Goal: Task Accomplishment & Management: Use online tool/utility

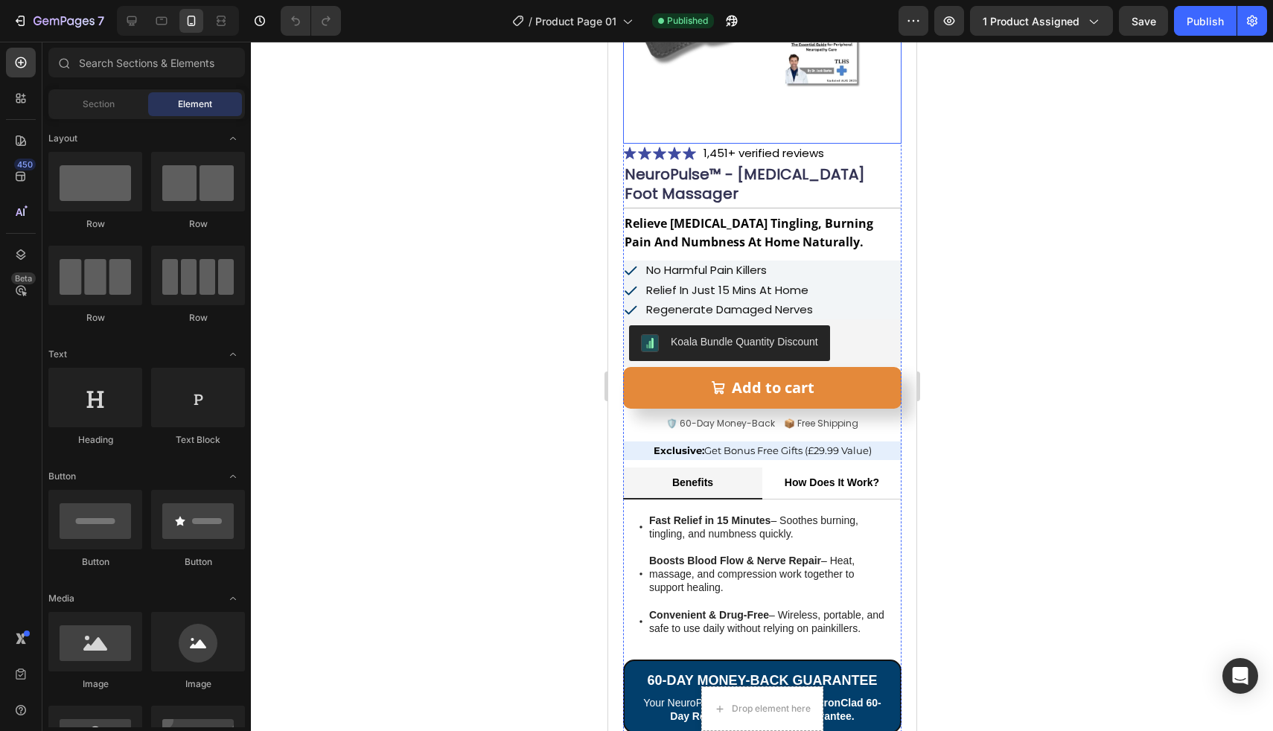
scroll to position [54, 0]
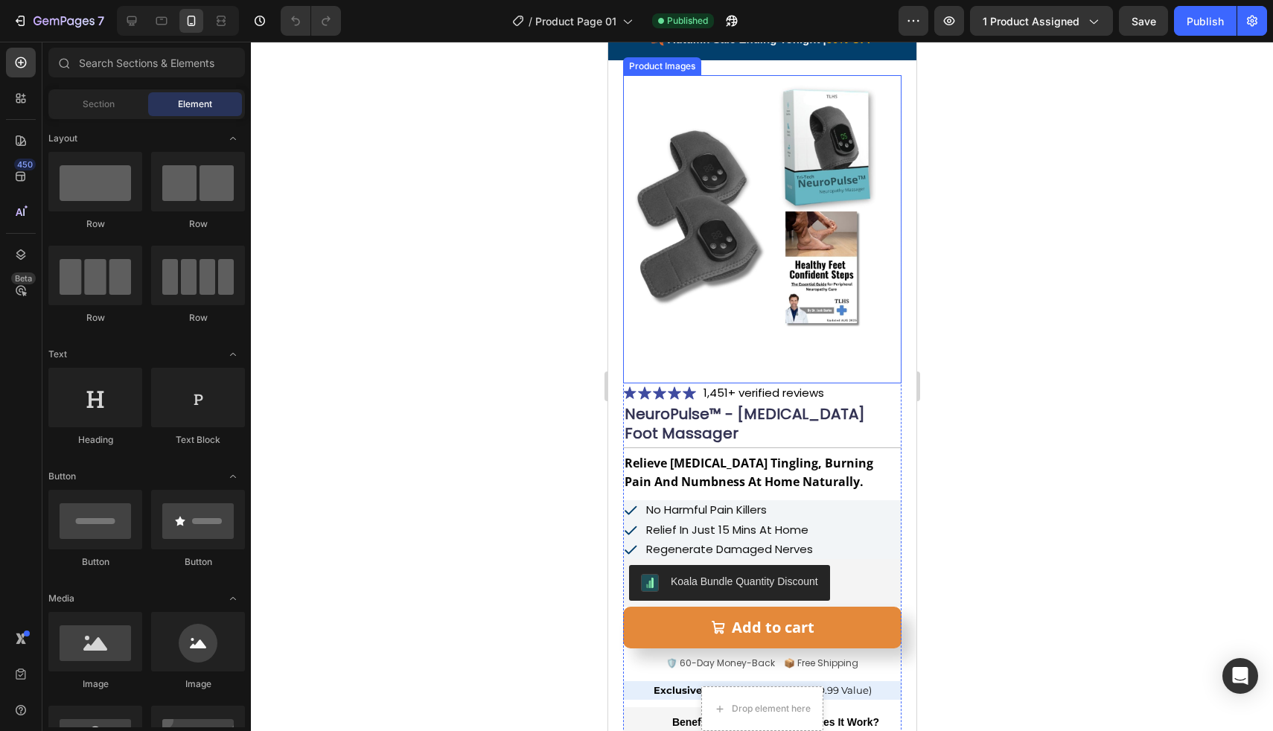
click at [756, 182] on img at bounding box center [761, 214] width 278 height 278
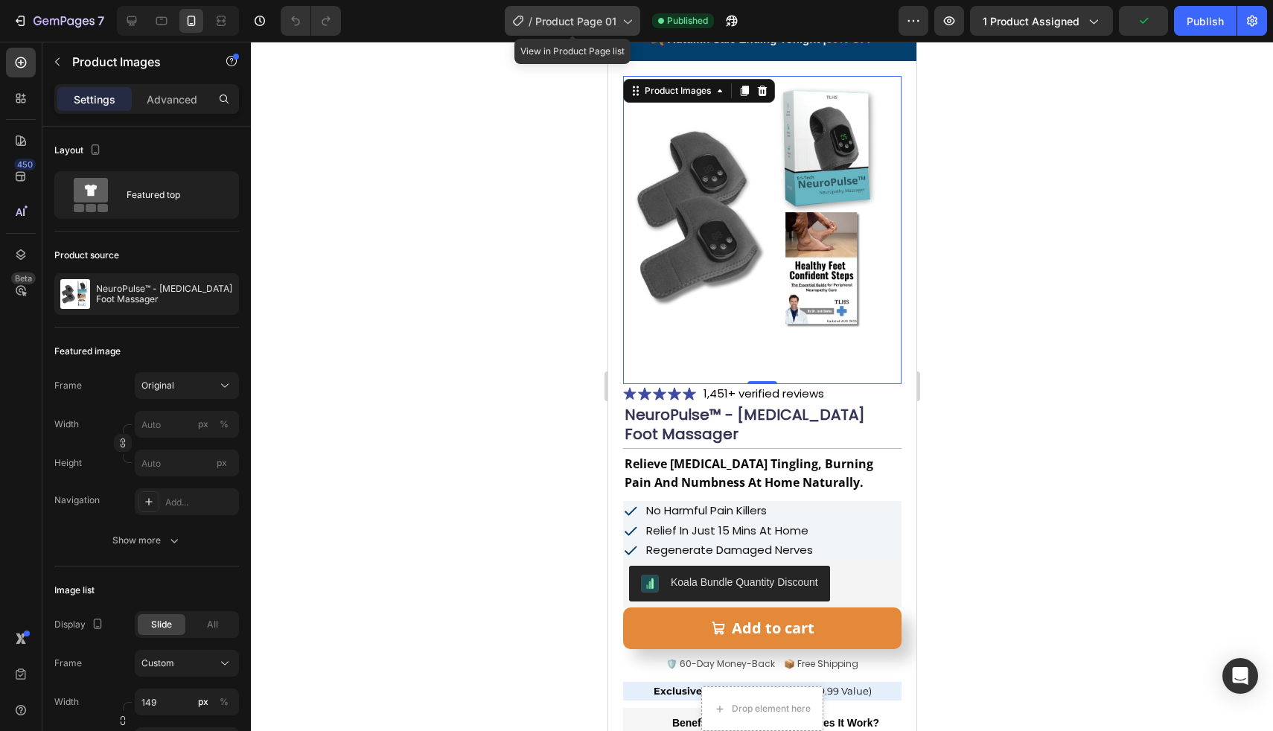
click at [595, 26] on span "Product Page 01" at bounding box center [575, 21] width 81 height 16
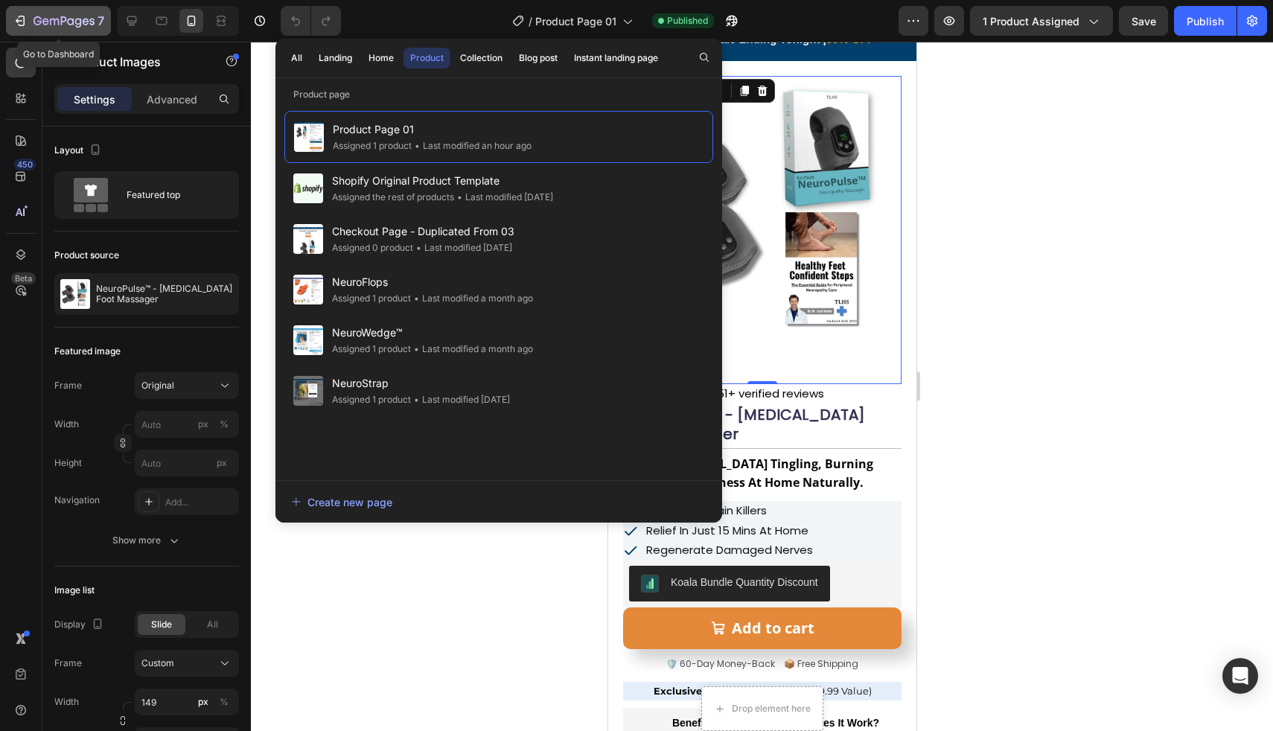
click at [43, 16] on icon "button" at bounding box center [63, 22] width 61 height 13
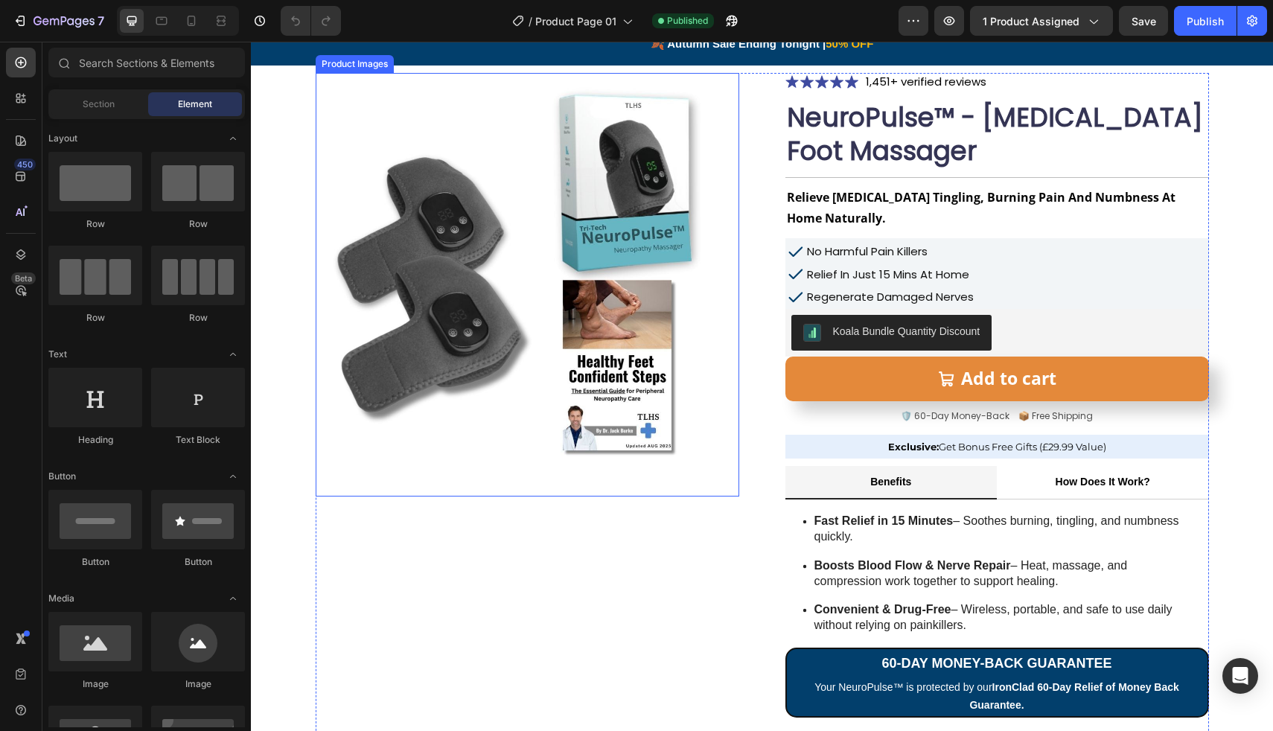
scroll to position [53, 0]
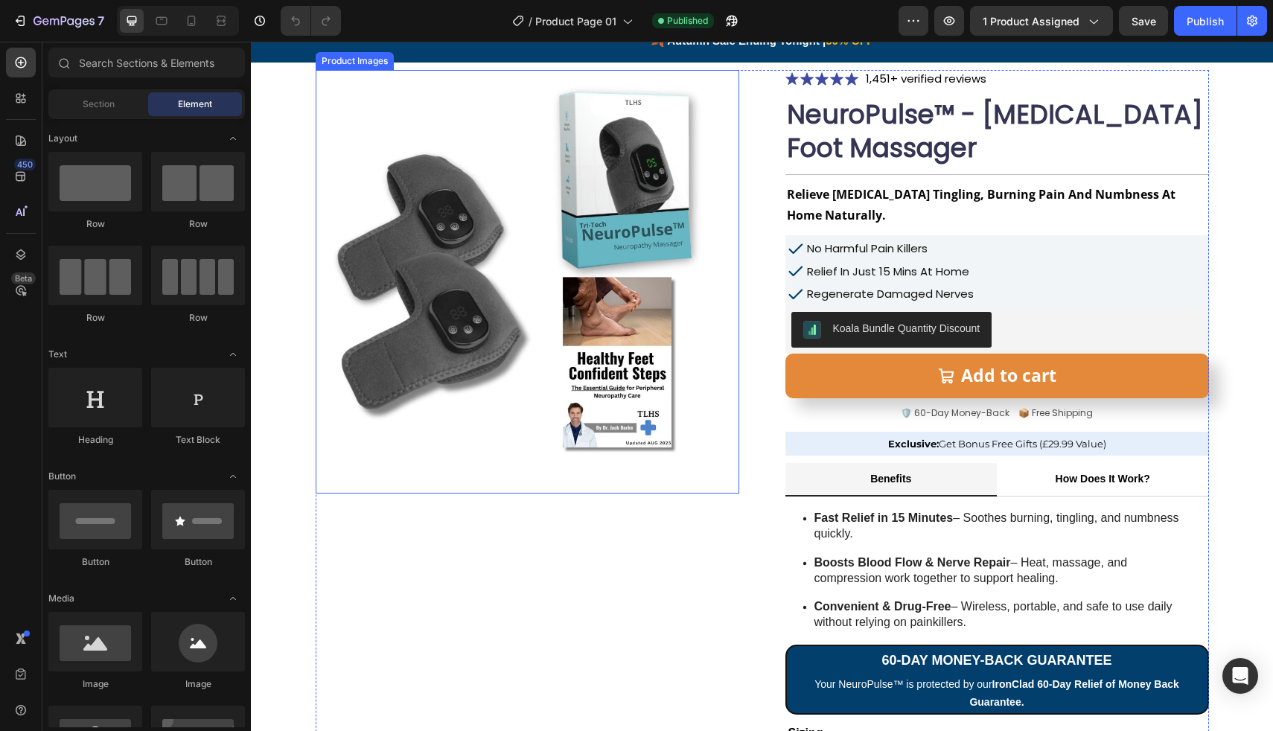
click at [694, 362] on img at bounding box center [528, 282] width 424 height 424
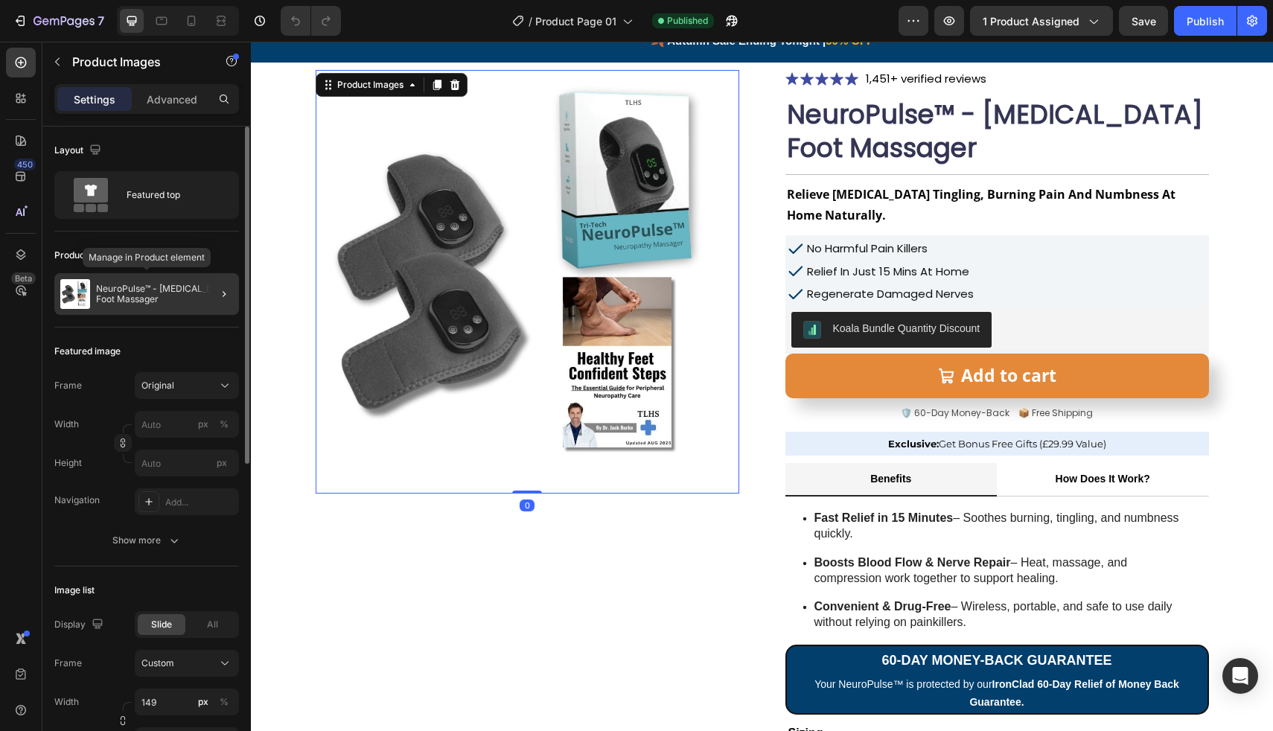
click at [198, 286] on div at bounding box center [218, 294] width 42 height 42
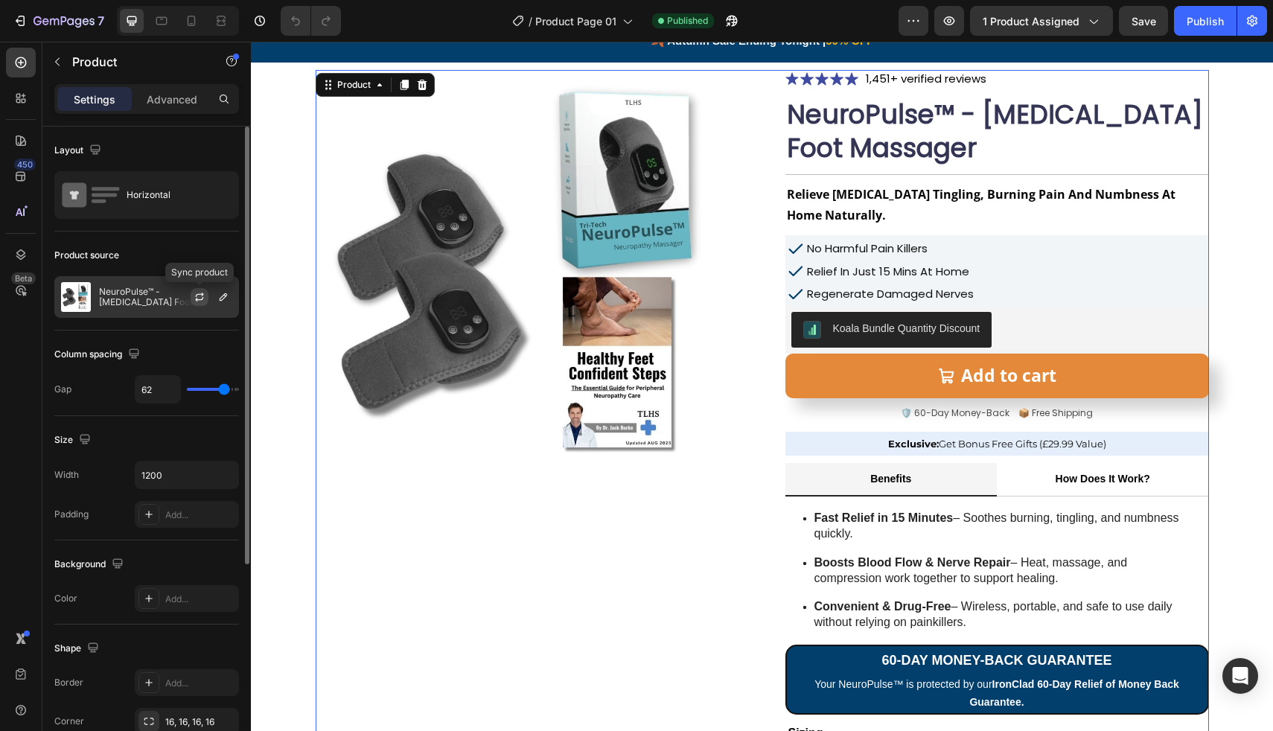
click at [202, 293] on icon "button" at bounding box center [200, 297] width 12 height 12
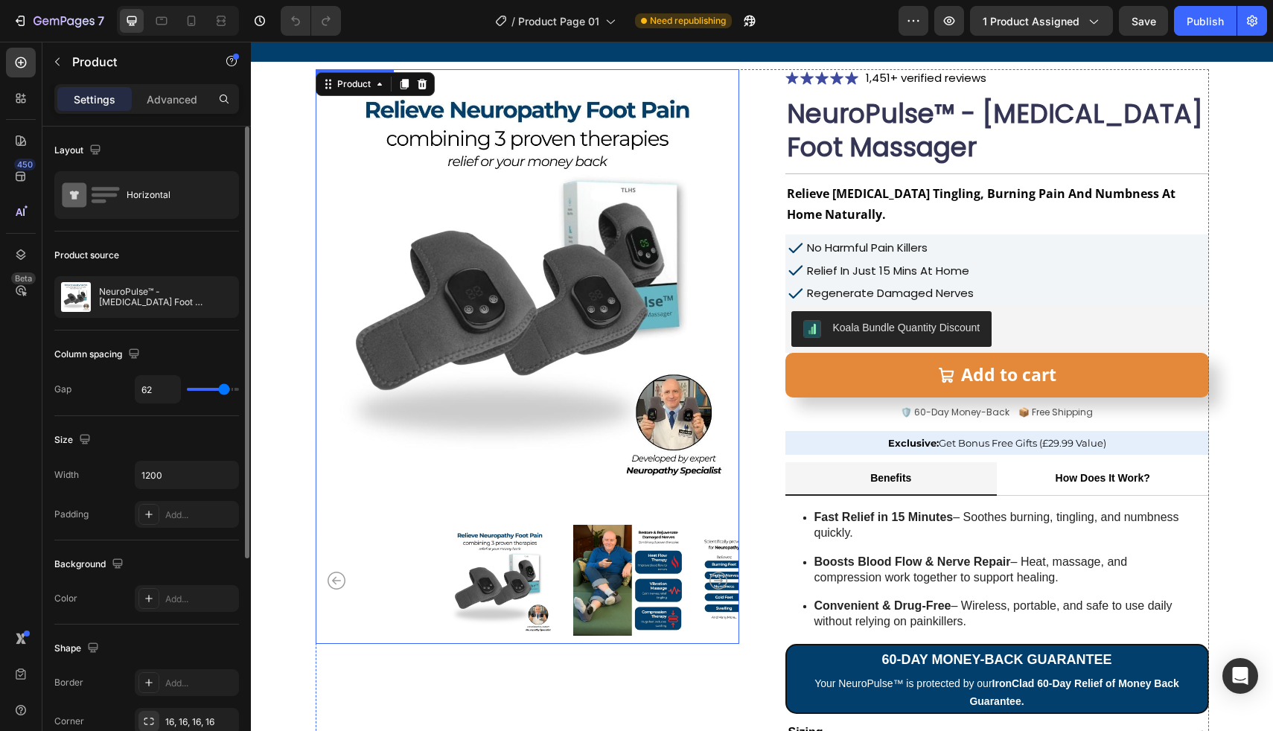
scroll to position [89, 0]
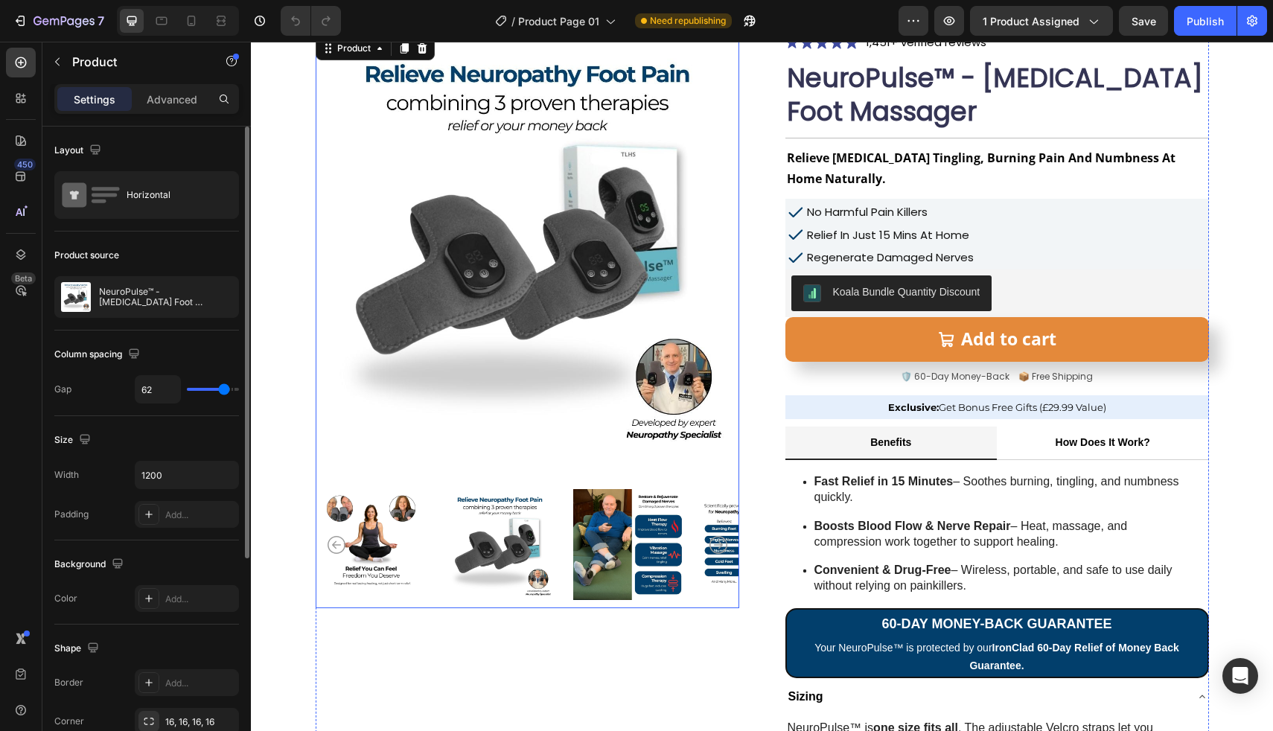
click at [395, 532] on img at bounding box center [371, 544] width 111 height 127
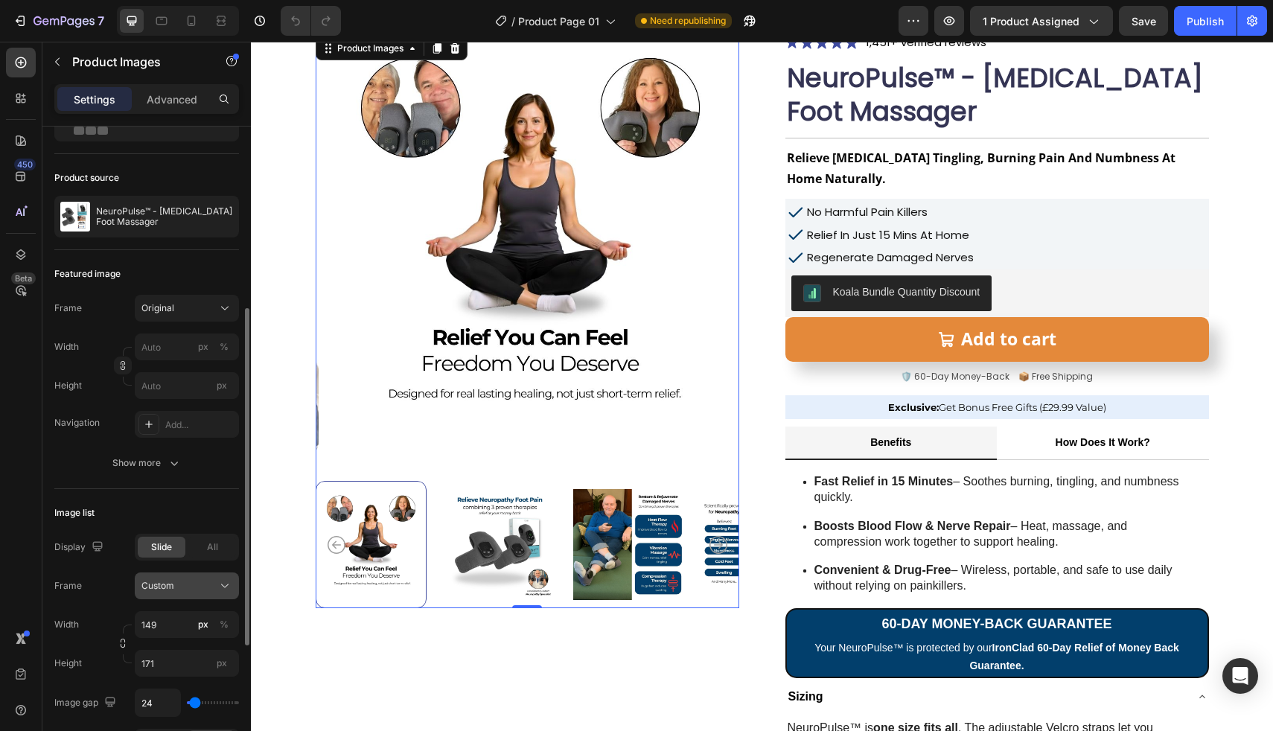
scroll to position [0, 0]
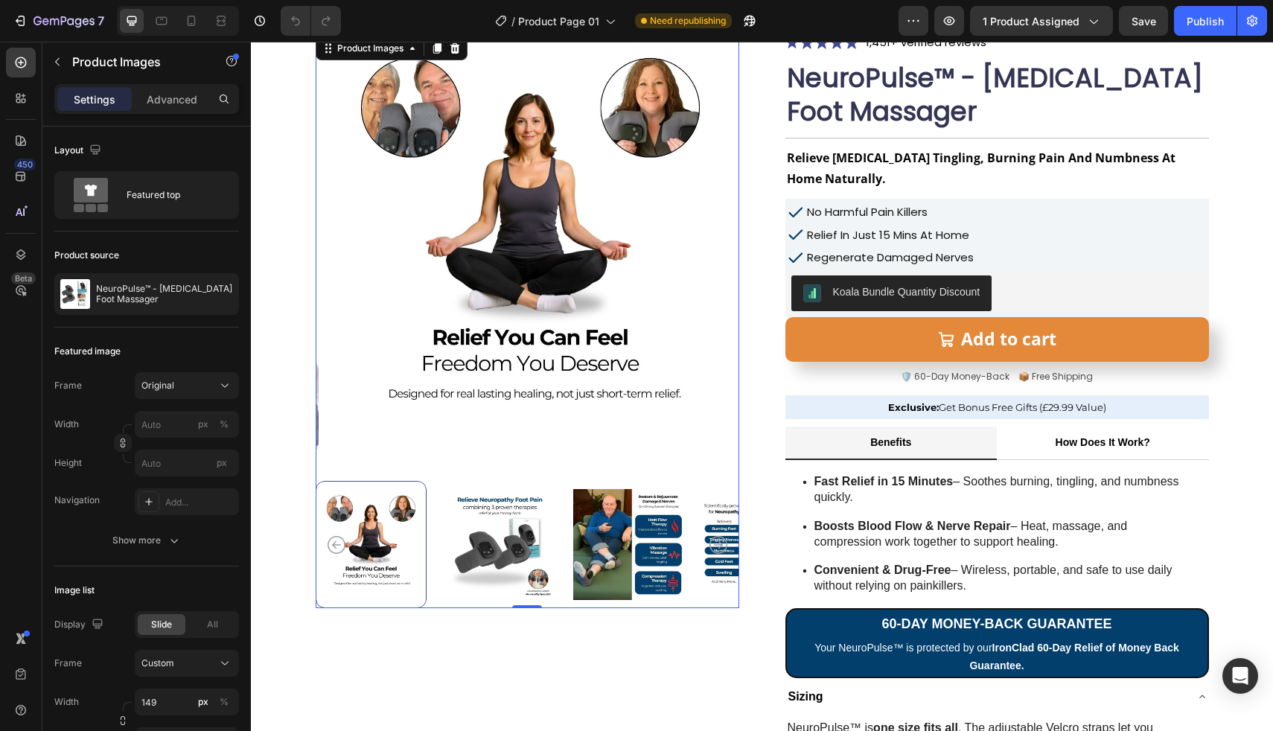
click at [328, 541] on icon "Carousel Back Arrow" at bounding box center [337, 545] width 18 height 18
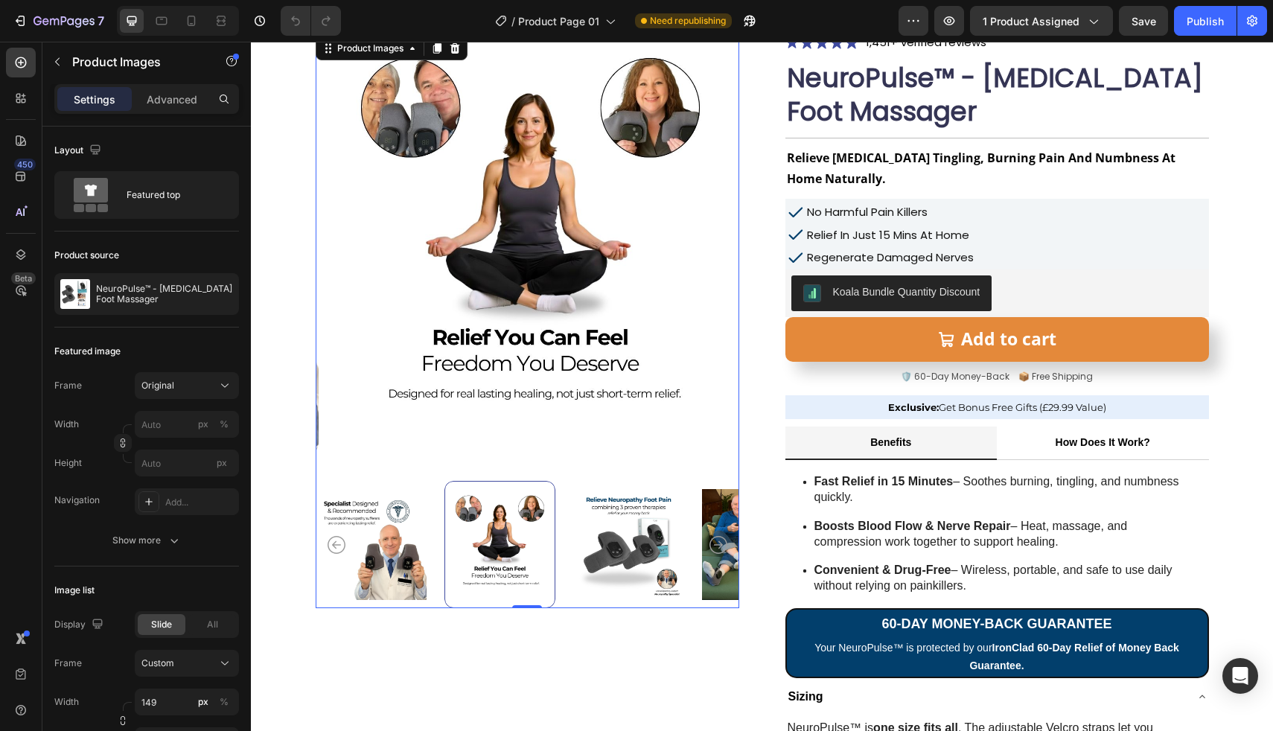
click at [328, 541] on icon "Carousel Back Arrow" at bounding box center [337, 545] width 18 height 18
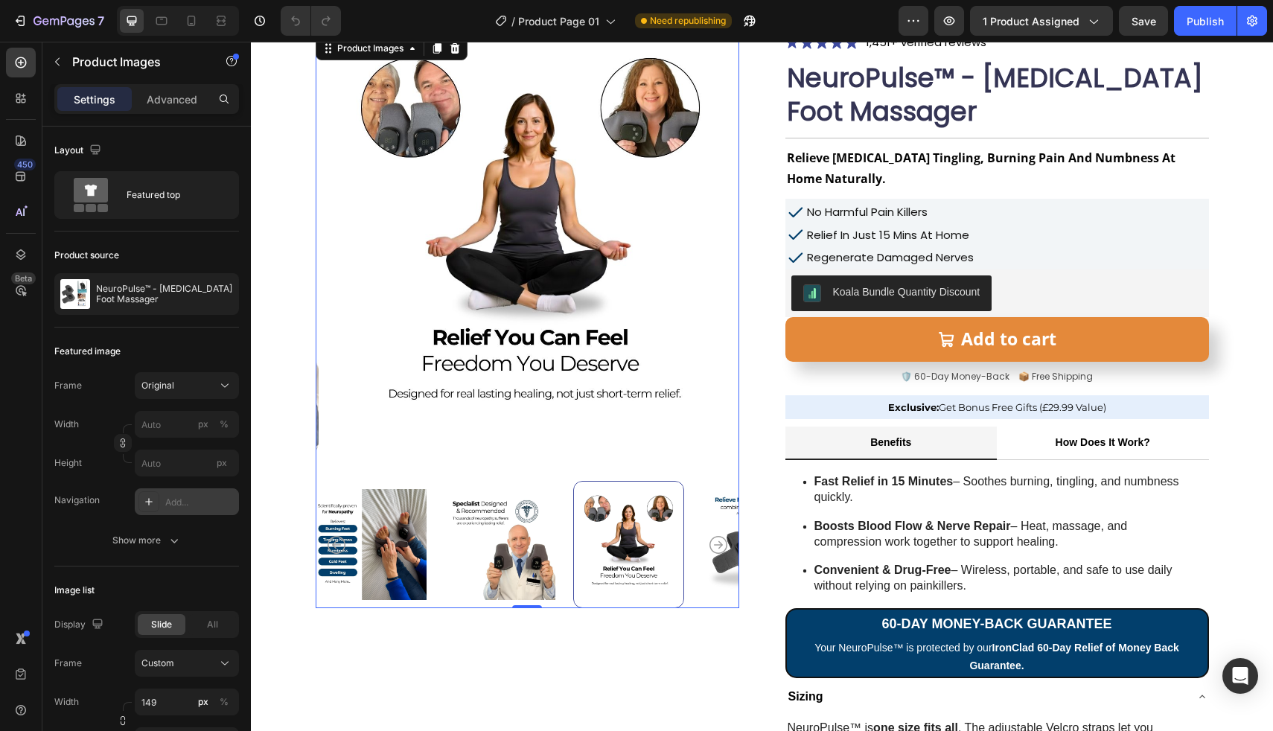
click at [196, 511] on div "Add..." at bounding box center [187, 501] width 104 height 27
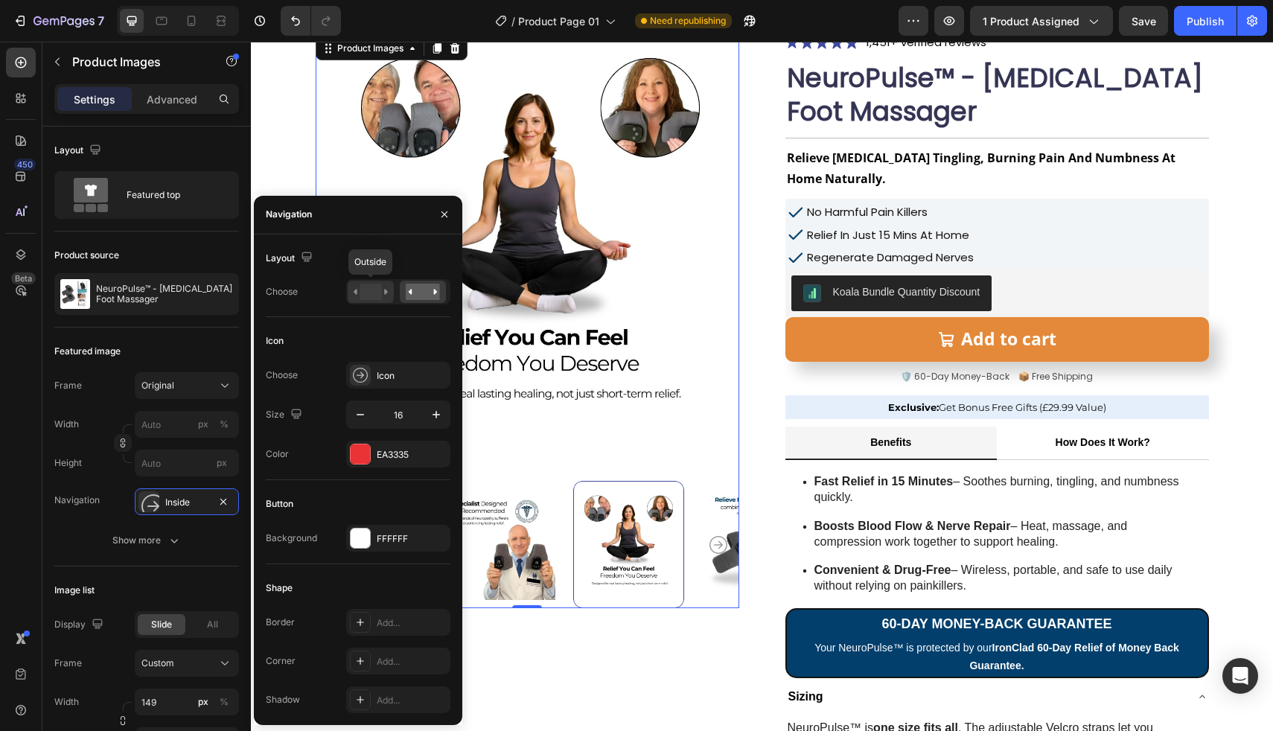
click at [374, 300] on div at bounding box center [371, 292] width 46 height 22
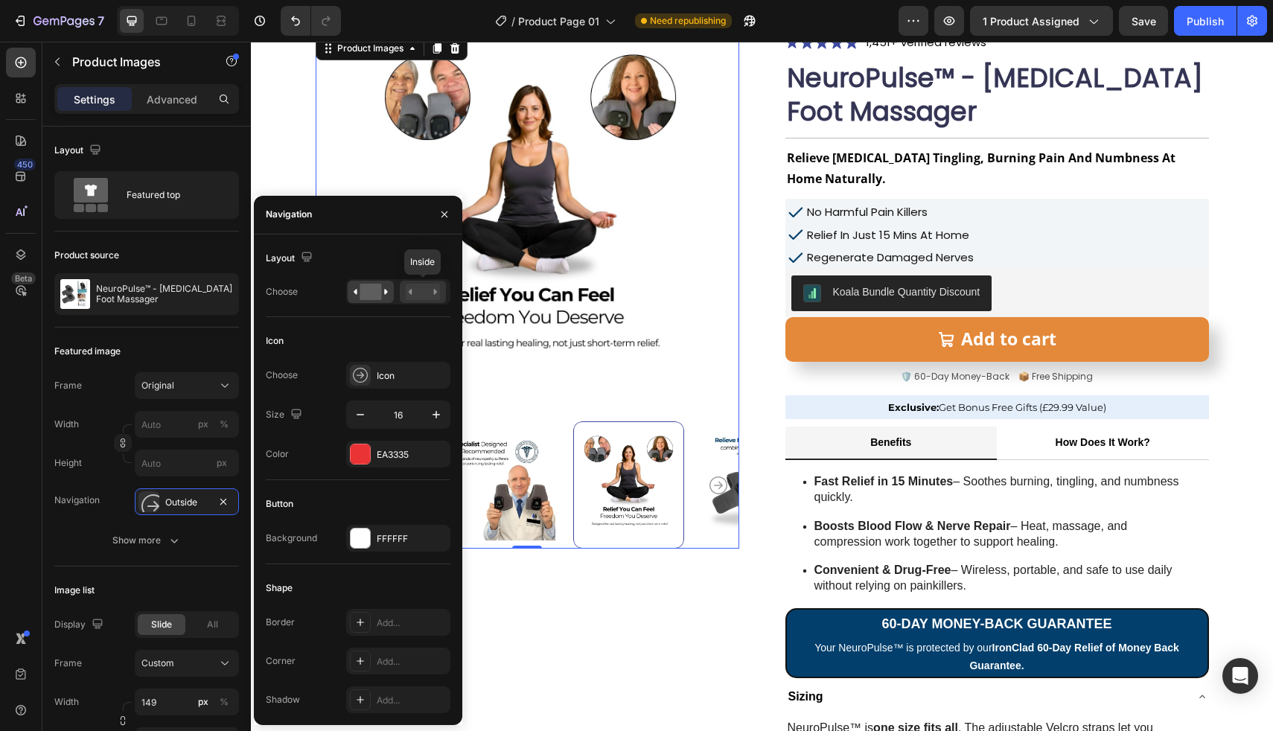
click at [421, 299] on rect at bounding box center [423, 292] width 34 height 16
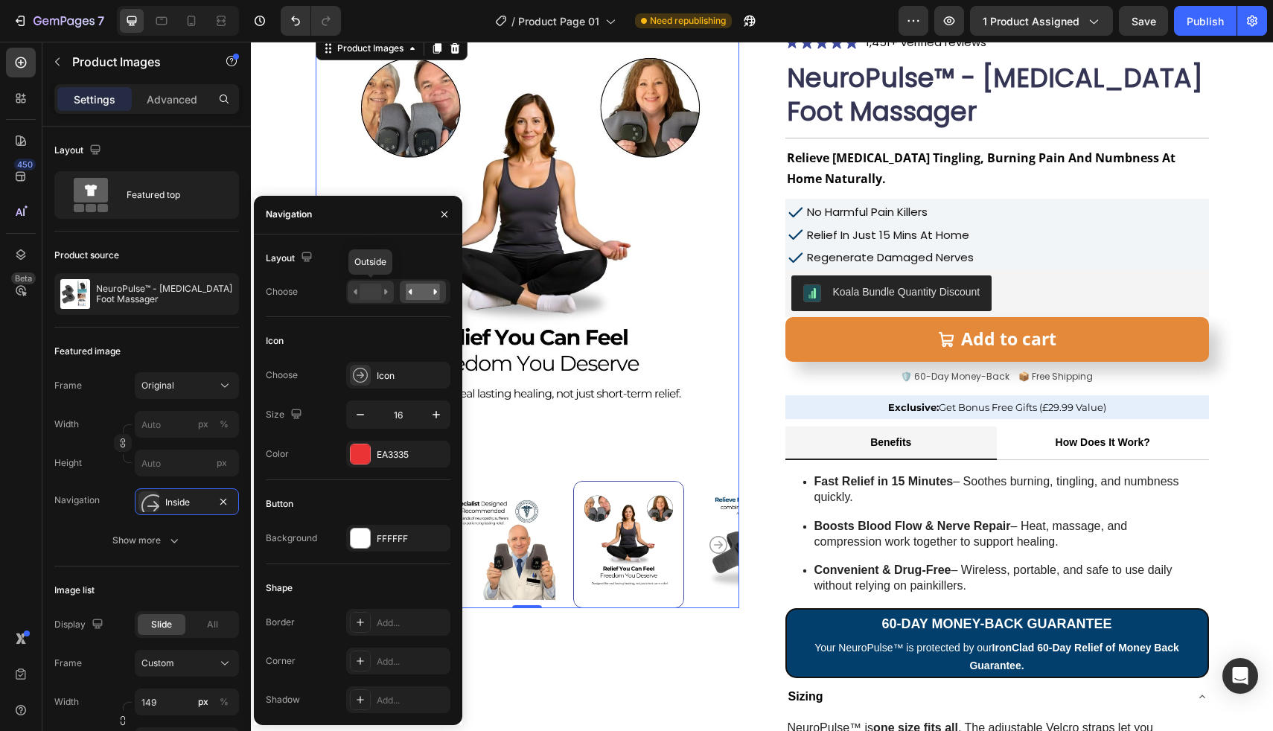
click at [374, 293] on rect at bounding box center [371, 292] width 22 height 16
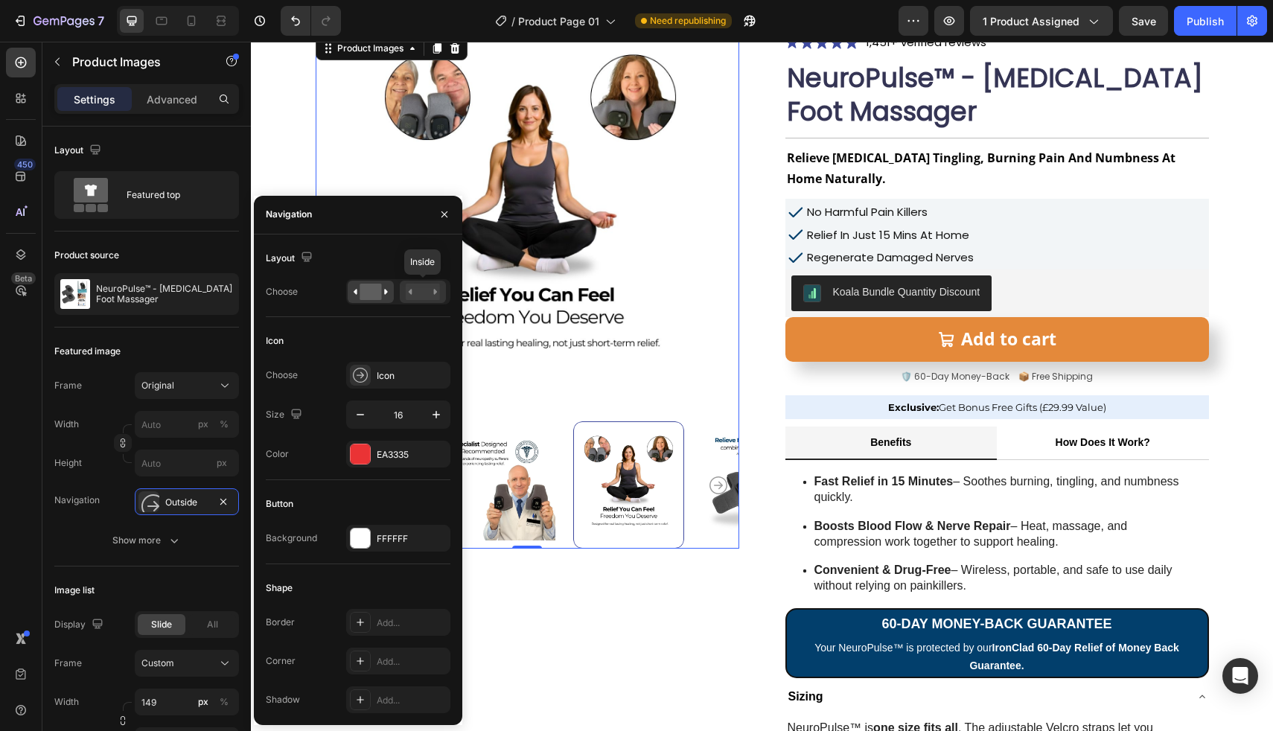
click at [421, 286] on rect at bounding box center [423, 292] width 34 height 16
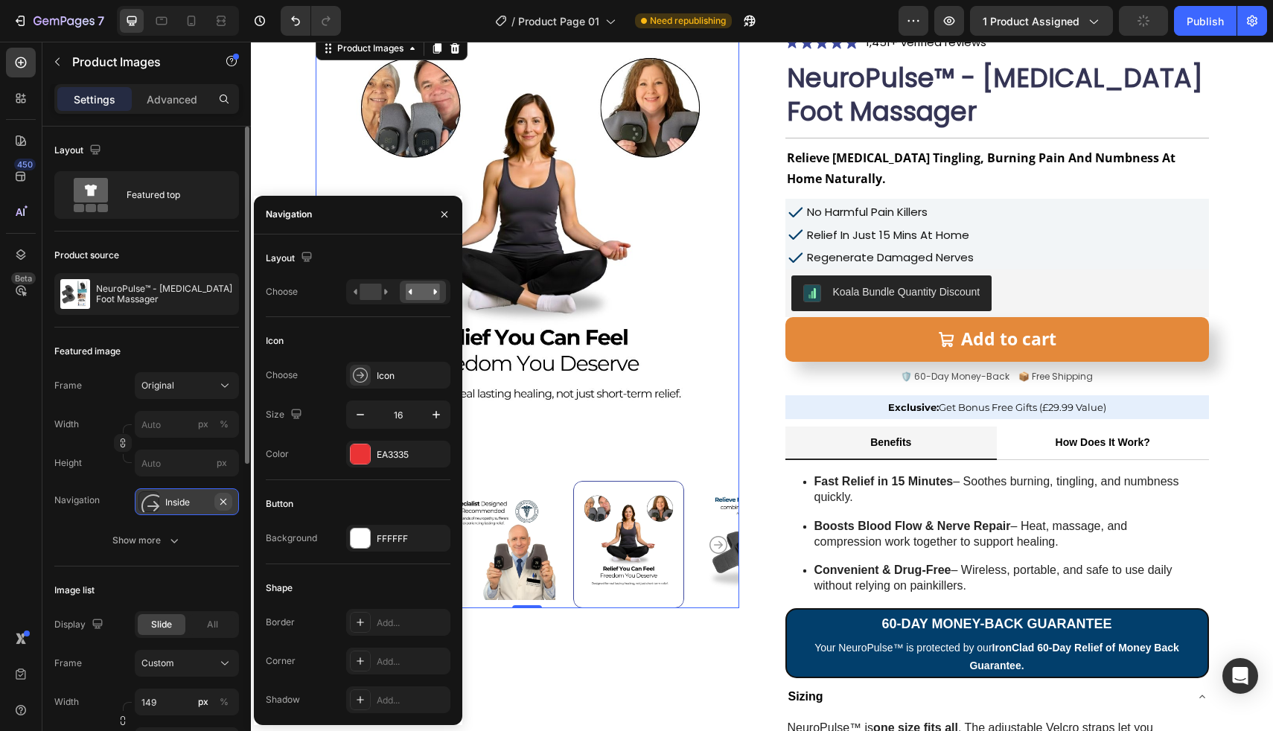
click at [223, 504] on icon "button" at bounding box center [223, 502] width 12 height 12
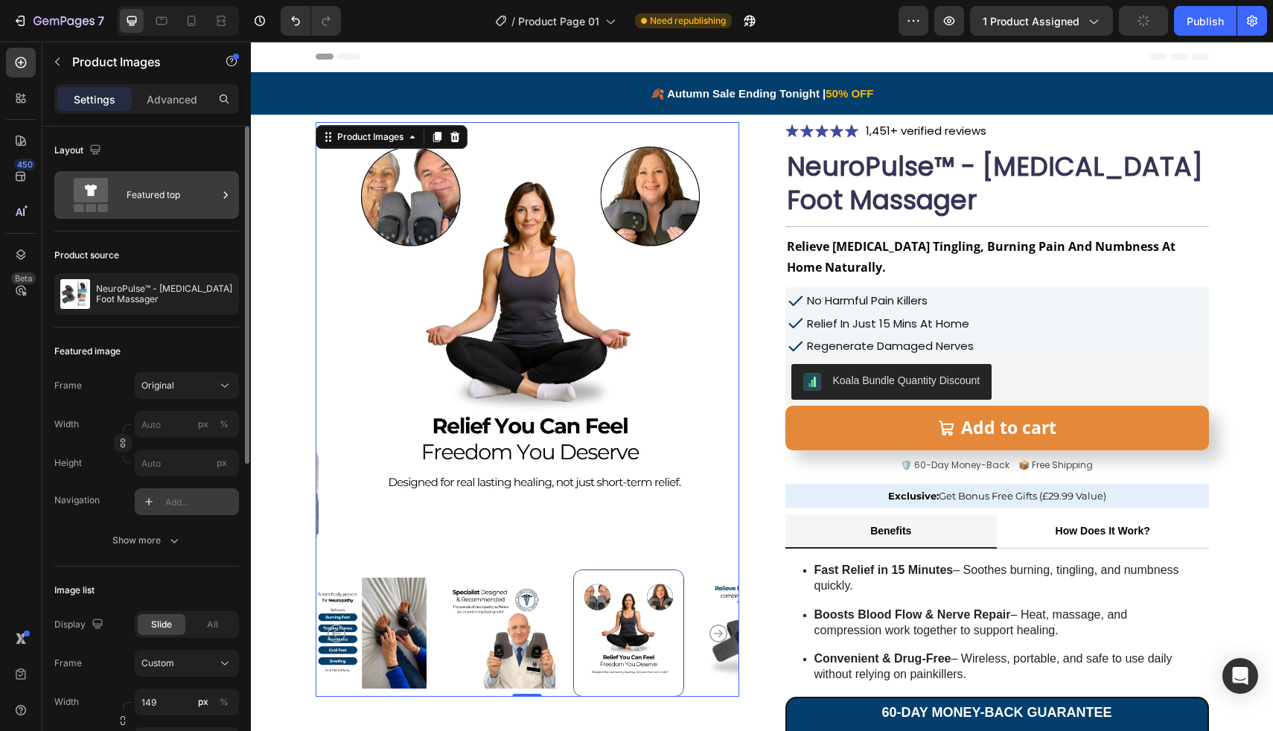
click at [190, 207] on div "Featured top" at bounding box center [172, 195] width 91 height 34
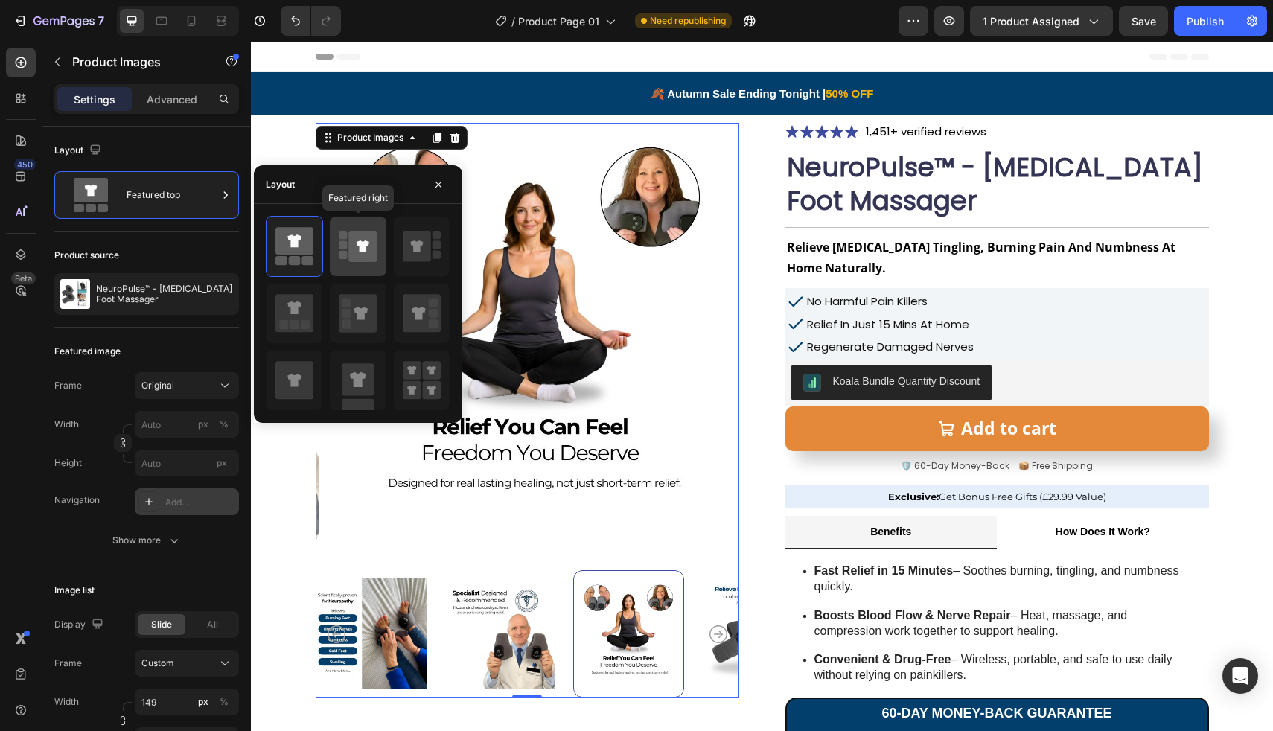
click at [360, 243] on icon at bounding box center [363, 246] width 13 height 12
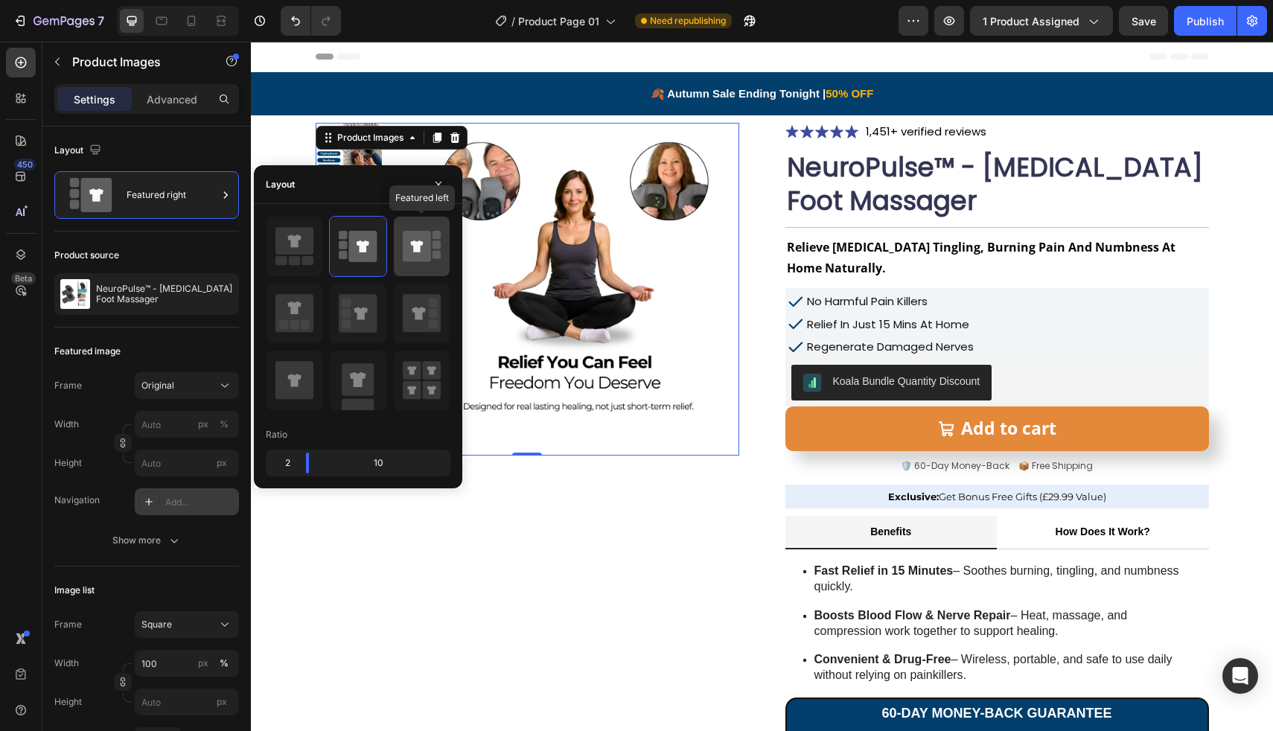
click at [413, 246] on icon at bounding box center [416, 246] width 13 height 12
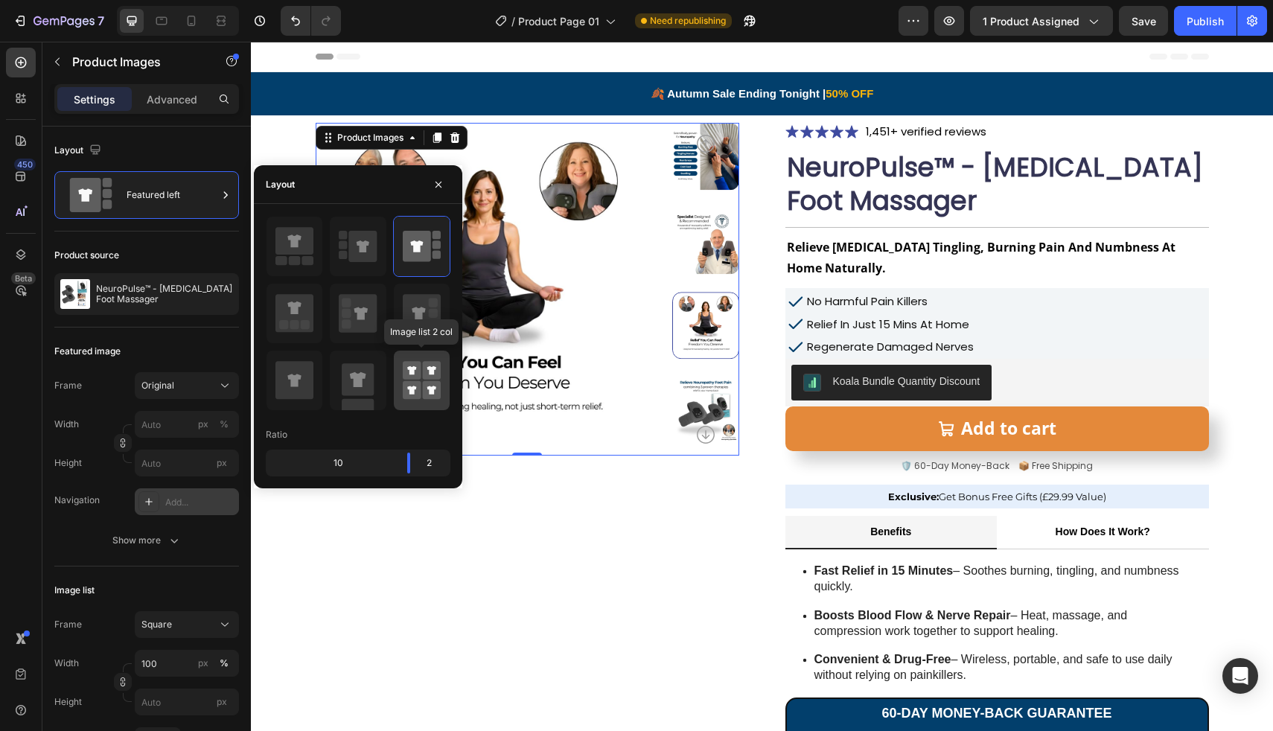
click at [401, 395] on div at bounding box center [422, 381] width 56 height 60
type input "50"
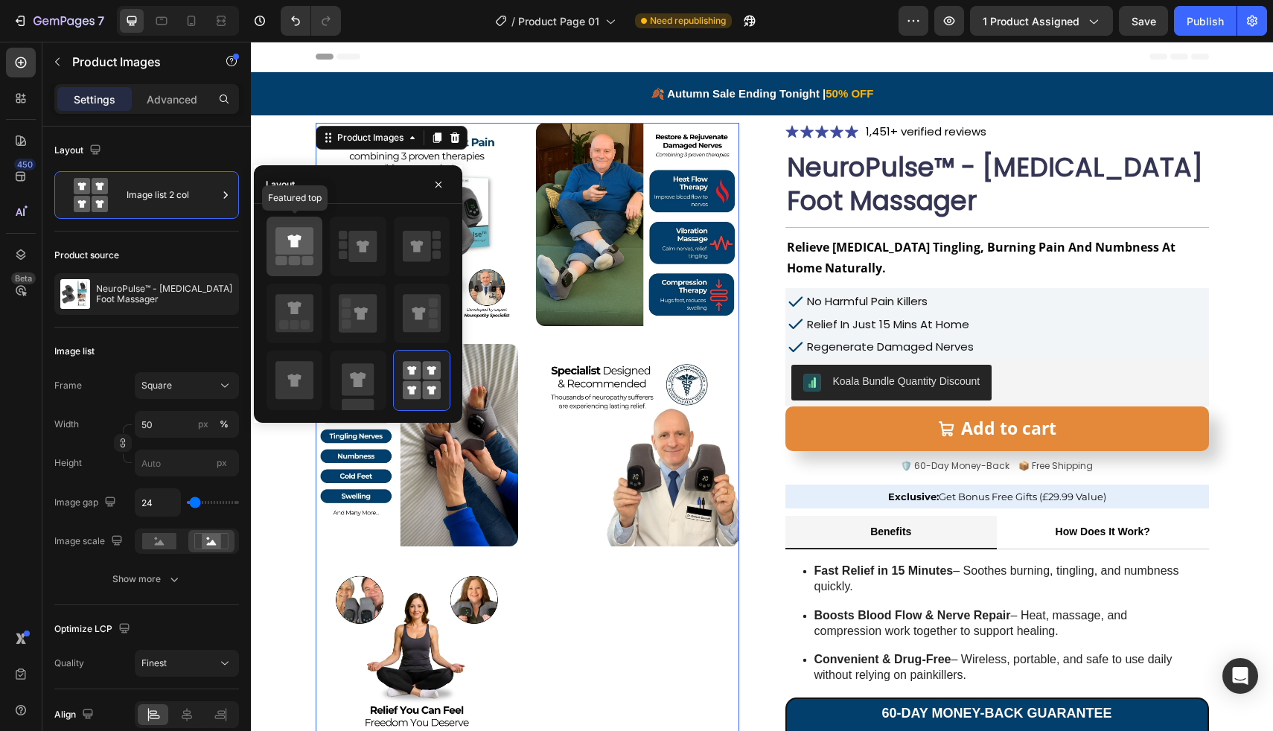
click at [305, 240] on icon at bounding box center [294, 241] width 38 height 28
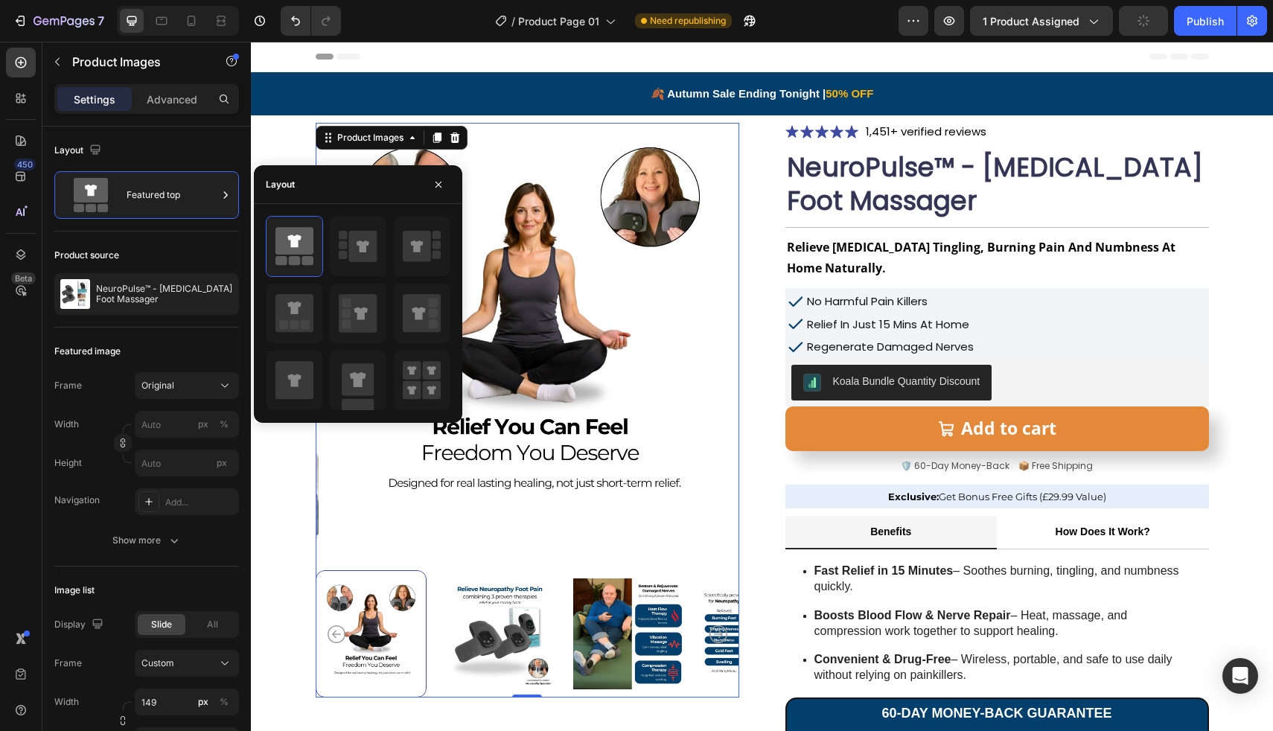
click at [387, 531] on img at bounding box center [531, 335] width 424 height 424
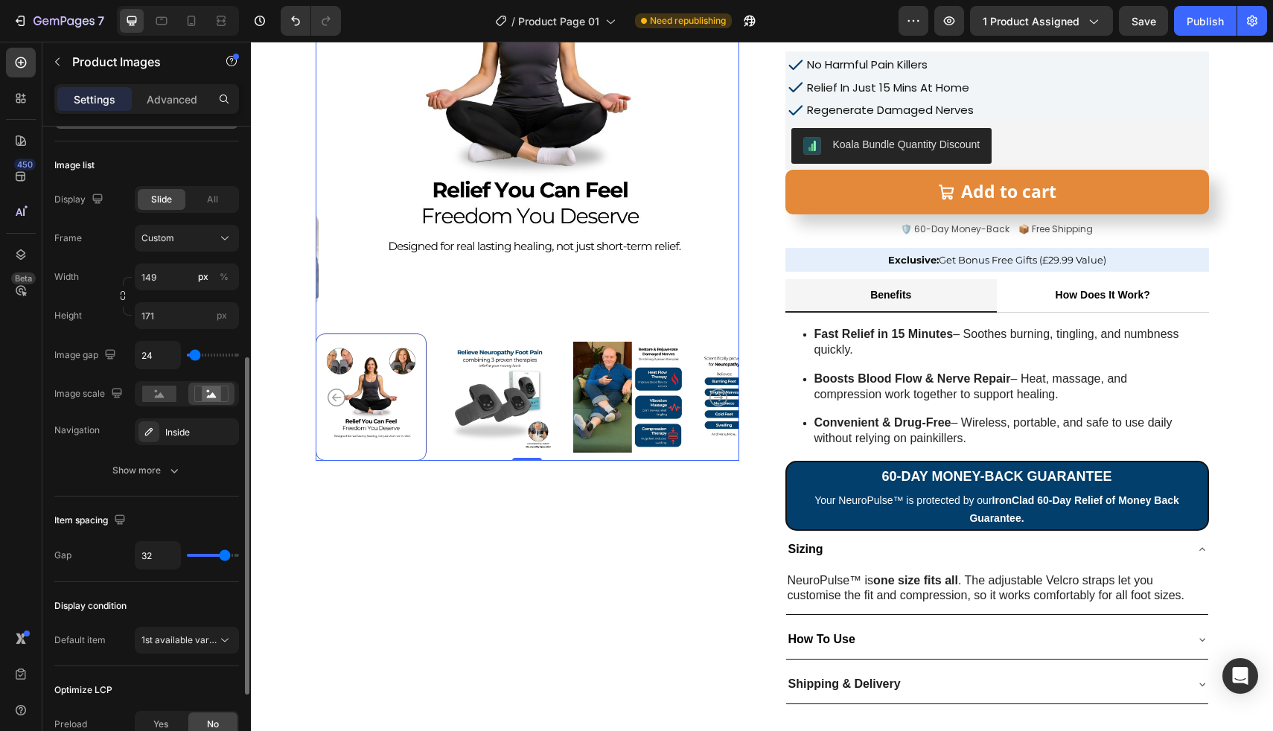
scroll to position [438, 0]
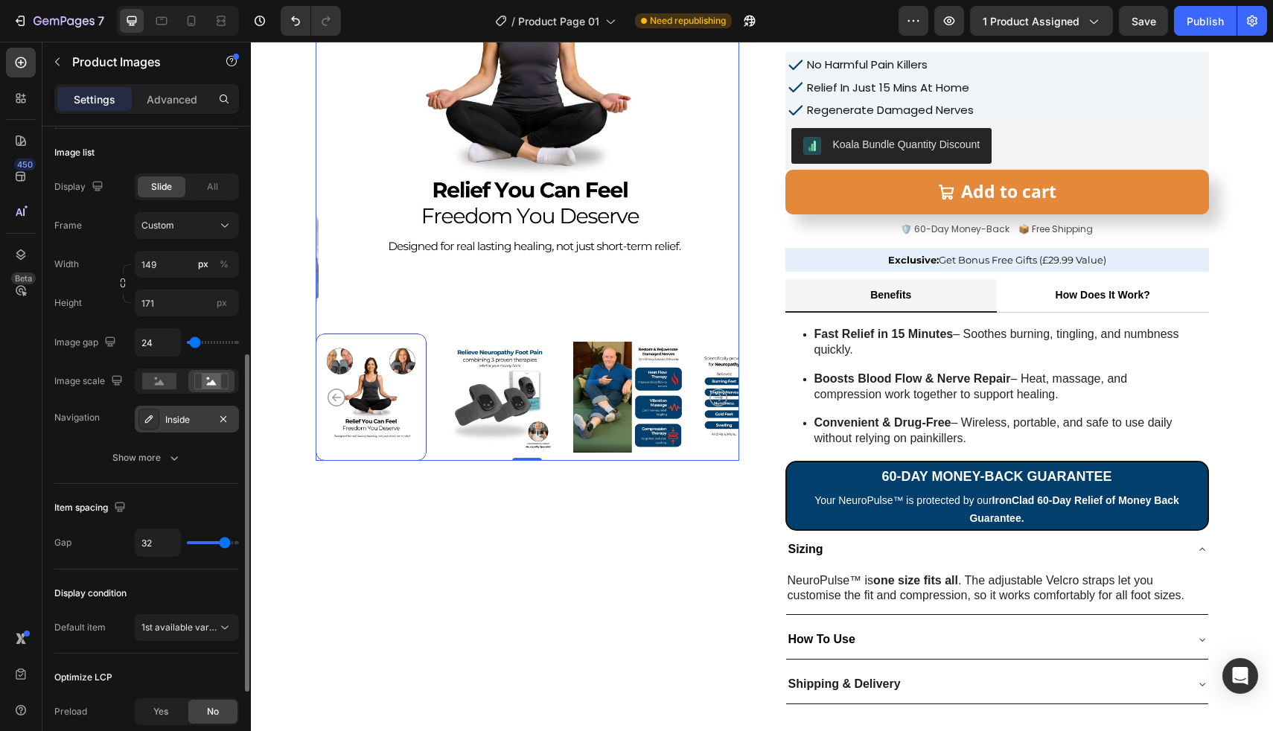
click at [183, 425] on div "Inside" at bounding box center [186, 419] width 43 height 13
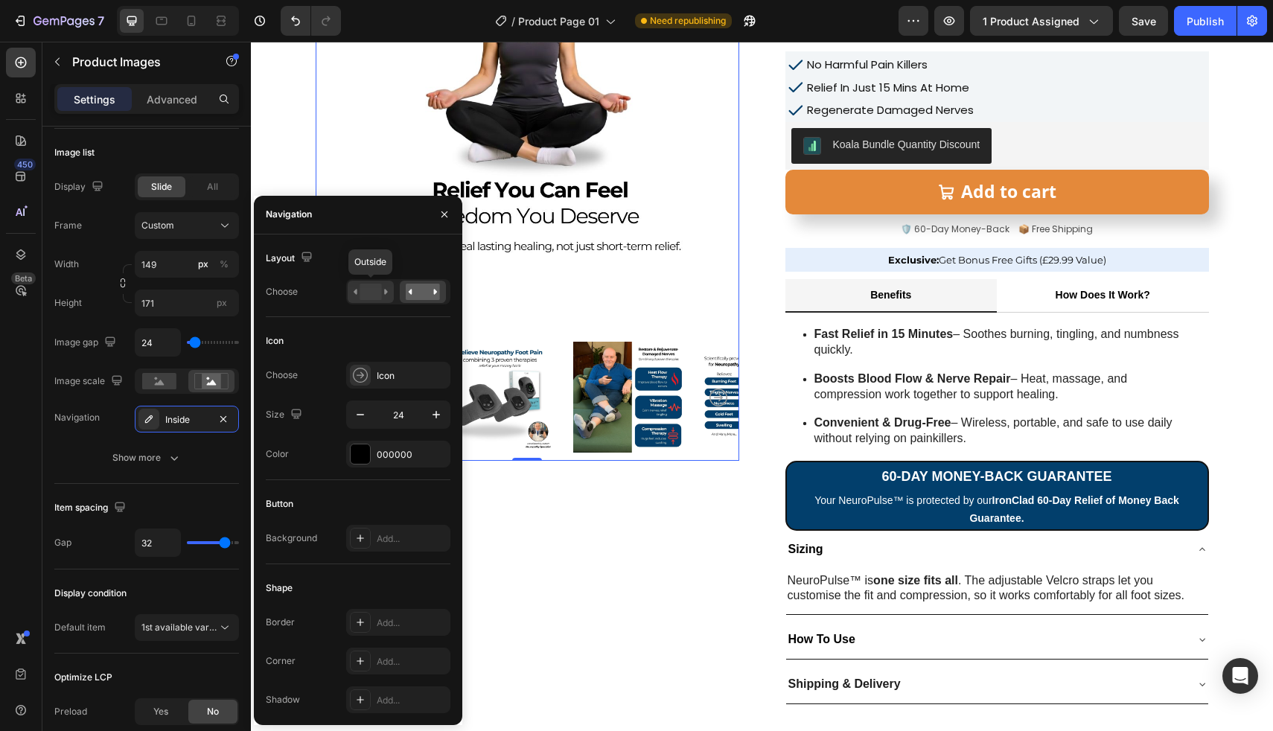
click at [360, 297] on rect at bounding box center [371, 292] width 22 height 16
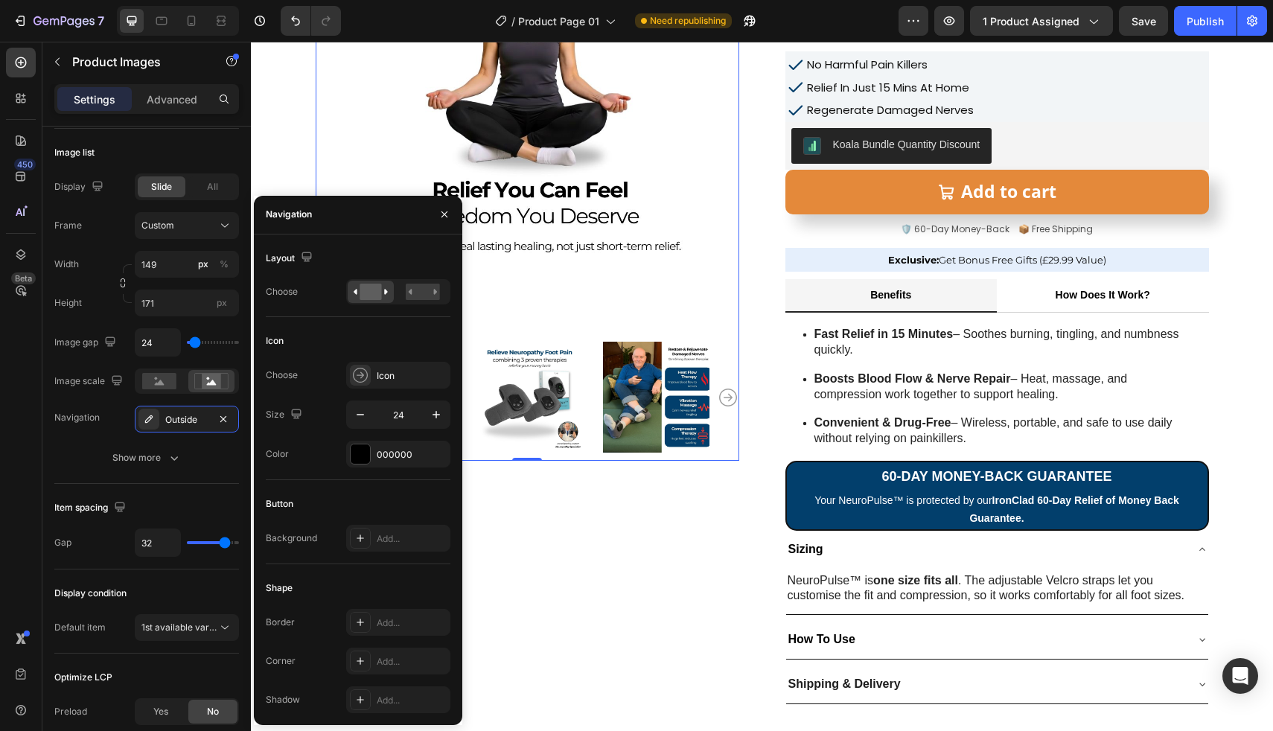
click at [535, 502] on div "Product Images 0" at bounding box center [528, 295] width 424 height 818
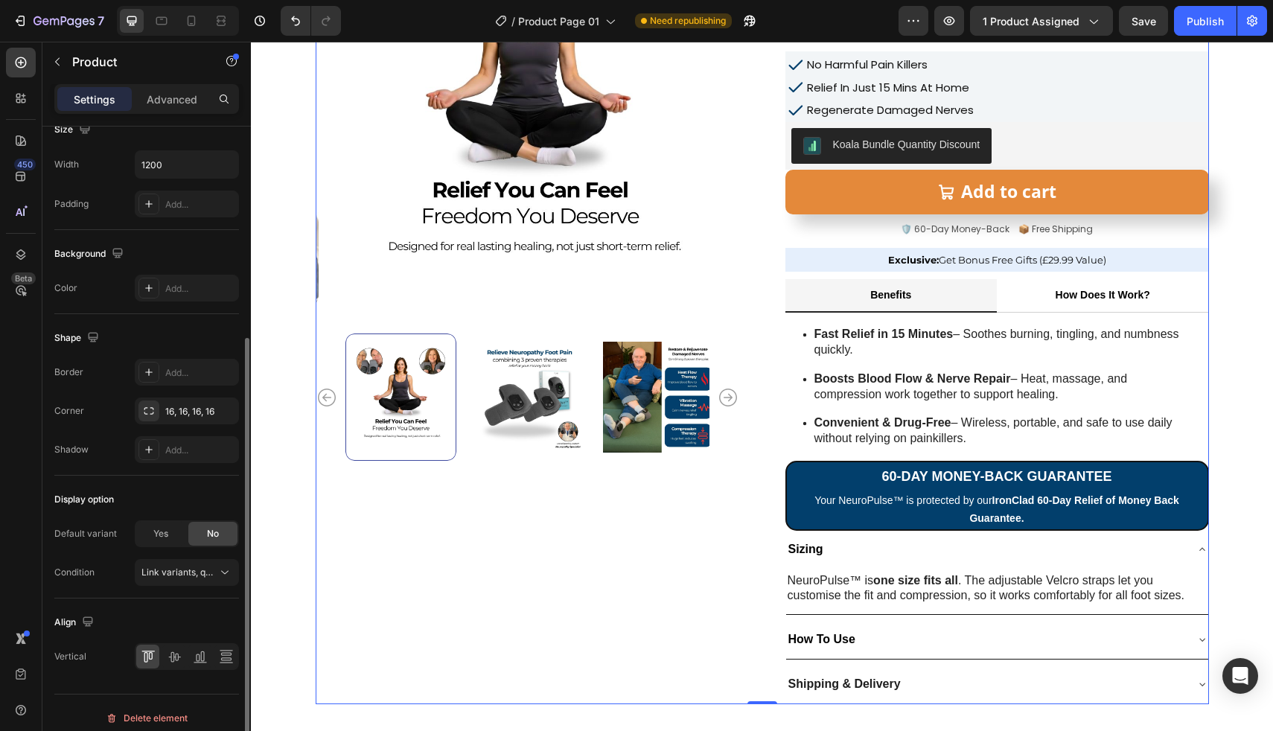
scroll to position [313, 0]
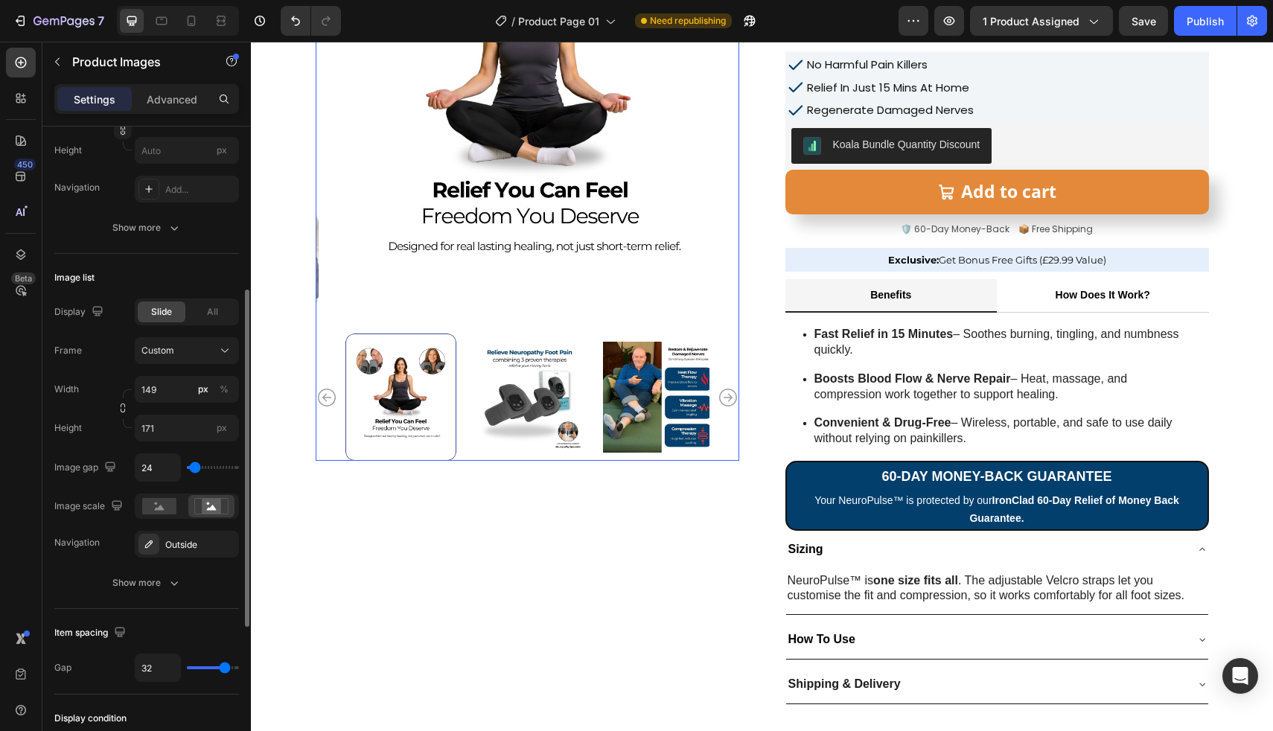
click at [327, 421] on div at bounding box center [528, 397] width 424 height 127
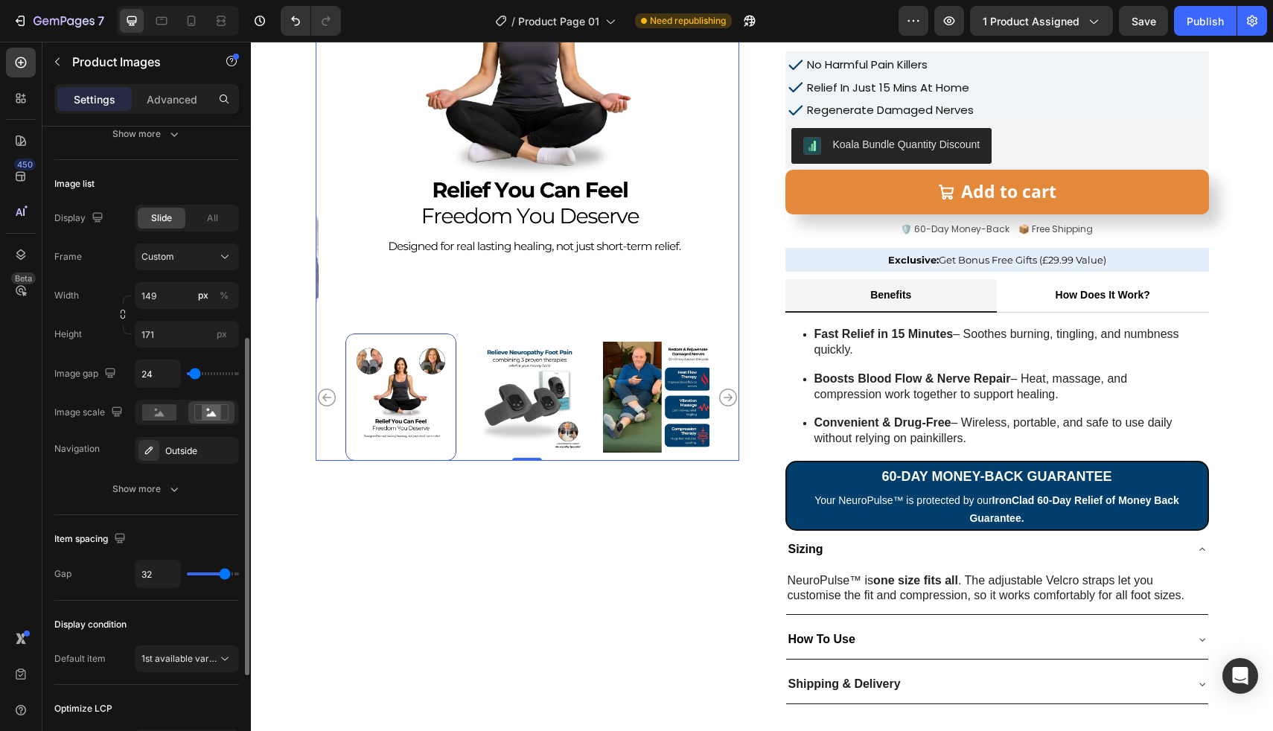
scroll to position [419, 0]
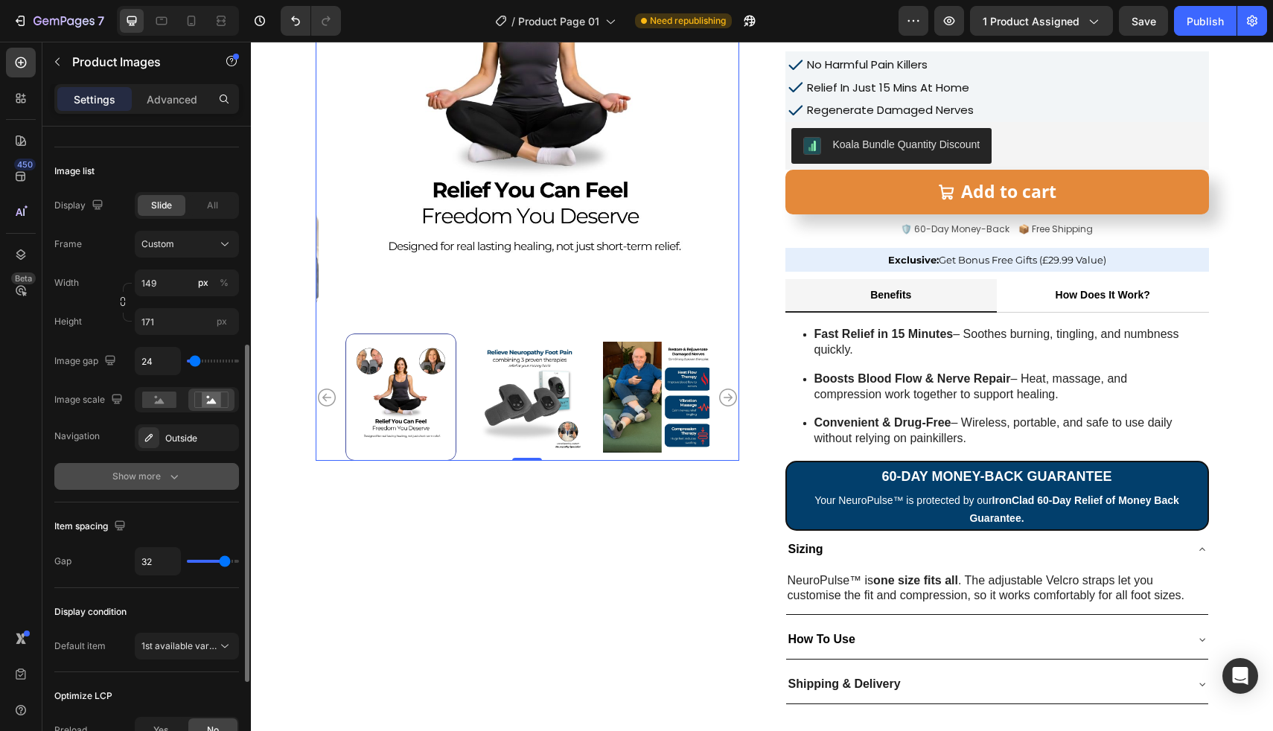
click at [175, 474] on icon "button" at bounding box center [174, 476] width 15 height 15
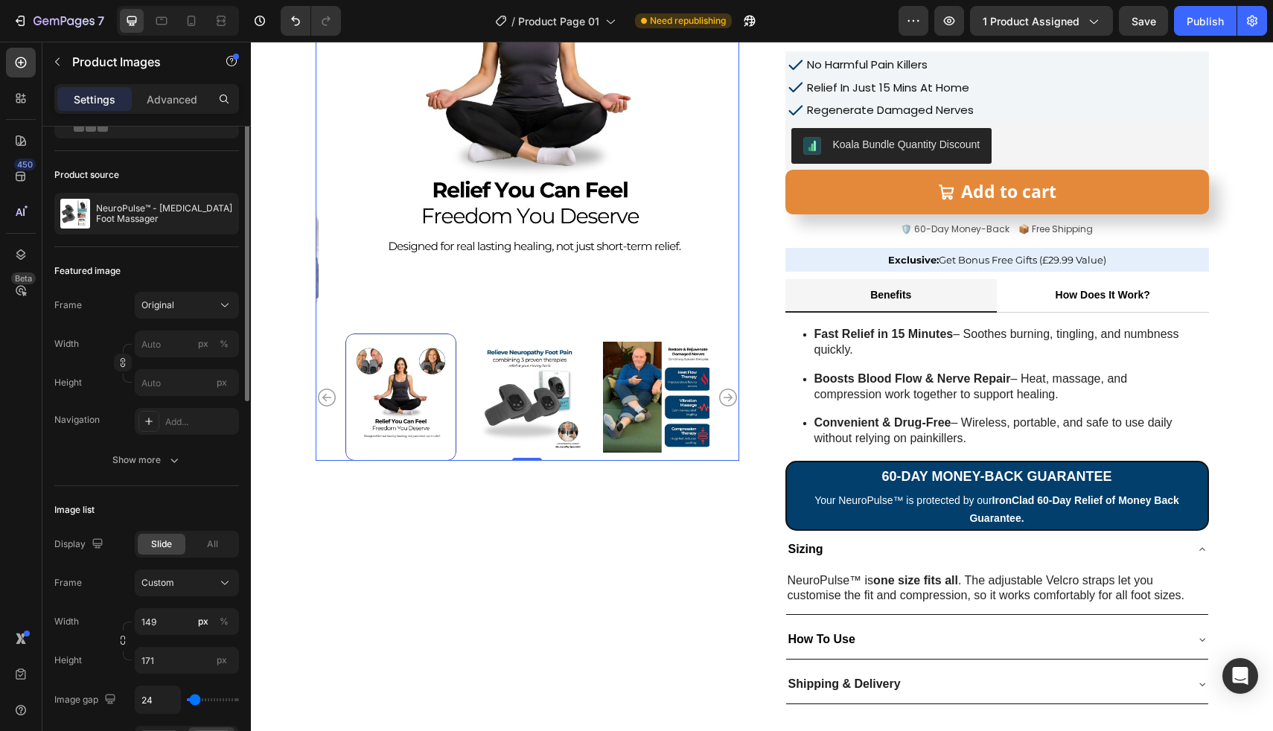
scroll to position [0, 0]
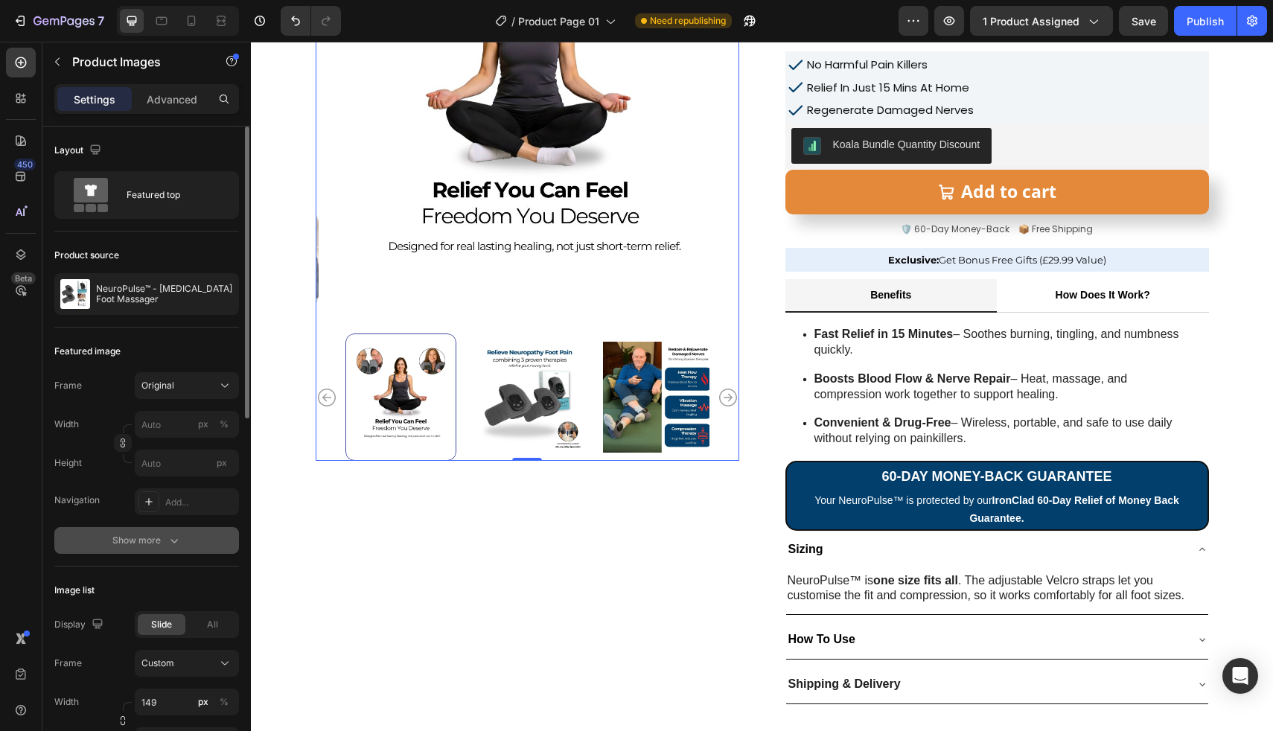
click at [148, 548] on button "Show more" at bounding box center [146, 540] width 185 height 27
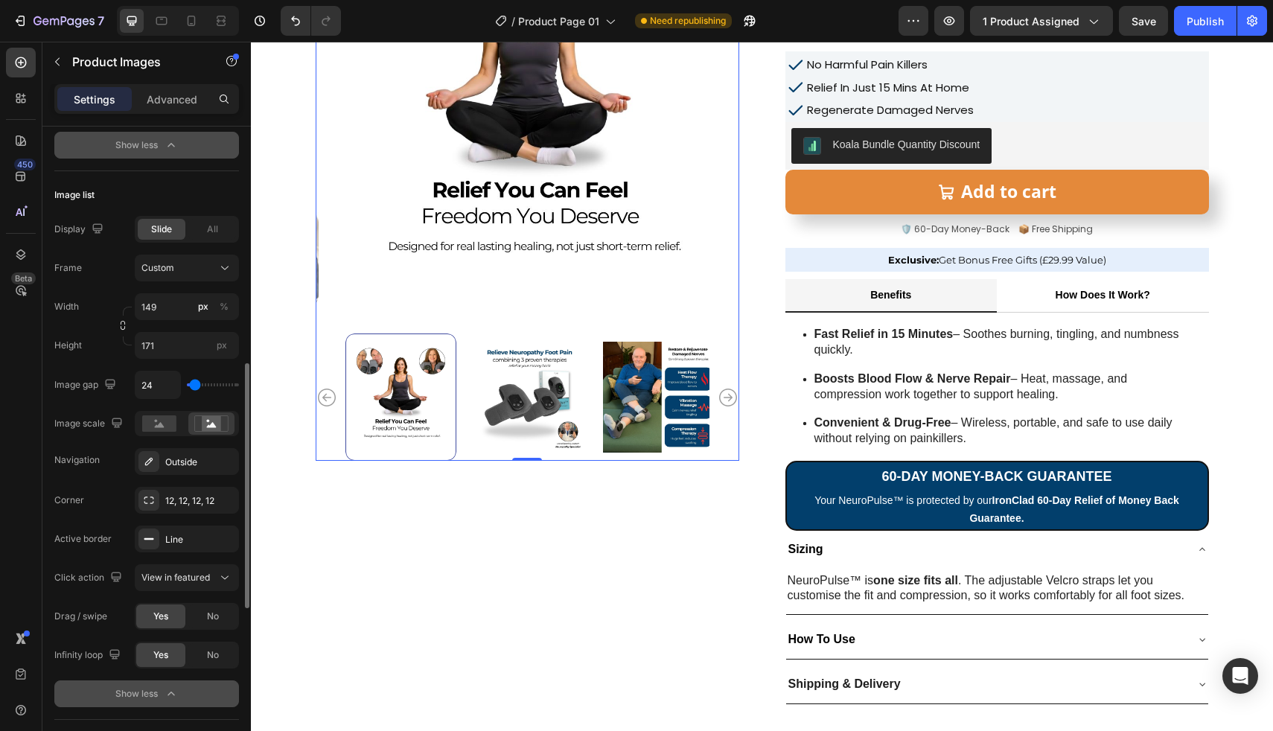
scroll to position [669, 0]
click at [176, 451] on div "Outside" at bounding box center [187, 460] width 104 height 27
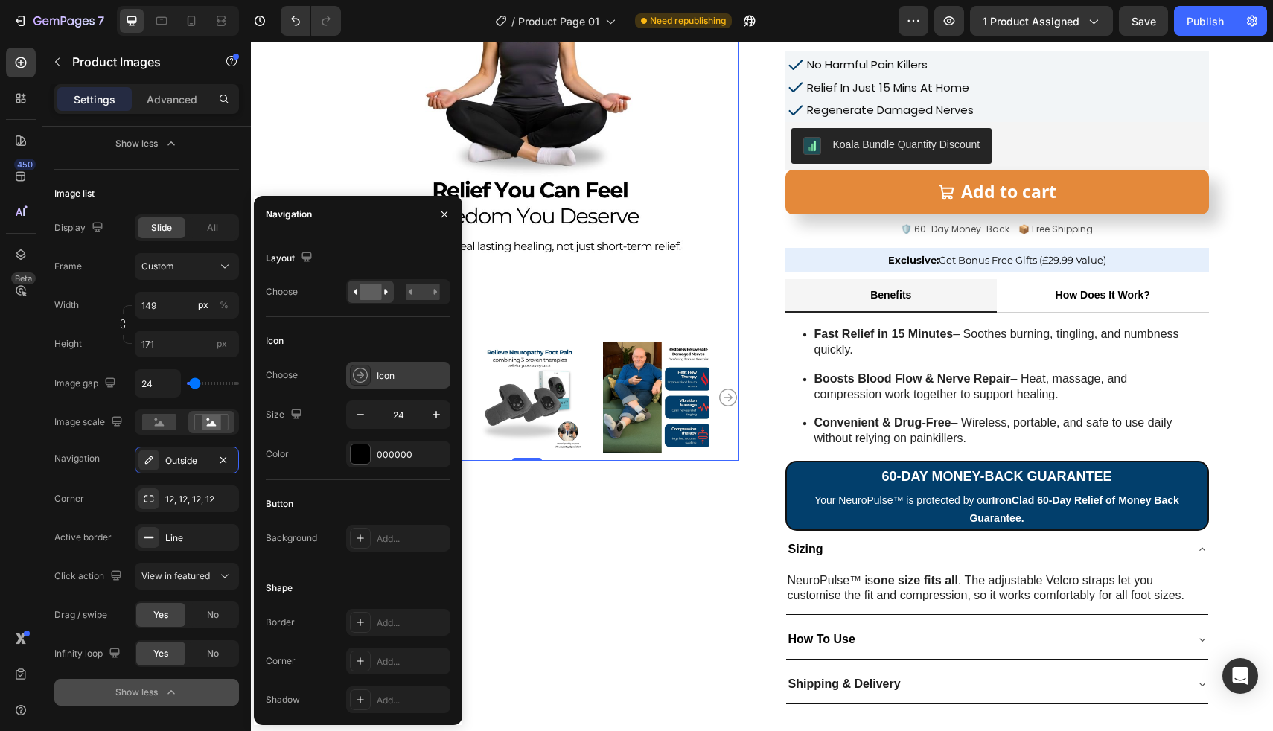
click at [359, 374] on icon at bounding box center [360, 375] width 15 height 15
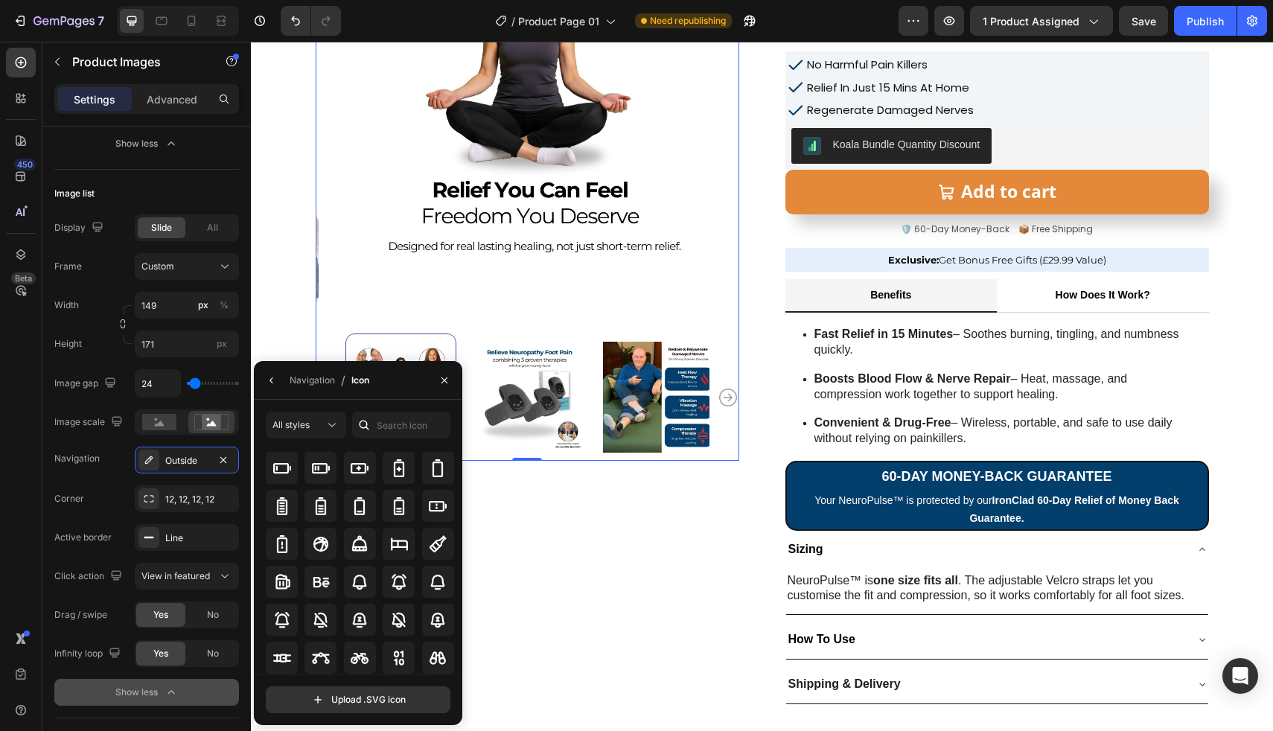
scroll to position [1180, 0]
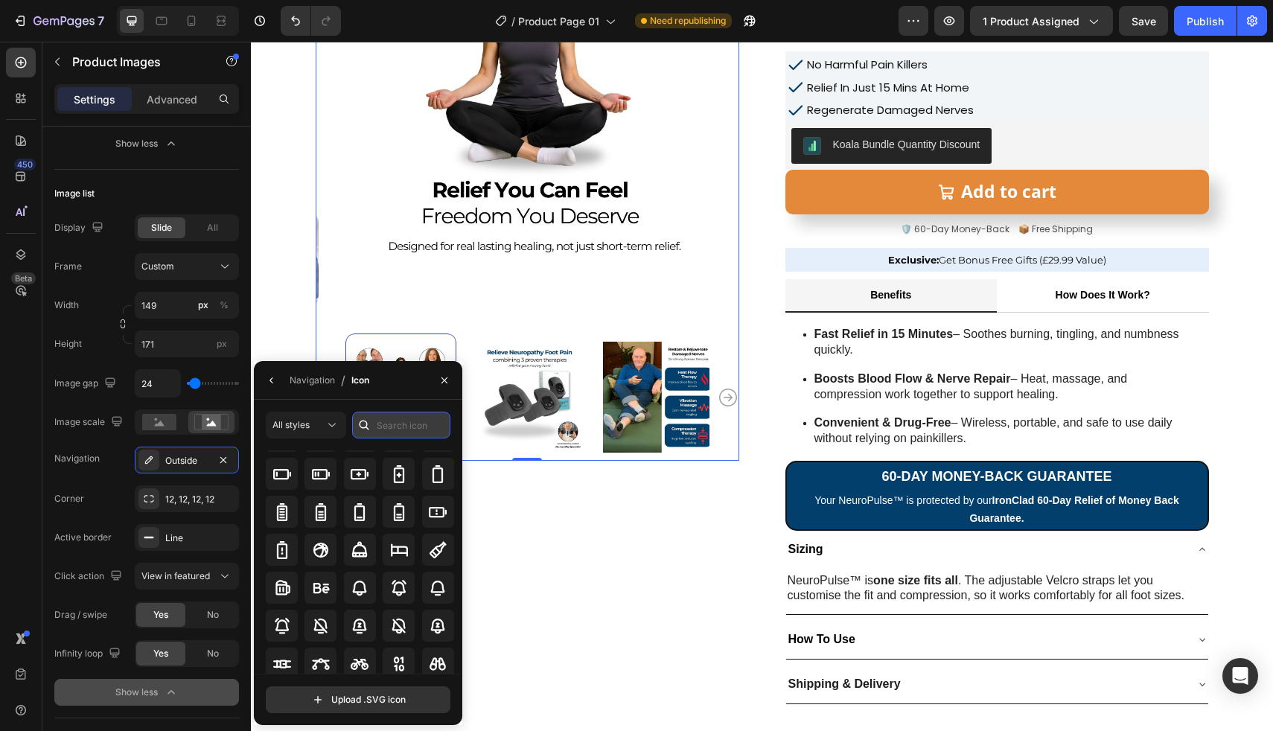
click at [378, 421] on input "text" at bounding box center [401, 425] width 98 height 27
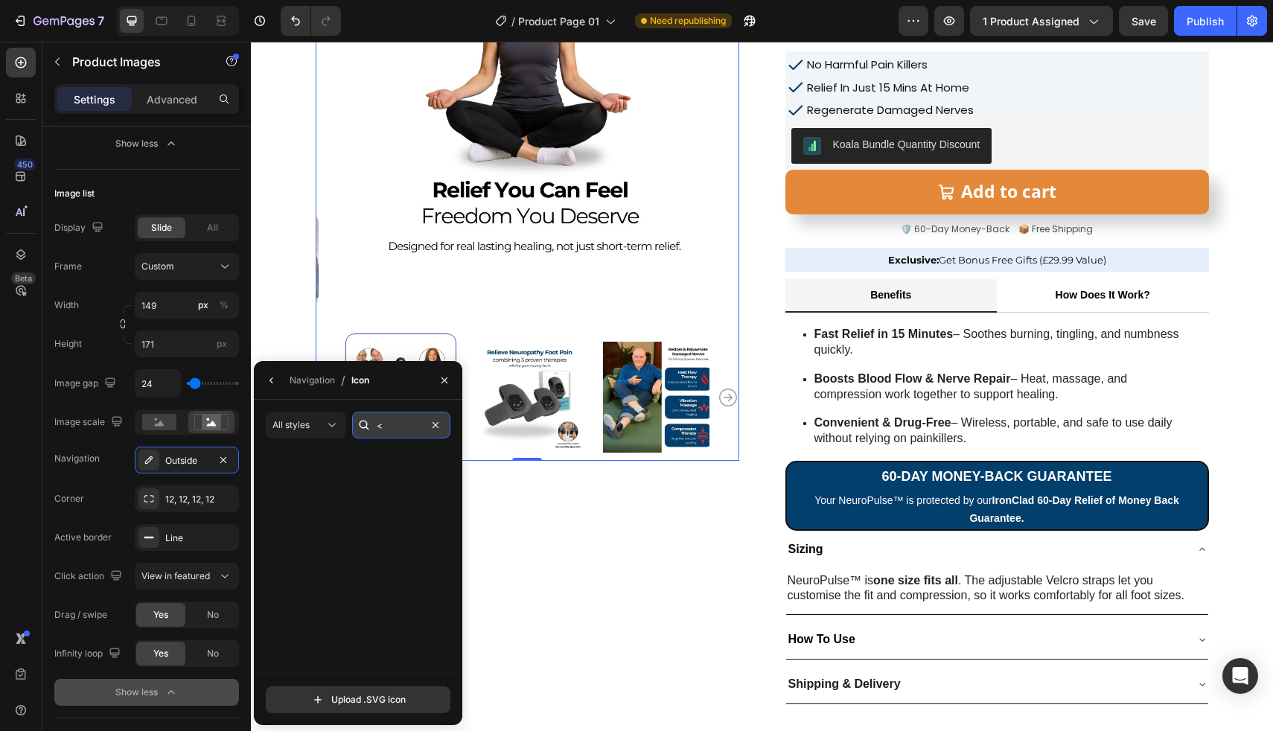
scroll to position [0, 0]
type input "<"
click at [286, 482] on icon at bounding box center [282, 486] width 18 height 18
click at [325, 491] on icon at bounding box center [320, 485] width 11 height 11
click at [390, 429] on input "<" at bounding box center [401, 425] width 98 height 27
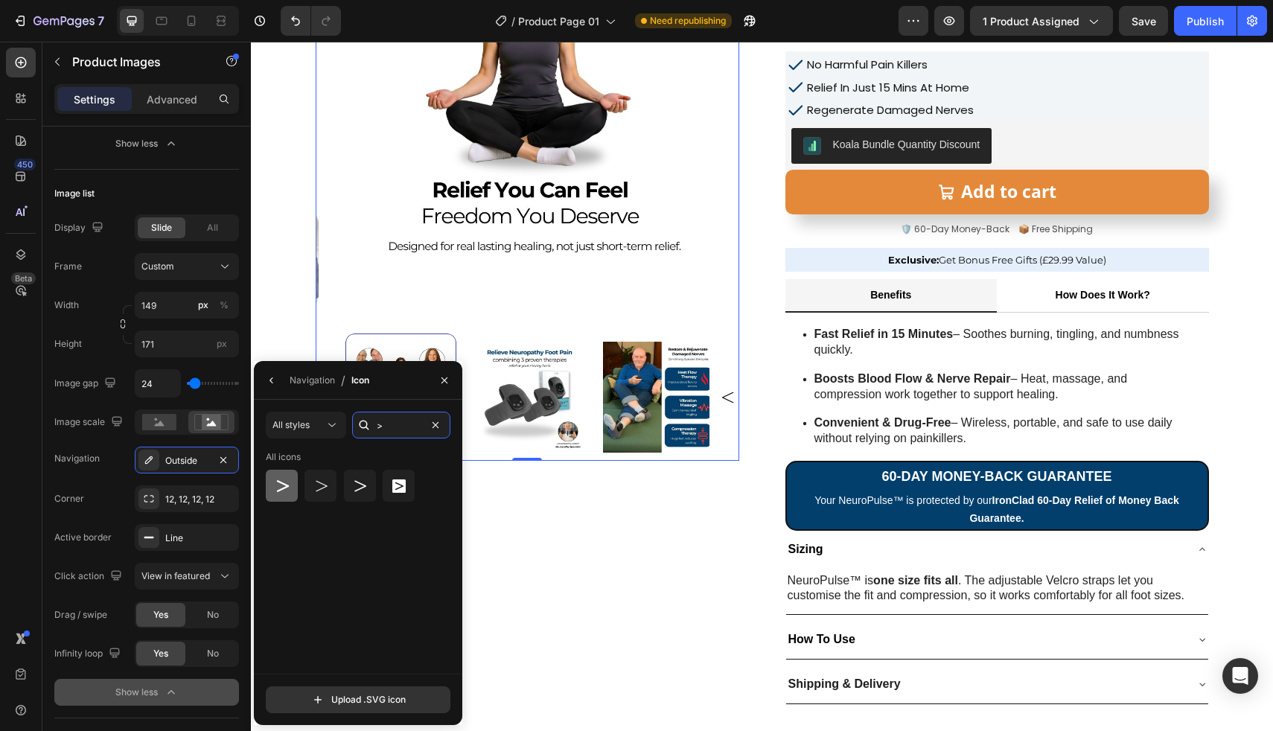
type input ">"
click at [290, 477] on icon at bounding box center [282, 486] width 18 height 18
click at [532, 536] on div "Product Images 0" at bounding box center [528, 295] width 424 height 818
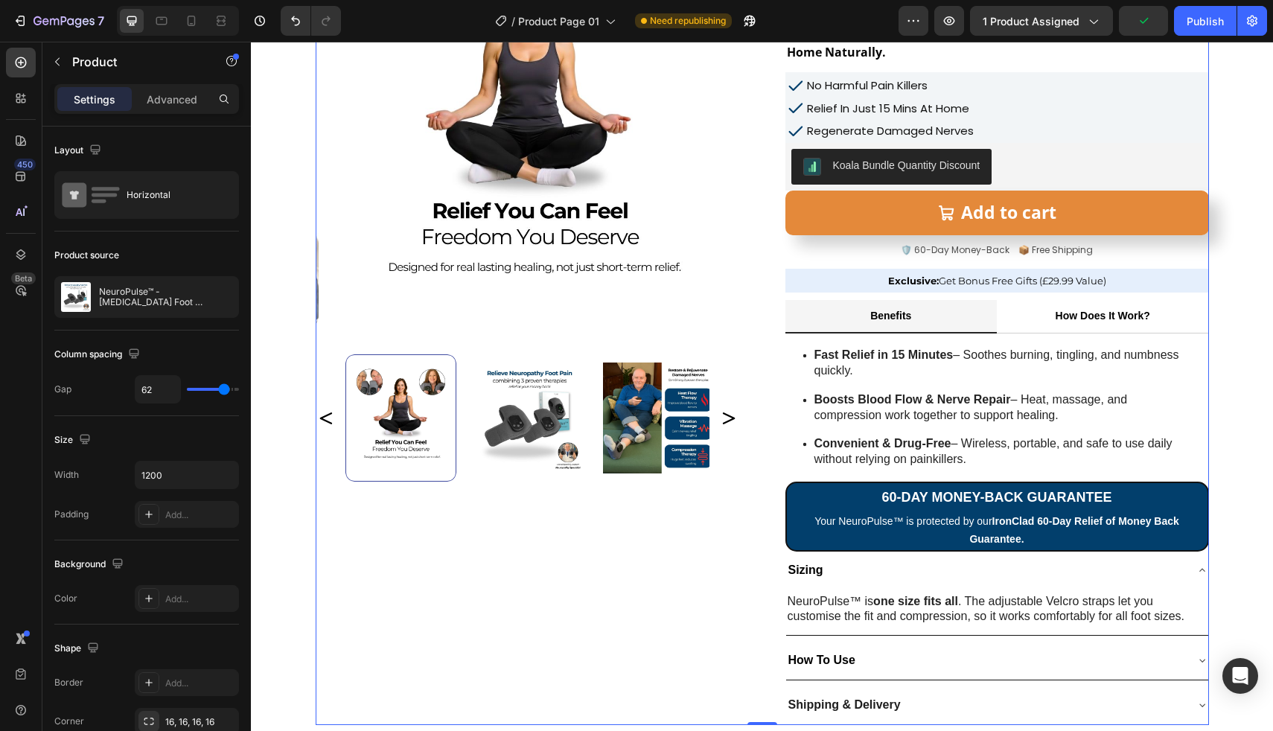
scroll to position [212, 0]
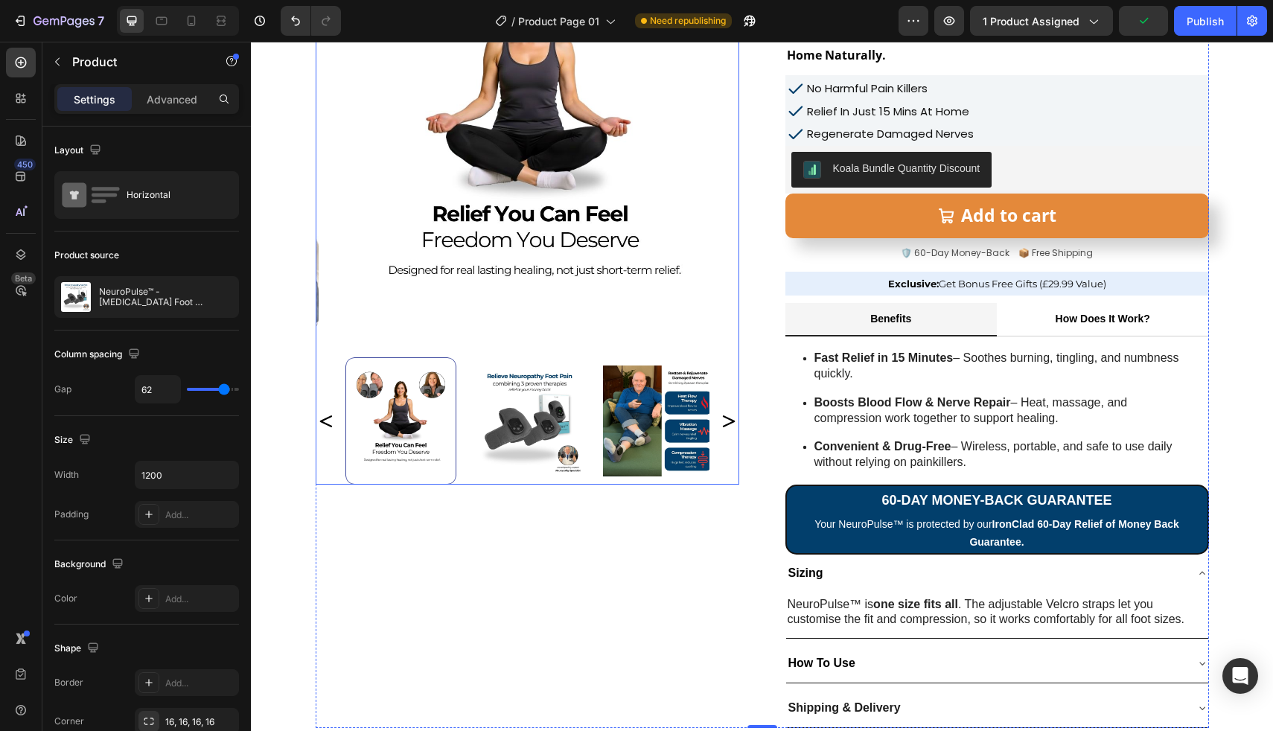
click at [325, 420] on icon "Carousel Back Arrow" at bounding box center [327, 421] width 18 height 18
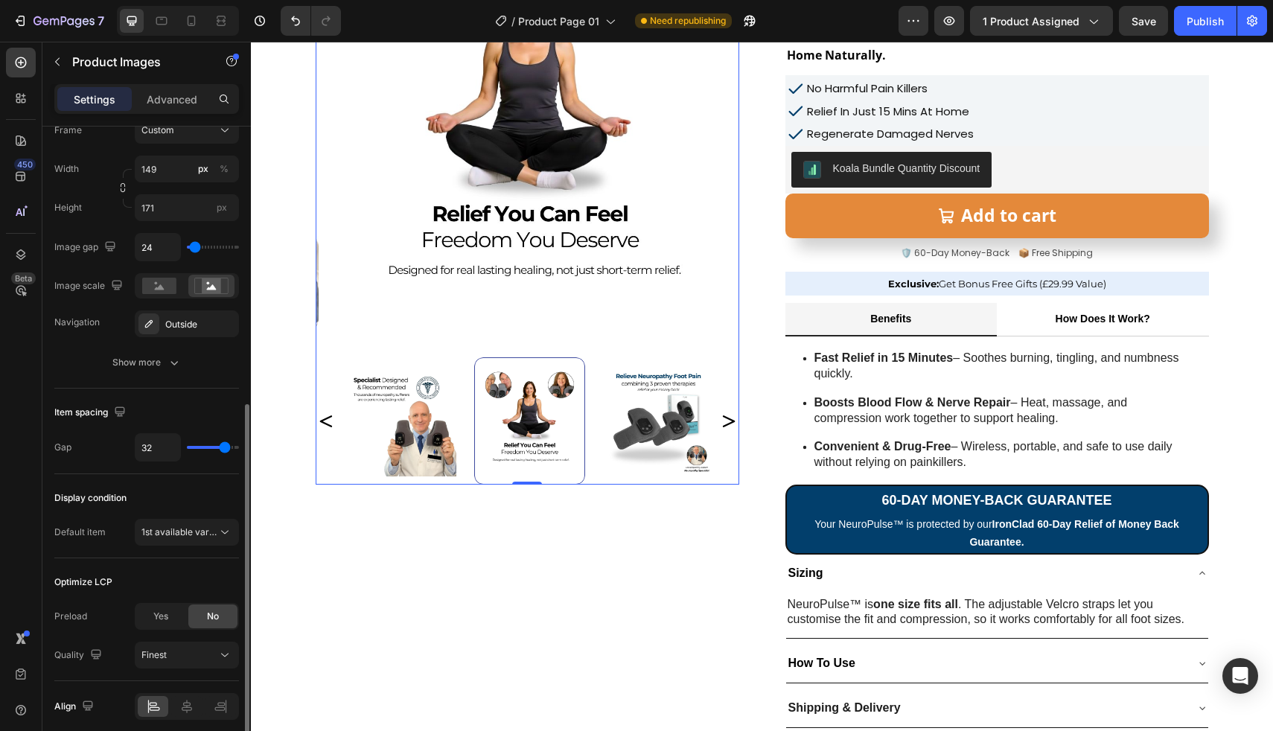
scroll to position [541, 0]
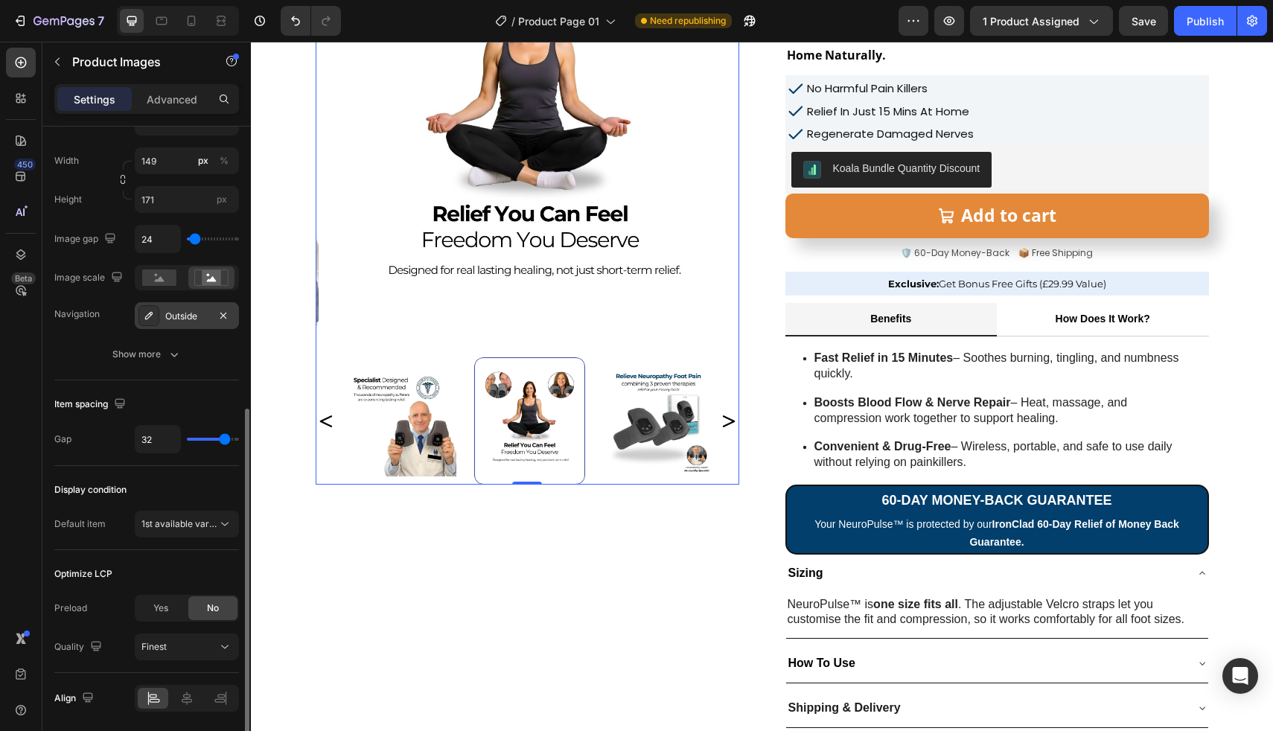
click at [171, 316] on div "Outside" at bounding box center [186, 316] width 43 height 13
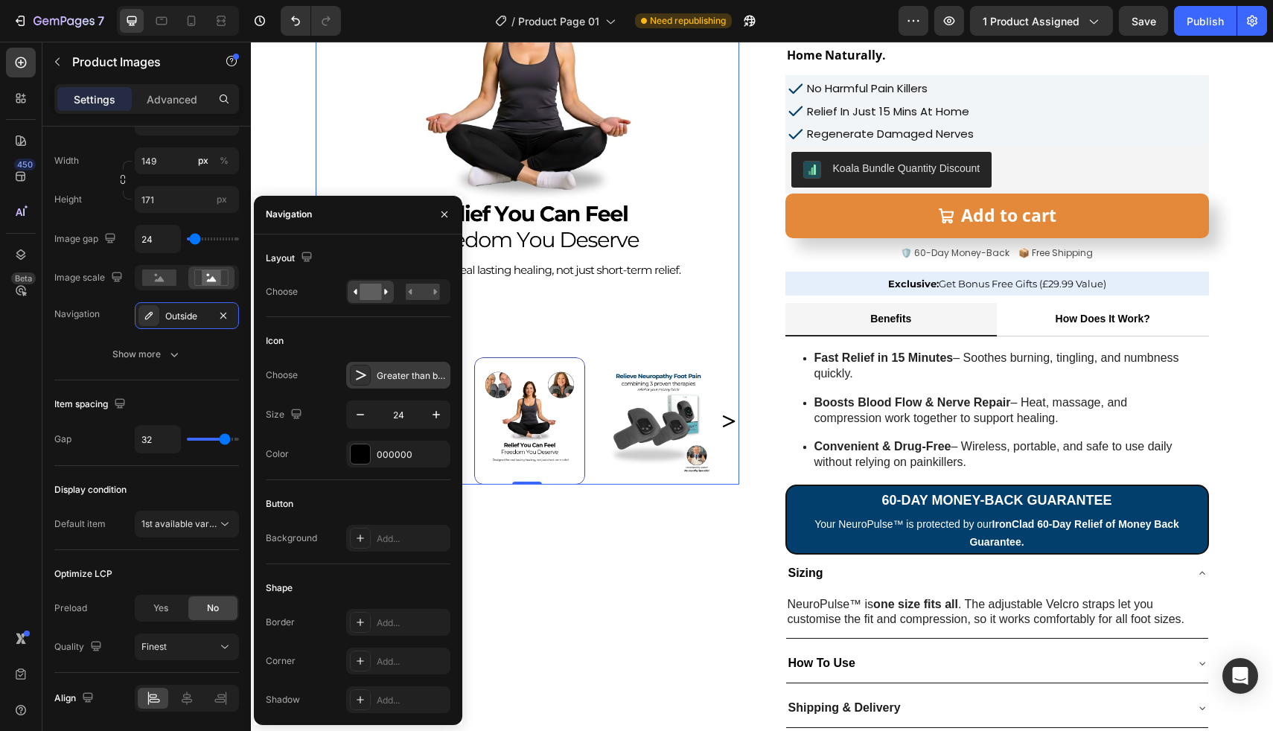
click at [386, 380] on div "Greater than bold" at bounding box center [412, 375] width 70 height 13
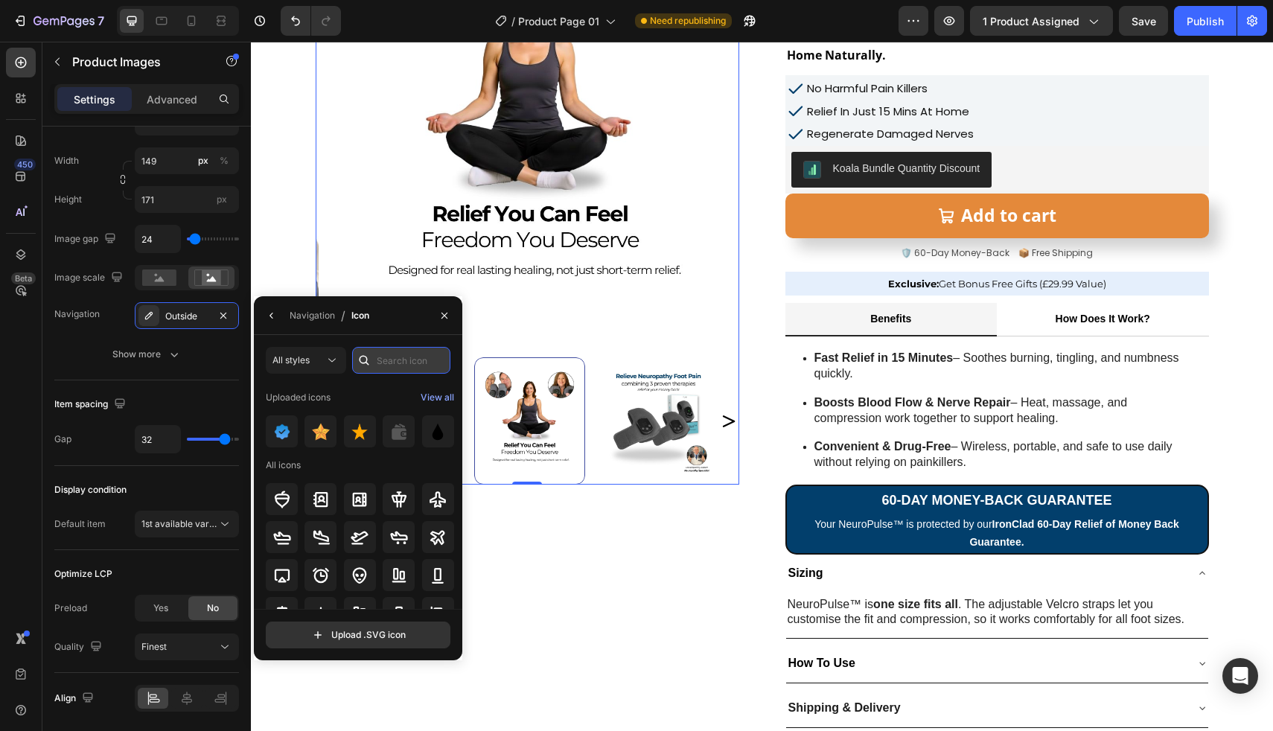
click at [386, 370] on input "text" at bounding box center [401, 360] width 98 height 27
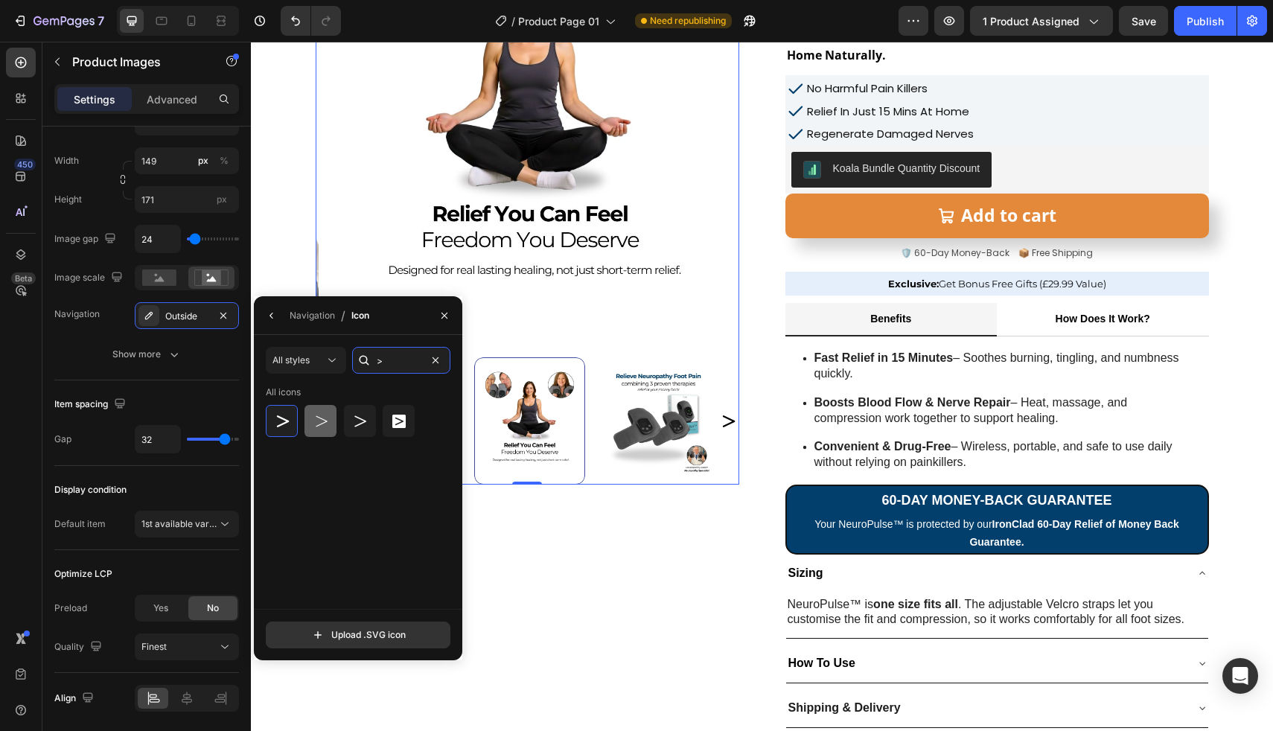
type input ">"
click at [327, 423] on icon at bounding box center [321, 421] width 18 height 18
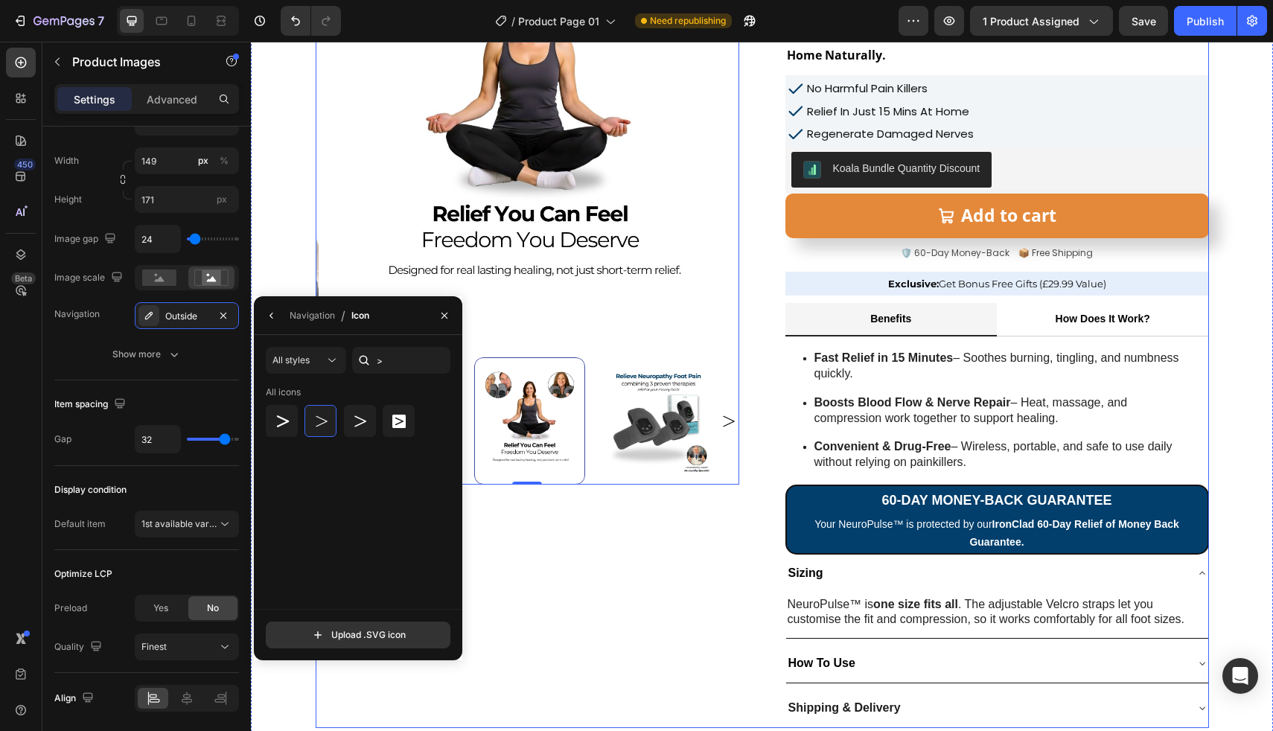
click at [611, 555] on div "Product Images 0" at bounding box center [528, 319] width 424 height 818
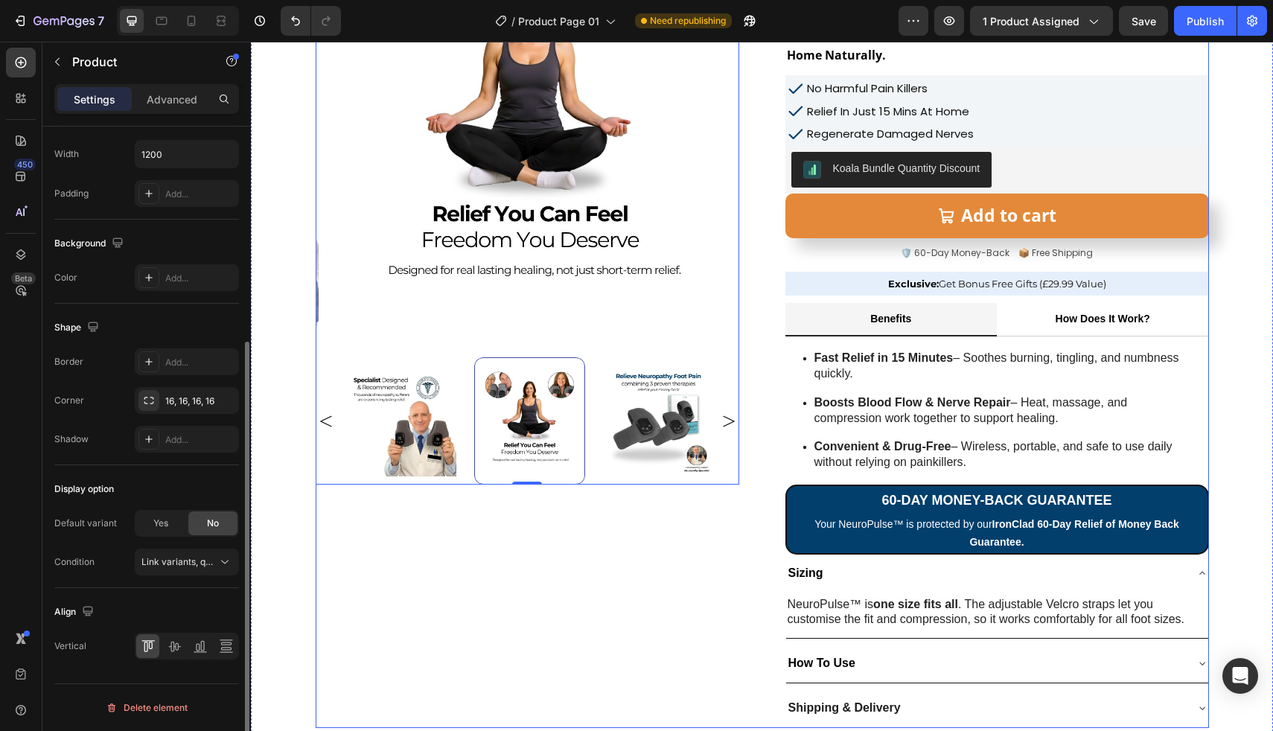
scroll to position [0, 0]
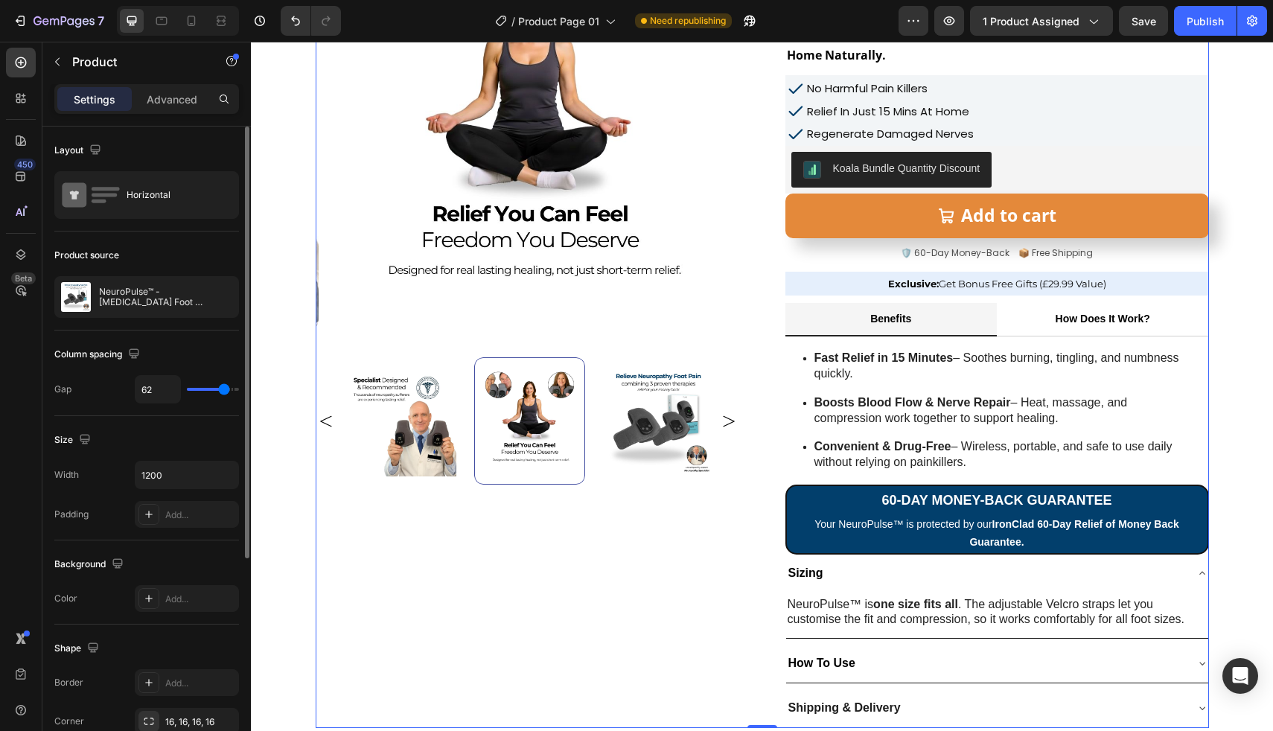
click at [611, 555] on div "Product Images" at bounding box center [528, 319] width 424 height 818
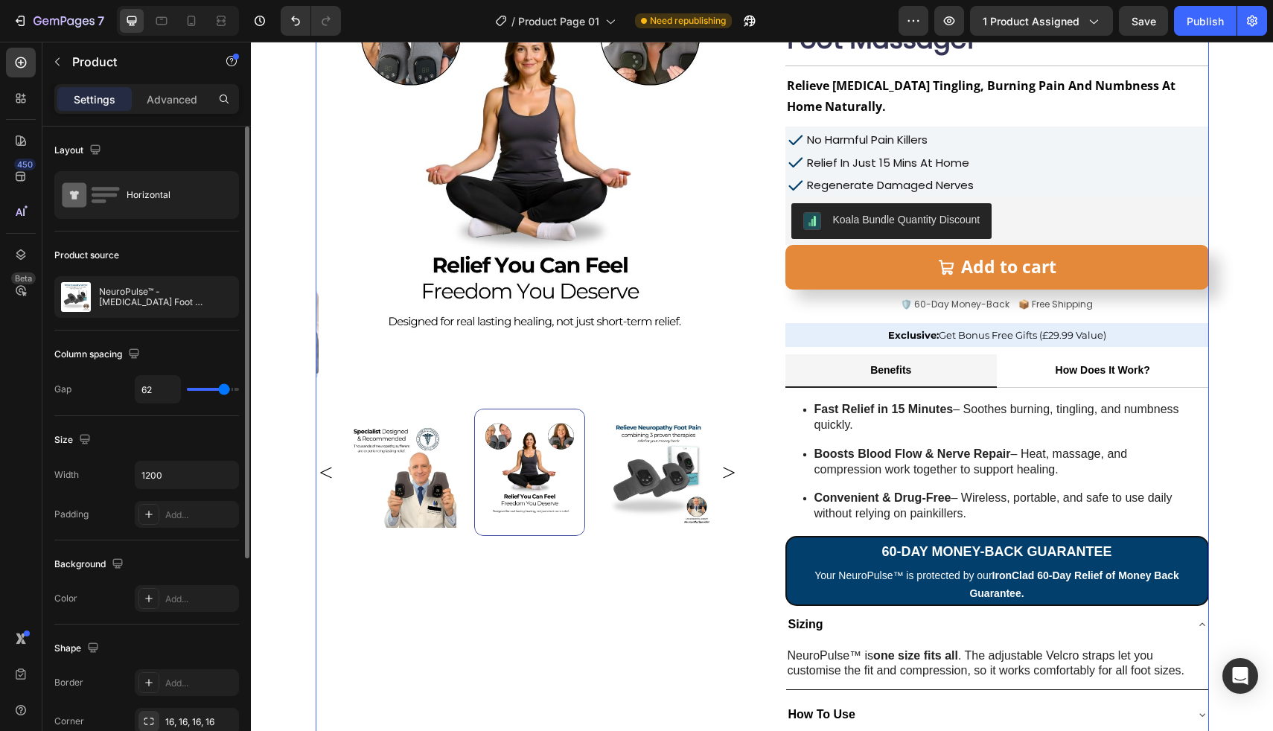
scroll to position [39, 0]
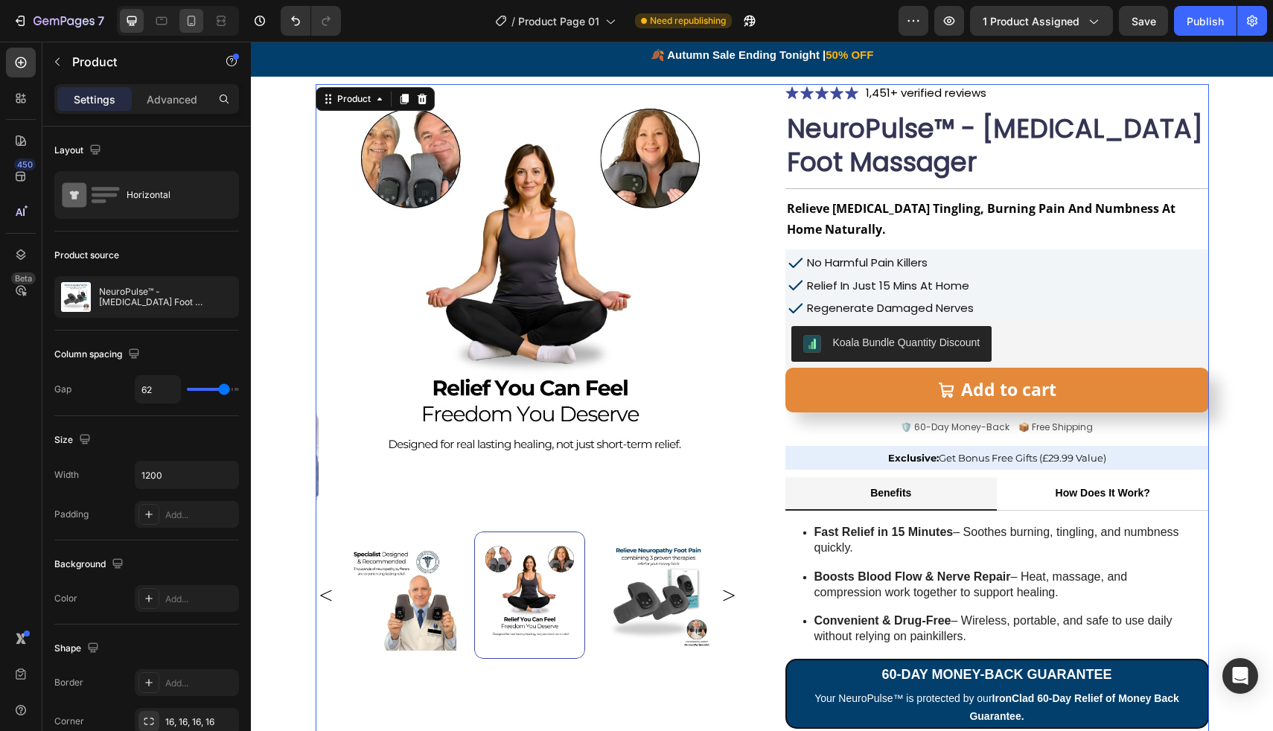
click at [191, 17] on icon at bounding box center [191, 20] width 15 height 15
type input "0"
type input "100%"
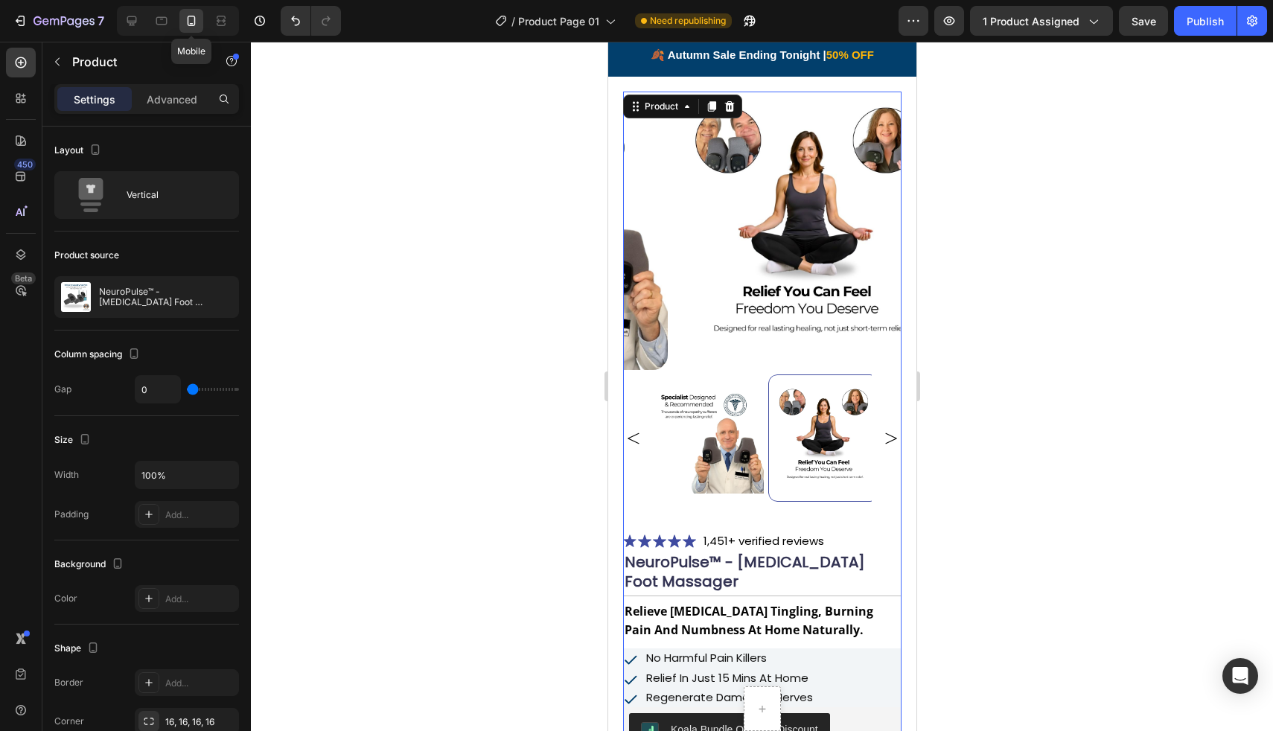
scroll to position [36, 0]
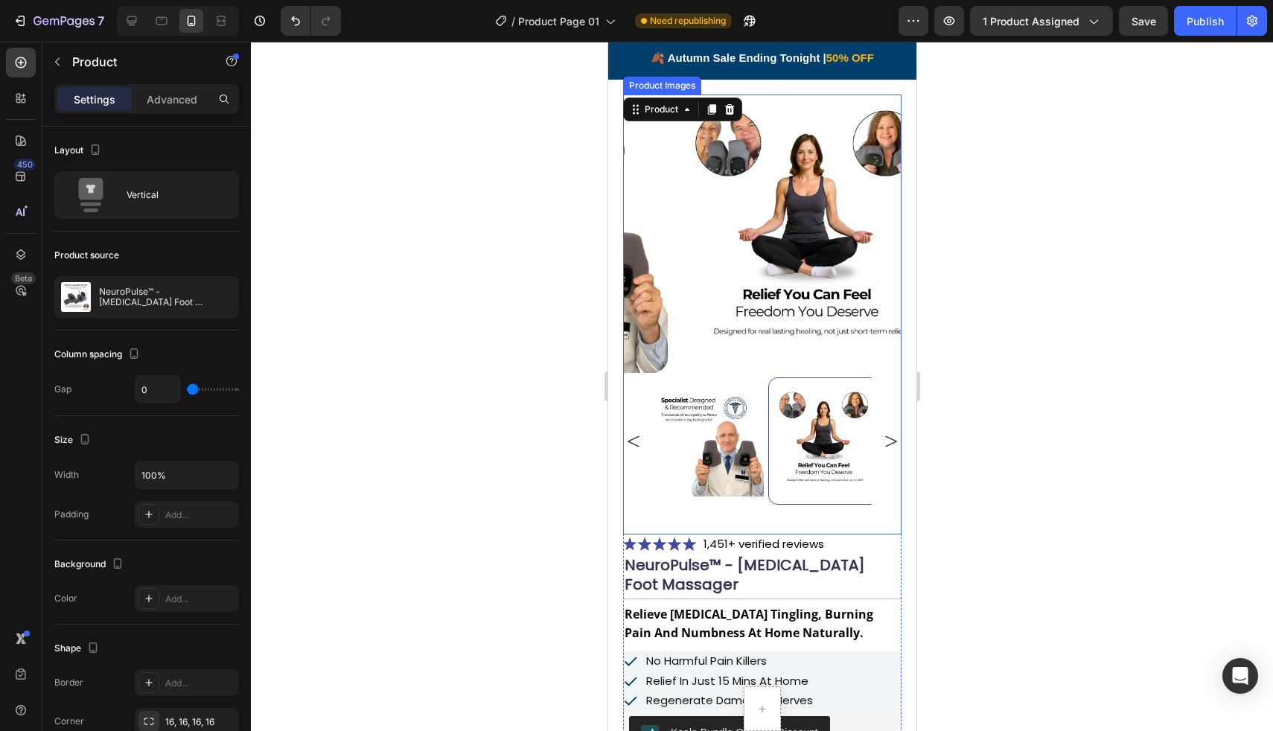
click at [552, 319] on div at bounding box center [762, 386] width 1022 height 689
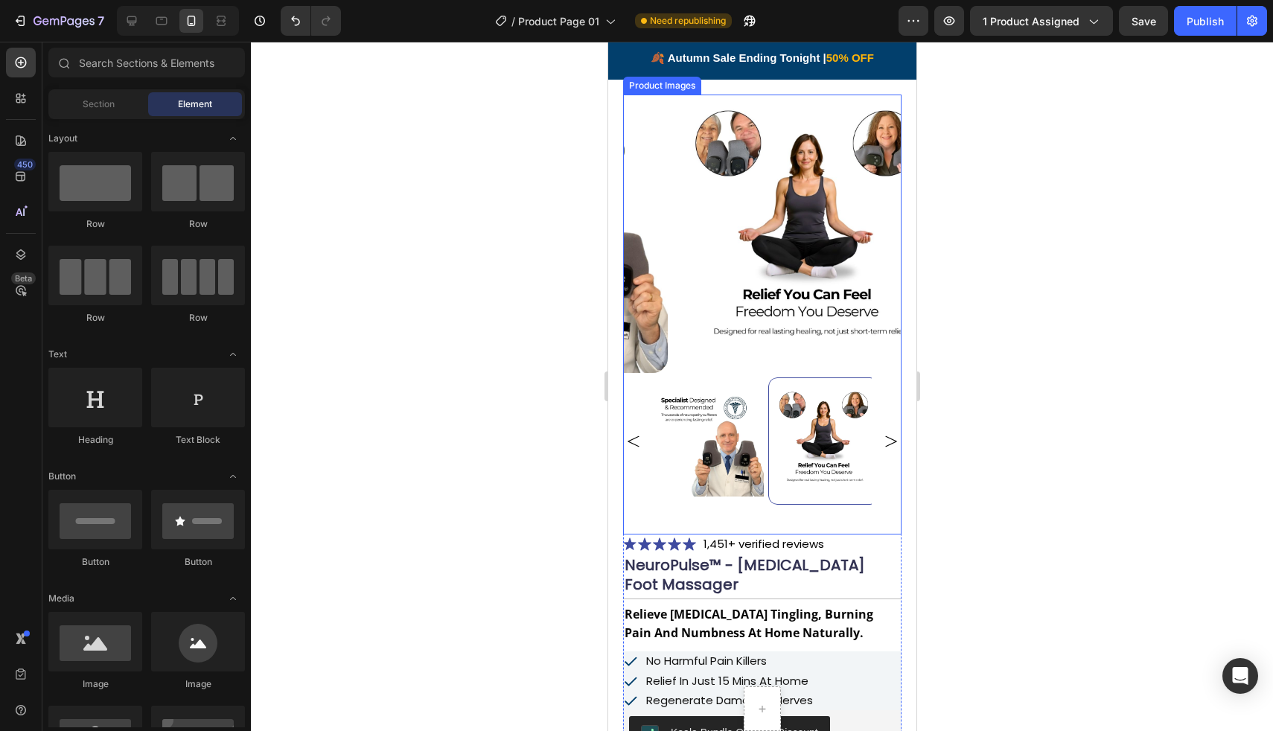
click at [744, 441] on img at bounding box center [707, 440] width 111 height 127
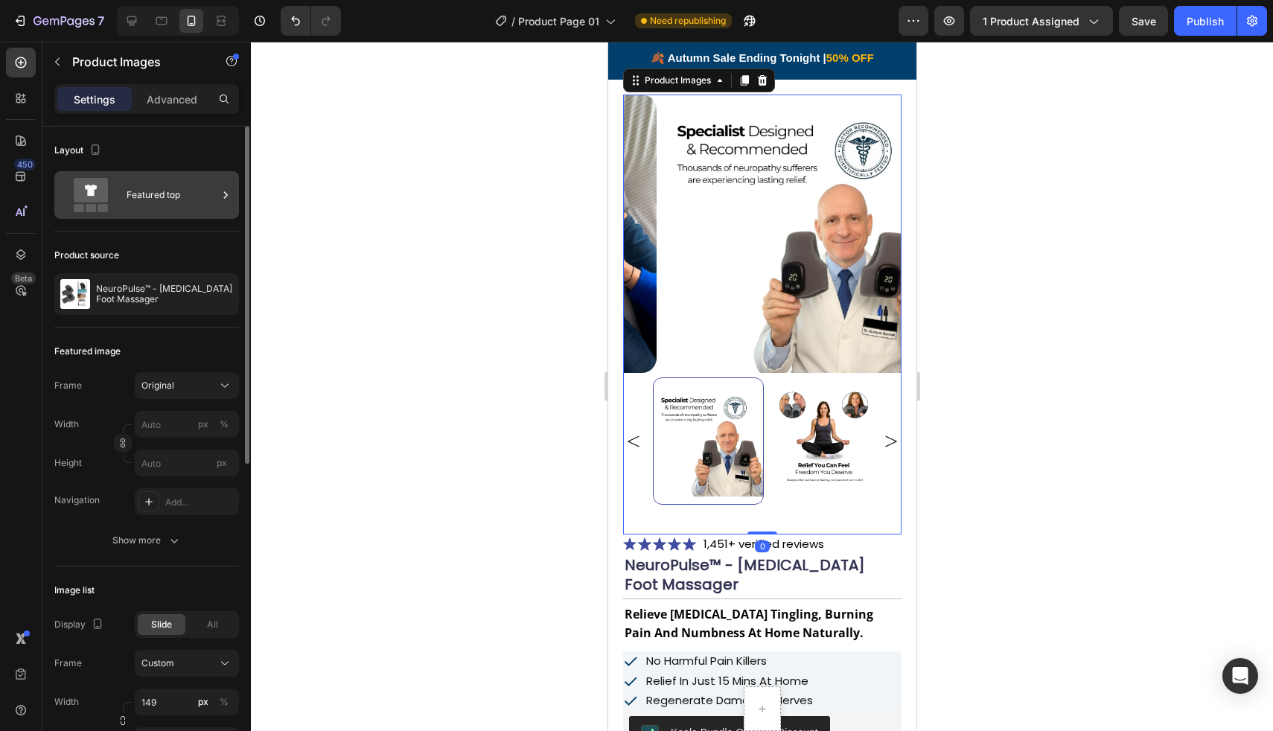
click at [195, 207] on div "Featured top" at bounding box center [172, 195] width 91 height 34
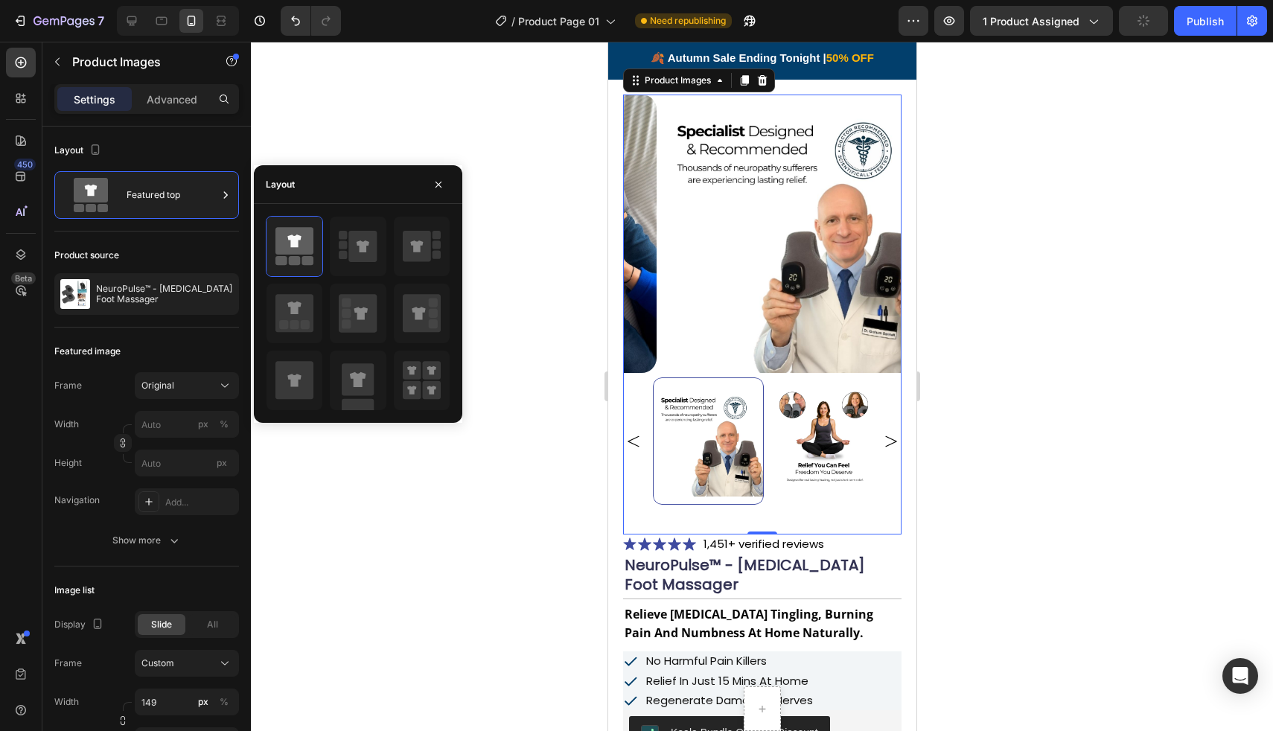
click at [259, 234] on div at bounding box center [358, 313] width 208 height 195
click at [299, 242] on icon at bounding box center [294, 241] width 38 height 28
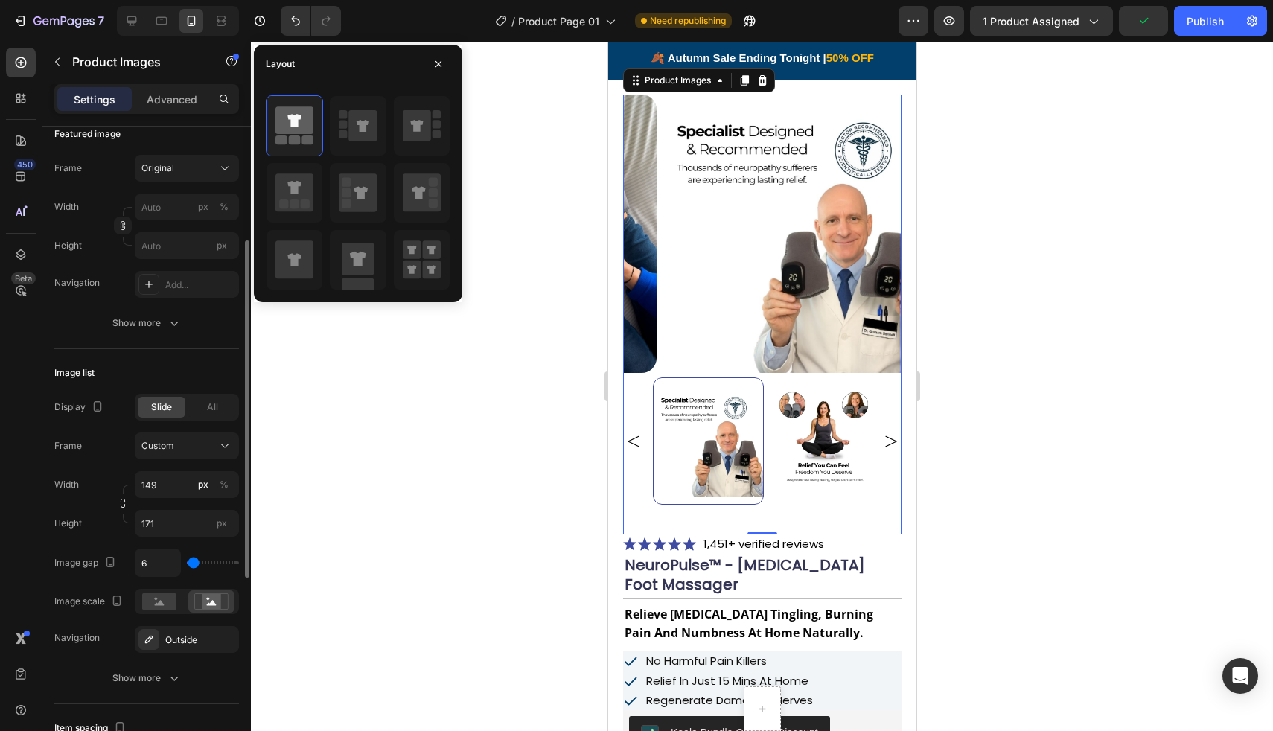
scroll to position [218, 0]
click at [183, 320] on button "Show more" at bounding box center [146, 322] width 185 height 27
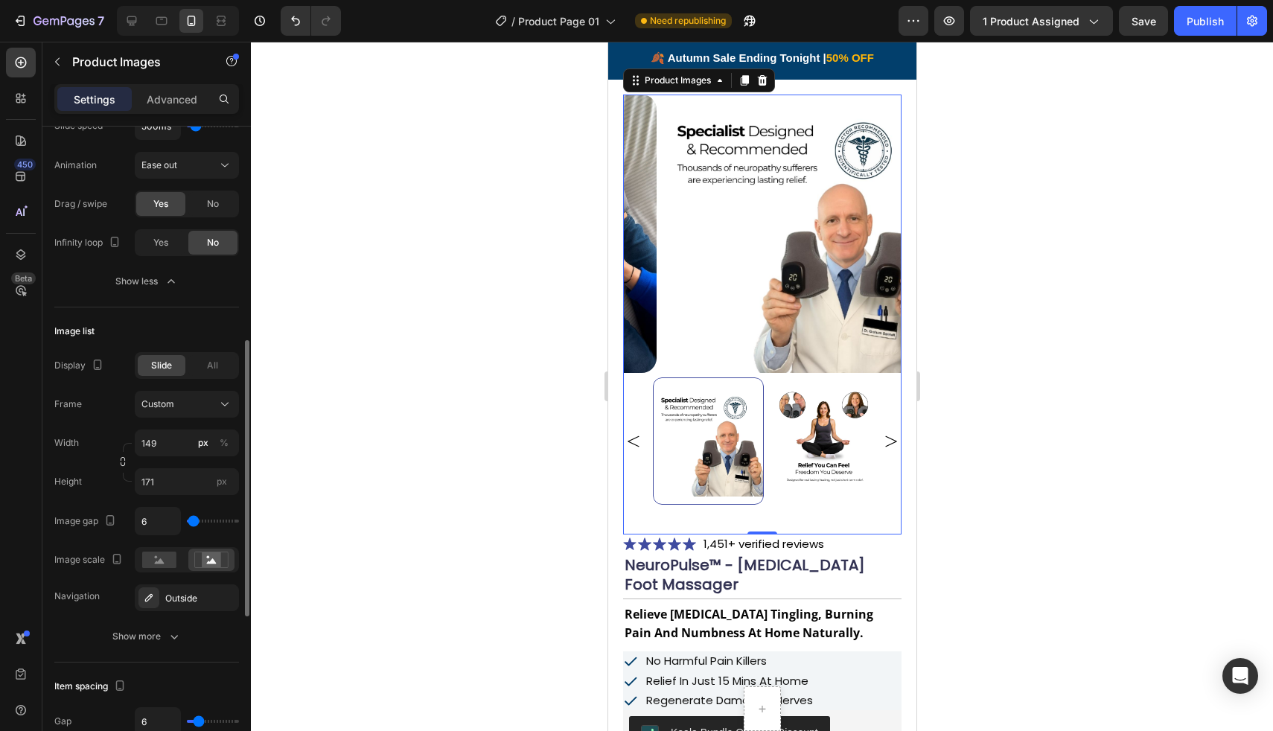
scroll to position [537, 0]
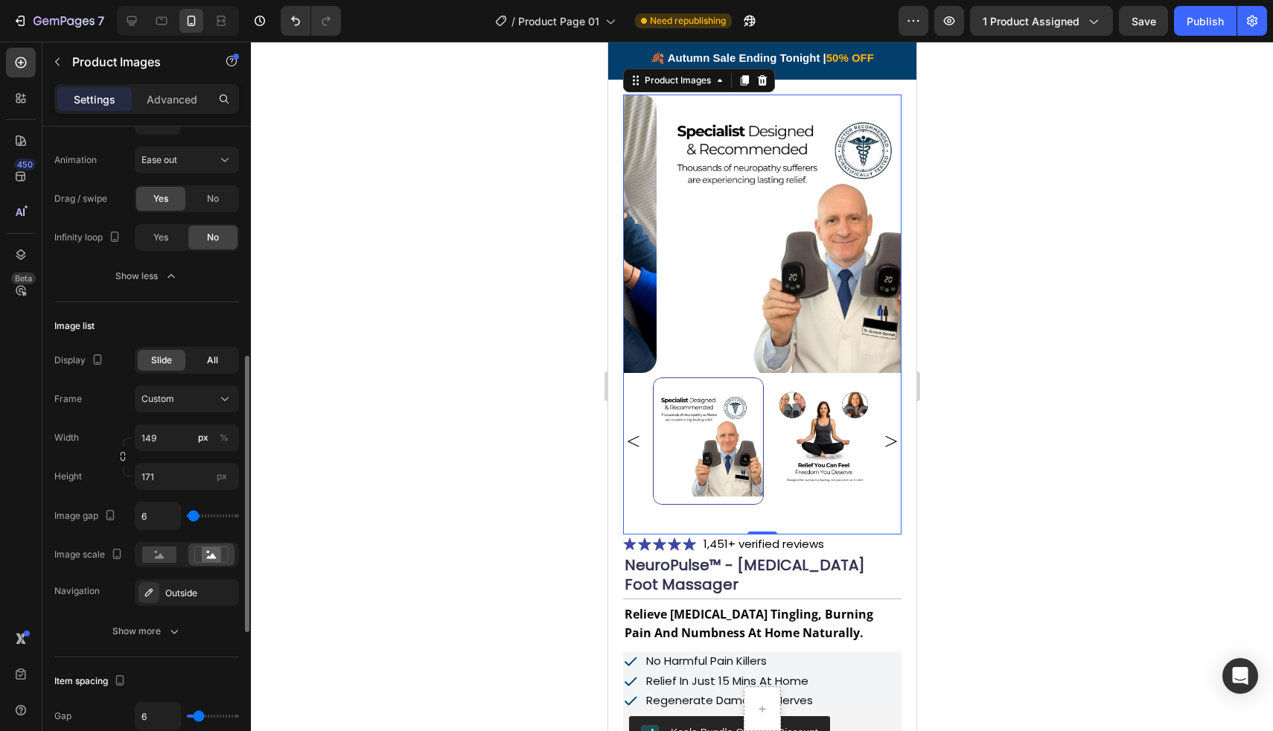
click at [202, 363] on div "All" at bounding box center [212, 360] width 48 height 21
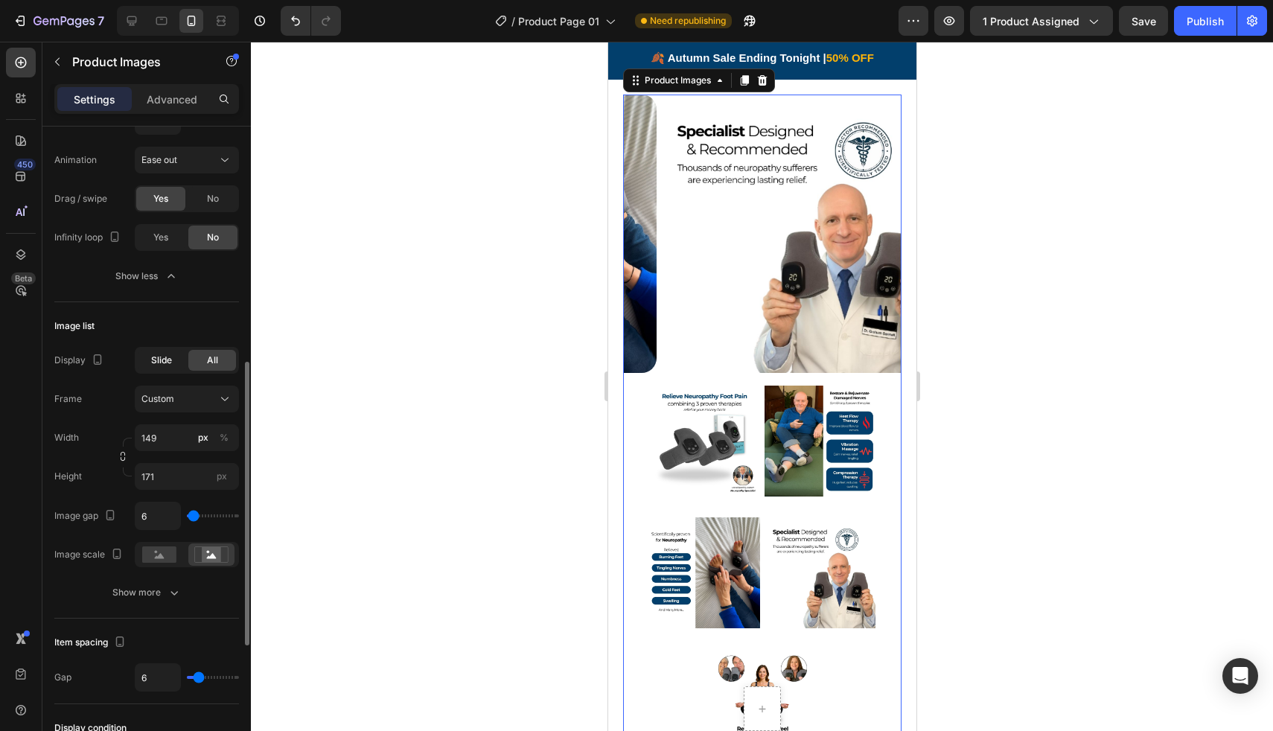
click at [164, 360] on span "Slide" at bounding box center [161, 360] width 21 height 13
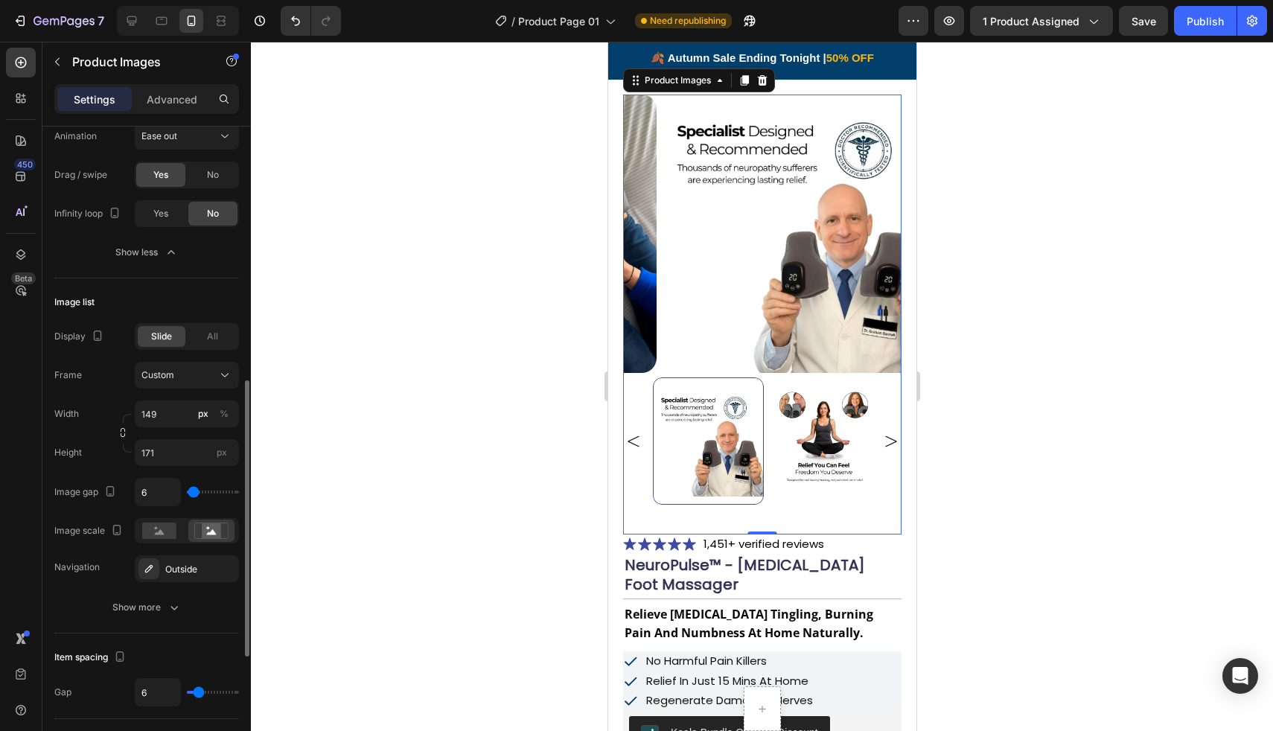
scroll to position [575, 0]
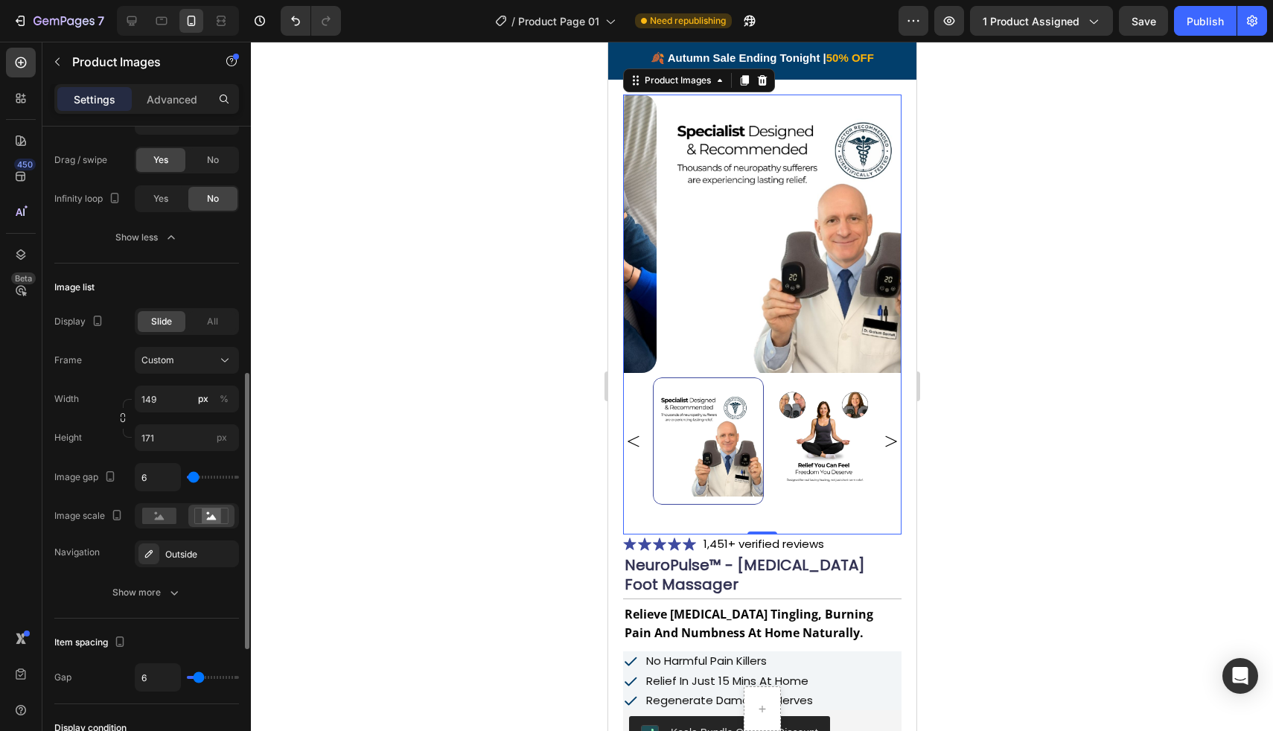
type input "103"
type input "115"
type input "128"
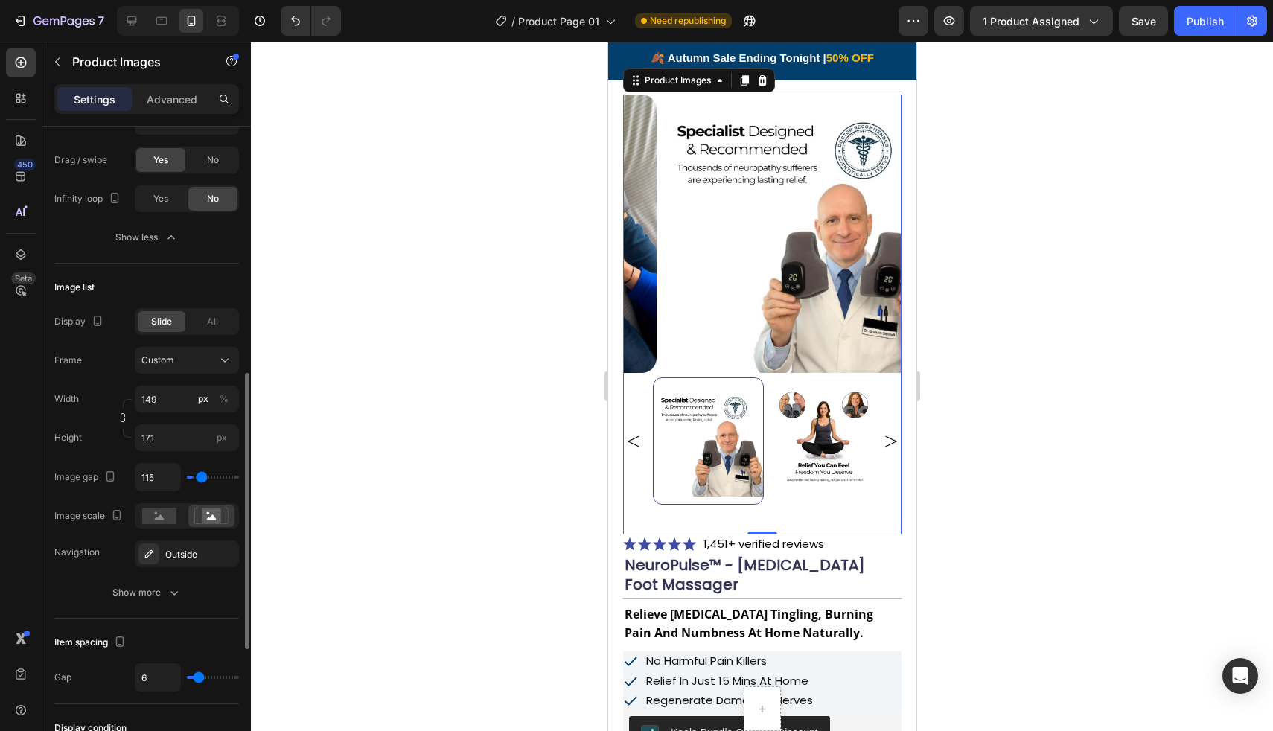
type input "128"
type input "139"
type input "150"
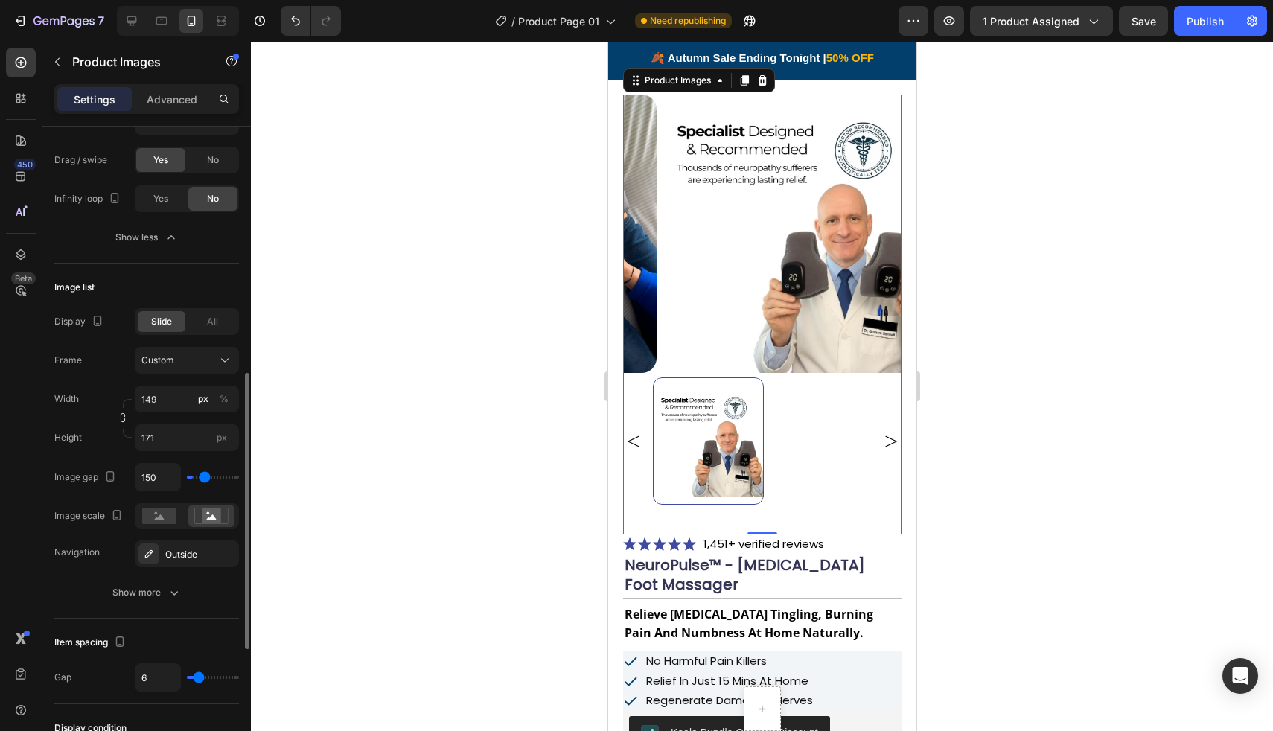
type input "156"
type input "162"
type input "167"
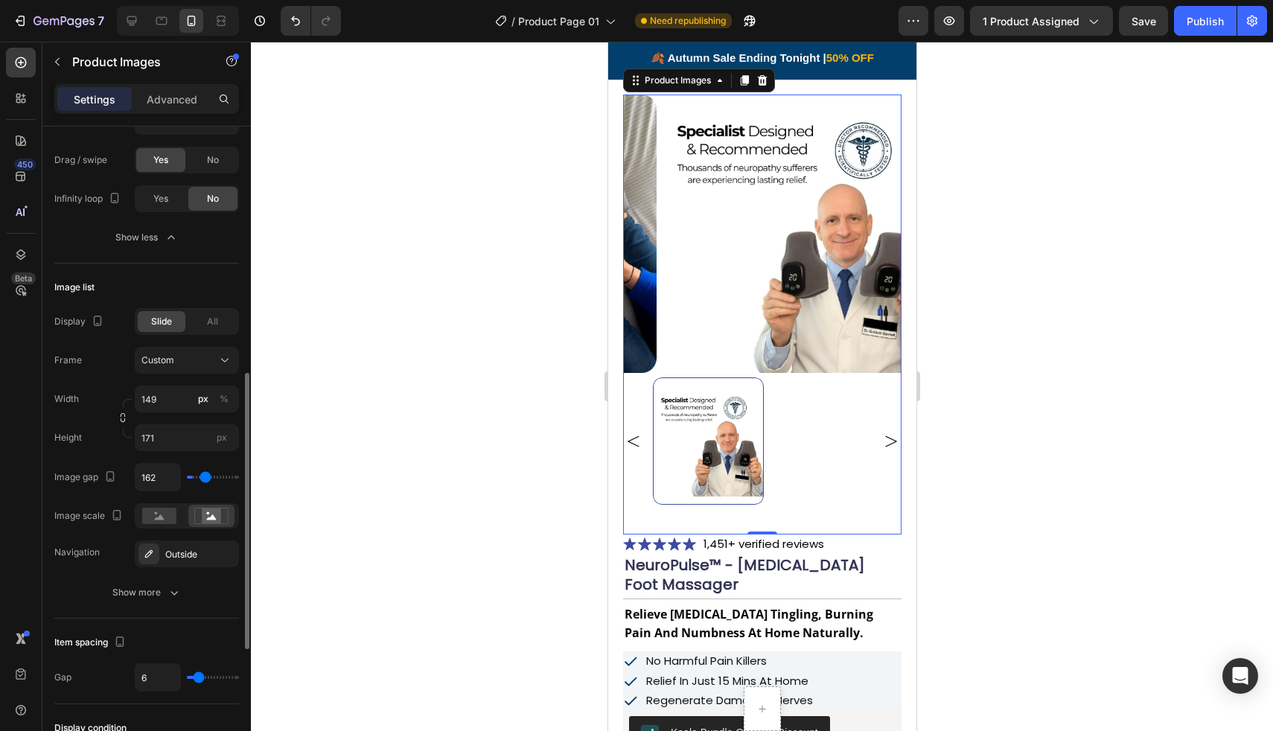
type input "167"
type input "172"
type input "177"
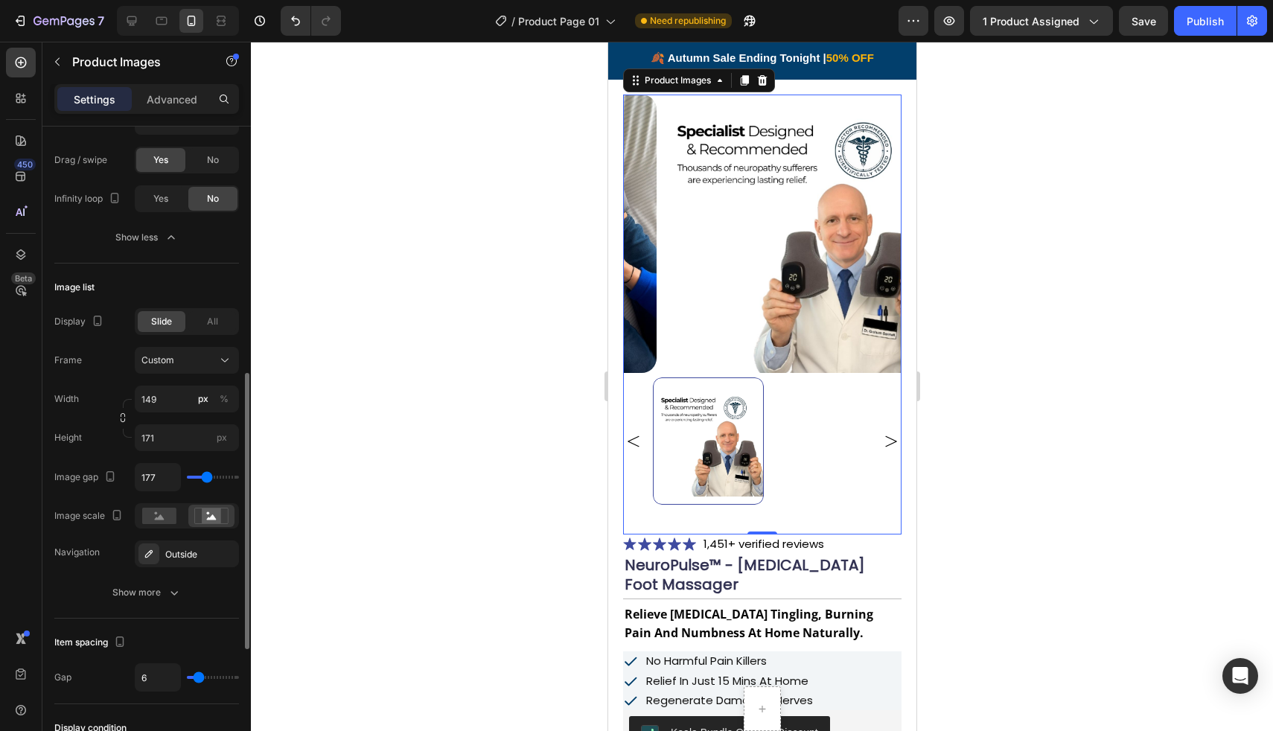
type input "181"
type input "344"
type input "392"
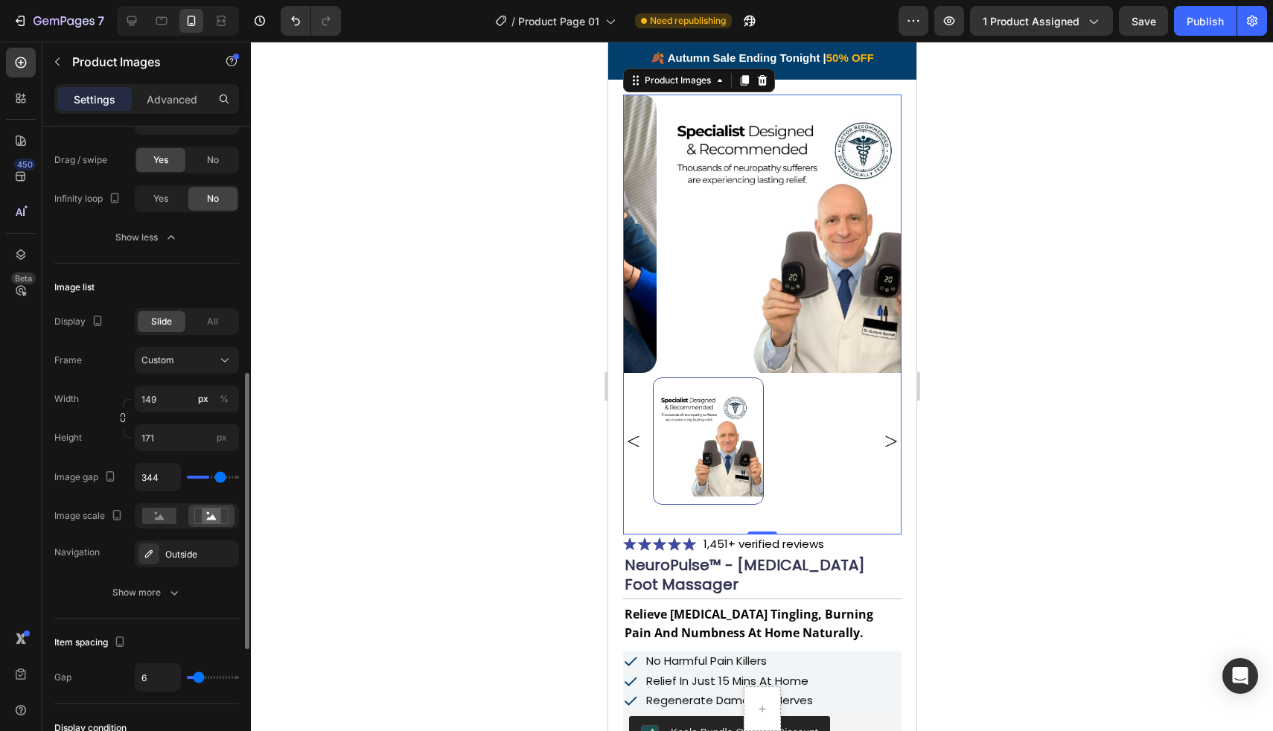
type input "392"
type input "424"
type input "438"
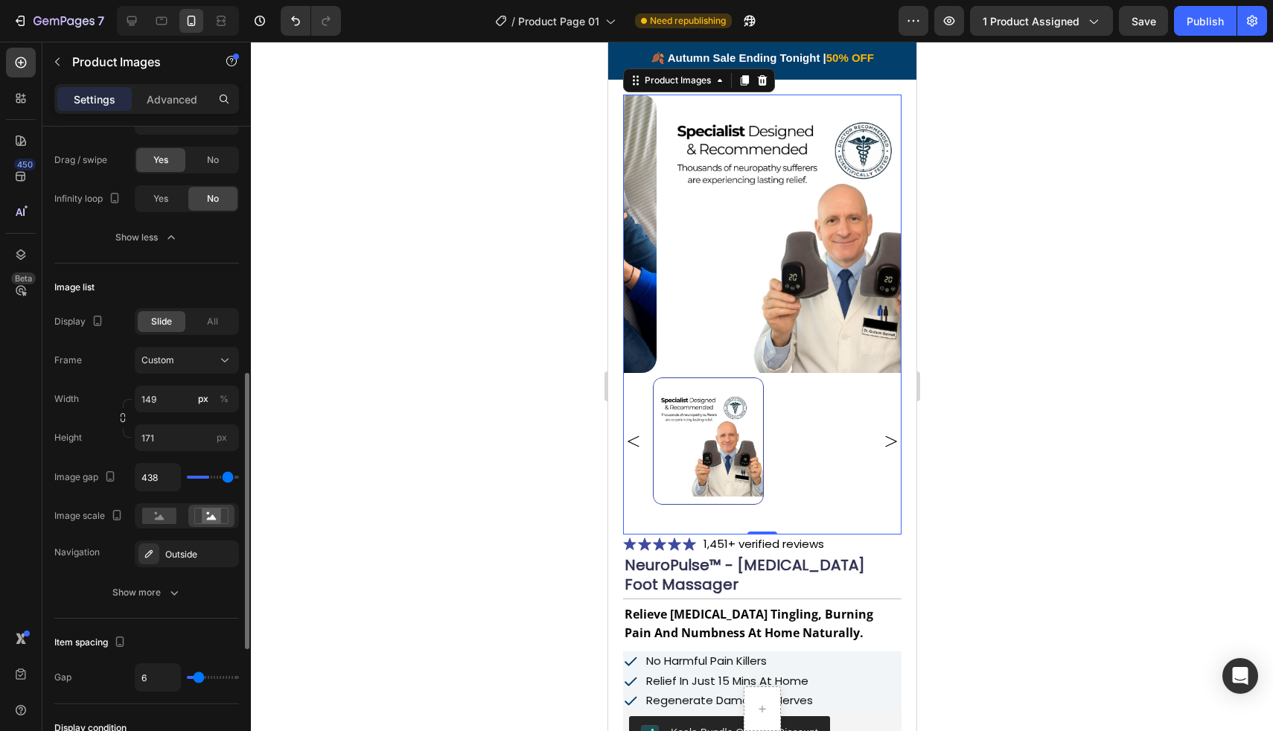
type input "445"
drag, startPoint x: 196, startPoint y: 474, endPoint x: 229, endPoint y: 473, distance: 32.8
type input "445"
click at [229, 476] on input "range" at bounding box center [213, 477] width 52 height 3
type input "6"
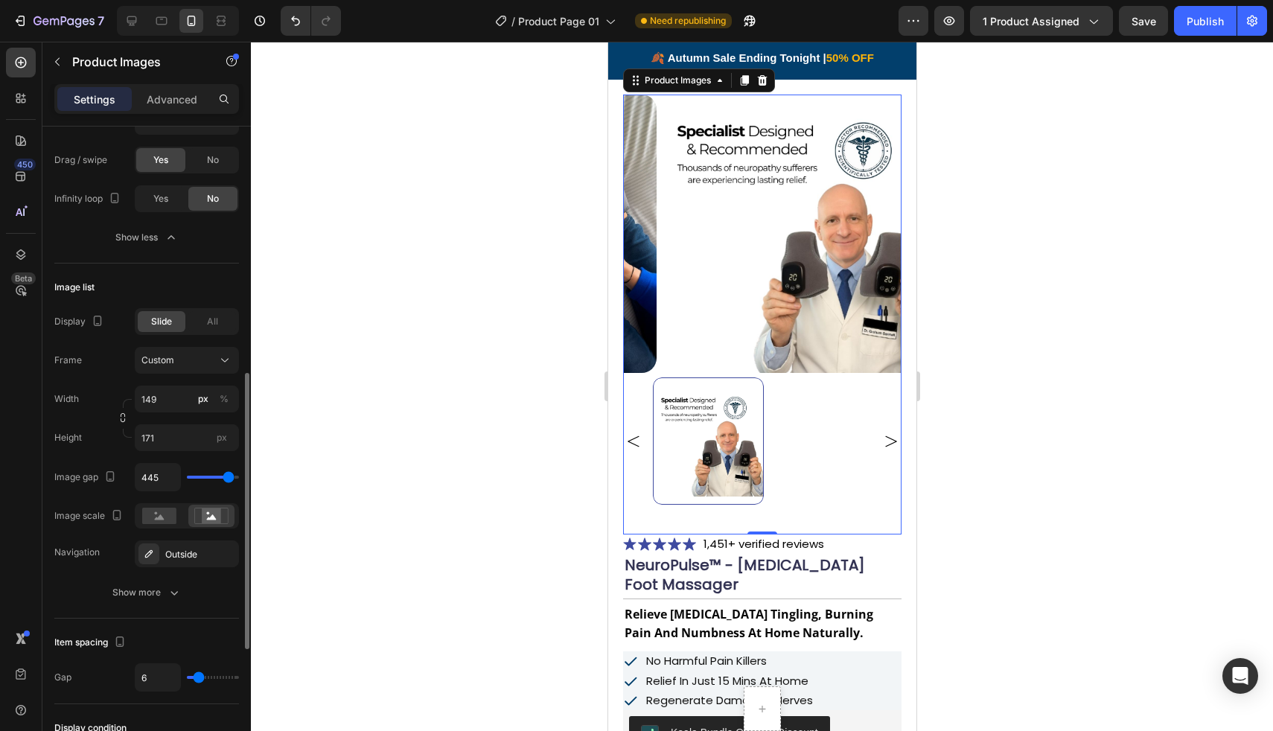
type input "6"
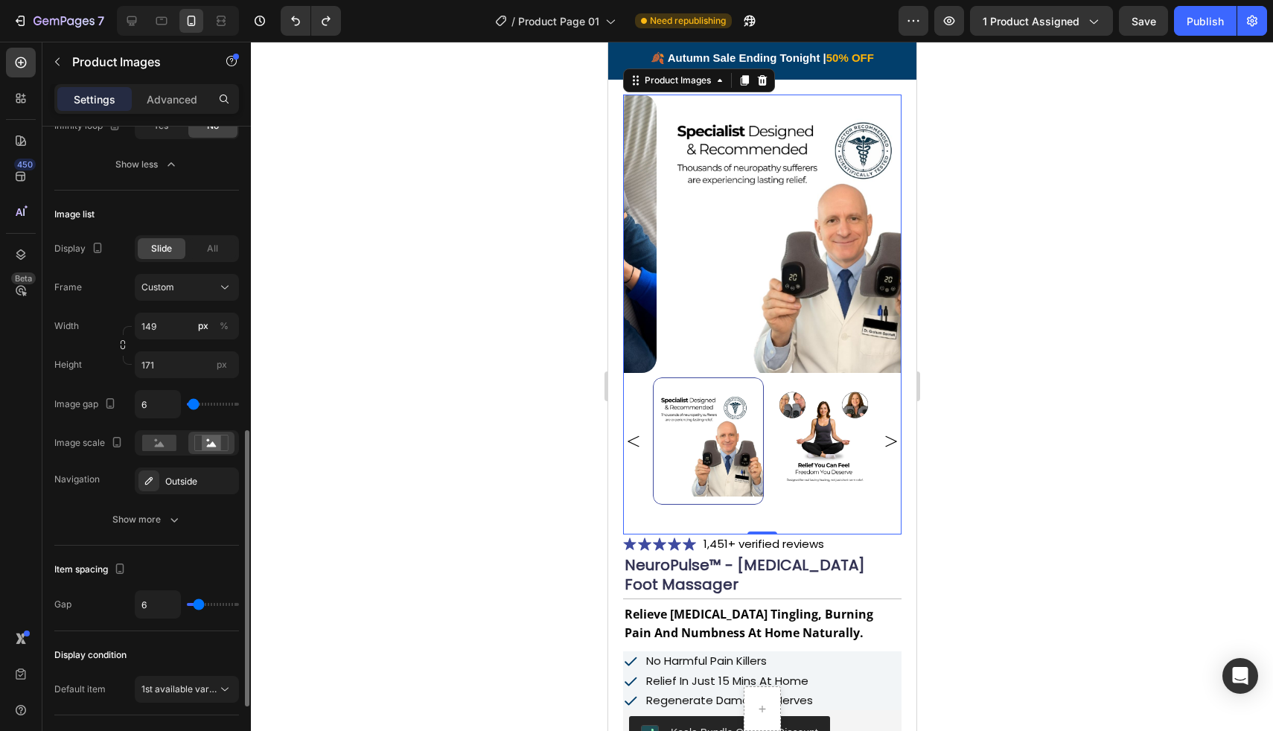
scroll to position [683, 0]
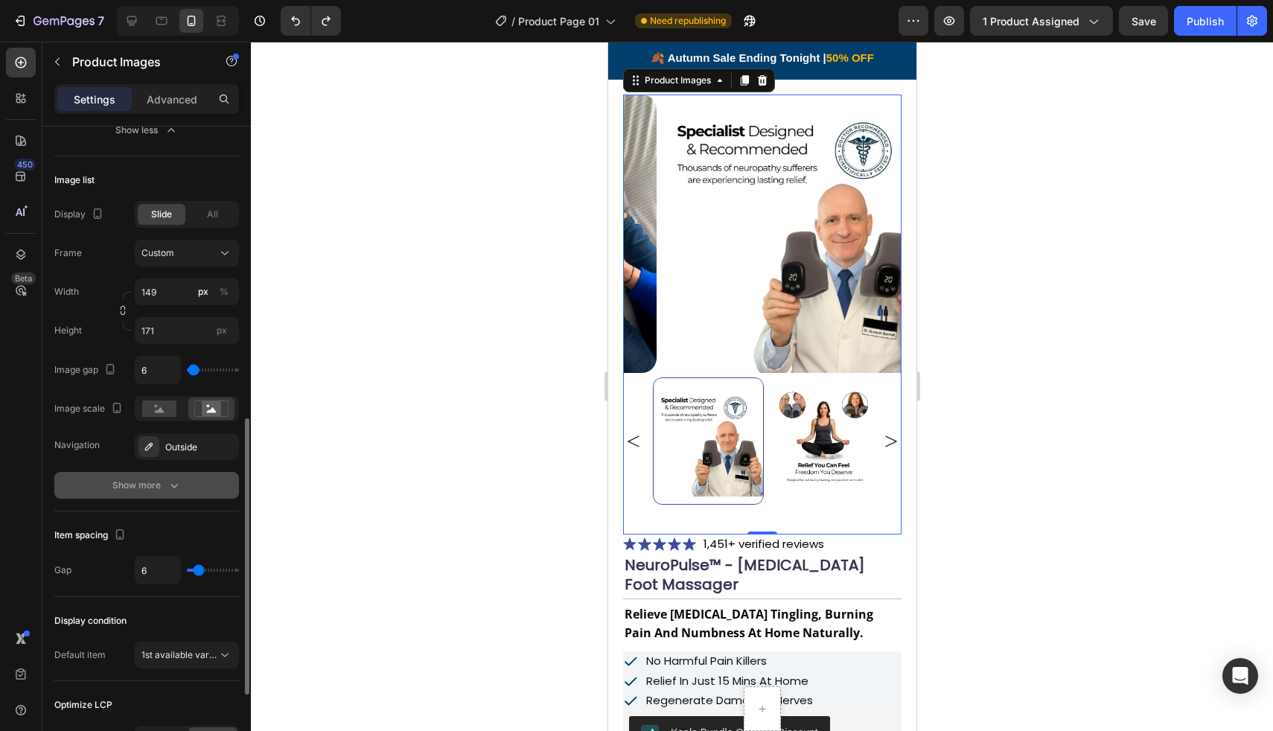
click at [222, 474] on button "Show more" at bounding box center [146, 485] width 185 height 27
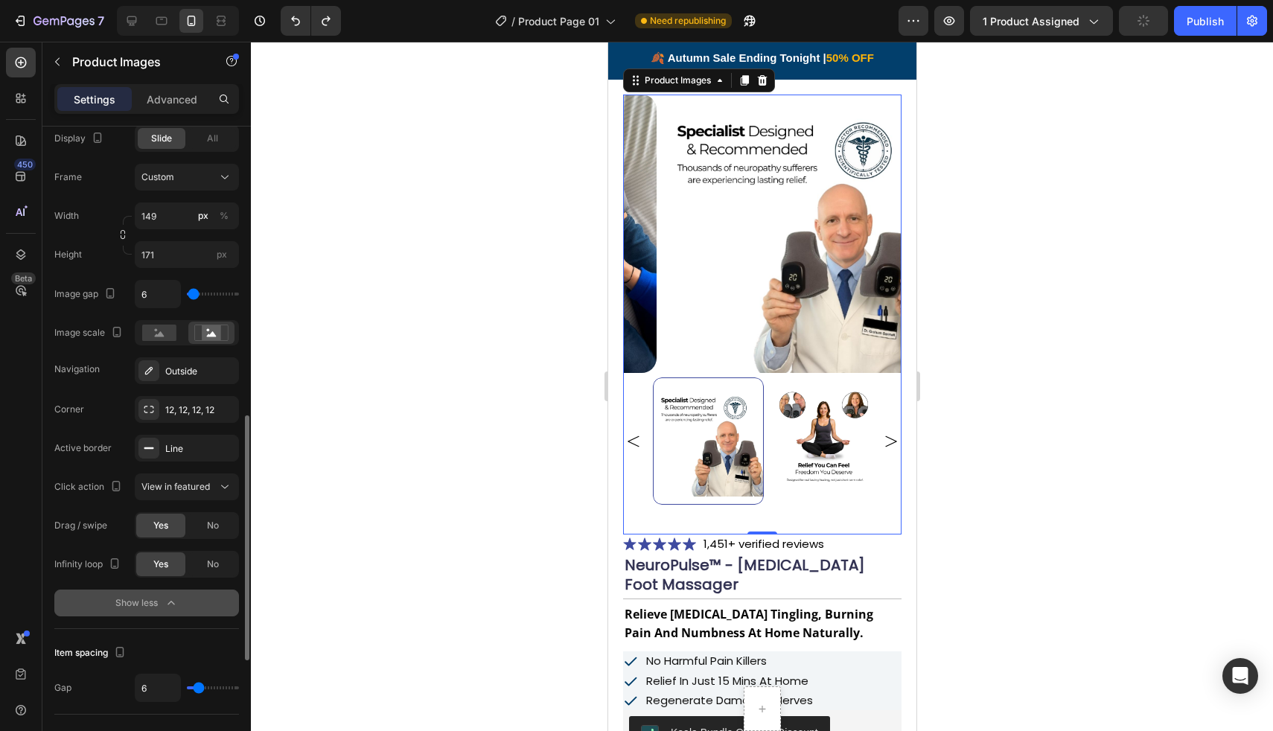
scroll to position [759, 0]
click at [205, 492] on span "View in featured" at bounding box center [175, 485] width 68 height 13
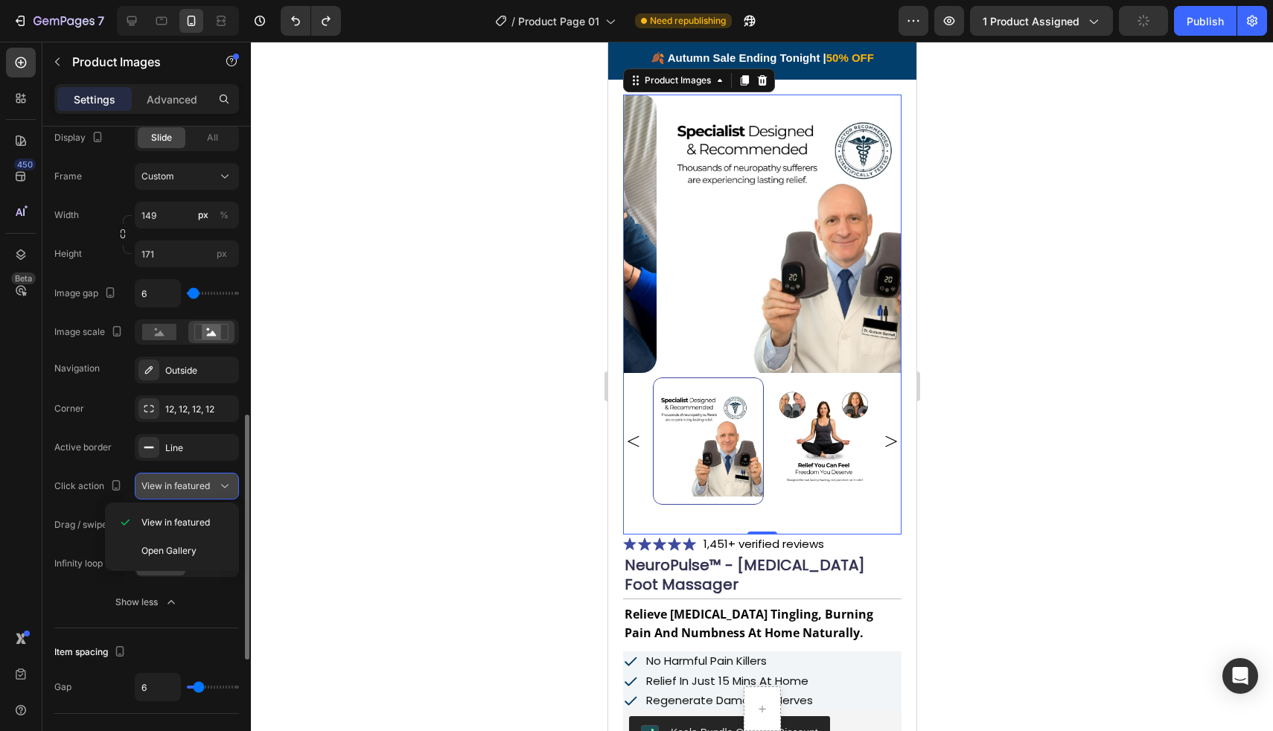
click at [205, 491] on span "View in featured" at bounding box center [175, 485] width 68 height 13
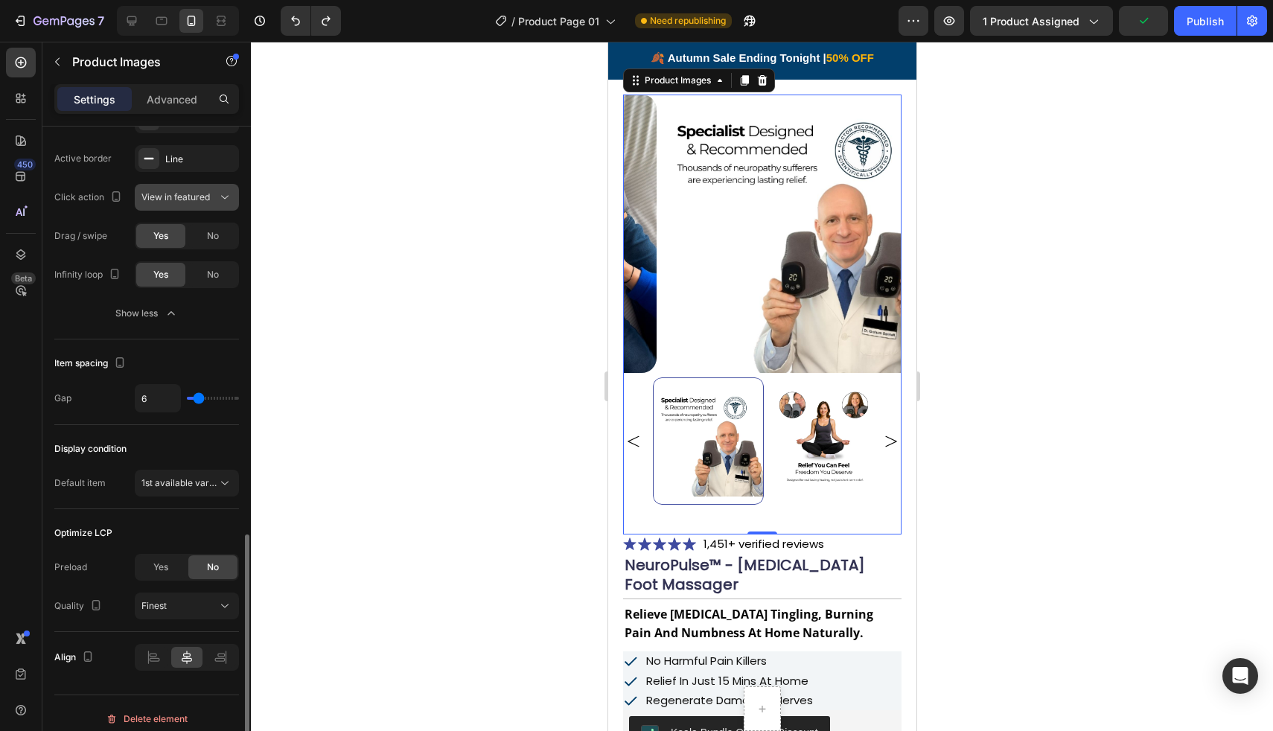
scroll to position [1059, 0]
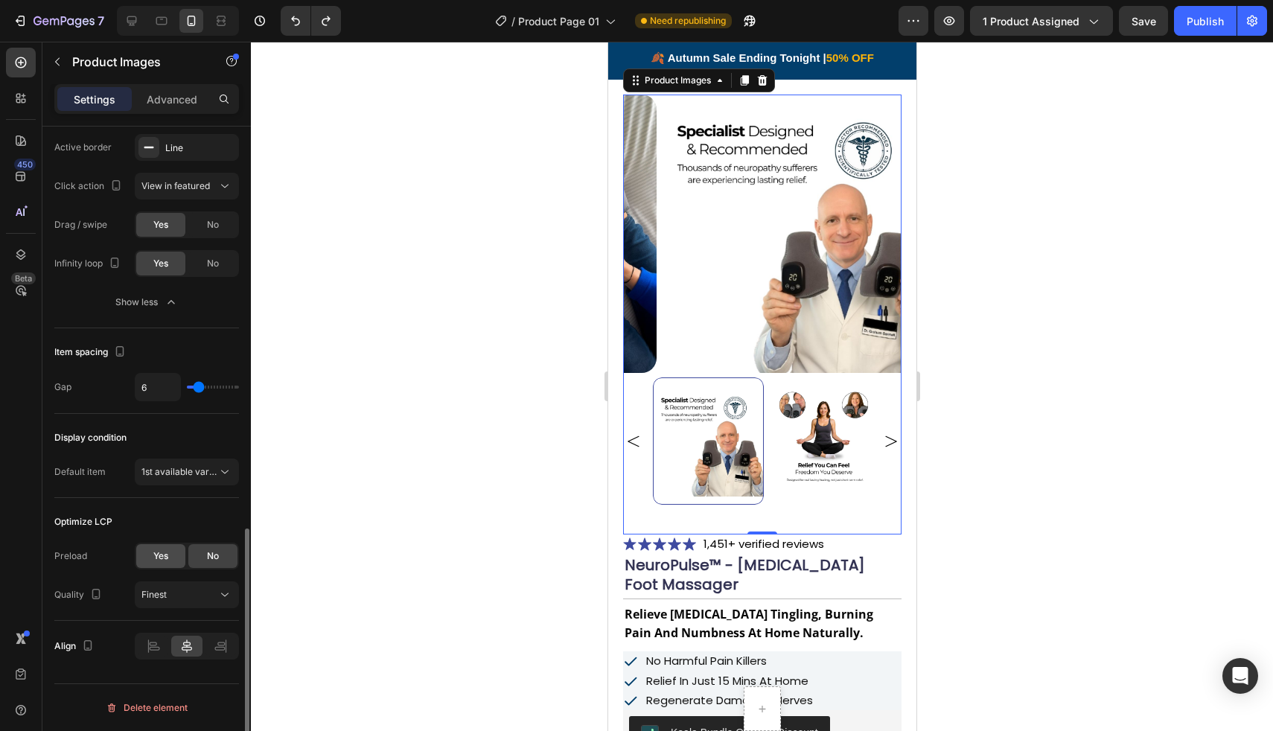
click at [171, 559] on div "Yes" at bounding box center [160, 556] width 49 height 24
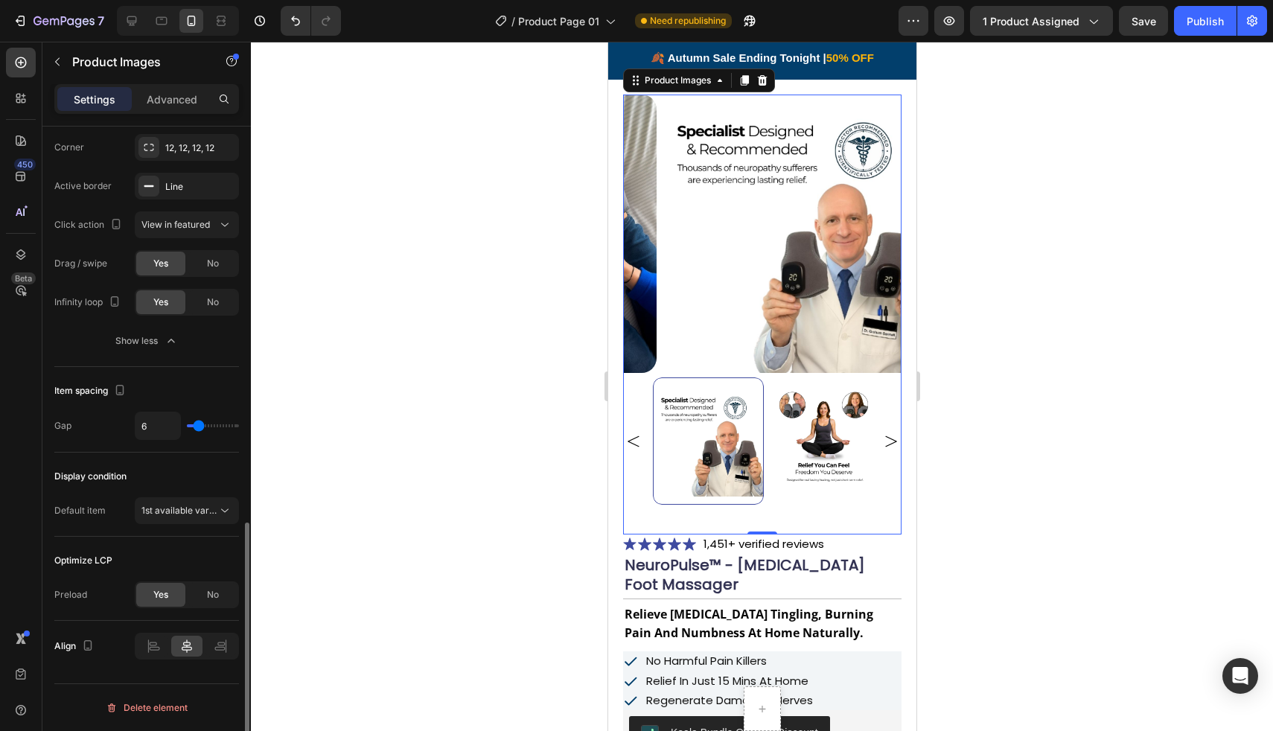
scroll to position [1021, 0]
click at [656, 311] on img at bounding box center [795, 234] width 278 height 278
click at [232, 502] on button "1st available variant" at bounding box center [187, 510] width 104 height 27
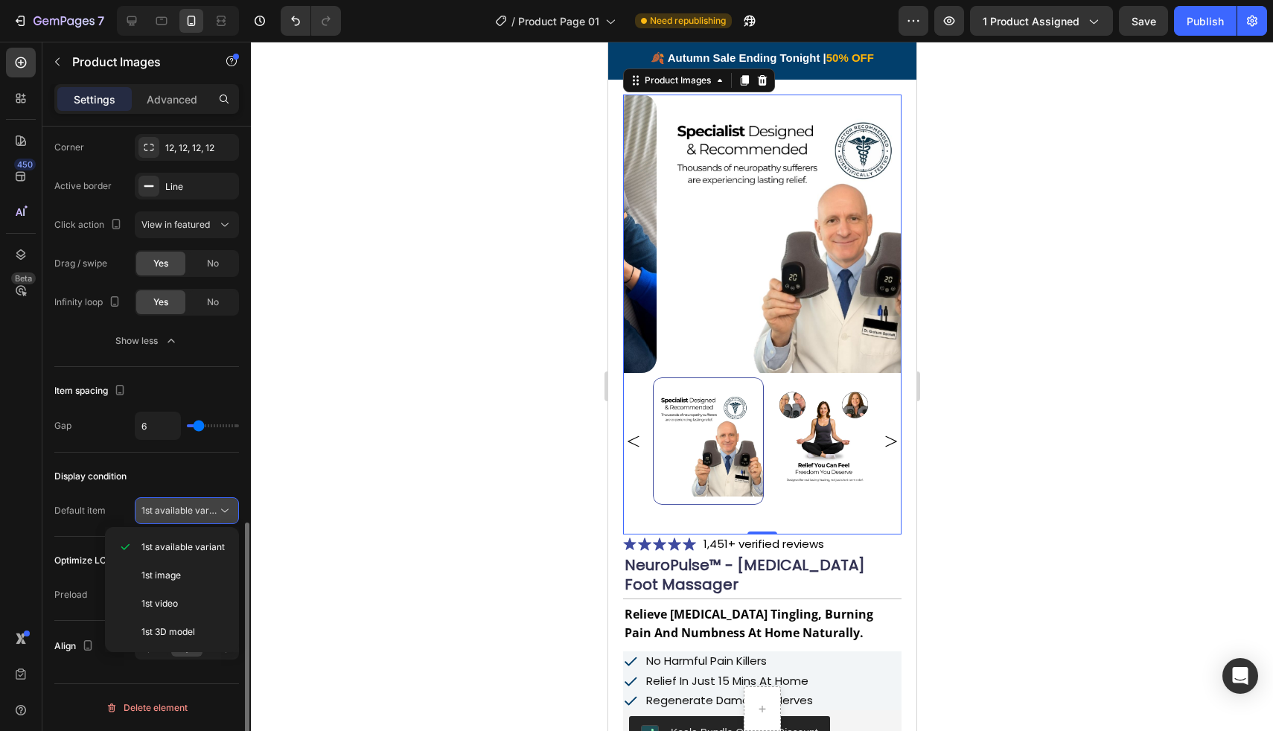
click at [232, 502] on button "1st available variant" at bounding box center [187, 510] width 104 height 27
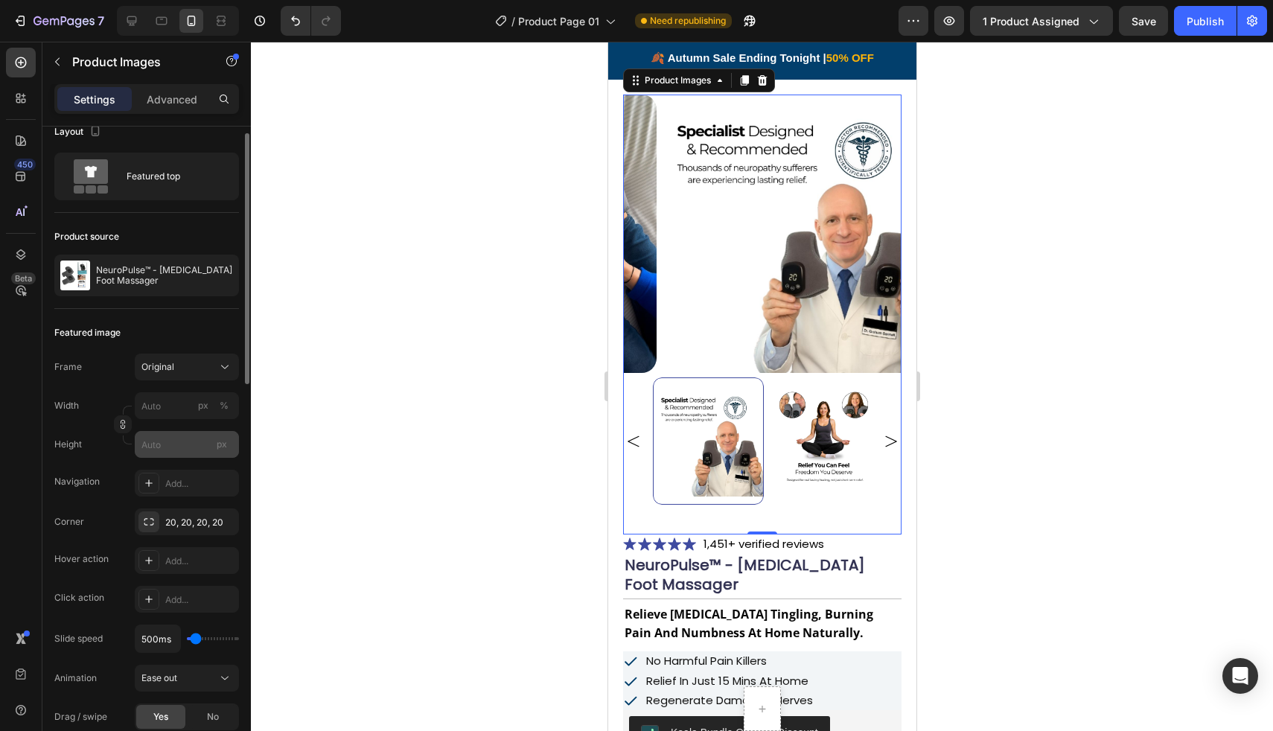
scroll to position [0, 0]
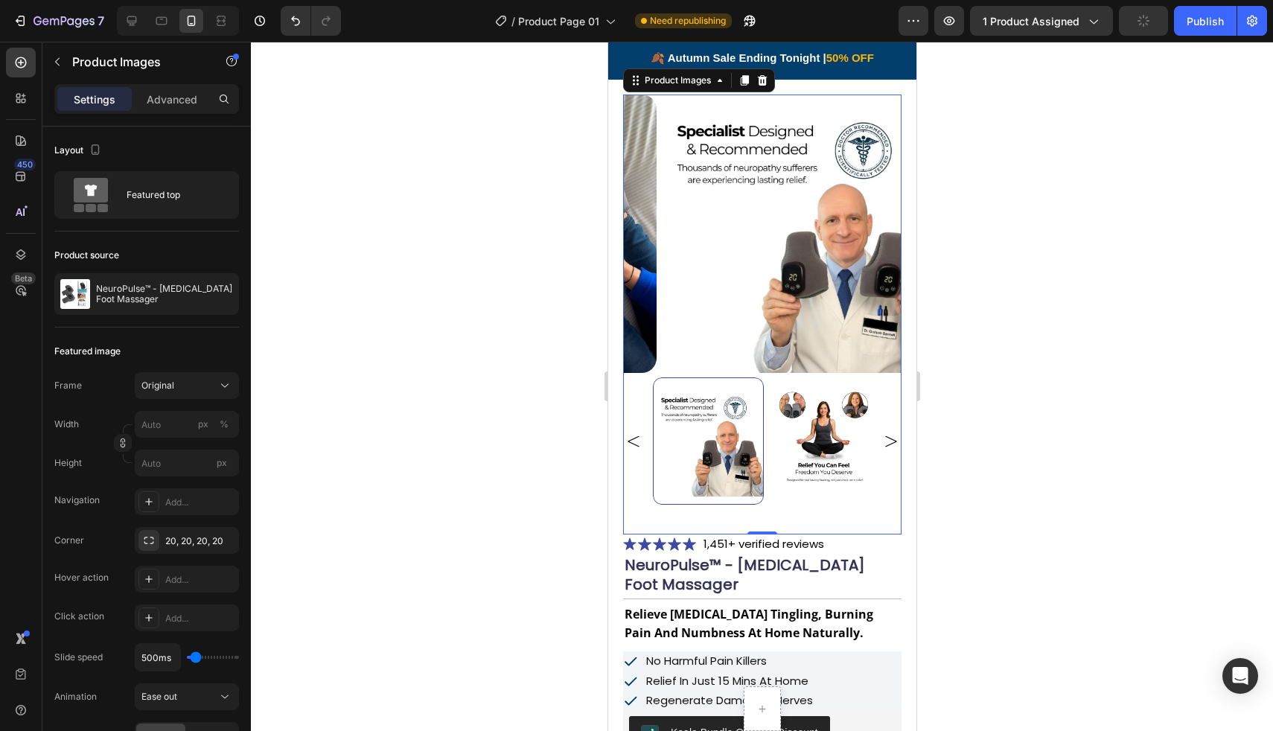
click at [776, 408] on img at bounding box center [823, 440] width 111 height 127
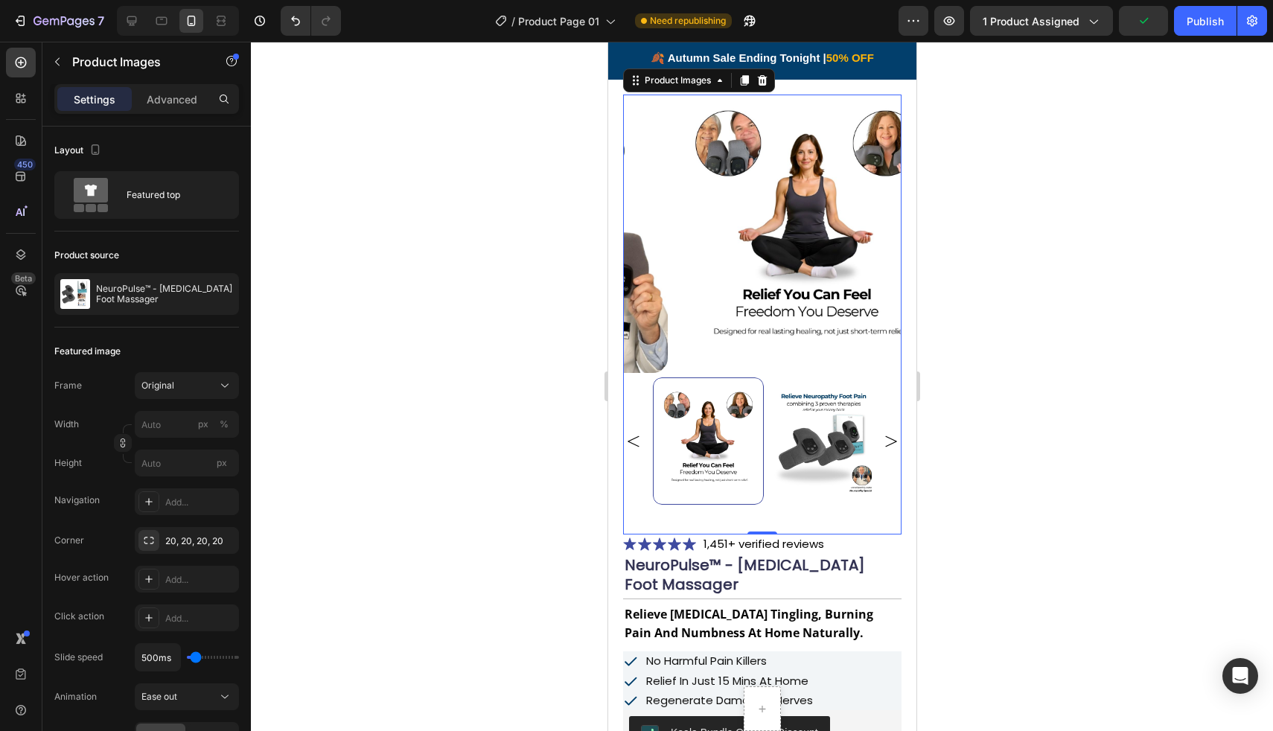
click at [830, 424] on img at bounding box center [823, 440] width 111 height 127
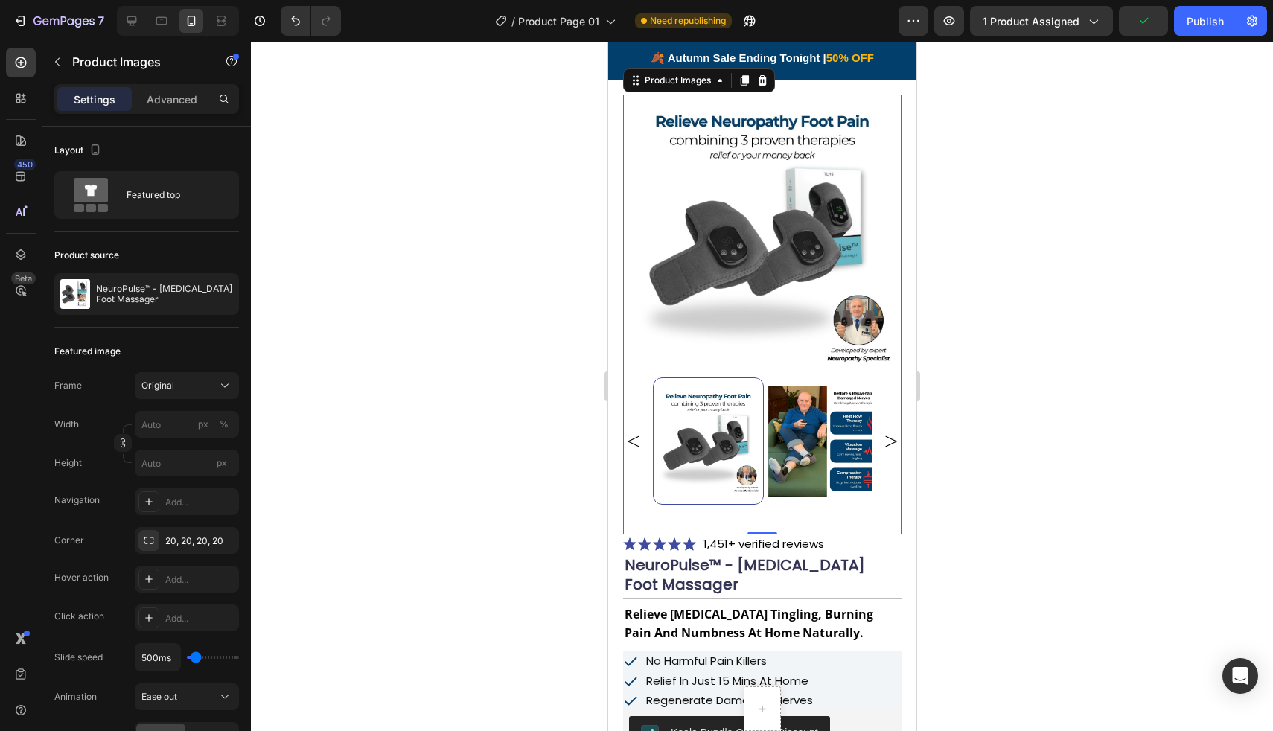
click at [830, 424] on img at bounding box center [823, 440] width 111 height 127
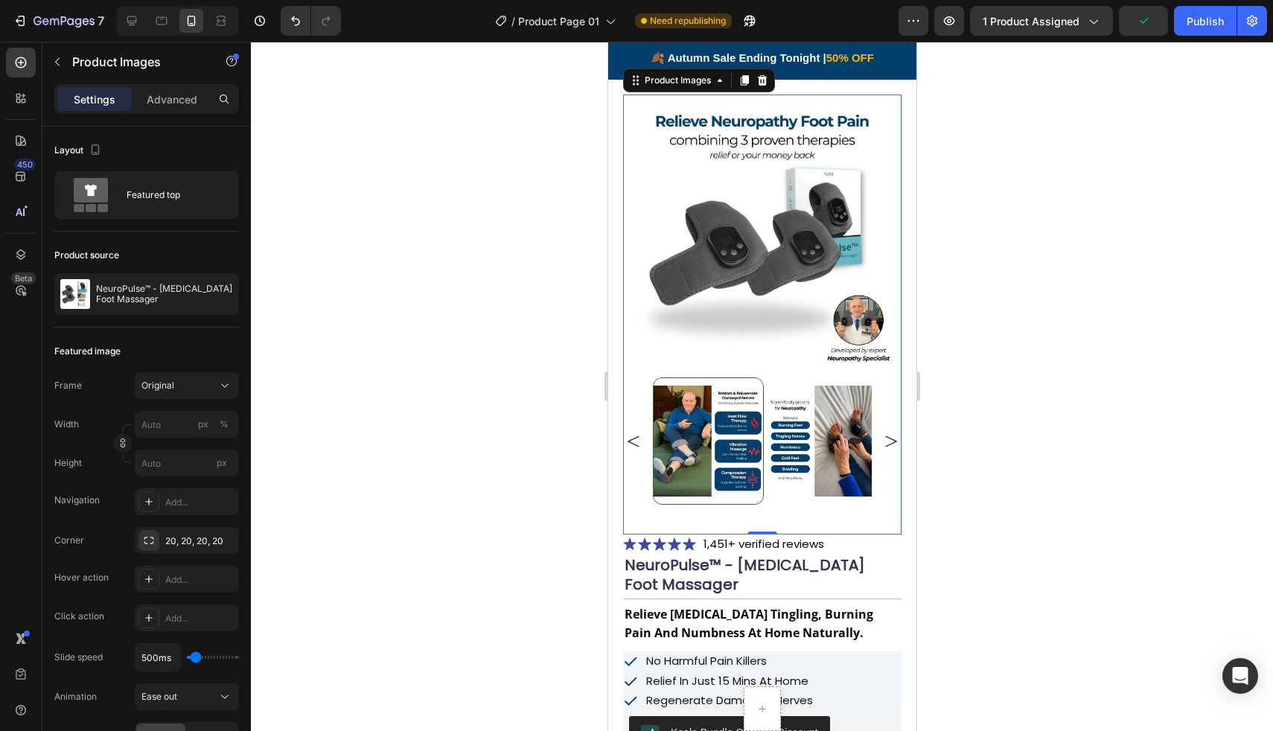
click at [830, 424] on img at bounding box center [823, 440] width 111 height 127
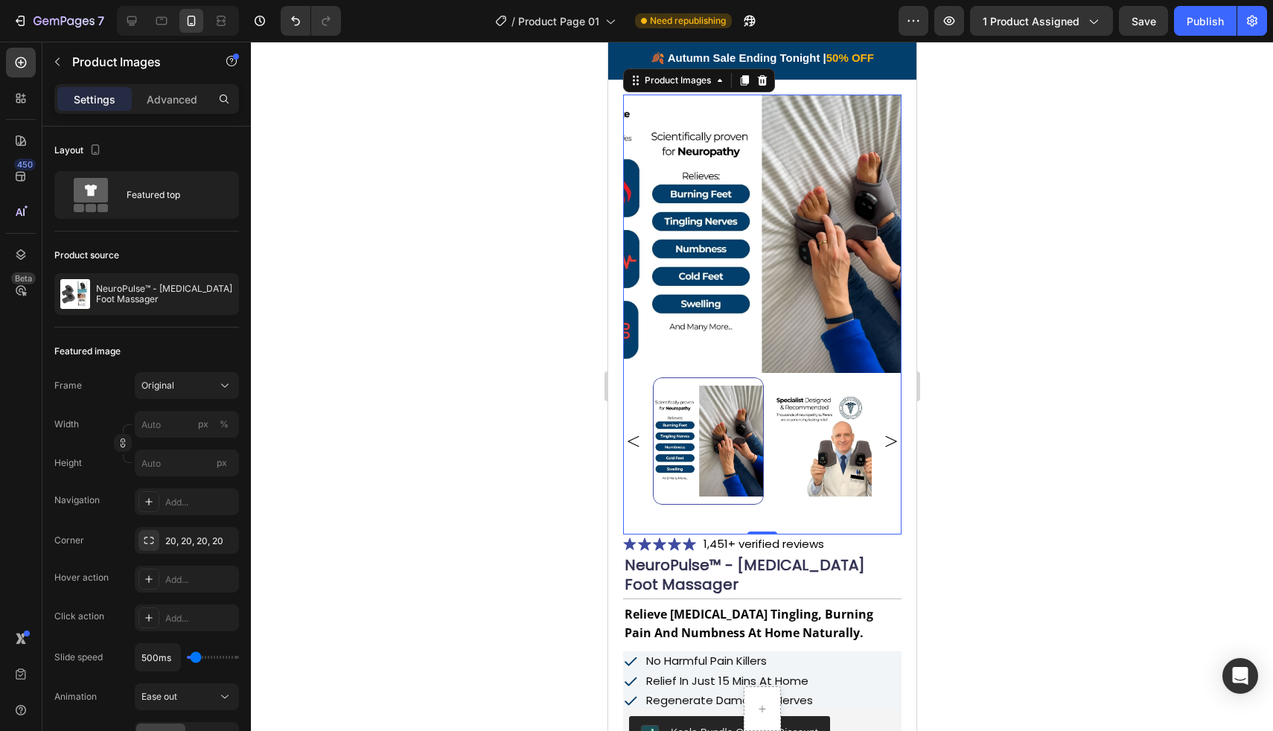
click at [766, 252] on img at bounding box center [784, 234] width 278 height 278
click at [532, 264] on div at bounding box center [762, 386] width 1022 height 689
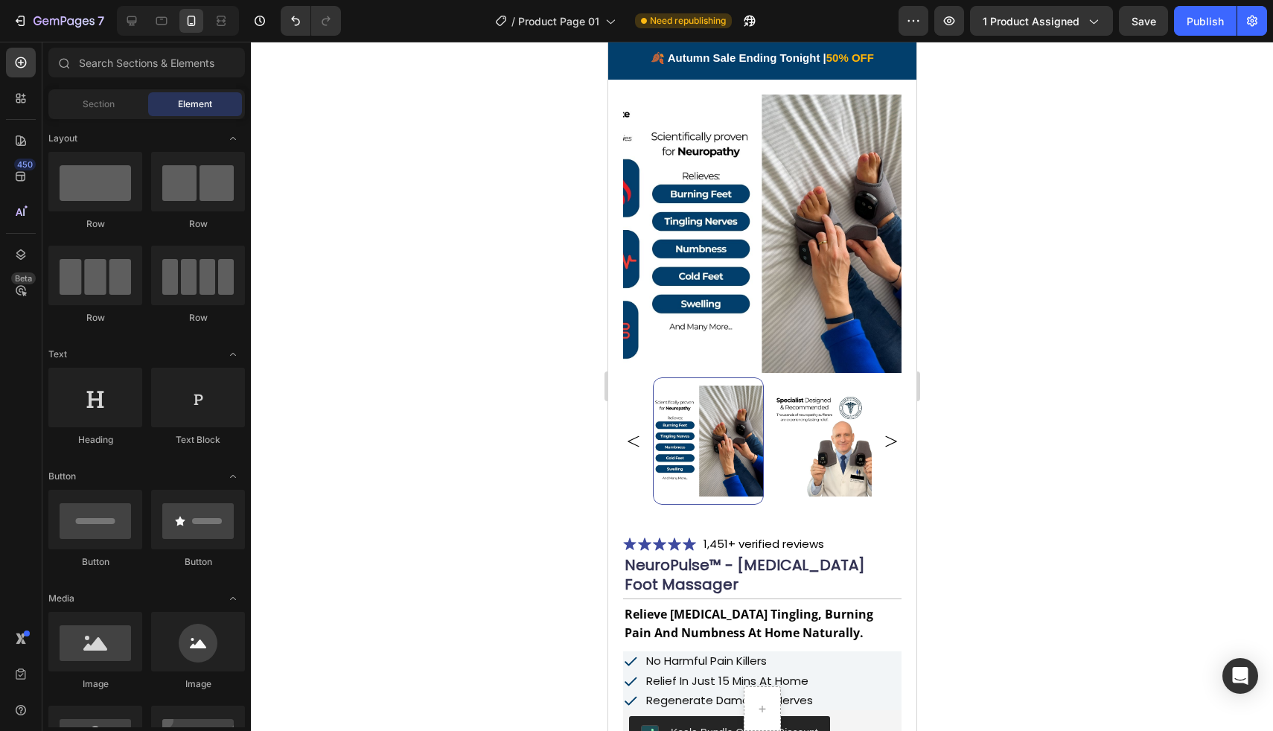
click at [731, 281] on img at bounding box center [784, 234] width 278 height 278
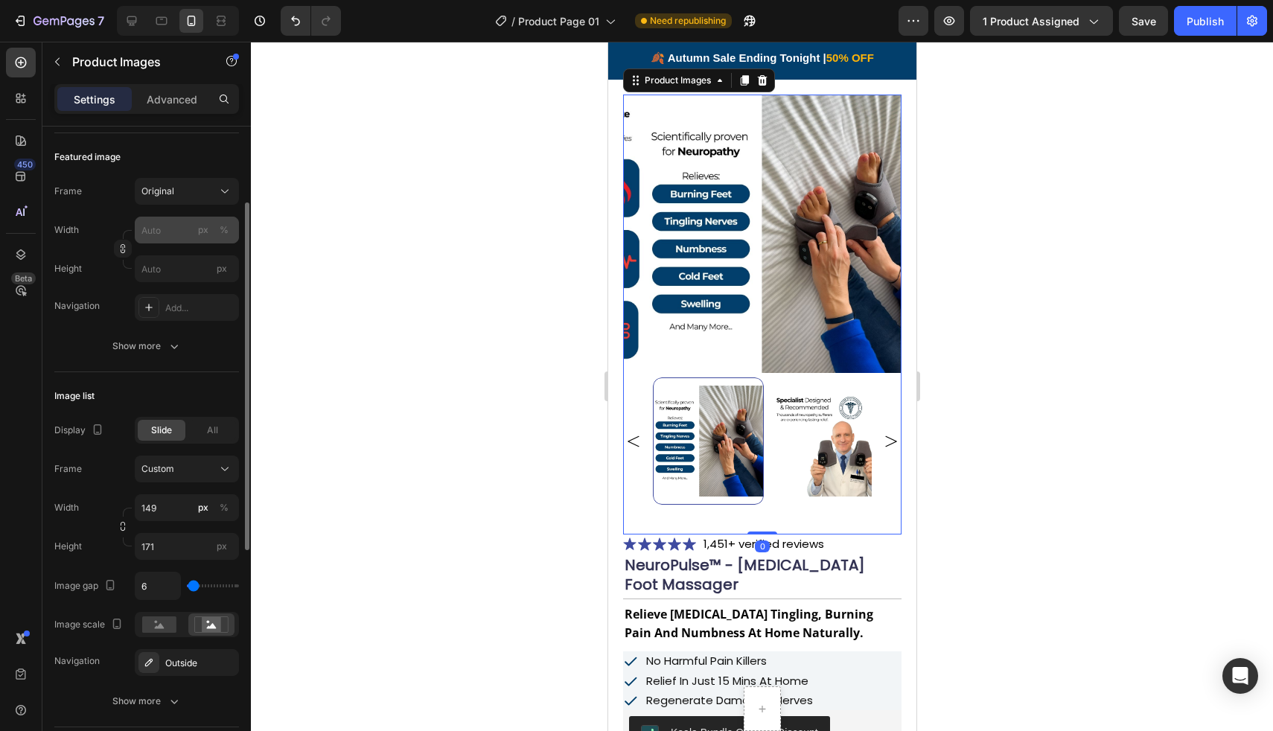
scroll to position [197, 0]
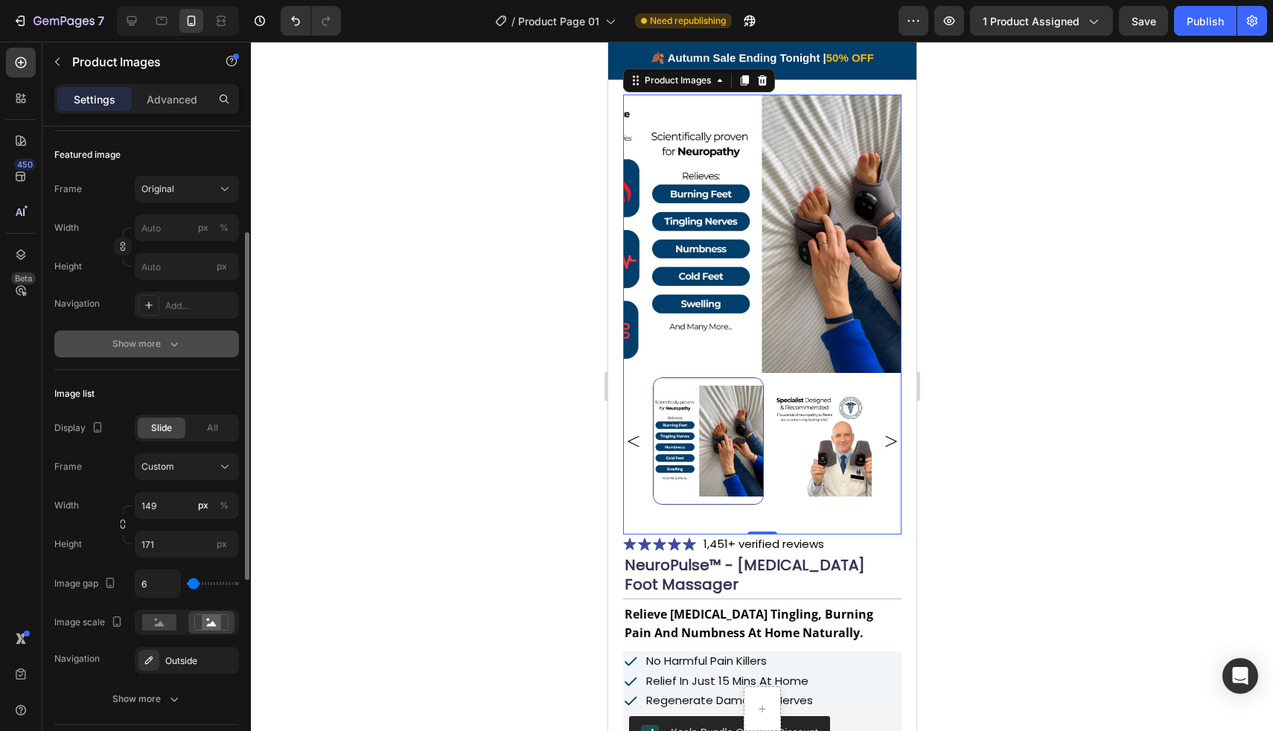
click at [186, 354] on button "Show more" at bounding box center [146, 344] width 185 height 27
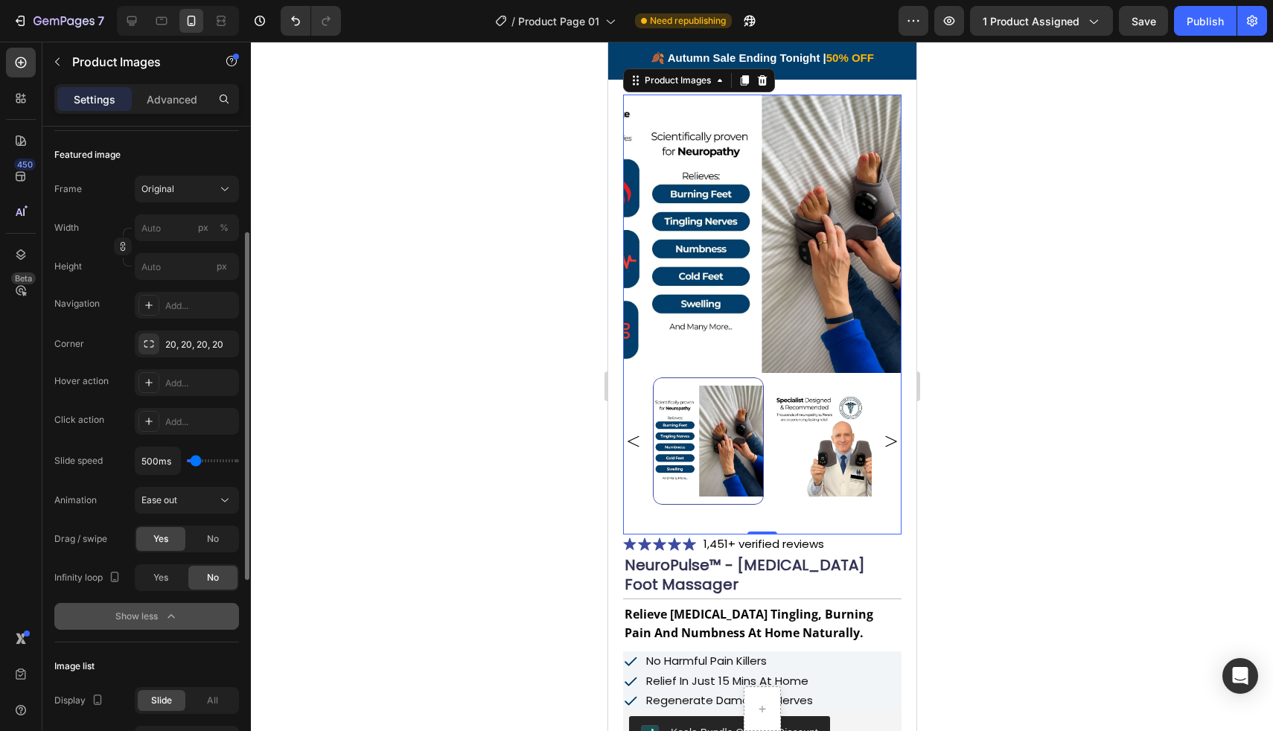
click at [186, 354] on div "20, 20, 20, 20" at bounding box center [187, 344] width 104 height 27
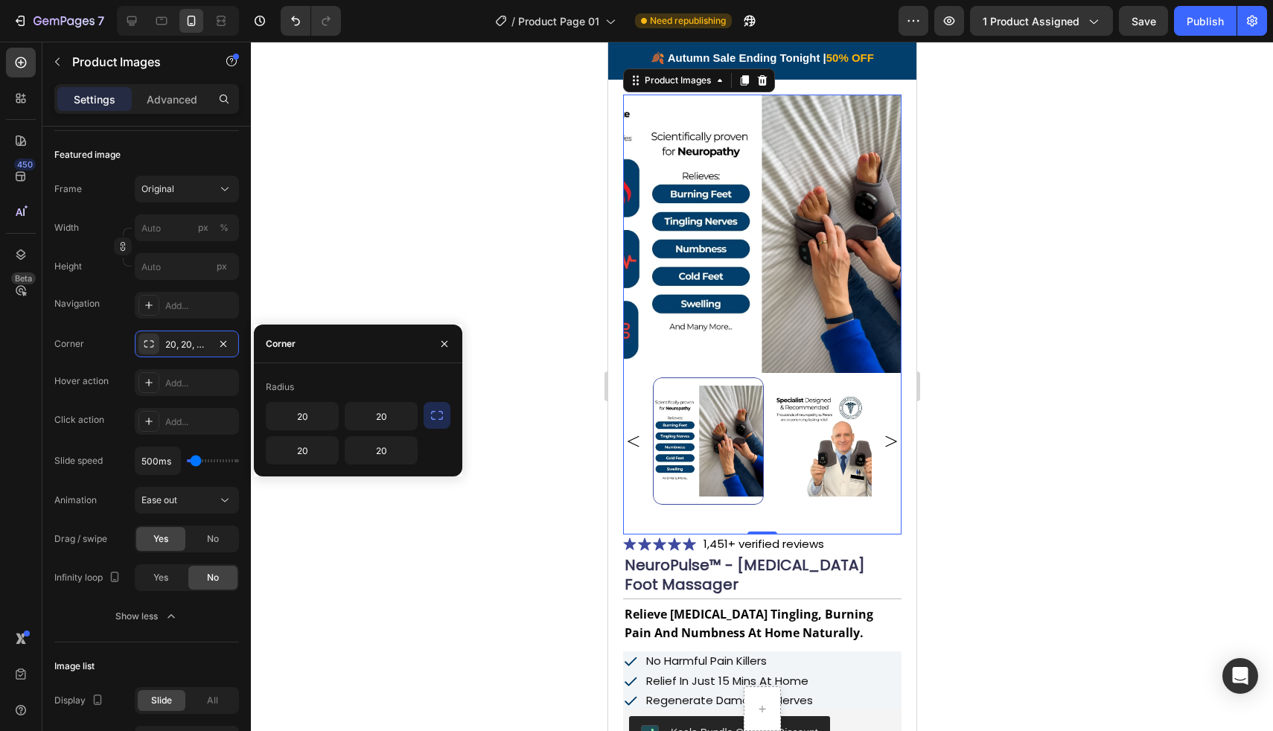
click at [284, 287] on div at bounding box center [762, 386] width 1022 height 689
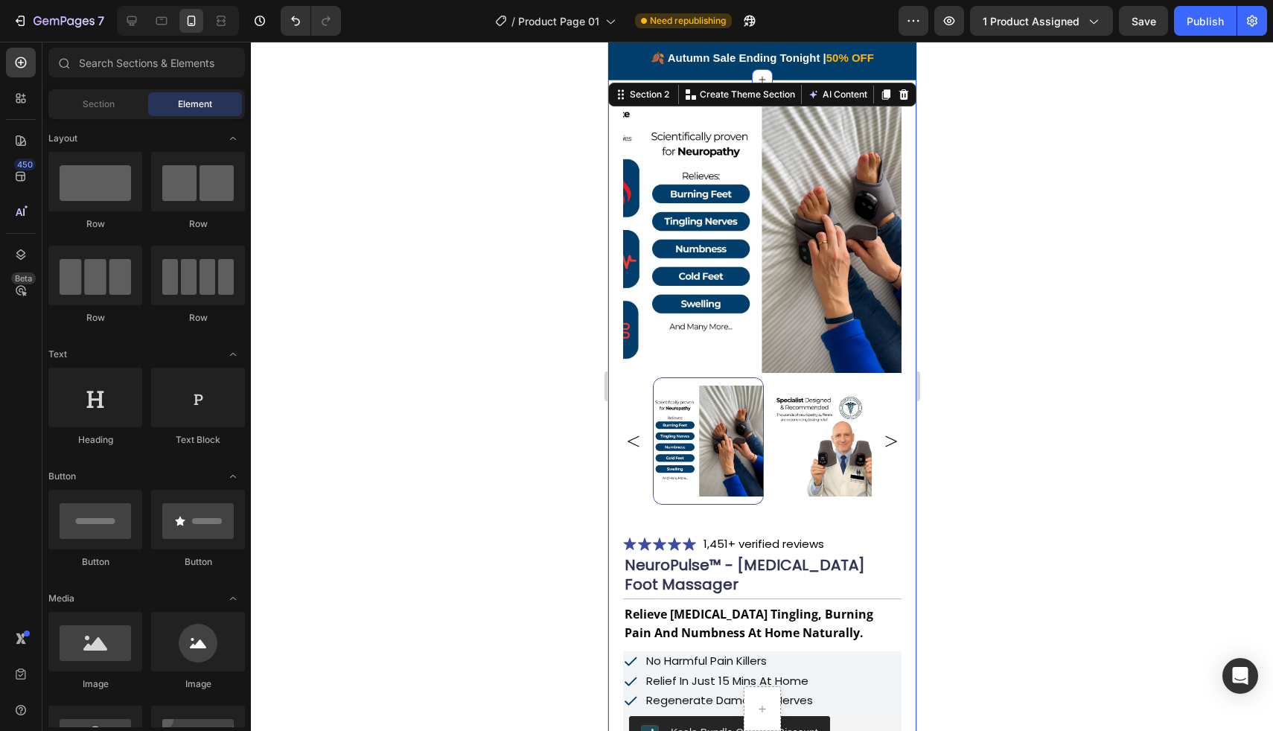
click at [608, 327] on div "Product Images Icon Icon Icon Icon Icon Icon List 1,451+ verified reviews Text …" at bounding box center [761, 683] width 308 height 1207
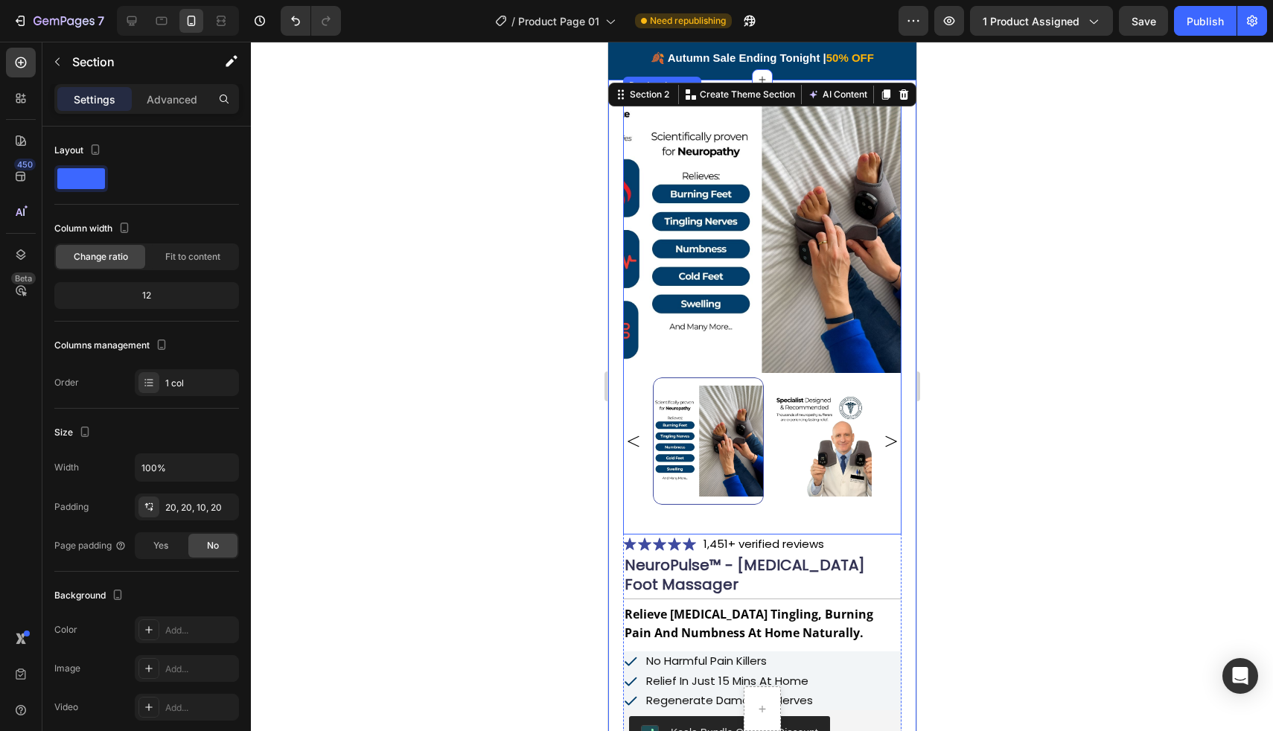
click at [651, 328] on img at bounding box center [784, 234] width 278 height 278
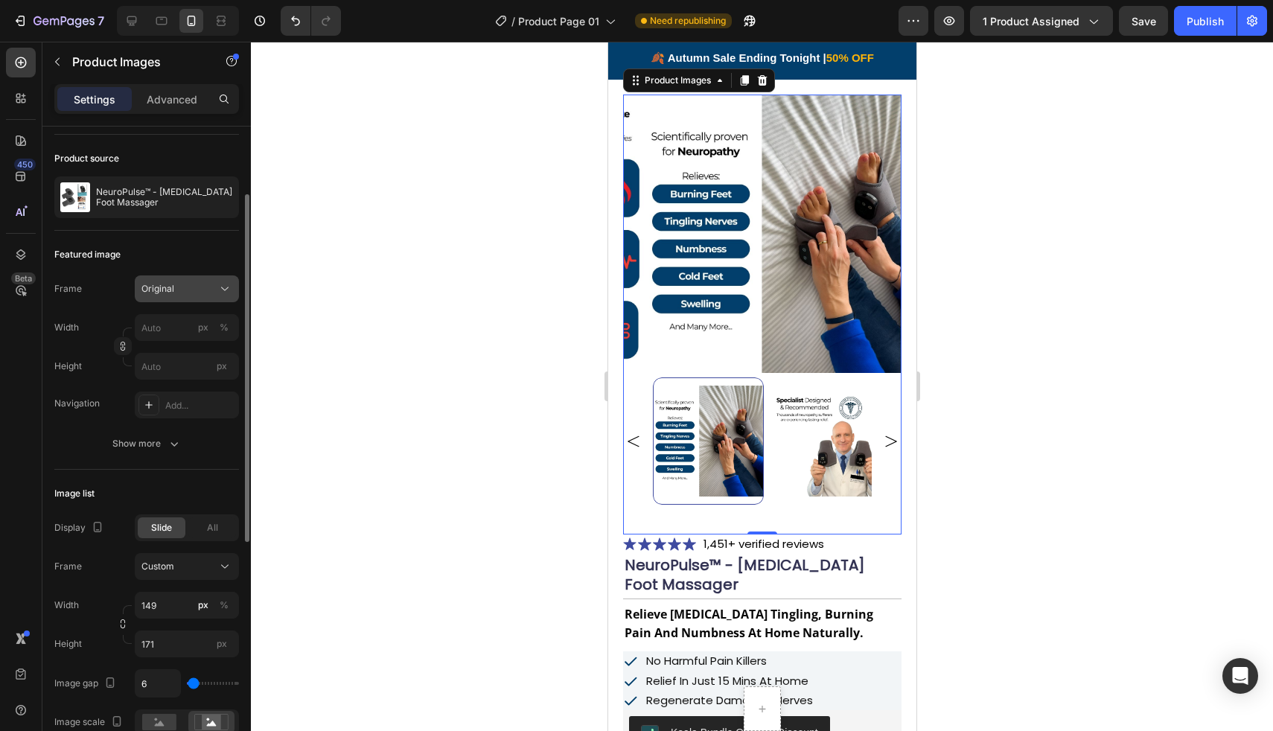
scroll to position [107, 0]
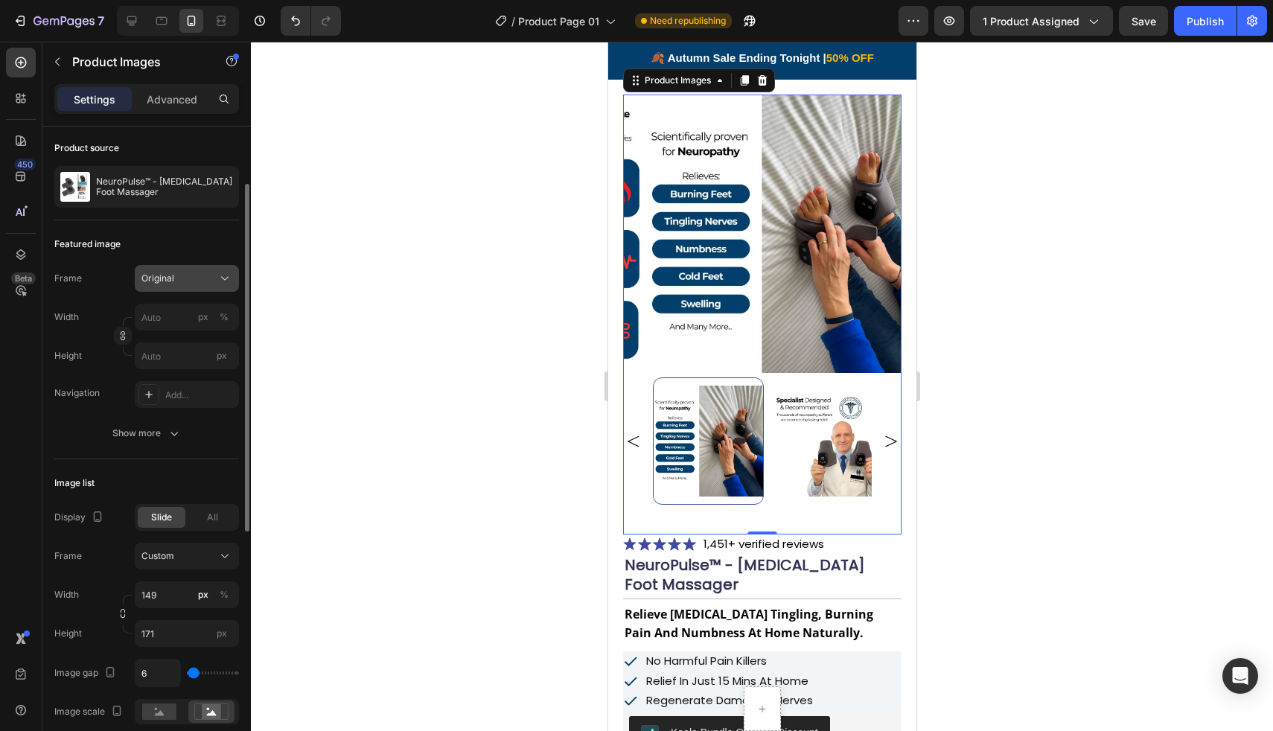
click at [170, 281] on span "Original" at bounding box center [157, 278] width 33 height 13
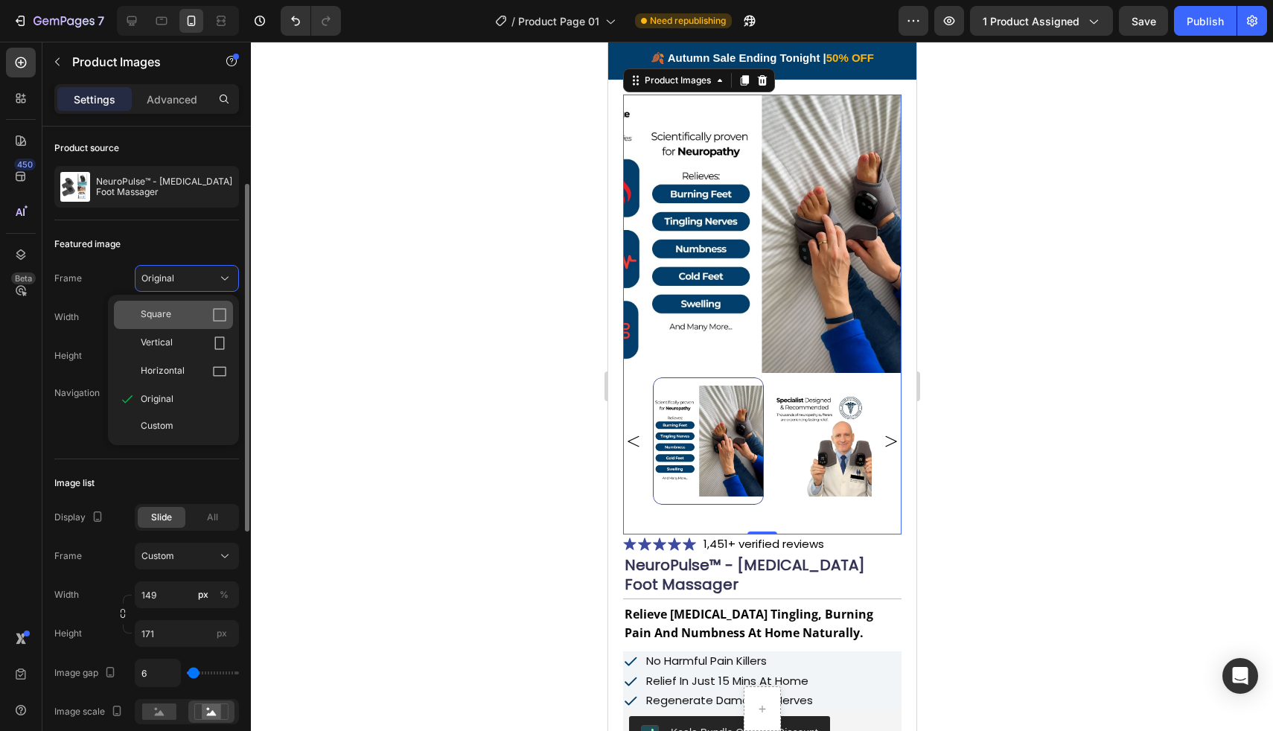
click at [172, 316] on div "Square" at bounding box center [184, 314] width 86 height 15
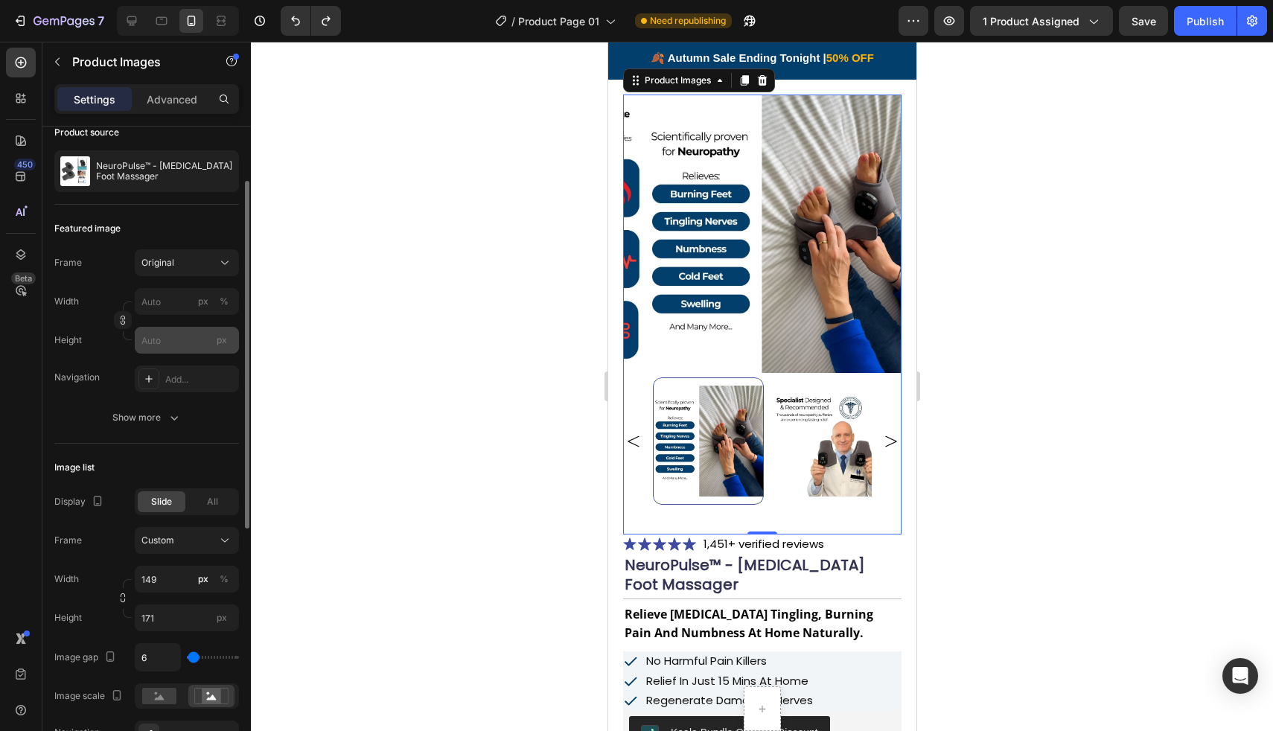
scroll to position [127, 0]
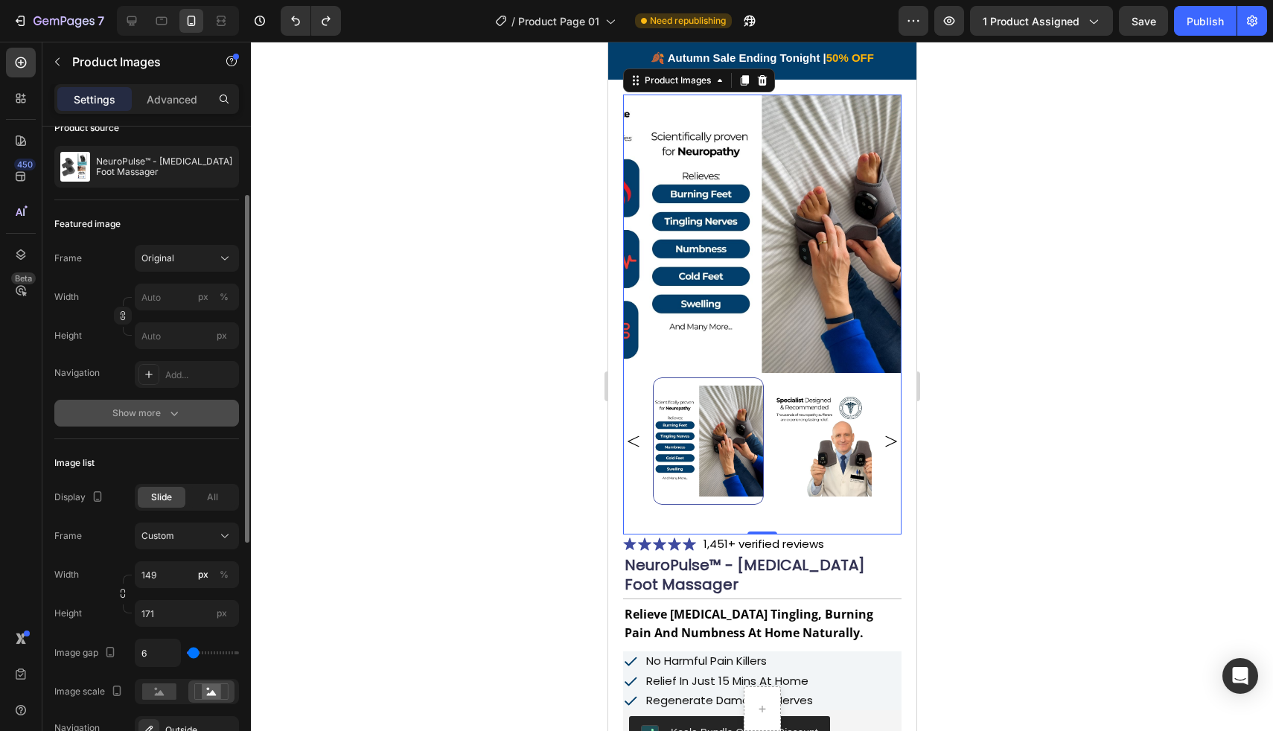
click at [143, 407] on div "Show more" at bounding box center [146, 413] width 69 height 15
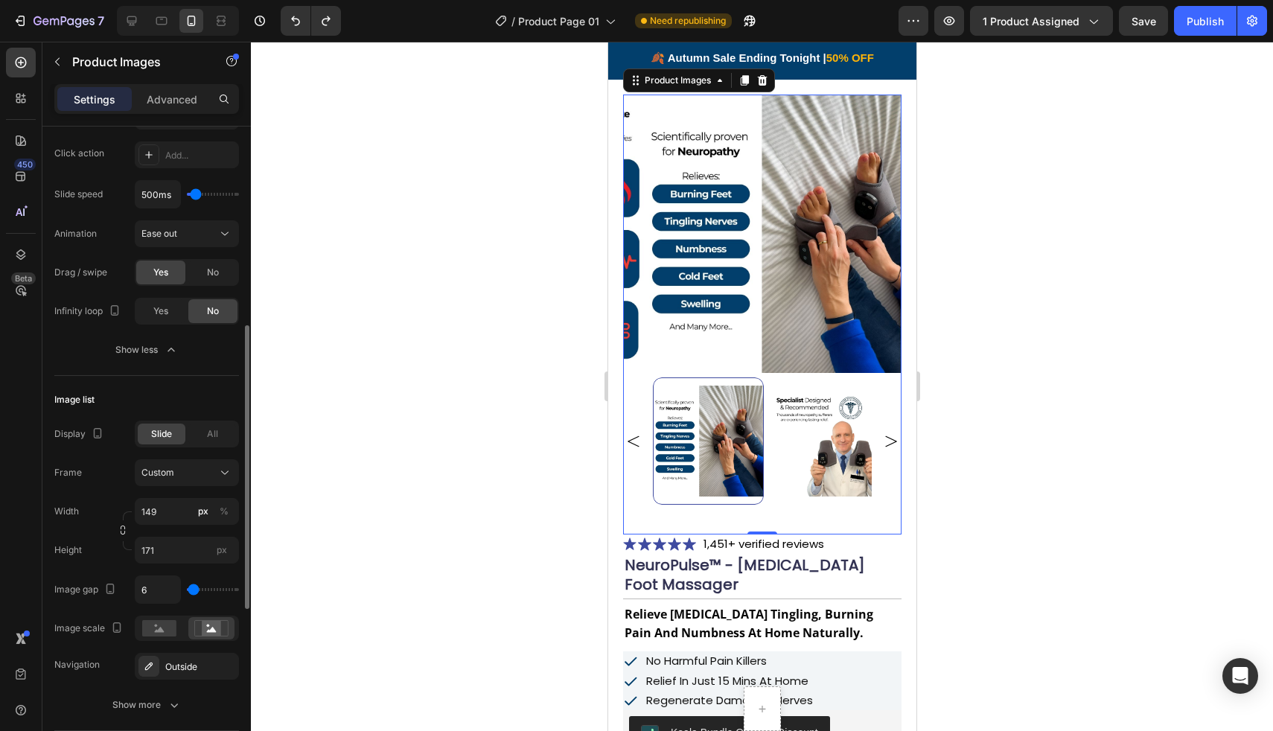
scroll to position [464, 0]
click at [191, 432] on div "All" at bounding box center [212, 433] width 48 height 21
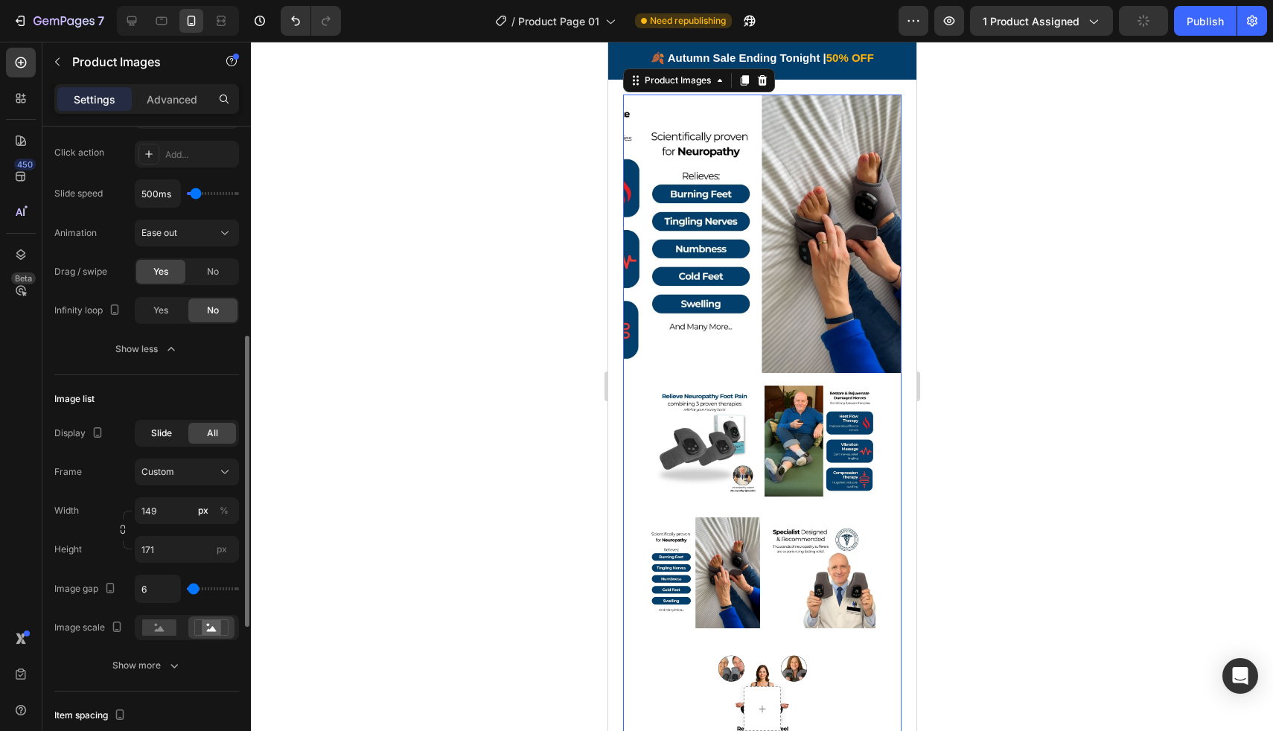
click at [177, 434] on div "Slide" at bounding box center [162, 433] width 48 height 21
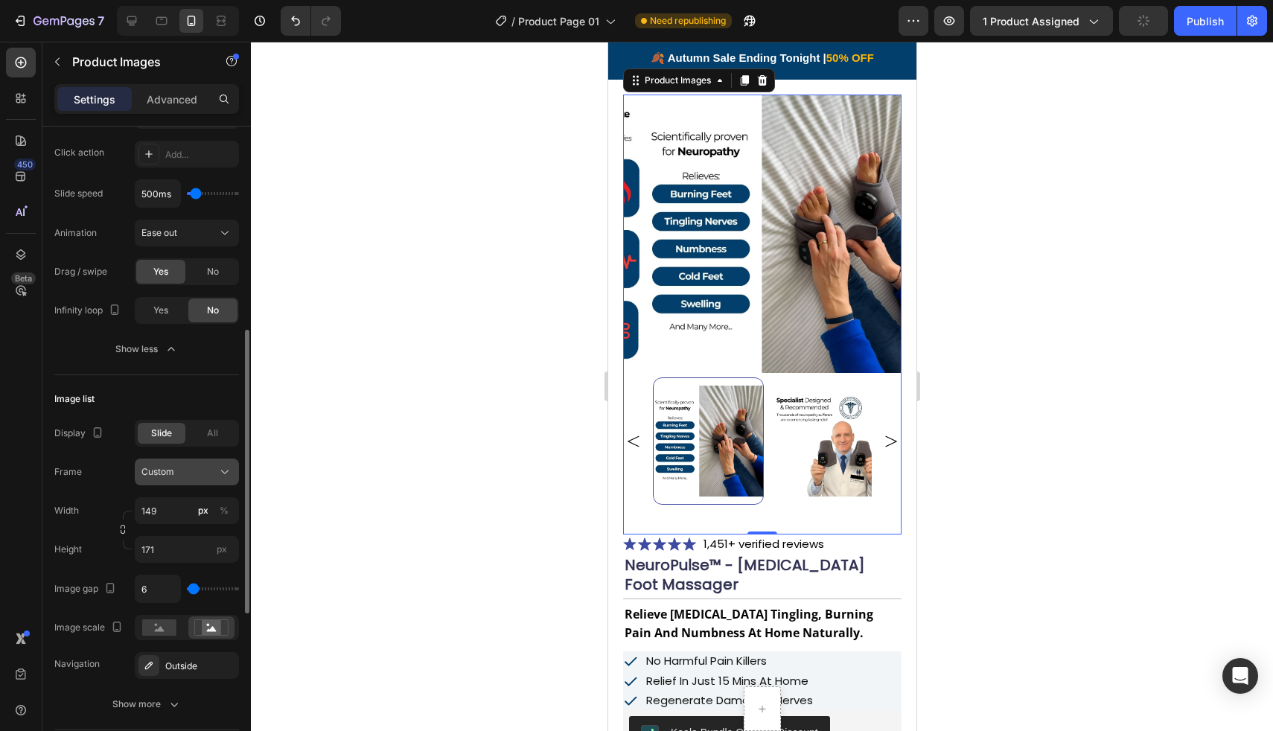
click at [205, 473] on div "Custom" at bounding box center [177, 471] width 73 height 13
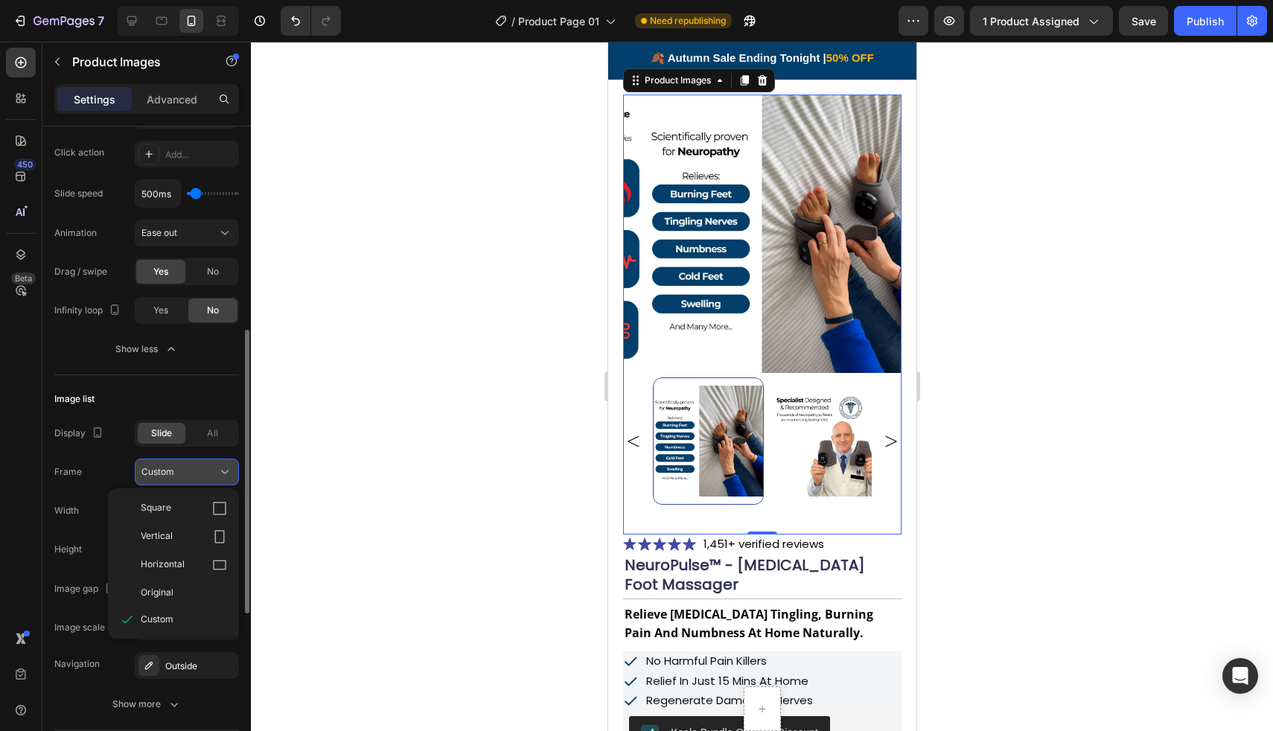
click at [205, 473] on div "Custom" at bounding box center [177, 471] width 73 height 13
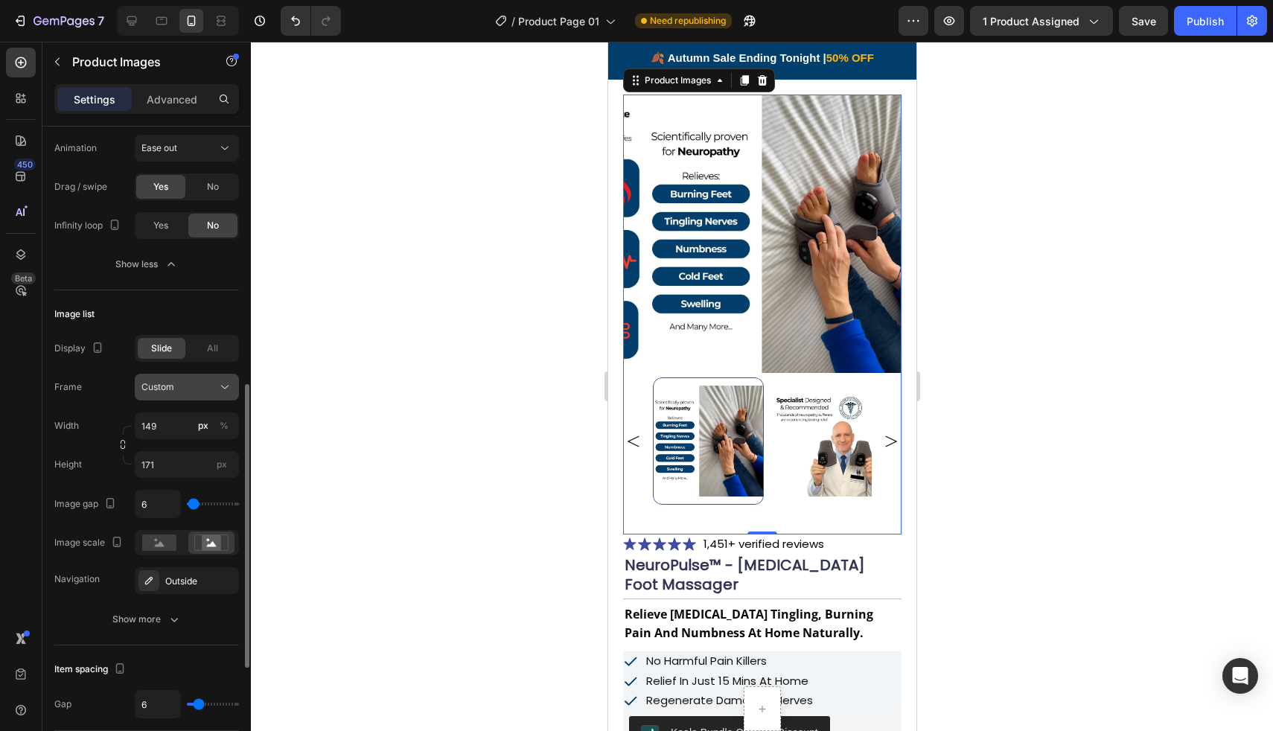
scroll to position [561, 0]
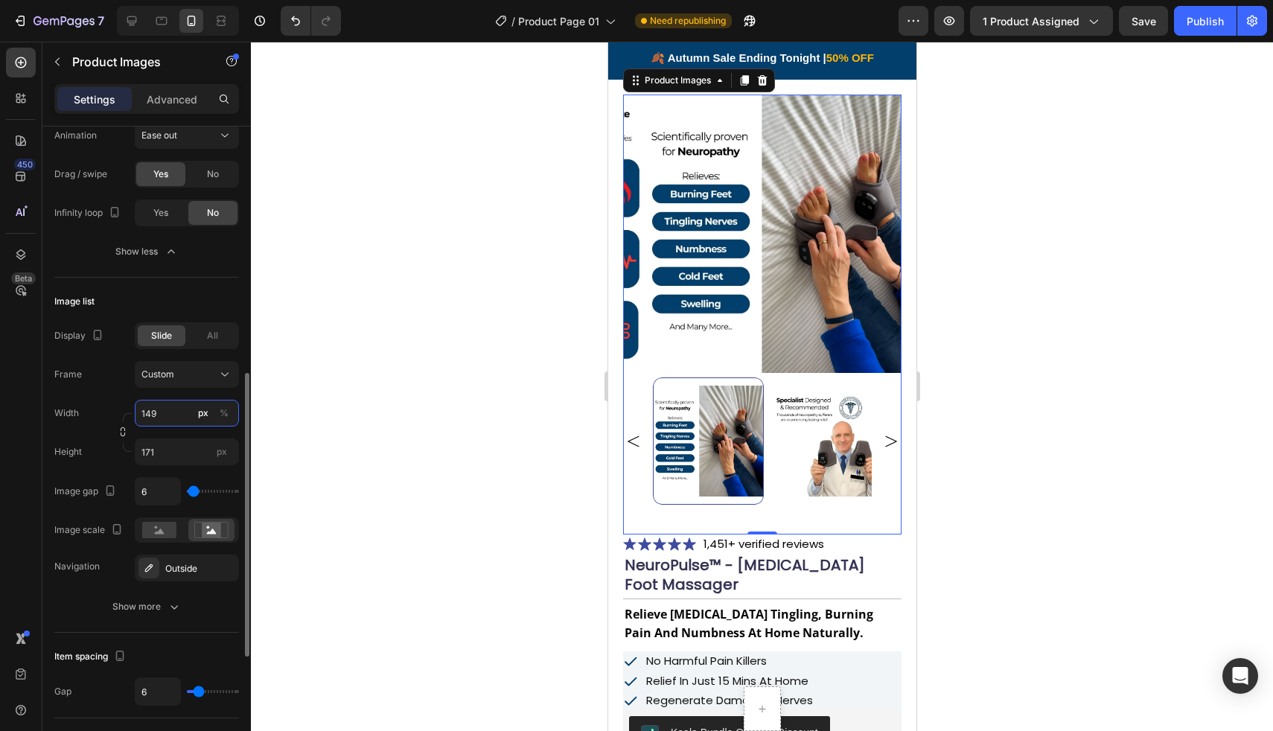
click at [184, 406] on input "149" at bounding box center [187, 413] width 104 height 27
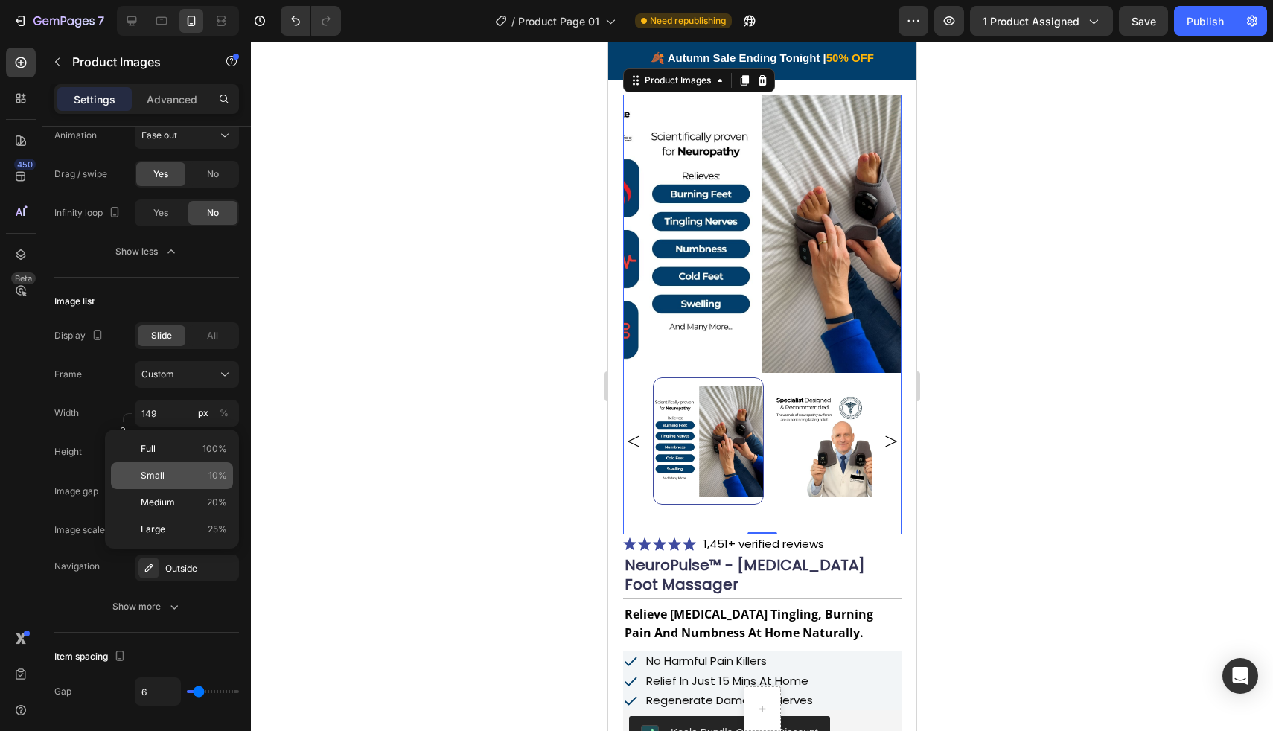
click at [185, 469] on p "Small 10%" at bounding box center [184, 475] width 86 height 13
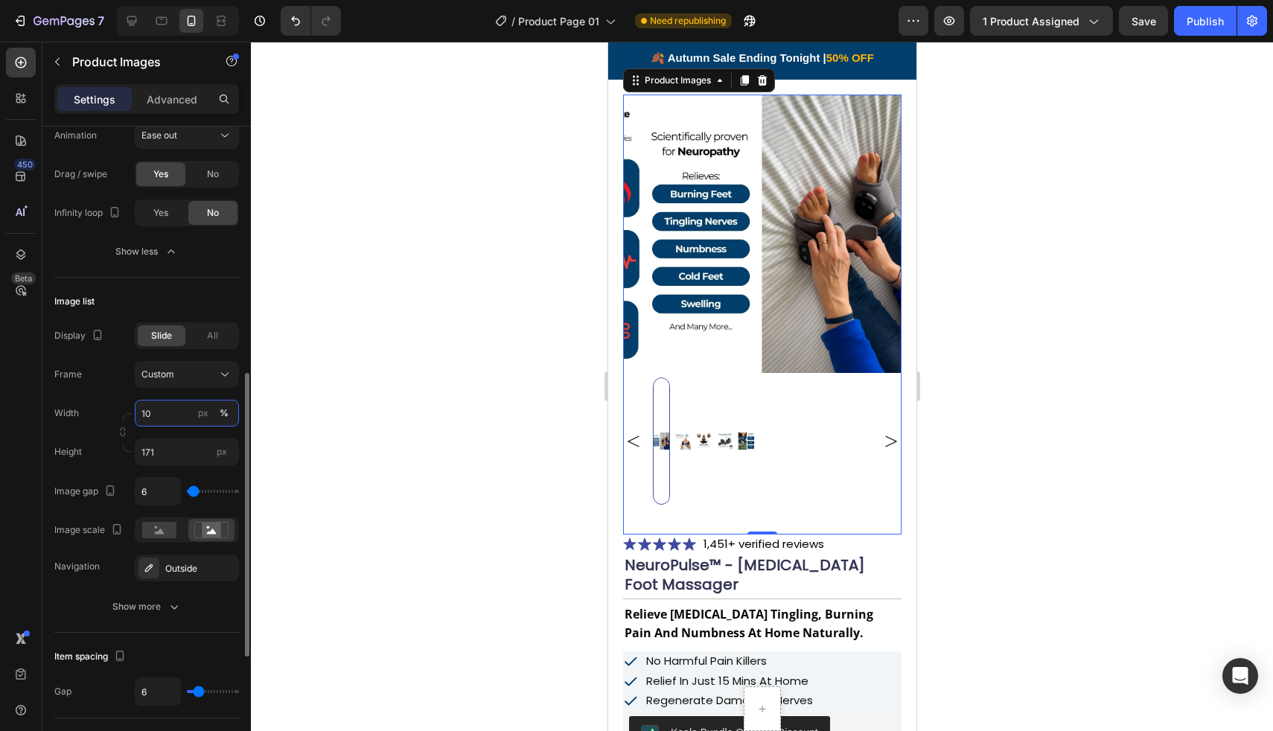
click at [188, 425] on input "10" at bounding box center [187, 413] width 104 height 27
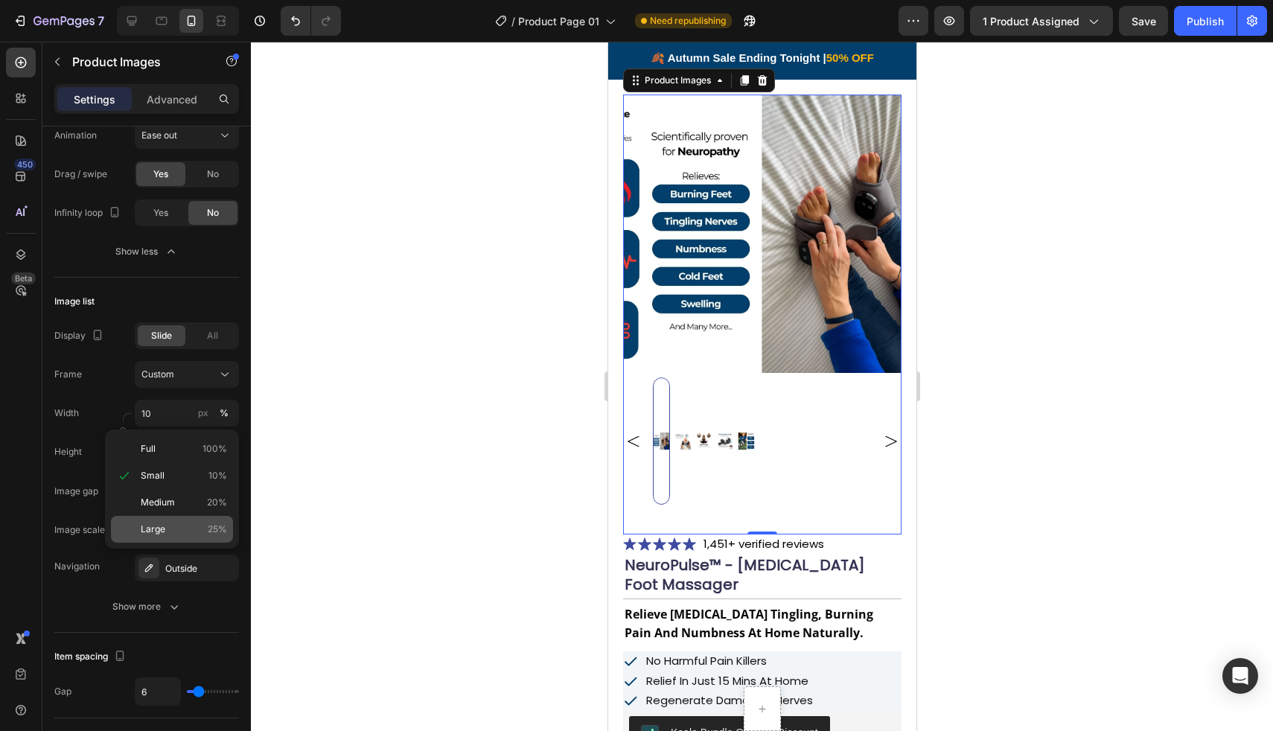
click at [181, 520] on div "Large 25%" at bounding box center [172, 529] width 122 height 27
type input "25"
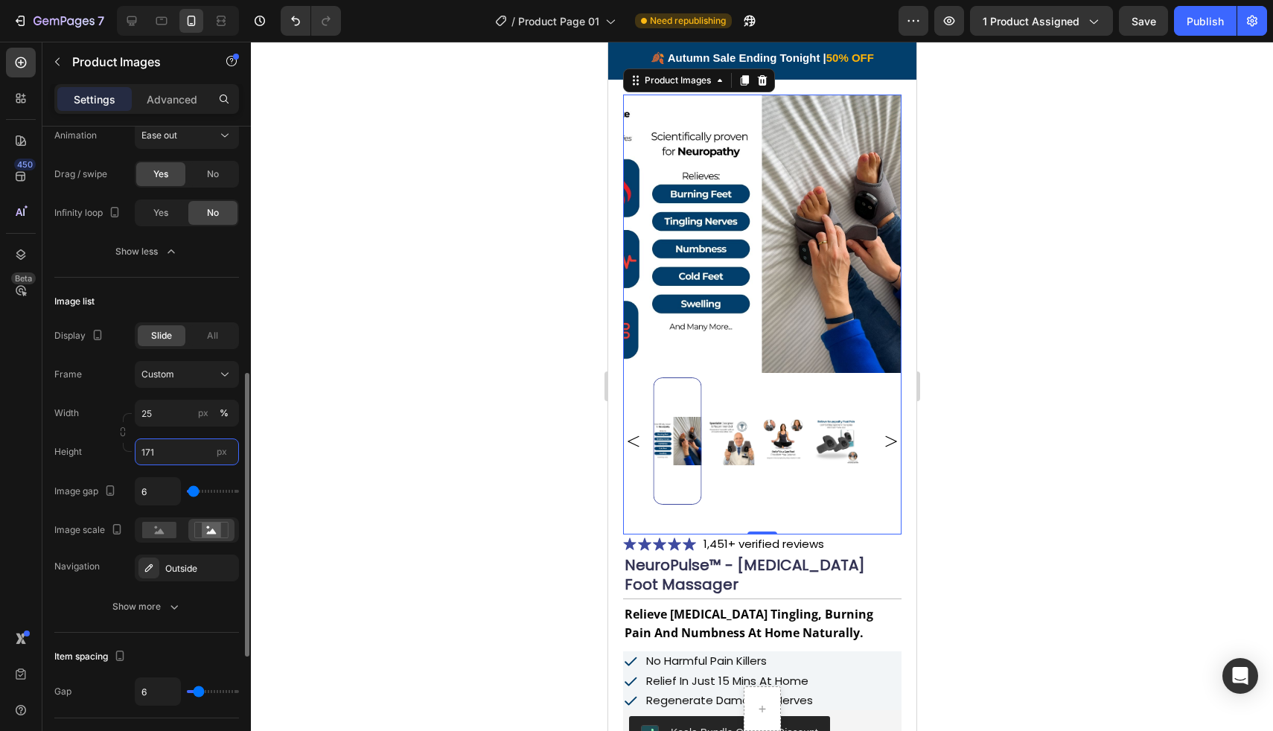
click at [184, 444] on input "171" at bounding box center [187, 451] width 104 height 27
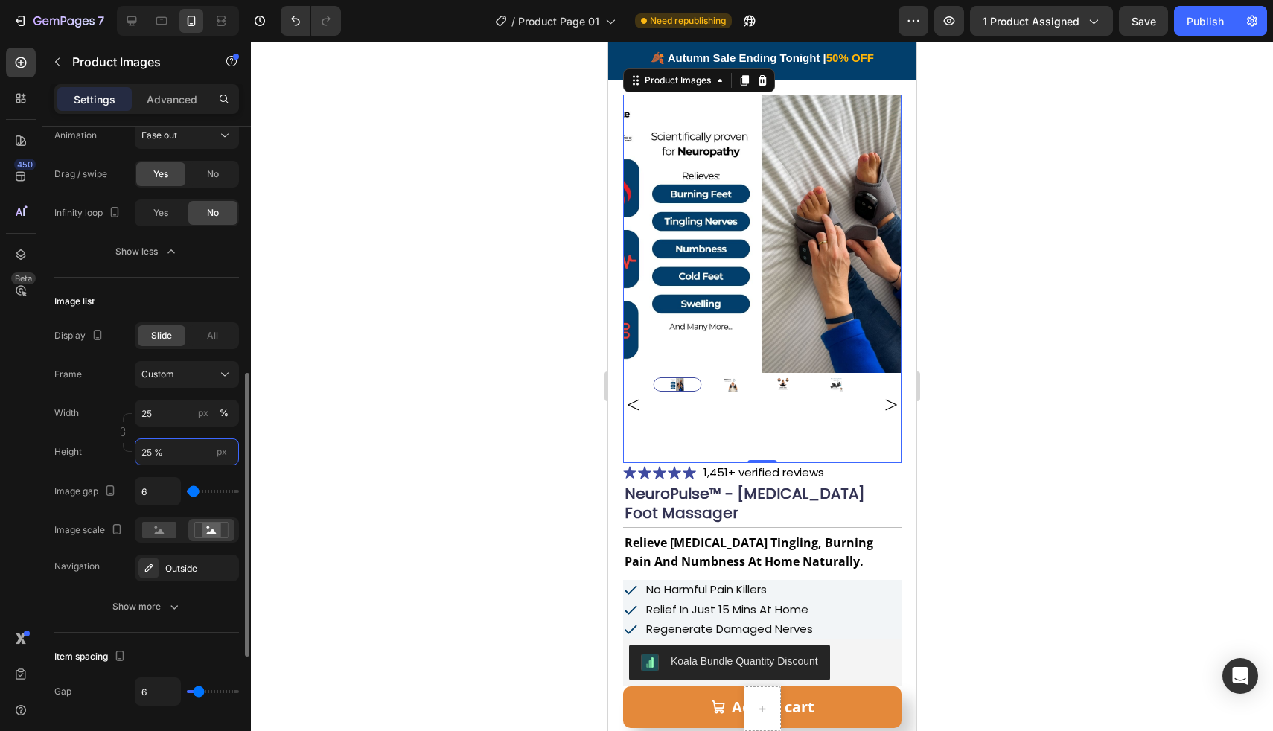
click at [156, 450] on input "25 %" at bounding box center [187, 451] width 104 height 27
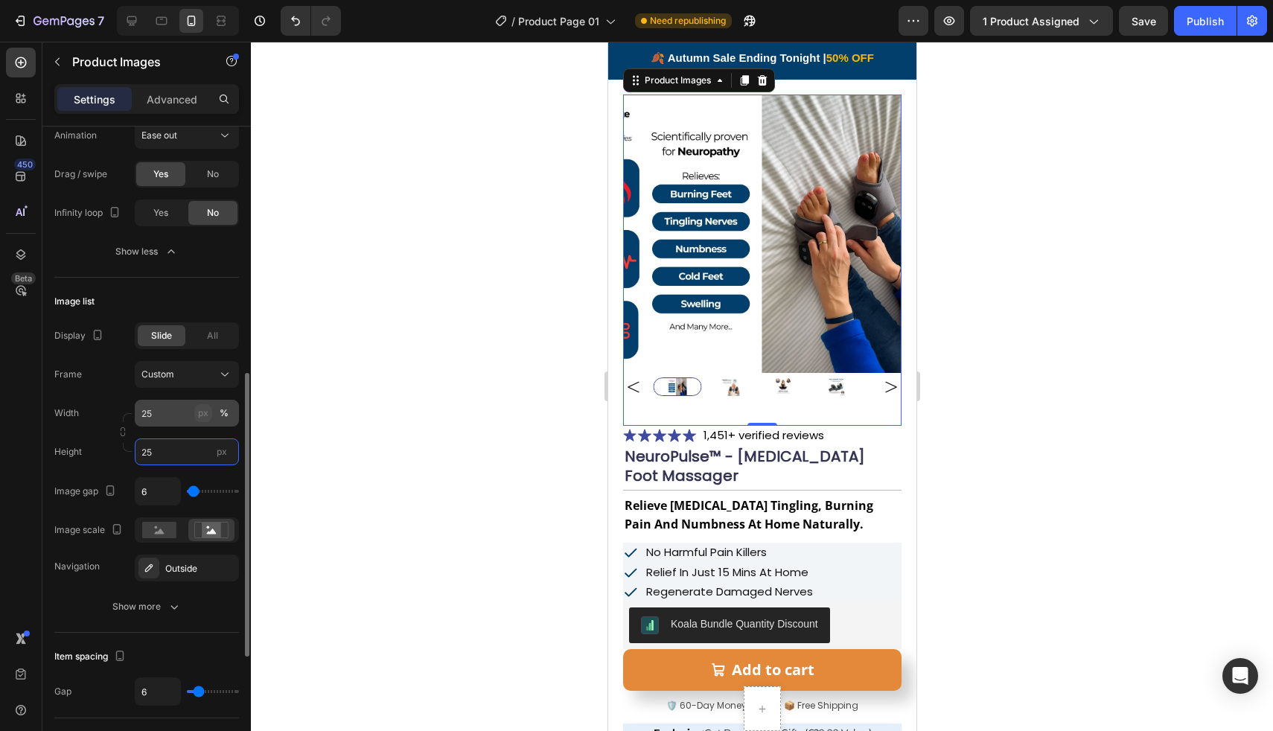
type input "25"
click at [205, 415] on div "px" at bounding box center [203, 412] width 10 height 13
type input "100"
click at [180, 460] on input "25" at bounding box center [187, 451] width 104 height 27
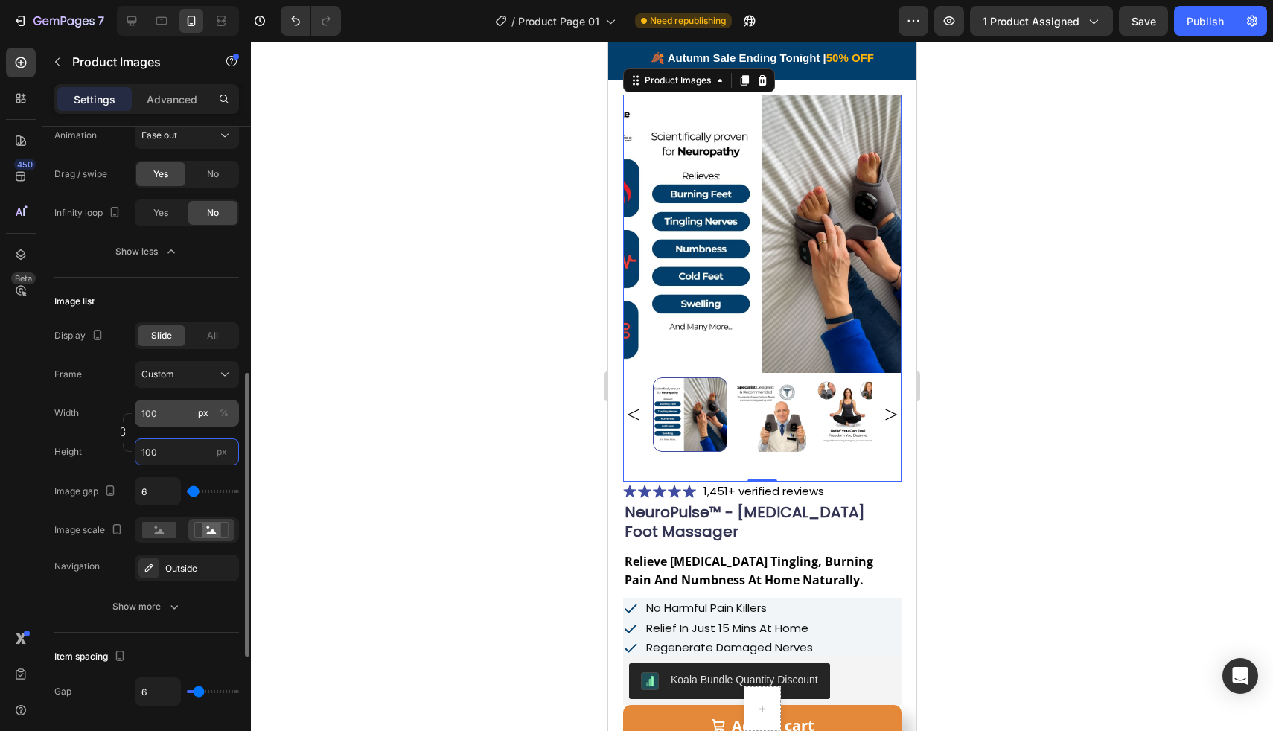
type input "100"
click at [162, 412] on input "100" at bounding box center [187, 413] width 104 height 27
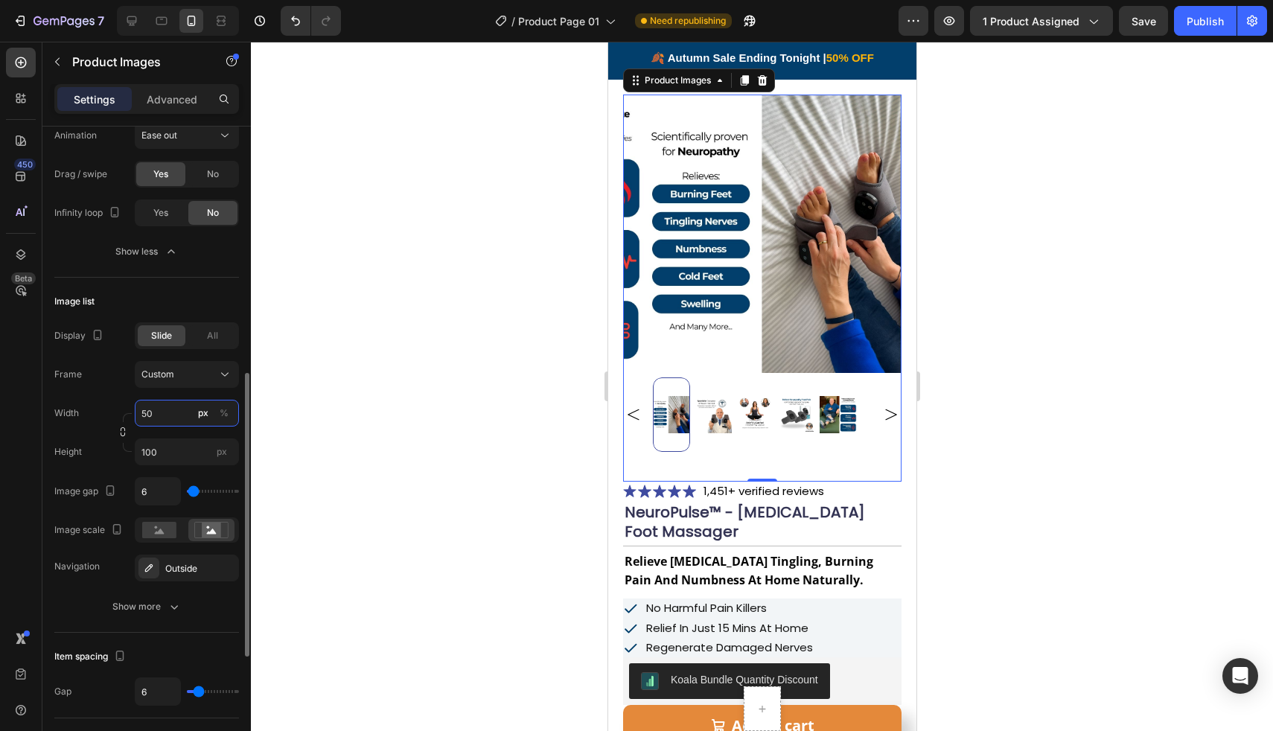
type input "5"
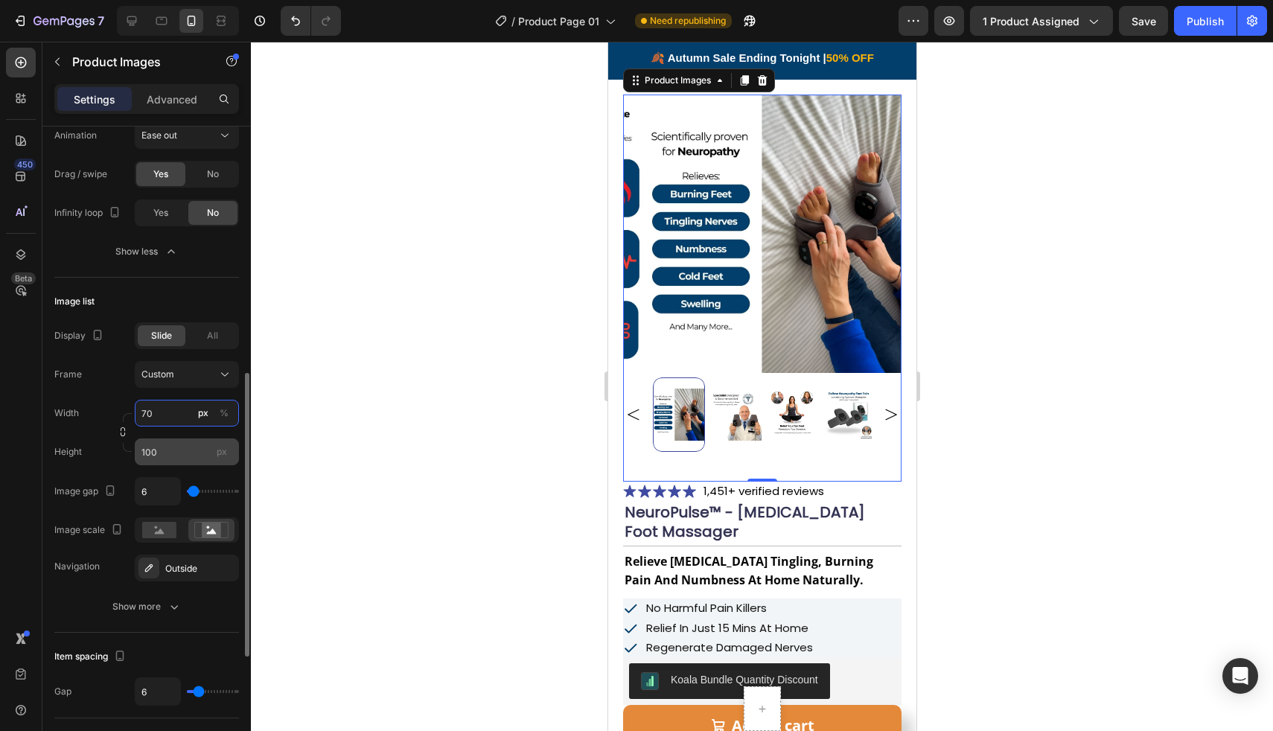
type input "70"
click at [172, 454] on input "100" at bounding box center [187, 451] width 104 height 27
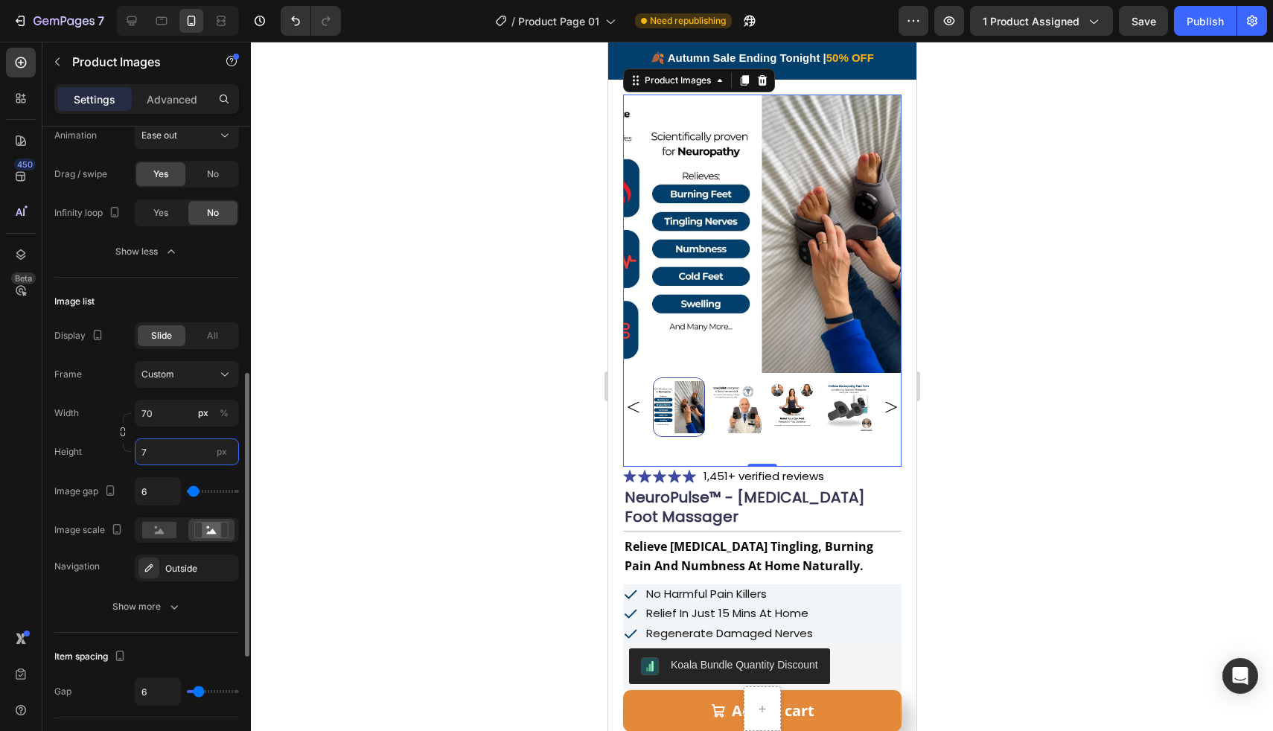
type input "70"
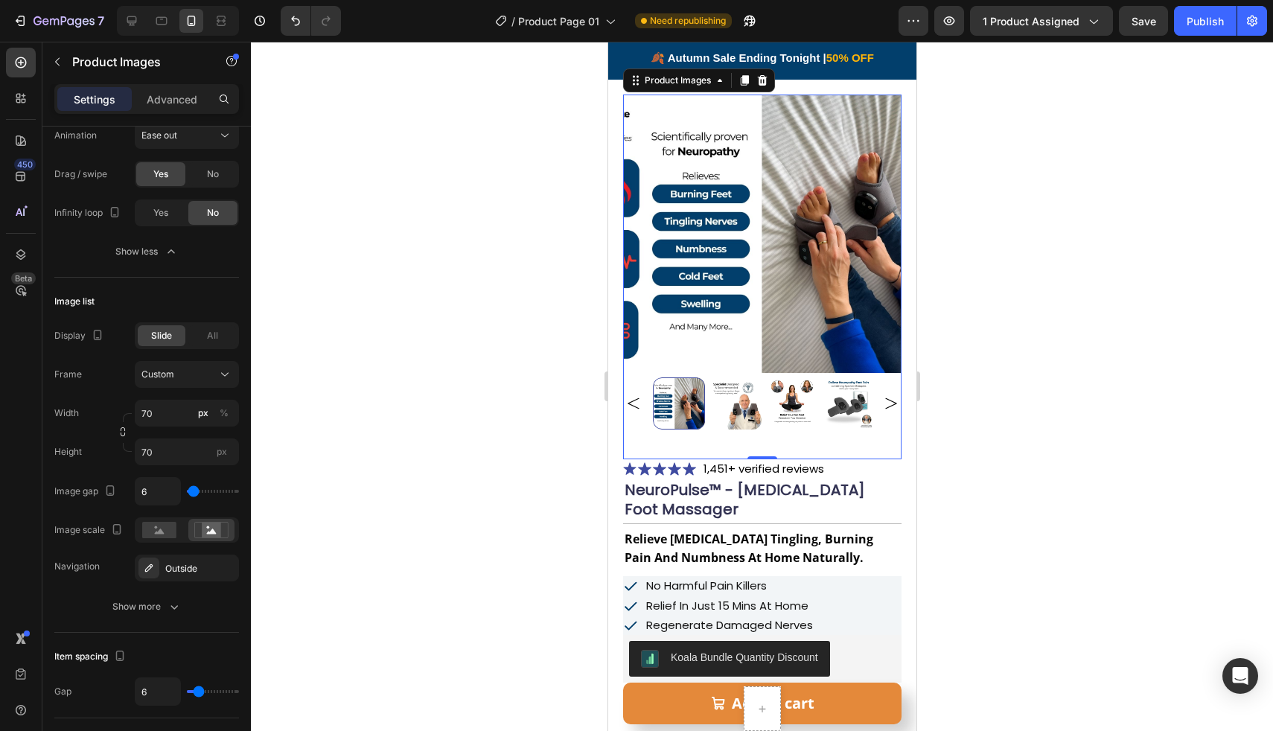
click at [384, 395] on div at bounding box center [762, 386] width 1022 height 689
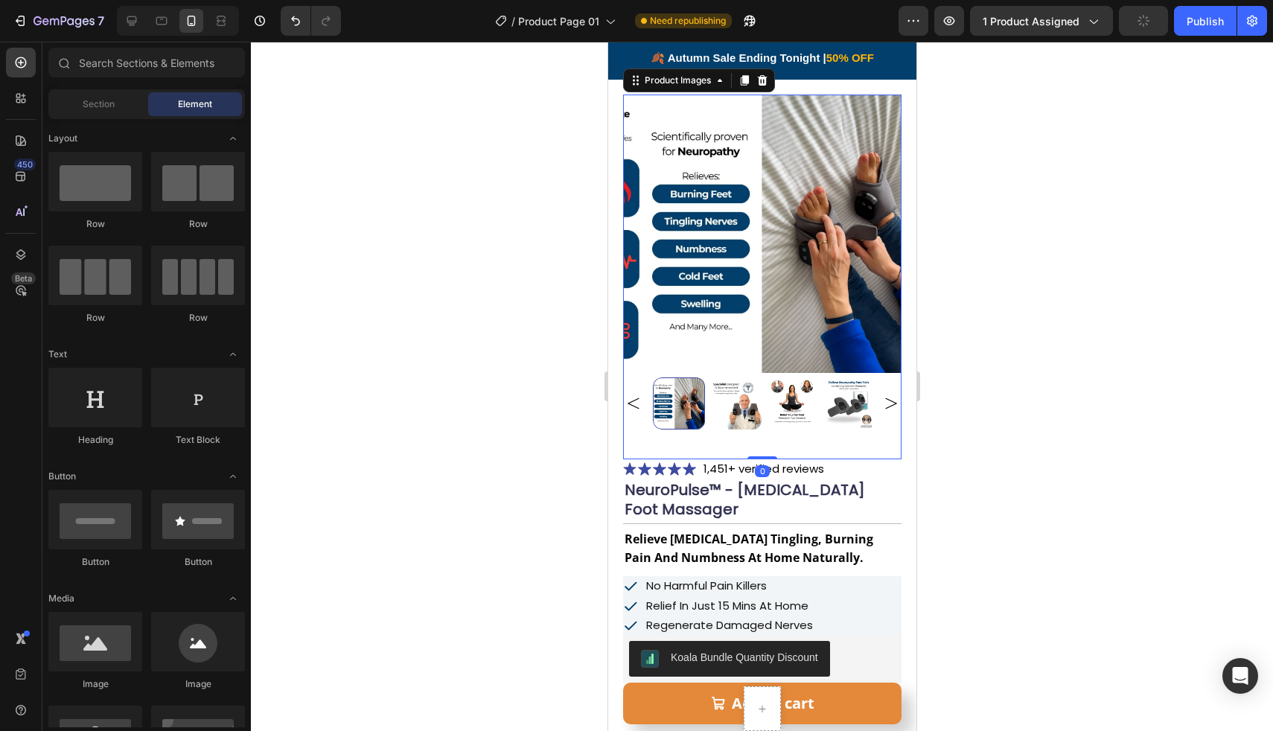
click at [649, 393] on div at bounding box center [761, 403] width 278 height 52
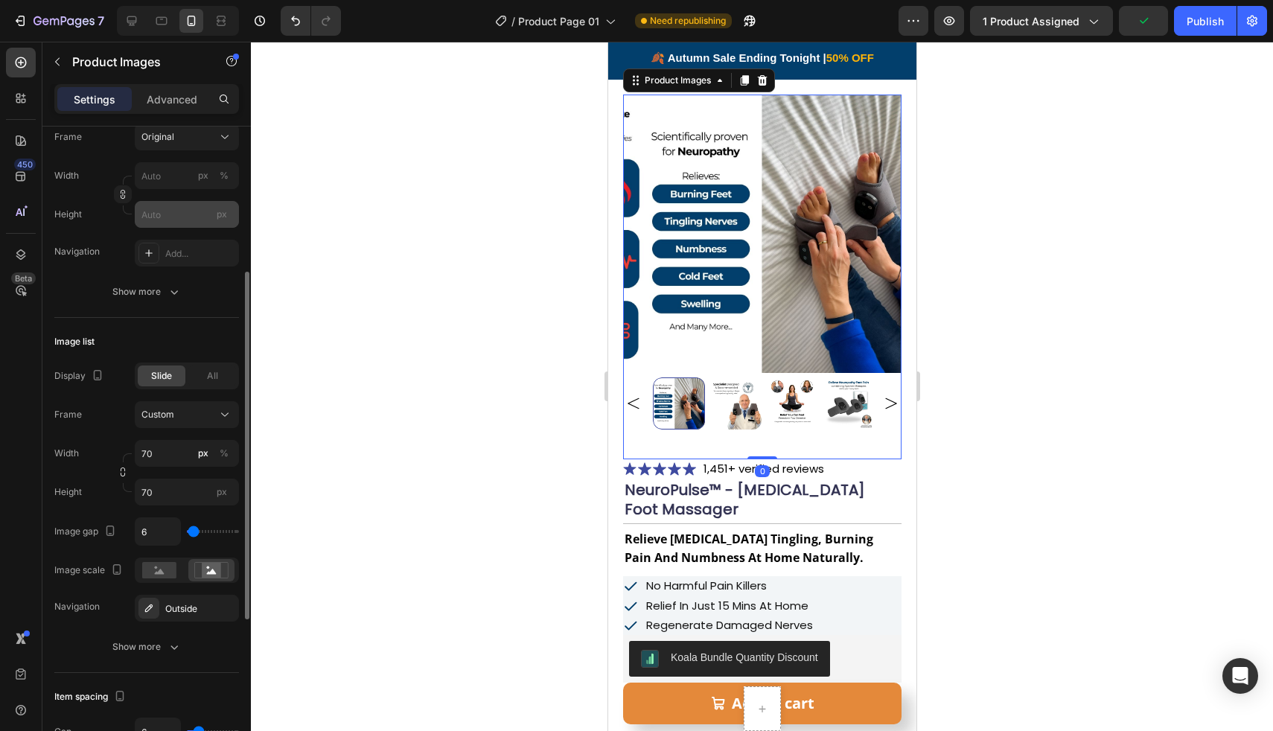
scroll to position [263, 0]
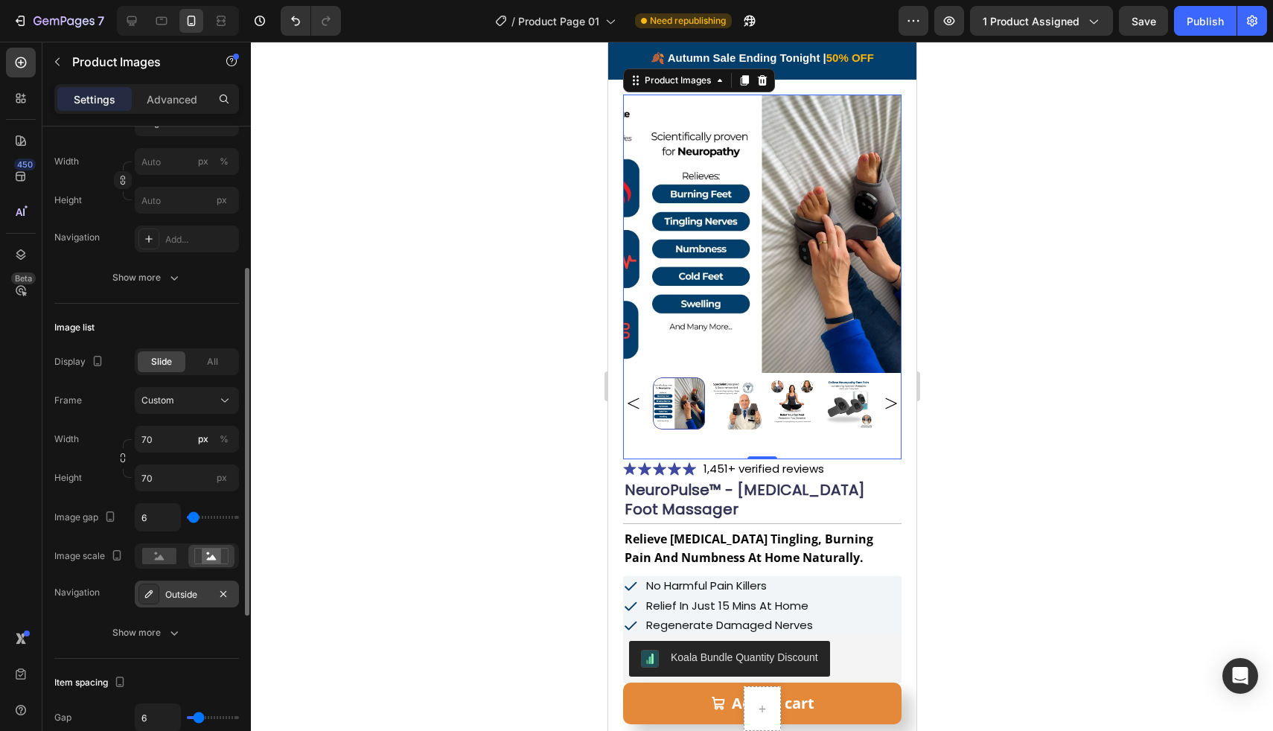
click at [163, 604] on div "Outside" at bounding box center [187, 594] width 104 height 27
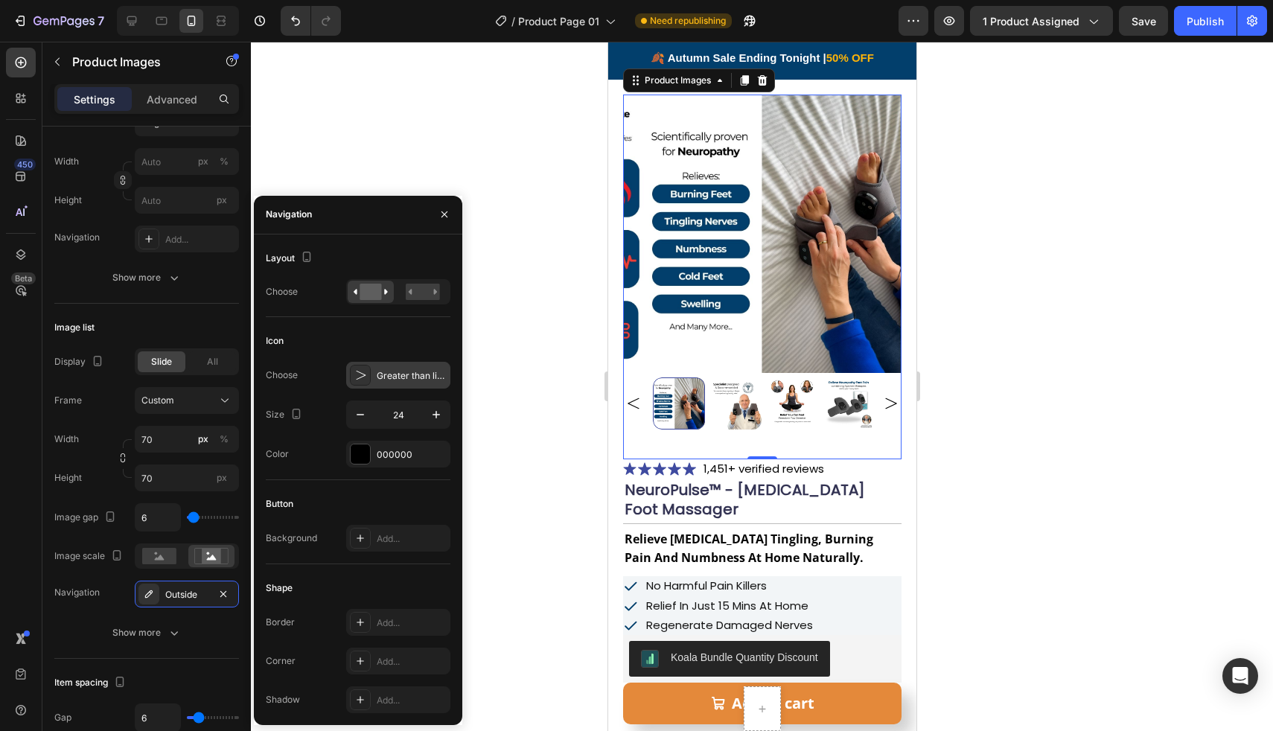
click at [373, 375] on div "Greater than light" at bounding box center [398, 375] width 104 height 27
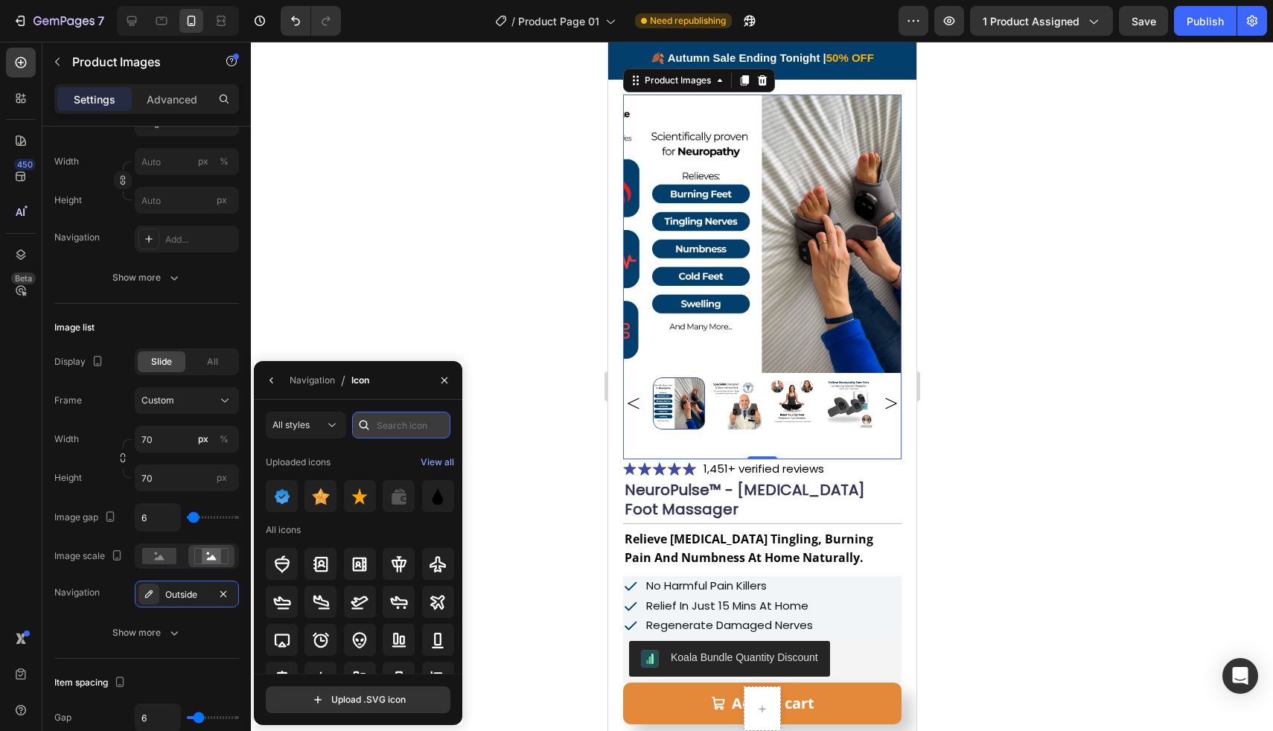
click at [419, 421] on input "text" at bounding box center [401, 425] width 98 height 27
type input "E"
type input "R"
type input "r"
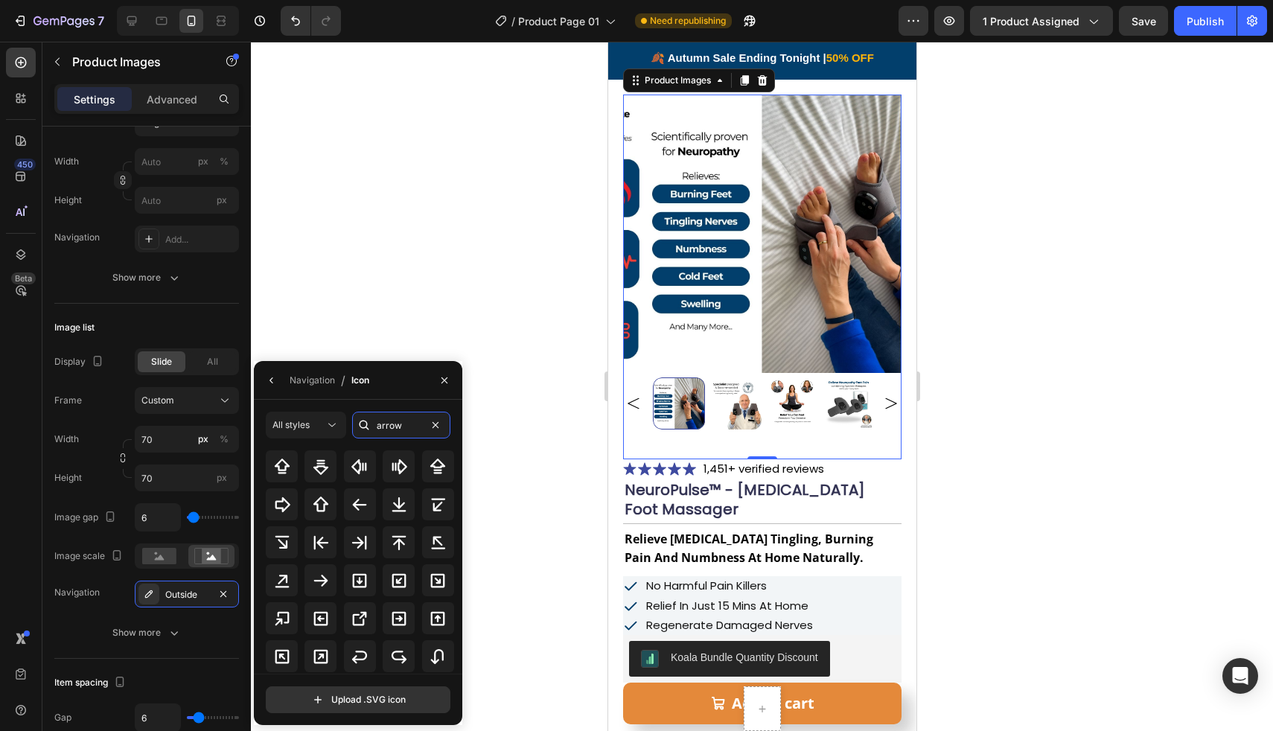
scroll to position [305, 0]
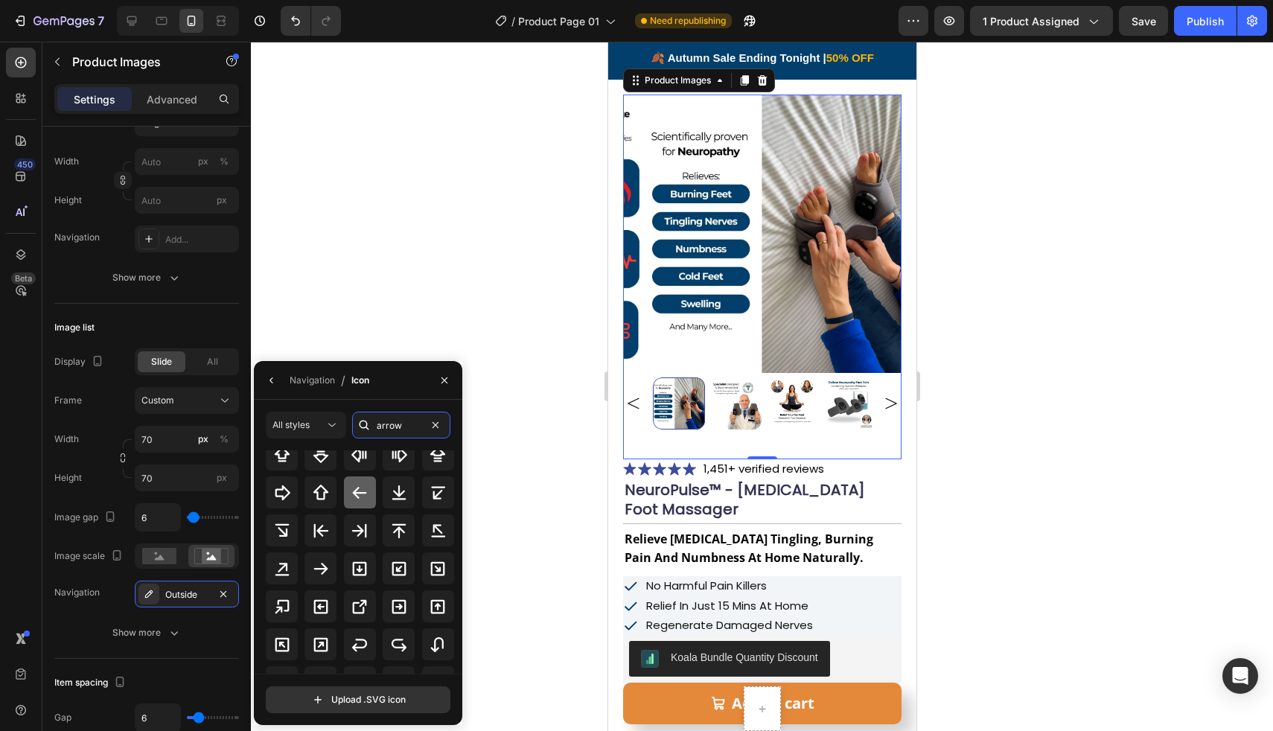
type input "arrow"
click at [357, 484] on icon at bounding box center [360, 493] width 18 height 18
click at [318, 571] on icon at bounding box center [321, 569] width 18 height 18
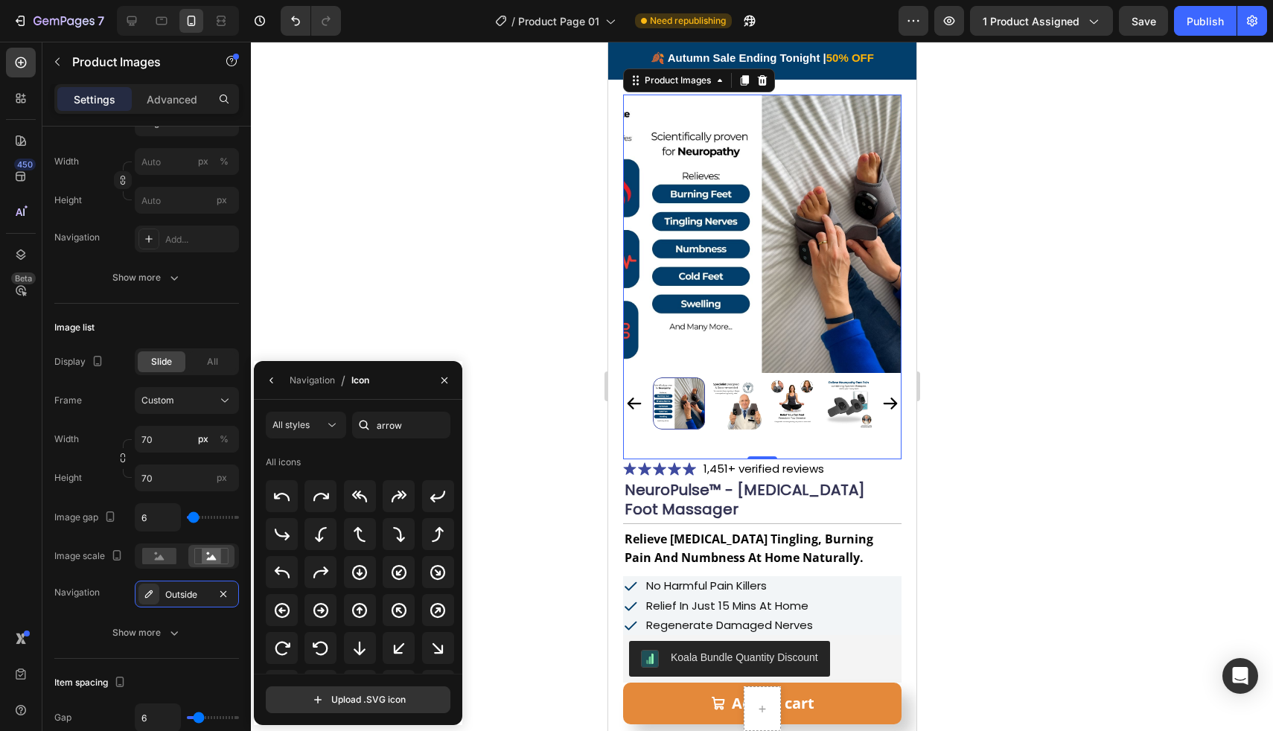
click at [532, 485] on div at bounding box center [762, 386] width 1022 height 689
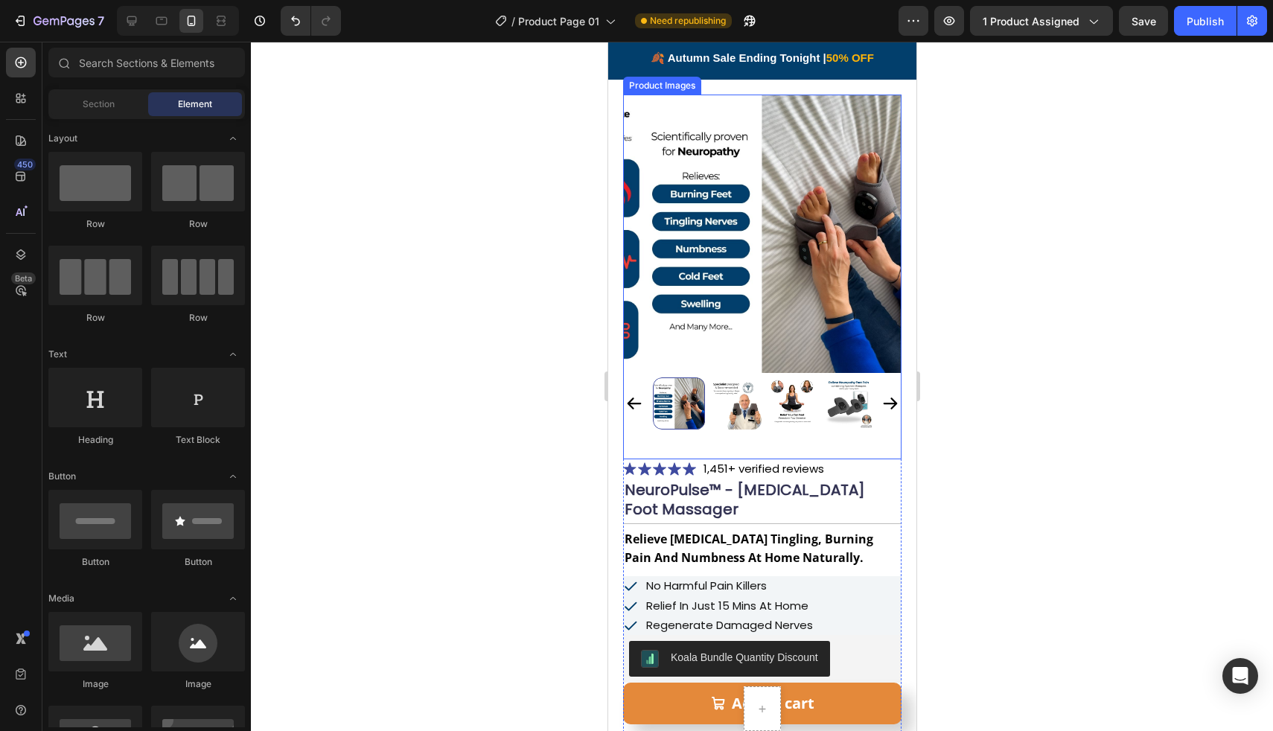
click at [680, 403] on div at bounding box center [678, 403] width 52 height 52
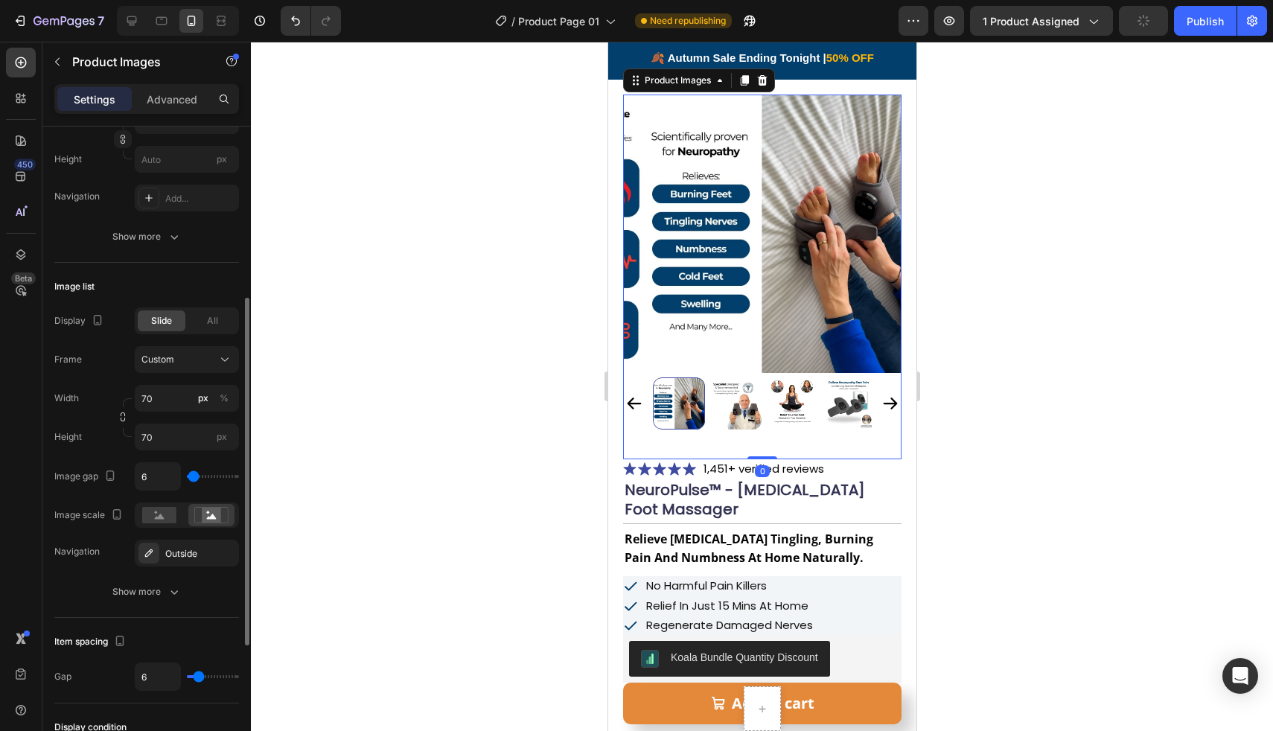
scroll to position [321, 0]
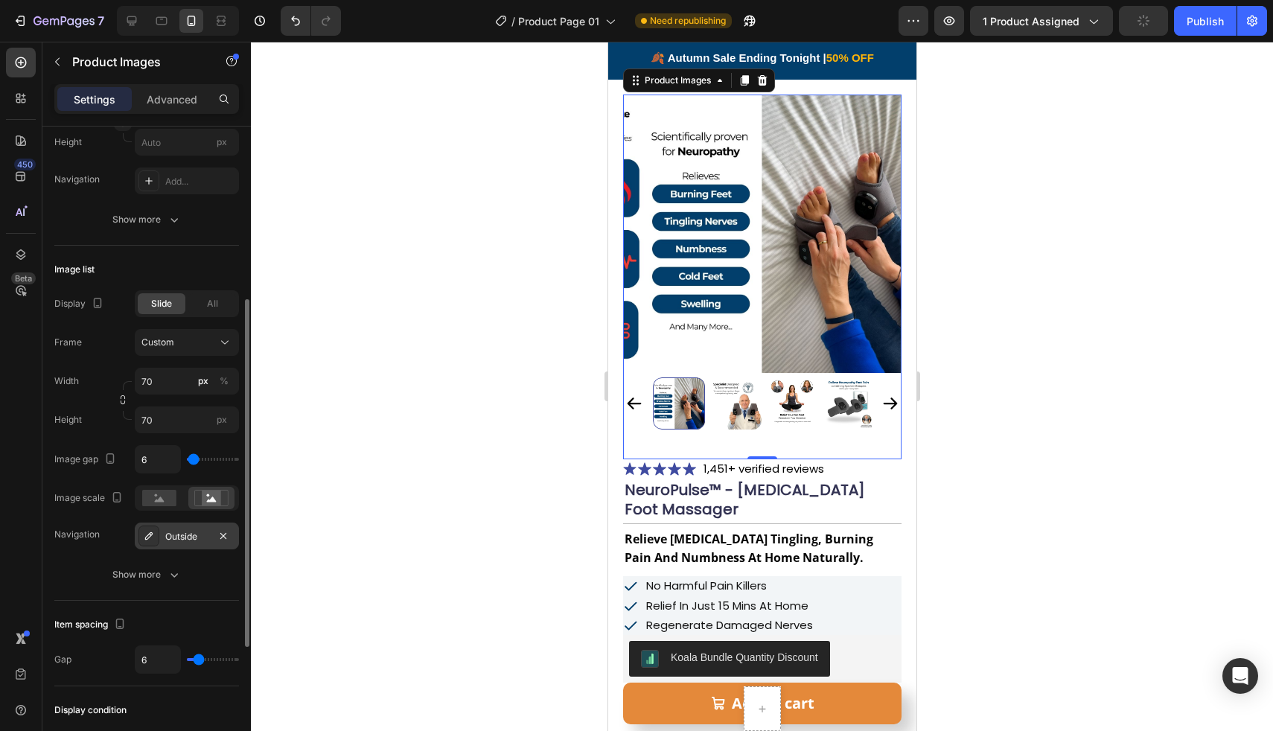
click at [188, 533] on div "Outside" at bounding box center [186, 536] width 43 height 13
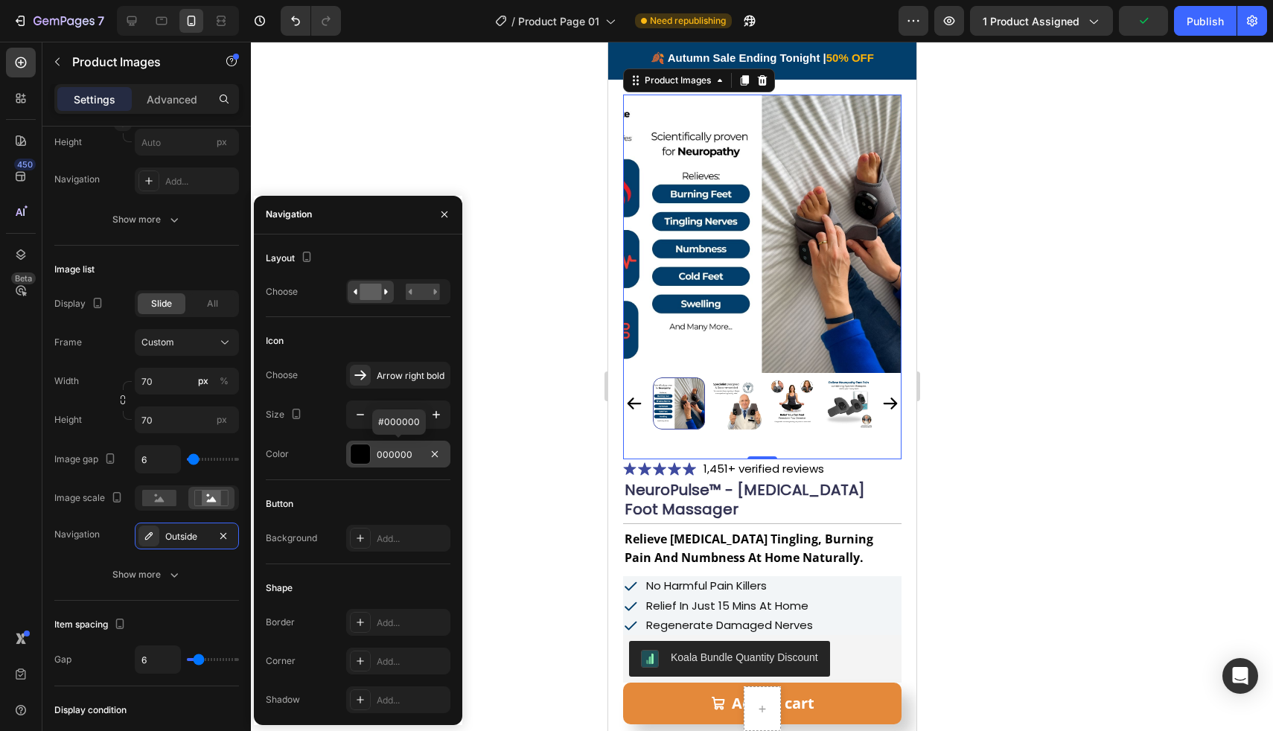
click at [371, 453] on div "000000" at bounding box center [398, 454] width 104 height 27
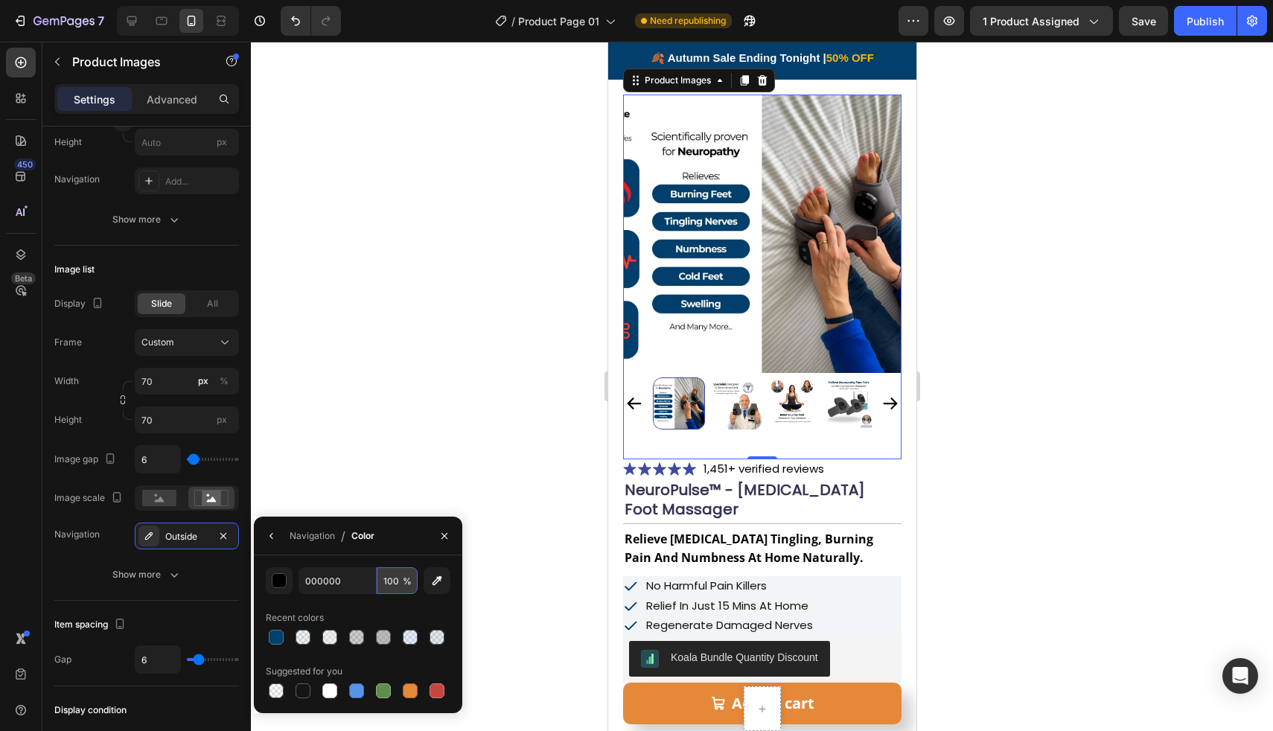
click at [383, 584] on input "100" at bounding box center [397, 580] width 41 height 27
click at [192, 536] on div "Outside" at bounding box center [186, 536] width 43 height 13
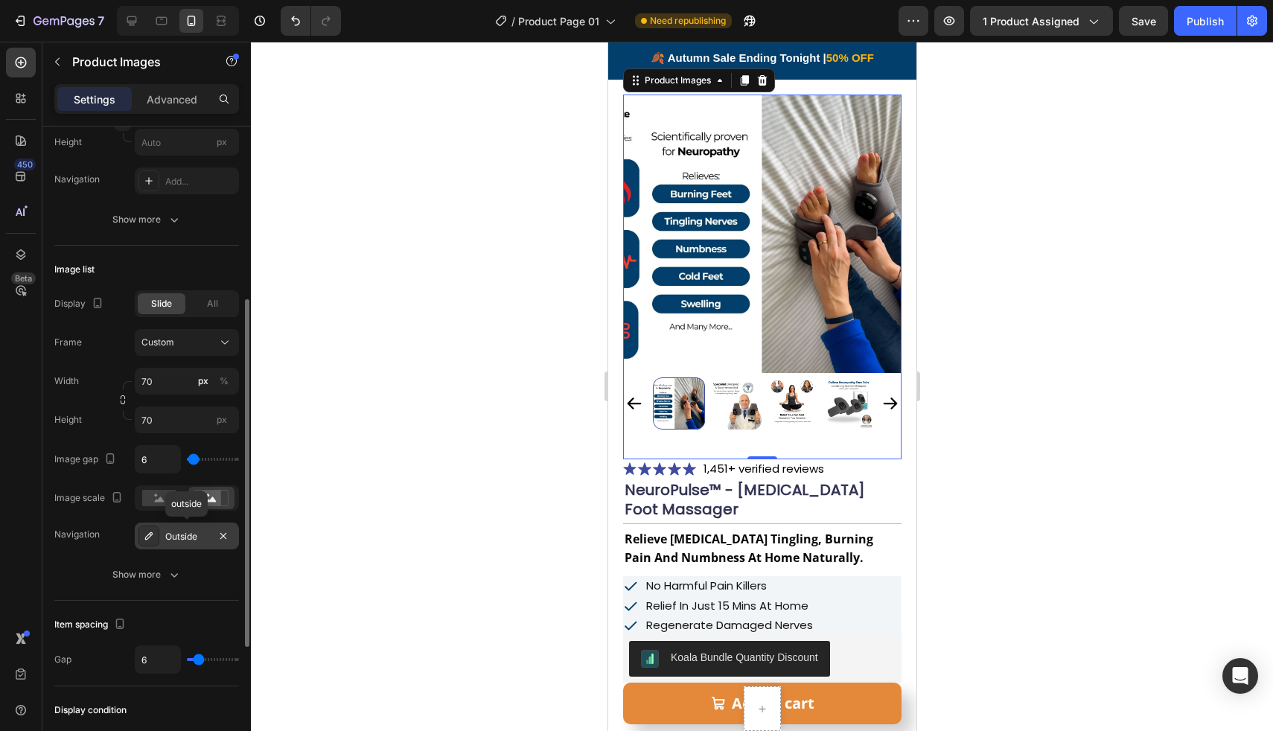
click at [192, 536] on div "Outside" at bounding box center [186, 536] width 43 height 13
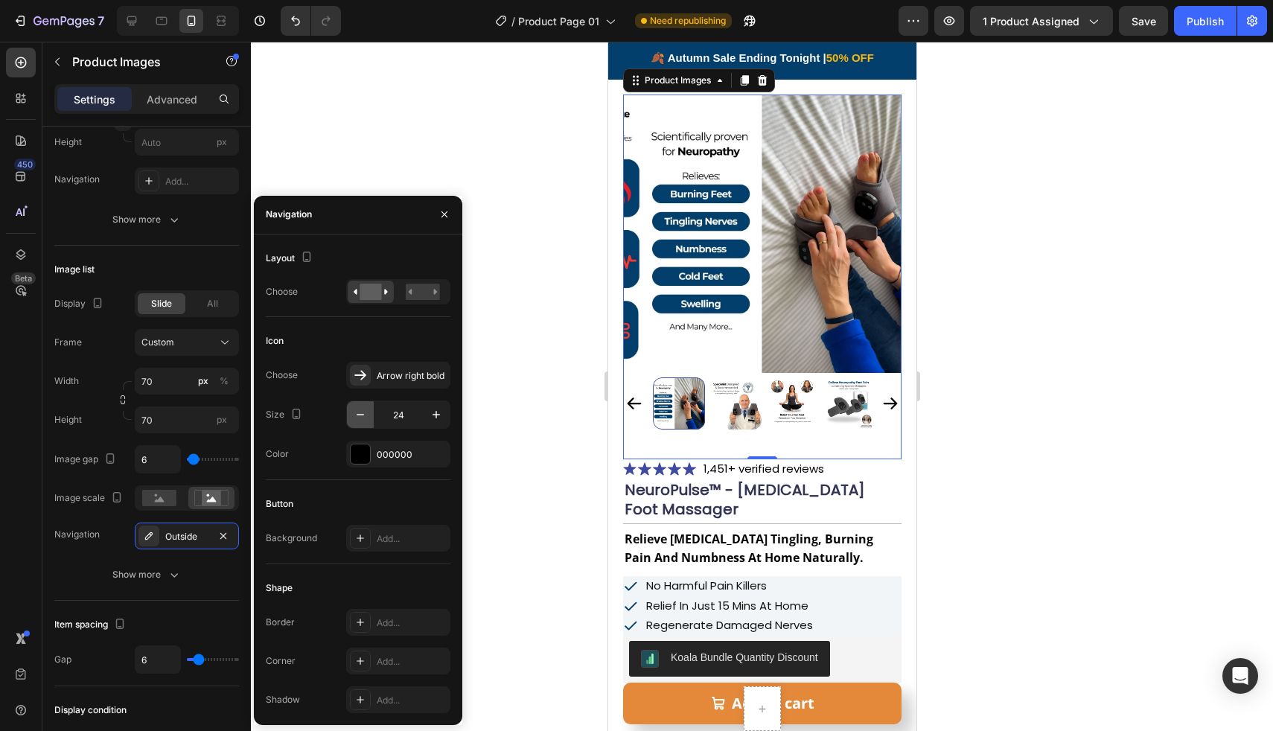
click at [358, 417] on icon "button" at bounding box center [360, 414] width 15 height 15
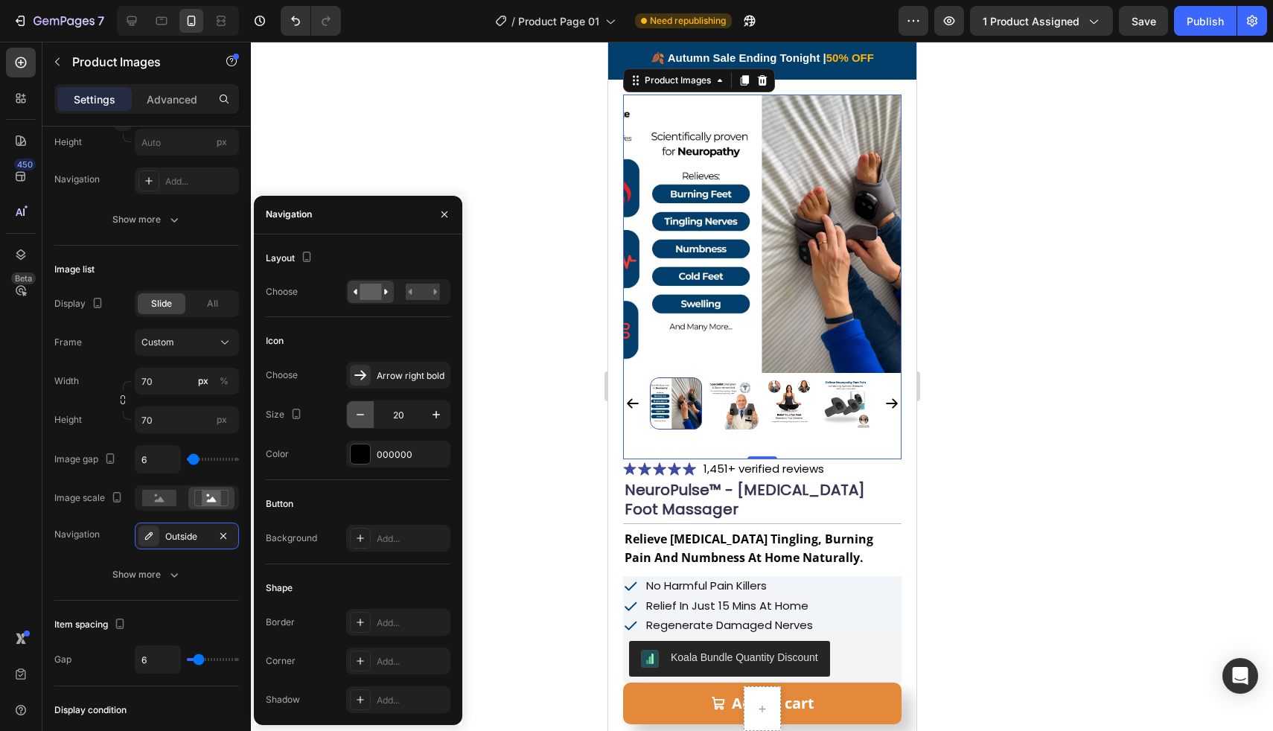
click at [358, 417] on icon "button" at bounding box center [360, 414] width 15 height 15
type input "17"
click at [505, 356] on div at bounding box center [762, 386] width 1022 height 689
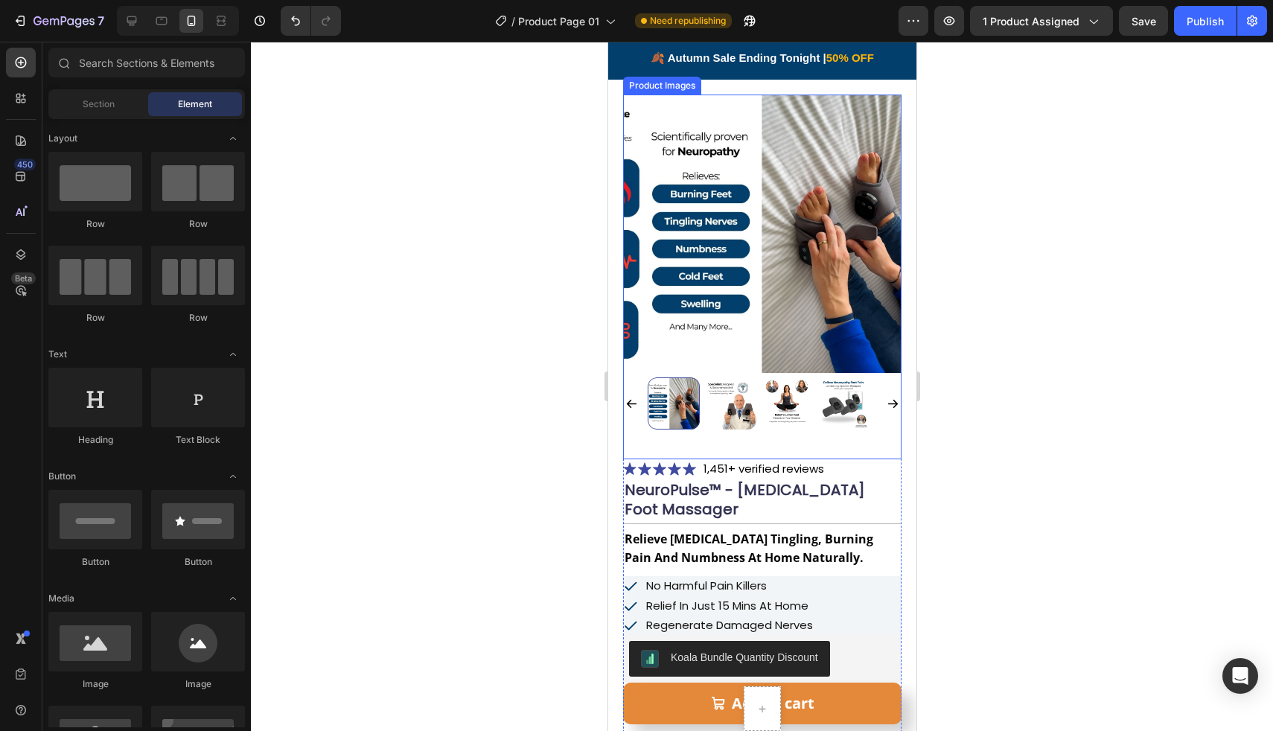
click at [781, 384] on img at bounding box center [786, 403] width 52 height 52
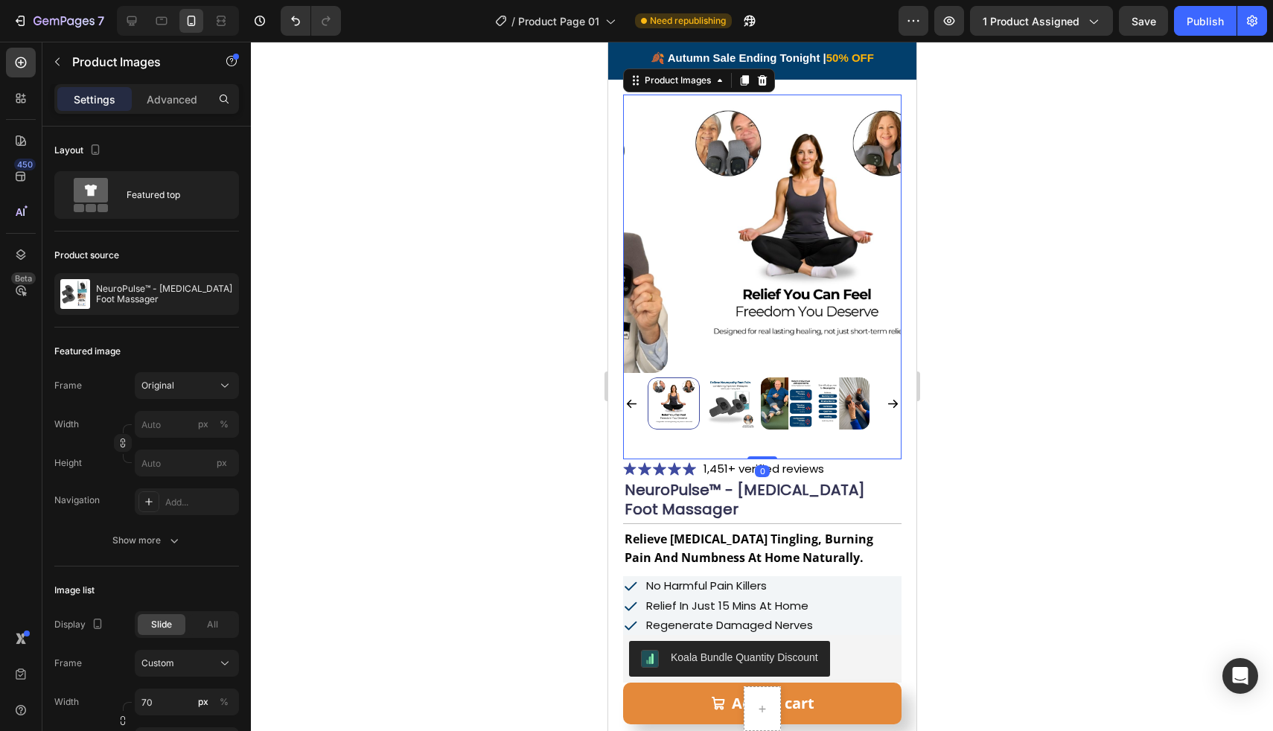
scroll to position [0, 0]
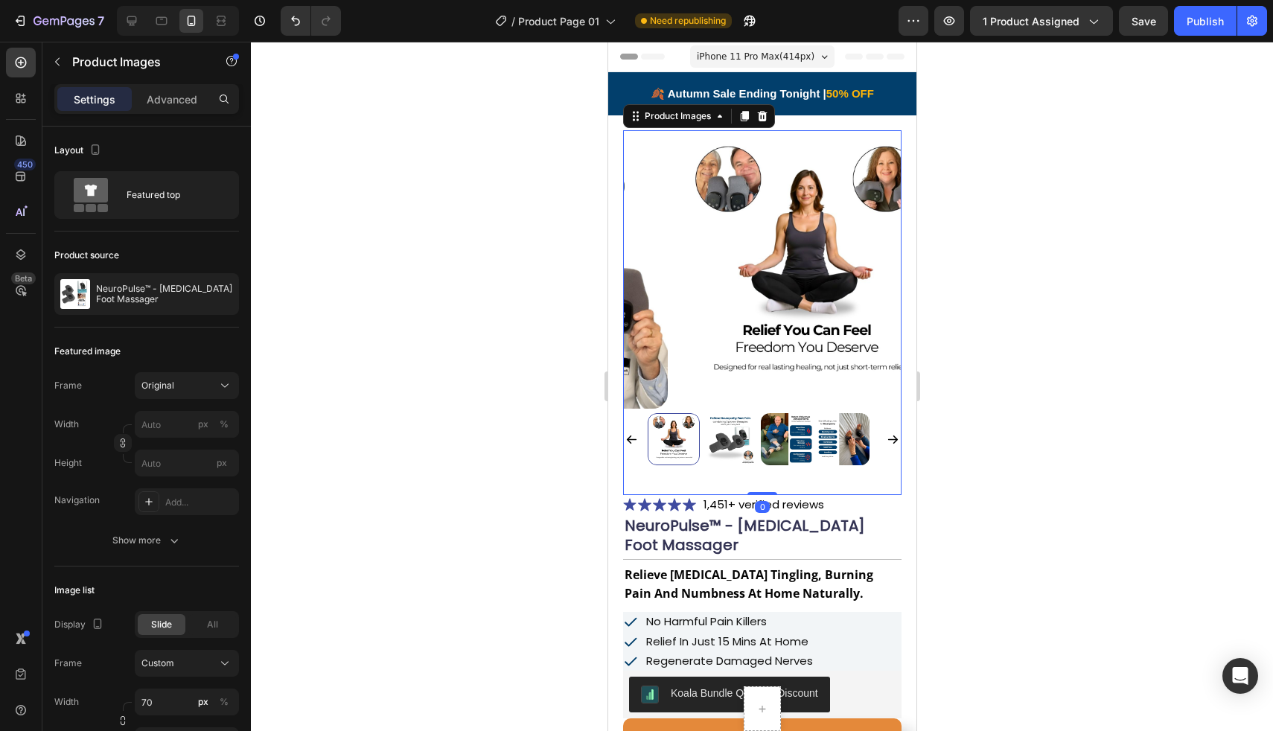
click at [969, 303] on div at bounding box center [762, 386] width 1022 height 689
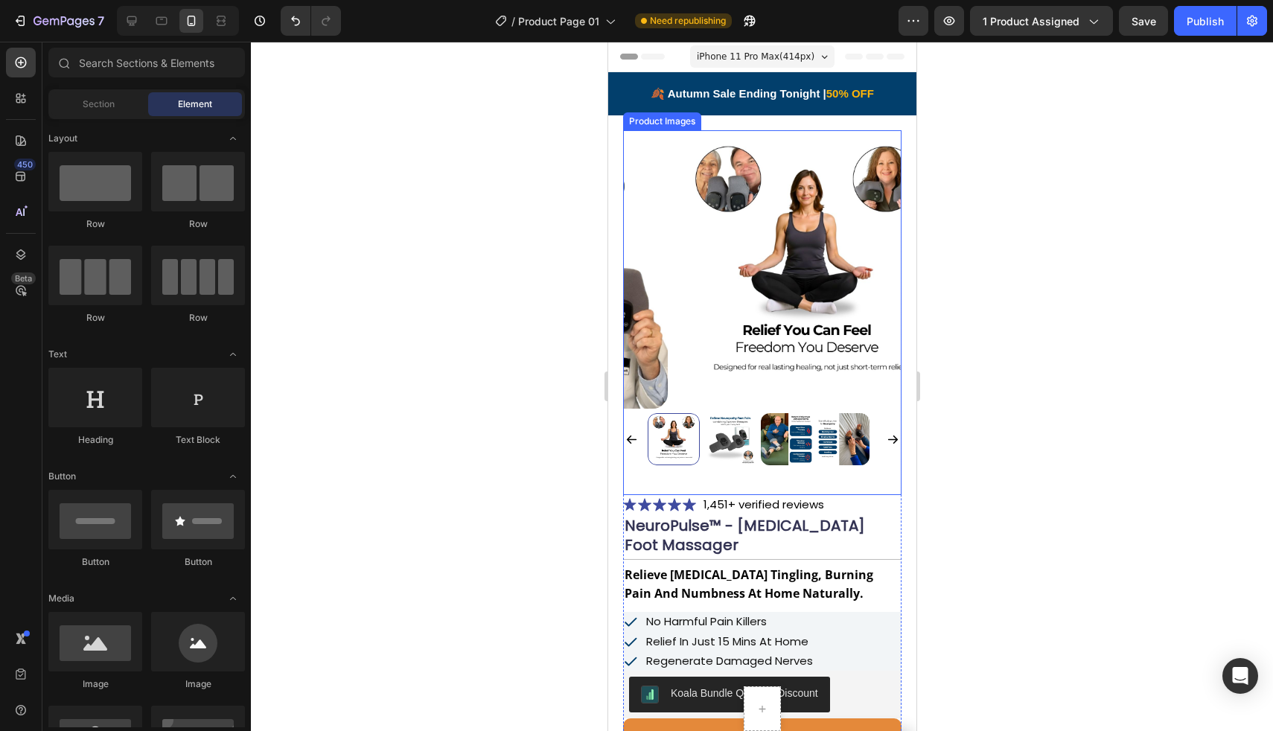
click at [804, 272] on img at bounding box center [806, 269] width 278 height 278
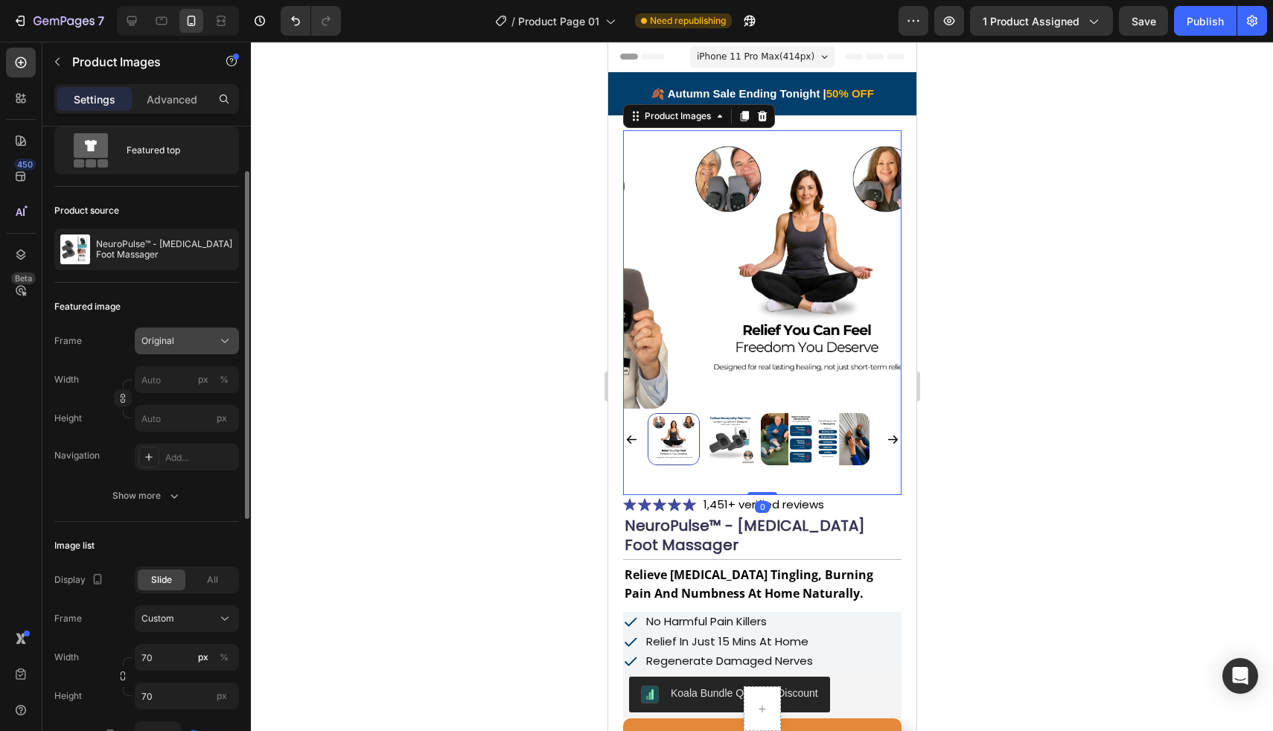
scroll to position [63, 0]
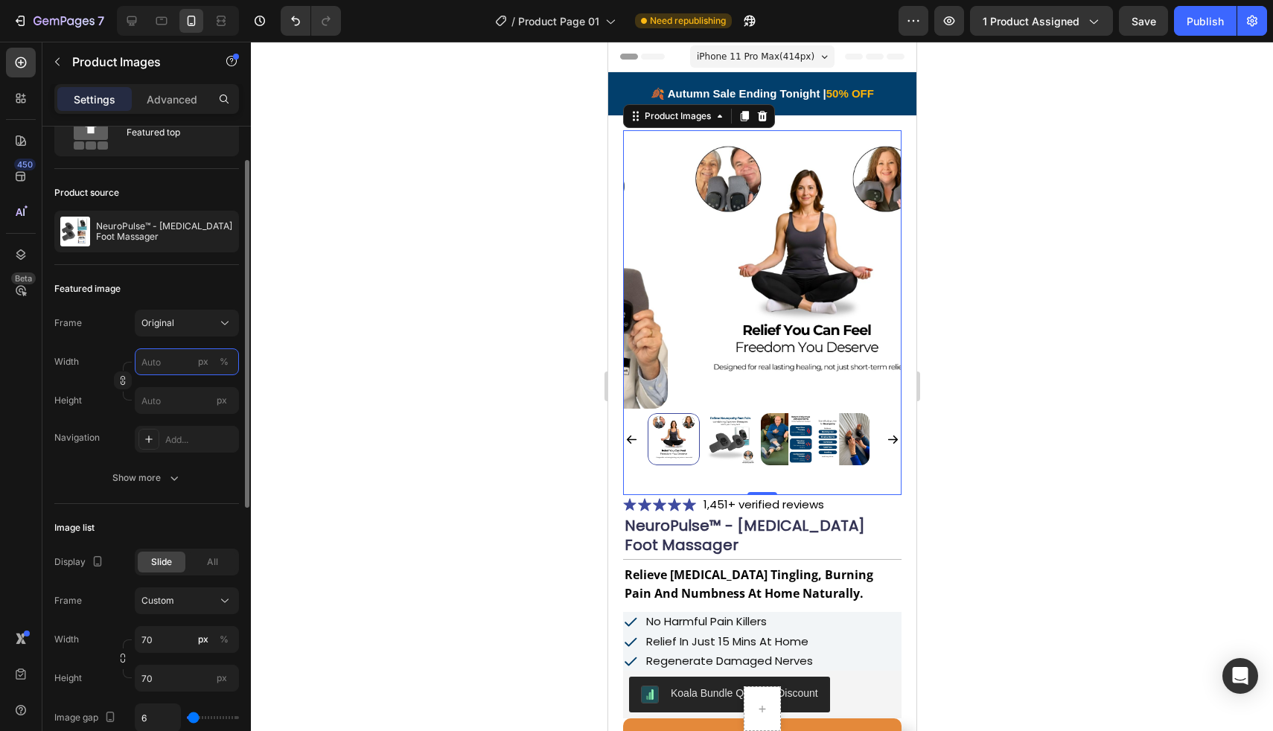
click at [175, 358] on input "px %" at bounding box center [187, 361] width 104 height 27
click at [173, 388] on div "Full 100%" at bounding box center [172, 397] width 122 height 27
type input "100"
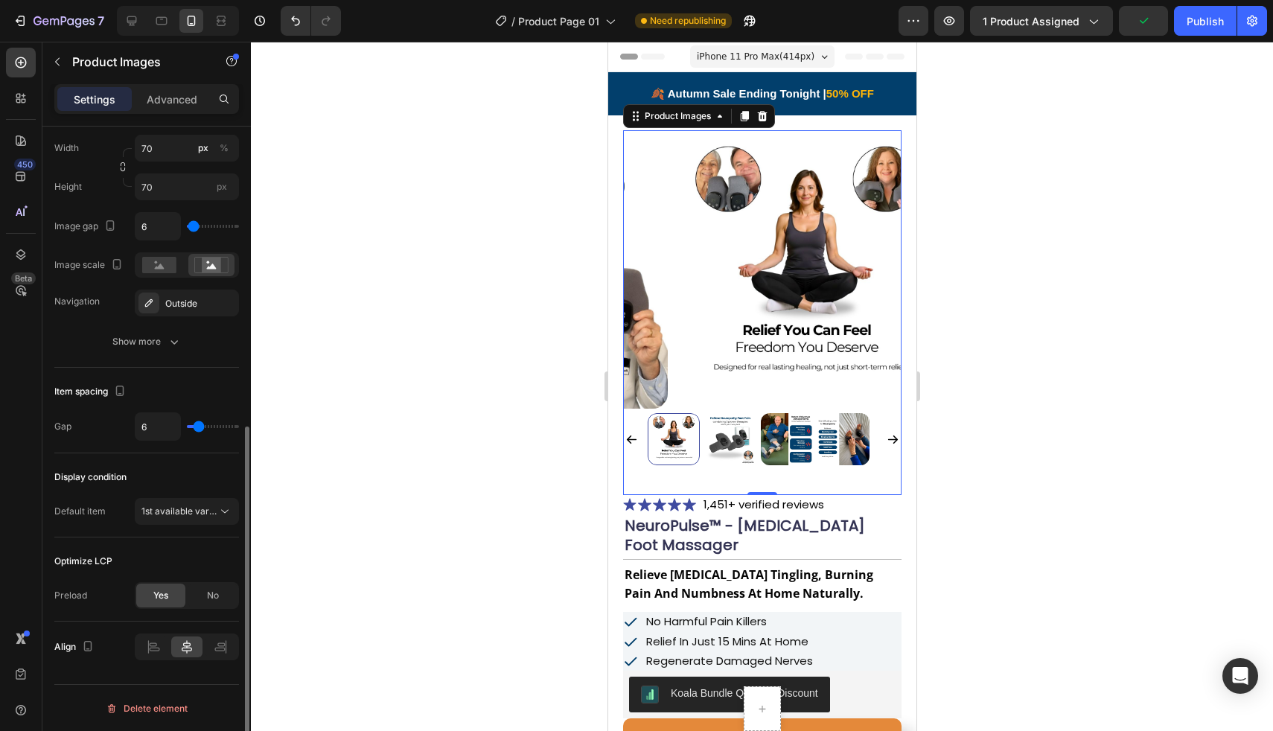
scroll to position [555, 0]
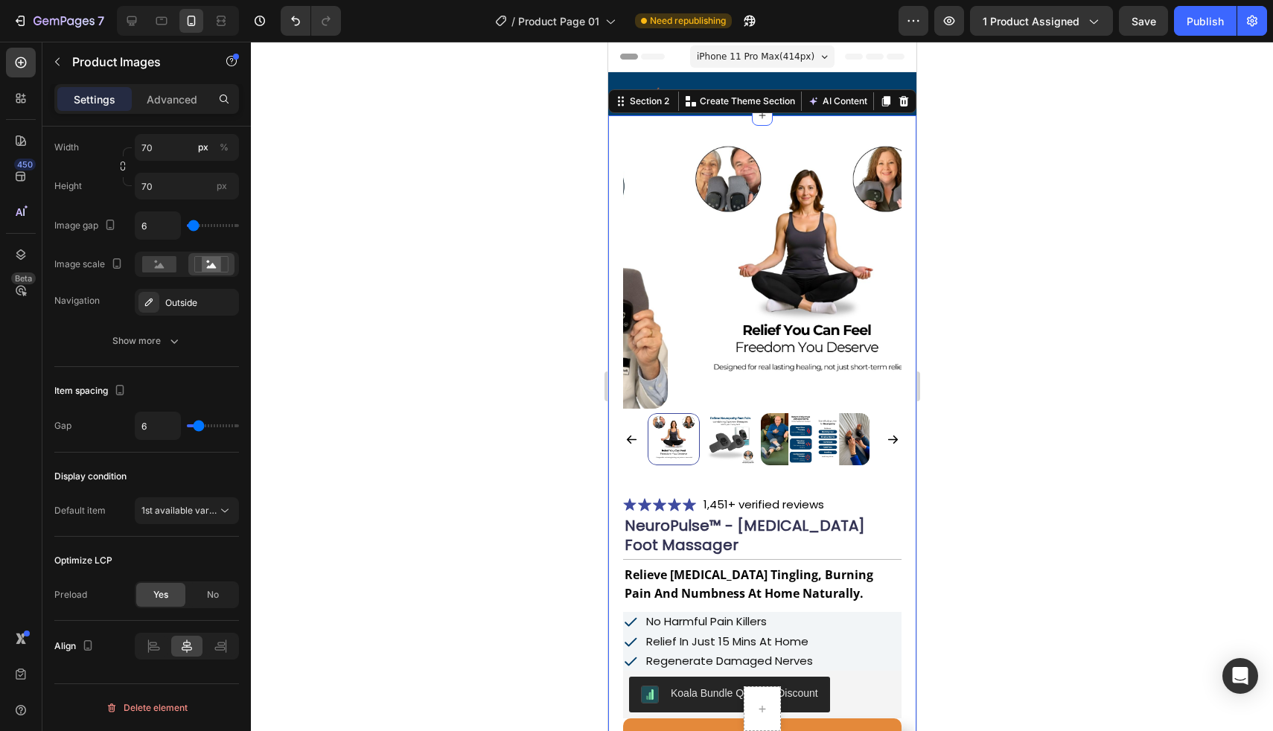
click at [613, 401] on div "Product Images Icon Icon Icon Icon Icon Icon List 1,451+ verified reviews Text …" at bounding box center [761, 681] width 308 height 1132
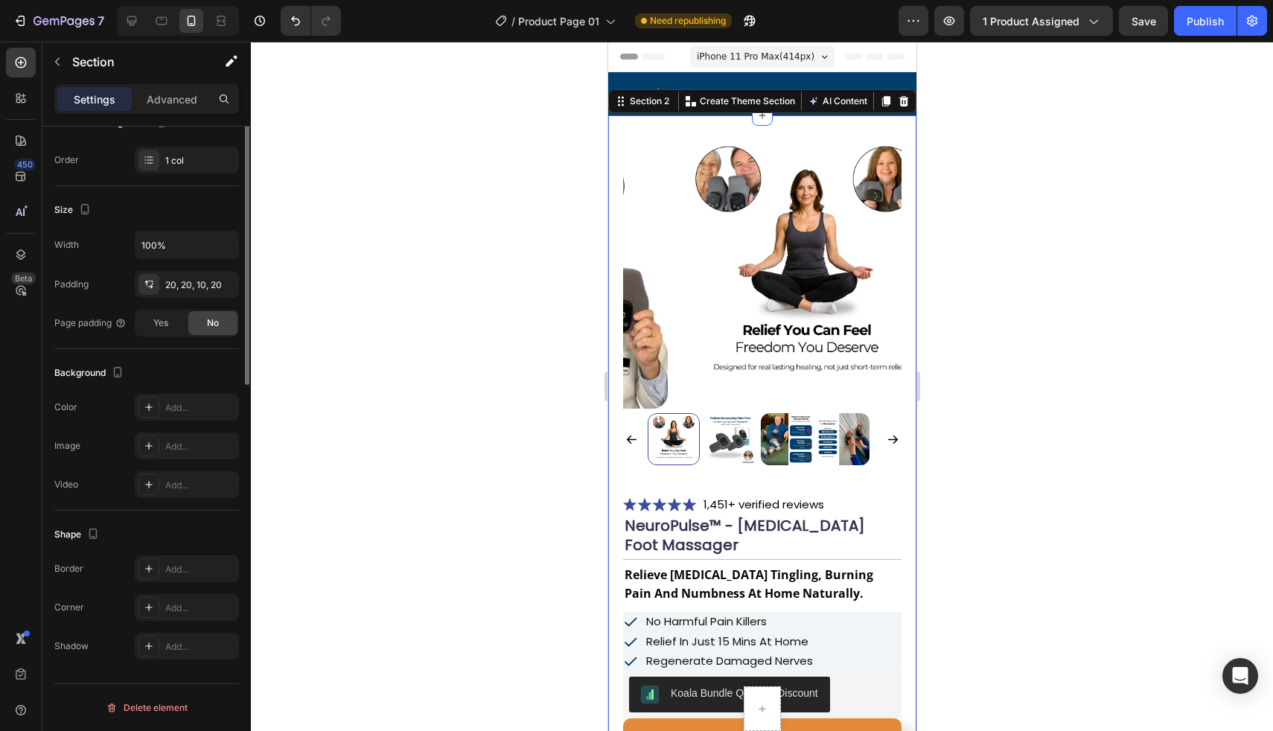
scroll to position [0, 0]
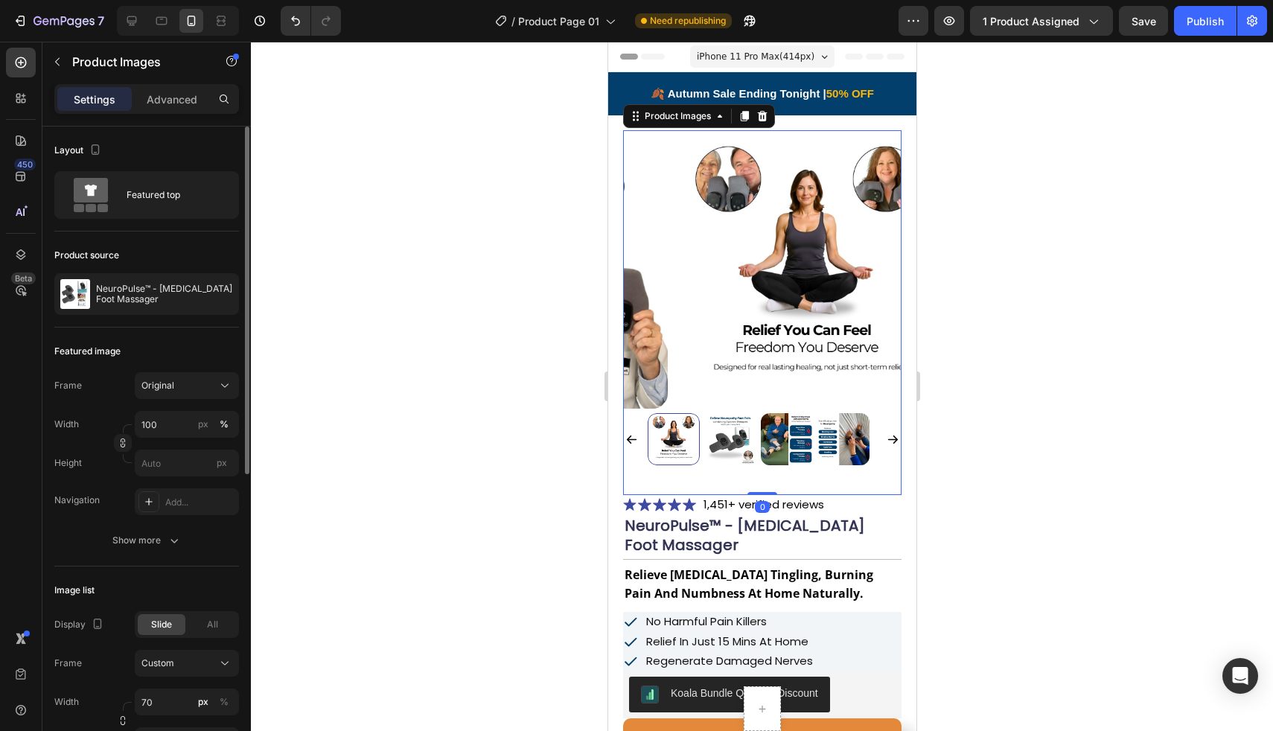
click at [628, 413] on div at bounding box center [761, 439] width 278 height 52
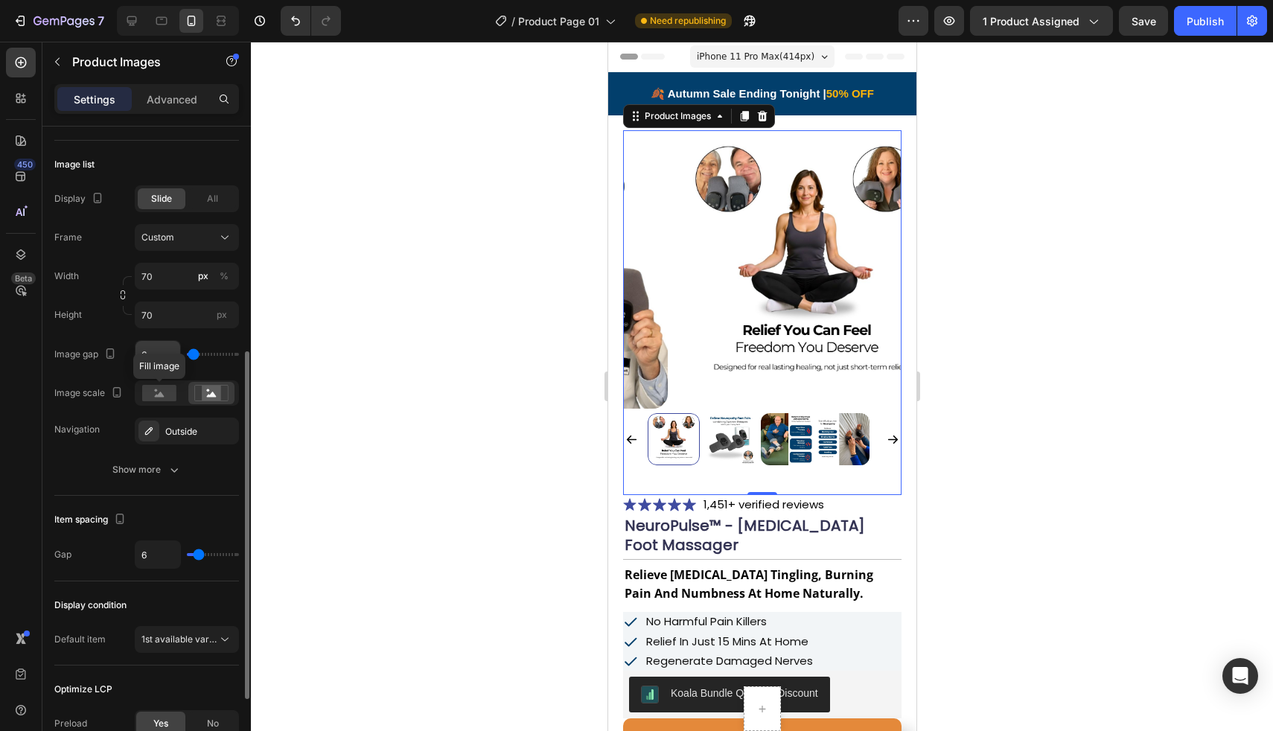
scroll to position [428, 0]
click at [172, 274] on input "70" at bounding box center [187, 274] width 104 height 27
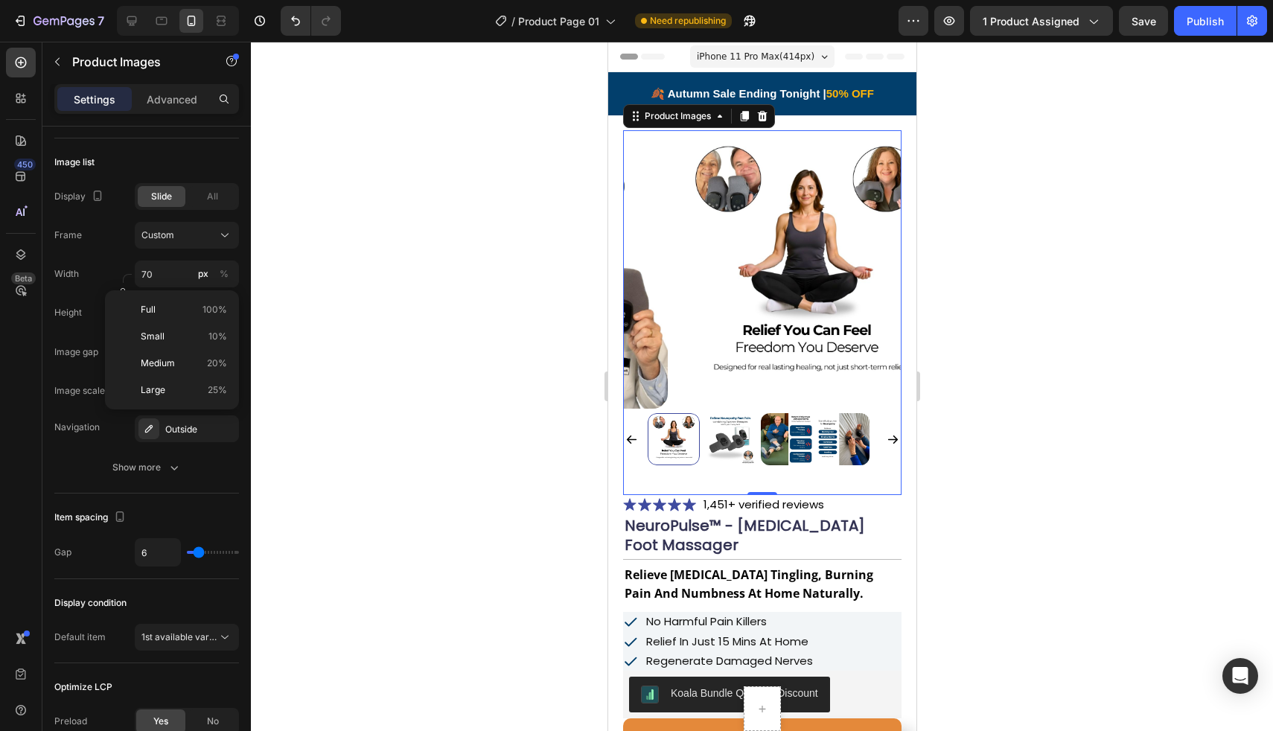
click at [263, 258] on div at bounding box center [762, 386] width 1022 height 689
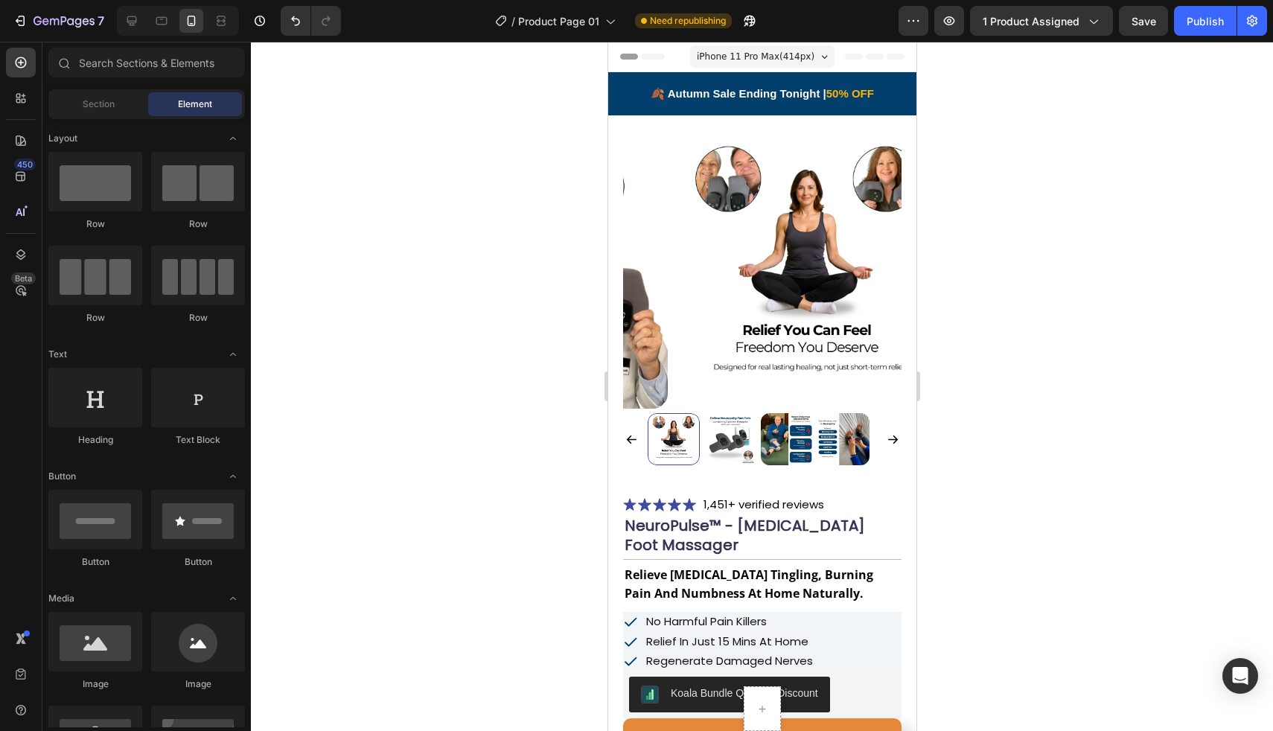
click at [667, 282] on img at bounding box center [806, 269] width 278 height 278
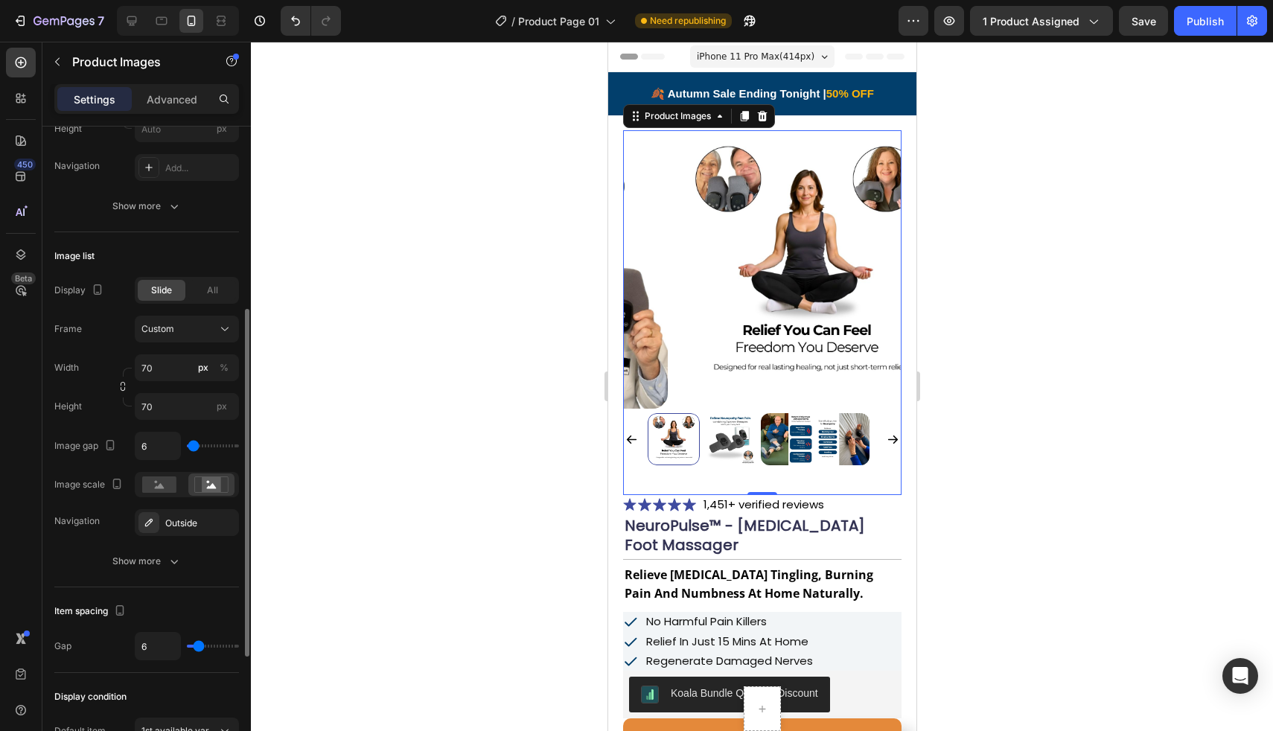
scroll to position [336, 0]
click at [192, 341] on div "Frame Custom Width 70 px % Height 70 px" at bounding box center [146, 366] width 185 height 104
click at [192, 331] on div "Custom" at bounding box center [177, 327] width 73 height 13
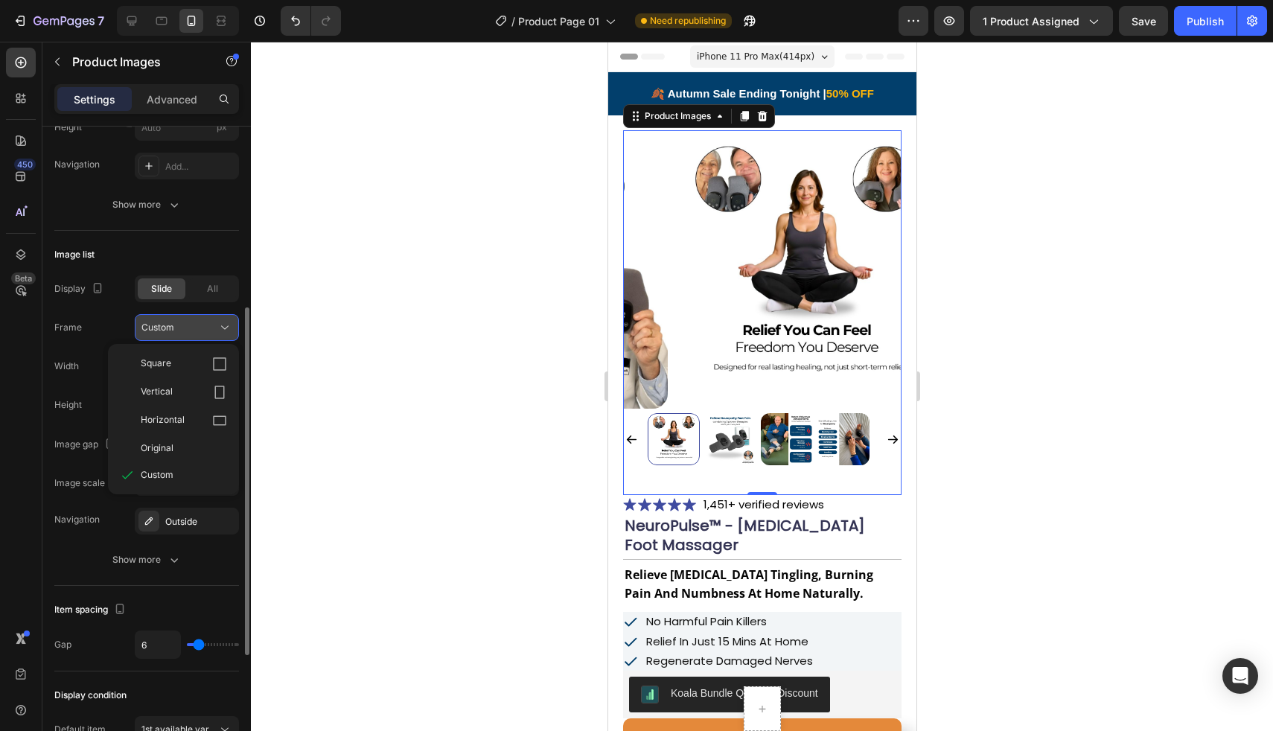
click at [192, 331] on div "Custom" at bounding box center [177, 327] width 73 height 13
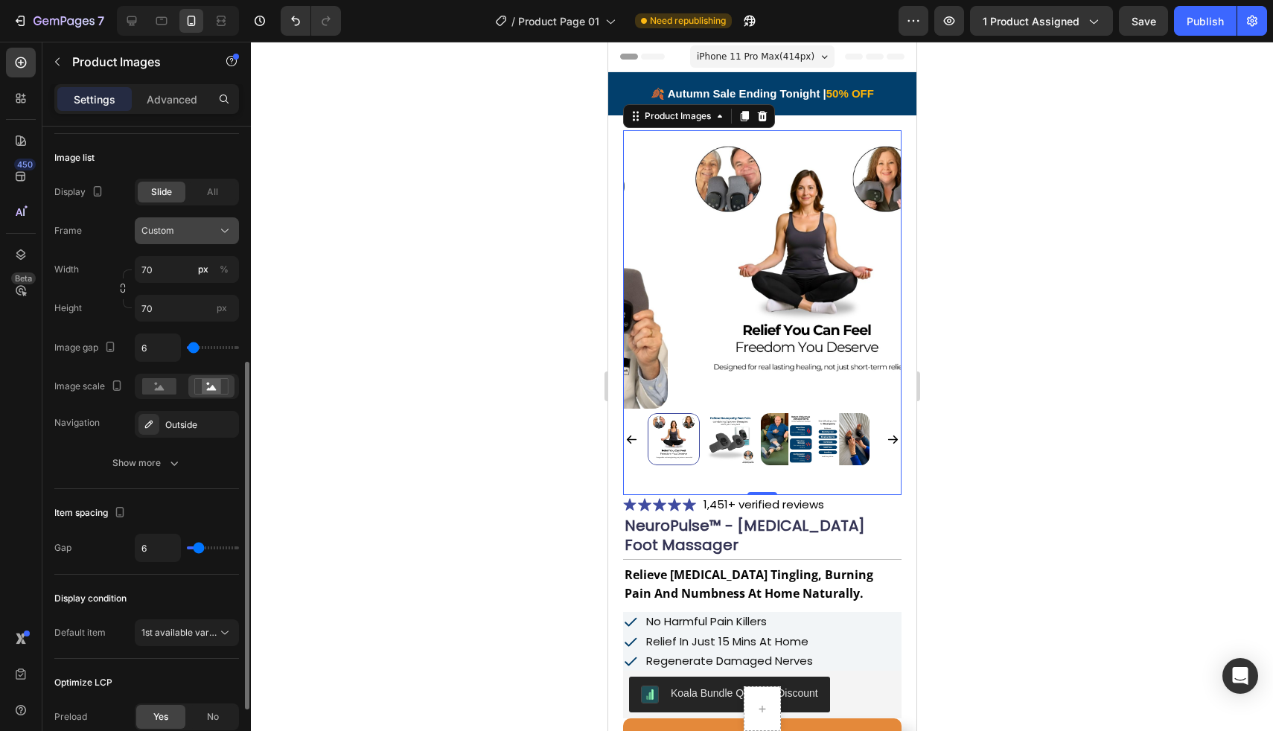
scroll to position [434, 0]
click at [173, 385] on rect at bounding box center [159, 385] width 34 height 16
click at [212, 386] on icon at bounding box center [212, 385] width 10 height 5
click at [190, 465] on button "Show more" at bounding box center [146, 461] width 185 height 27
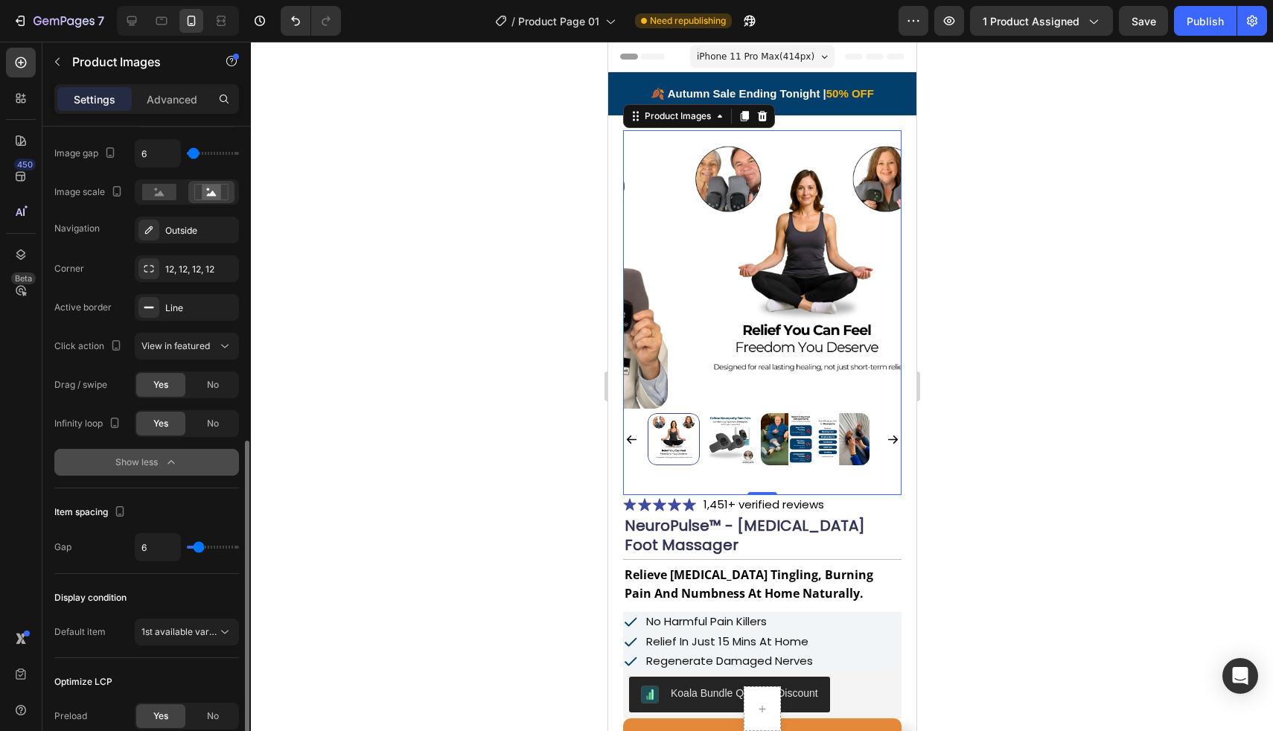
scroll to position [646, 0]
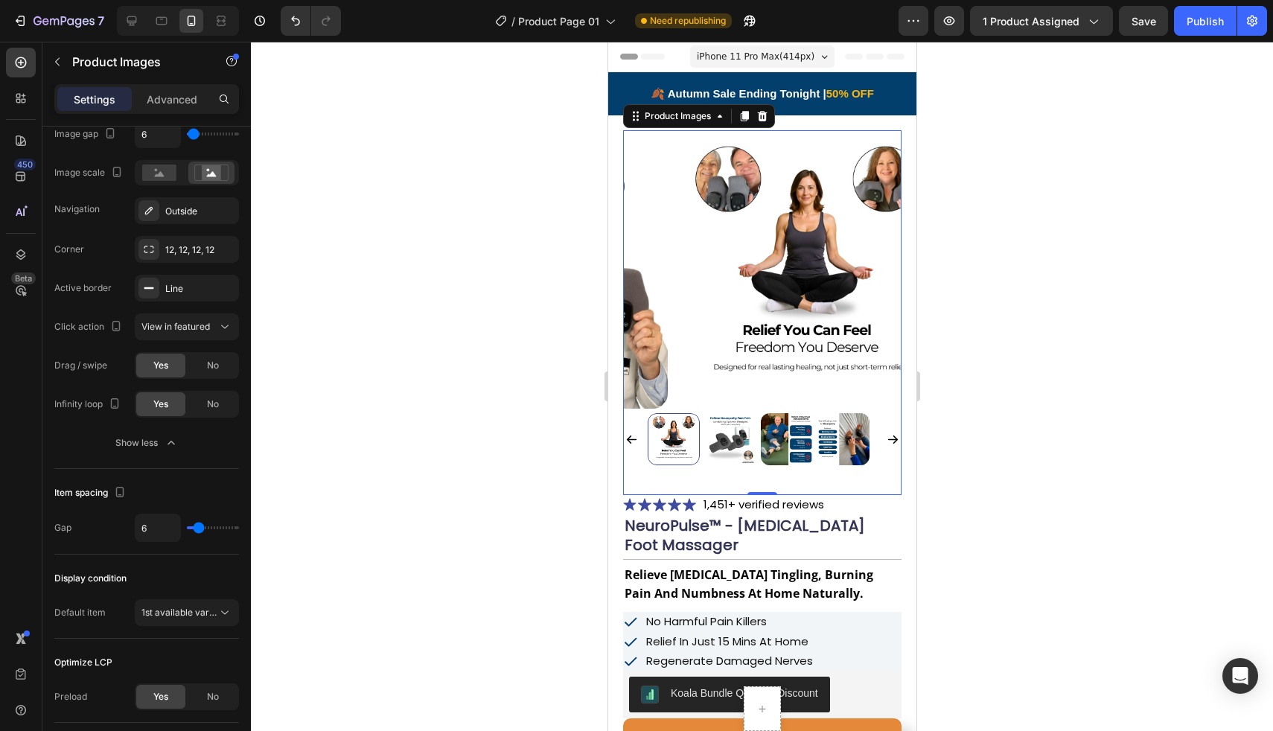
click at [293, 289] on div at bounding box center [762, 386] width 1022 height 689
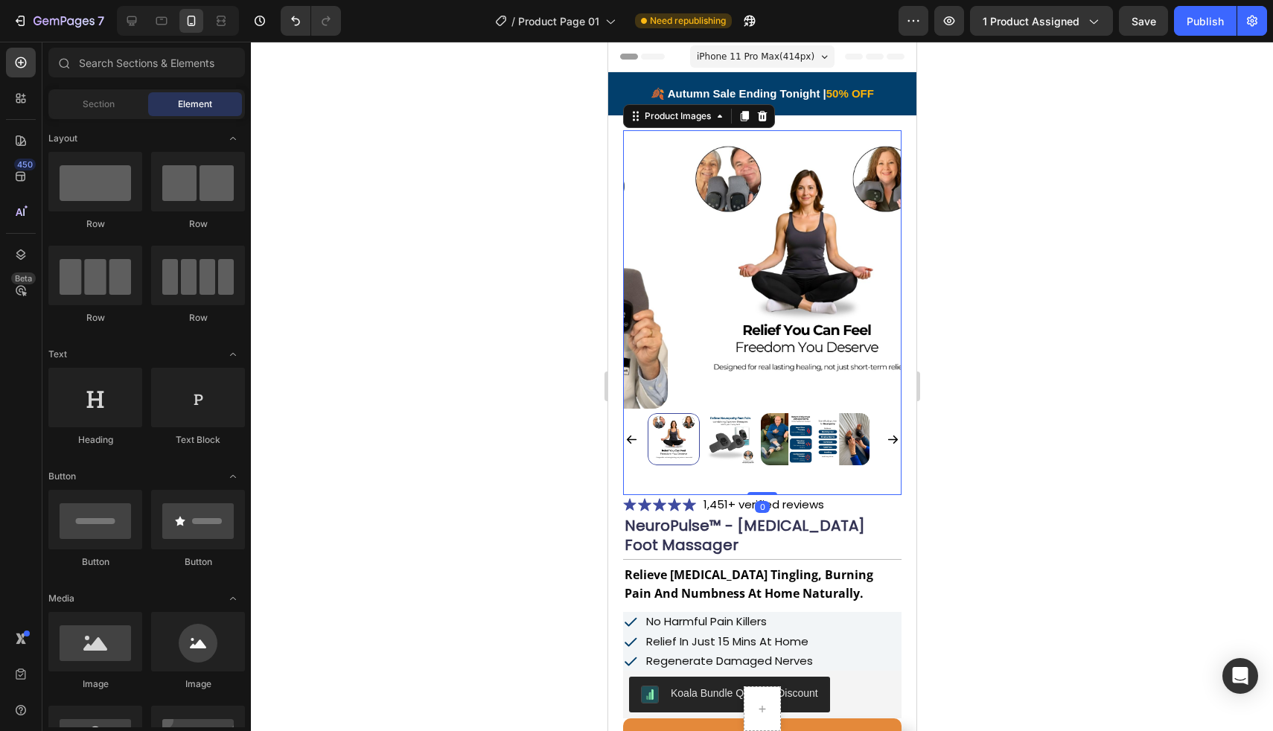
click at [753, 265] on img at bounding box center [806, 269] width 278 height 278
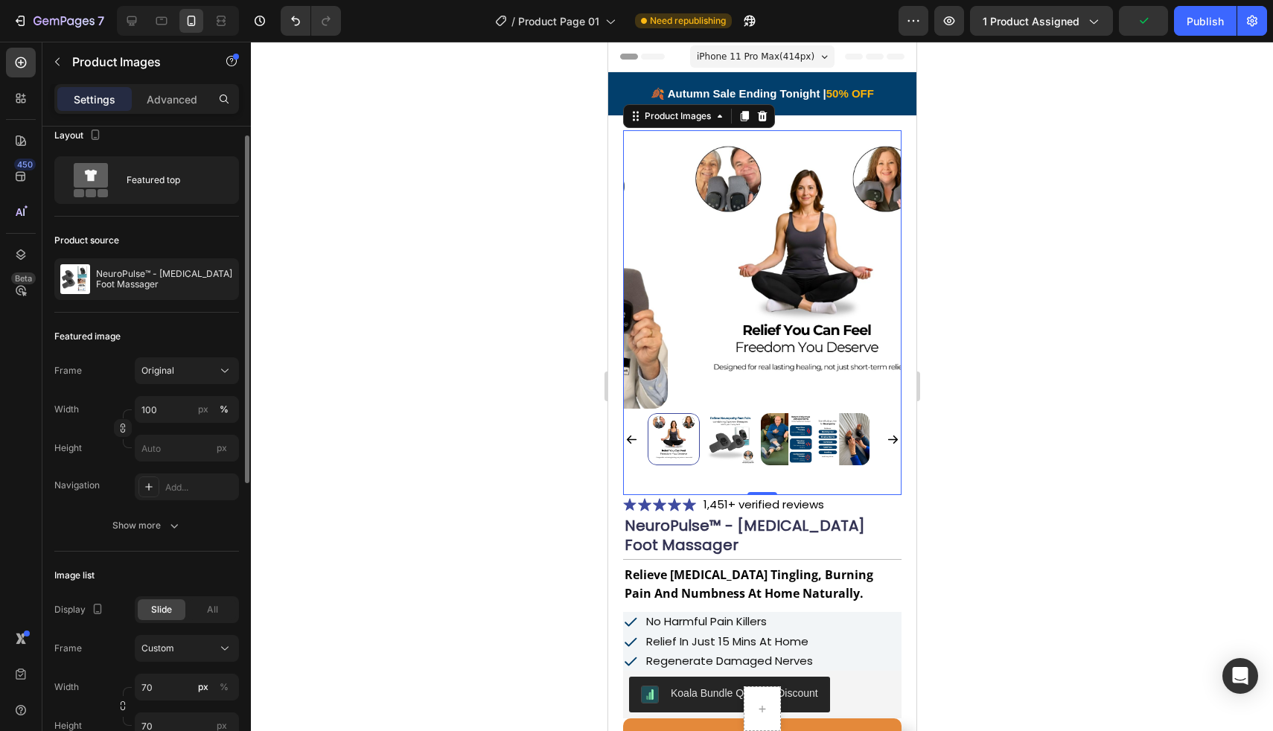
scroll to position [16, 0]
click at [190, 98] on p "Advanced" at bounding box center [172, 100] width 51 height 16
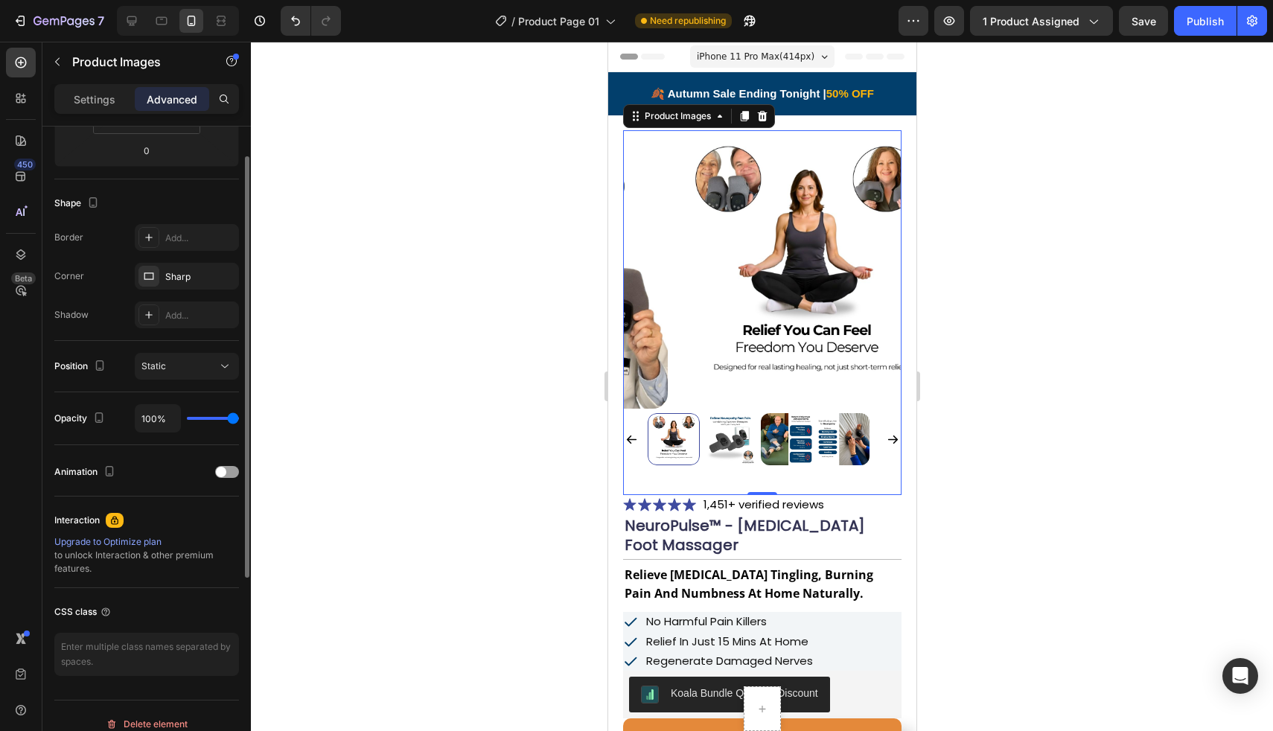
scroll to position [346, 0]
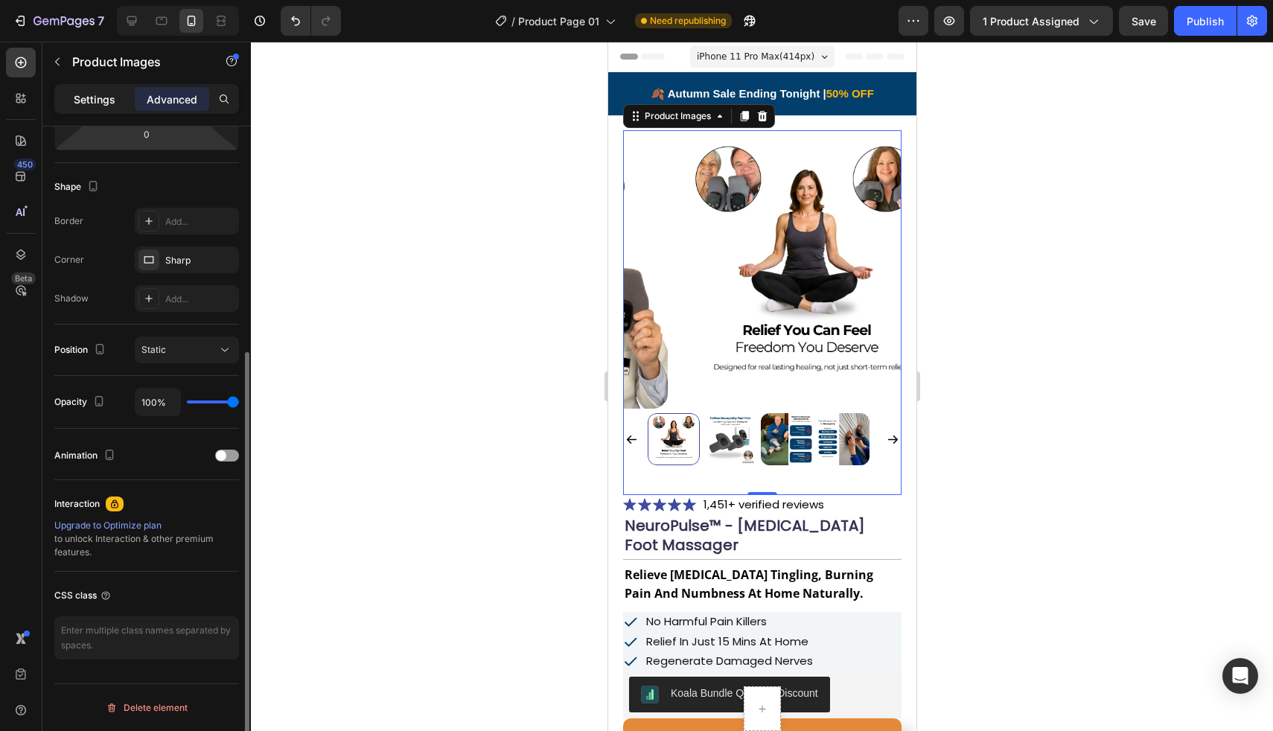
click at [111, 106] on p "Settings" at bounding box center [95, 100] width 42 height 16
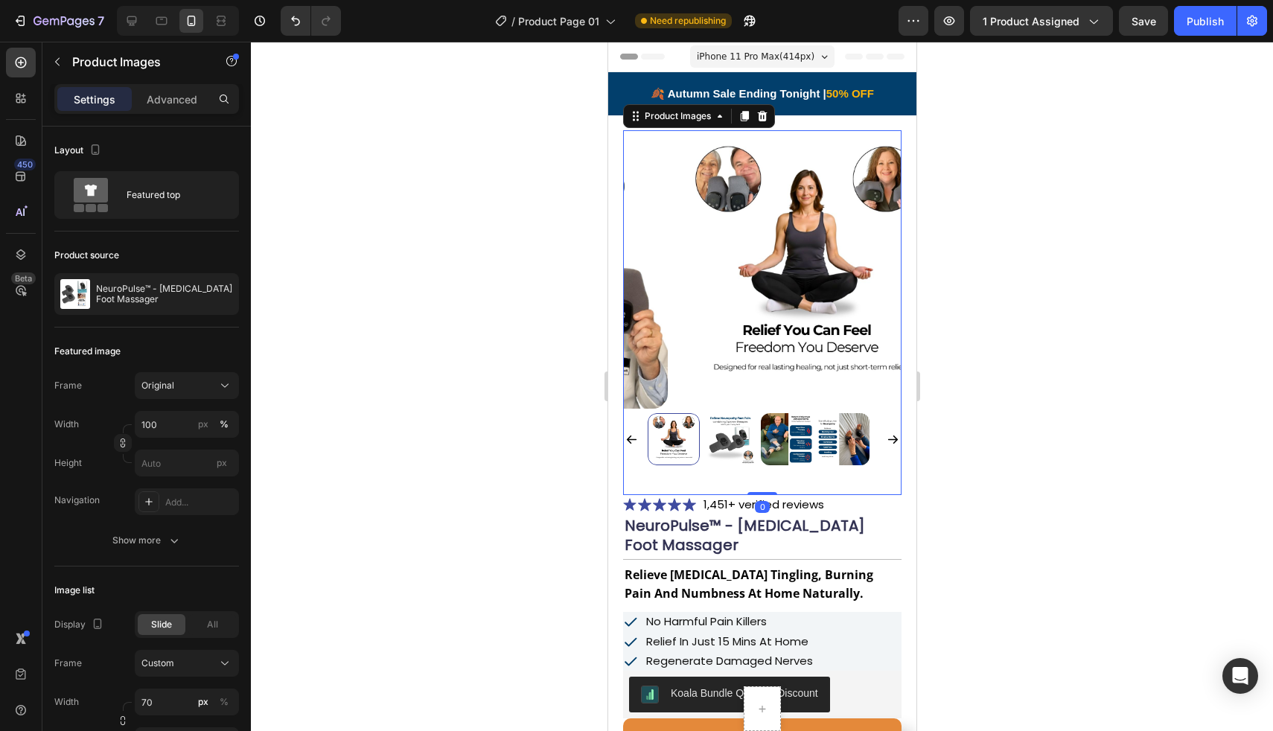
click at [957, 370] on div at bounding box center [762, 386] width 1022 height 689
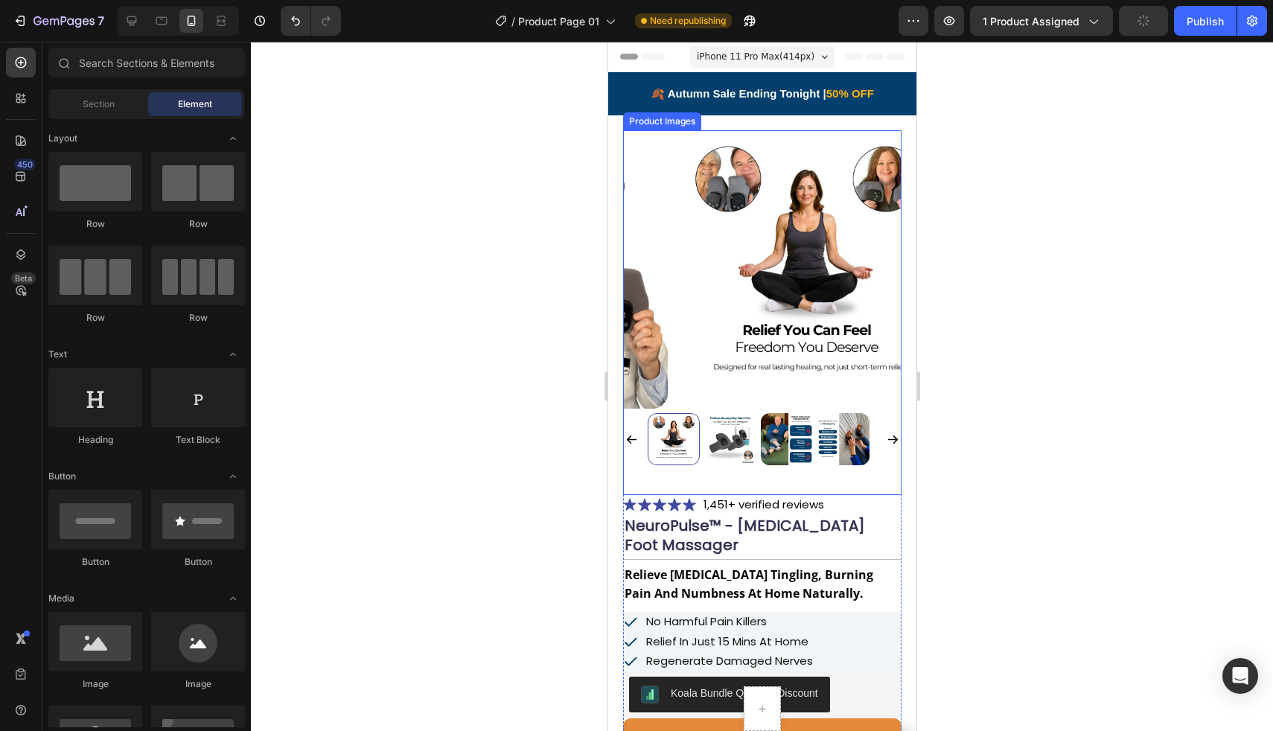
scroll to position [23, 0]
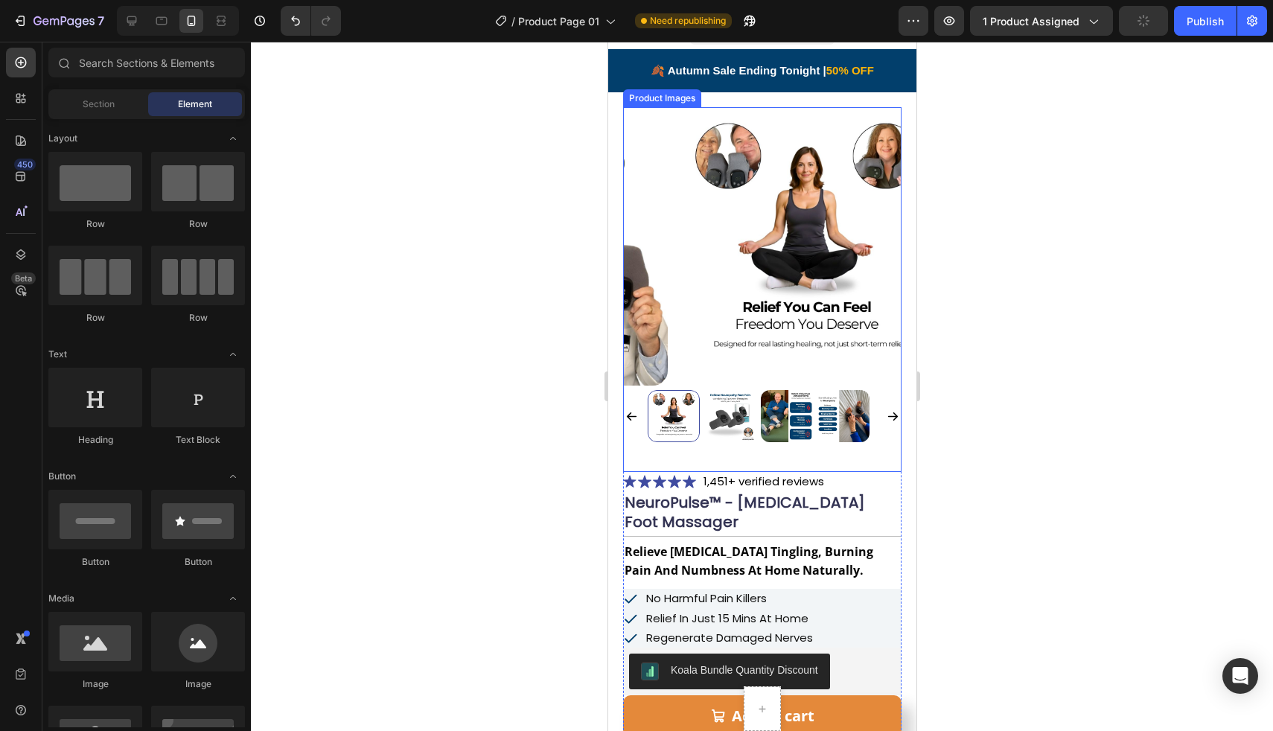
click at [667, 240] on img at bounding box center [806, 246] width 278 height 278
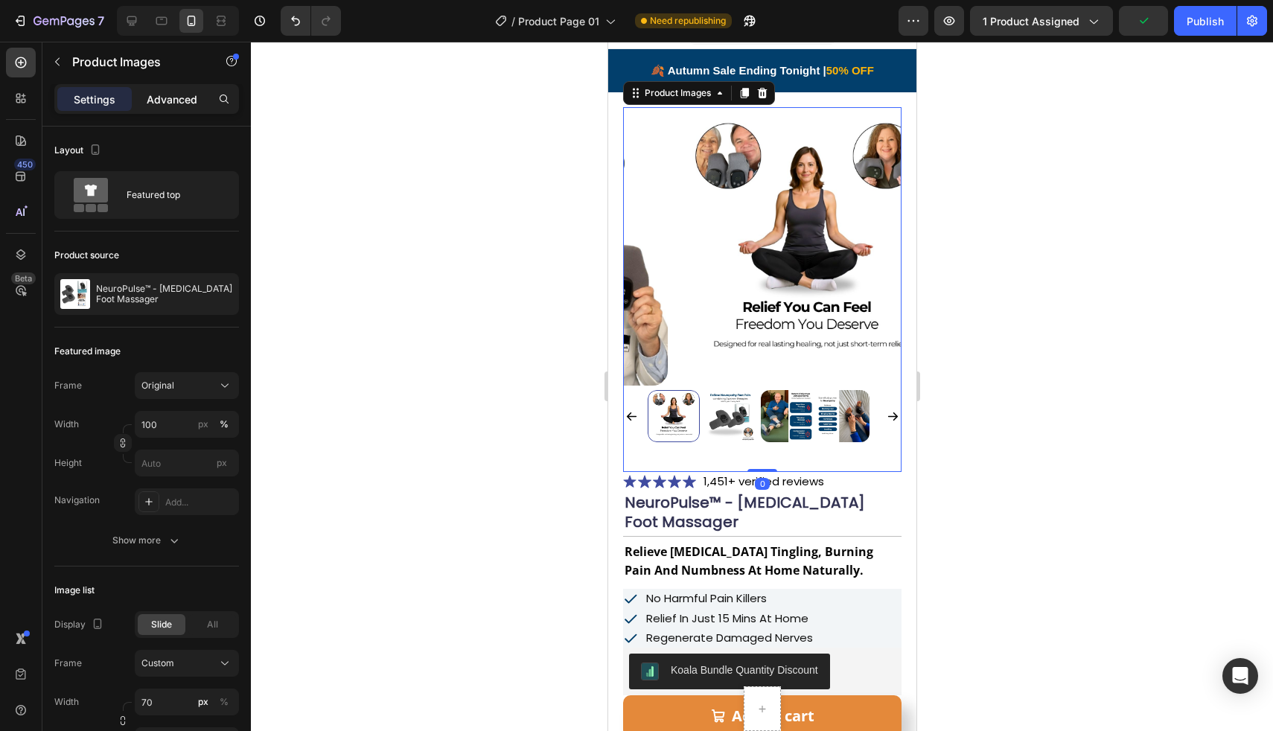
click at [185, 101] on p "Advanced" at bounding box center [172, 100] width 51 height 16
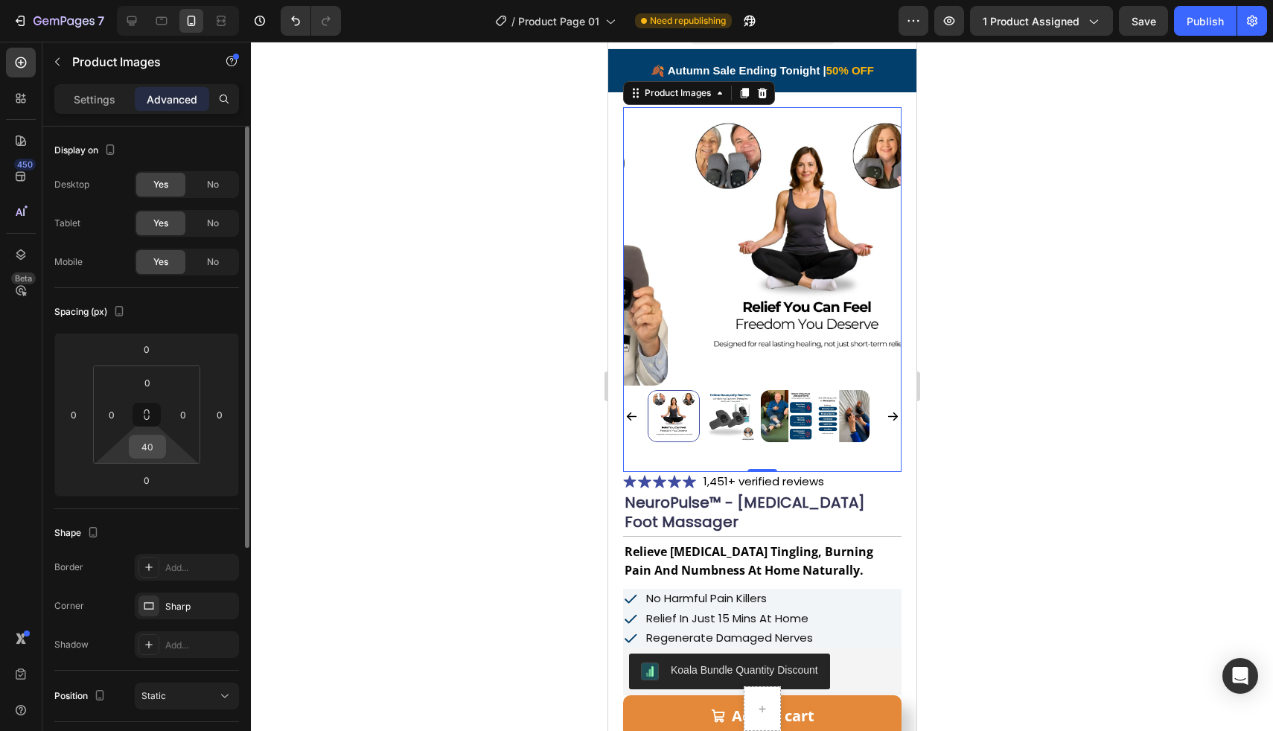
click at [151, 443] on input "40" at bounding box center [148, 446] width 30 height 22
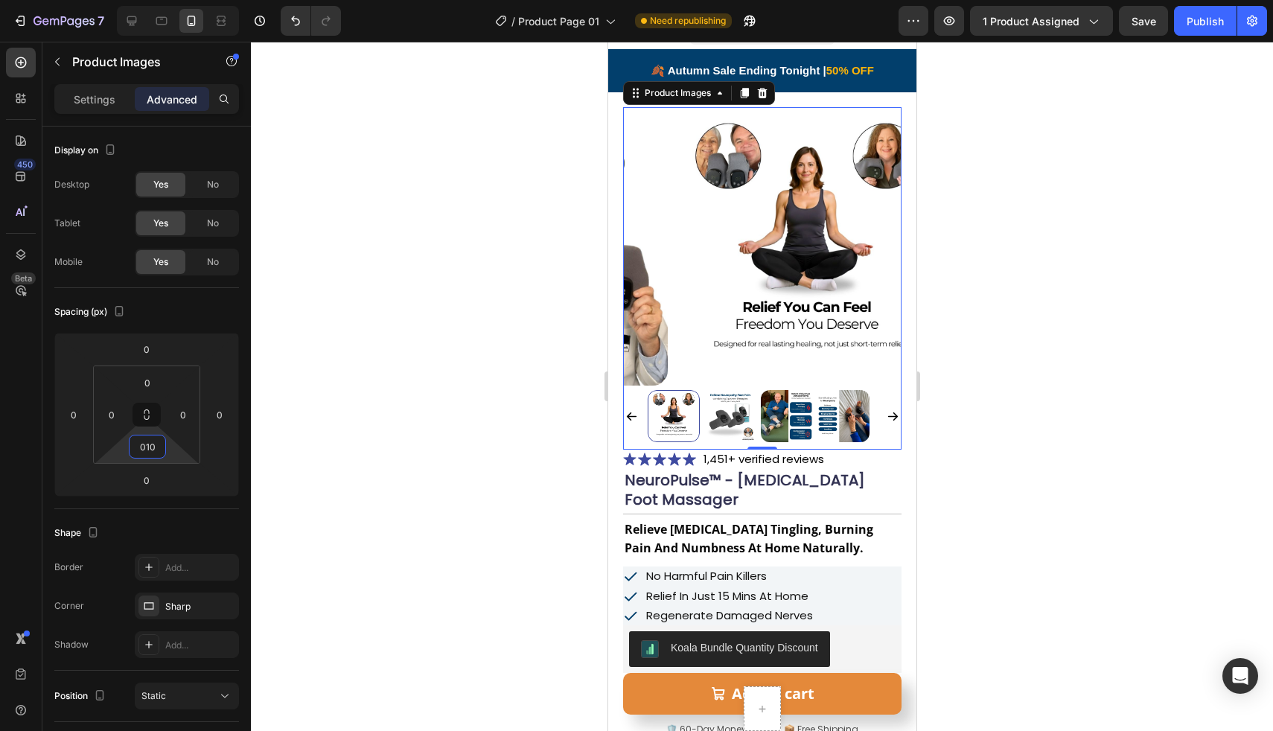
click at [668, 407] on div at bounding box center [673, 416] width 52 height 52
type input "10"
click at [568, 412] on div at bounding box center [762, 386] width 1022 height 689
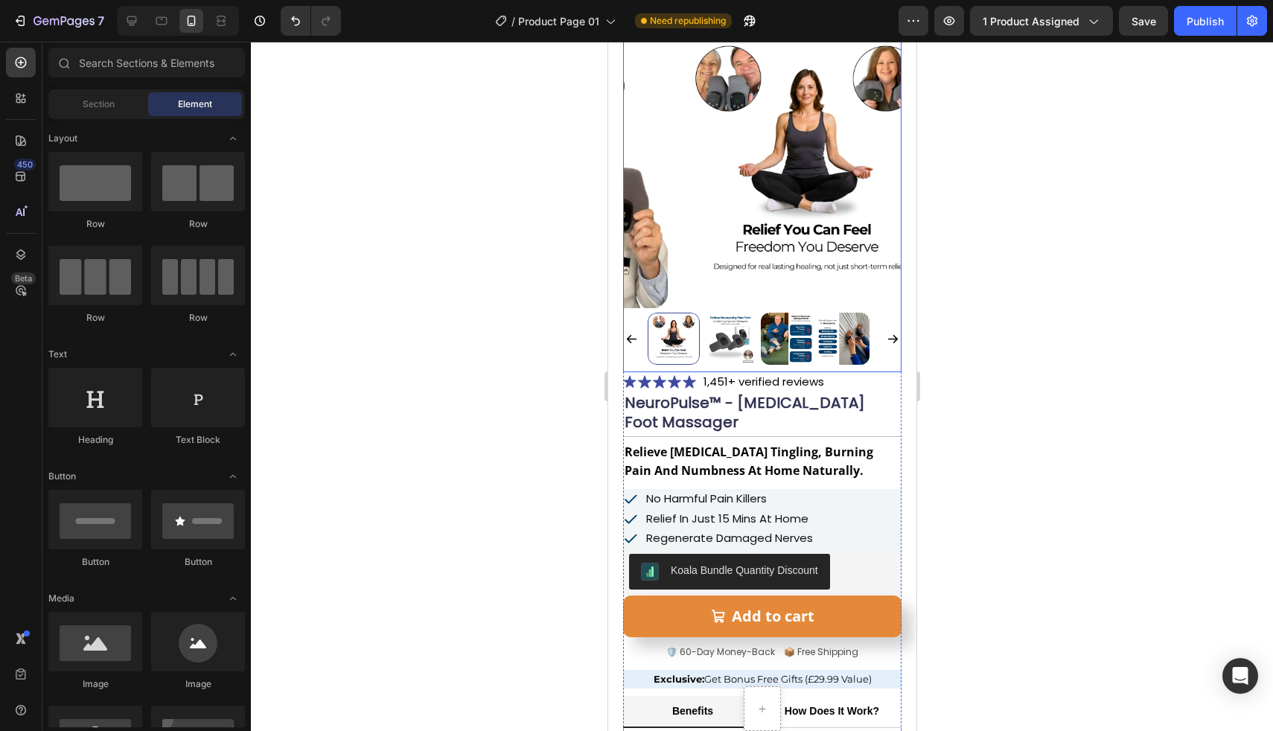
scroll to position [0, 0]
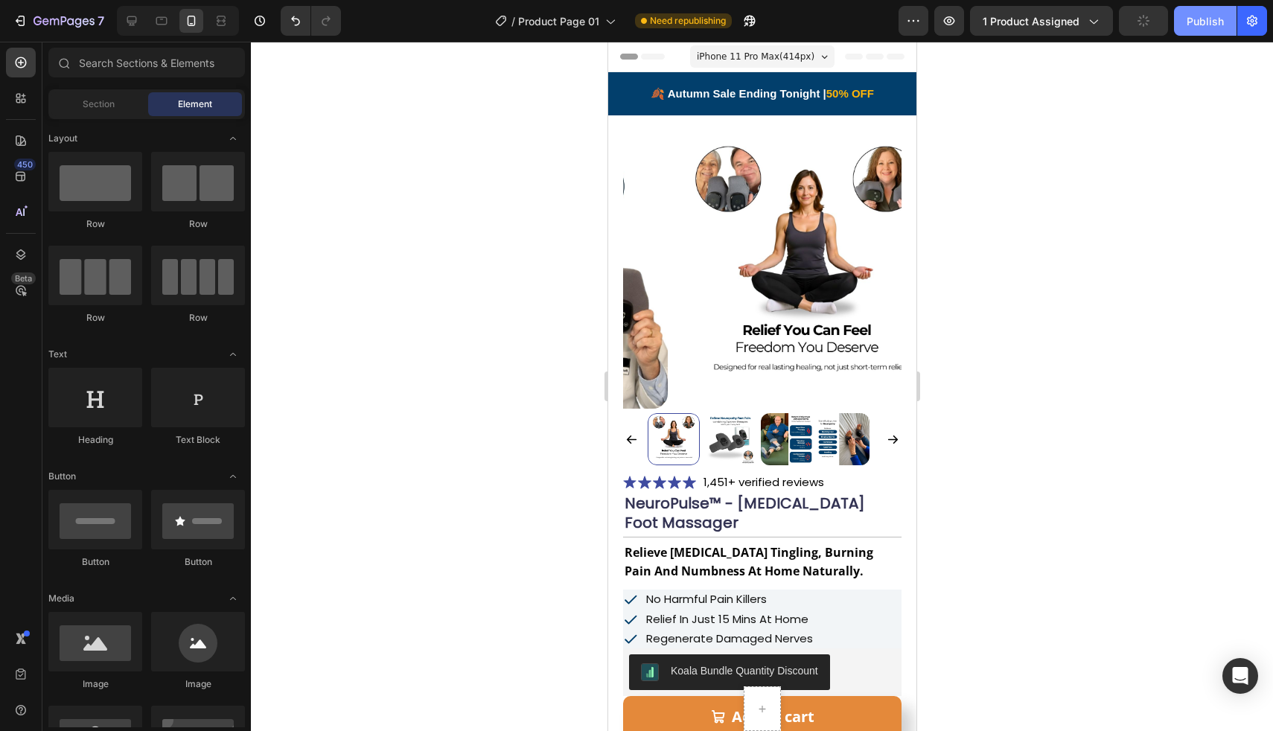
click at [1180, 21] on button "Publish" at bounding box center [1205, 21] width 63 height 30
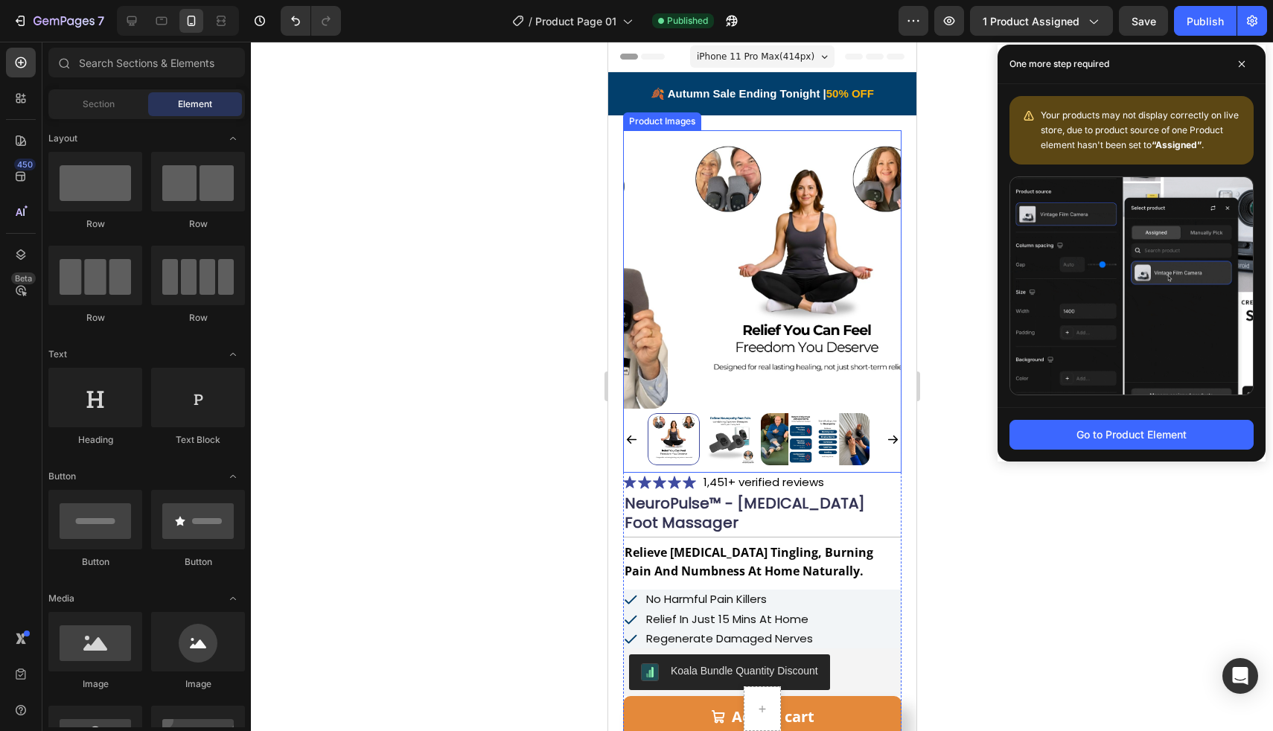
click at [472, 348] on div at bounding box center [762, 386] width 1022 height 689
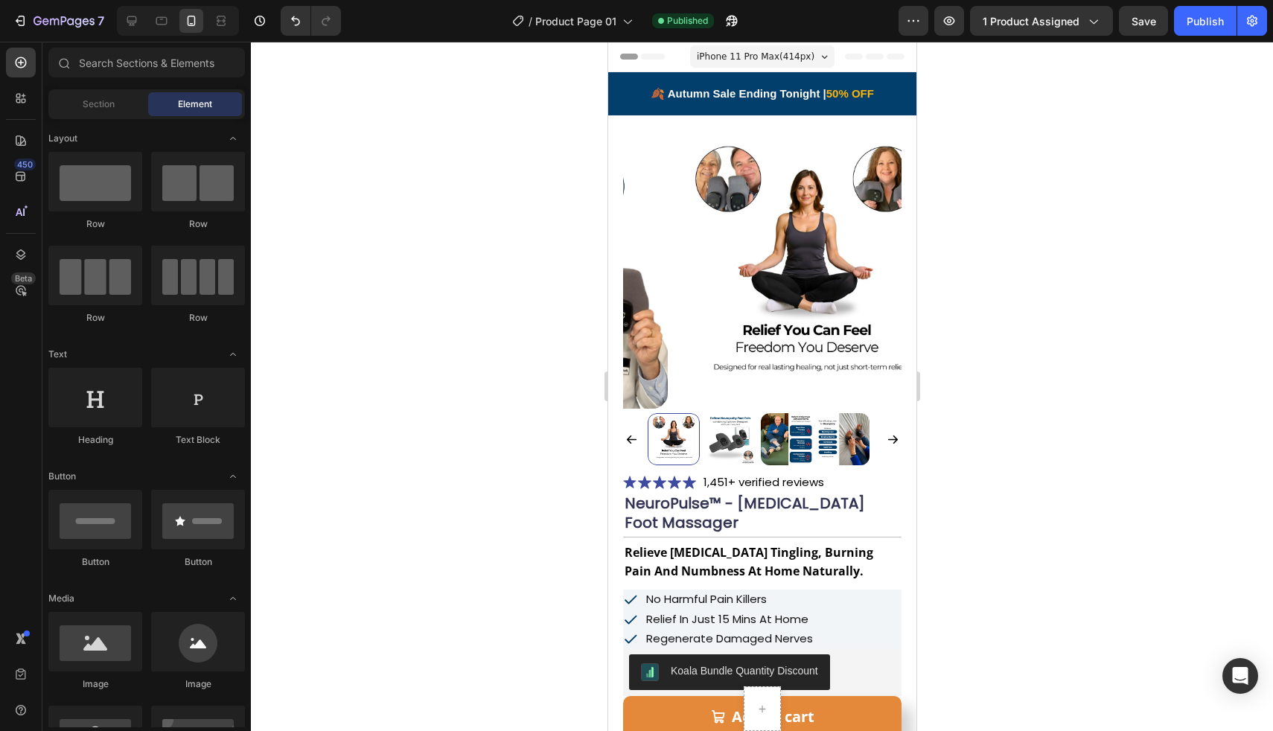
click at [744, 299] on img at bounding box center [806, 269] width 278 height 278
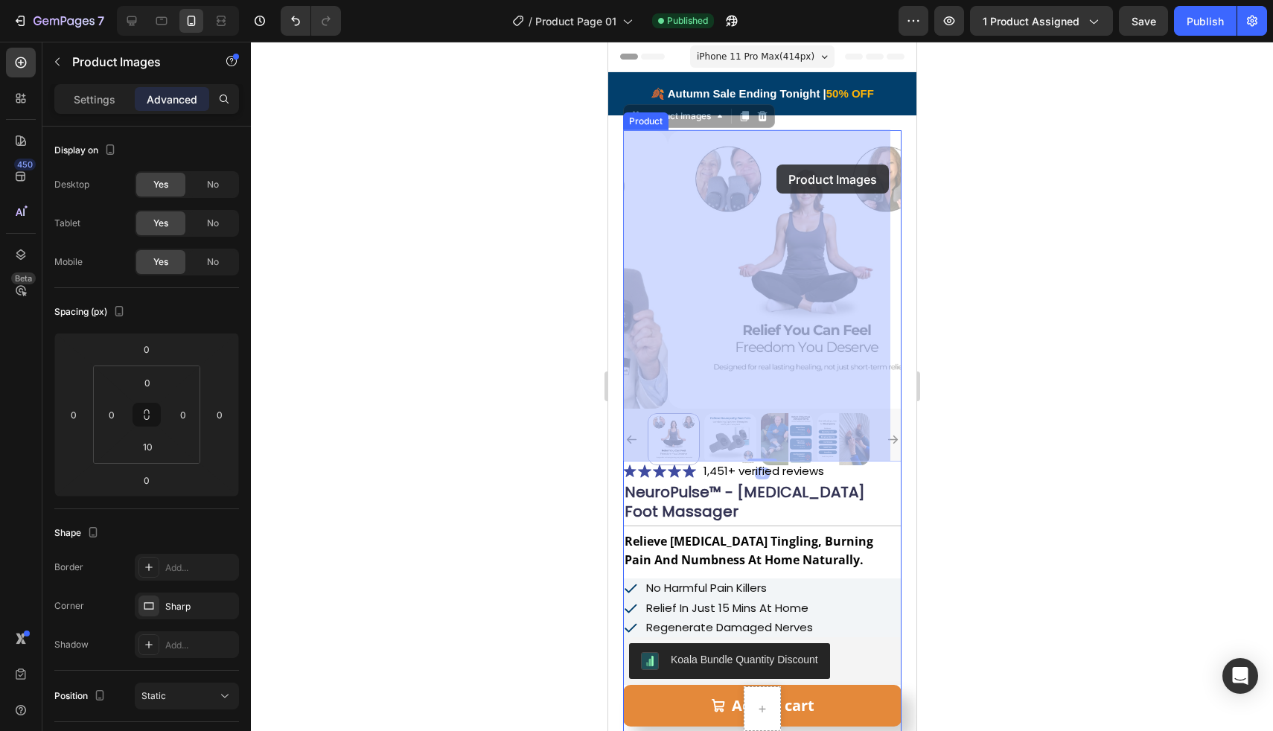
drag, startPoint x: 710, startPoint y: 397, endPoint x: 776, endPoint y: 165, distance: 241.3
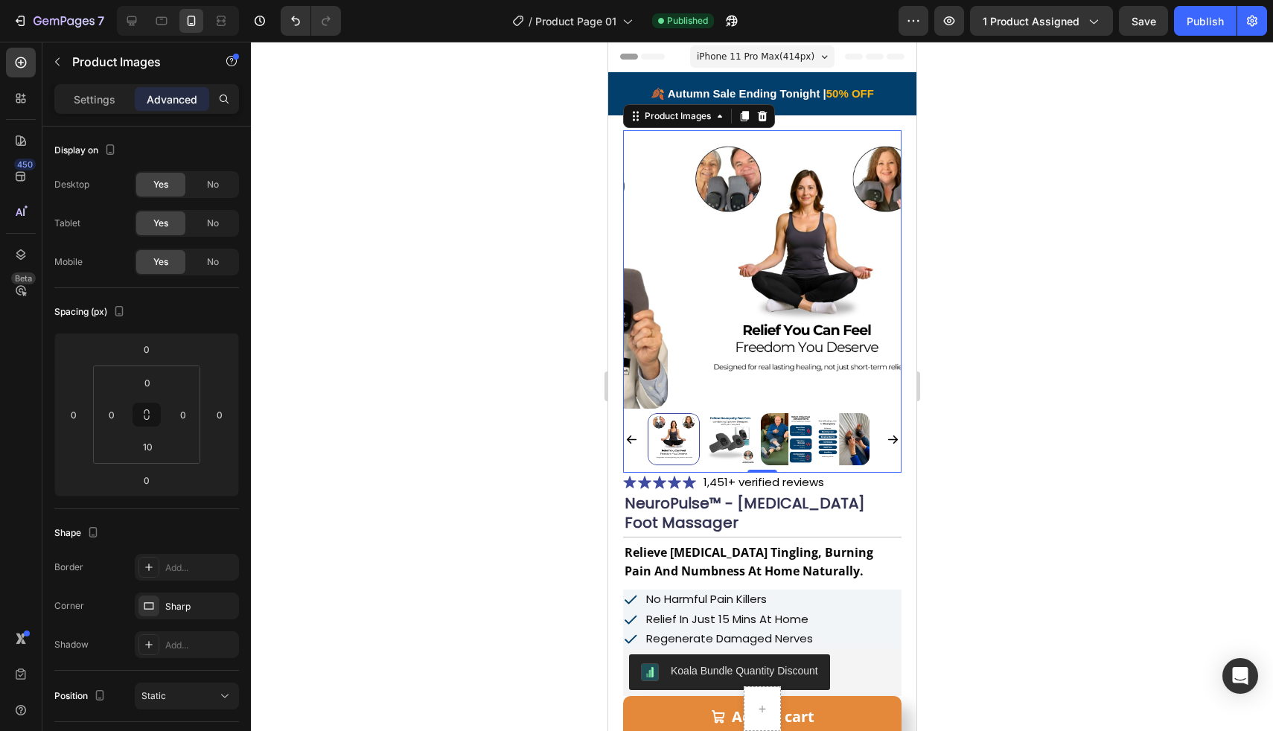
click at [419, 219] on div at bounding box center [762, 386] width 1022 height 689
click at [704, 166] on img at bounding box center [806, 269] width 278 height 278
click at [126, 31] on div at bounding box center [132, 21] width 24 height 24
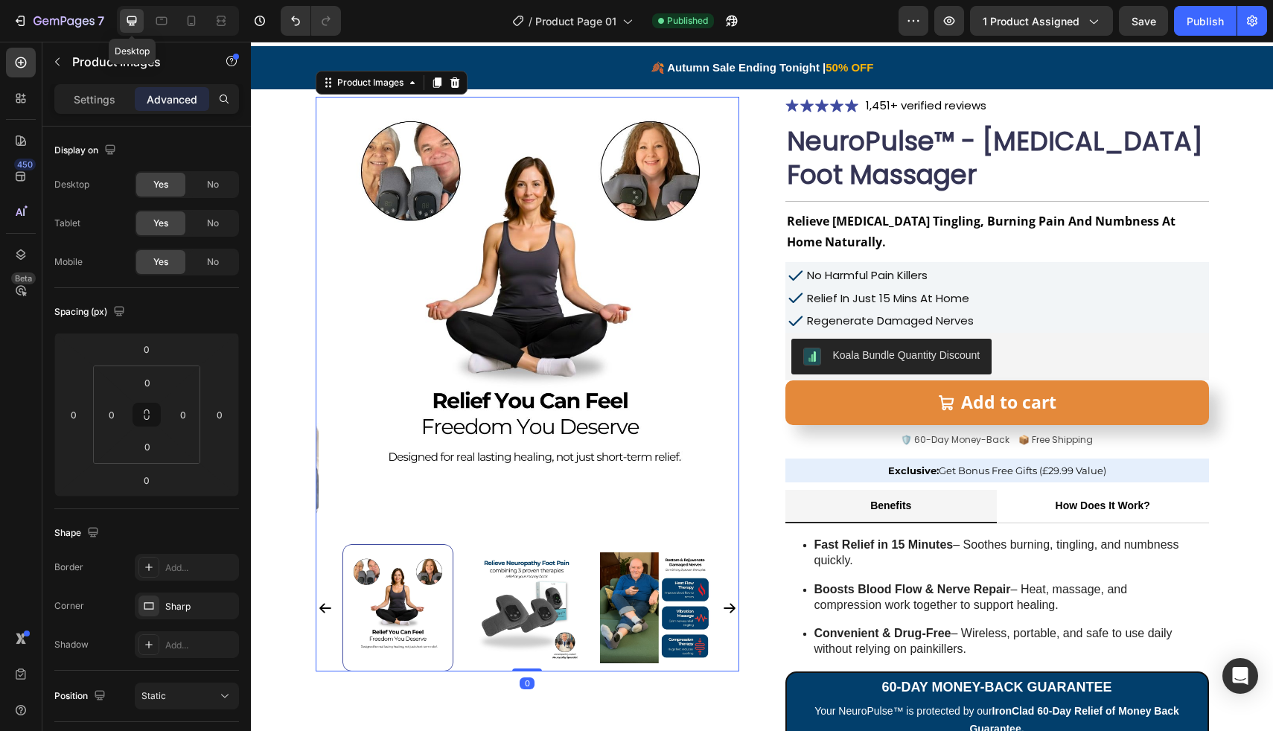
scroll to position [28, 0]
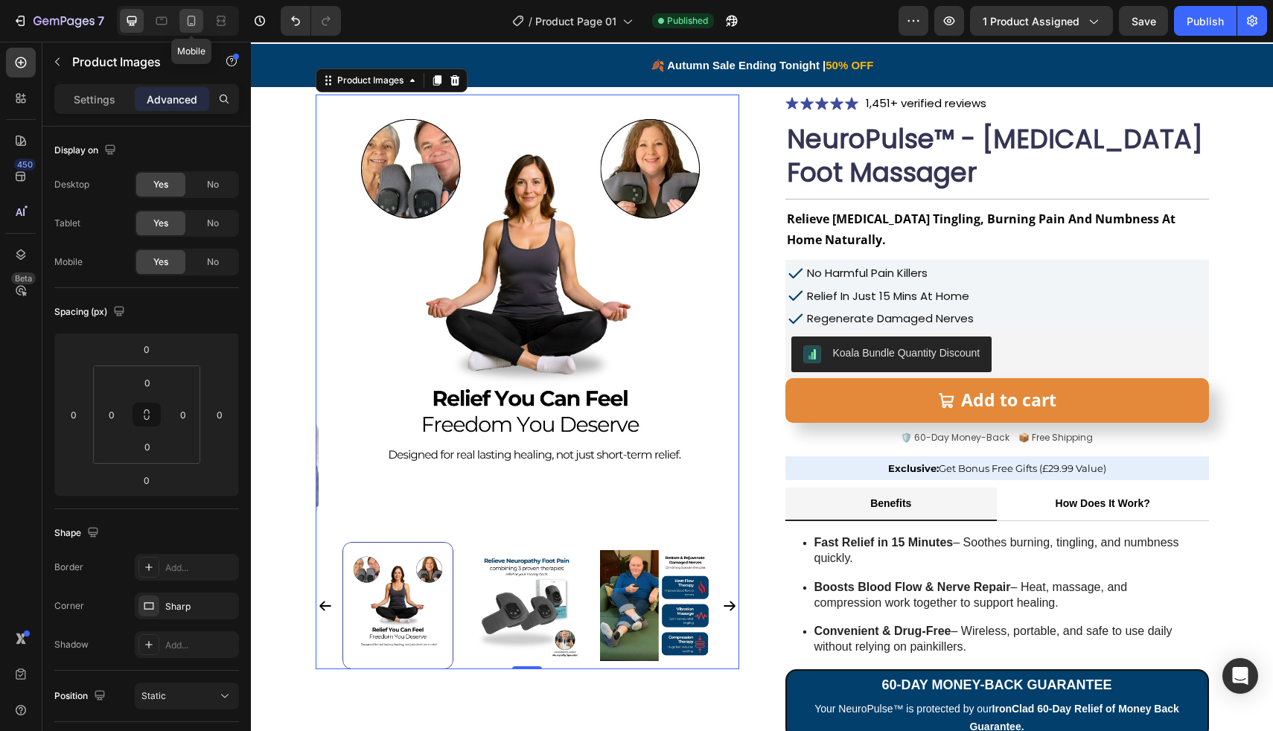
click at [194, 25] on icon at bounding box center [192, 21] width 8 height 10
type input "10"
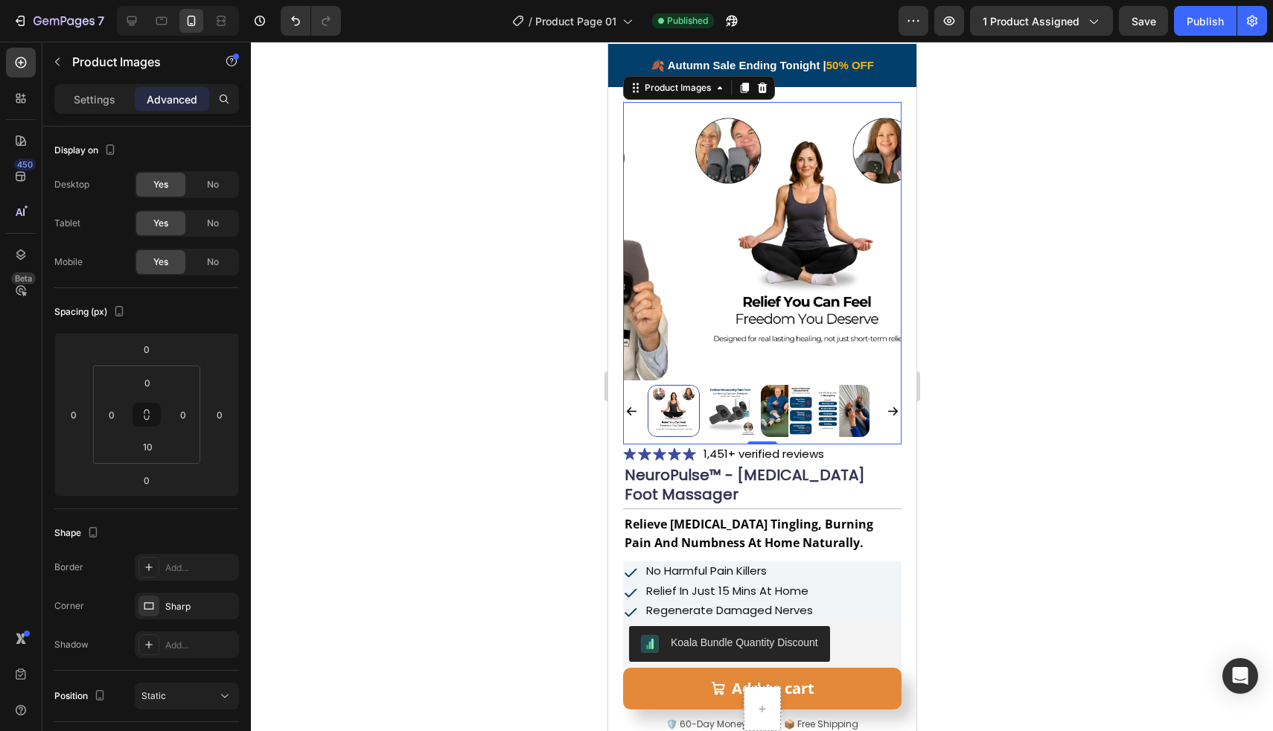
scroll to position [36, 0]
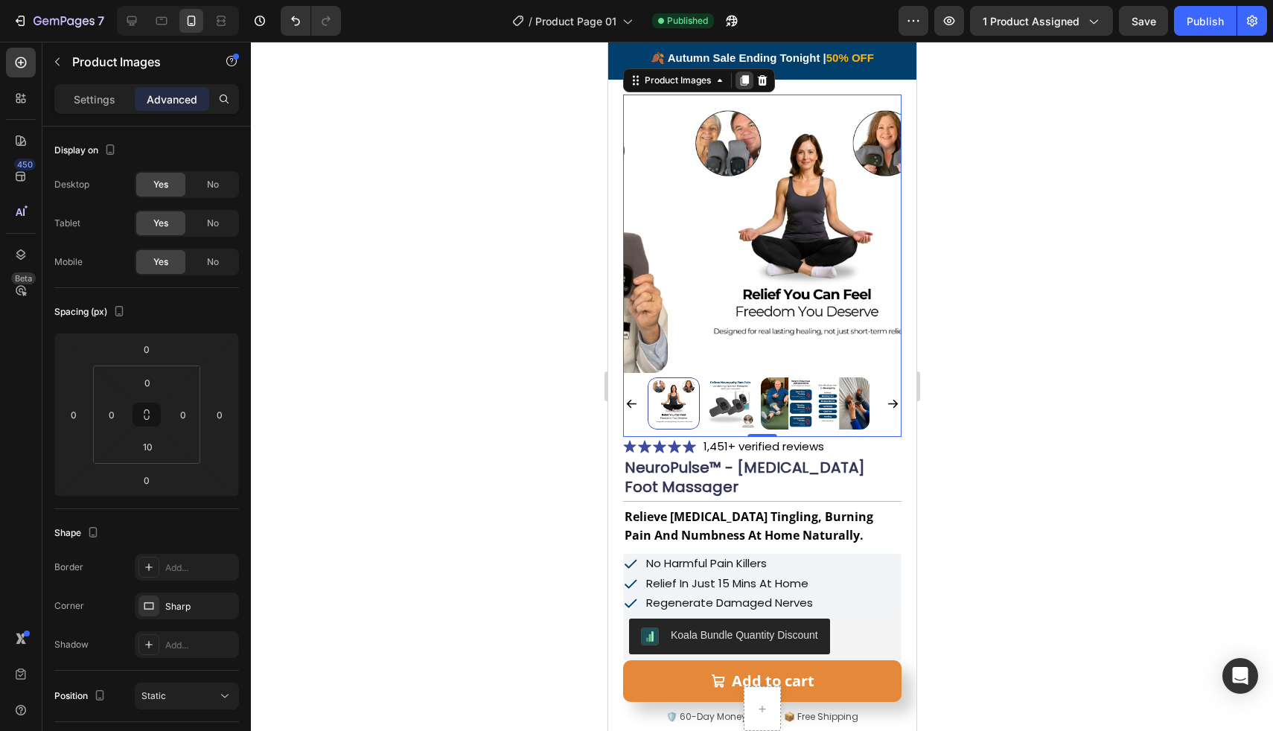
click at [748, 79] on icon at bounding box center [744, 80] width 8 height 10
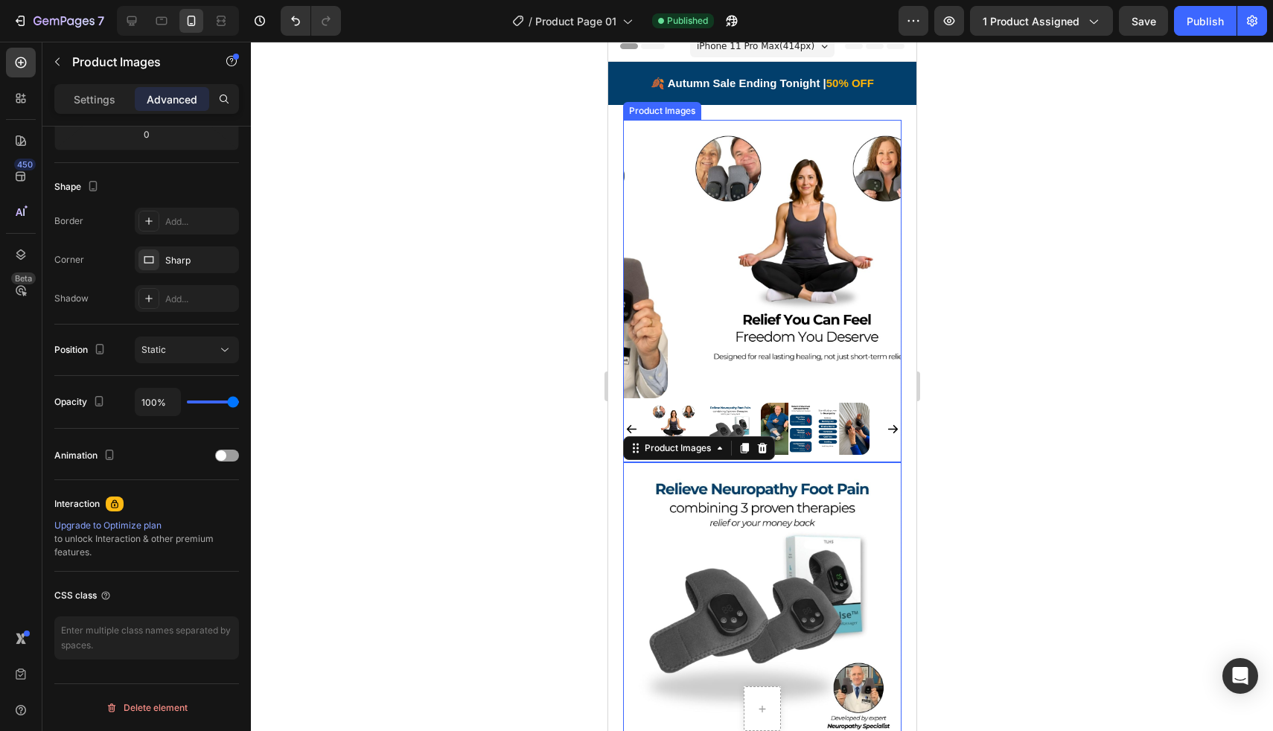
scroll to position [0, 0]
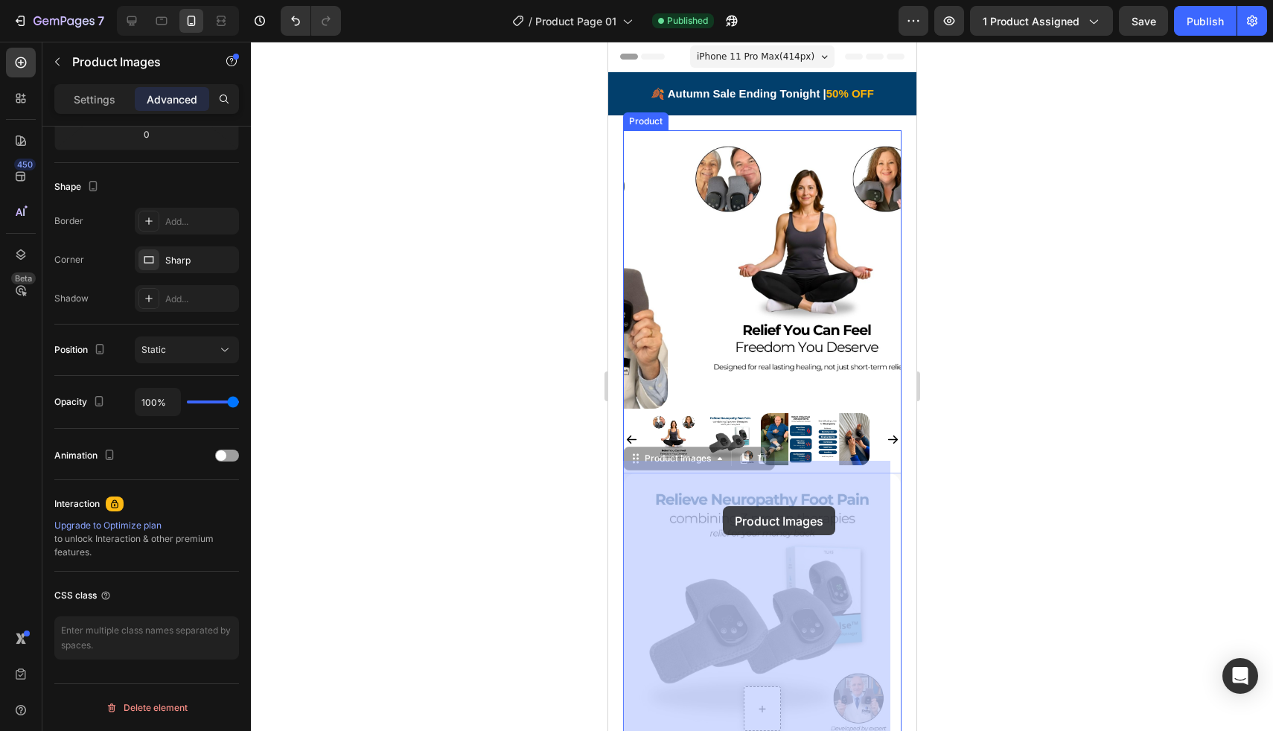
drag, startPoint x: 744, startPoint y: 523, endPoint x: 721, endPoint y: 506, distance: 28.1
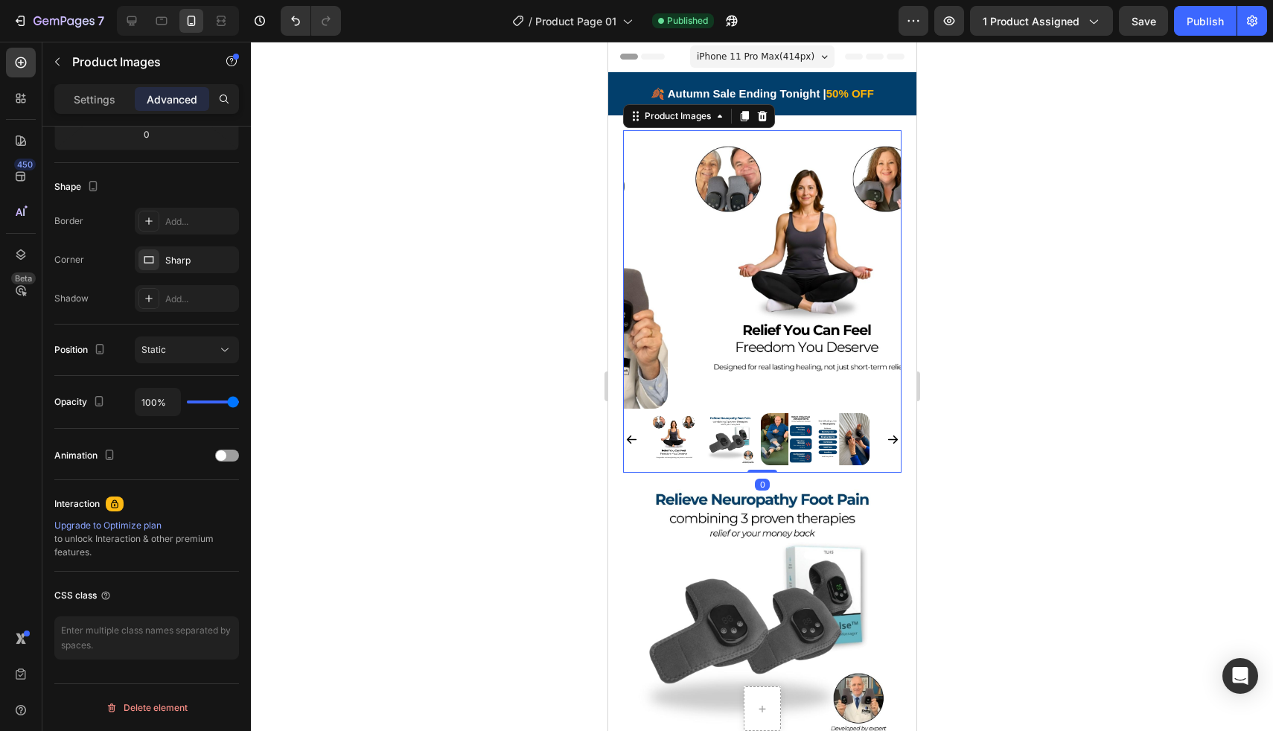
click at [757, 211] on img at bounding box center [806, 269] width 278 height 278
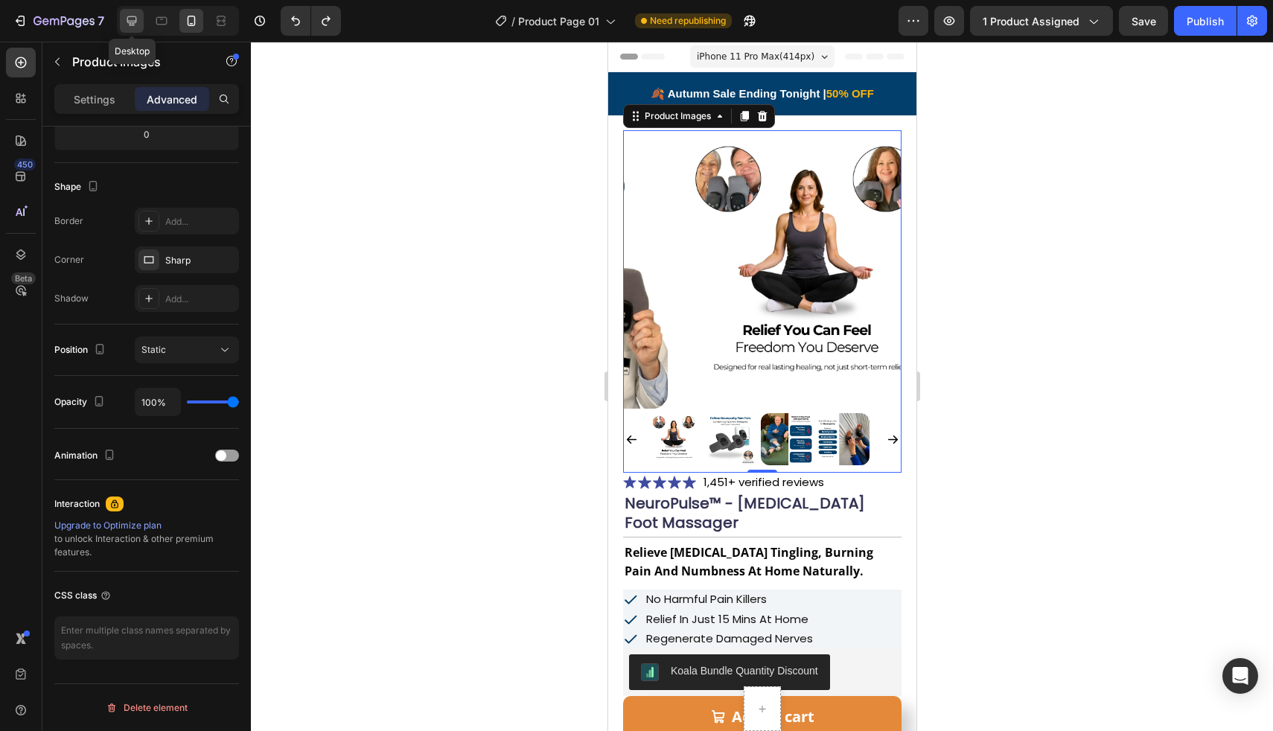
click at [135, 16] on icon at bounding box center [132, 21] width 10 height 10
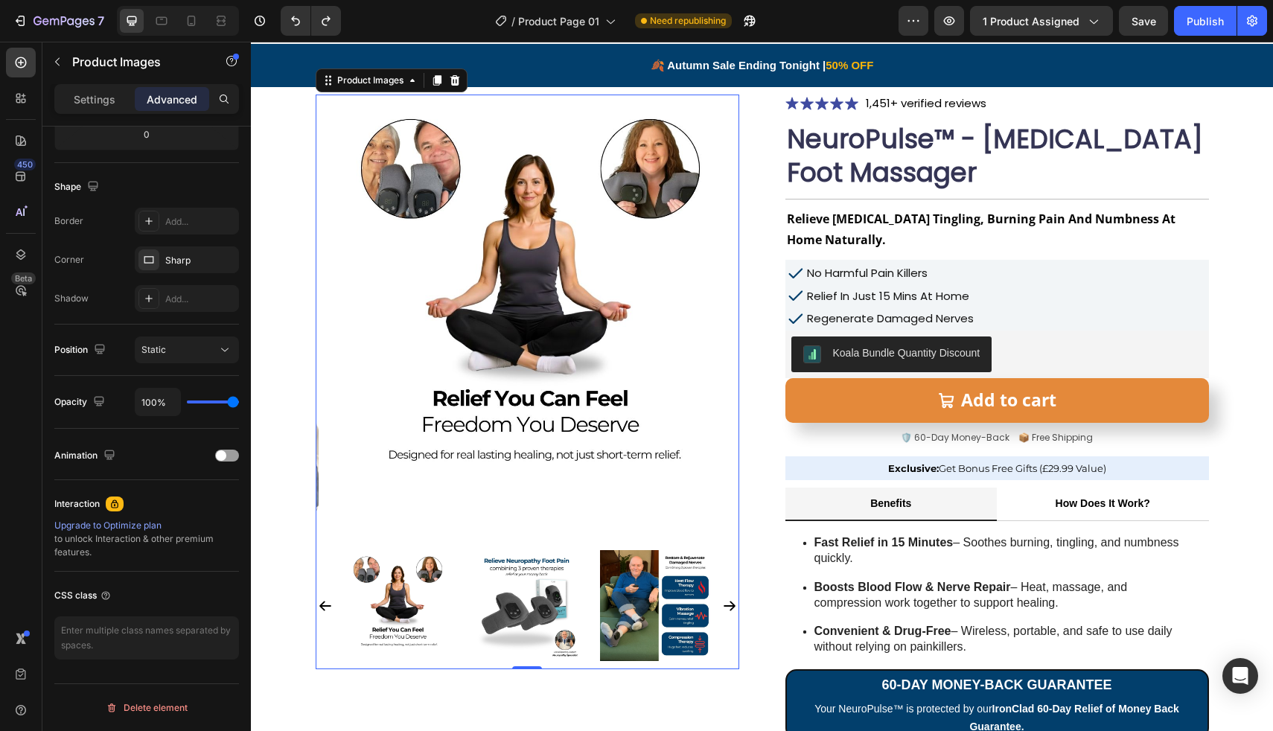
scroll to position [97, 0]
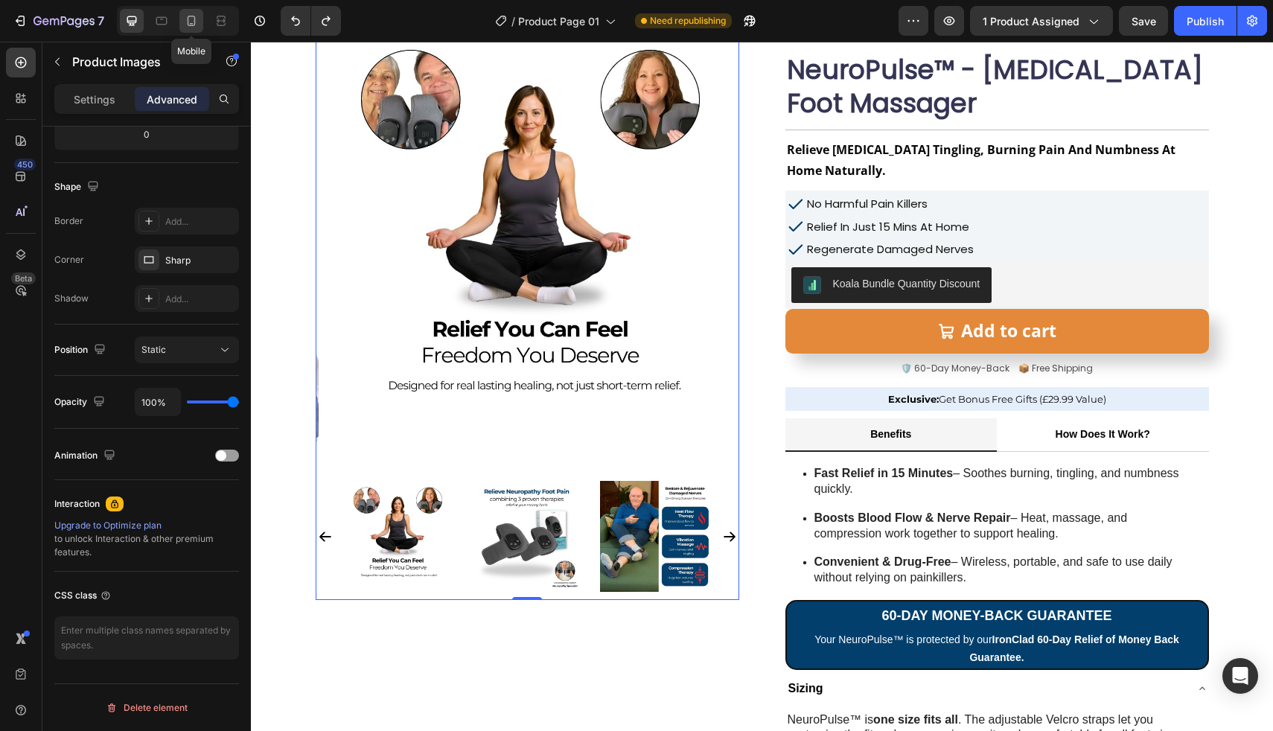
click at [192, 18] on icon at bounding box center [191, 20] width 15 height 15
type input "10"
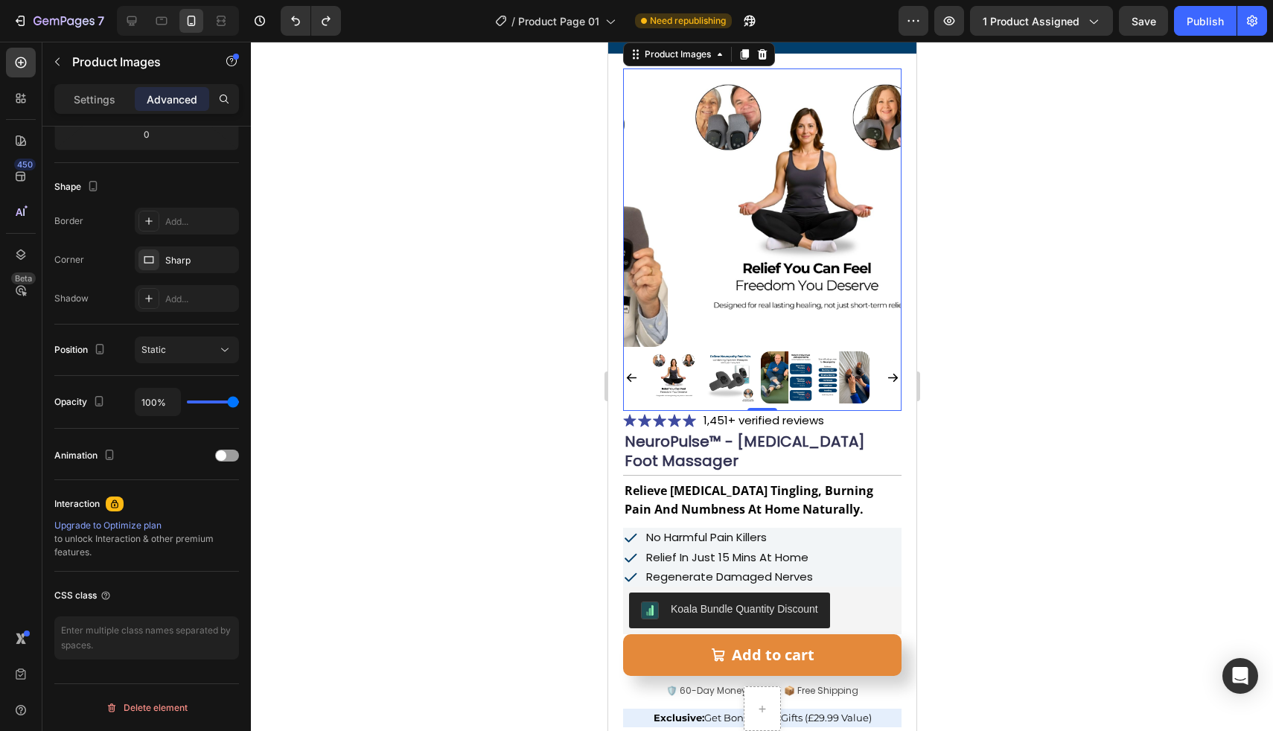
scroll to position [36, 0]
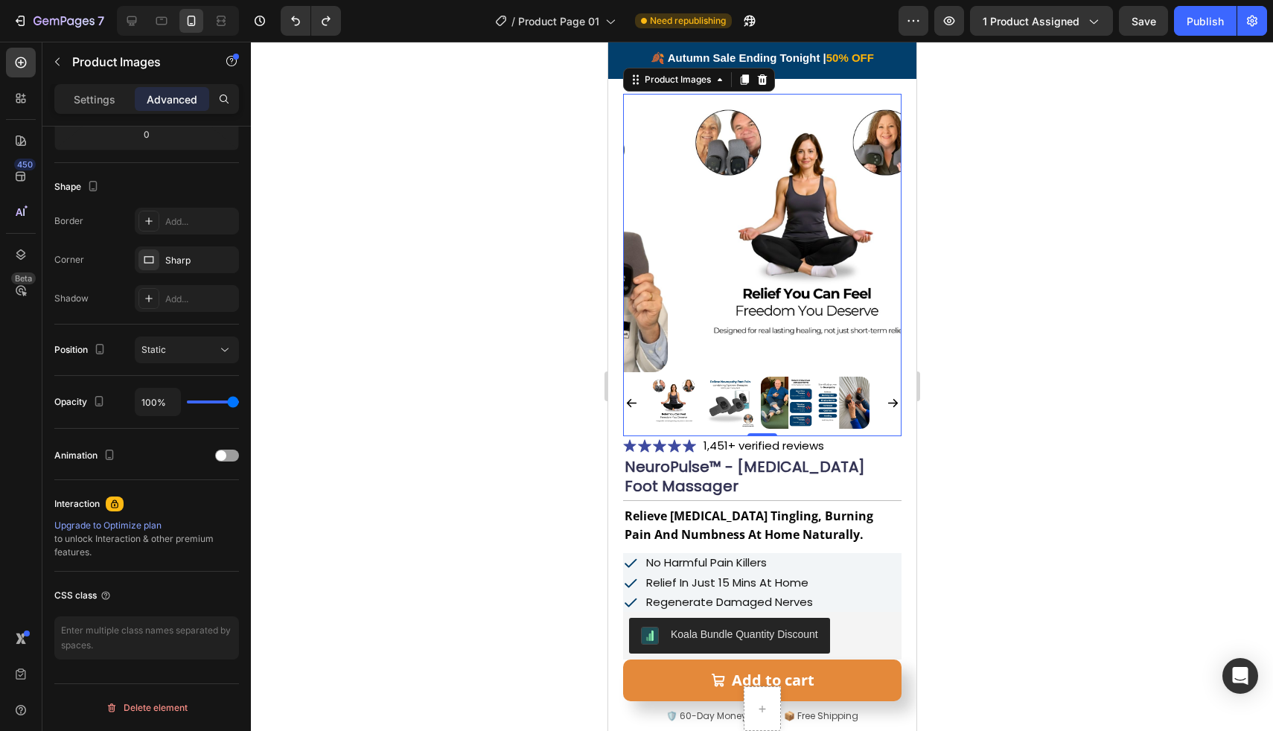
click at [708, 295] on img at bounding box center [806, 233] width 278 height 278
click at [702, 386] on div at bounding box center [761, 403] width 229 height 52
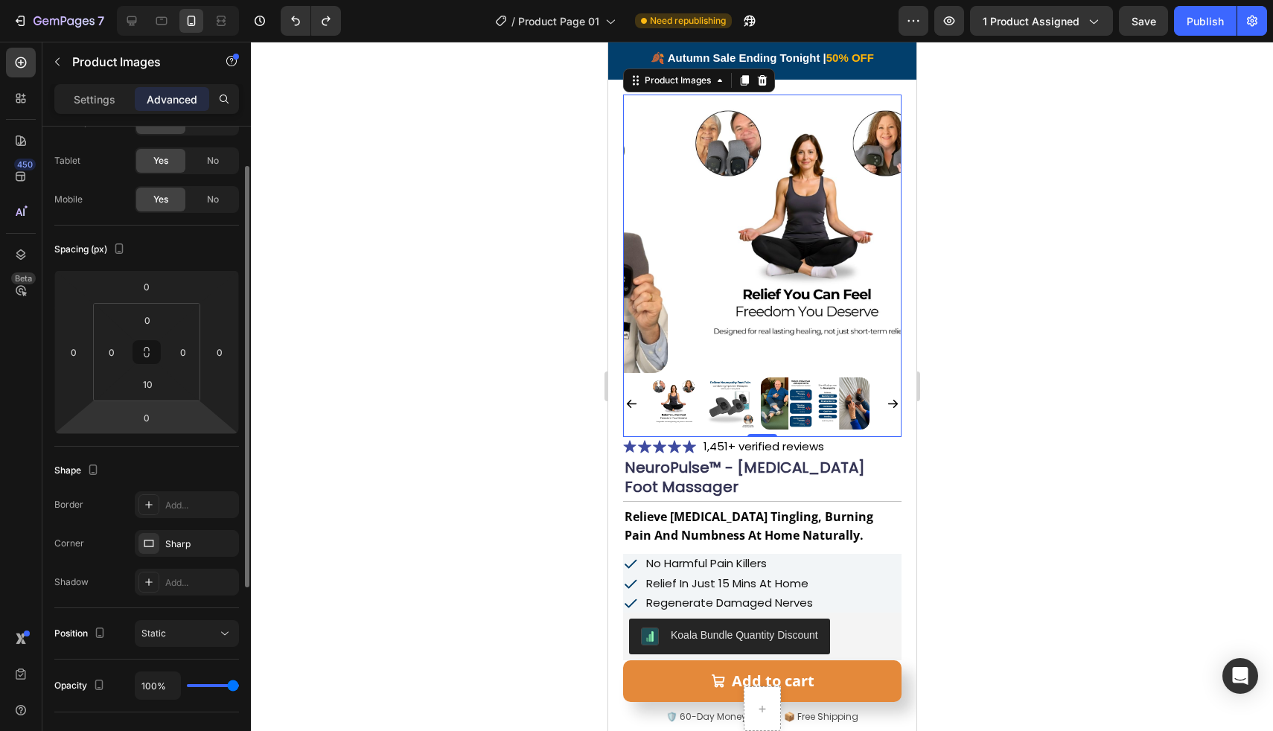
scroll to position [0, 0]
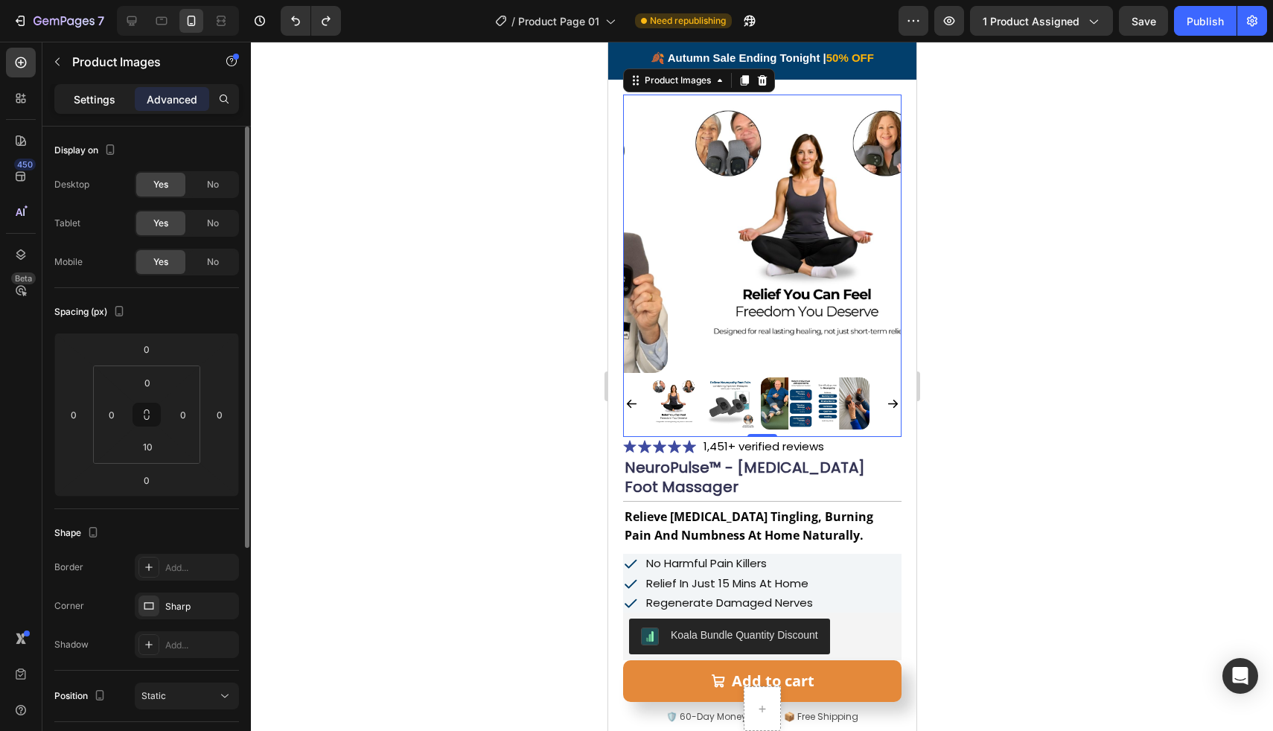
click at [103, 100] on p "Settings" at bounding box center [95, 100] width 42 height 16
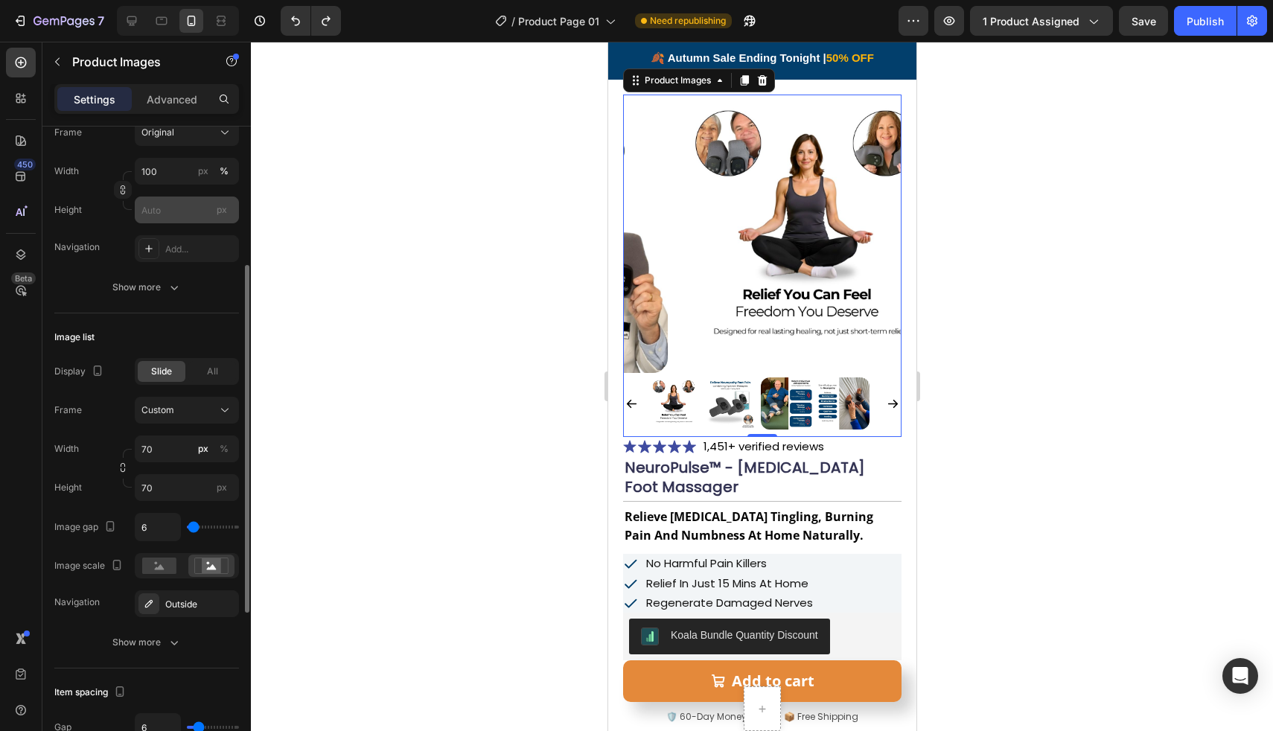
scroll to position [255, 0]
click at [172, 446] on input "70" at bounding box center [187, 447] width 104 height 27
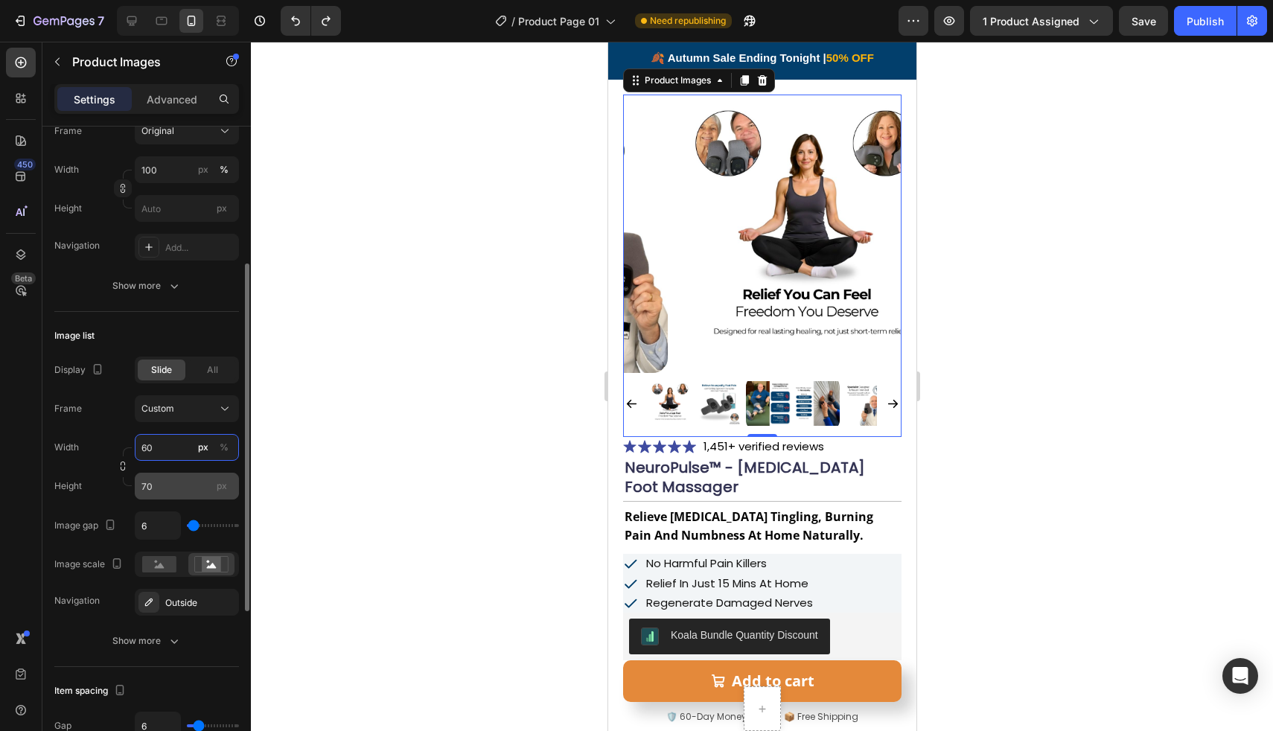
type input "60"
click at [162, 480] on input "70" at bounding box center [187, 486] width 104 height 27
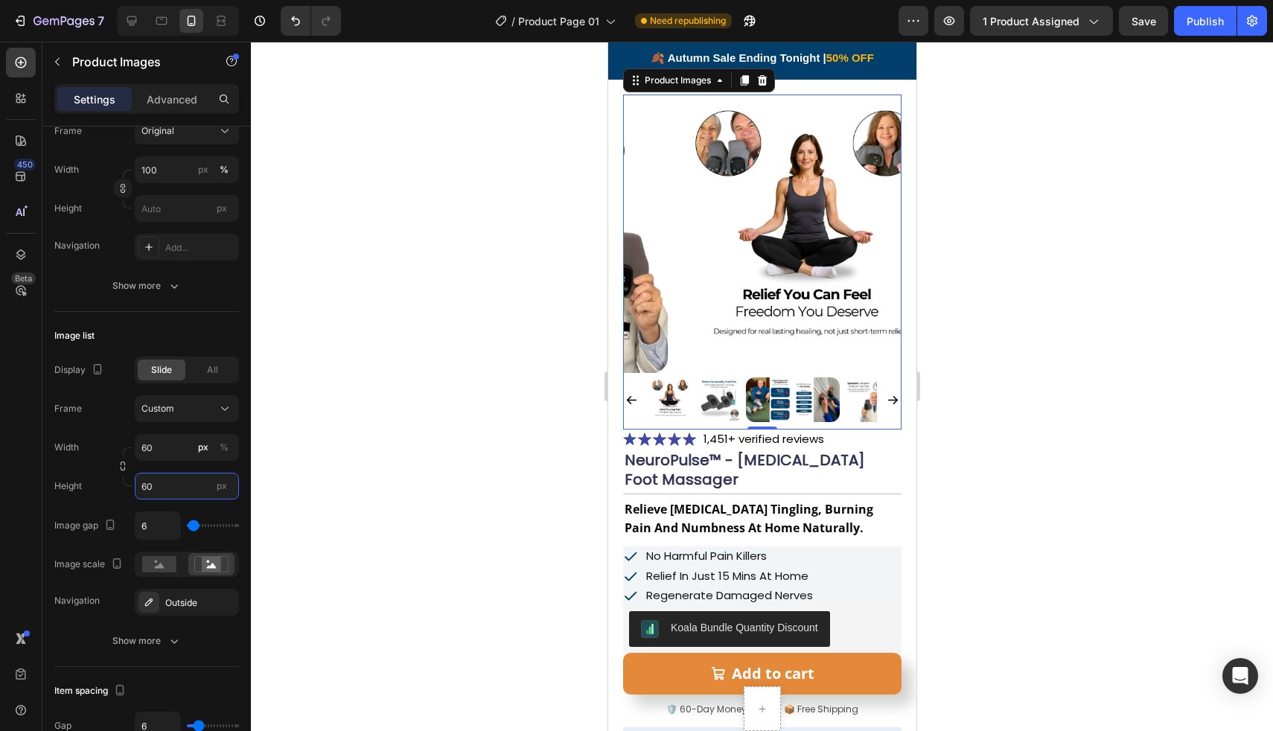
type input "60"
click at [814, 235] on img at bounding box center [806, 234] width 278 height 278
click at [432, 324] on div at bounding box center [762, 386] width 1022 height 689
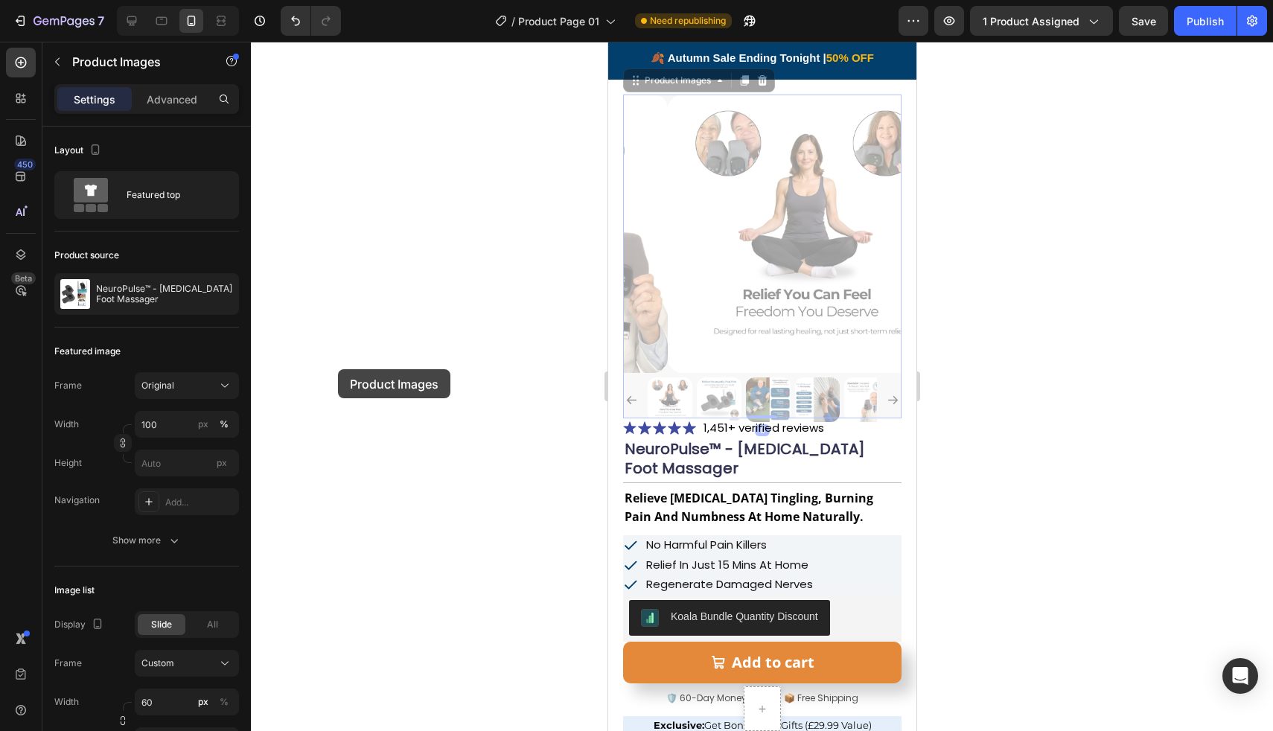
click at [436, 351] on div at bounding box center [762, 386] width 1022 height 689
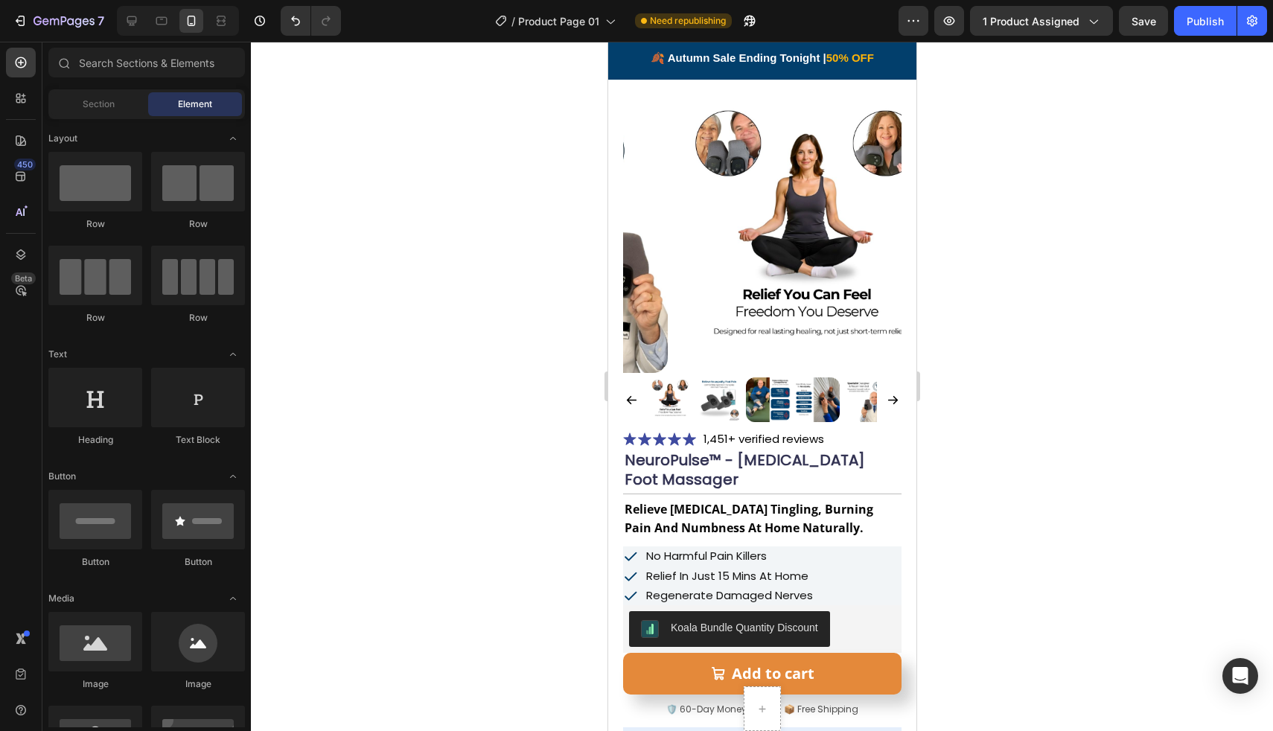
click at [722, 301] on img at bounding box center [806, 234] width 278 height 278
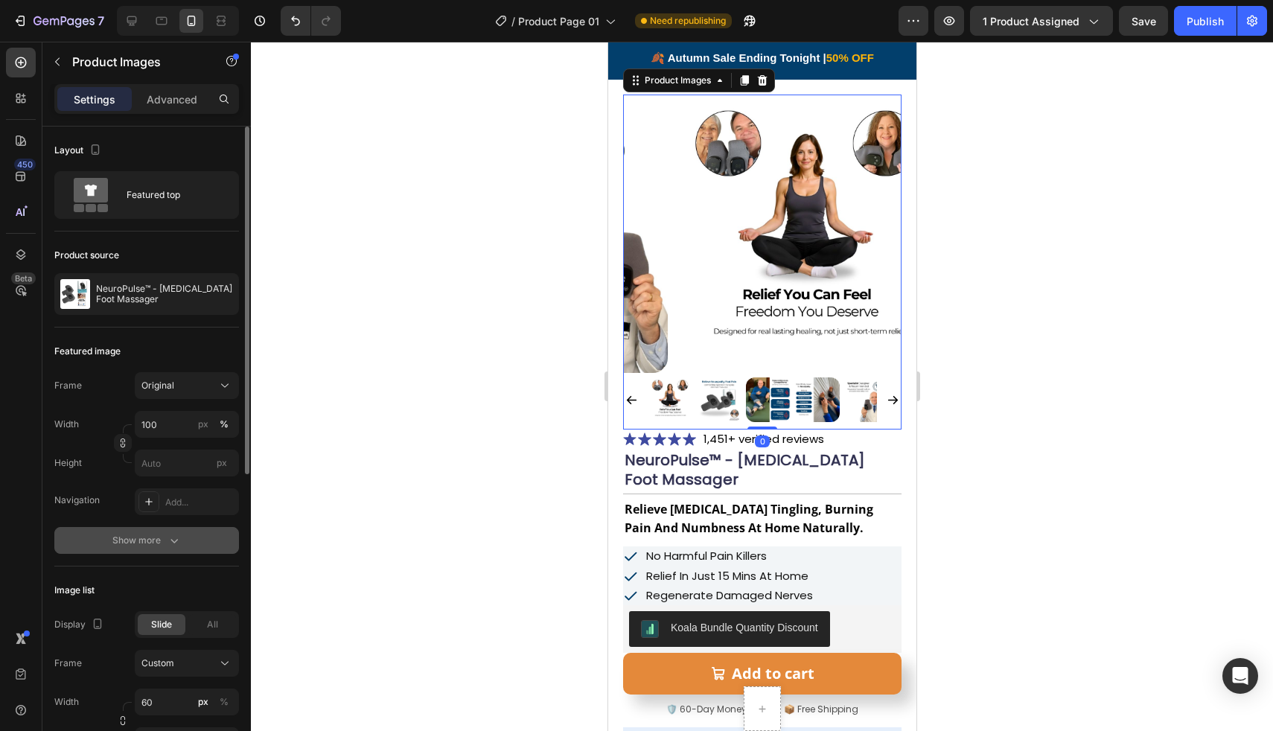
click at [162, 533] on div "Show more" at bounding box center [146, 540] width 69 height 15
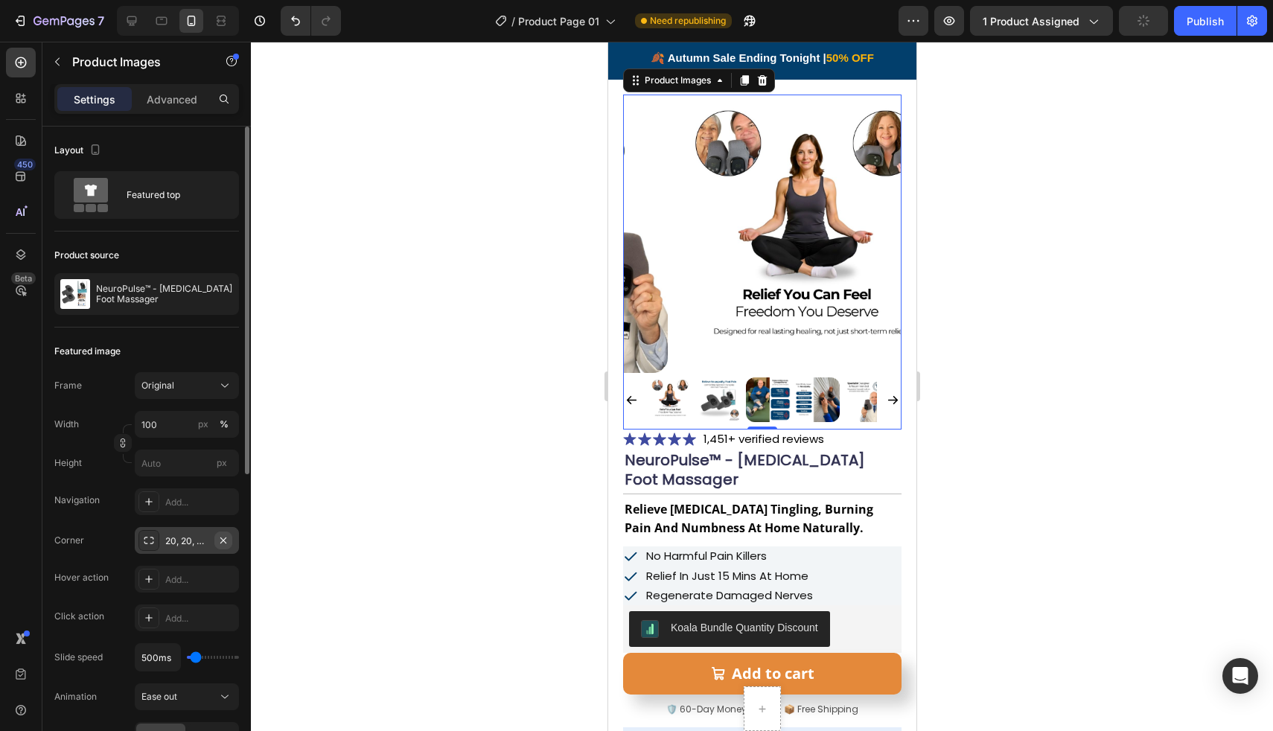
click at [223, 537] on icon "button" at bounding box center [223, 541] width 12 height 12
click at [1202, 25] on div "Publish" at bounding box center [1205, 21] width 37 height 16
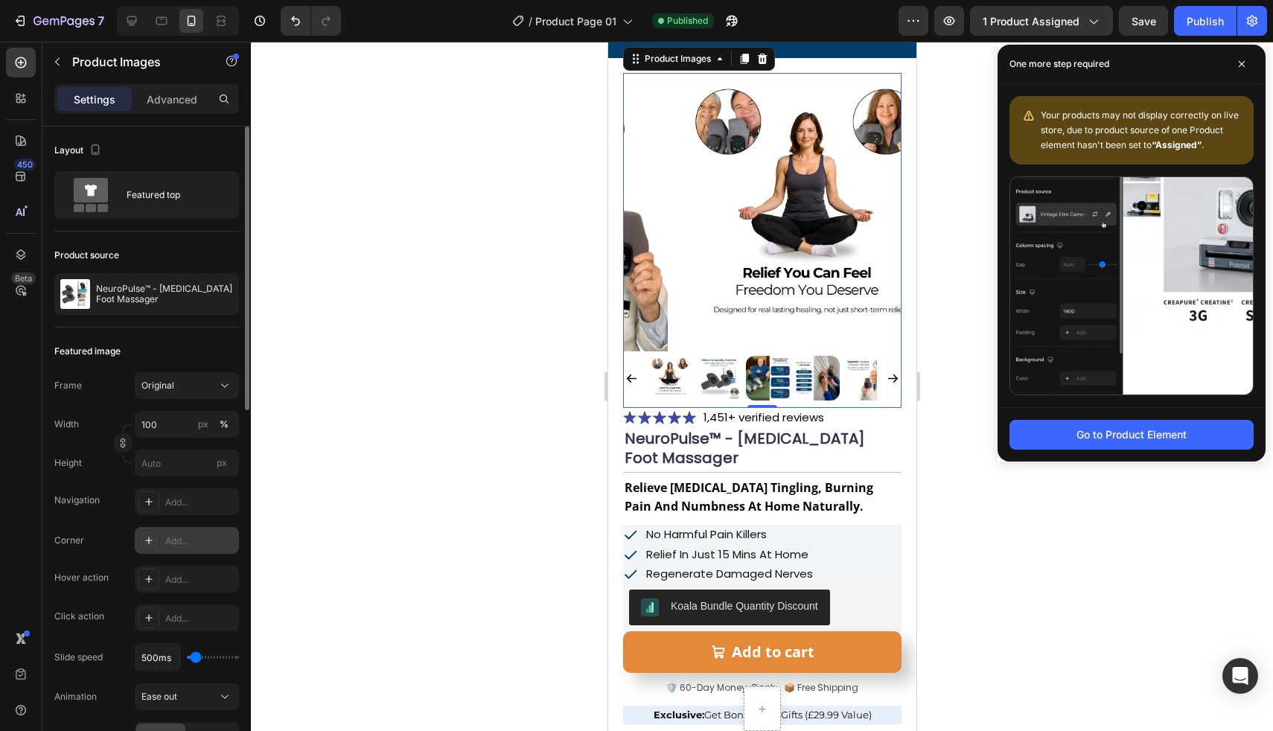
scroll to position [56, 0]
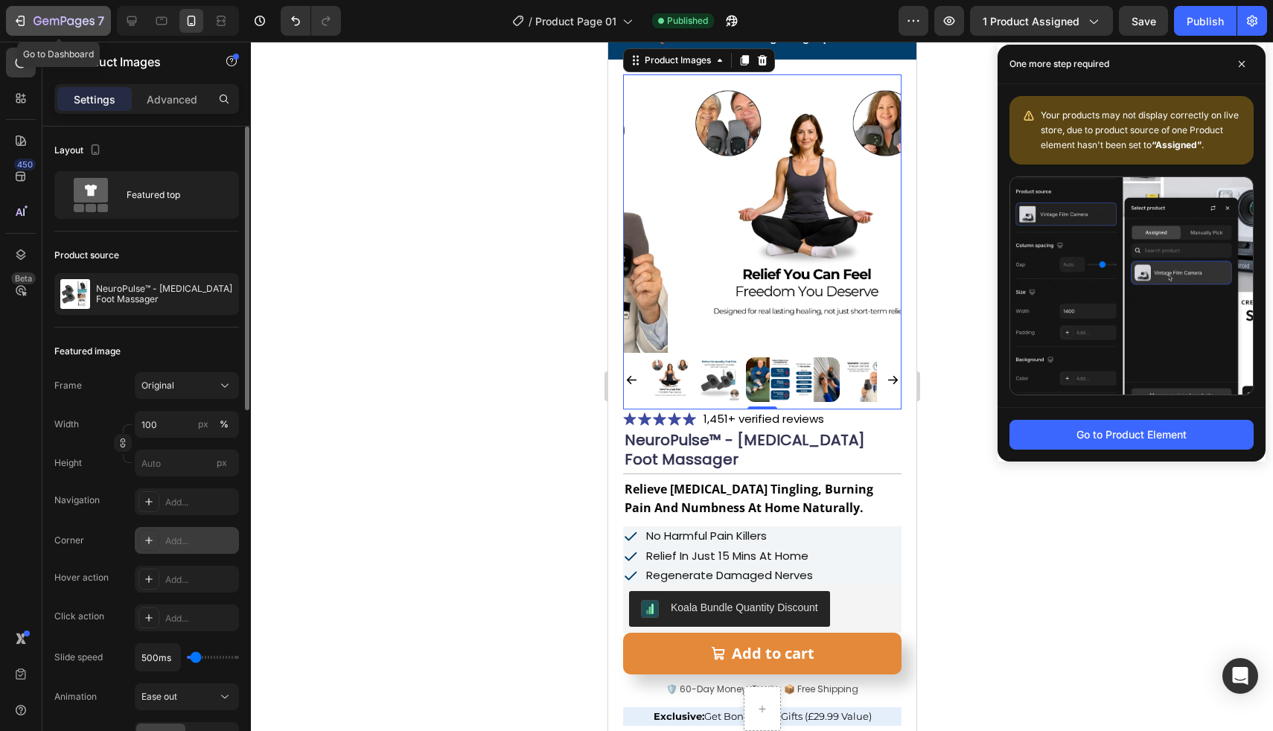
click at [36, 24] on icon "button" at bounding box center [37, 20] width 8 height 9
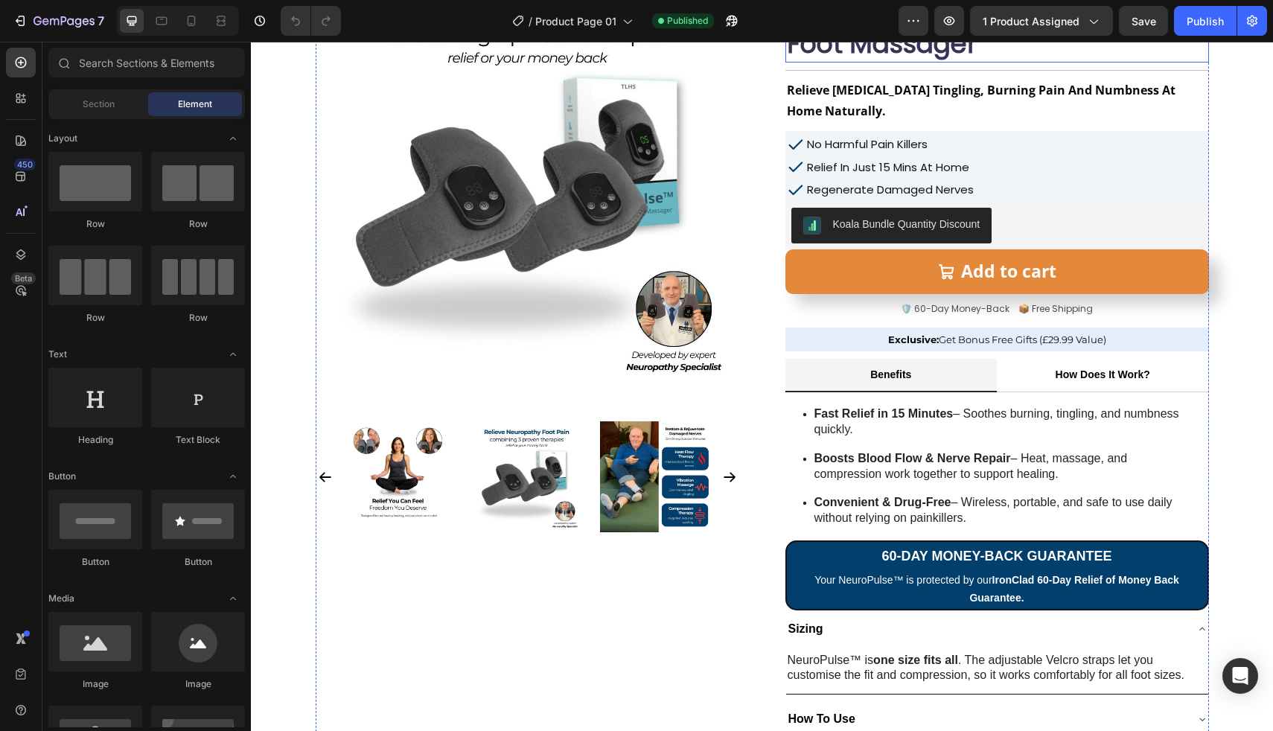
scroll to position [169, 0]
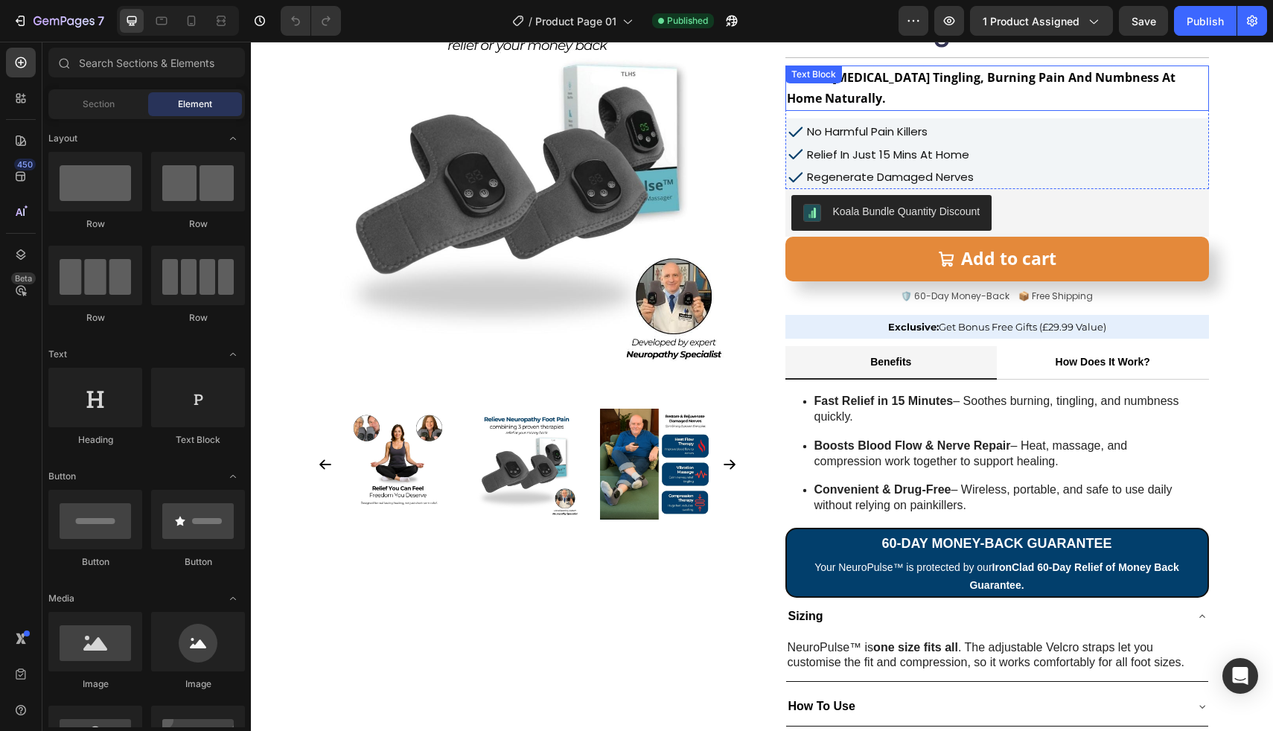
click at [927, 89] on p "Relieve [MEDICAL_DATA] Tingling, Burning Pain And Numbness At Home Naturally." at bounding box center [997, 88] width 421 height 43
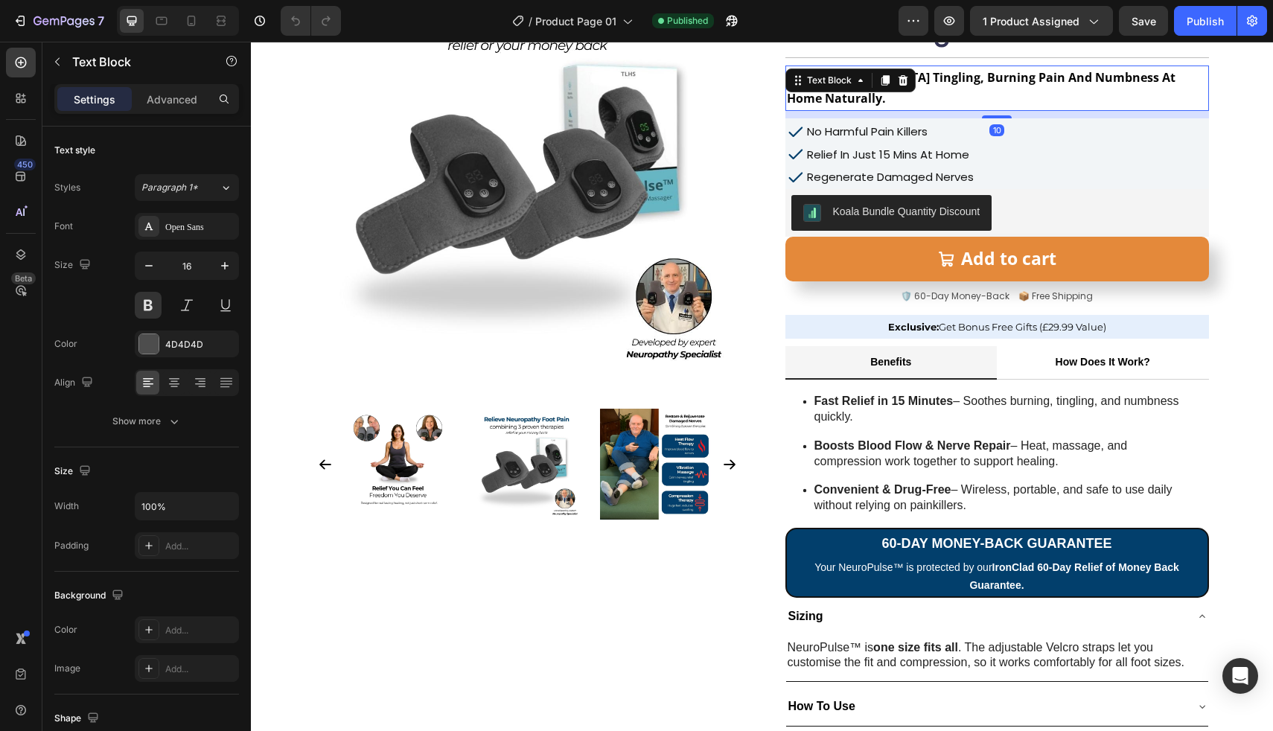
click at [927, 89] on p "Relieve [MEDICAL_DATA] Tingling, Burning Pain And Numbness At Home Naturally." at bounding box center [997, 88] width 421 height 43
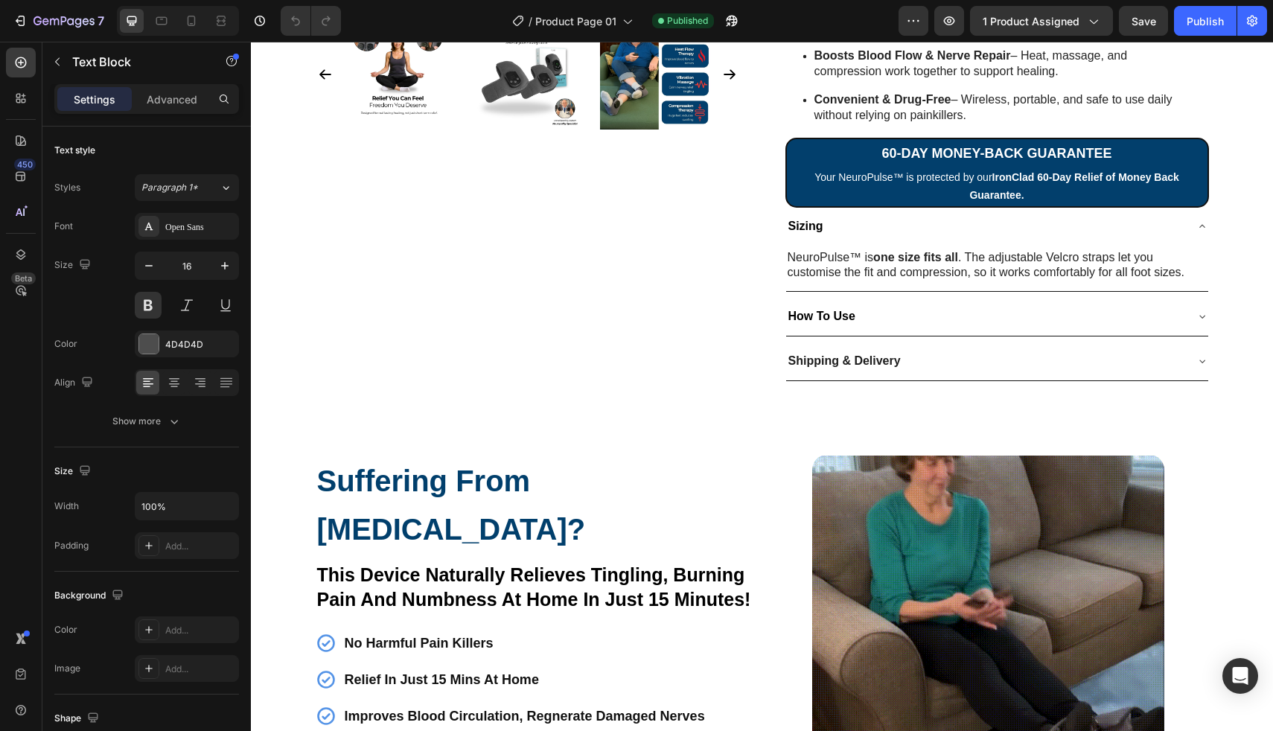
scroll to position [572, 0]
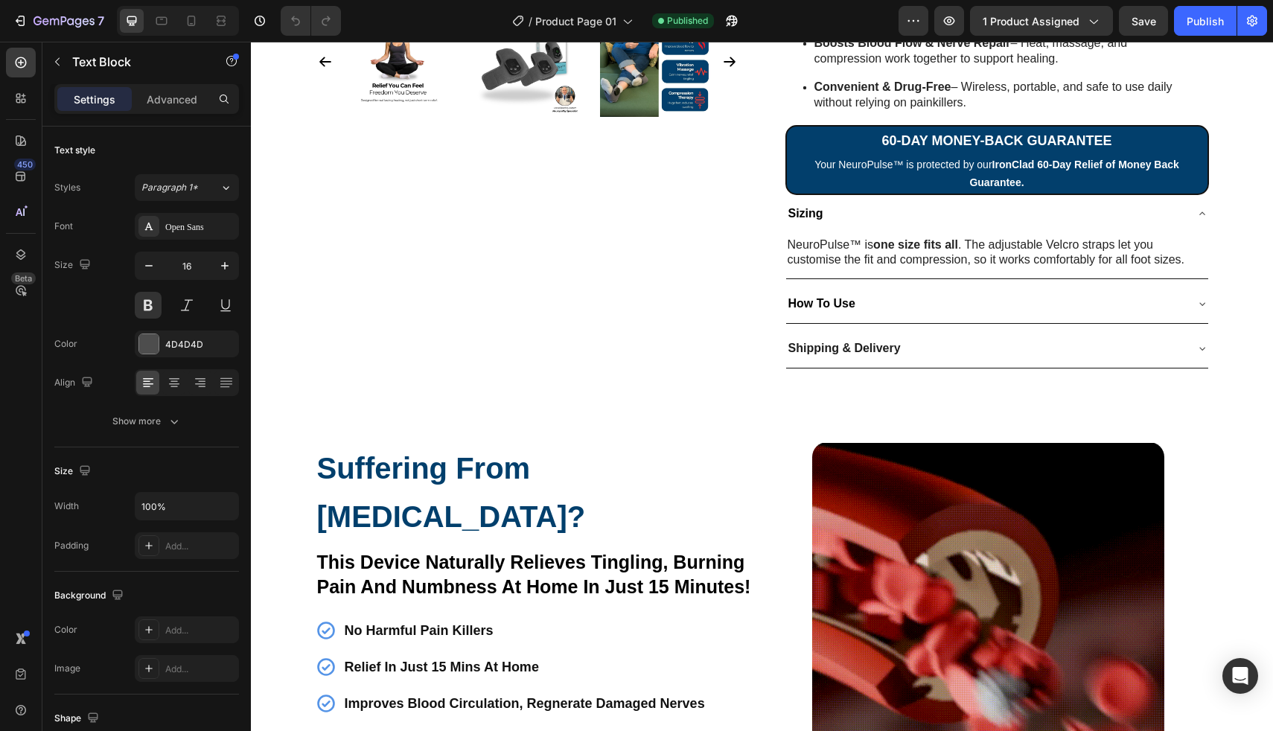
click at [927, 89] on strong "Convenient & Drug-Free" at bounding box center [882, 86] width 137 height 13
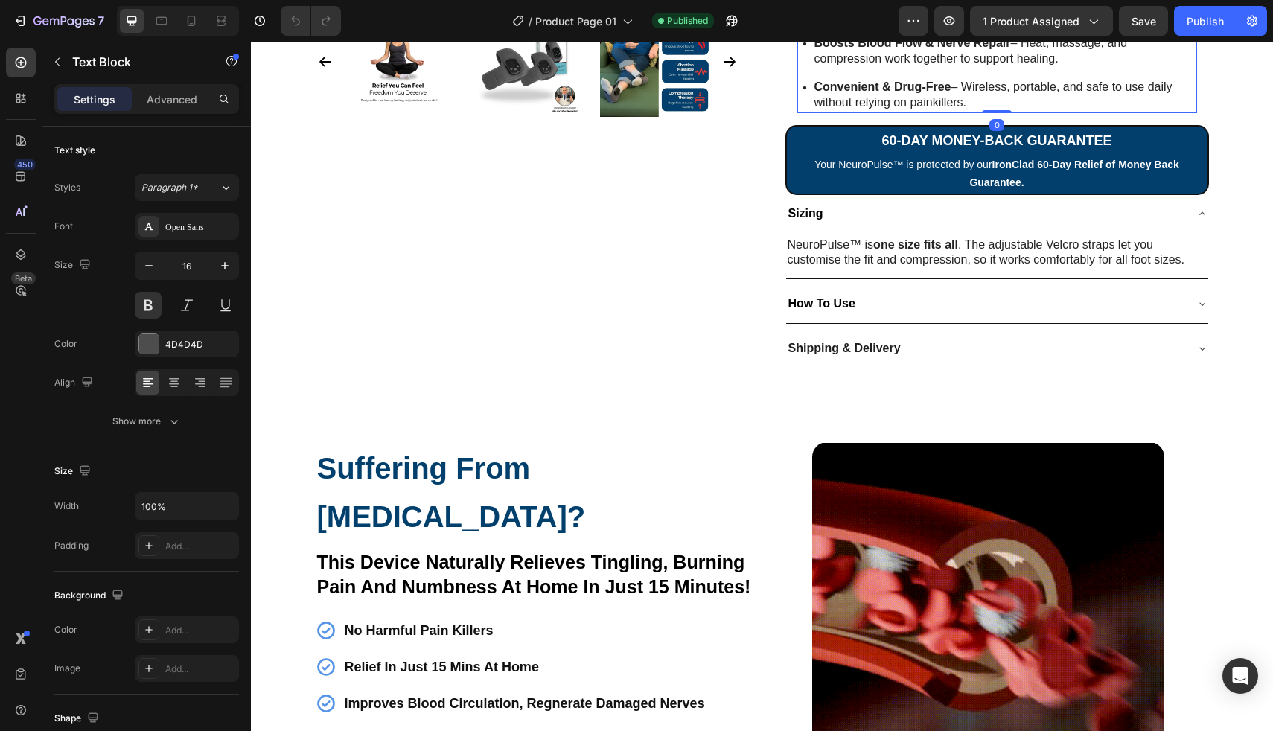
click at [927, 89] on strong "Convenient & Drug-Free" at bounding box center [882, 86] width 137 height 13
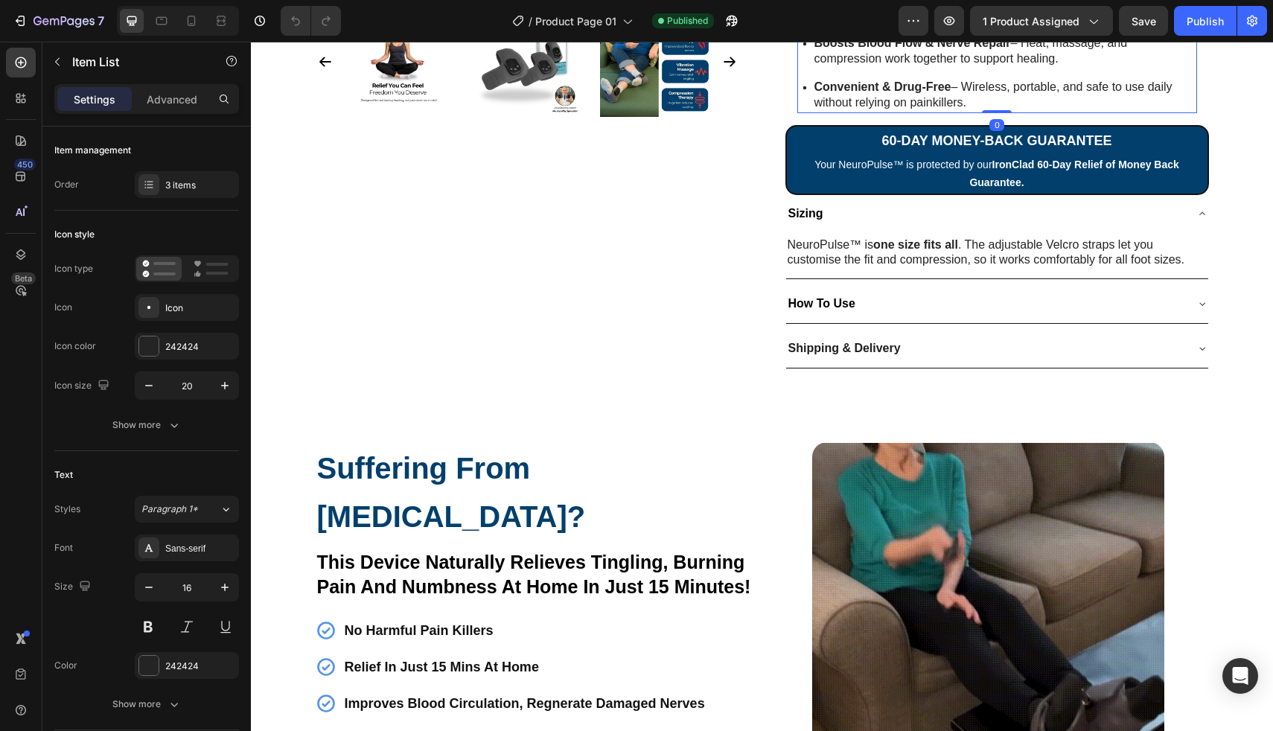
click at [927, 89] on strong "Convenient & Drug-Free" at bounding box center [882, 86] width 137 height 13
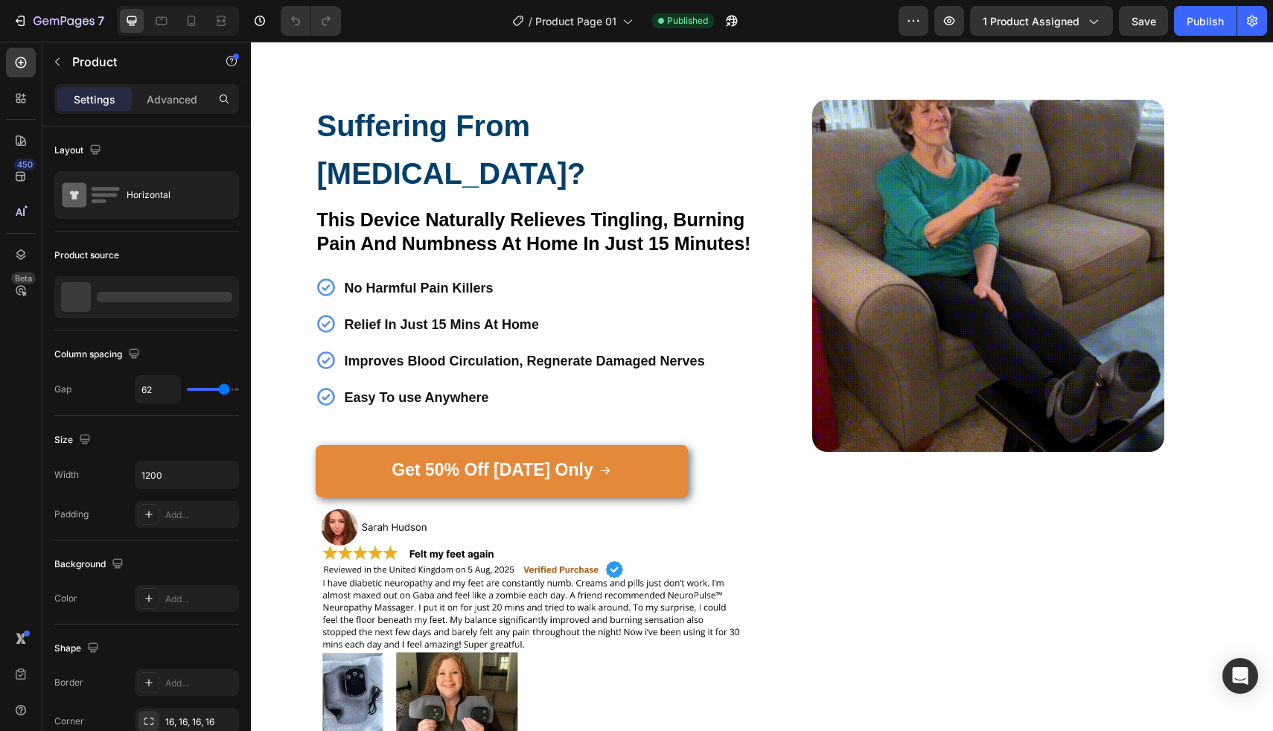
scroll to position [951, 0]
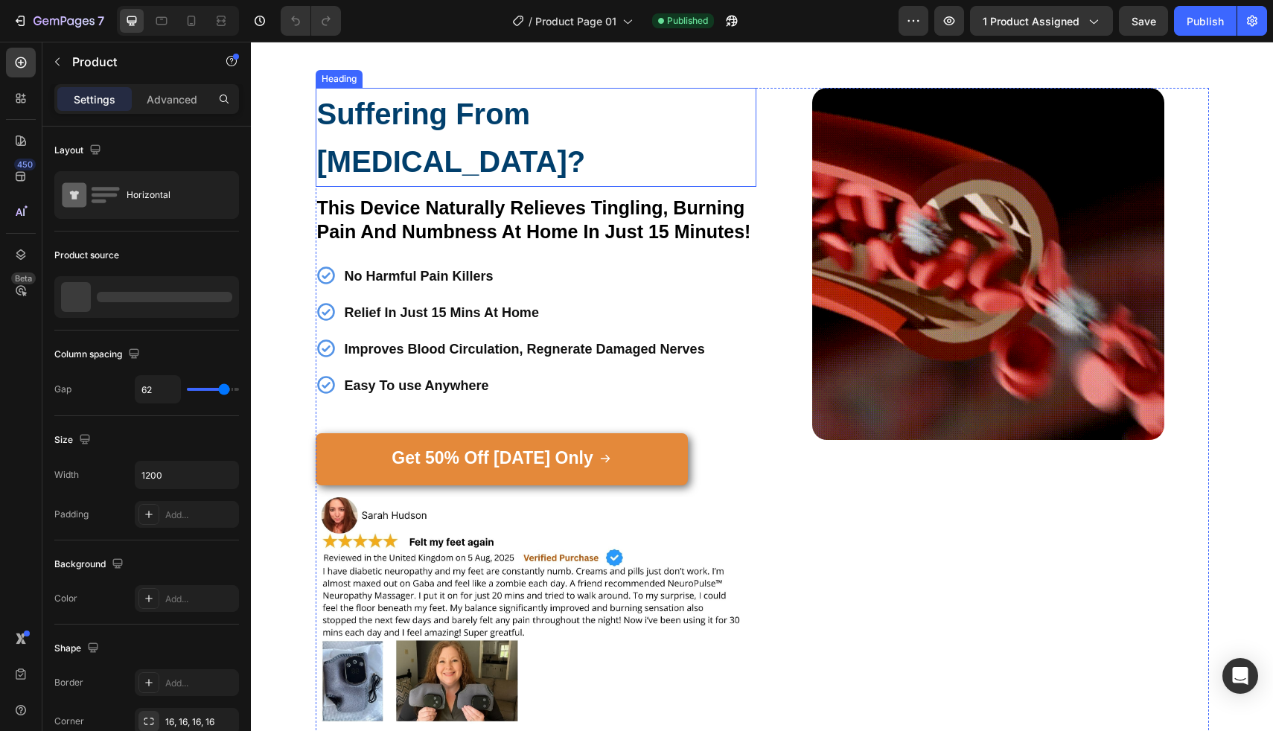
click at [586, 119] on strong "Suffering From [MEDICAL_DATA]?" at bounding box center [451, 138] width 269 height 80
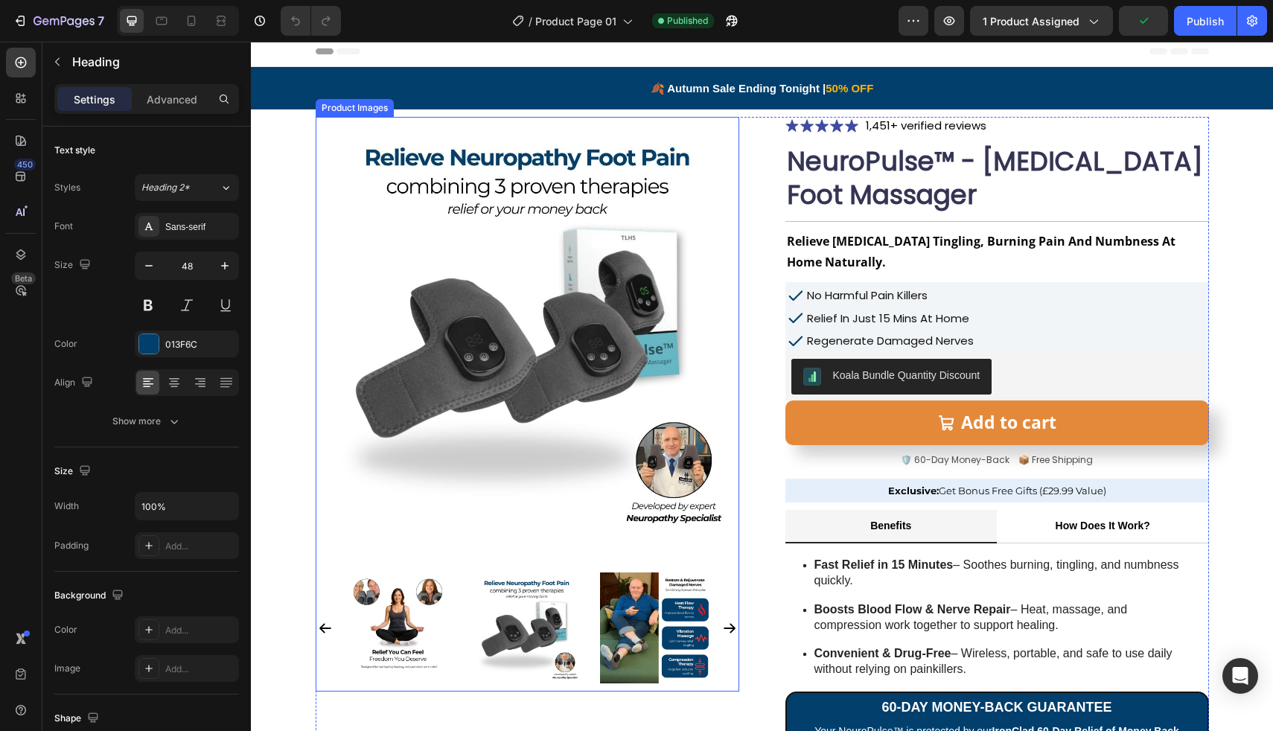
scroll to position [0, 0]
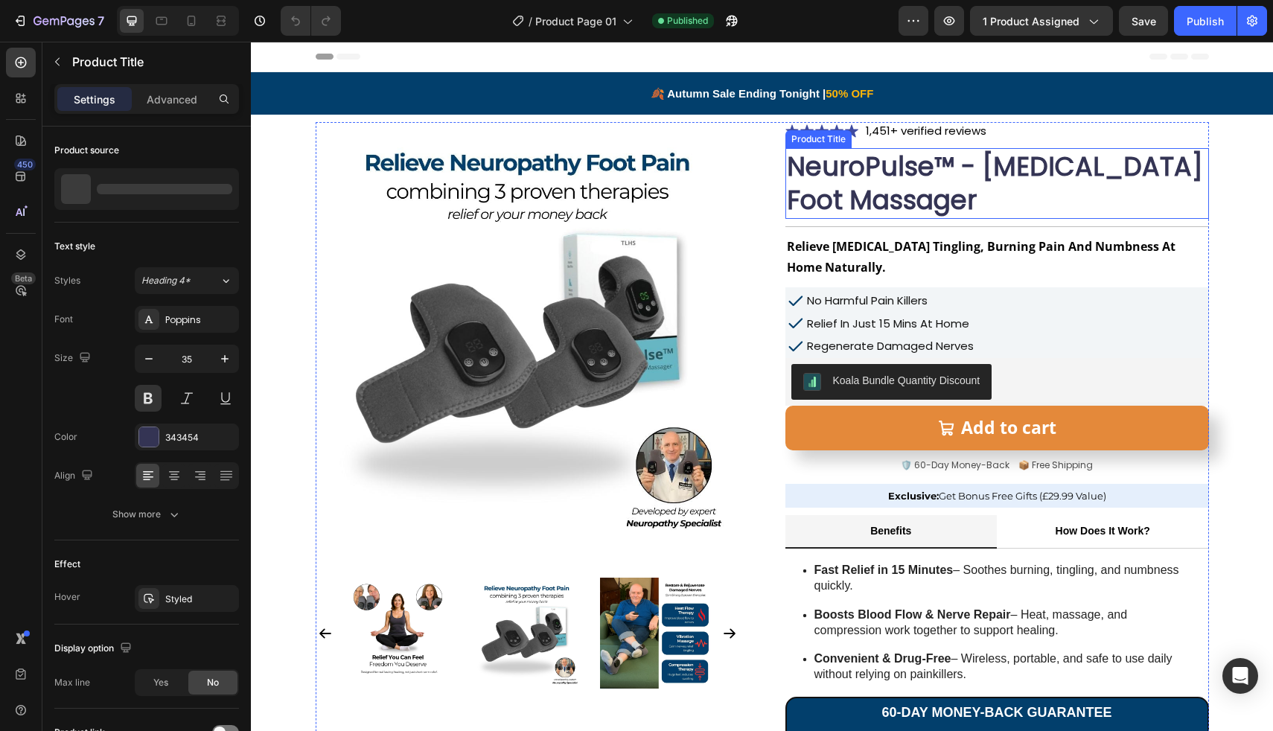
click at [899, 183] on h1 "NeuroPulse™ - [MEDICAL_DATA] Foot Massager" at bounding box center [997, 183] width 424 height 71
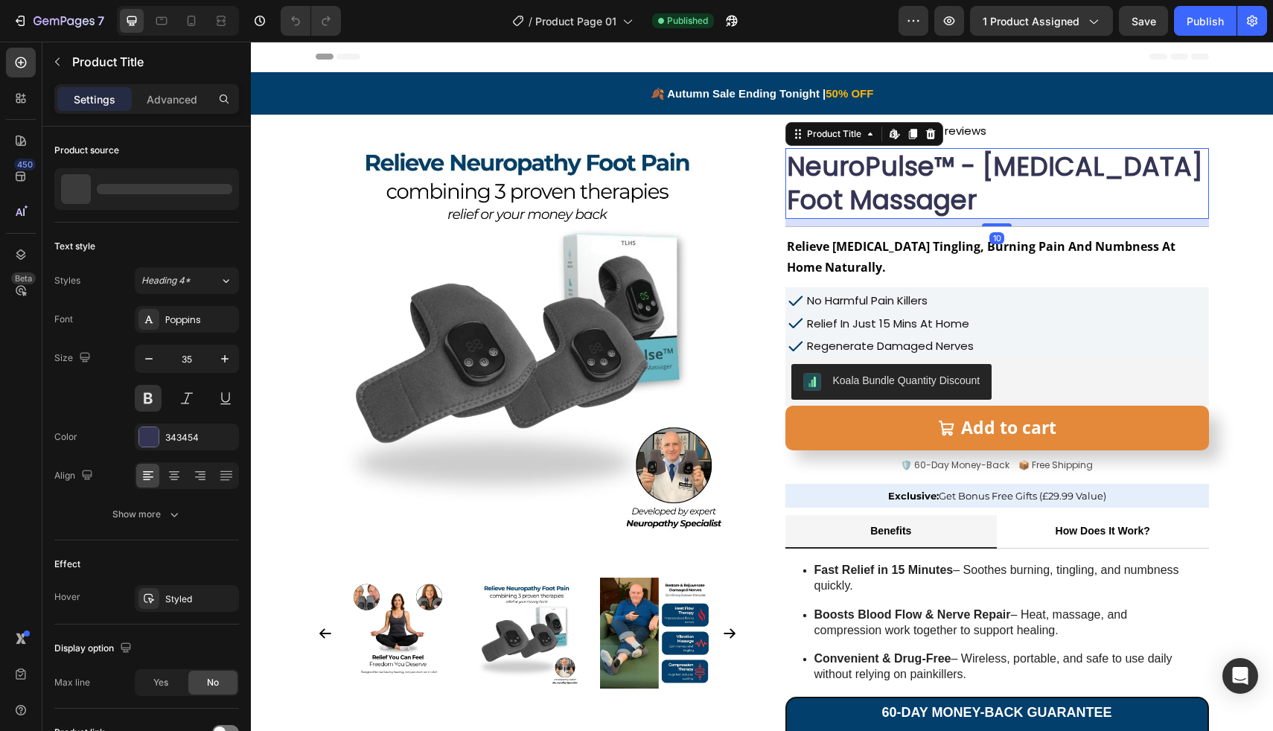
click at [899, 183] on h1 "NeuroPulse™ - [MEDICAL_DATA] Foot Massager" at bounding box center [997, 183] width 424 height 71
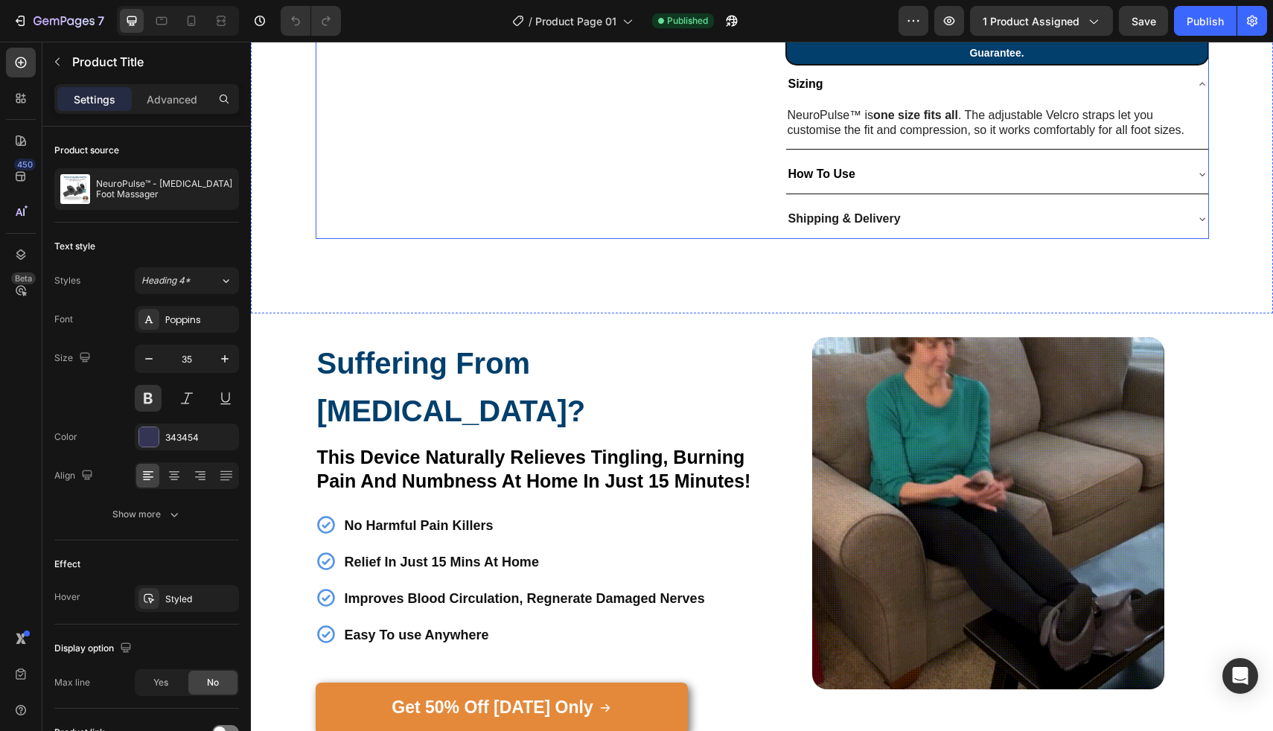
scroll to position [713, 0]
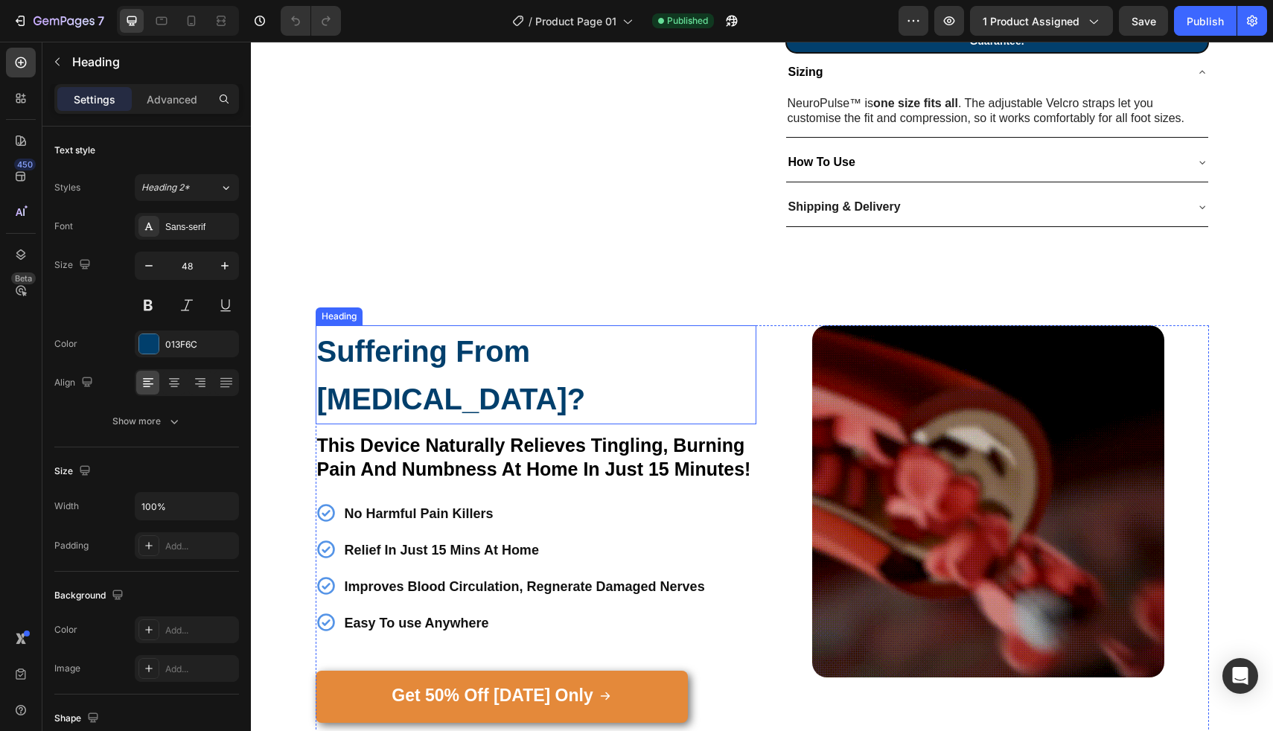
click at [514, 341] on strong "Suffering From [MEDICAL_DATA]?" at bounding box center [451, 375] width 269 height 80
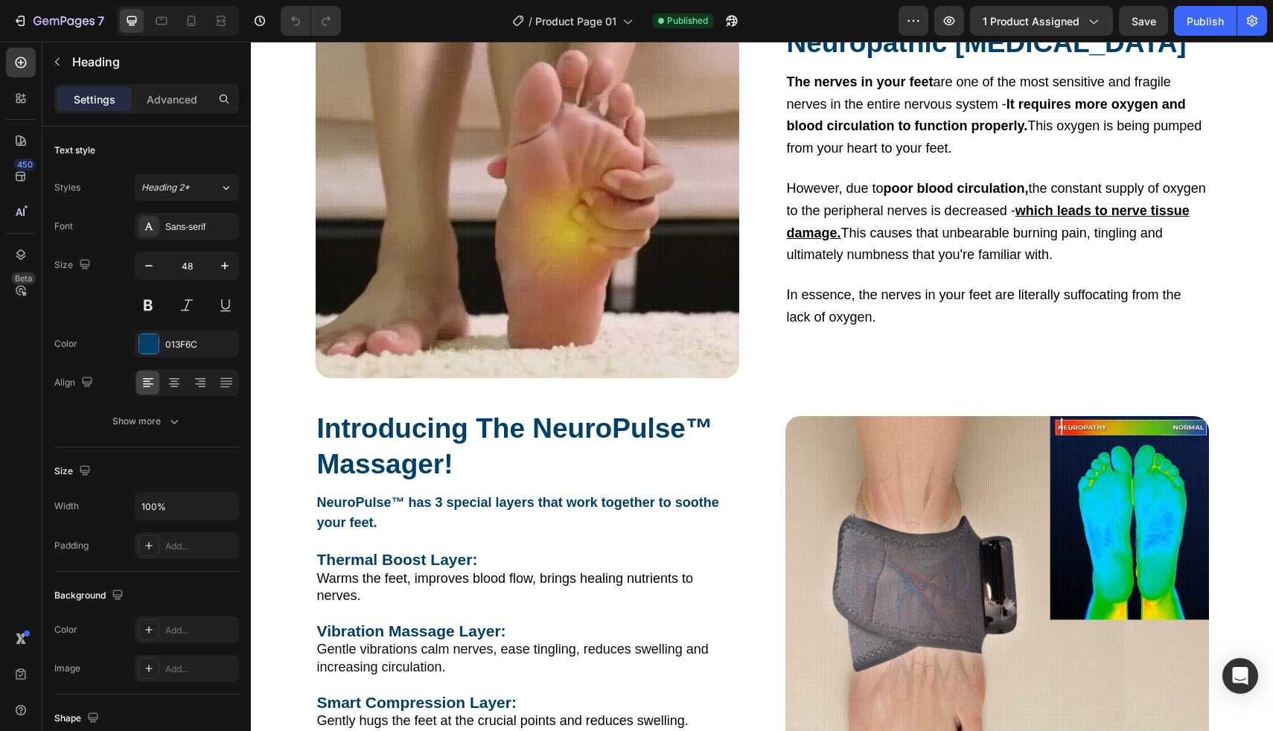
scroll to position [2055, 0]
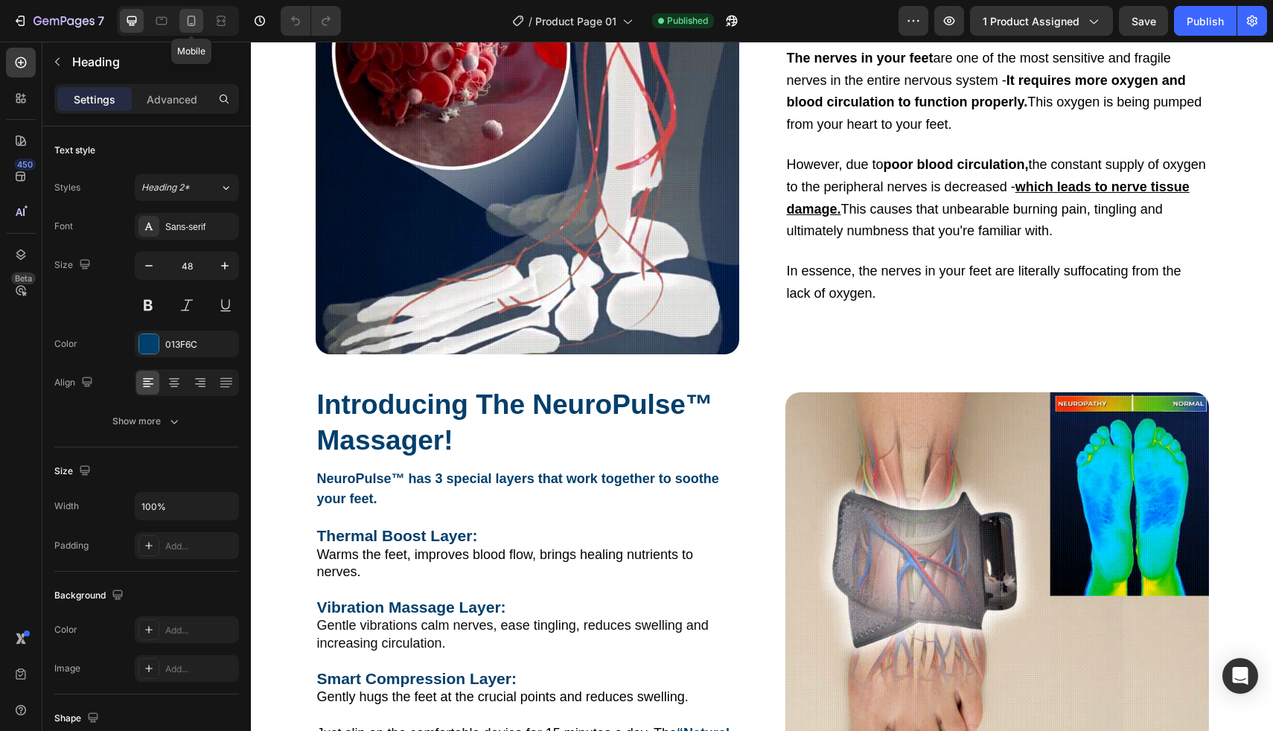
click at [192, 21] on icon at bounding box center [191, 20] width 15 height 15
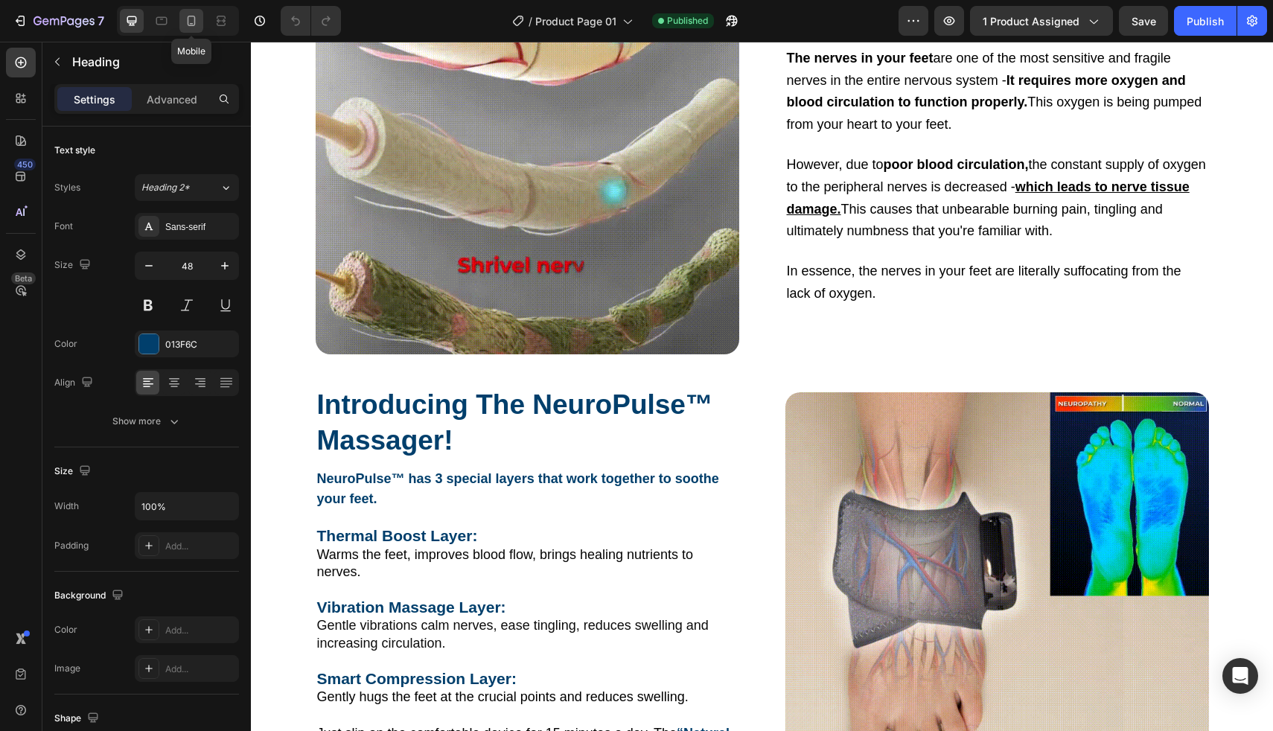
type input "27"
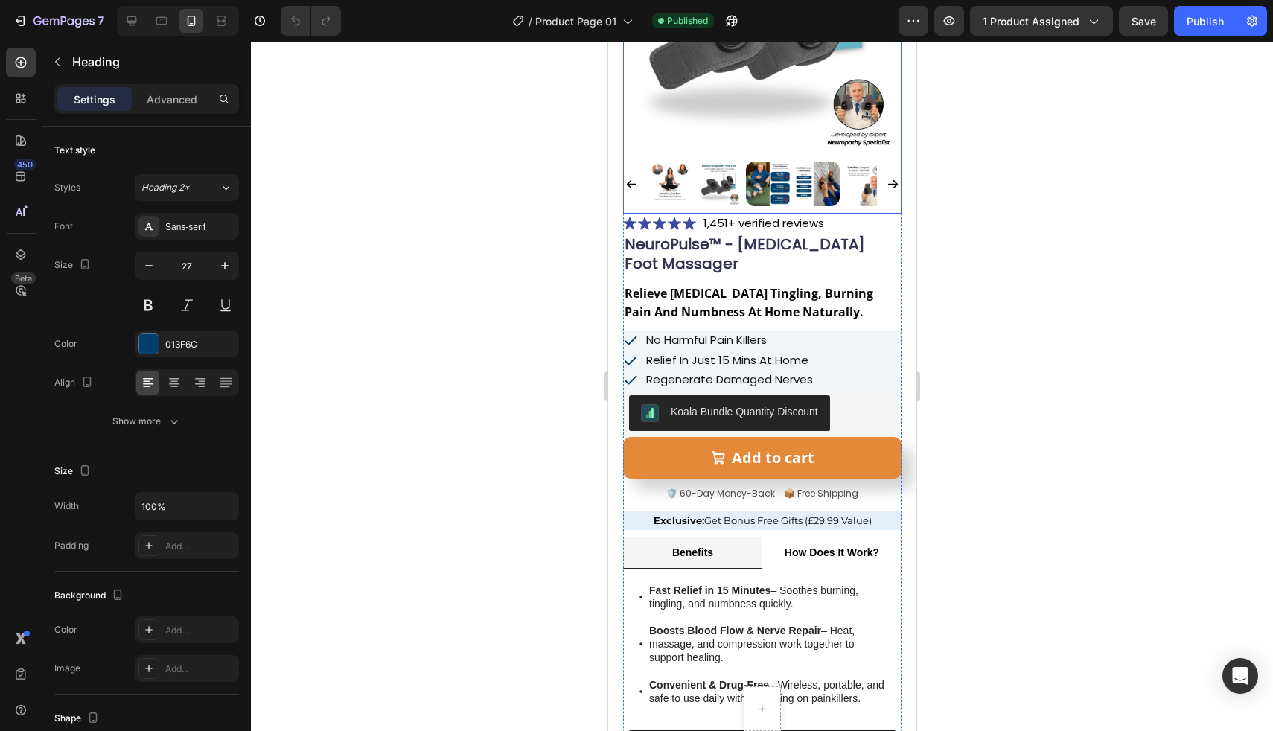
scroll to position [257, 0]
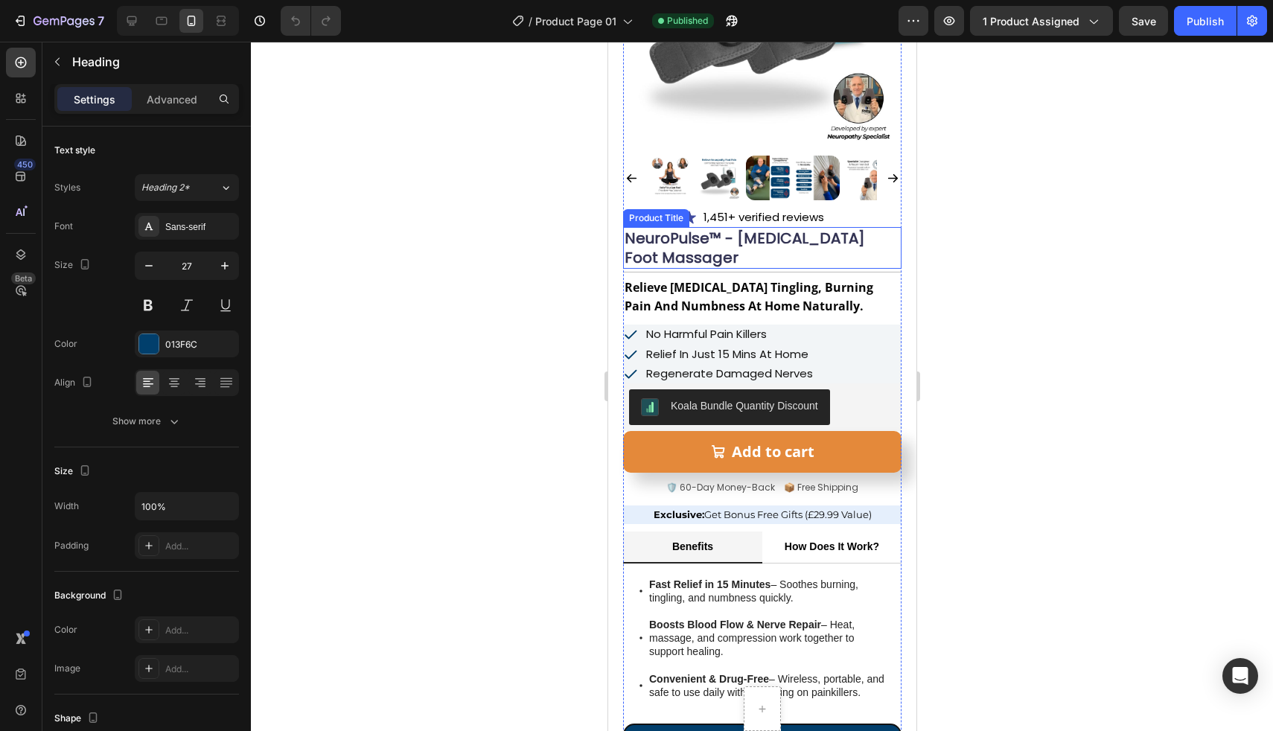
click at [706, 228] on h1 "NeuroPulse™ - [MEDICAL_DATA] Foot Massager" at bounding box center [761, 248] width 278 height 42
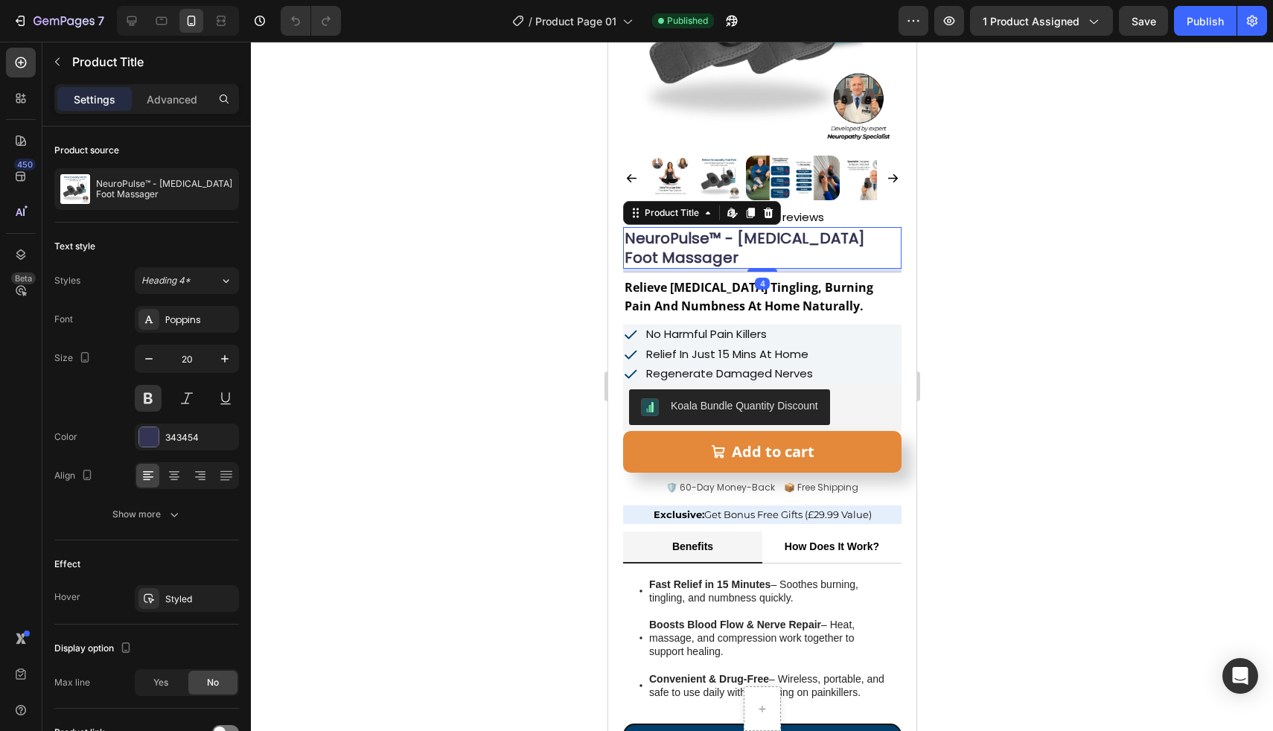
click at [706, 228] on h1 "NeuroPulse™ - [MEDICAL_DATA] Foot Massager" at bounding box center [761, 248] width 278 height 42
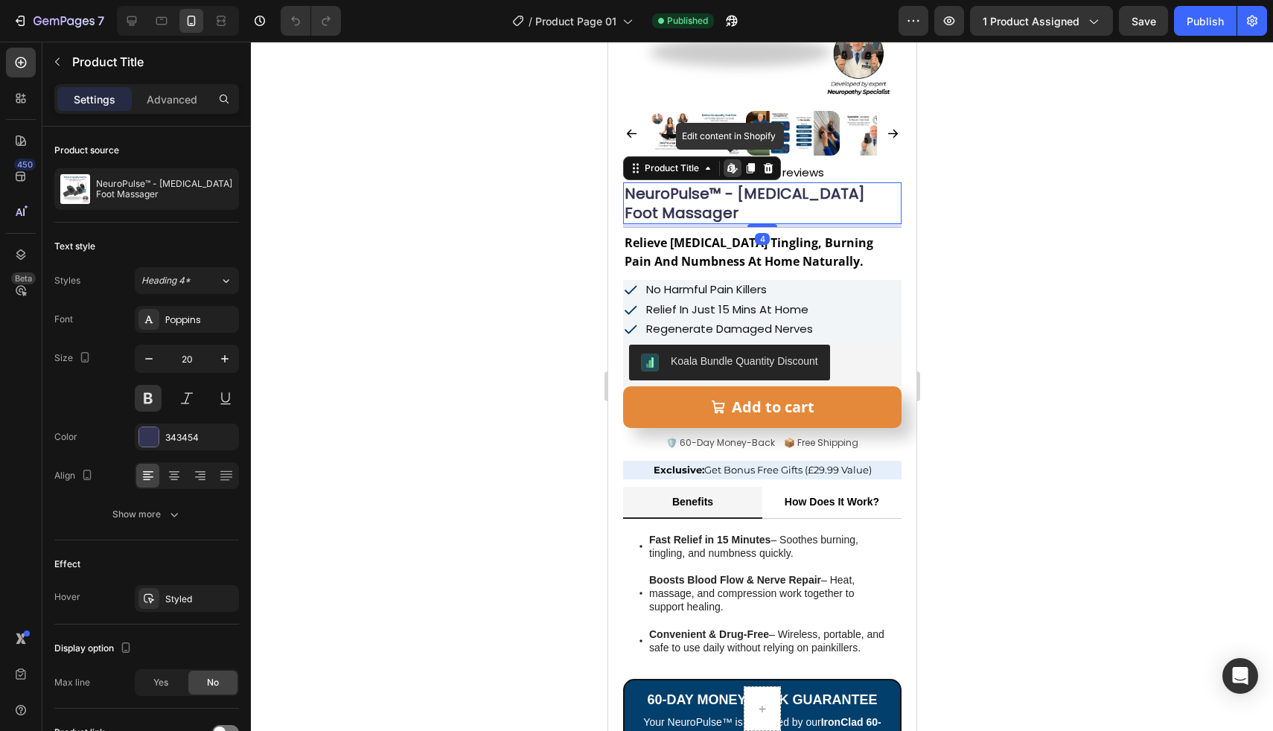
scroll to position [302, 0]
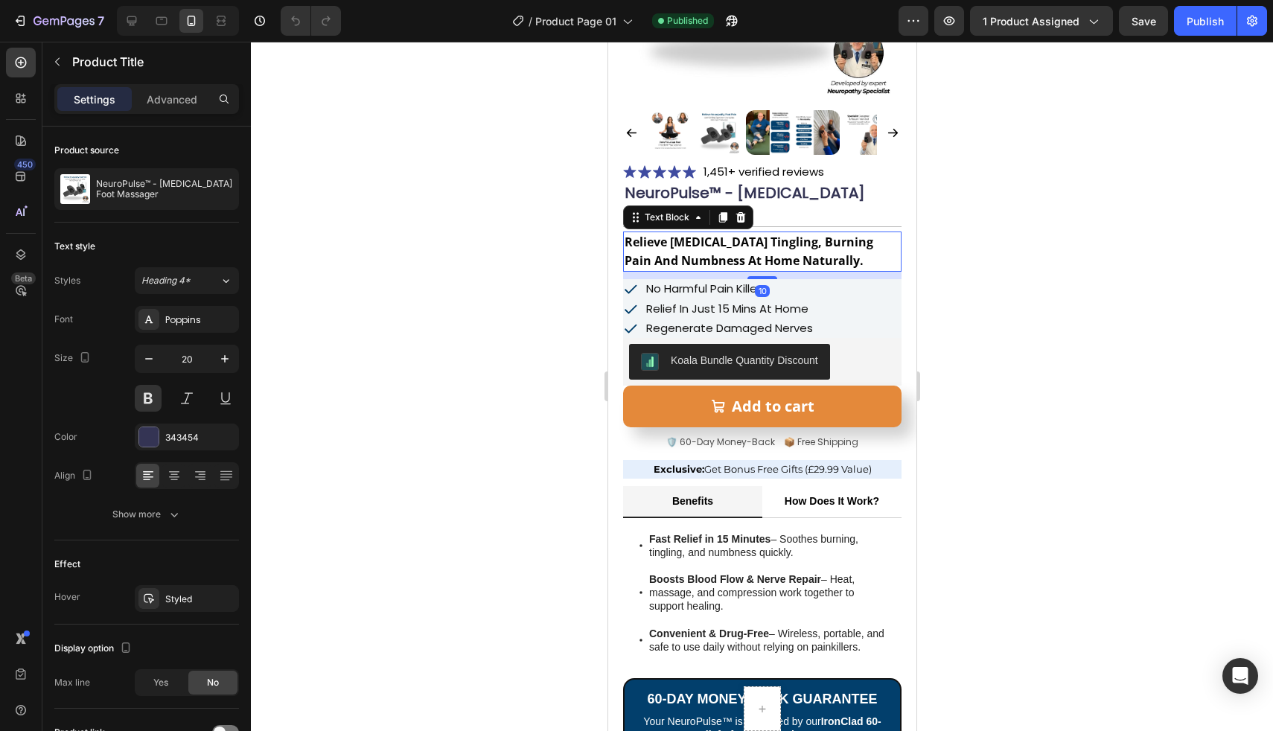
click at [706, 234] on strong "Relieve [MEDICAL_DATA] Tingling, Burning Pain And Numbness At Home Naturally." at bounding box center [748, 251] width 249 height 35
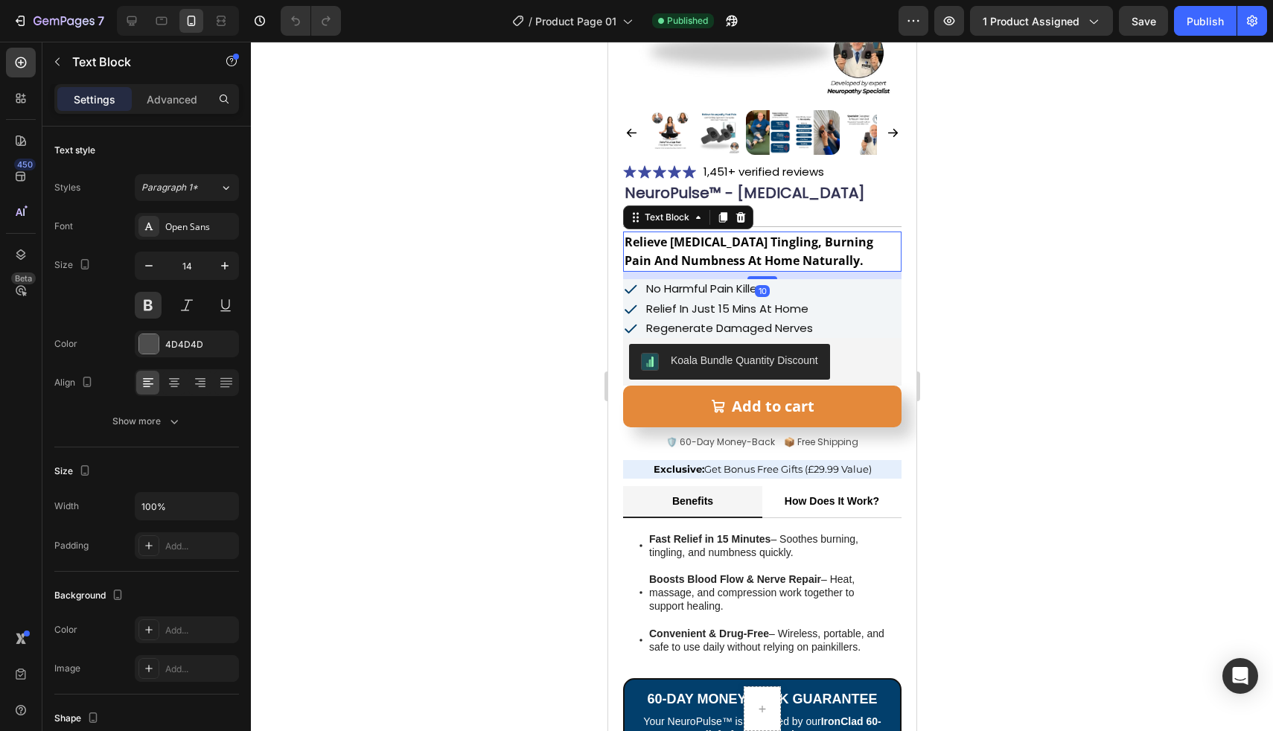
click at [706, 234] on strong "Relieve [MEDICAL_DATA] Tingling, Burning Pain And Numbness At Home Naturally." at bounding box center [748, 251] width 249 height 35
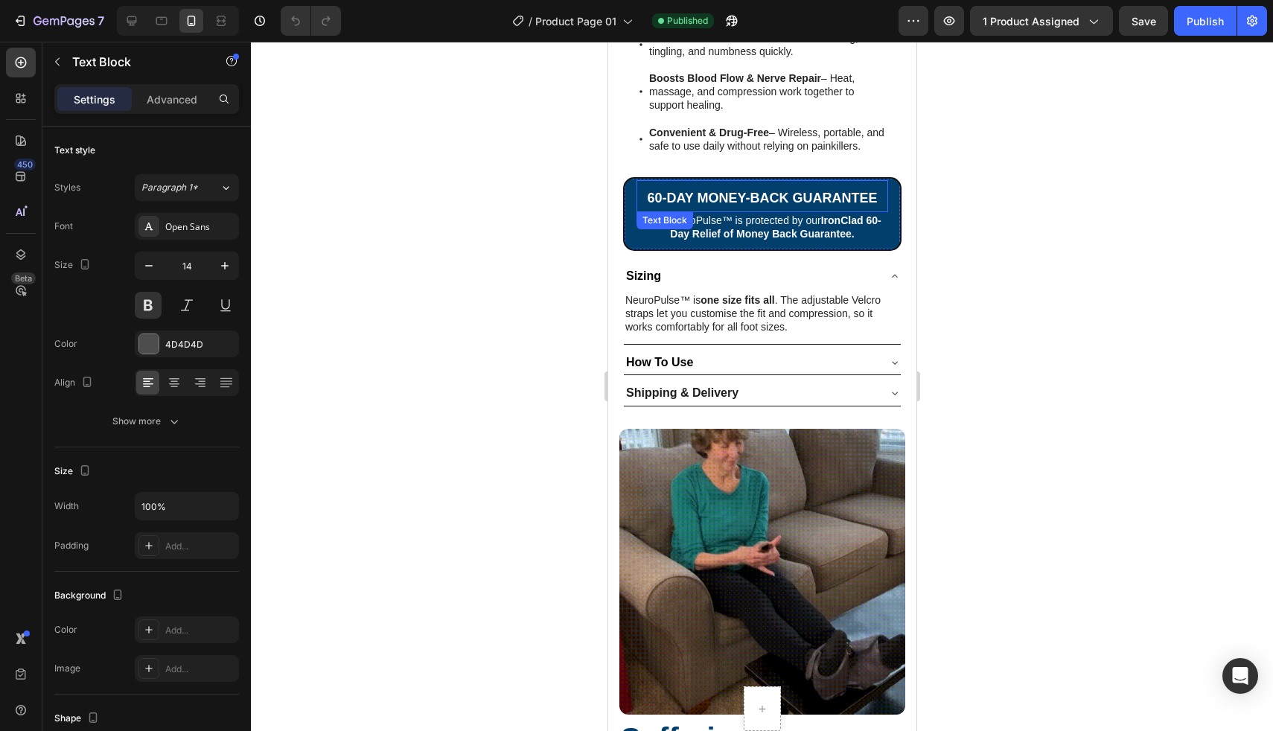
scroll to position [811, 0]
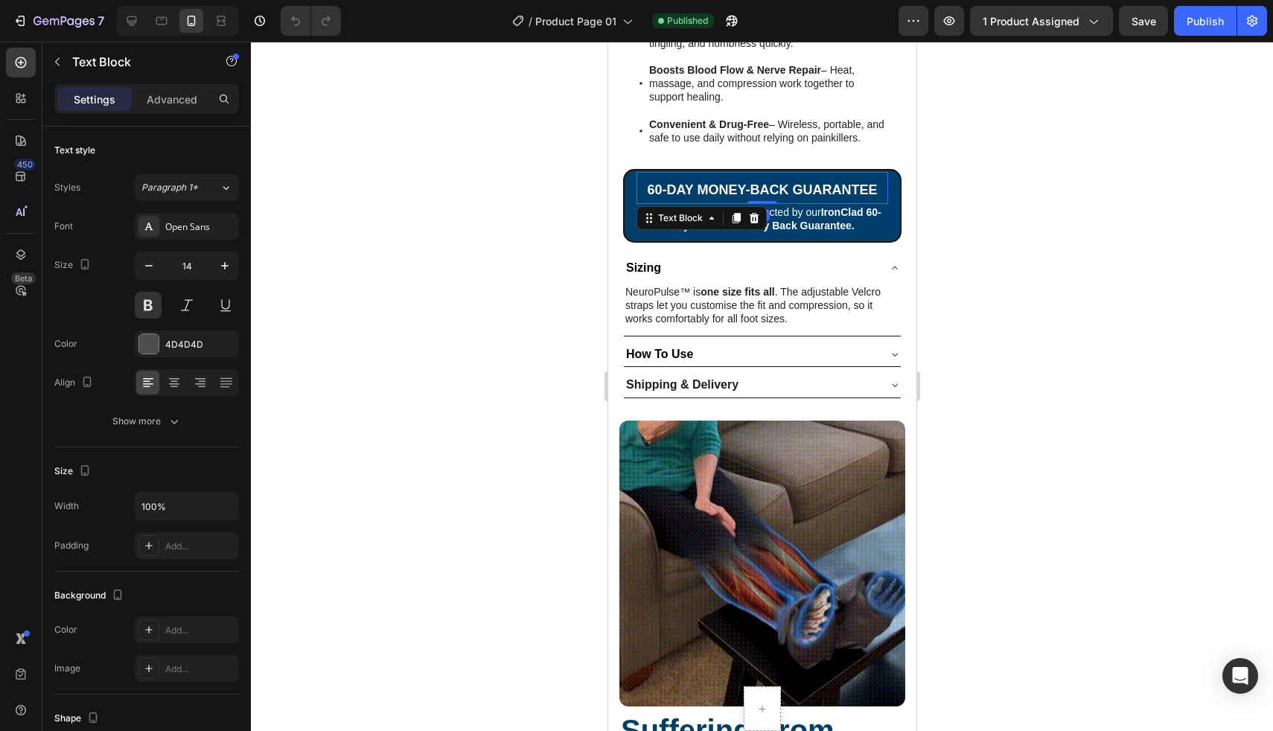
click at [750, 187] on span "60-day Money-Back Guarantee" at bounding box center [761, 189] width 230 height 15
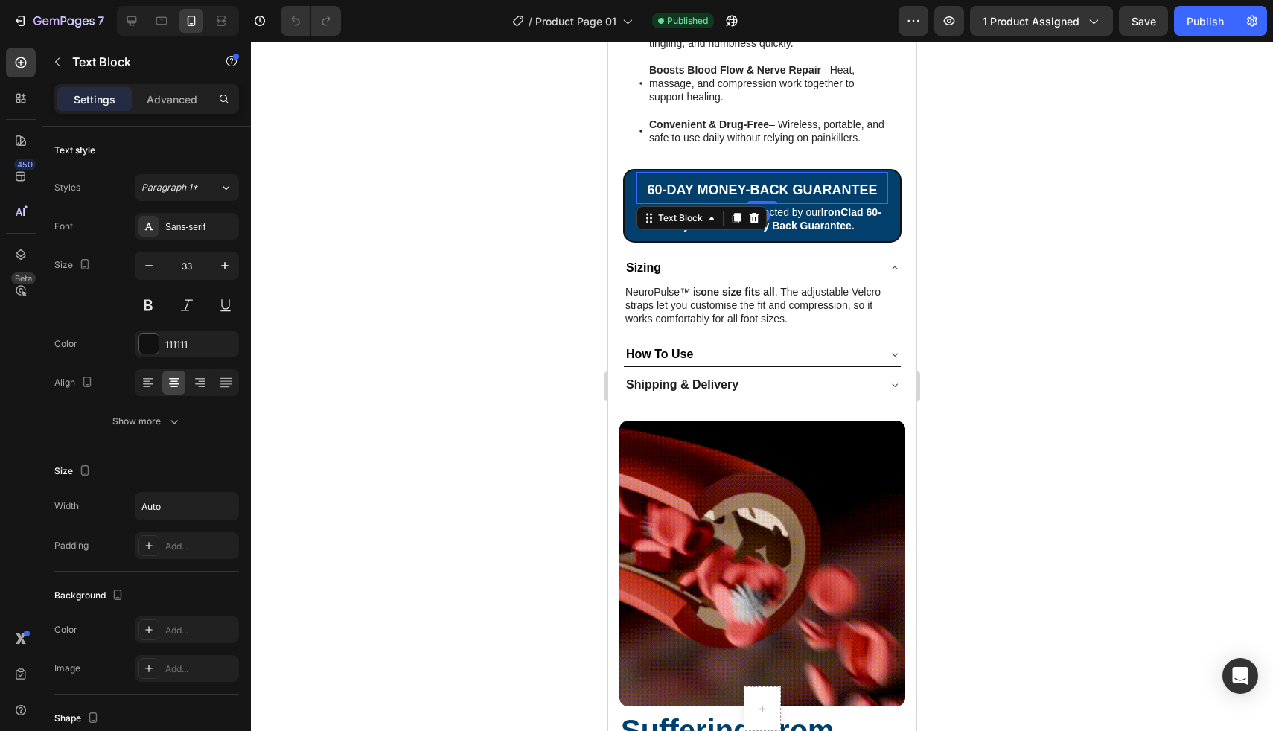
click at [750, 187] on span "60-day Money-Back Guarantee" at bounding box center [761, 189] width 230 height 15
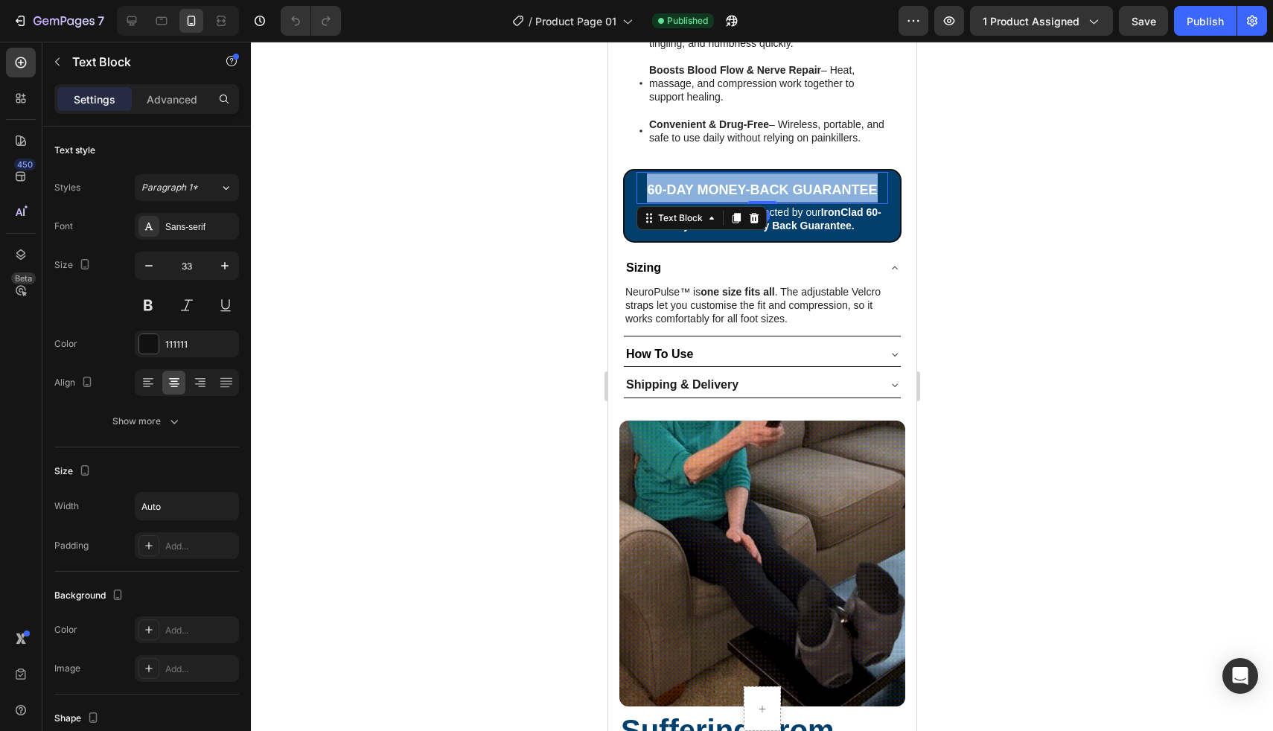
click at [750, 187] on span "60-day Money-Back Guarantee" at bounding box center [761, 189] width 230 height 15
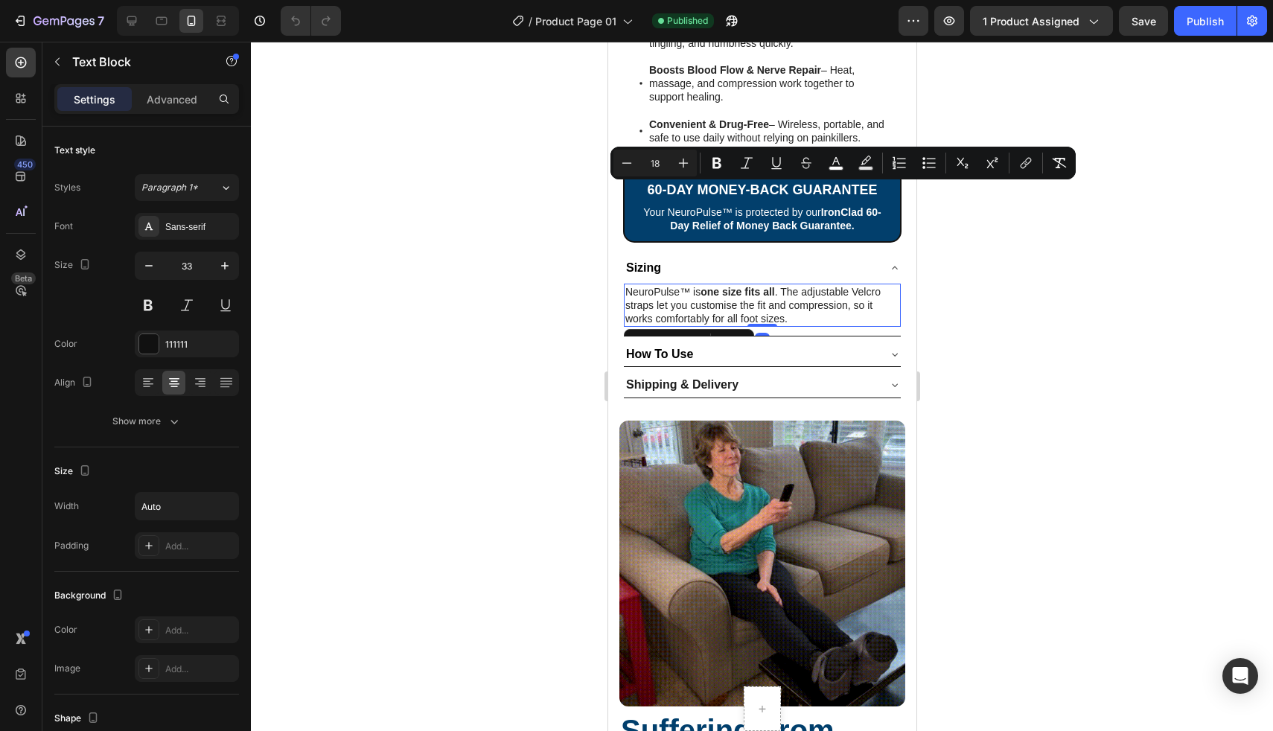
click at [719, 317] on p "NeuroPulse™ is one size fits all . The adjustable Velcro straps let you customi…" at bounding box center [762, 305] width 274 height 41
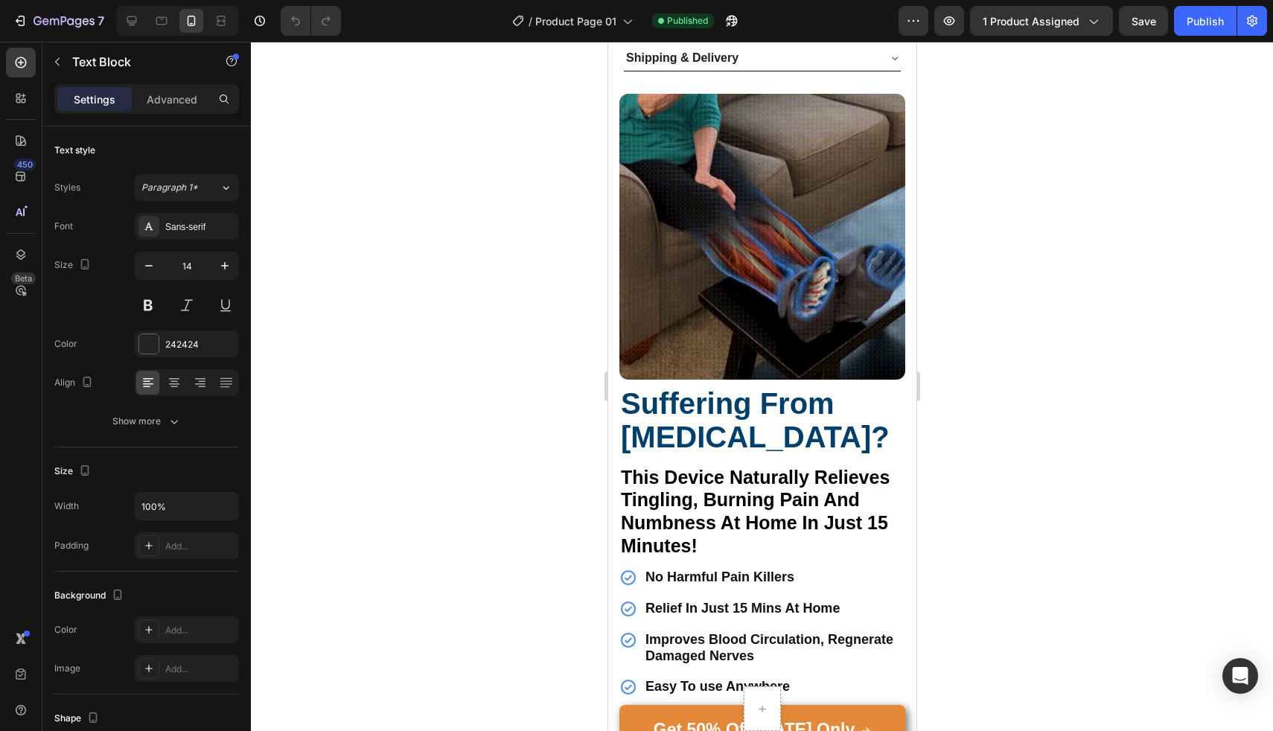
scroll to position [1149, 0]
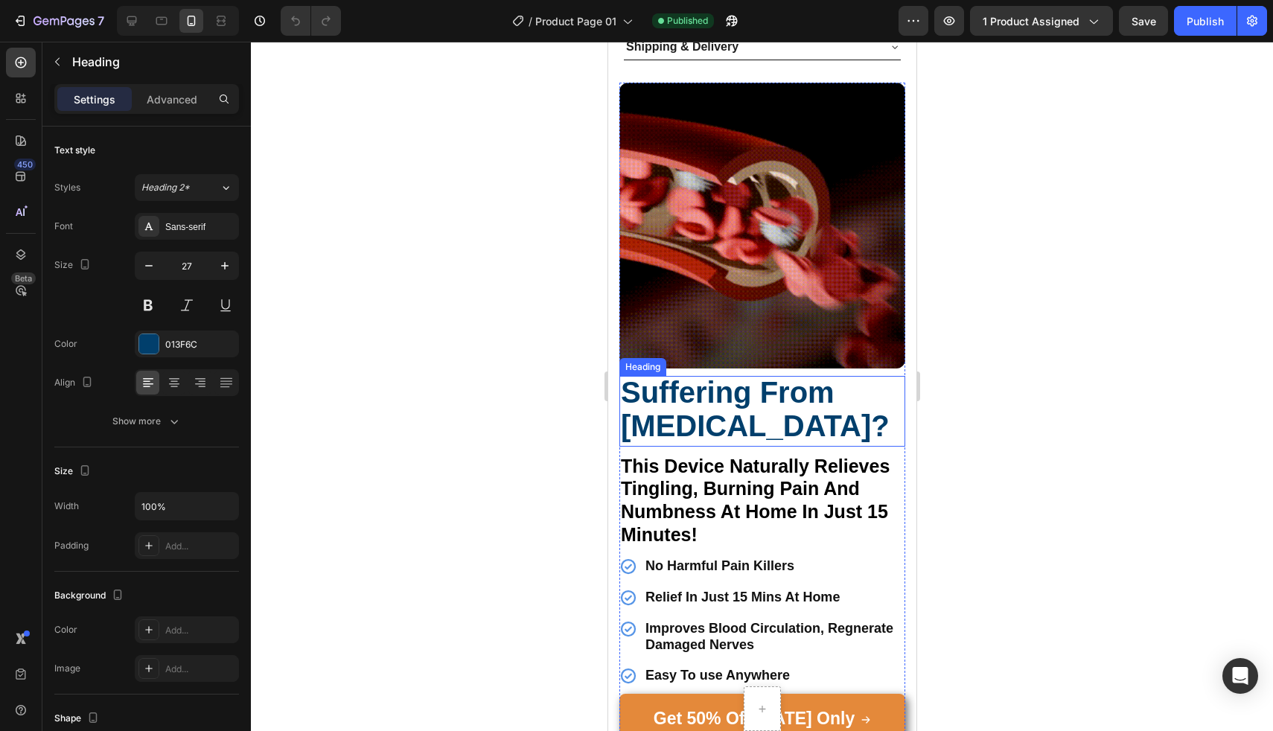
click at [705, 381] on strong "Suffering From [MEDICAL_DATA]?" at bounding box center [754, 409] width 269 height 67
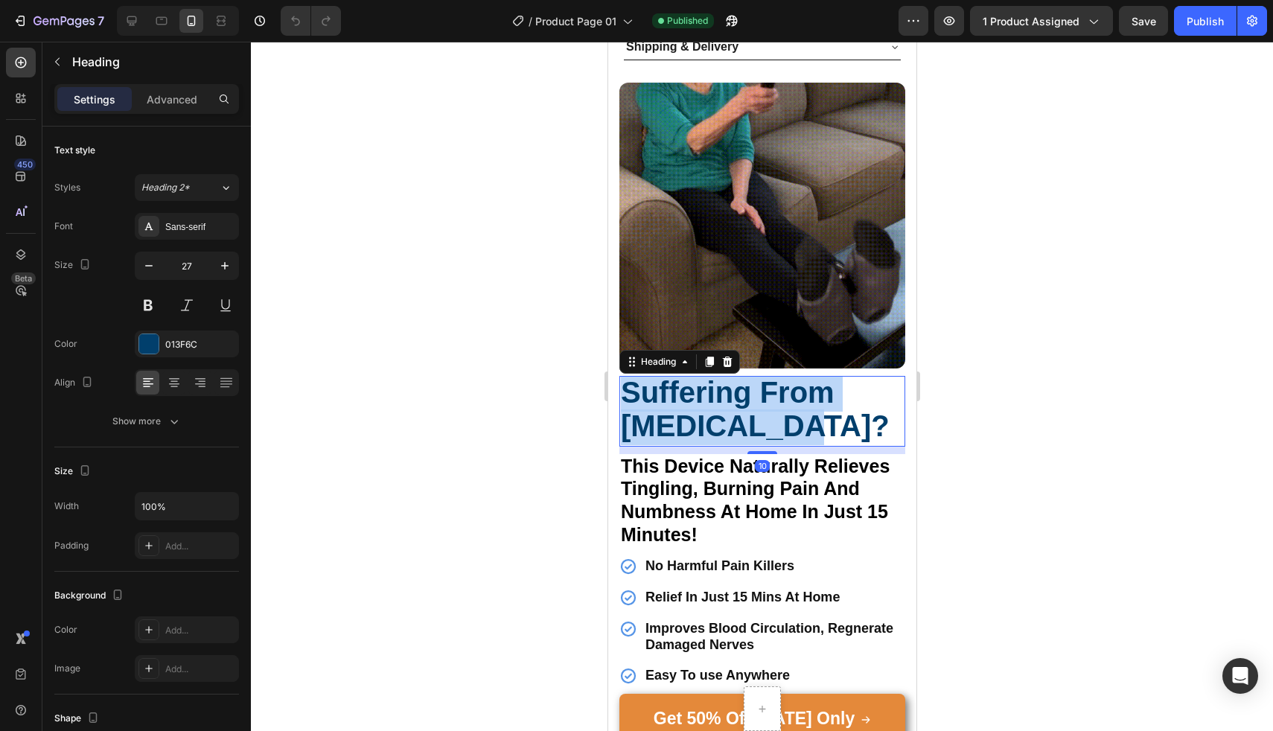
click at [705, 381] on strong "Suffering From [MEDICAL_DATA]?" at bounding box center [754, 409] width 269 height 67
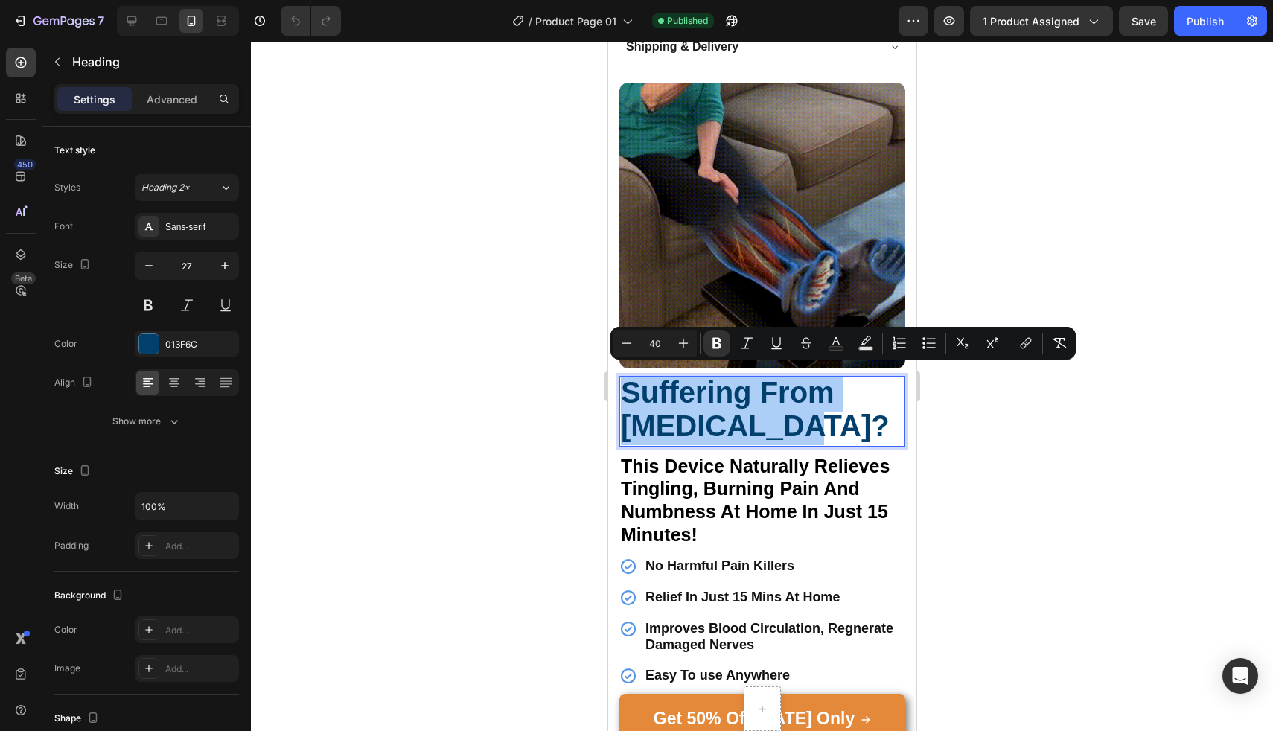
click at [659, 347] on input "40" at bounding box center [655, 343] width 30 height 18
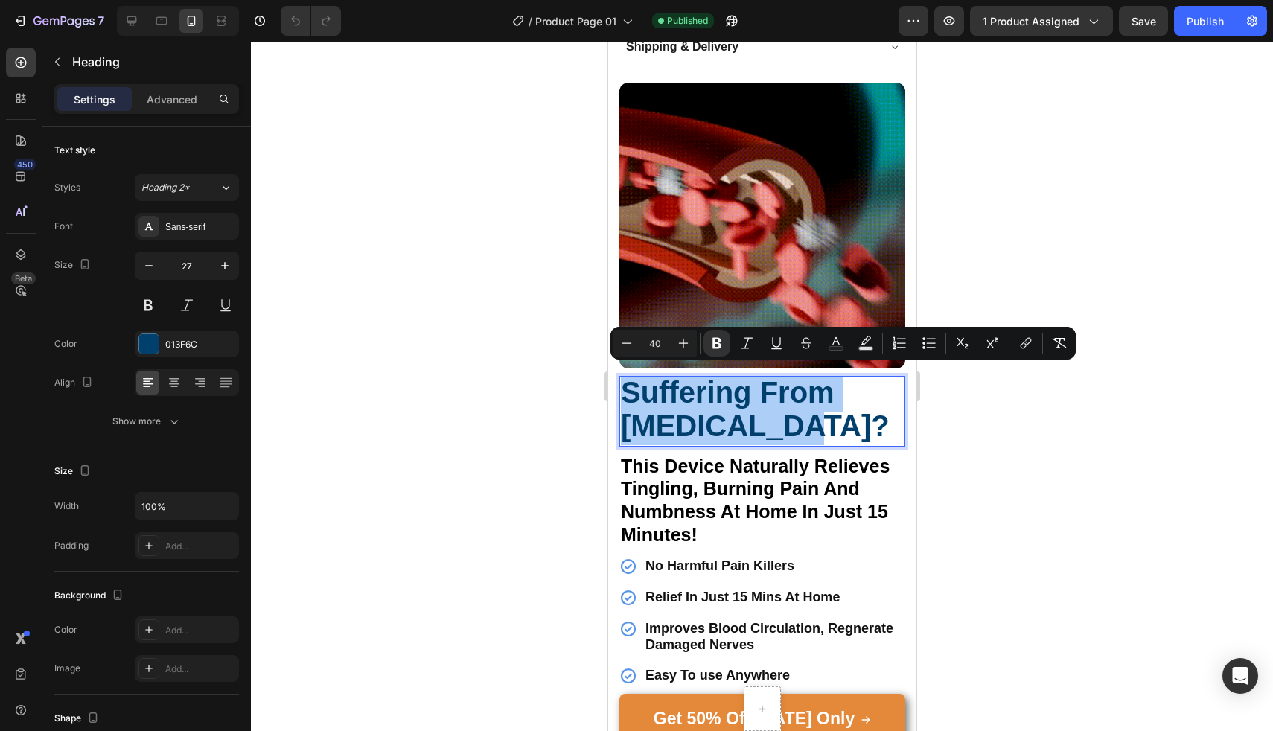
type input "4"
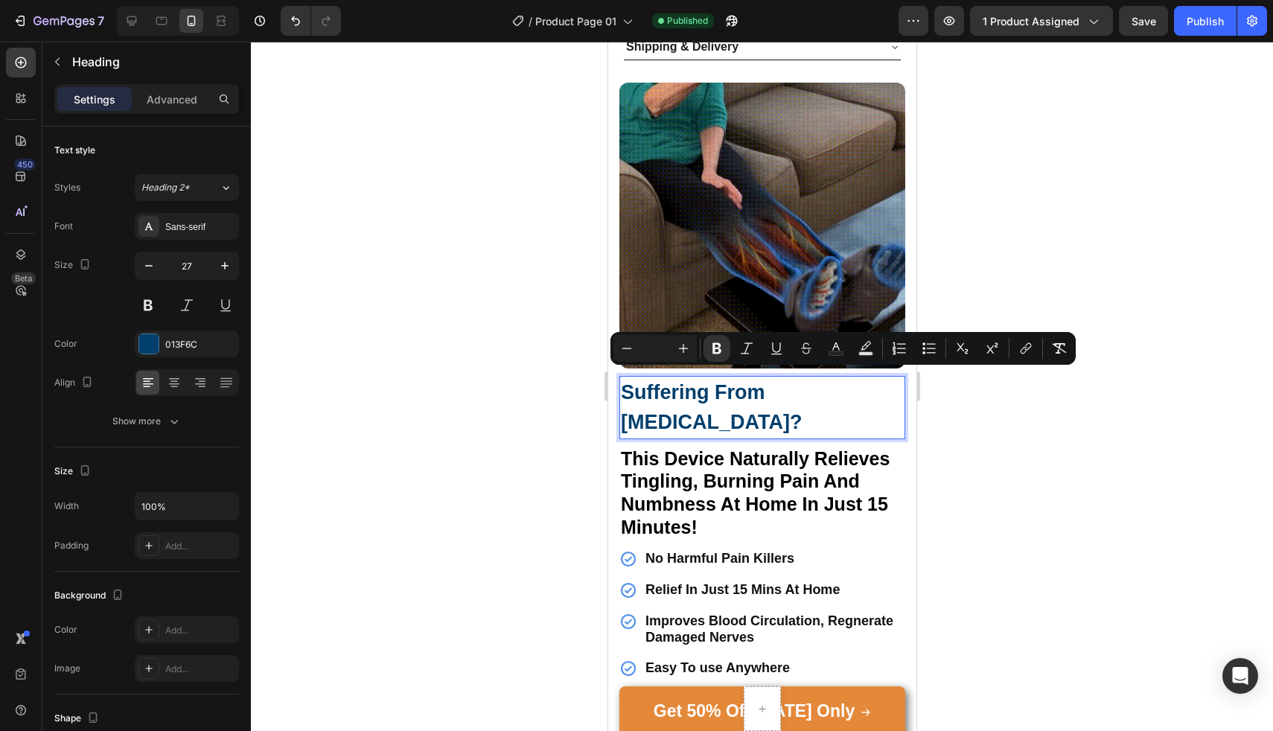
click at [657, 352] on input "Editor contextual toolbar" at bounding box center [655, 348] width 30 height 18
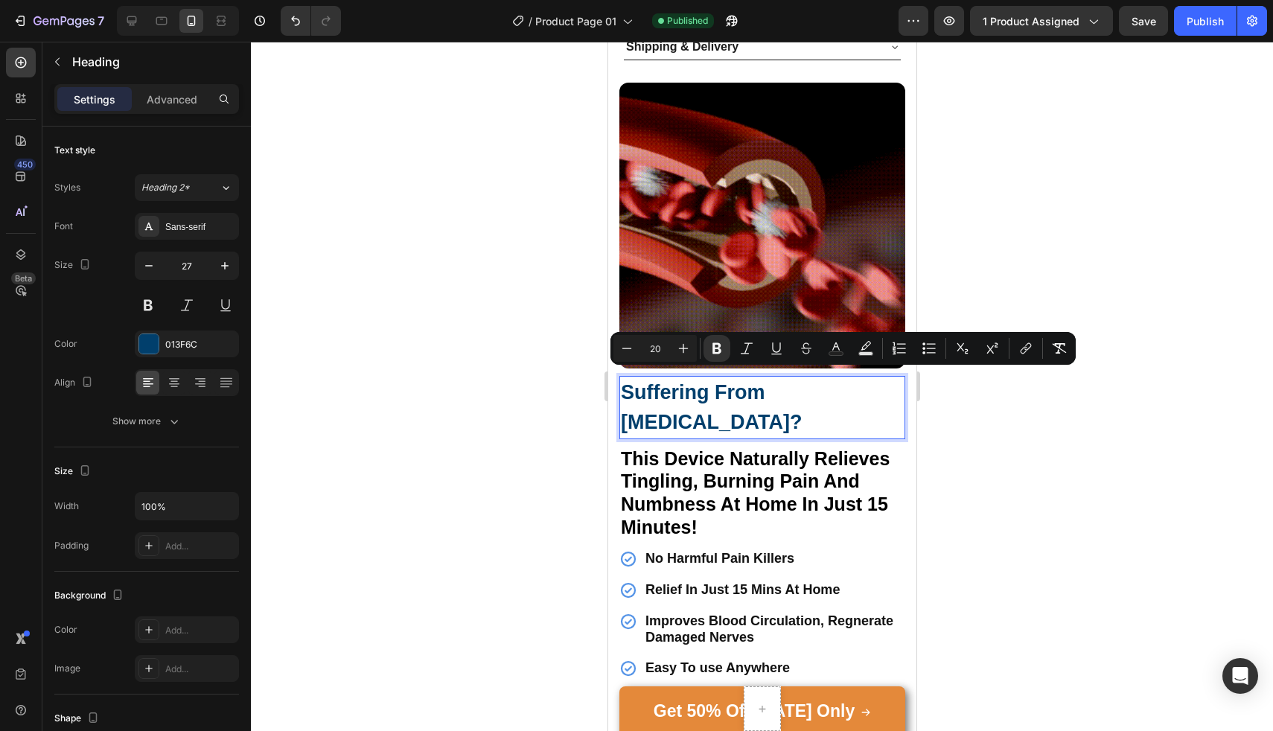
type input "20"
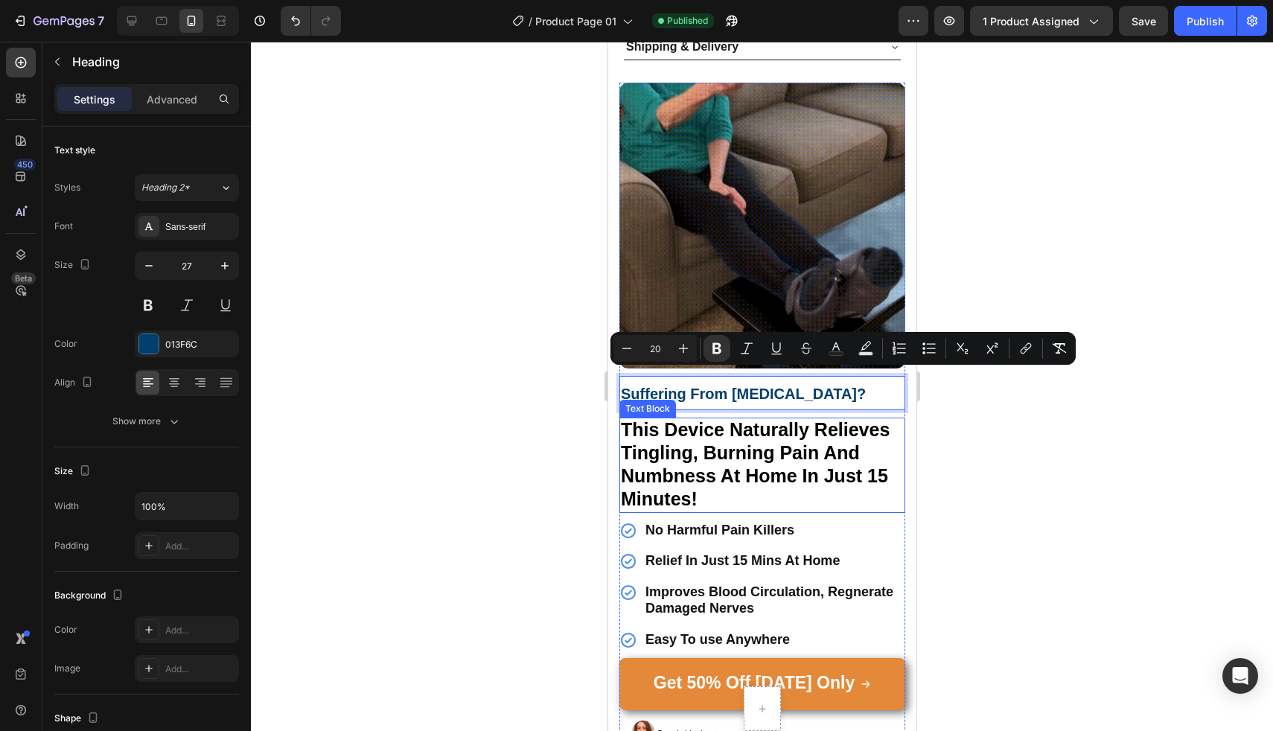
click at [702, 462] on strong "This Device Naturally Relieves Tingling, Burning Pain And Numbness At Home In J…" at bounding box center [754, 464] width 269 height 90
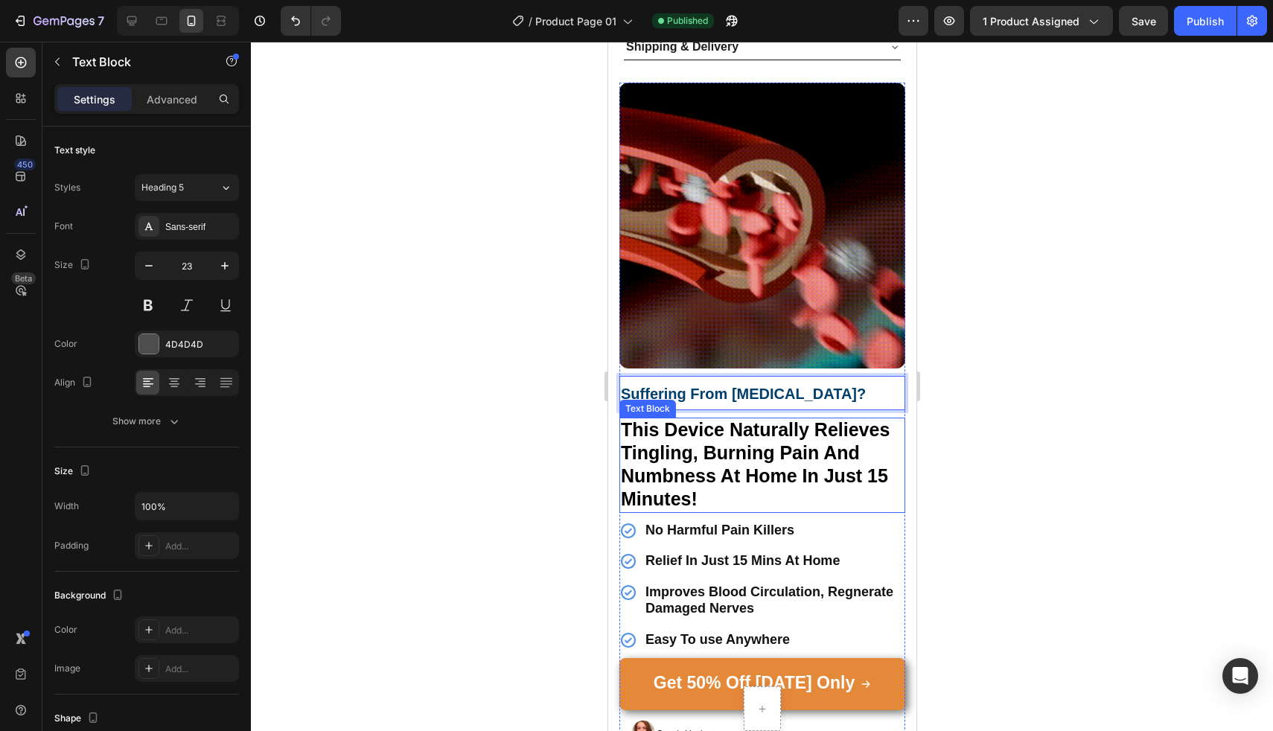
click at [702, 462] on strong "This Device Naturally Relieves Tingling, Burning Pain And Numbness At Home In J…" at bounding box center [754, 464] width 269 height 90
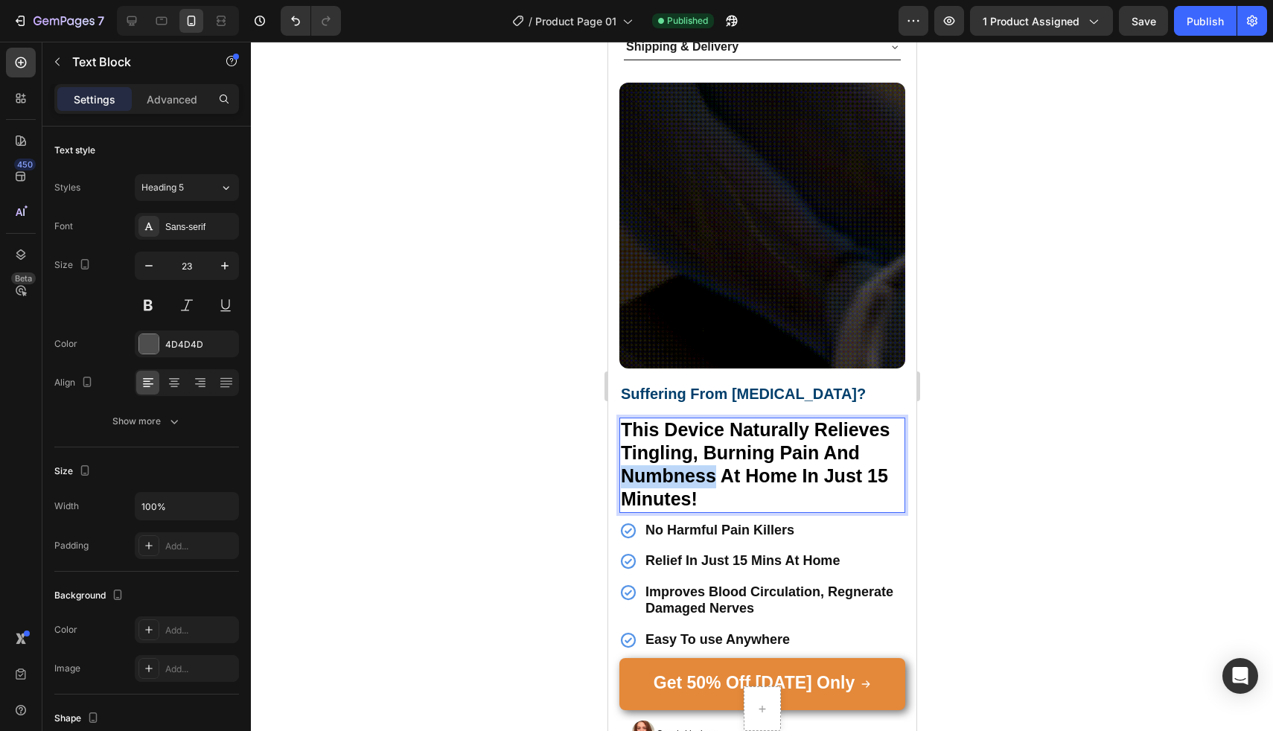
click at [702, 462] on strong "This Device Naturally Relieves Tingling, Burning Pain And Numbness At Home In J…" at bounding box center [754, 464] width 269 height 90
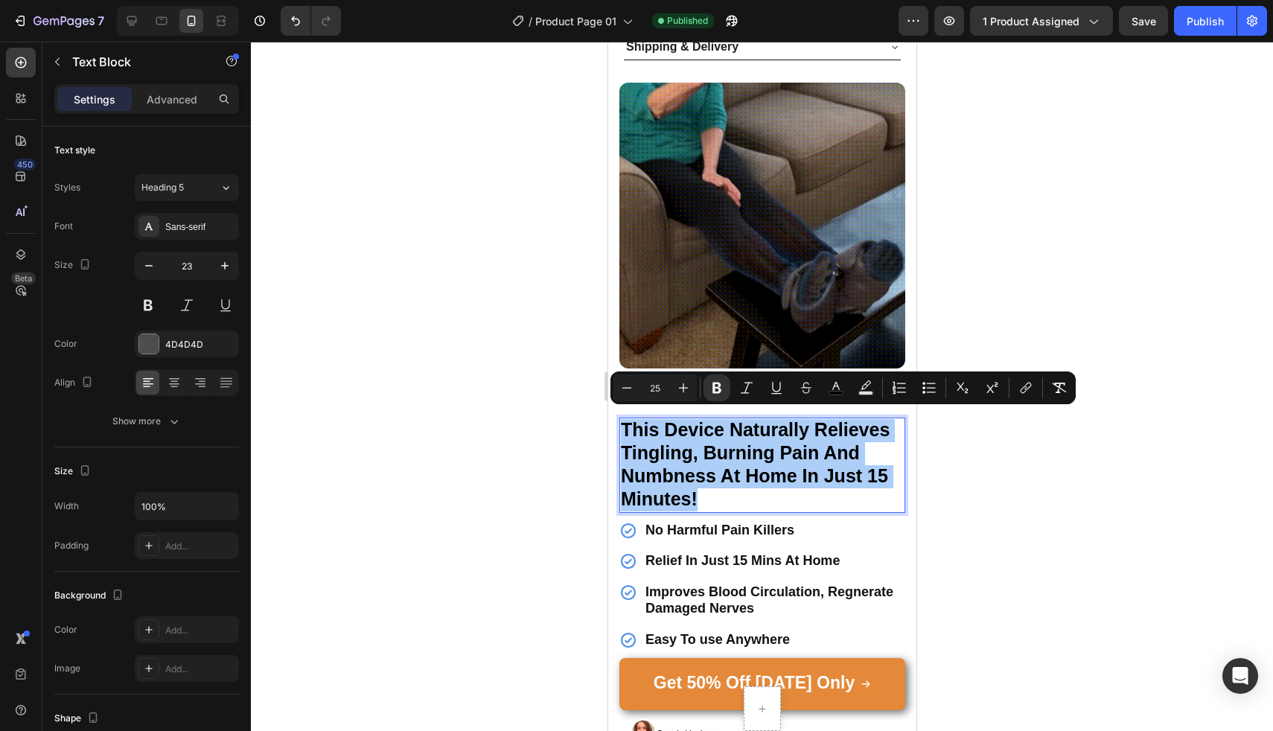
click at [660, 389] on input "25" at bounding box center [655, 388] width 30 height 18
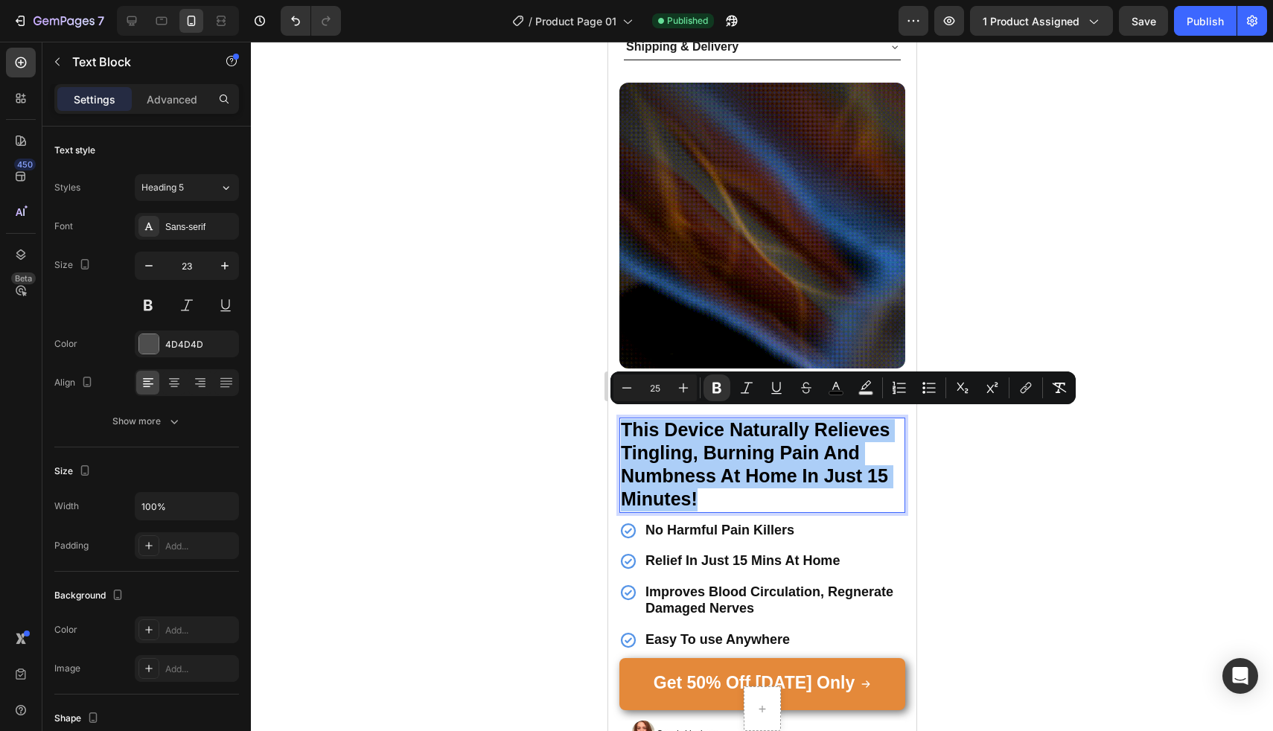
type input "2"
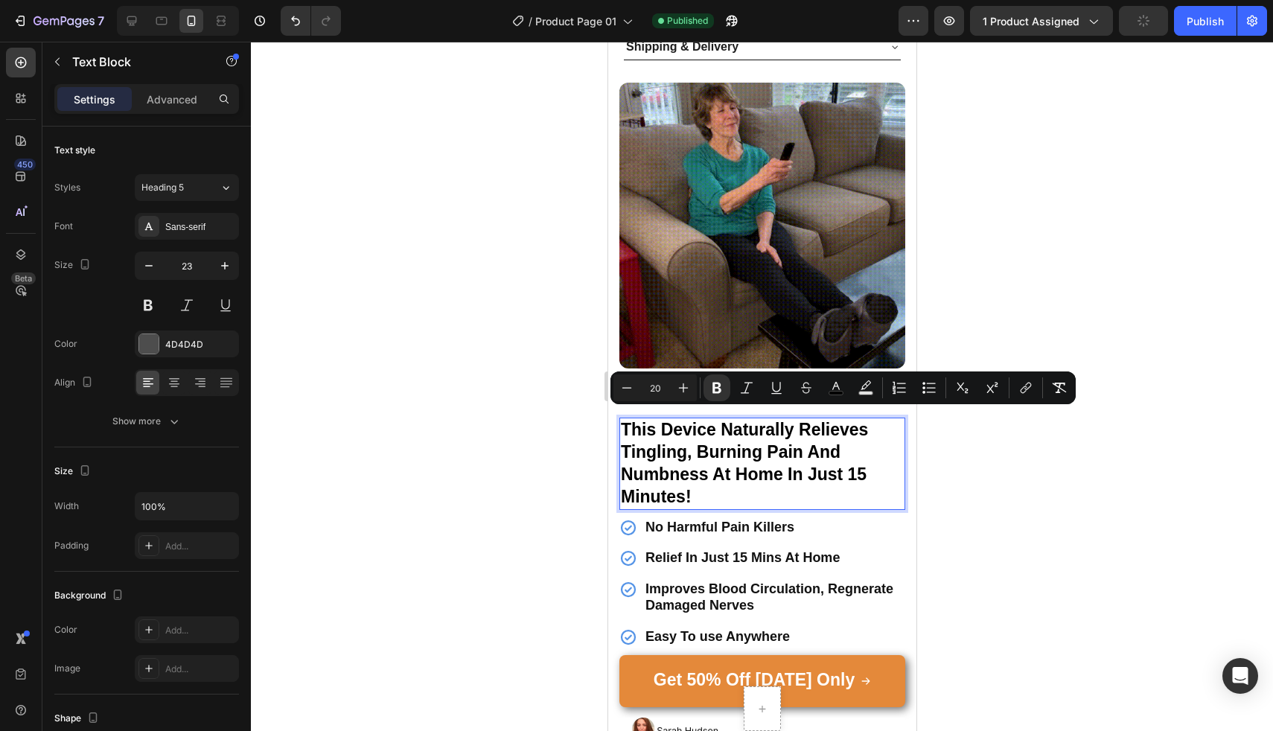
type input "20"
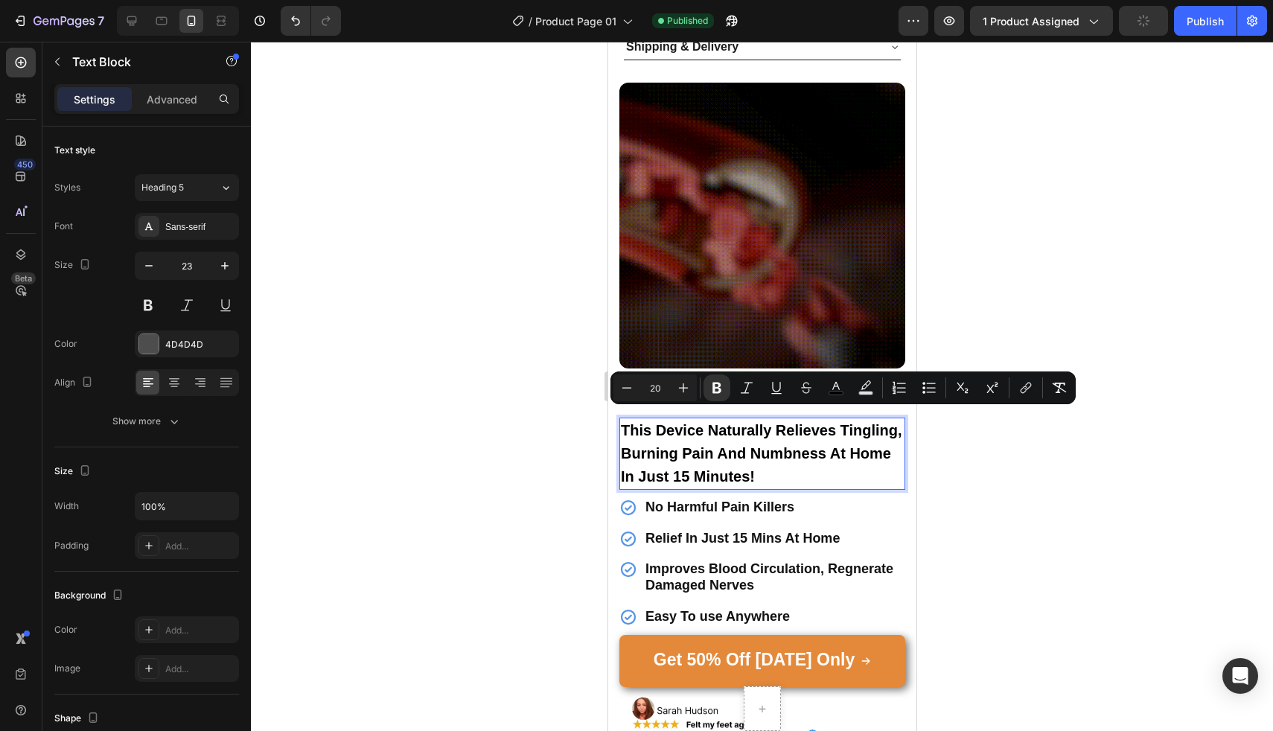
click at [538, 395] on div at bounding box center [762, 386] width 1022 height 689
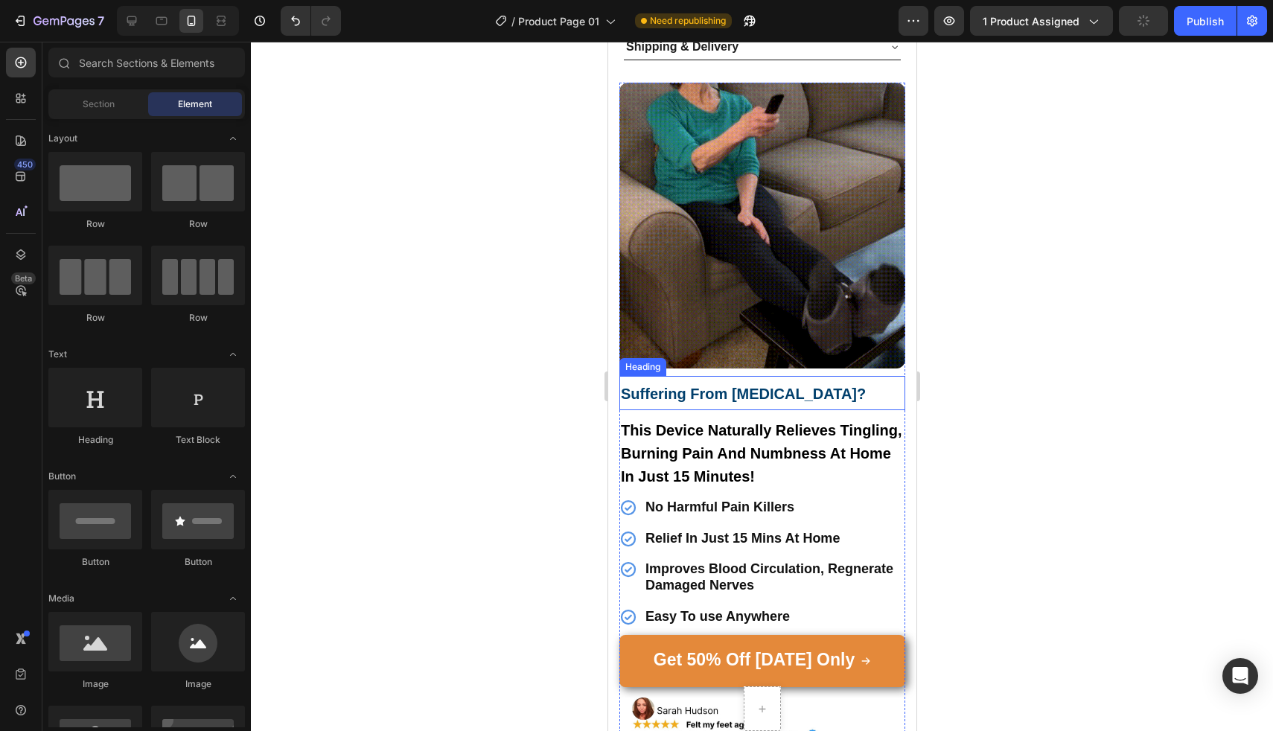
click at [694, 387] on strong "Suffering From [MEDICAL_DATA]?" at bounding box center [742, 394] width 245 height 16
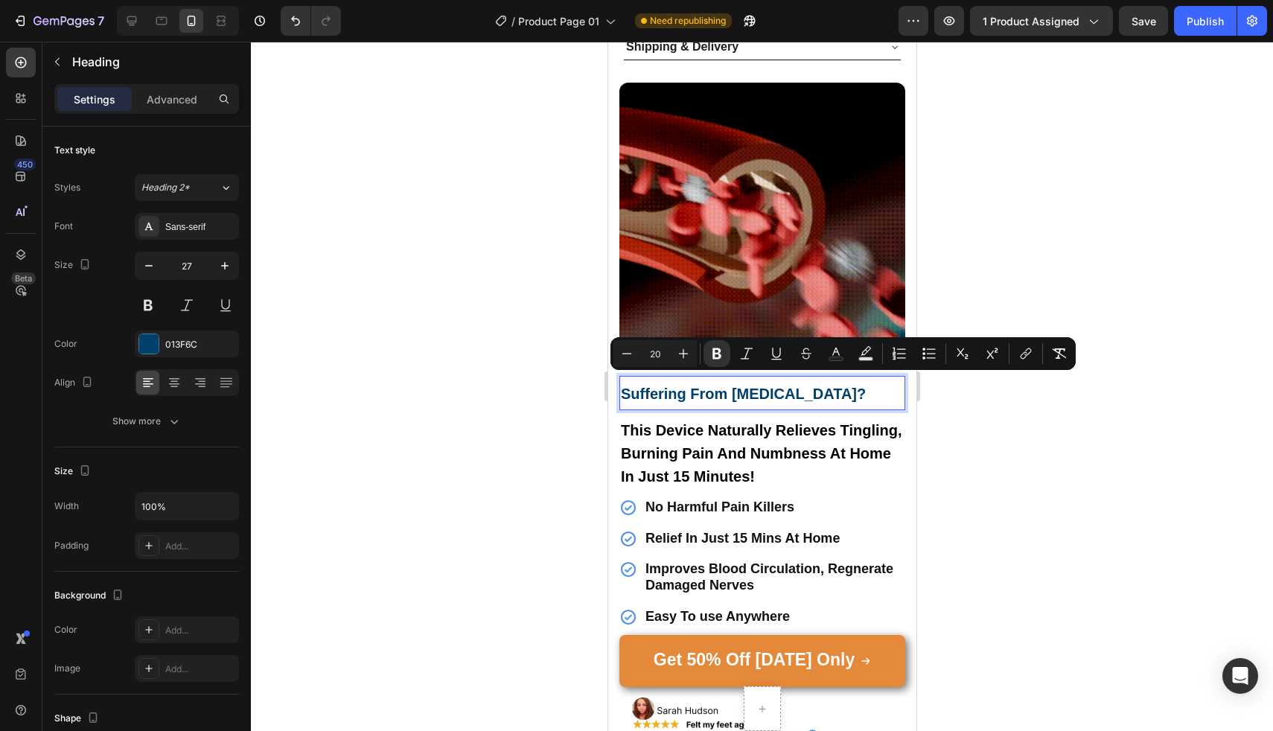
click at [658, 354] on input "20" at bounding box center [655, 354] width 30 height 18
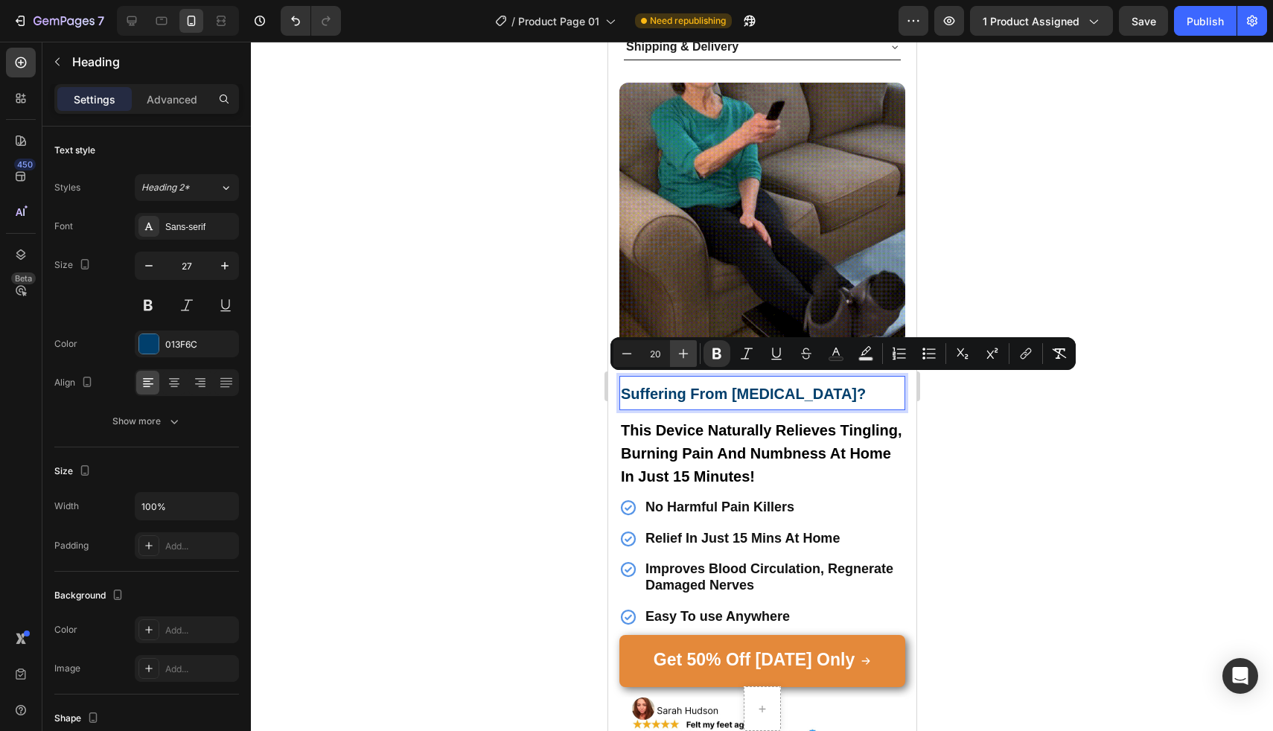
click at [682, 351] on icon "Editor contextual toolbar" at bounding box center [683, 353] width 15 height 15
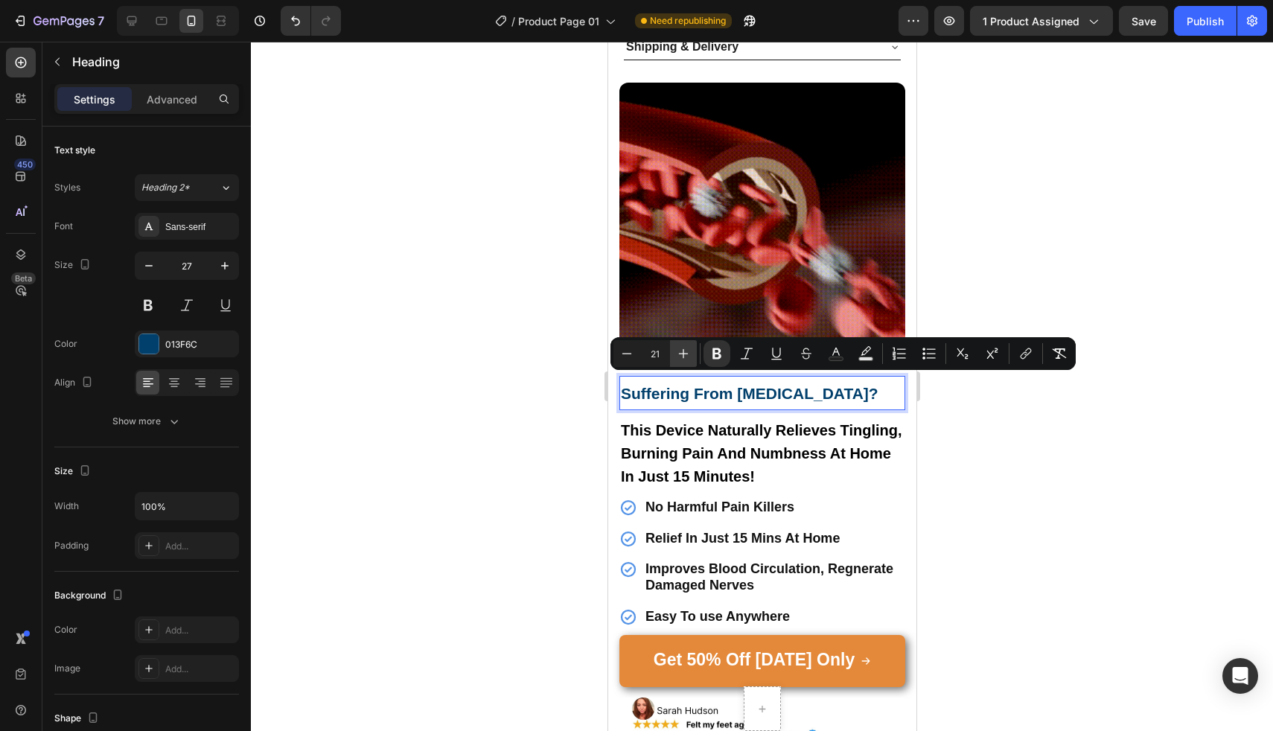
click at [682, 351] on icon "Editor contextual toolbar" at bounding box center [683, 353] width 15 height 15
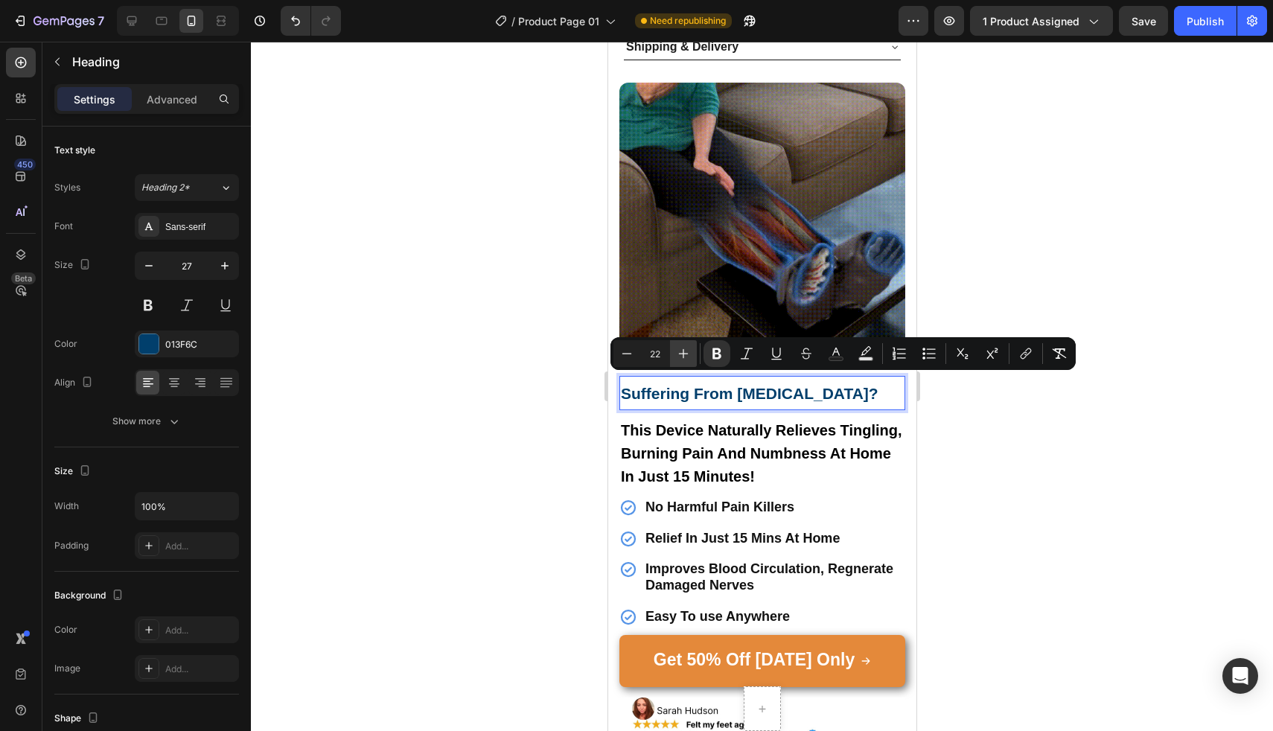
click at [682, 351] on icon "Editor contextual toolbar" at bounding box center [683, 353] width 15 height 15
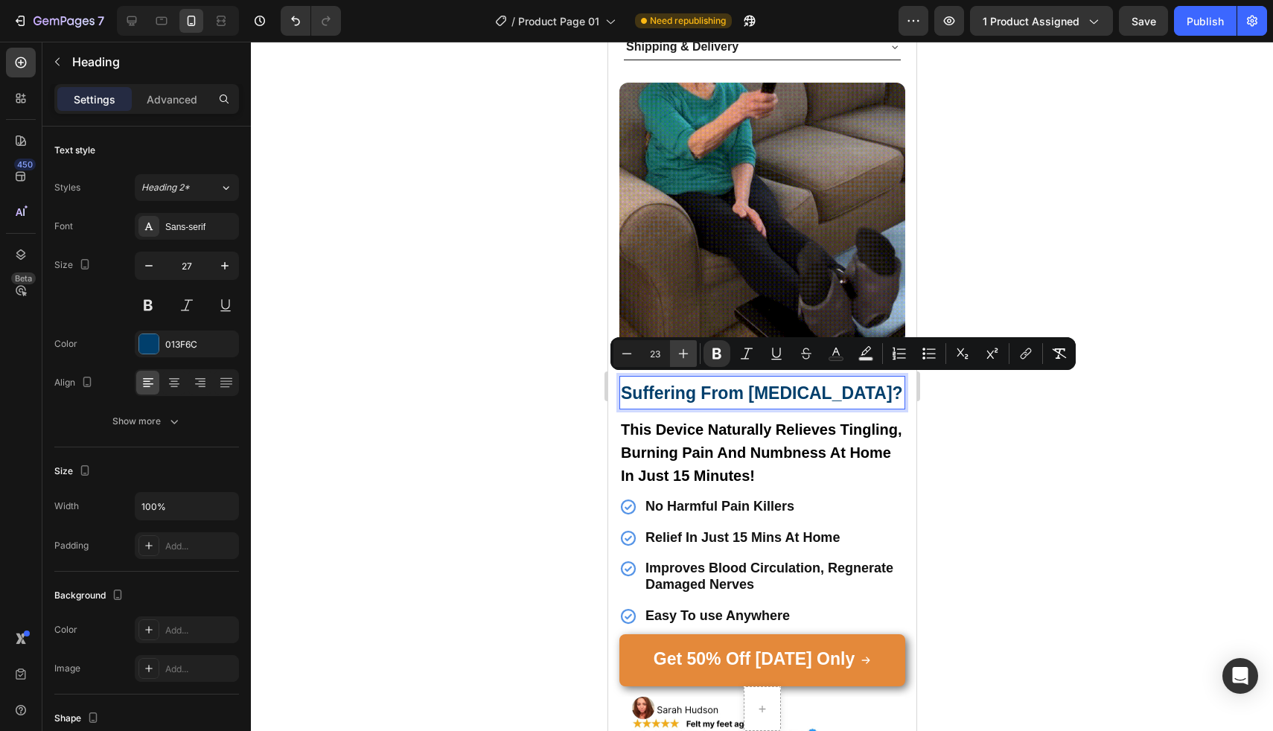
click at [682, 351] on icon "Editor contextual toolbar" at bounding box center [683, 353] width 15 height 15
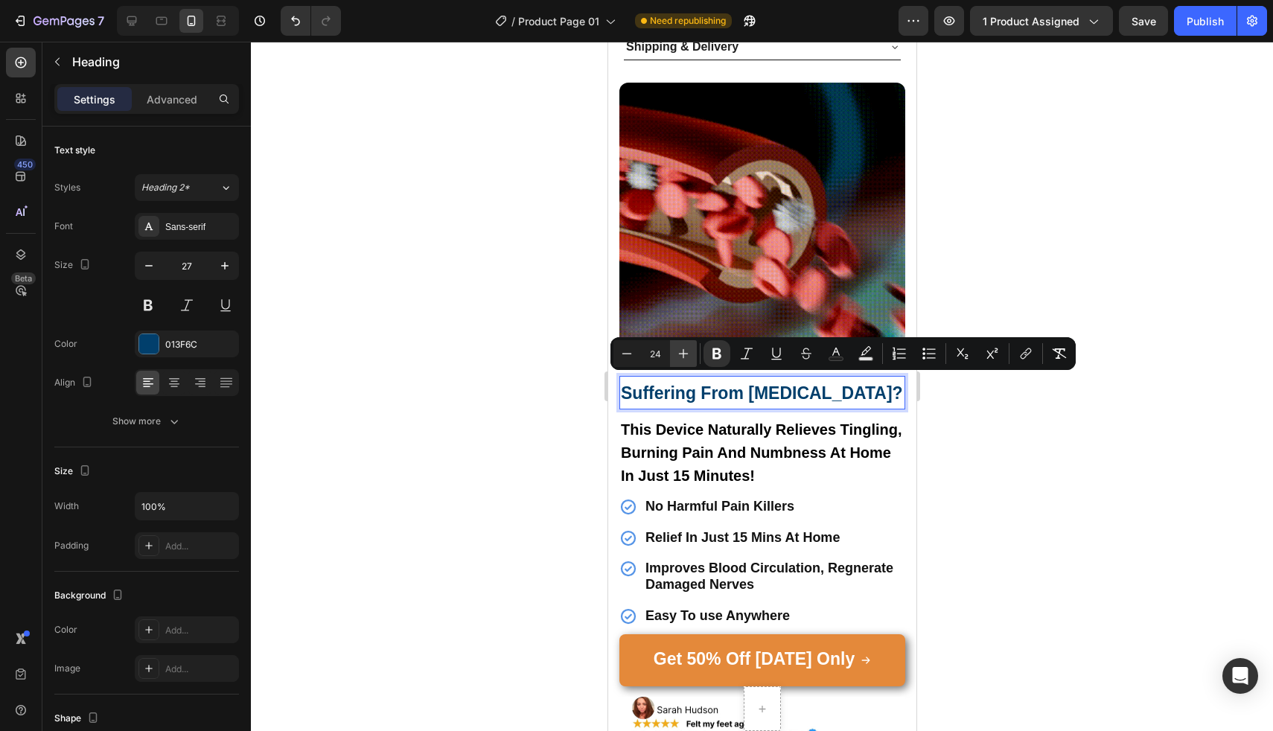
click at [682, 351] on icon "Editor contextual toolbar" at bounding box center [683, 353] width 15 height 15
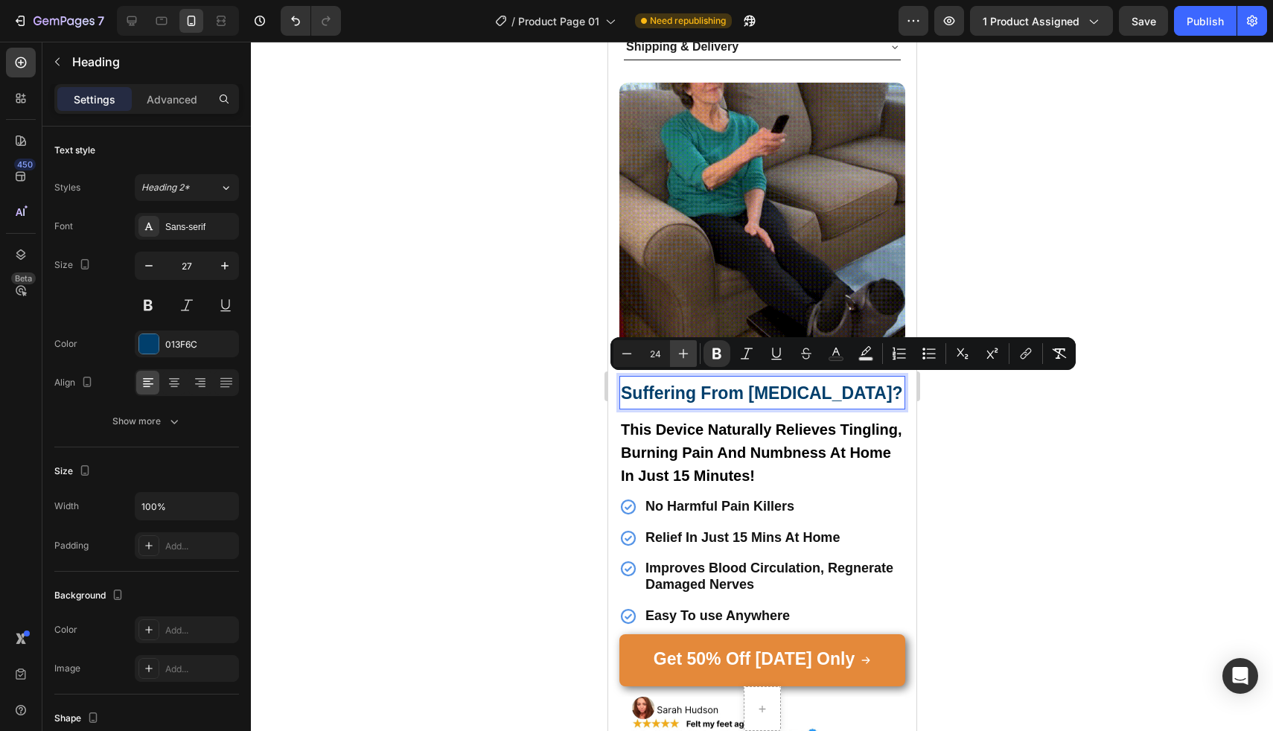
type input "25"
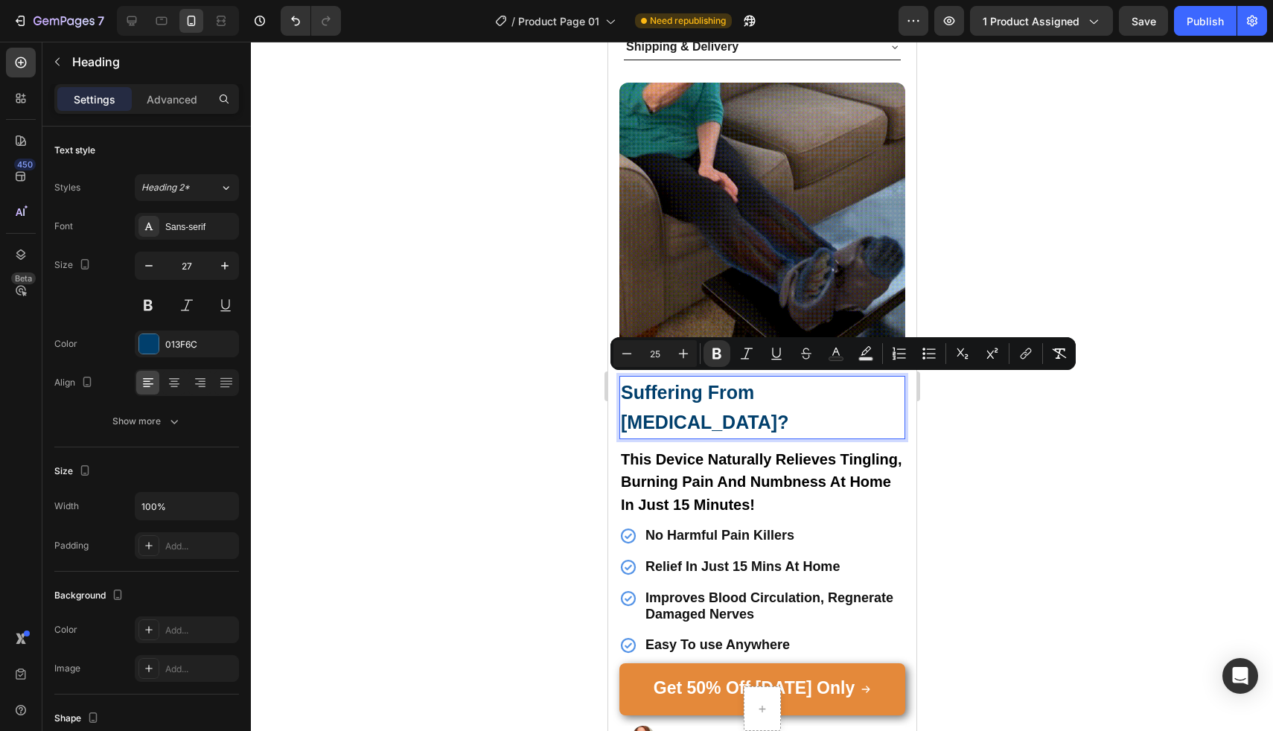
click at [528, 363] on div at bounding box center [762, 386] width 1022 height 689
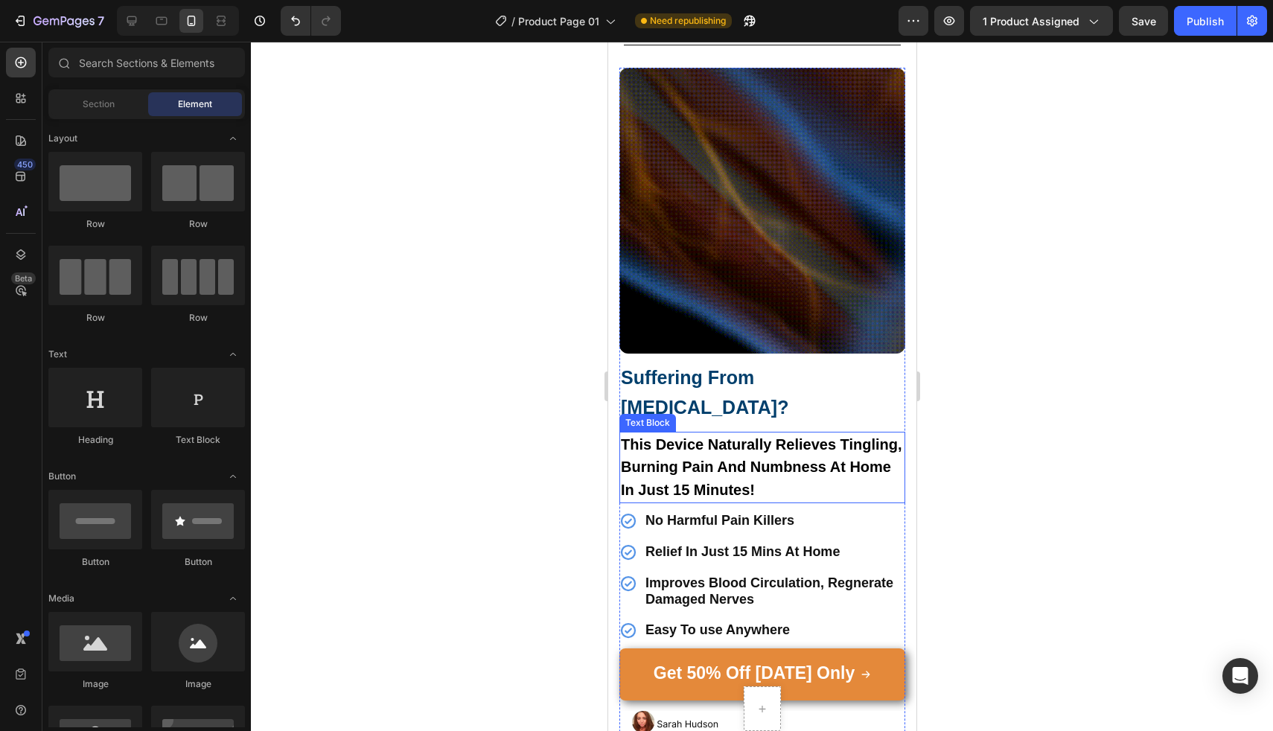
scroll to position [1166, 0]
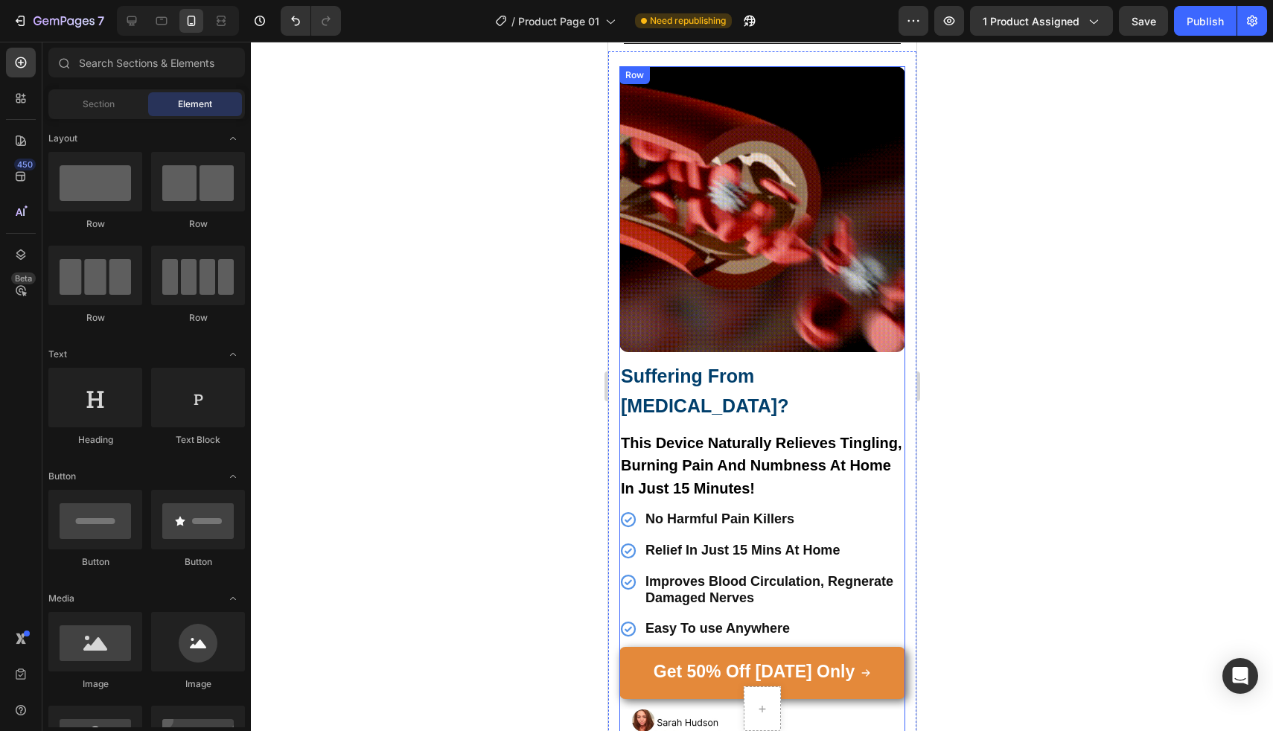
click at [730, 380] on p "⁠⁠⁠⁠⁠⁠⁠ Suffering From Neuropathy?" at bounding box center [761, 391] width 283 height 60
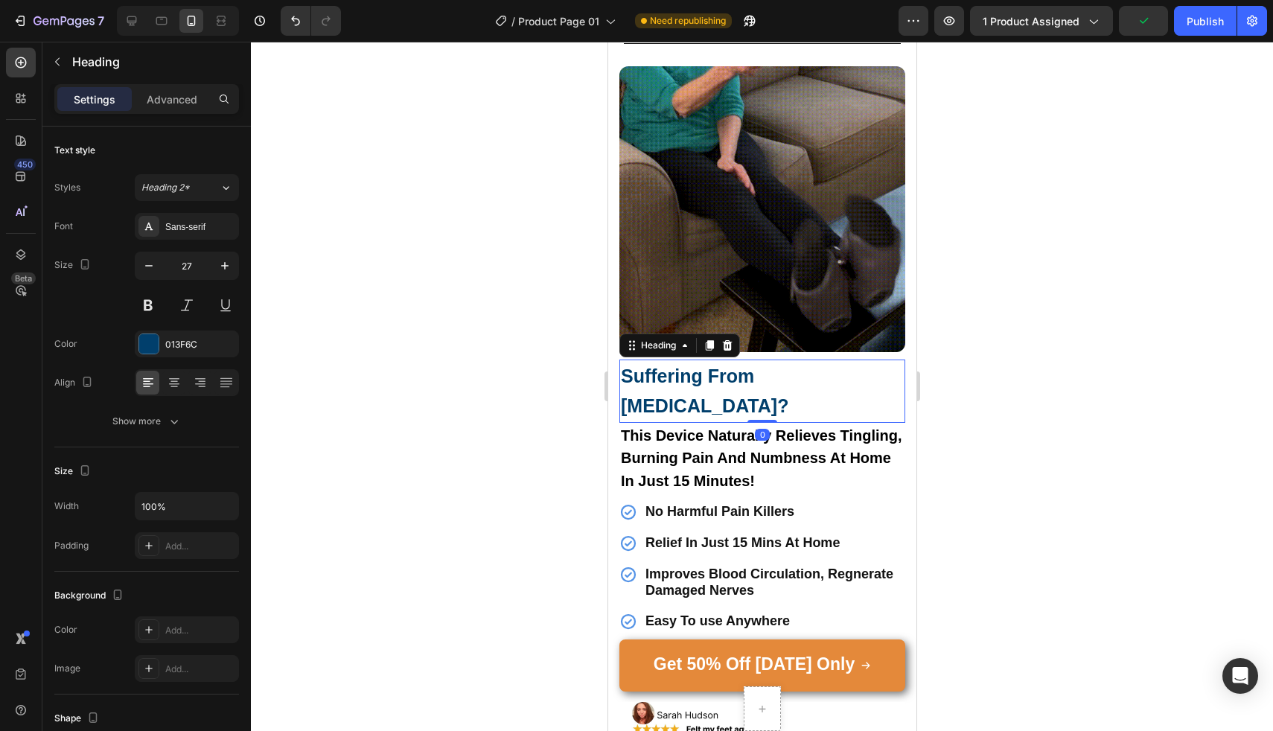
drag, startPoint x: 755, startPoint y: 388, endPoint x: 760, endPoint y: 370, distance: 18.6
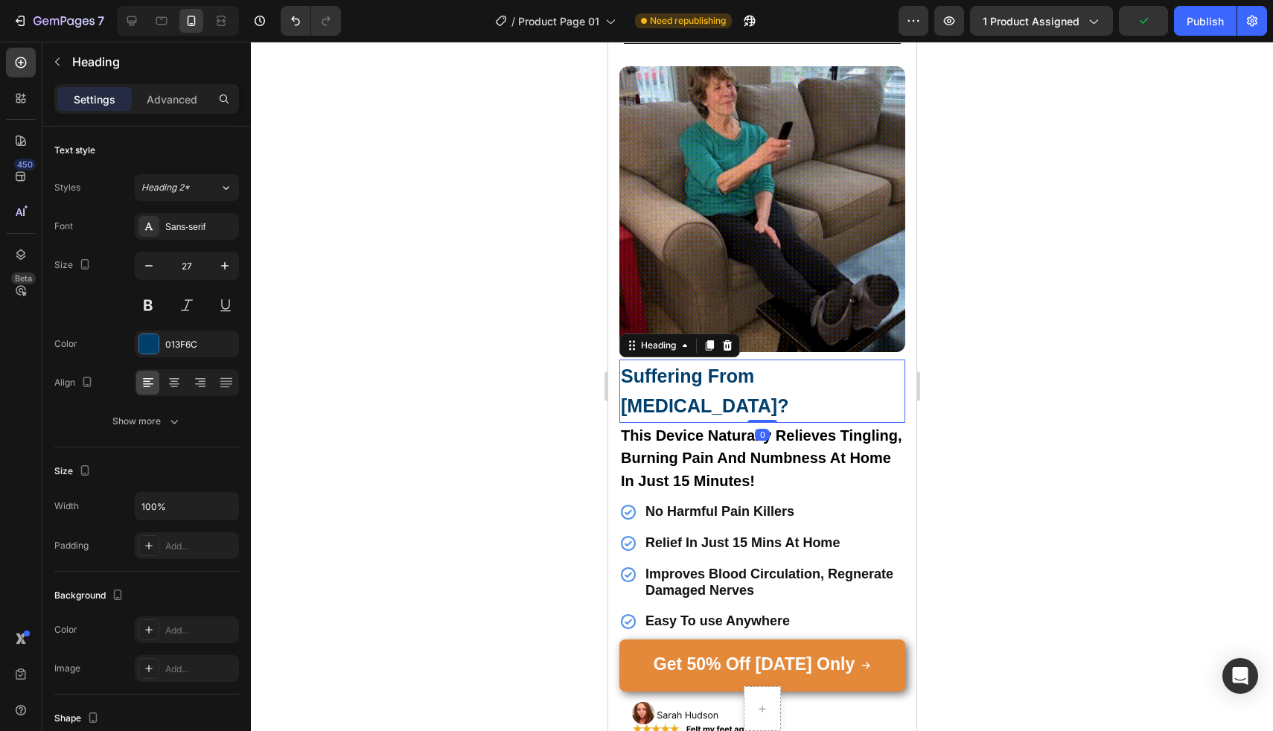
click at [760, 370] on div "⁠⁠⁠⁠⁠⁠⁠ Suffering From Neuropathy? Heading 0" at bounding box center [762, 391] width 286 height 63
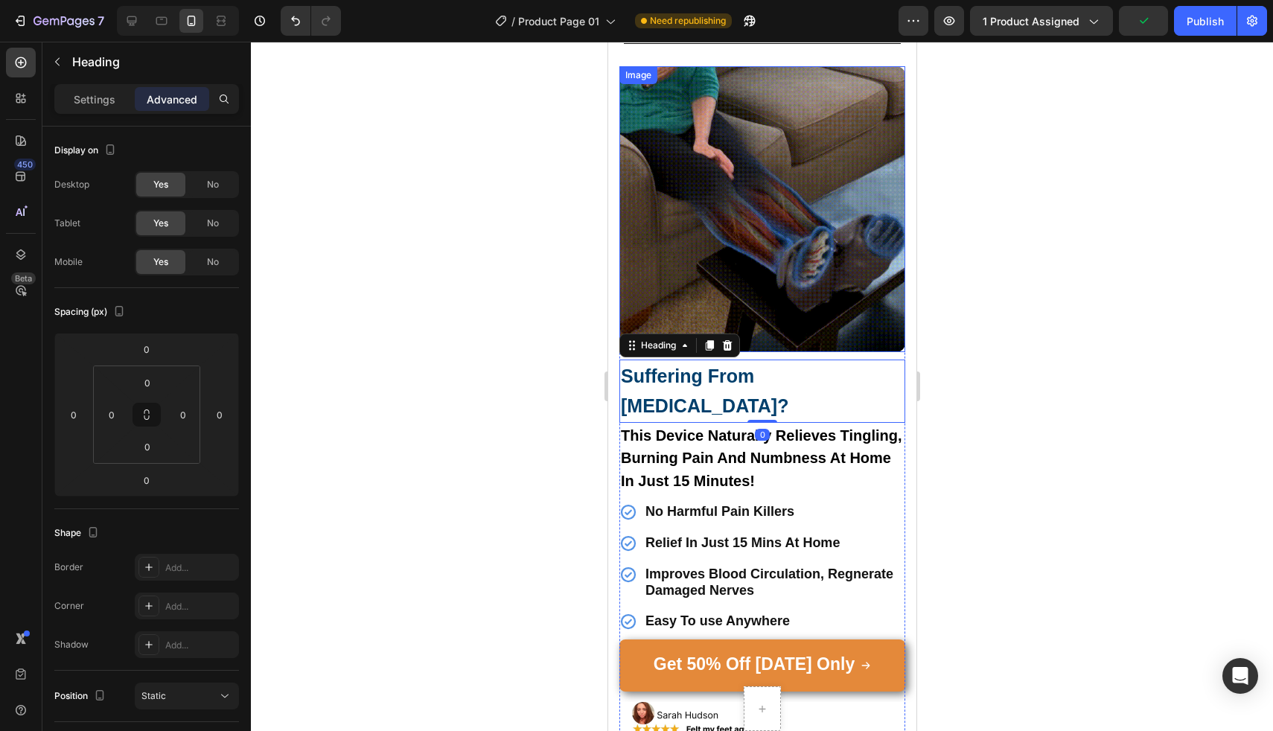
click at [584, 325] on div at bounding box center [762, 386] width 1022 height 689
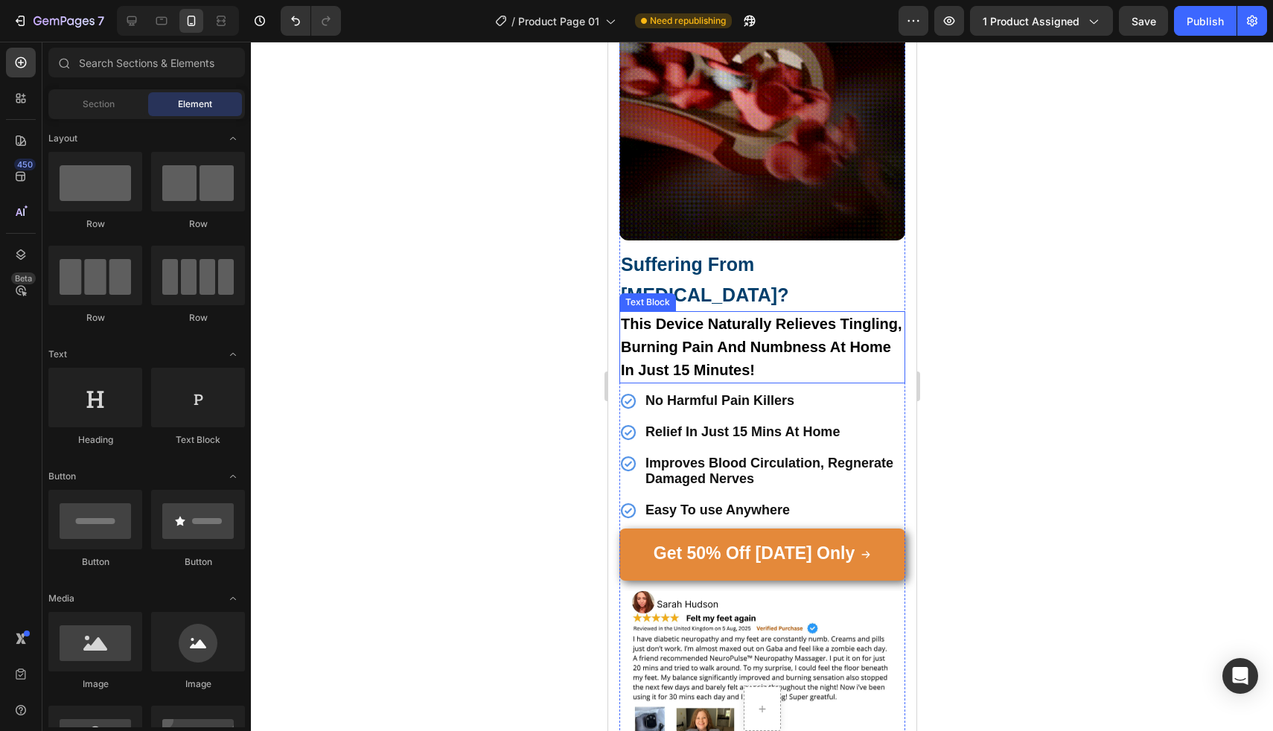
scroll to position [1284, 0]
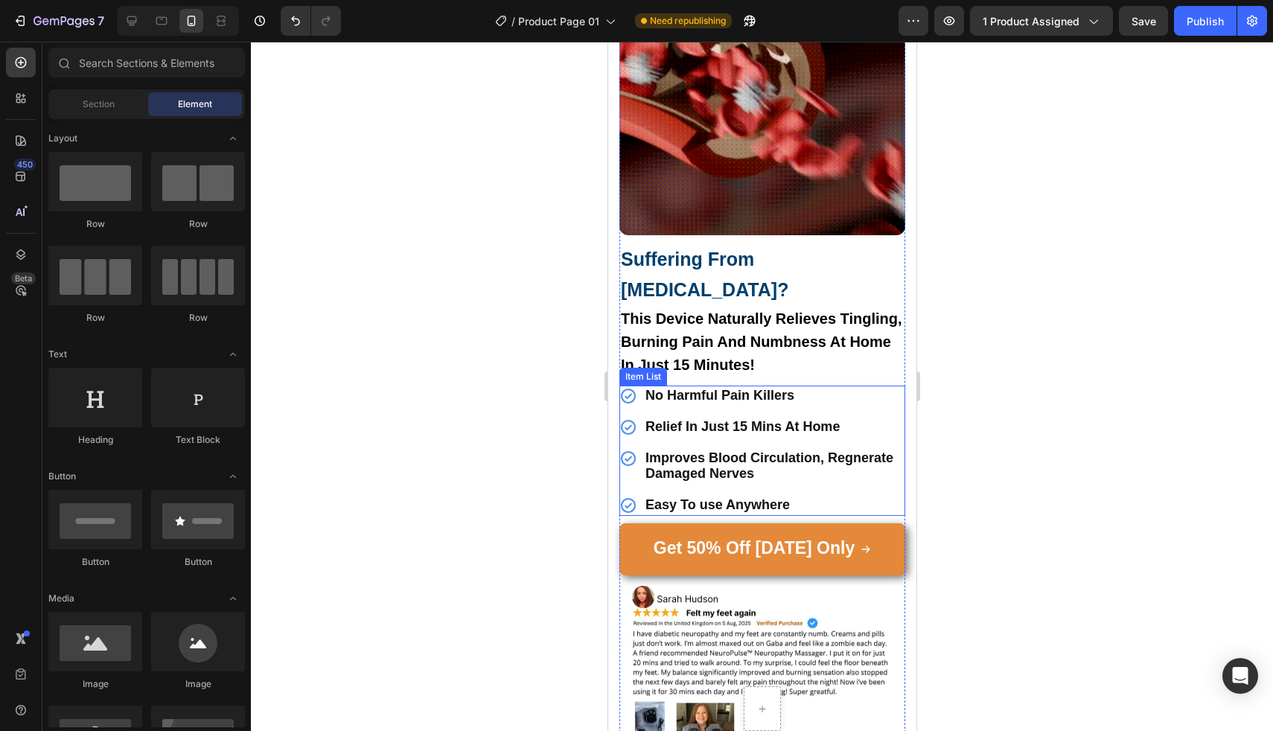
click at [788, 388] on span "No Harmful Pain Killers" at bounding box center [719, 395] width 149 height 15
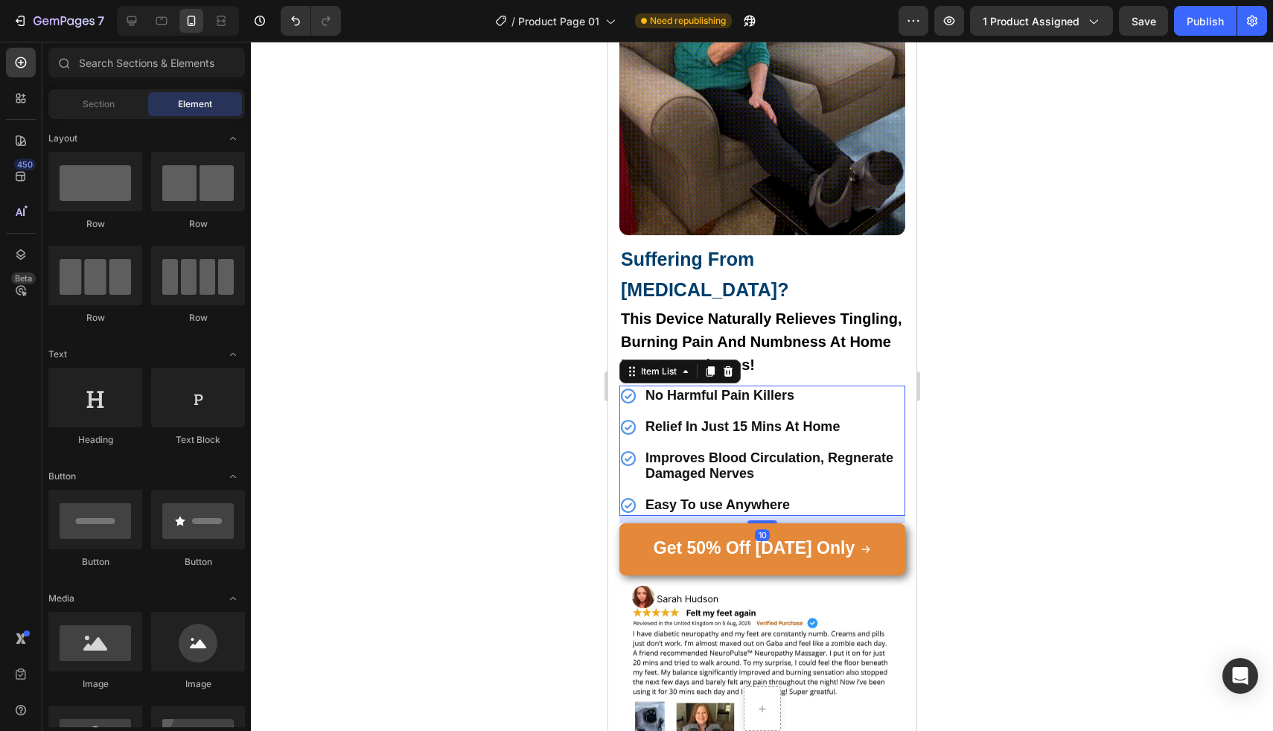
click at [788, 388] on span "No Harmful Pain Killers" at bounding box center [719, 395] width 149 height 15
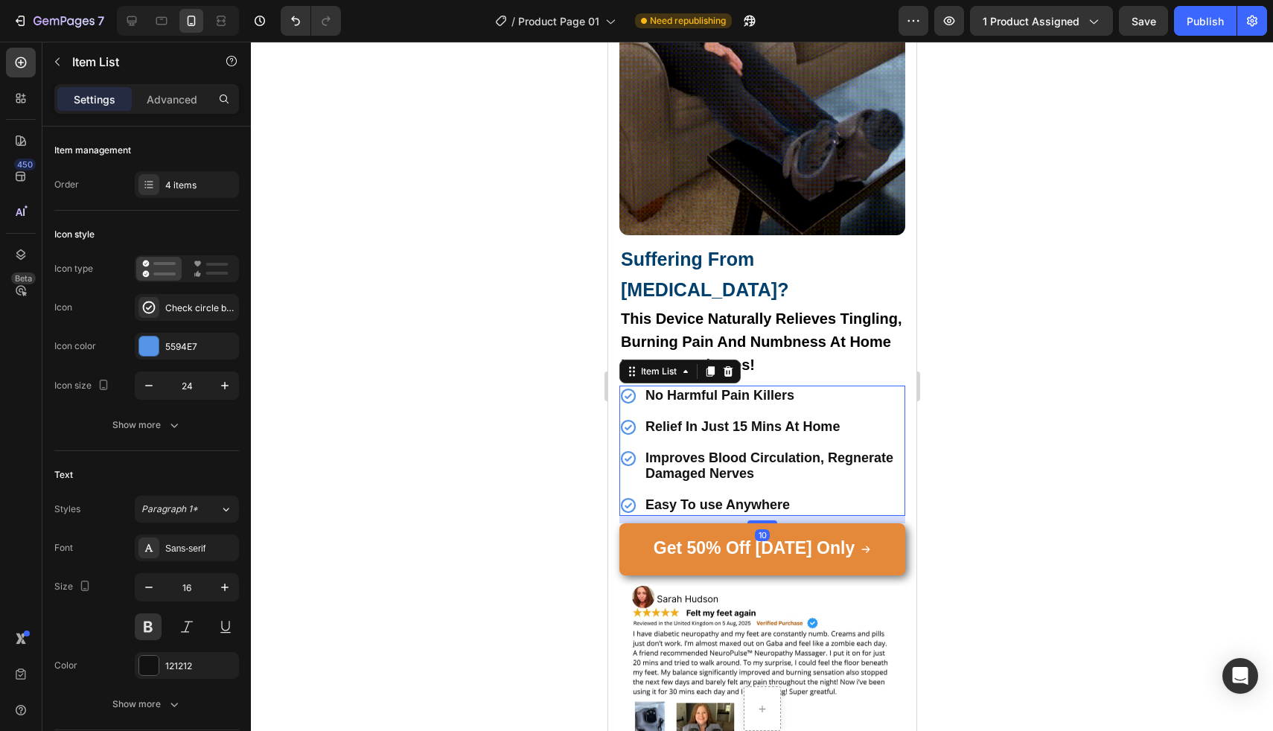
click at [788, 388] on span "No Harmful Pain Killers" at bounding box center [719, 395] width 149 height 15
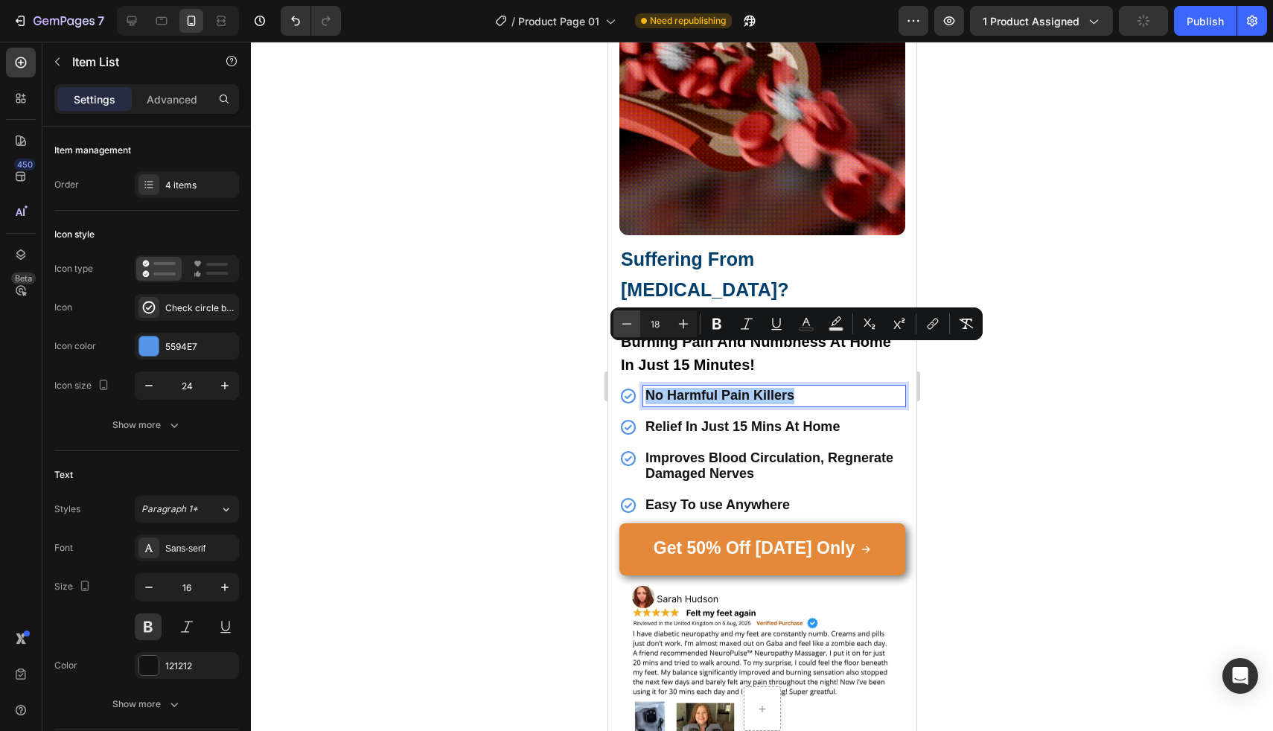
click at [622, 322] on icon "Editor contextual toolbar" at bounding box center [626, 323] width 15 height 15
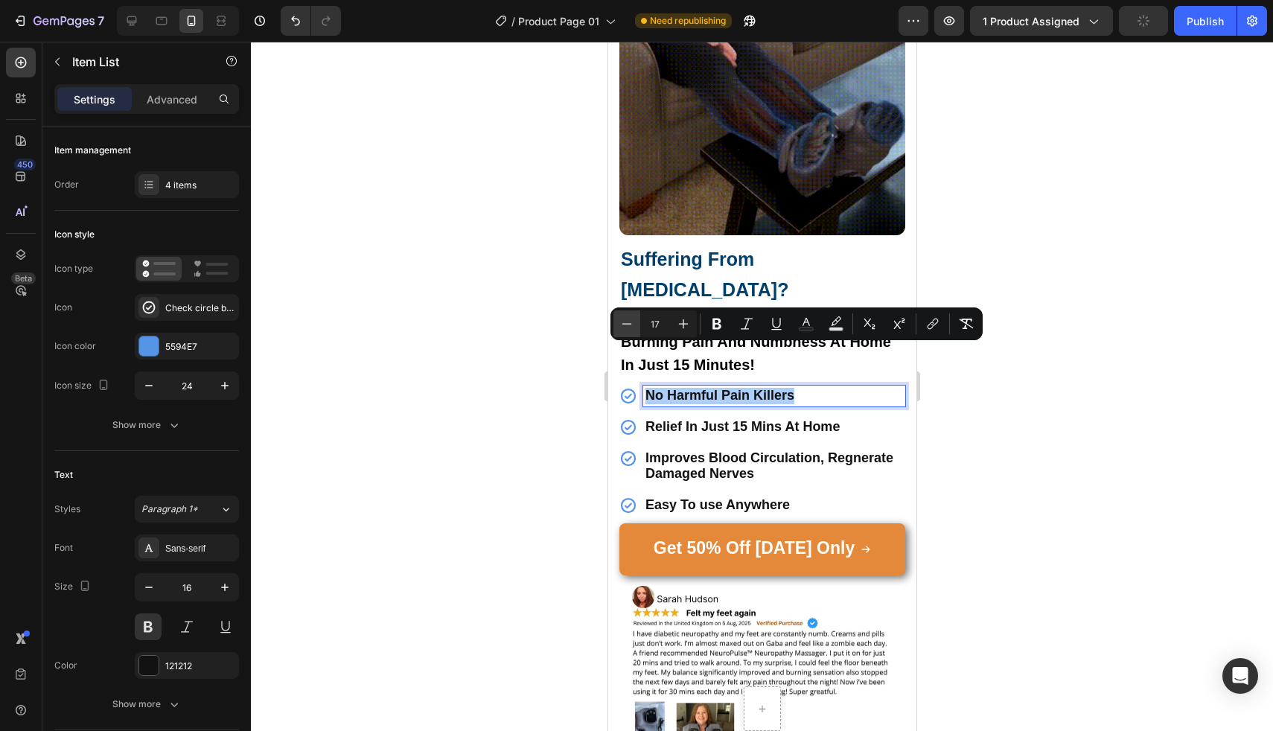
click at [622, 322] on icon "Editor contextual toolbar" at bounding box center [626, 323] width 15 height 15
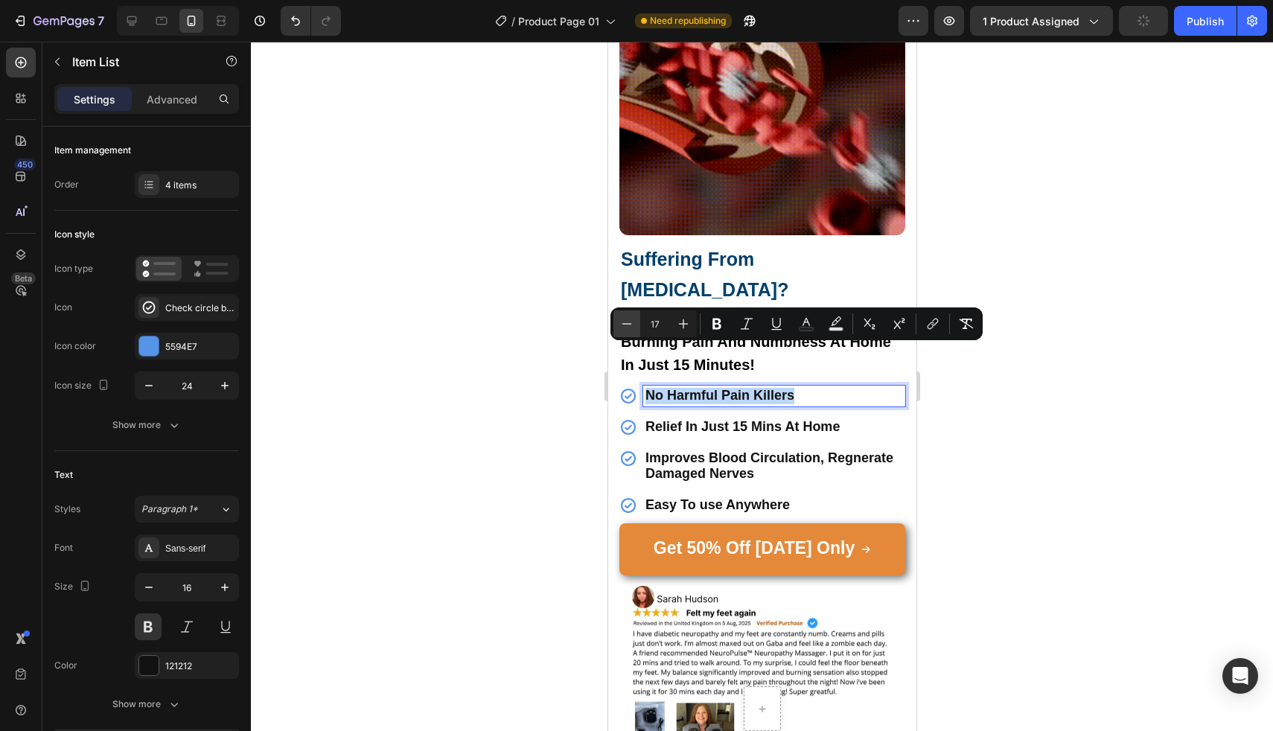
type input "16"
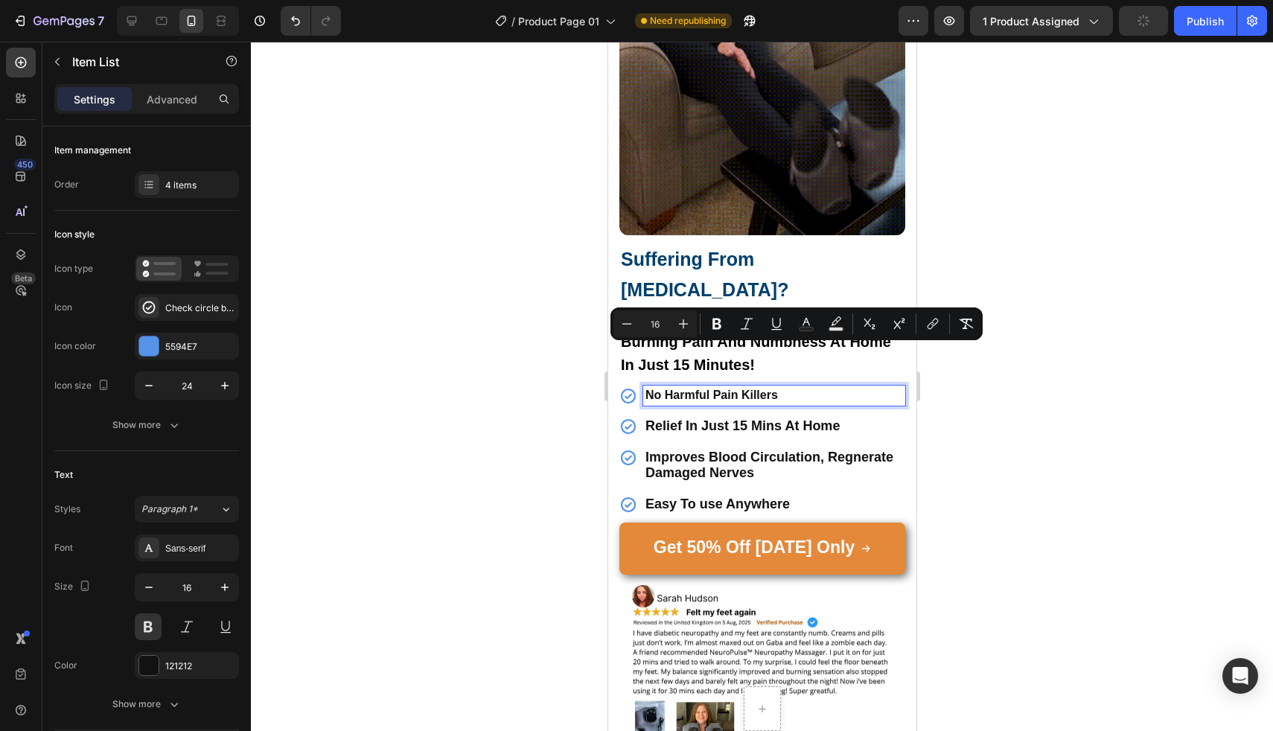
click at [669, 418] on span "Relief In Just 15 Mins At Home" at bounding box center [742, 425] width 194 height 15
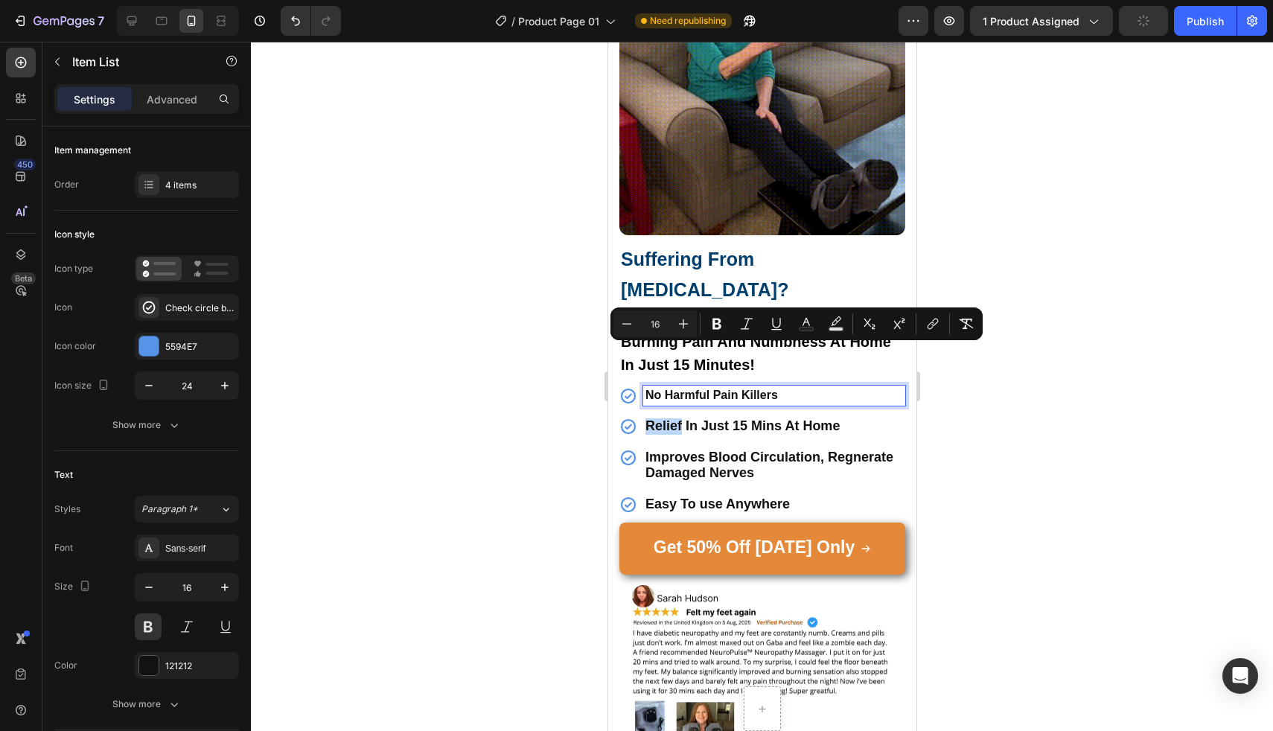
click at [669, 418] on span "Relief In Just 15 Mins At Home" at bounding box center [742, 425] width 194 height 15
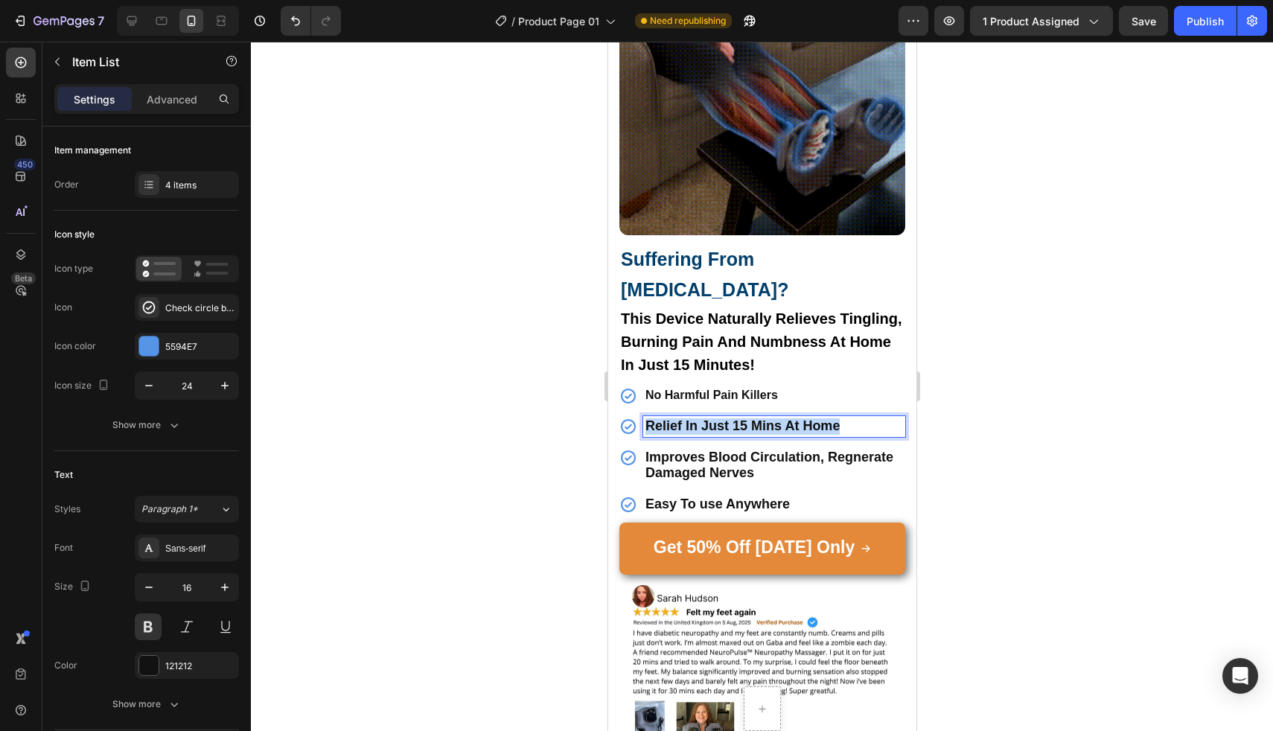
click at [669, 418] on span "Relief In Just 15 Mins At Home" at bounding box center [742, 425] width 194 height 15
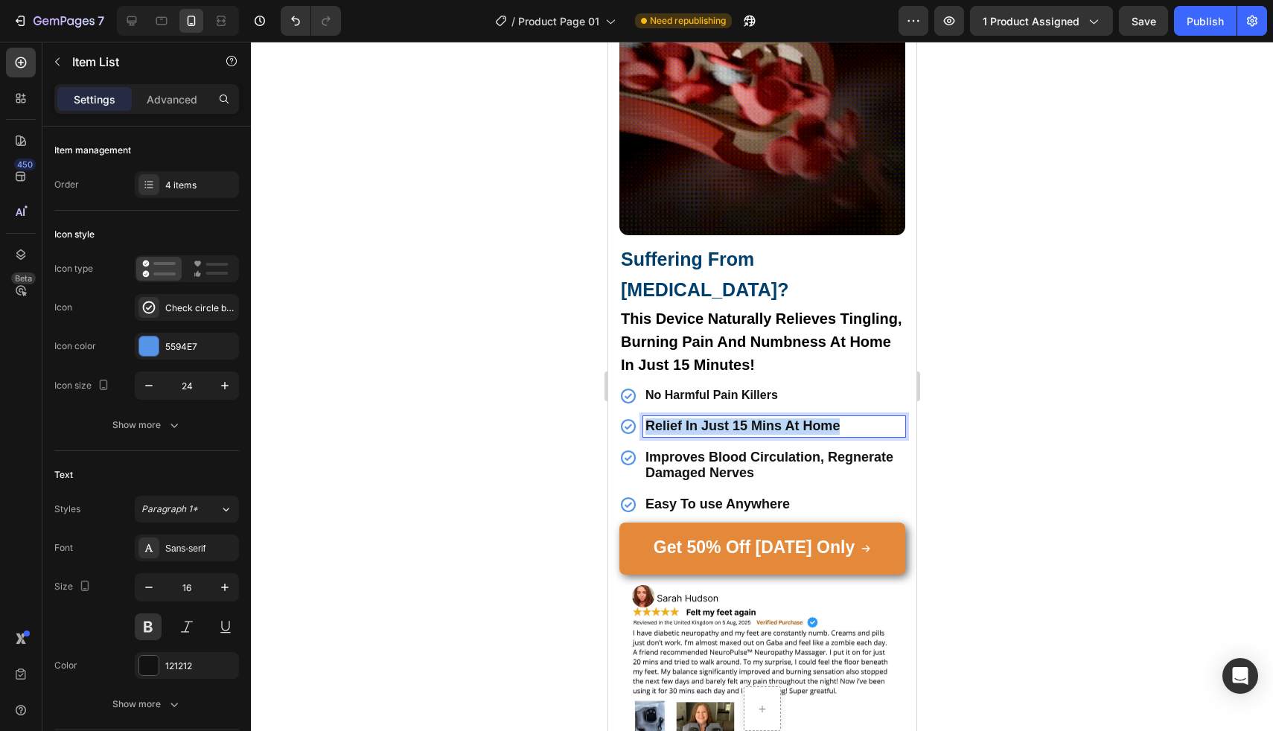
click at [669, 418] on span "Relief In Just 15 Mins At Home" at bounding box center [742, 425] width 194 height 15
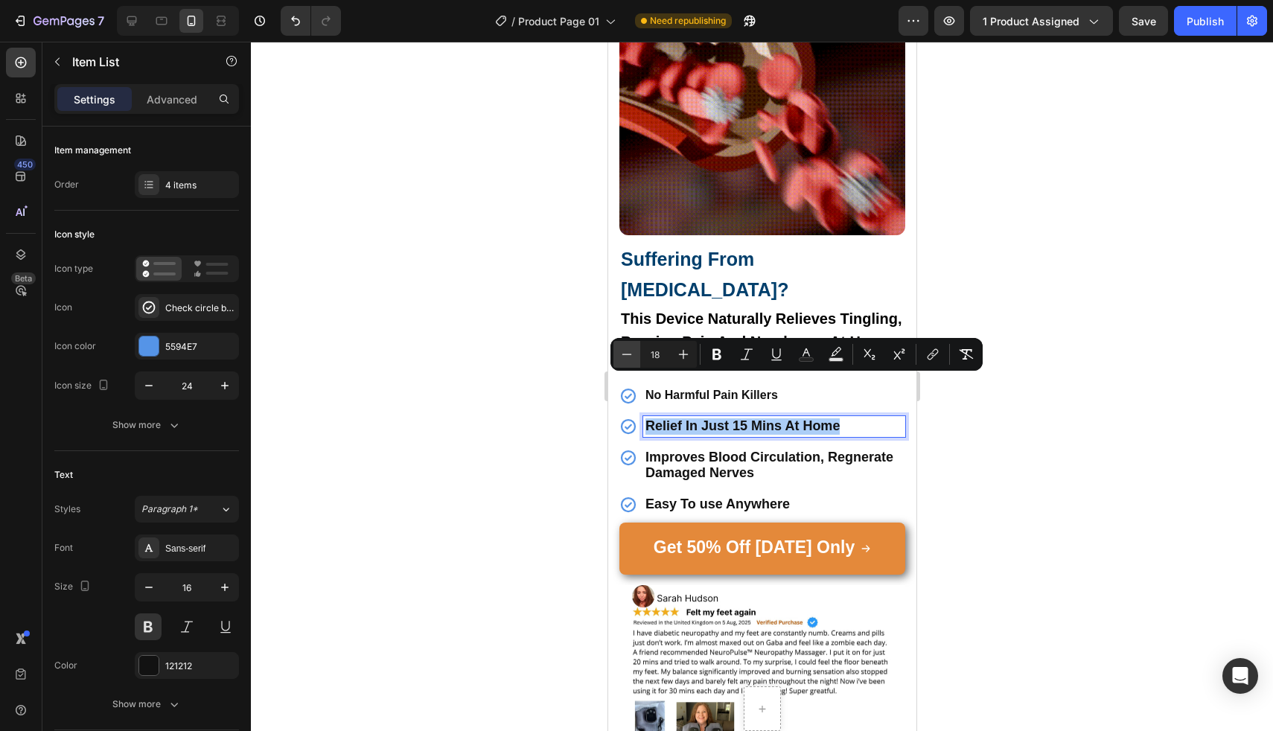
click at [633, 351] on icon "Editor contextual toolbar" at bounding box center [626, 354] width 15 height 15
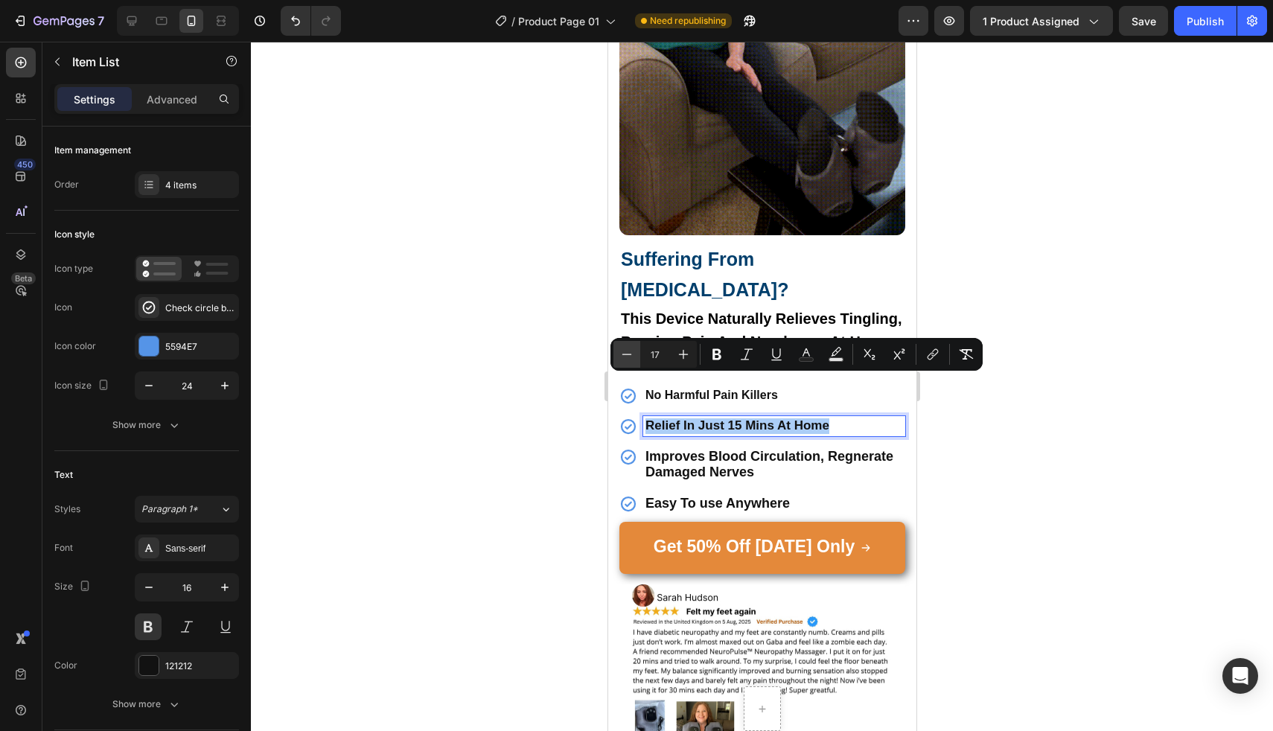
click at [633, 351] on icon "Editor contextual toolbar" at bounding box center [626, 354] width 15 height 15
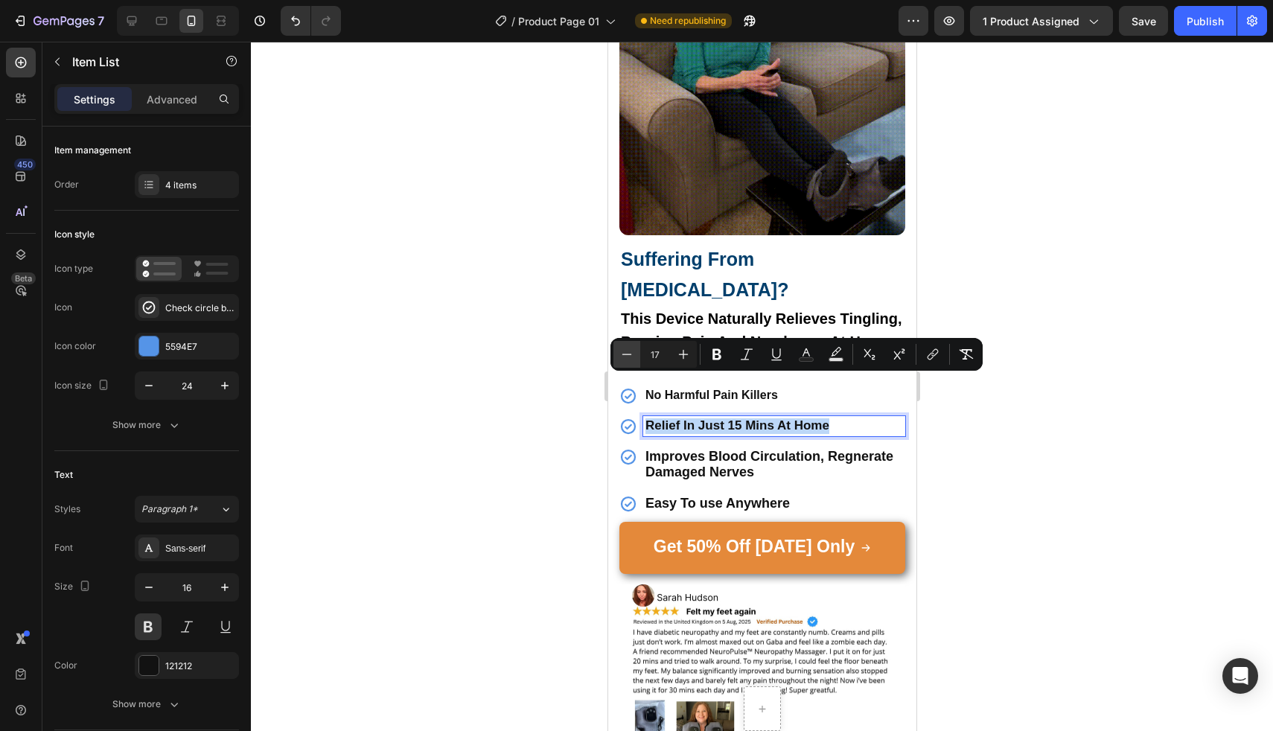
type input "16"
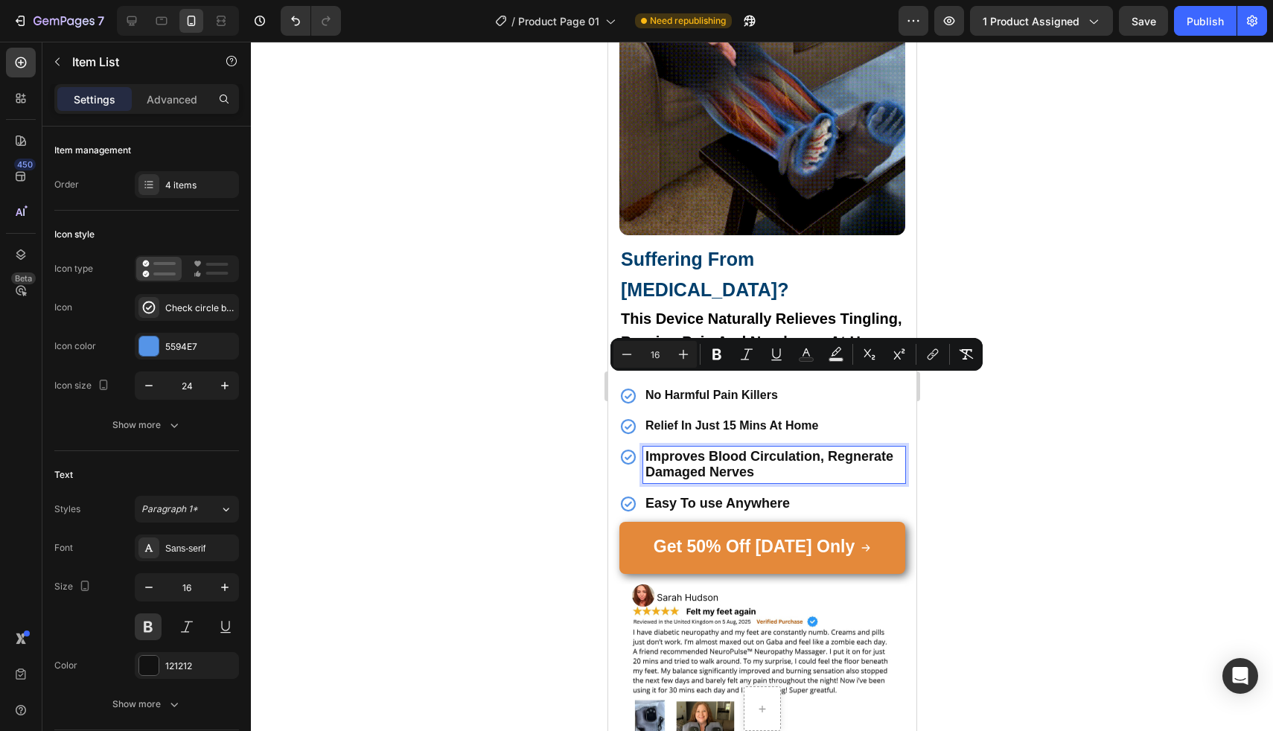
click at [665, 449] on strong "Improves Blood Circulation, Regnerate Damaged Nerves" at bounding box center [769, 464] width 248 height 31
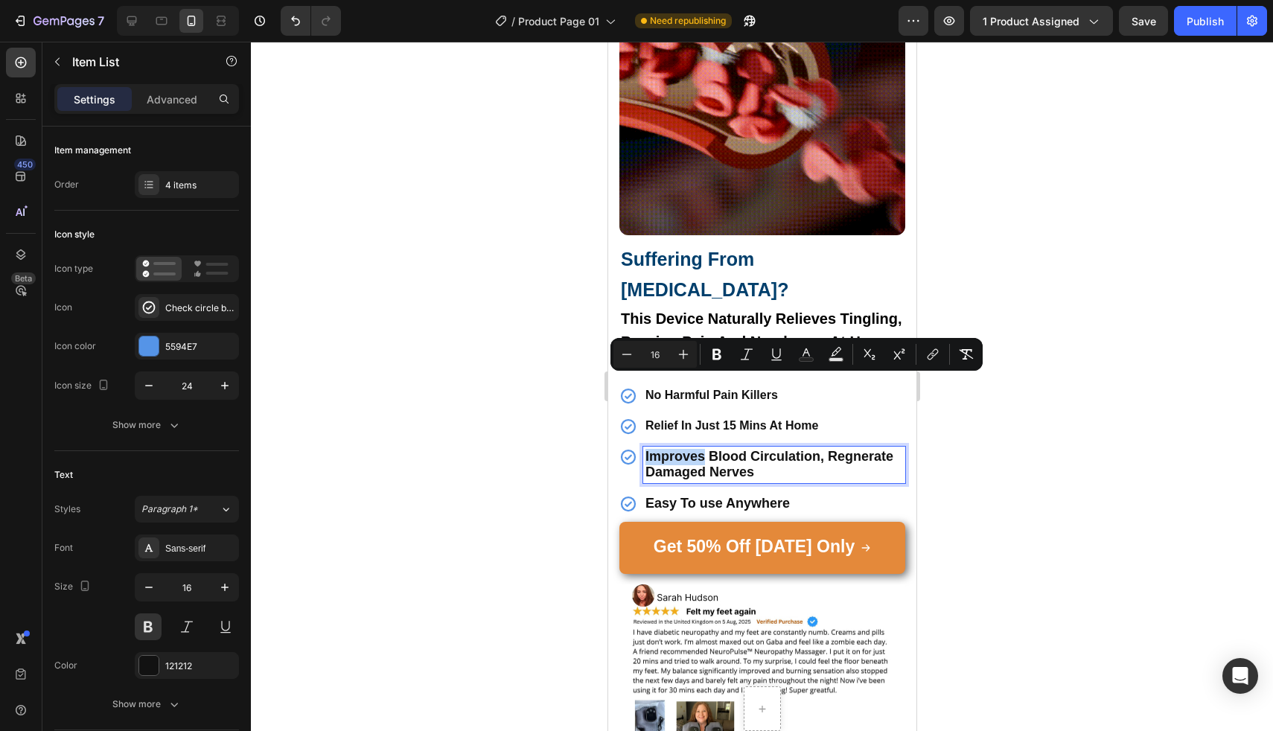
click at [665, 449] on strong "Improves Blood Circulation, Regnerate Damaged Nerves" at bounding box center [769, 464] width 248 height 31
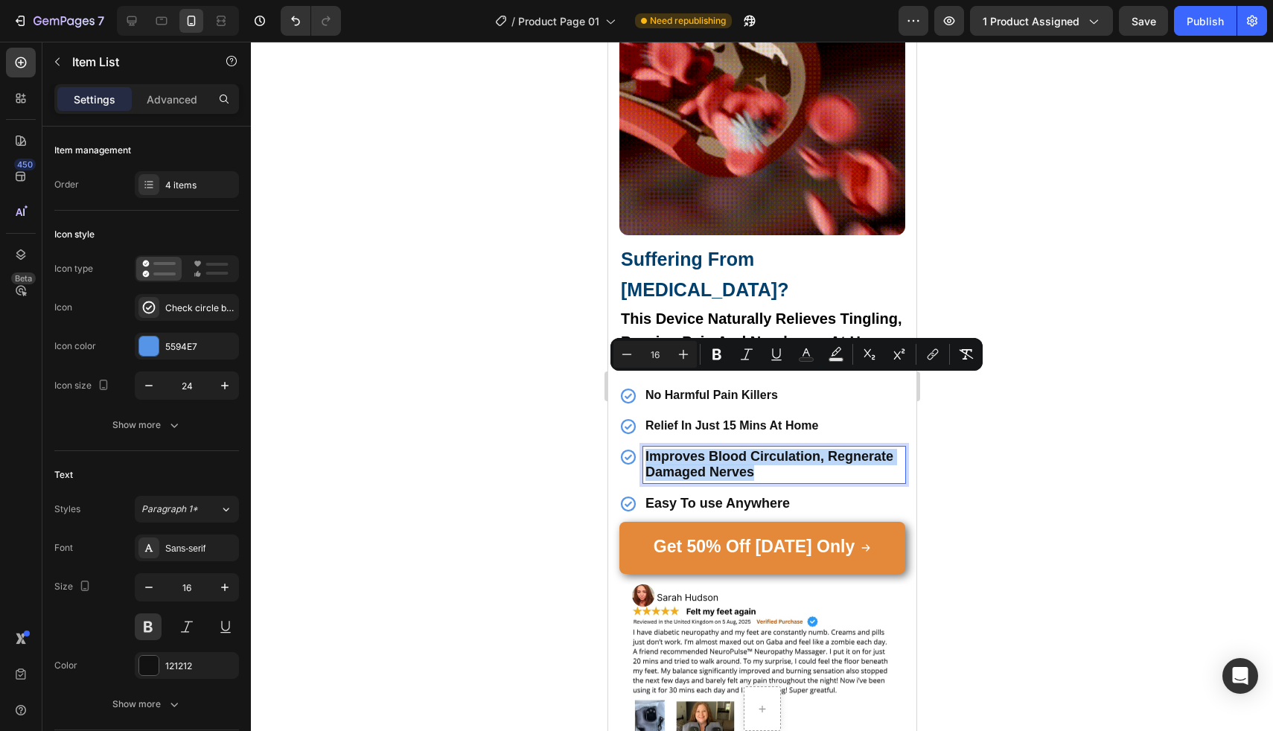
click at [665, 449] on strong "Improves Blood Circulation, Regnerate Damaged Nerves" at bounding box center [769, 464] width 248 height 31
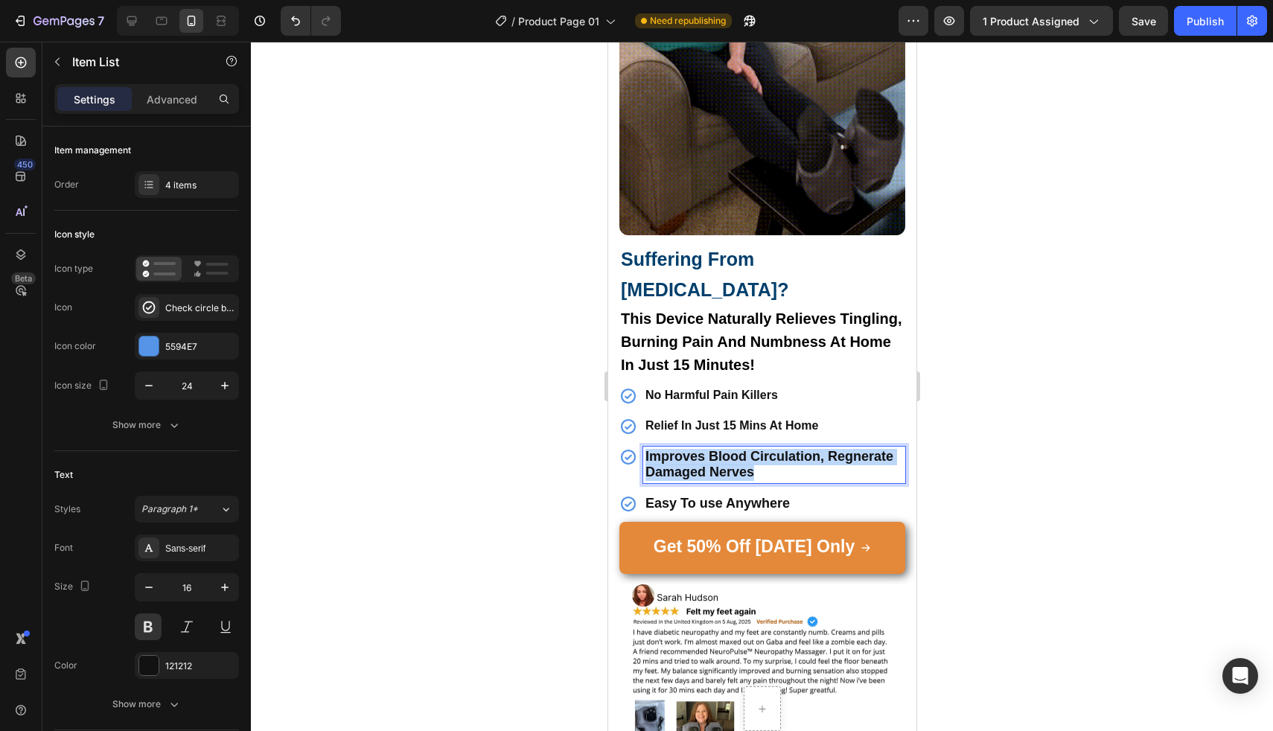
click at [665, 449] on strong "Improves Blood Circulation, Regnerate Damaged Nerves" at bounding box center [769, 464] width 248 height 31
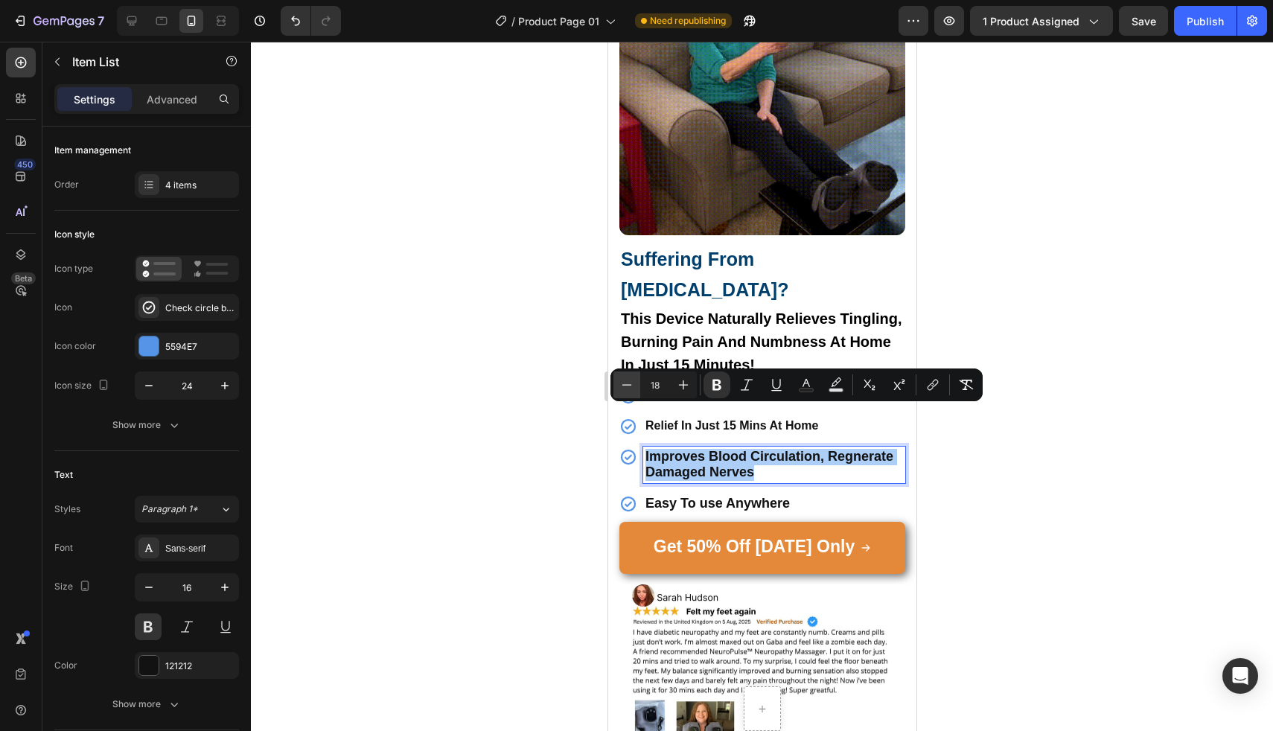
click at [630, 385] on icon "Editor contextual toolbar" at bounding box center [627, 384] width 10 height 1
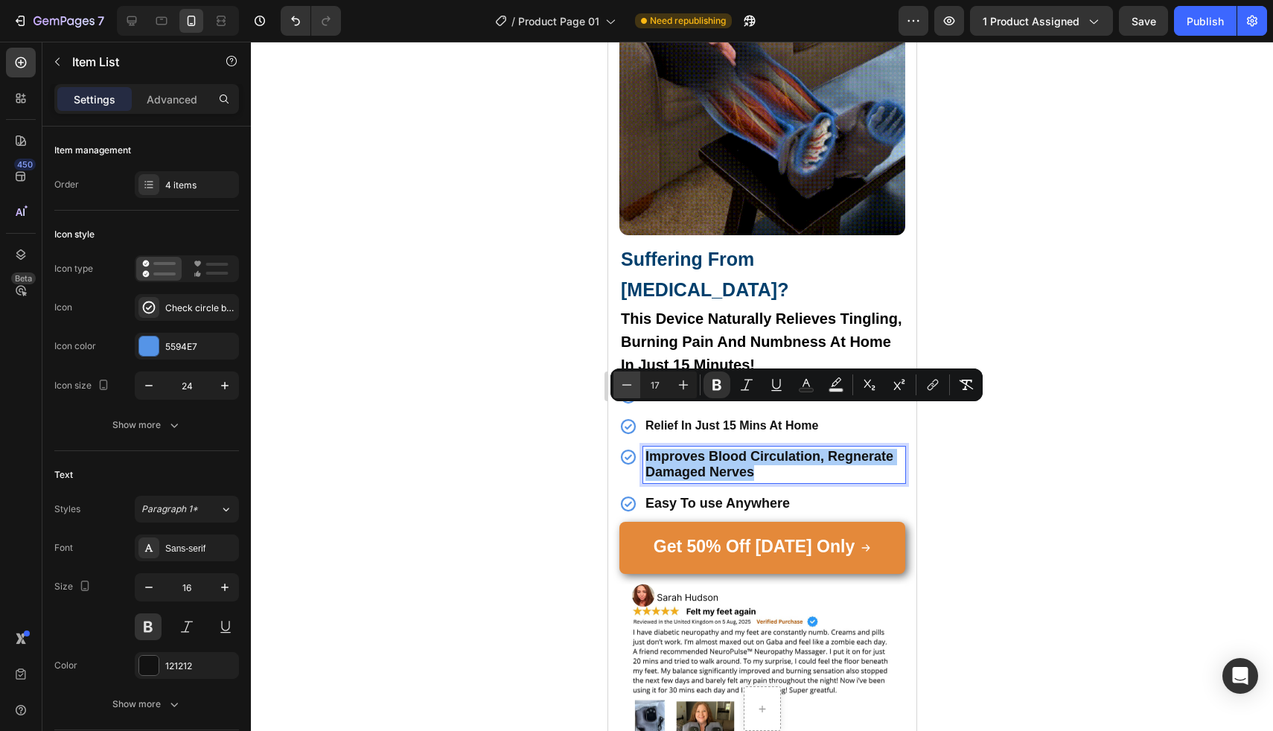
click at [630, 385] on icon "Editor contextual toolbar" at bounding box center [627, 384] width 10 height 1
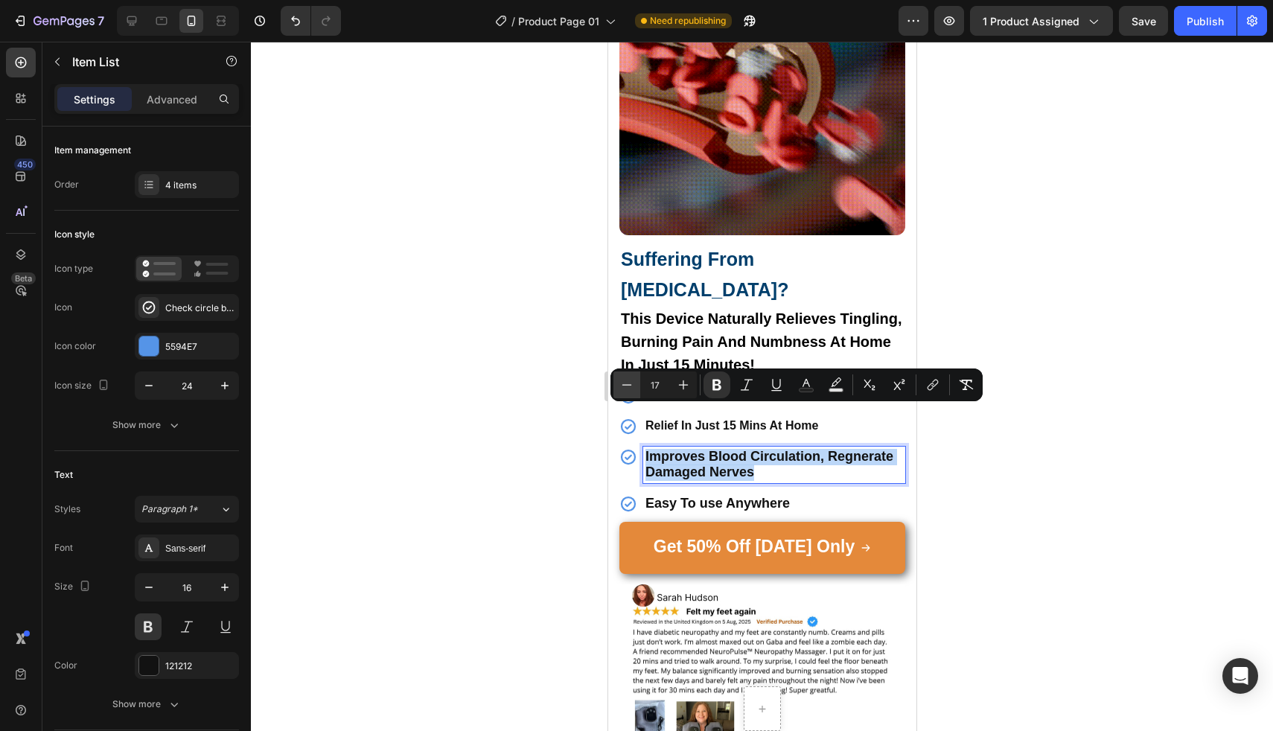
type input "16"
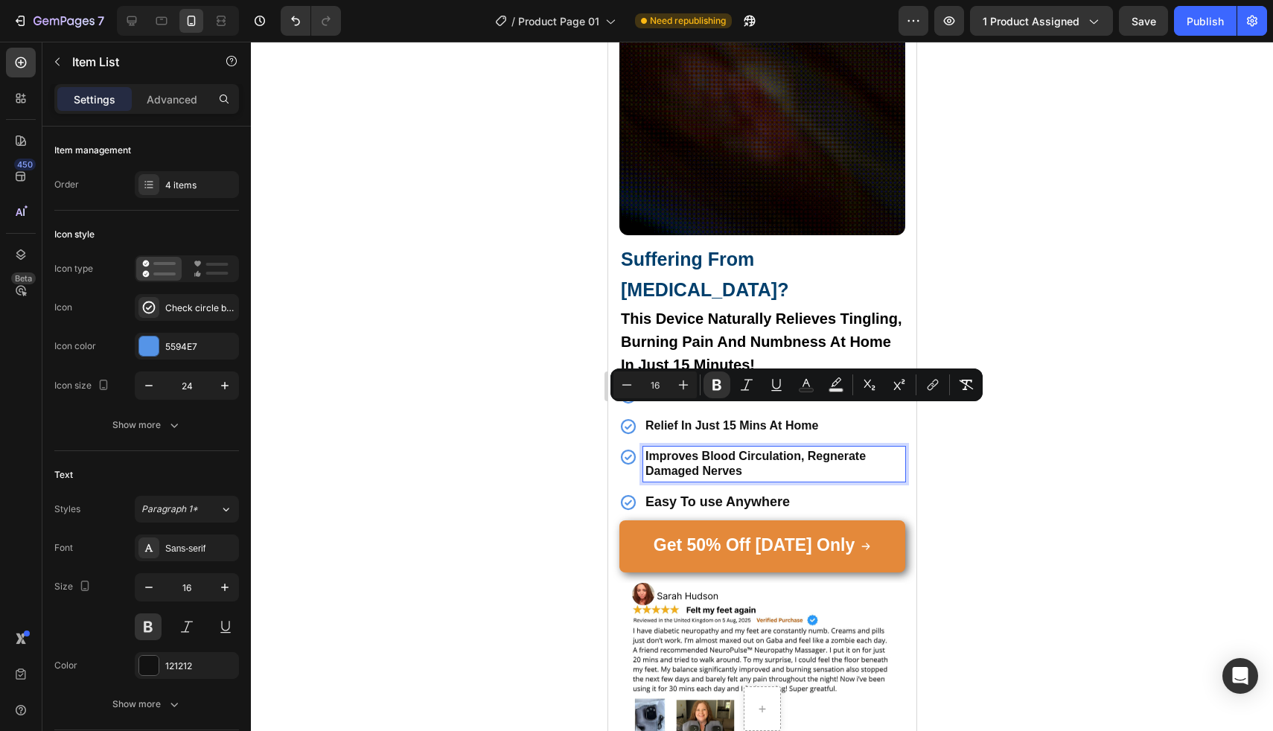
click at [660, 494] on strong "Easy To use Anywhere" at bounding box center [717, 501] width 144 height 15
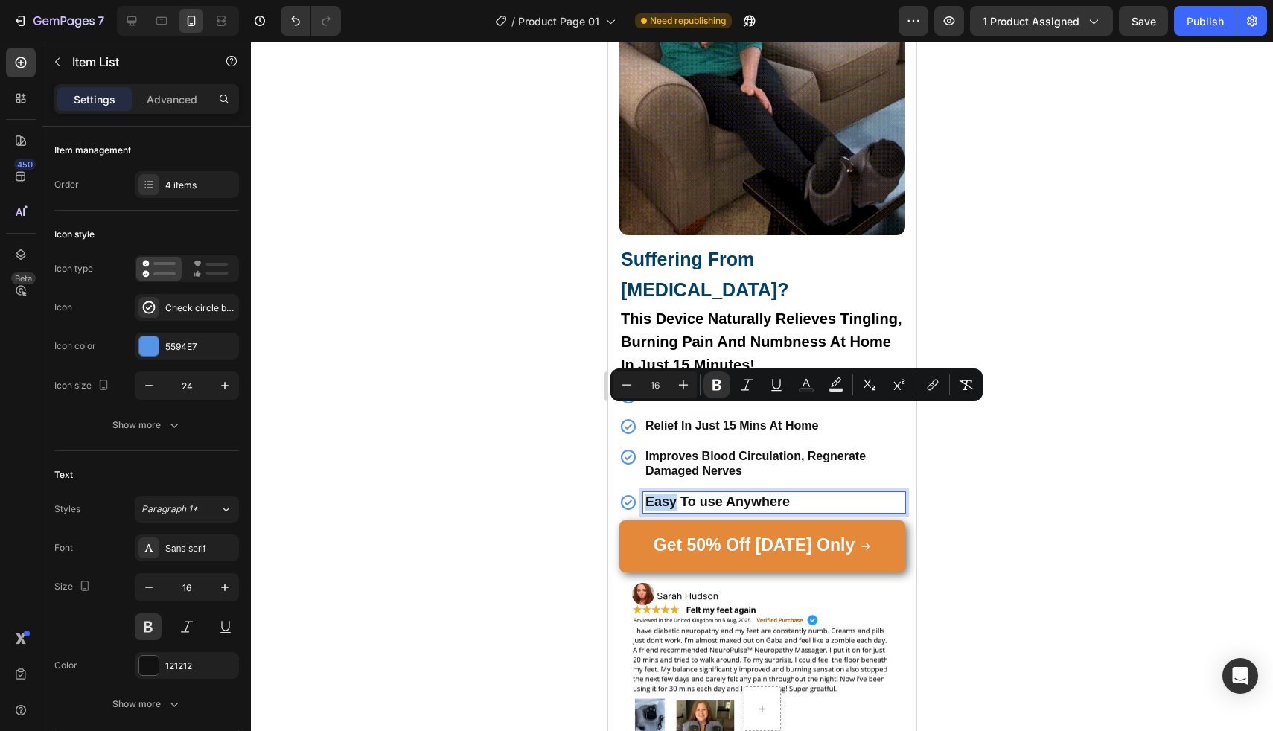
click at [660, 494] on strong "Easy To use Anywhere" at bounding box center [717, 501] width 144 height 15
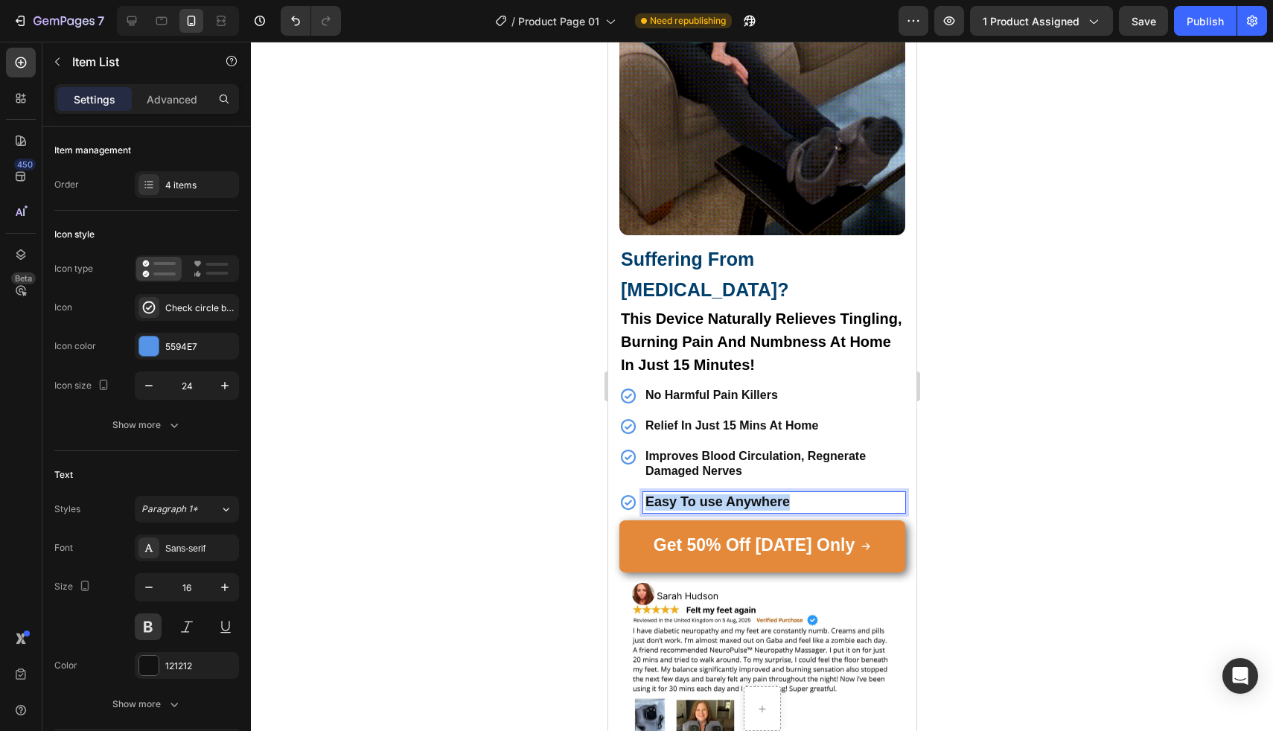
click at [660, 494] on strong "Easy To use Anywhere" at bounding box center [717, 501] width 144 height 15
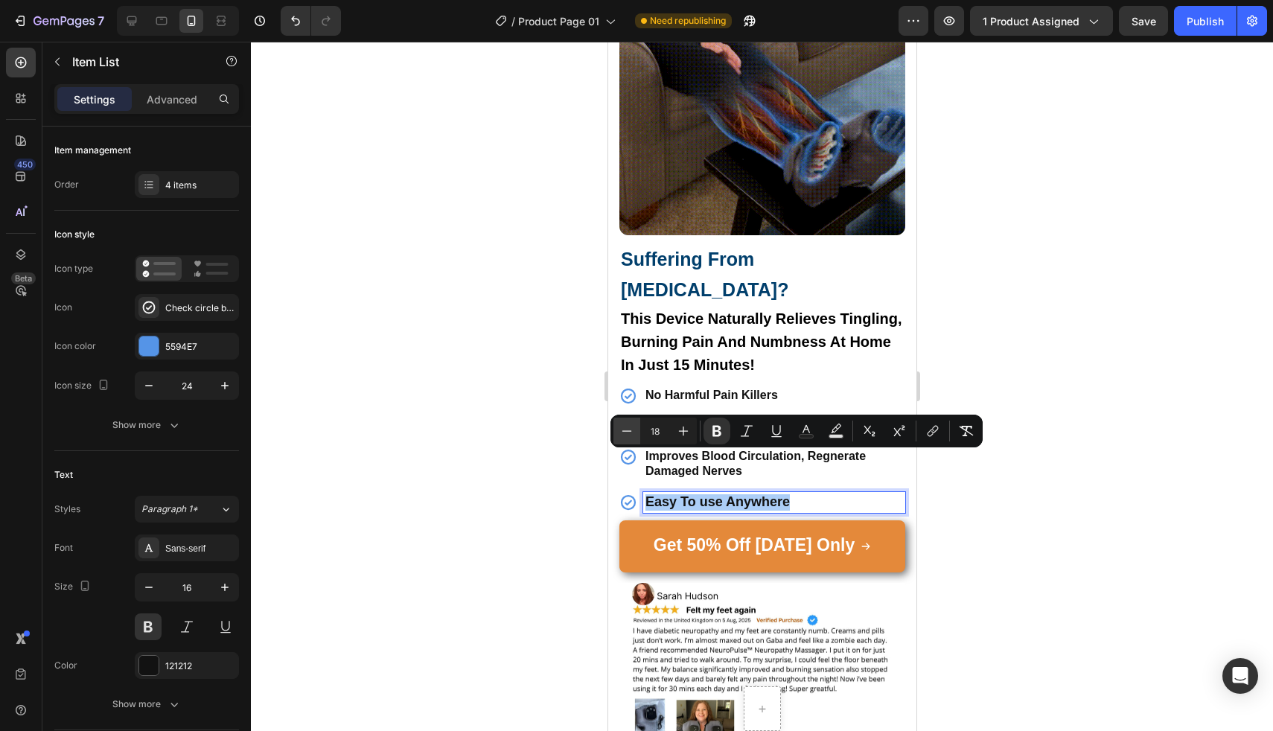
click at [624, 433] on icon "Editor contextual toolbar" at bounding box center [626, 431] width 15 height 15
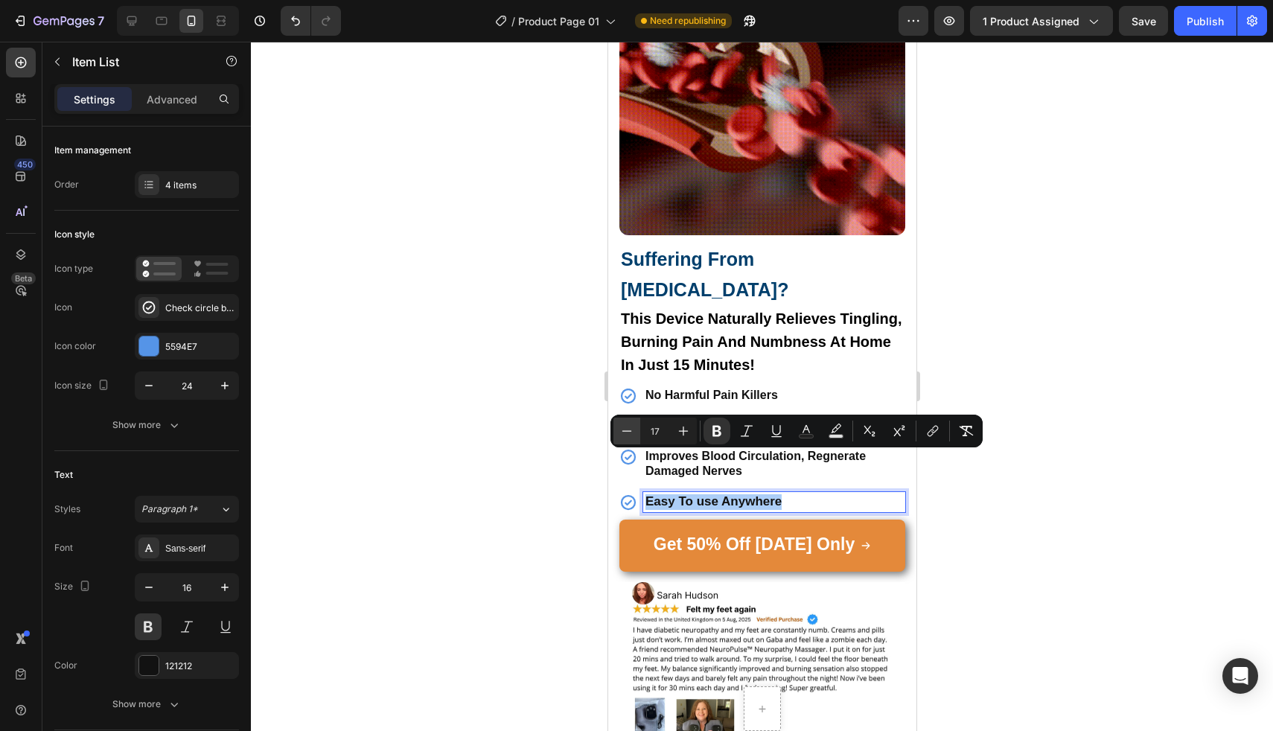
click at [624, 433] on icon "Editor contextual toolbar" at bounding box center [626, 431] width 15 height 15
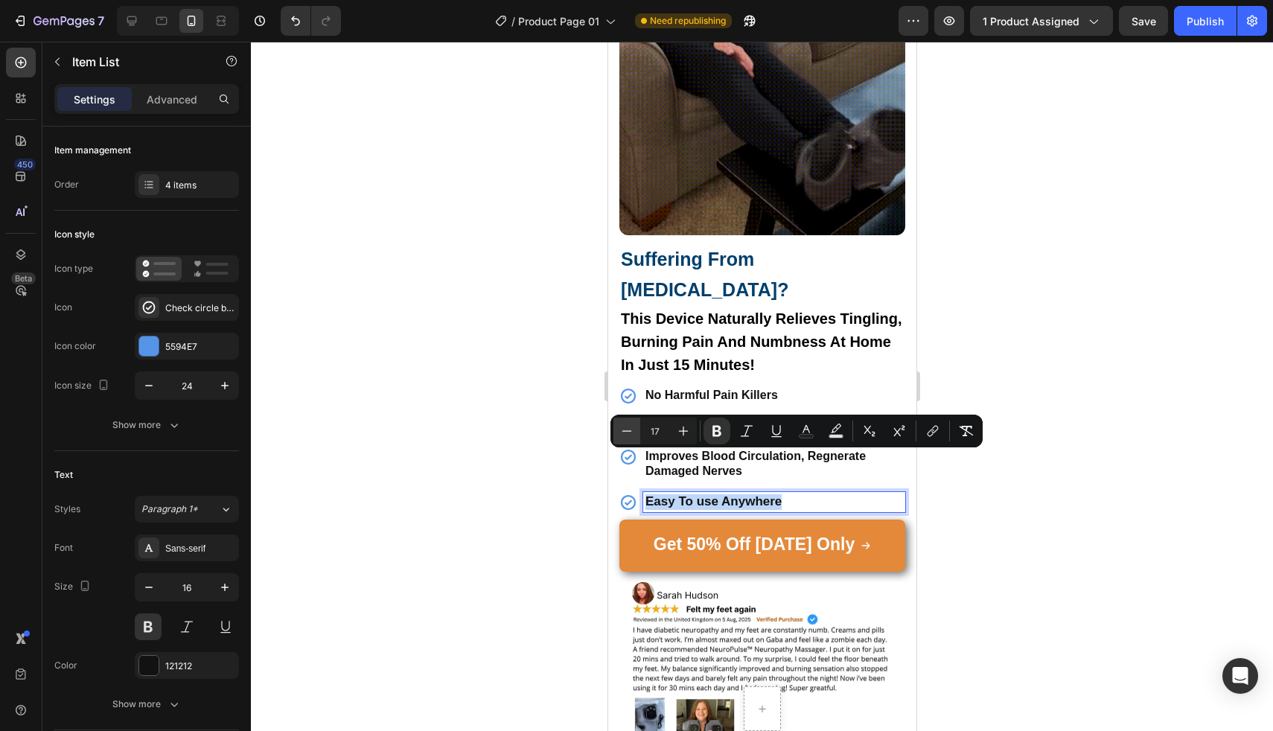
type input "16"
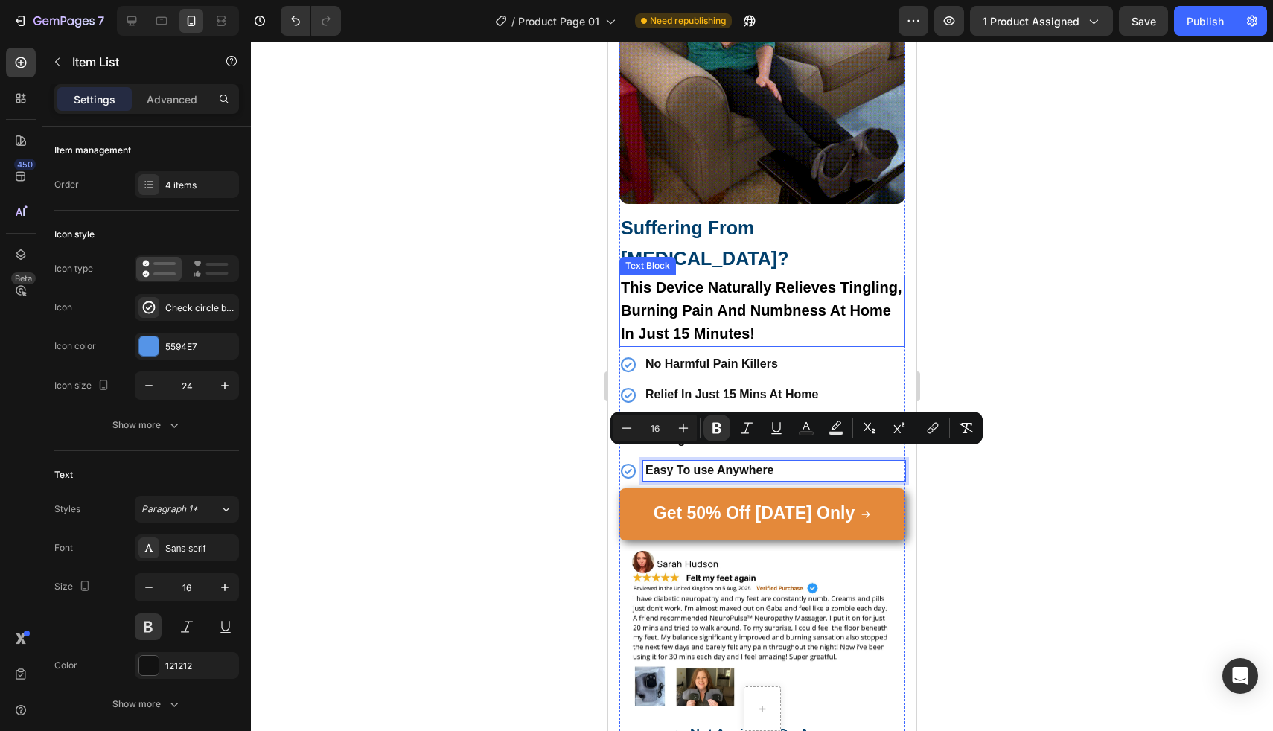
scroll to position [1335, 0]
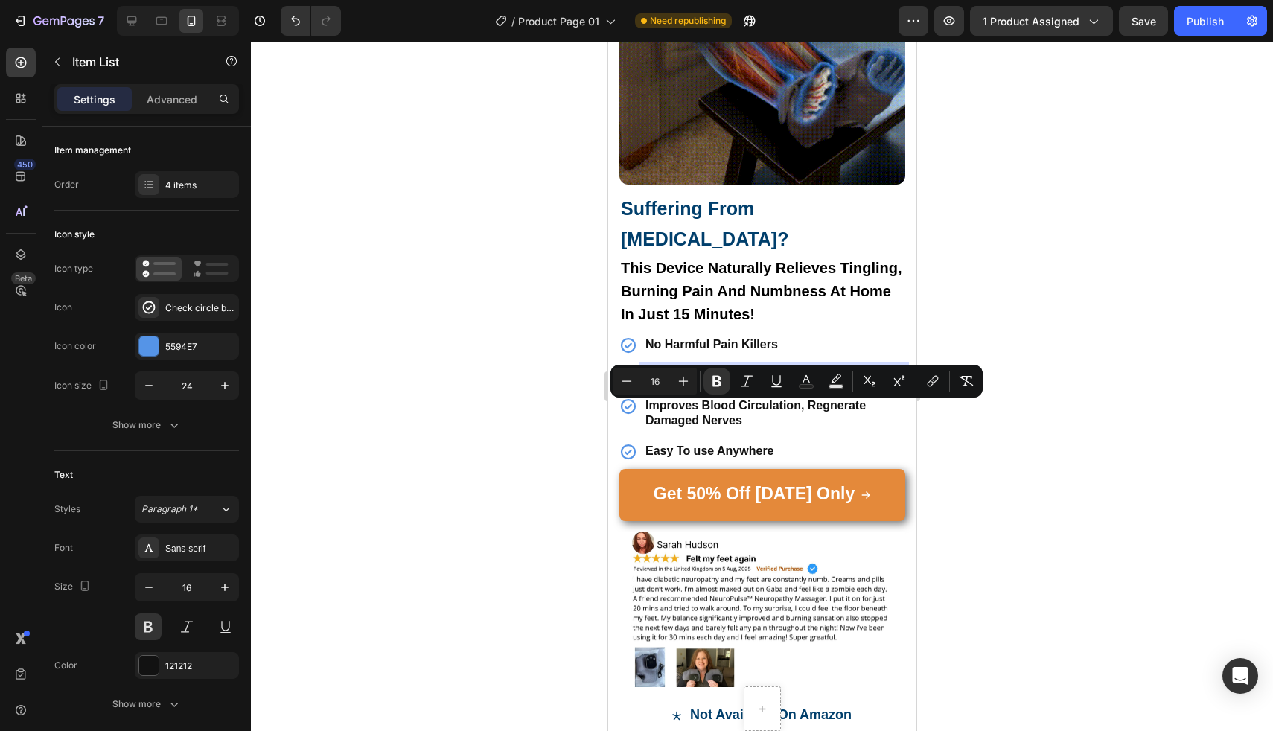
click at [893, 366] on div "Relief In Just 15 Mins At Home" at bounding box center [773, 376] width 262 height 20
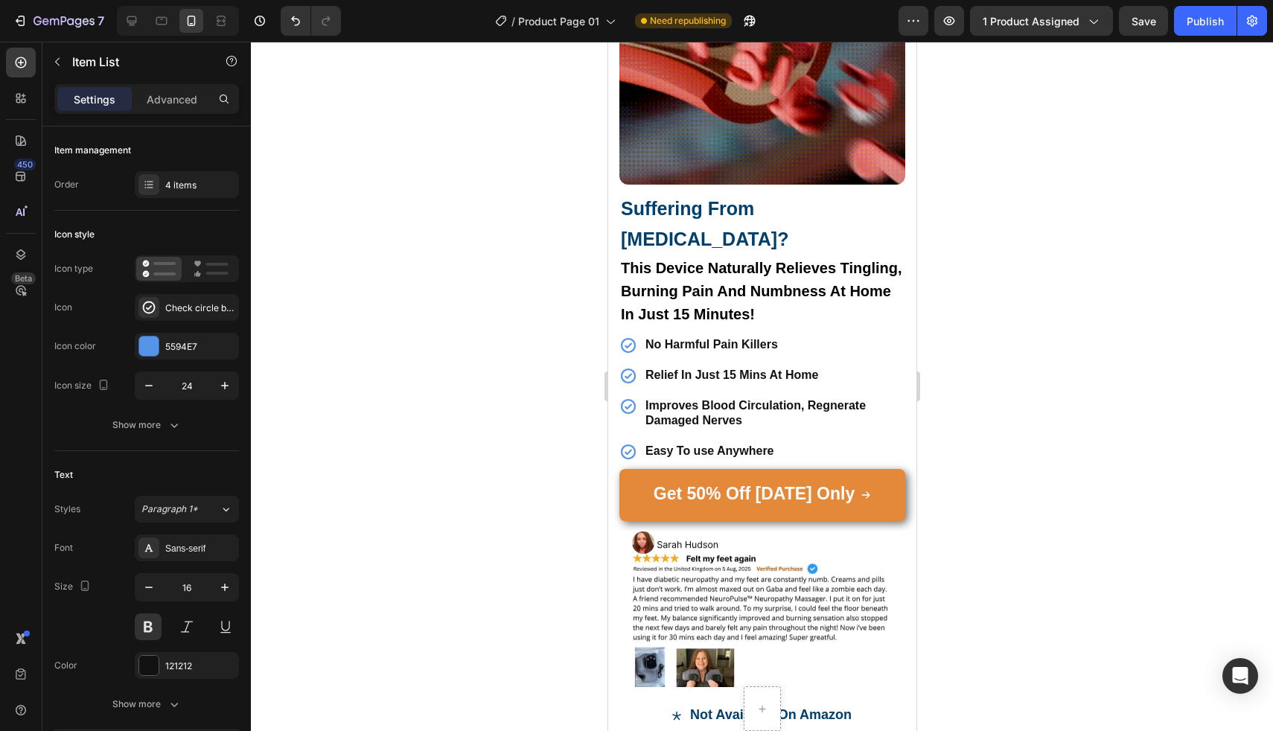
click at [890, 335] on div "No Harmful Pain Killers Relief In Just 15 Mins At Home Improves Blood Circulati…" at bounding box center [762, 398] width 286 height 127
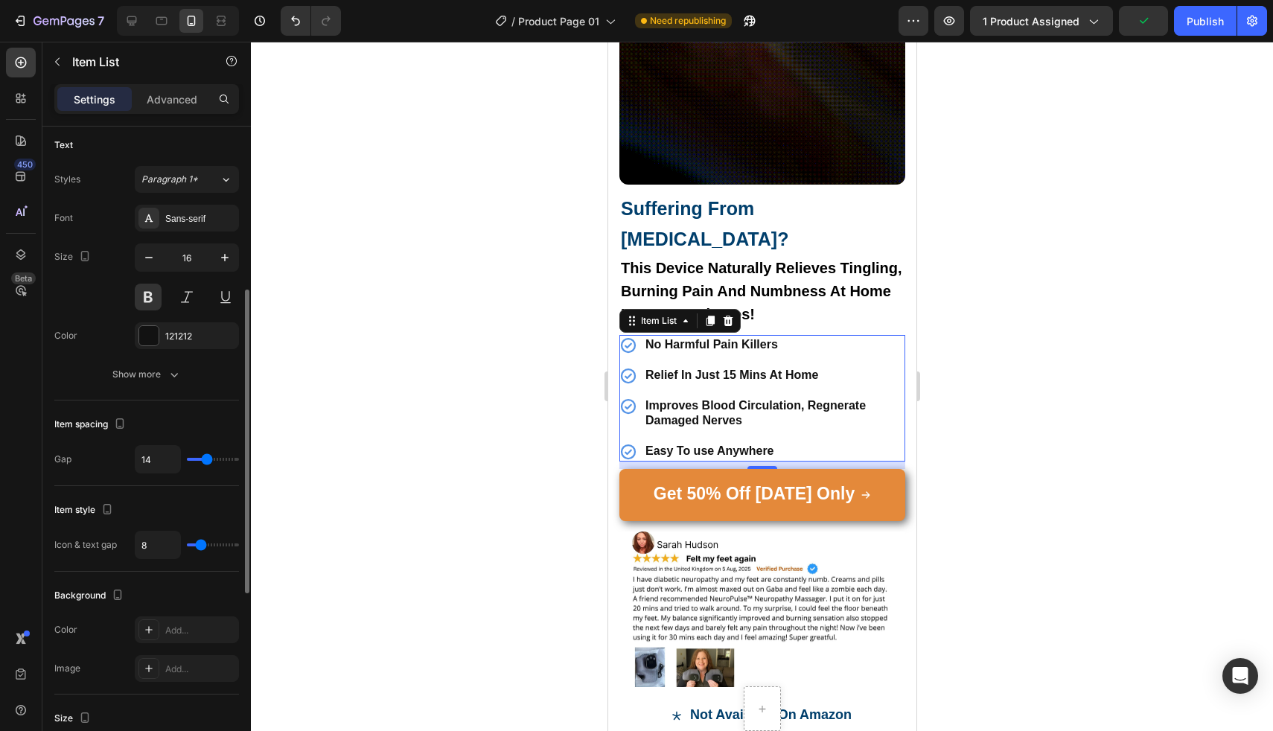
scroll to position [339, 0]
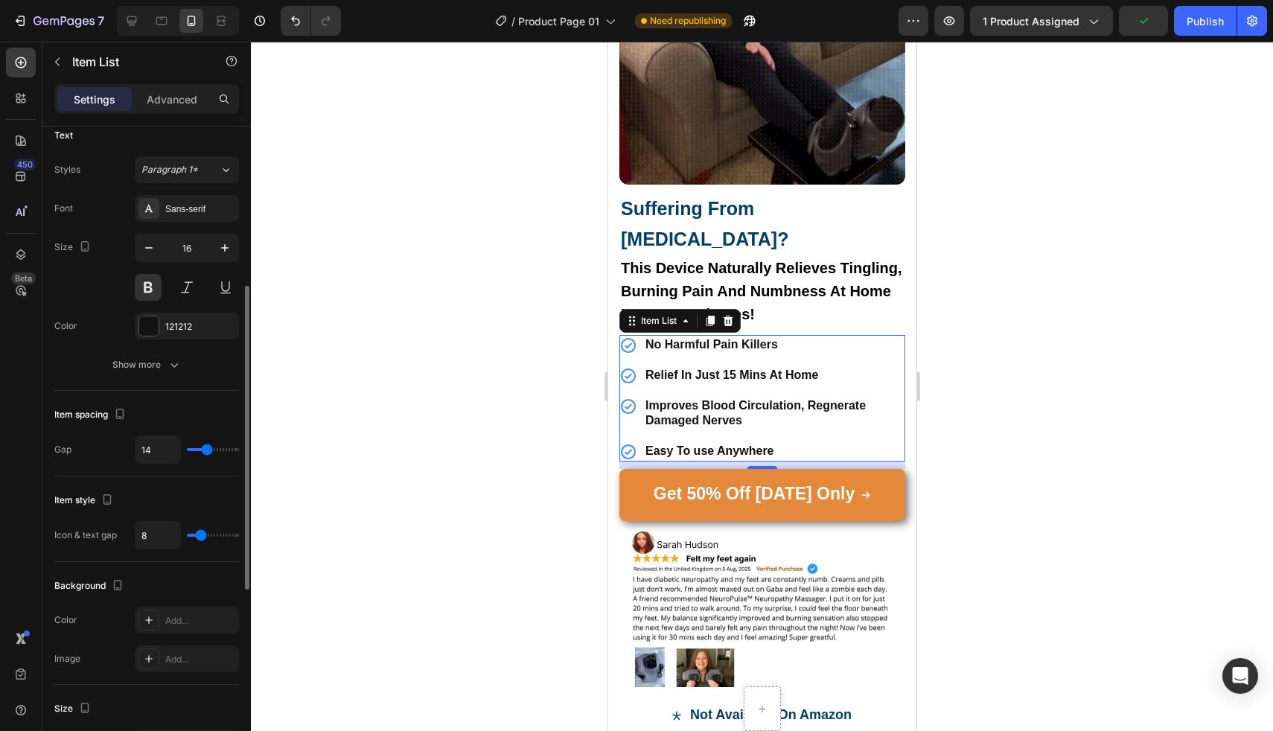
click at [198, 454] on div "14" at bounding box center [187, 449] width 104 height 28
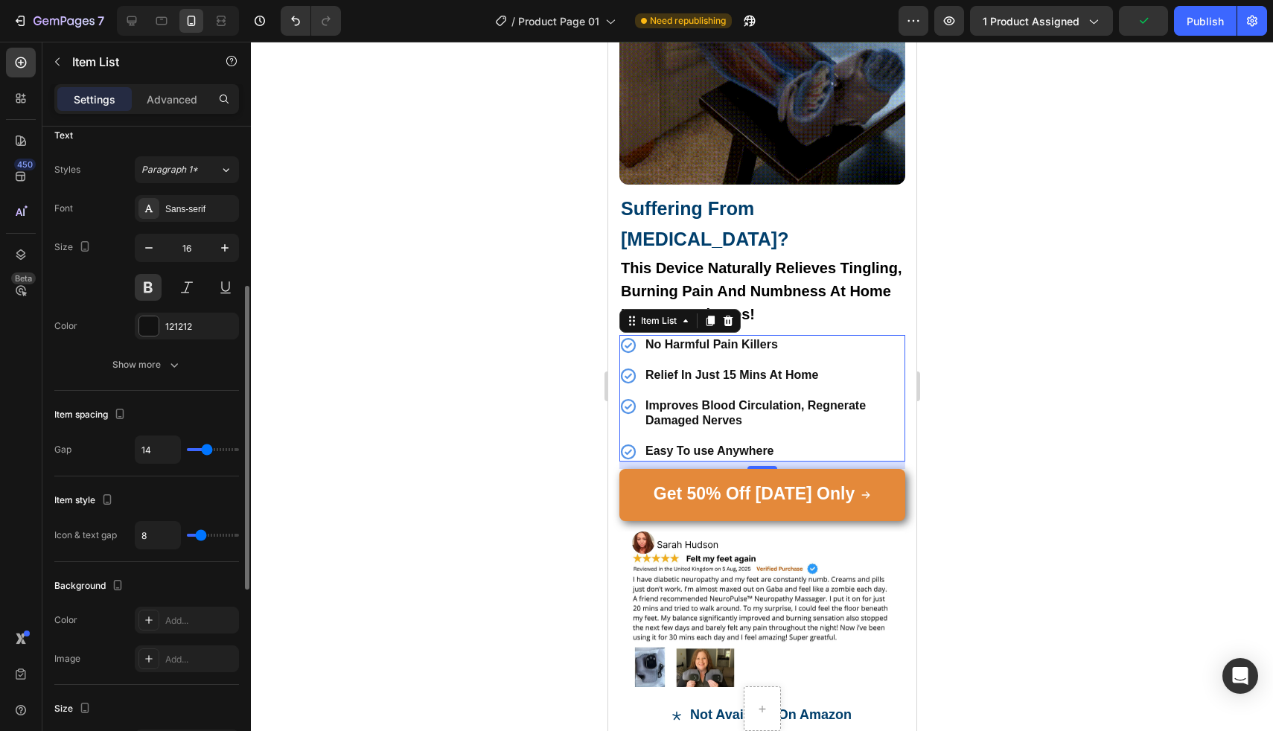
type input "11"
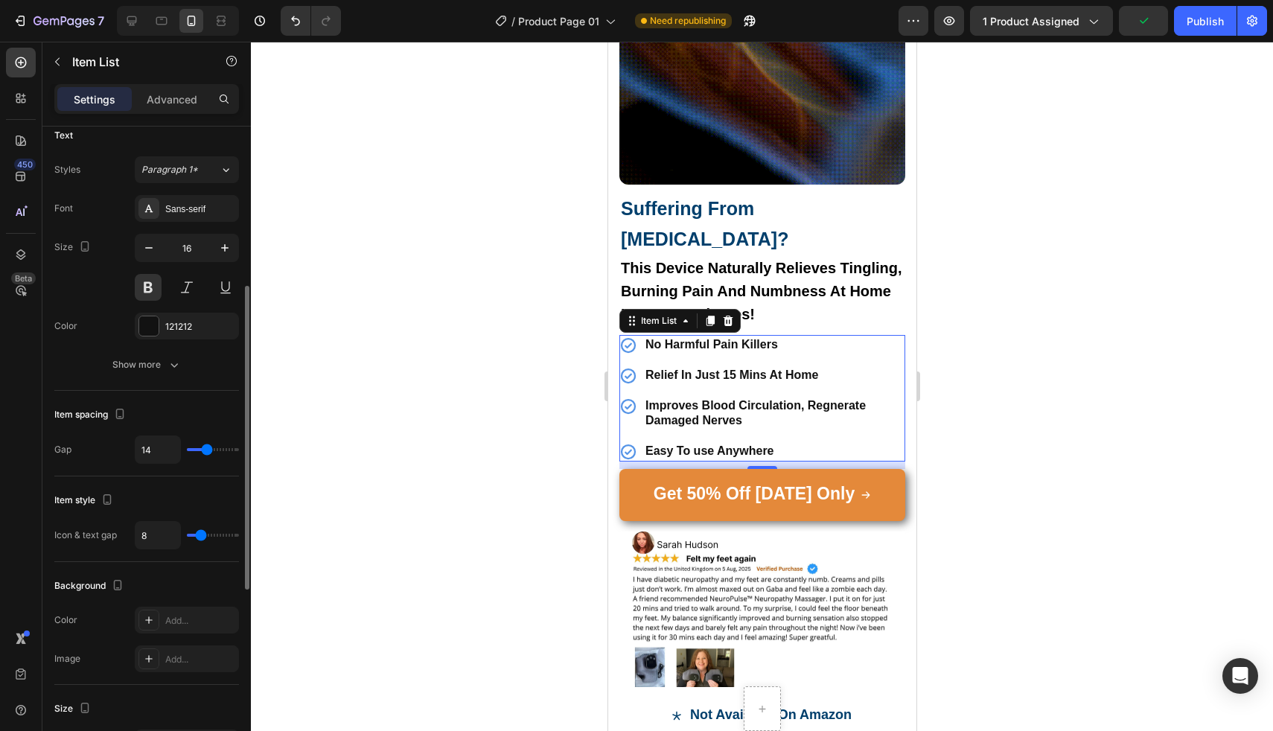
type input "11"
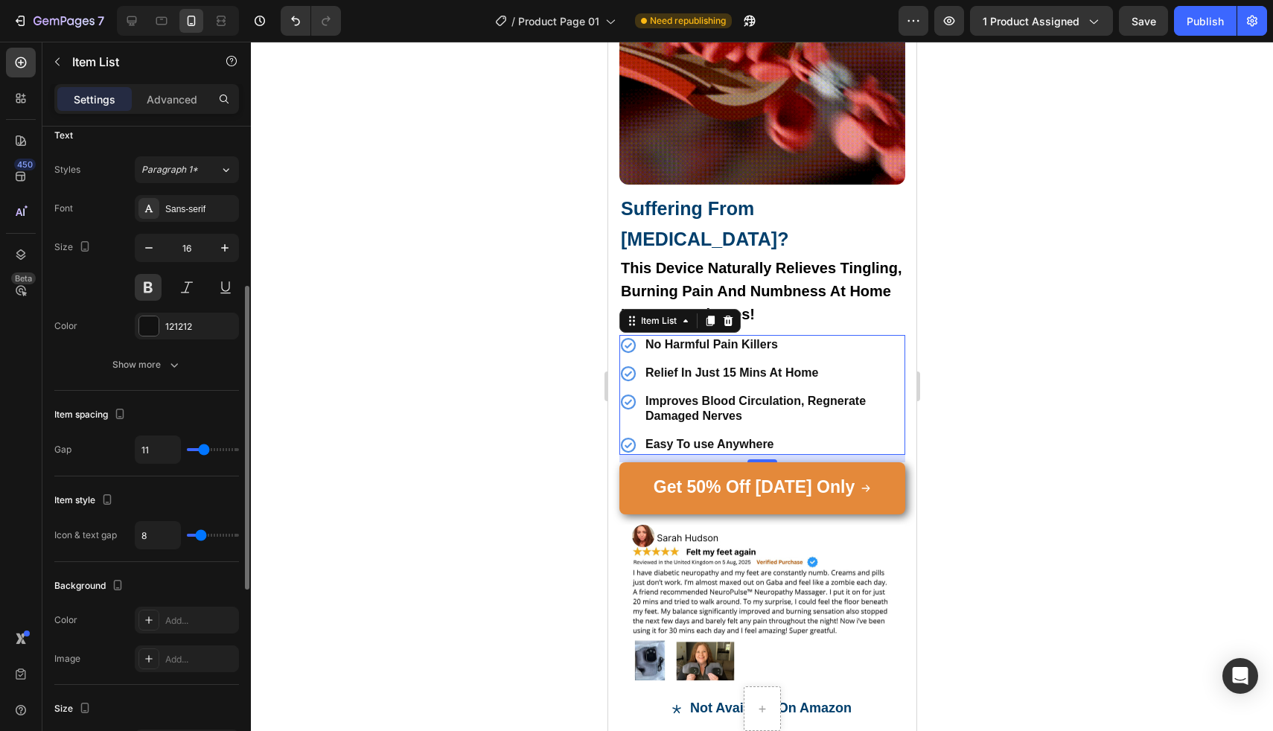
type input "10"
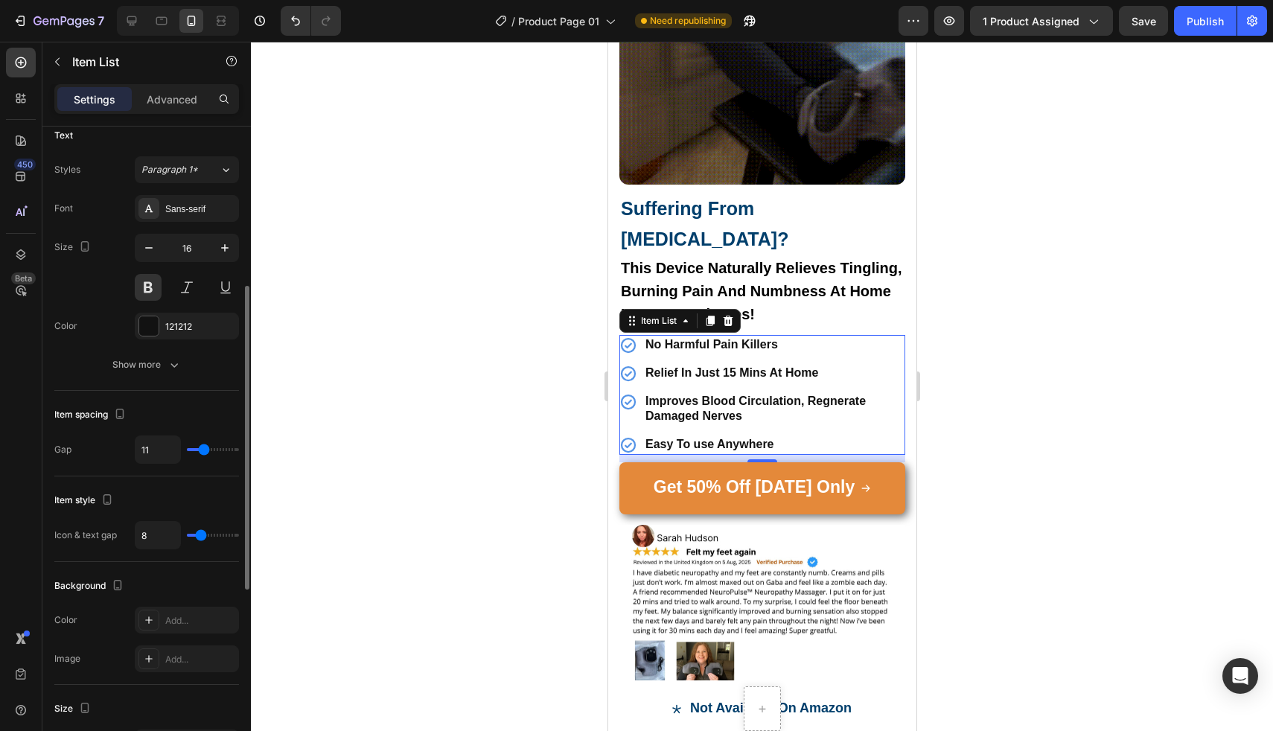
type input "10"
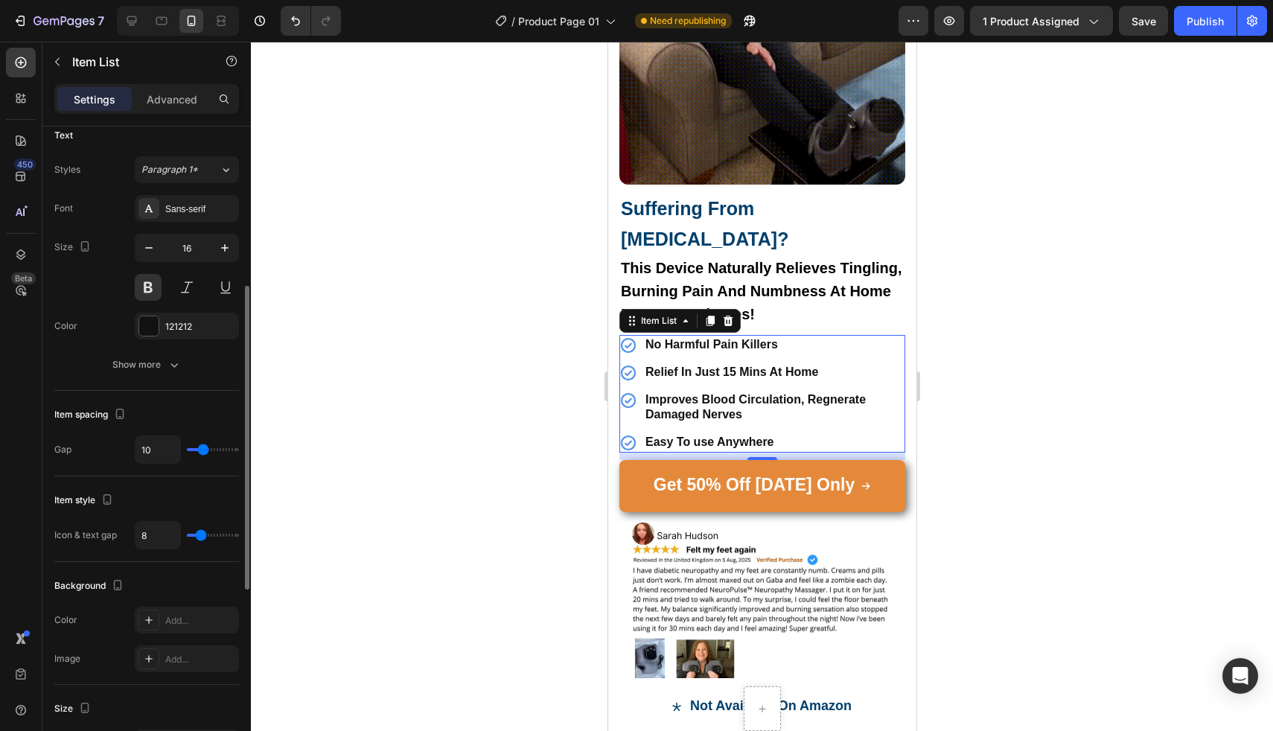
type input "9"
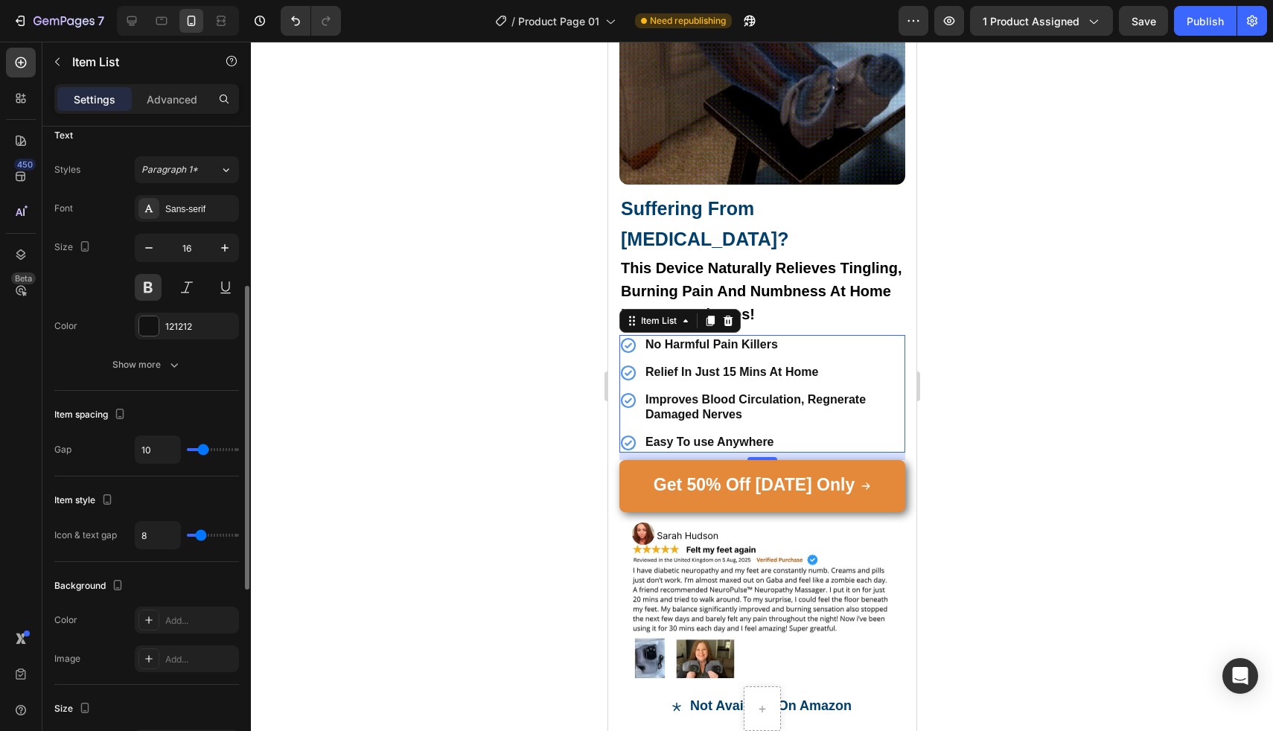
type input "9"
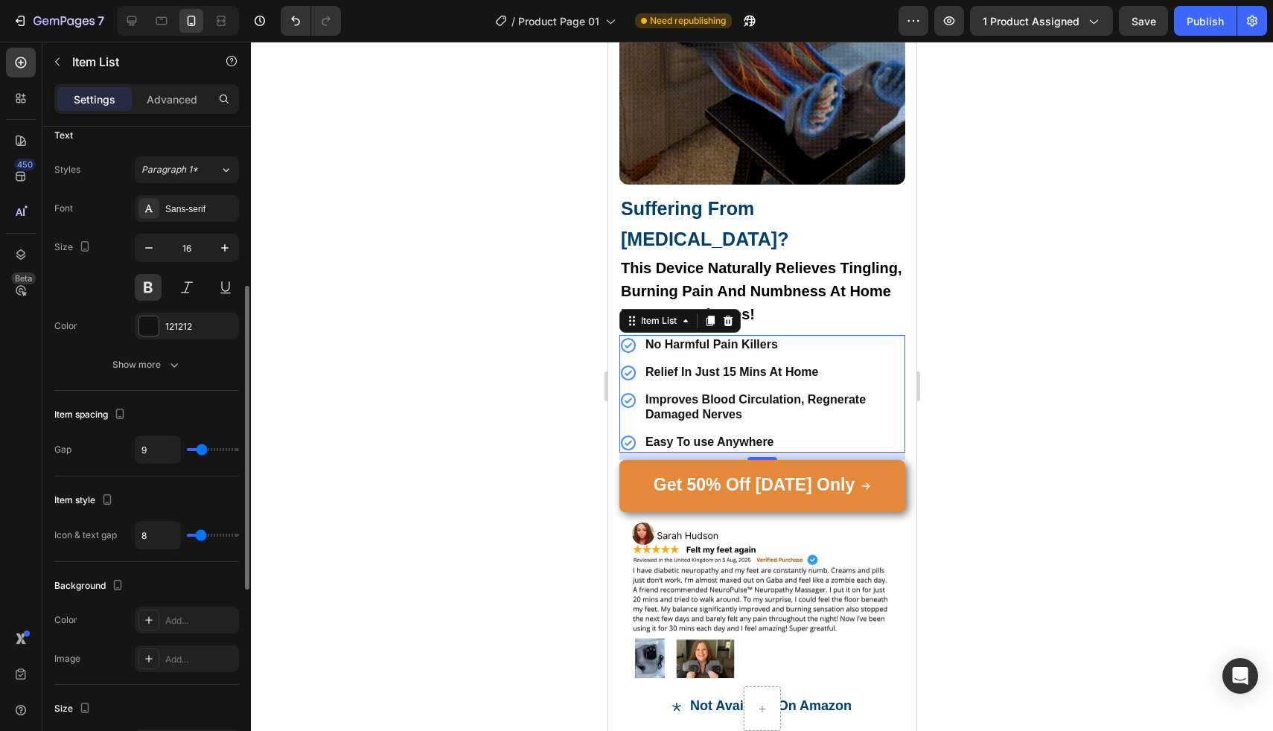
type input "8"
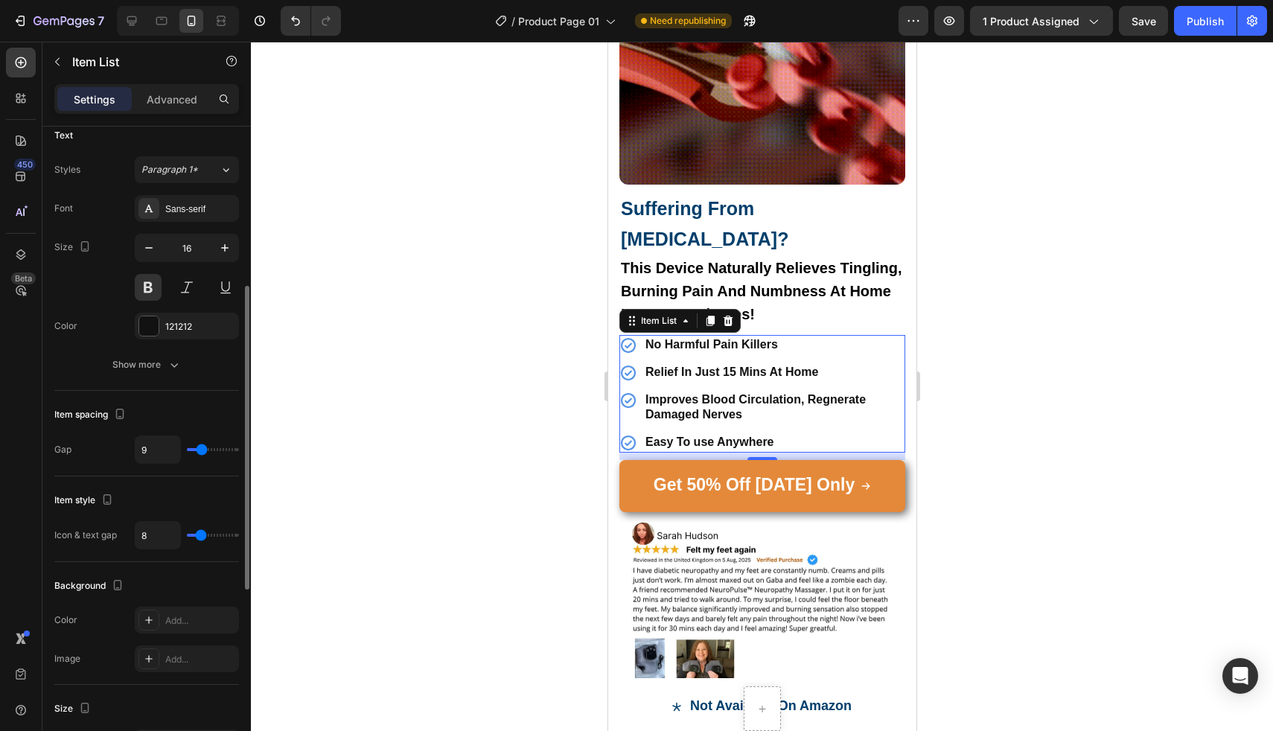
type input "8"
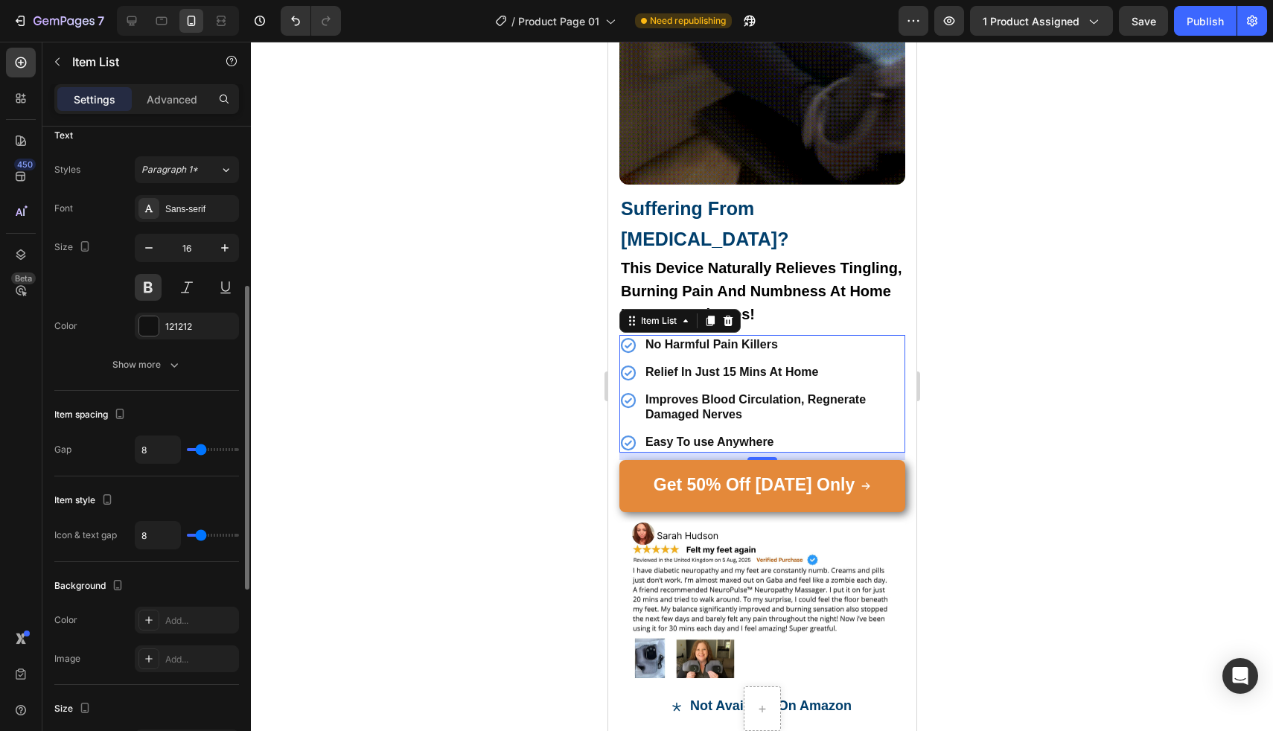
type input "7"
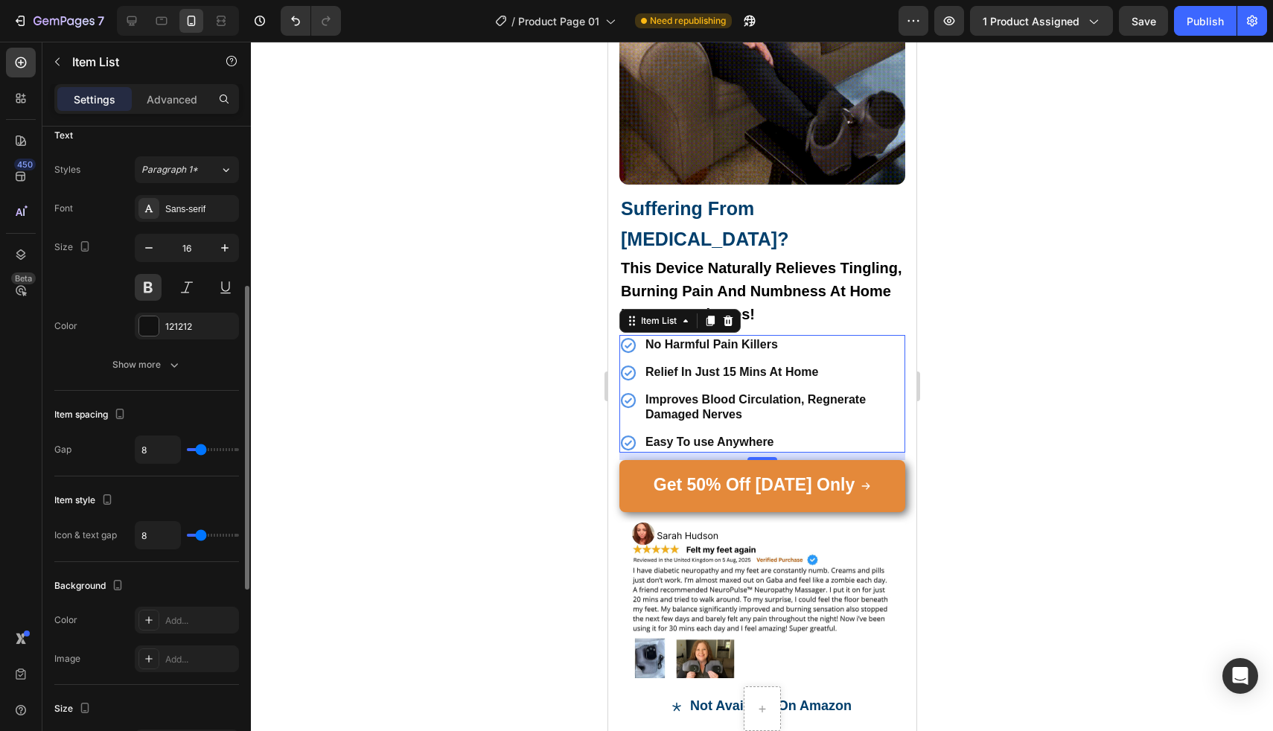
type input "7"
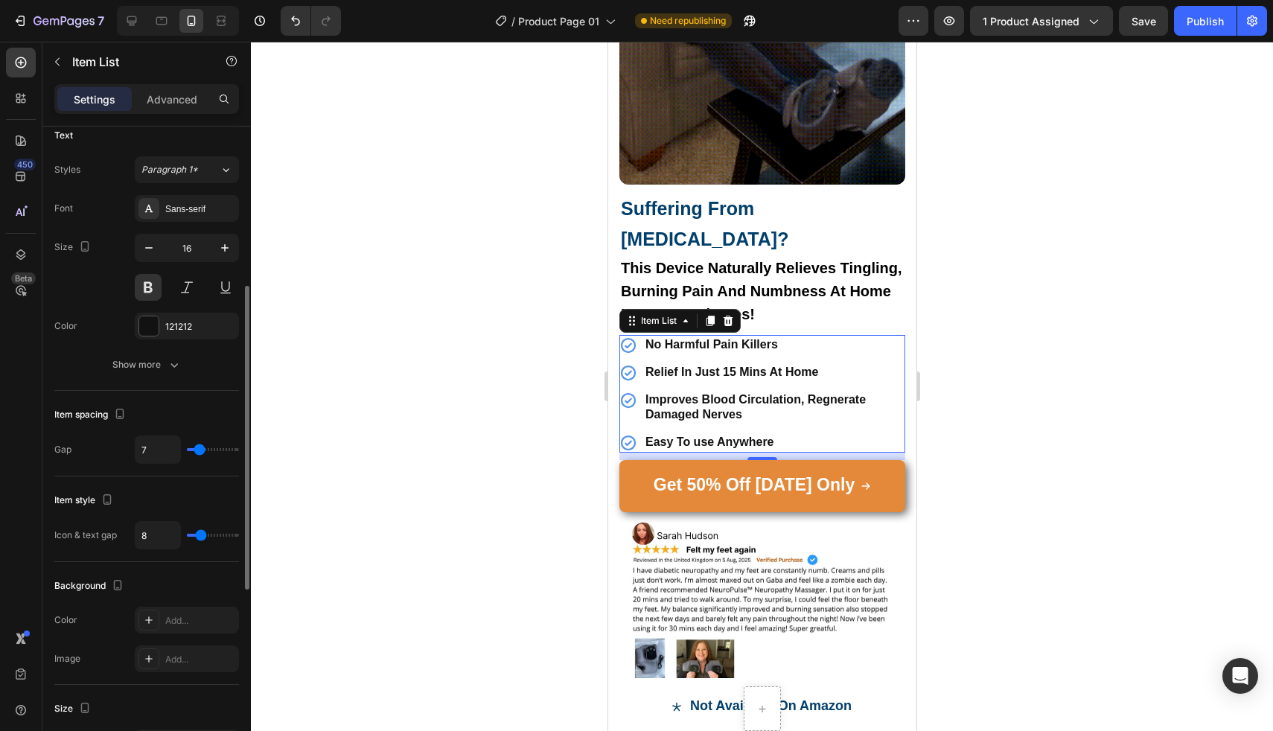
type input "6"
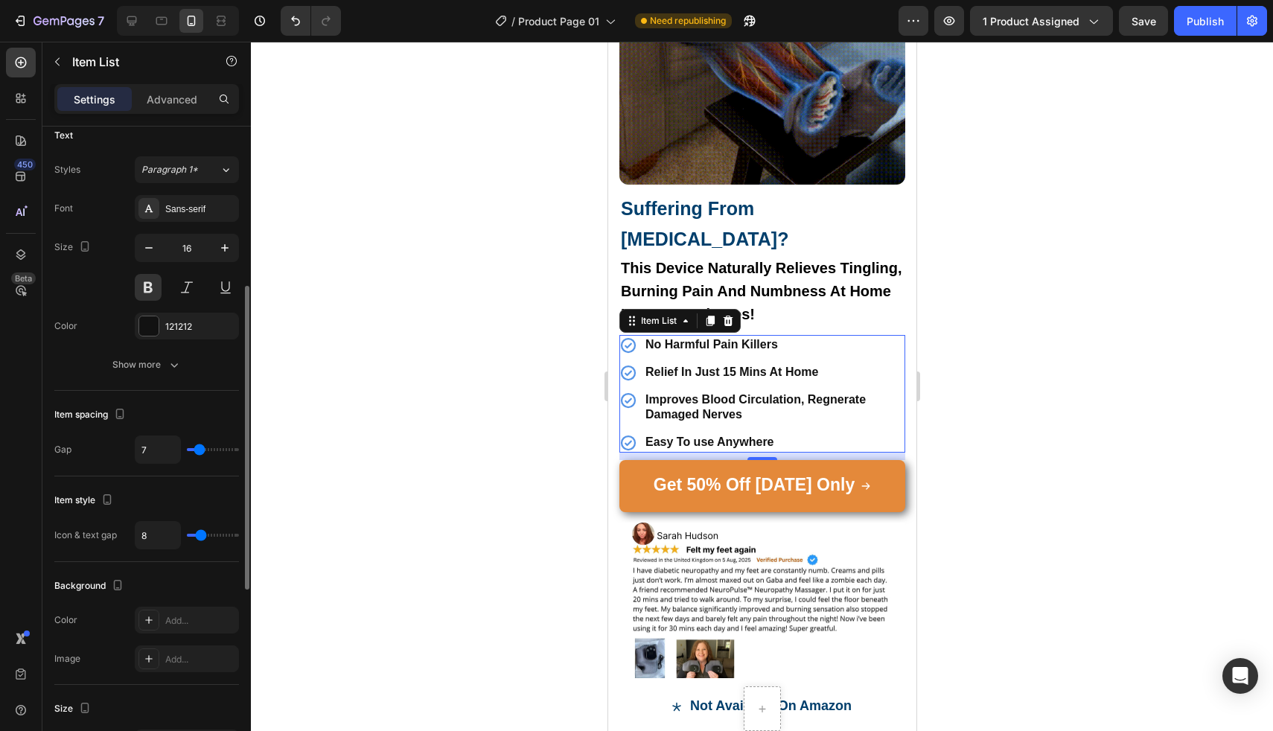
type input "6"
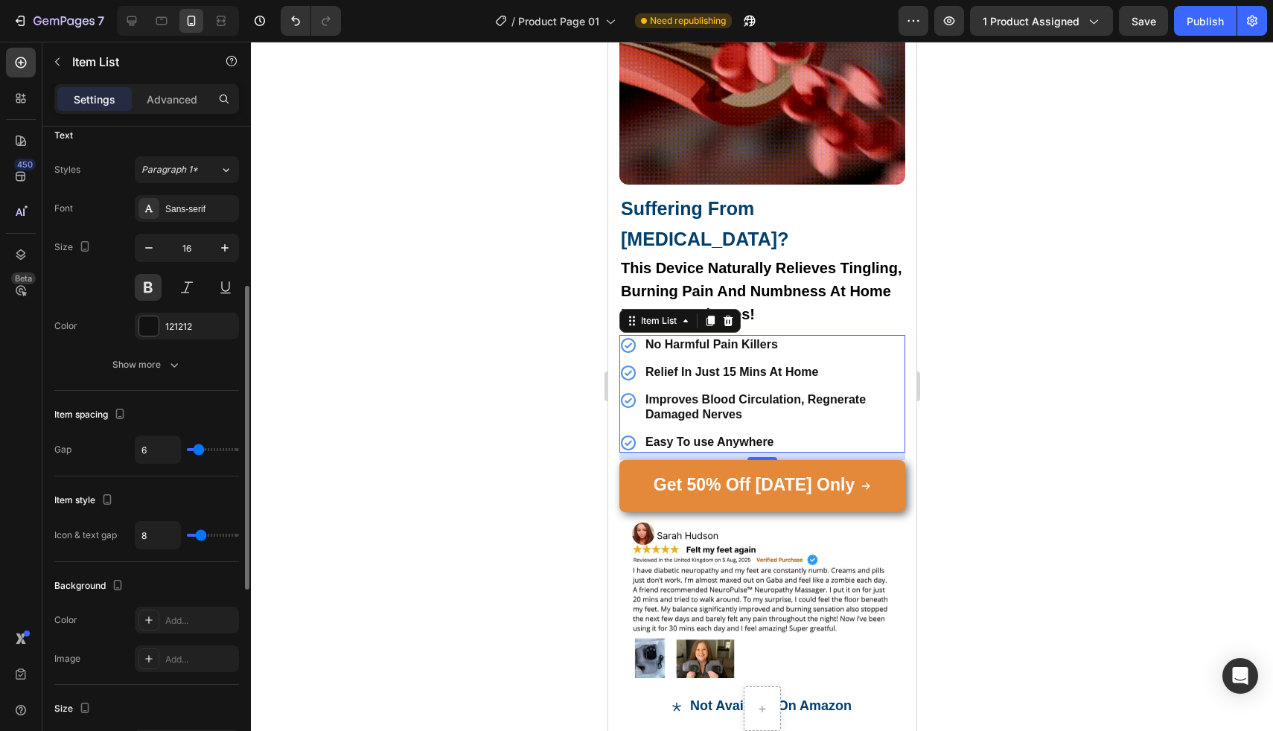
type input "5"
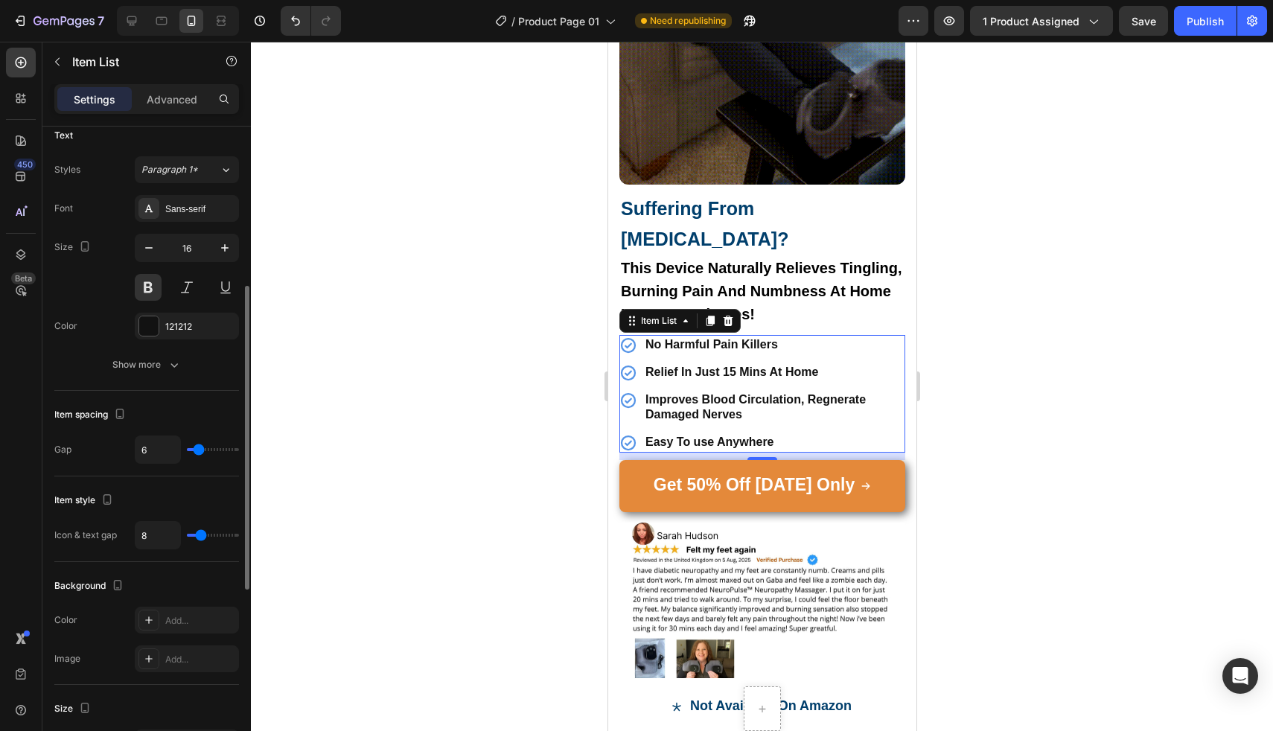
type input "5"
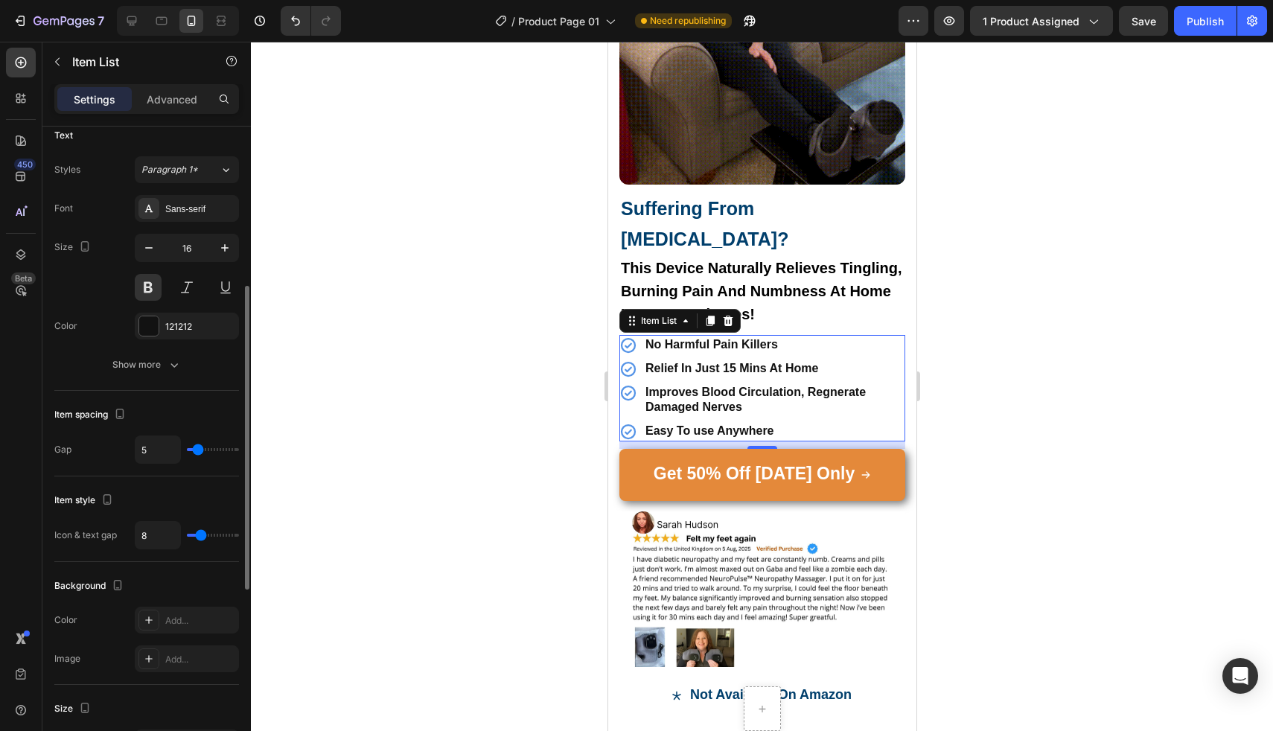
type input "4"
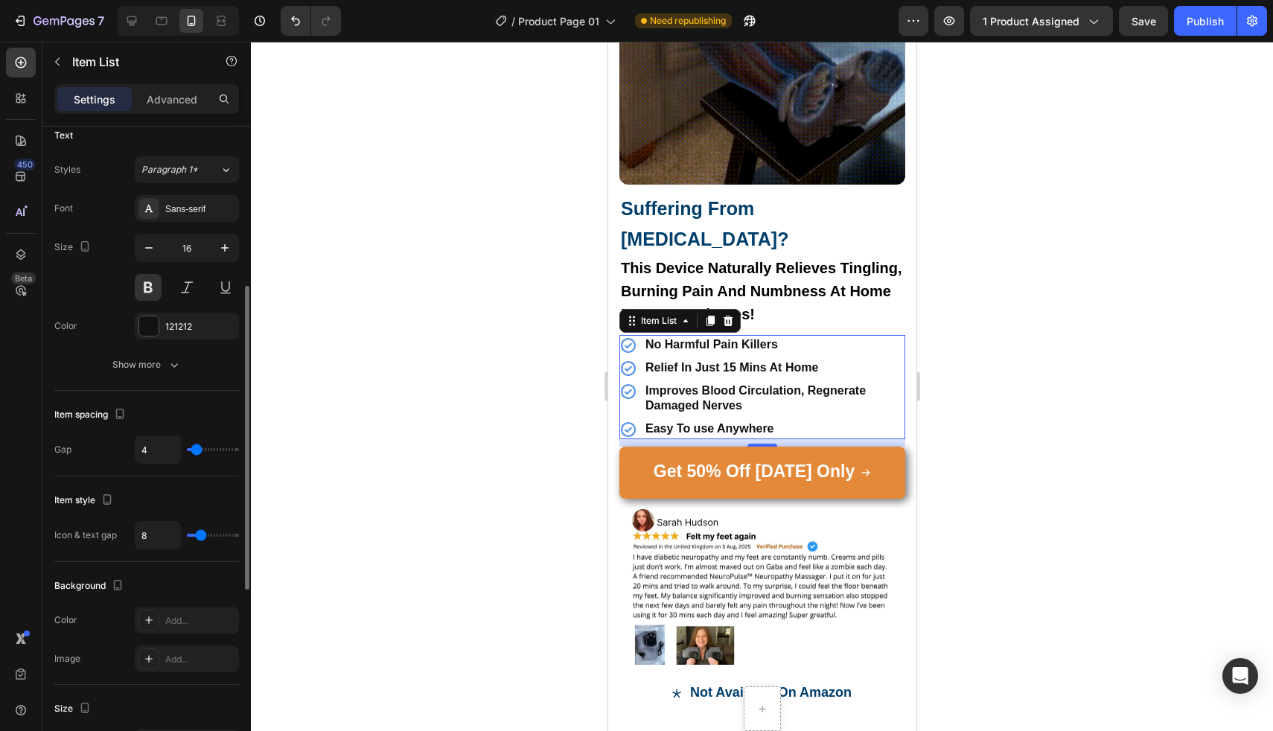
type input "4"
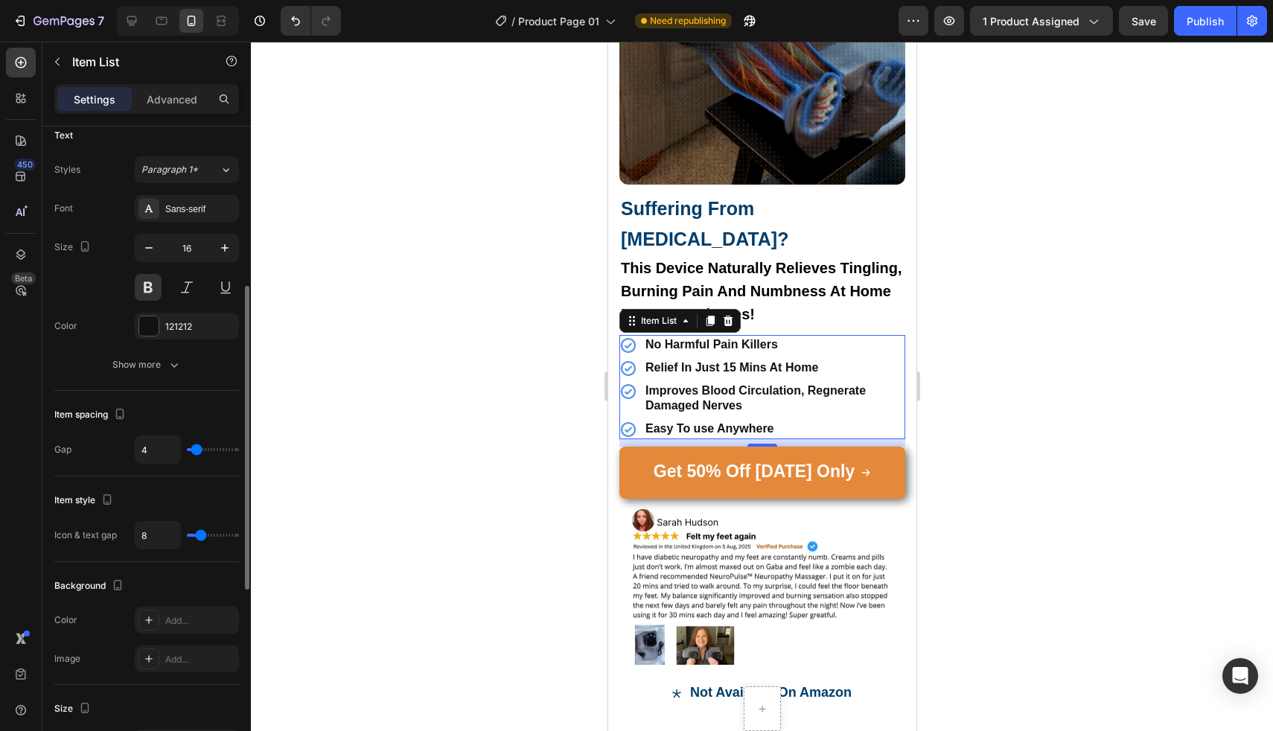
click at [197, 450] on input "range" at bounding box center [213, 449] width 52 height 3
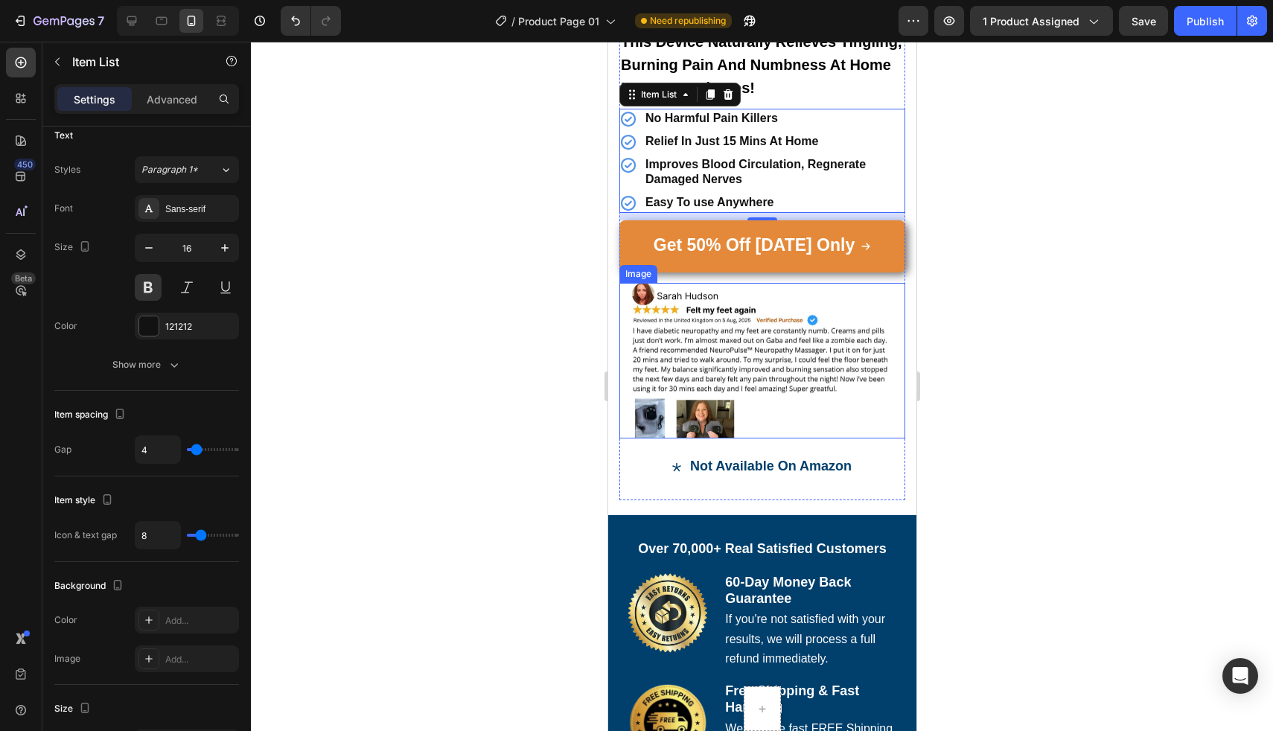
scroll to position [1590, 0]
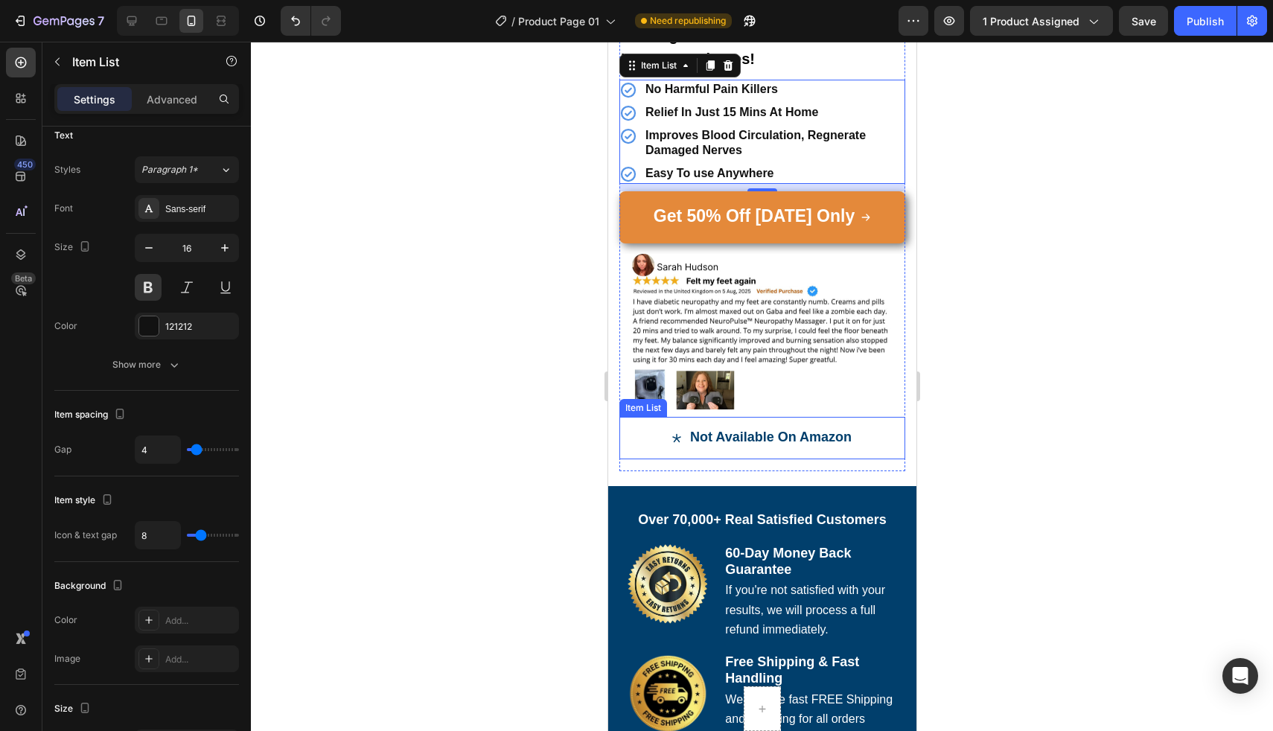
click at [809, 429] on div "Not Available On Amazon" at bounding box center [770, 438] width 166 height 19
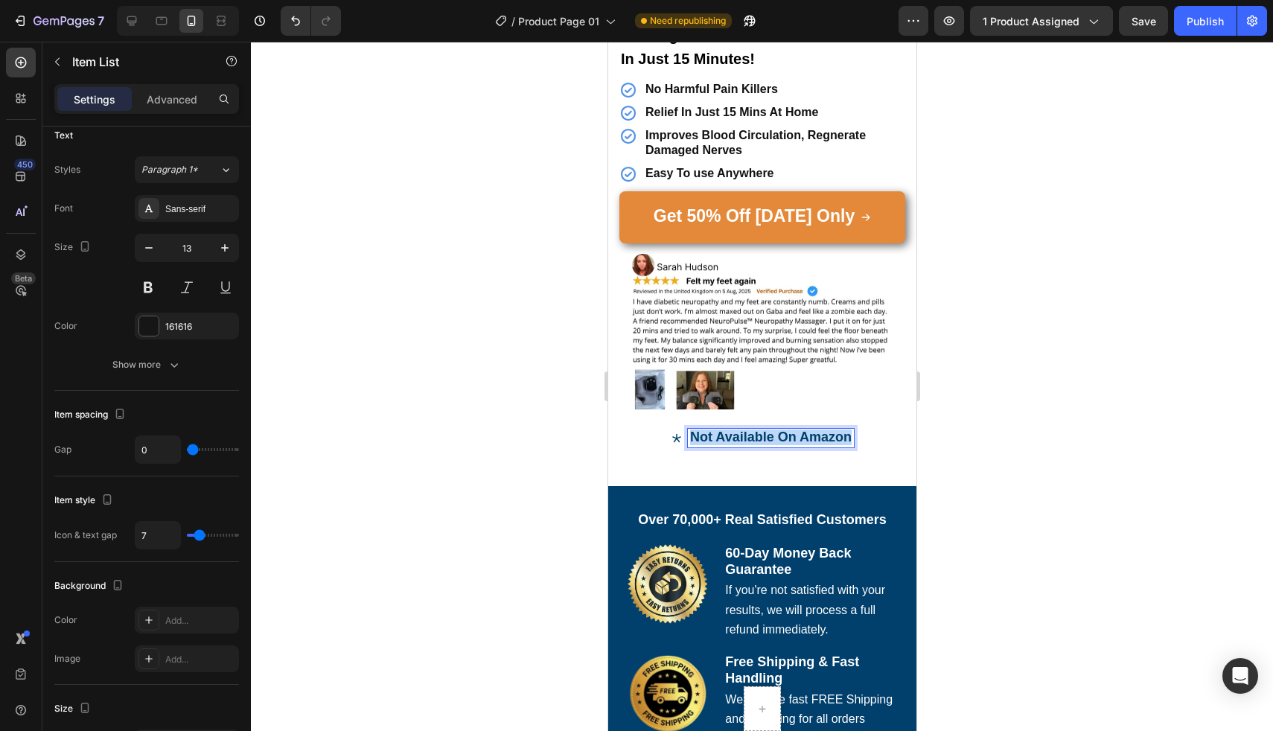
click at [809, 429] on div "Not Available On Amazon" at bounding box center [770, 438] width 166 height 19
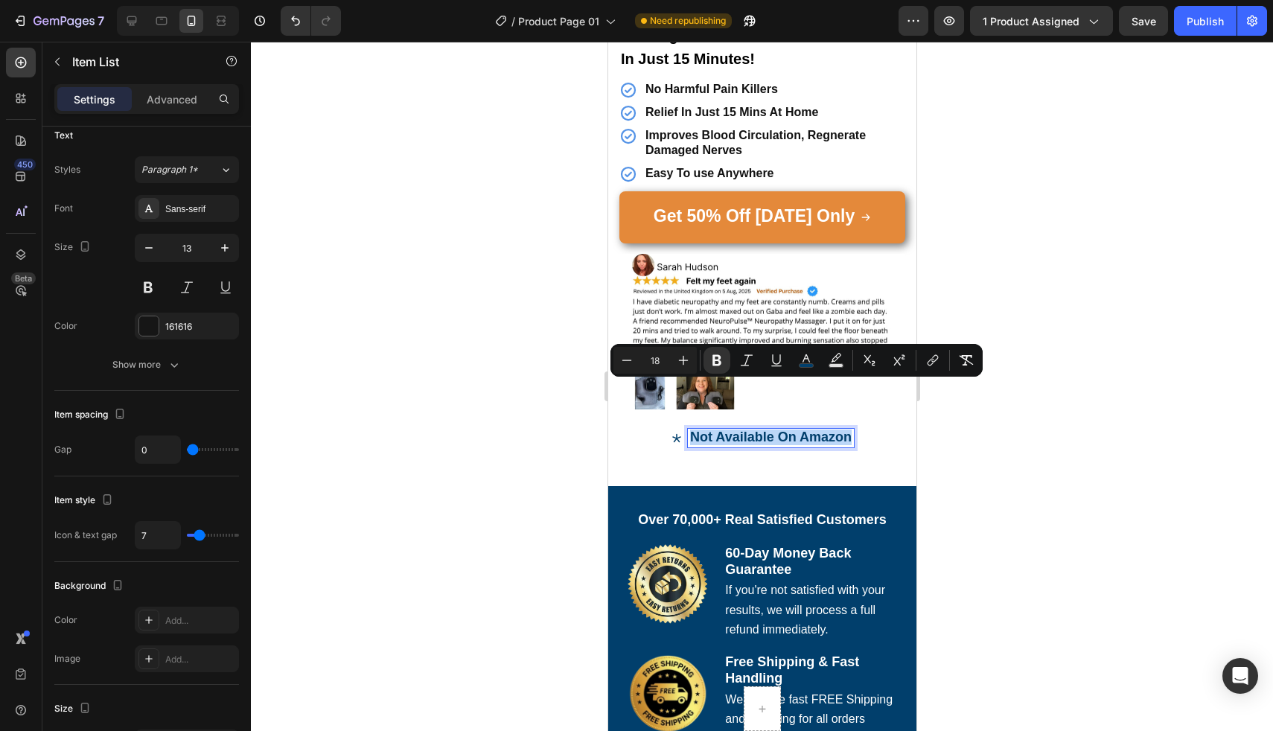
click at [644, 422] on div "Image ⁠⁠⁠⁠⁠⁠⁠ Suffering From Neuropathy? Heading This Device Naturally Relieves…" at bounding box center [762, 57] width 286 height 828
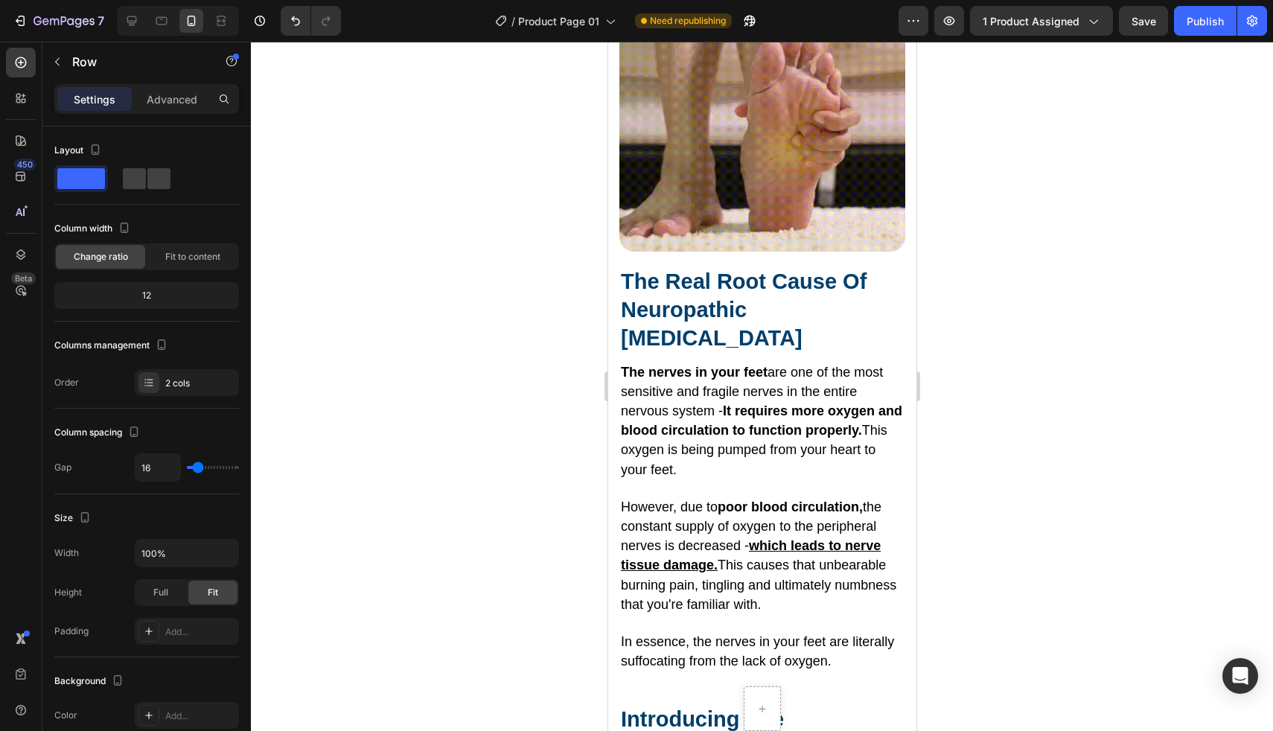
scroll to position [2485, 0]
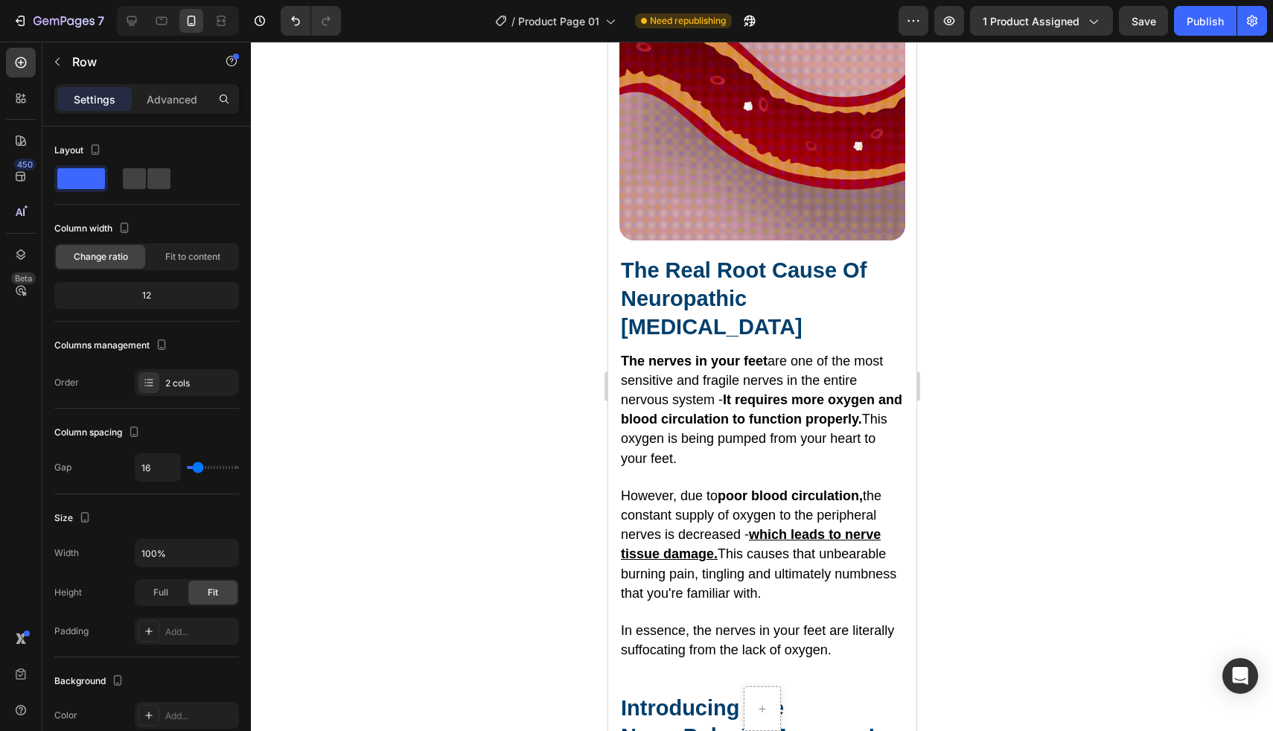
click at [718, 277] on span "The Real Root Cause Of Neuropathic Foot Pain" at bounding box center [743, 298] width 246 height 80
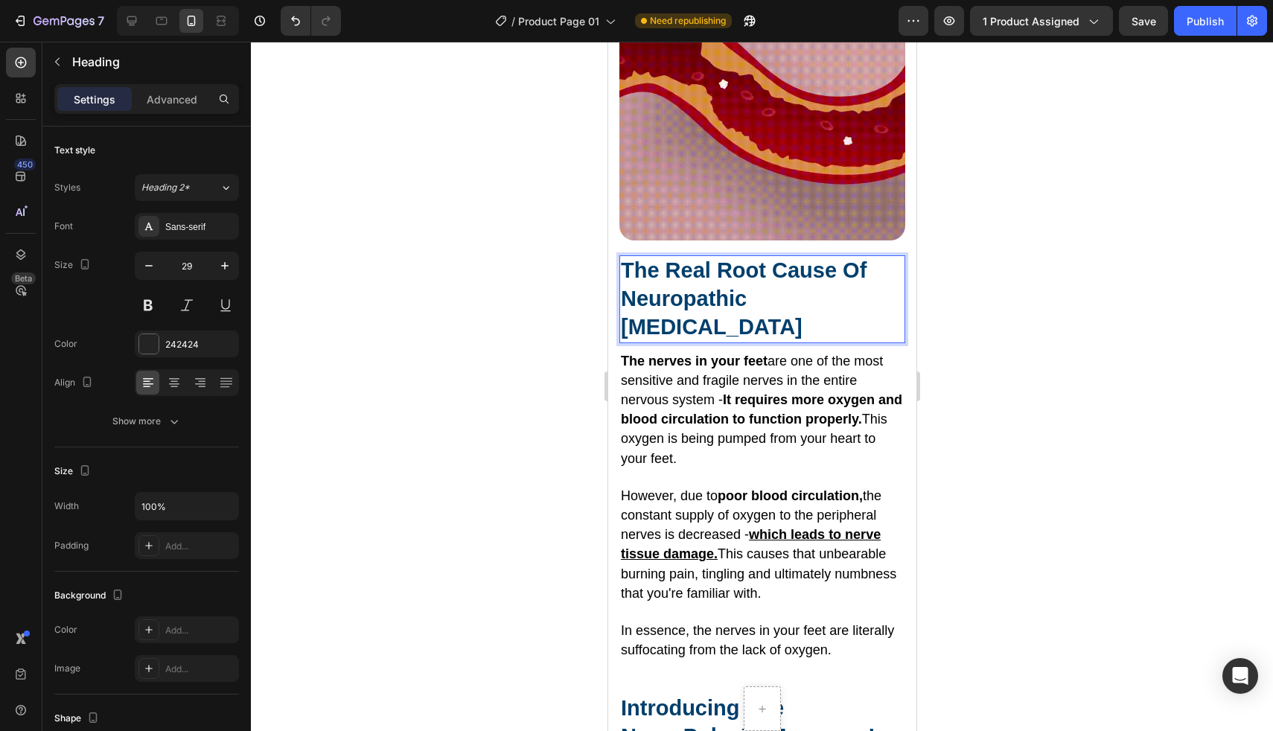
click at [718, 277] on span "The Real Root Cause Of Neuropathic Foot Pain" at bounding box center [743, 298] width 246 height 80
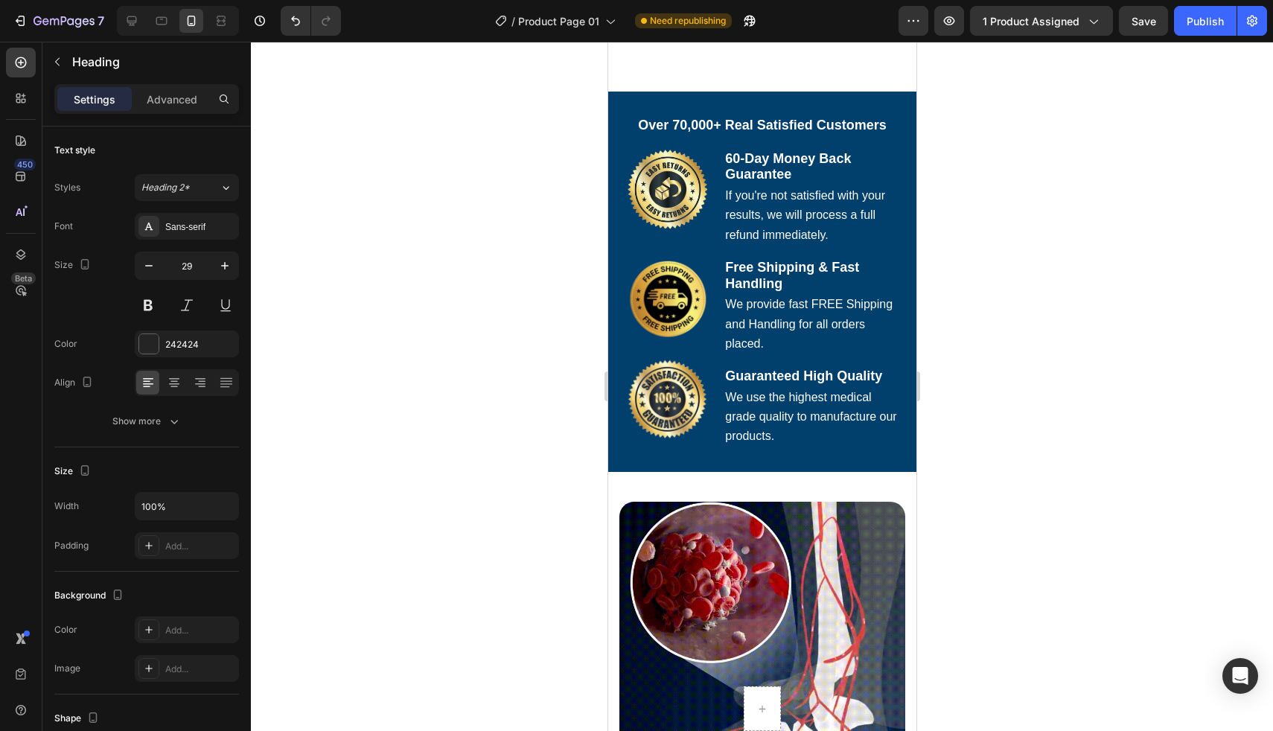
type input "16"
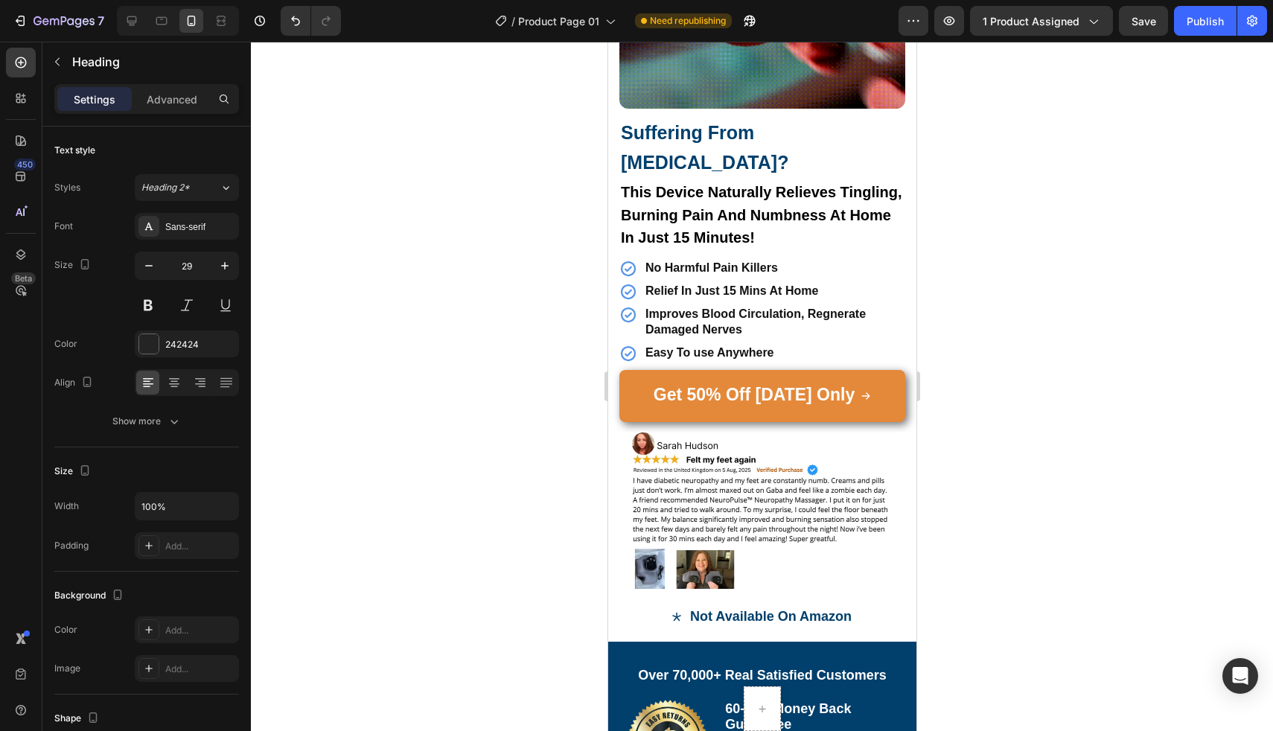
scroll to position [1253, 0]
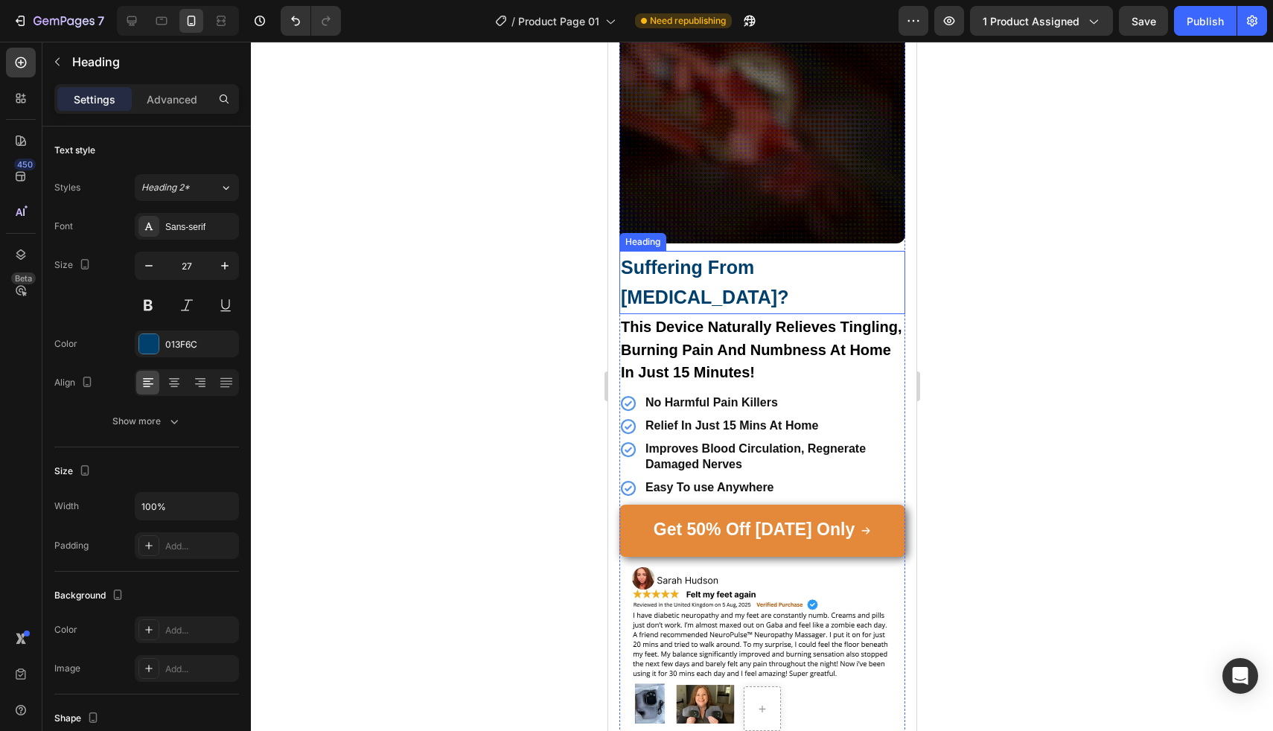
click at [706, 281] on strong "Suffering From [MEDICAL_DATA]?" at bounding box center [703, 282] width 167 height 51
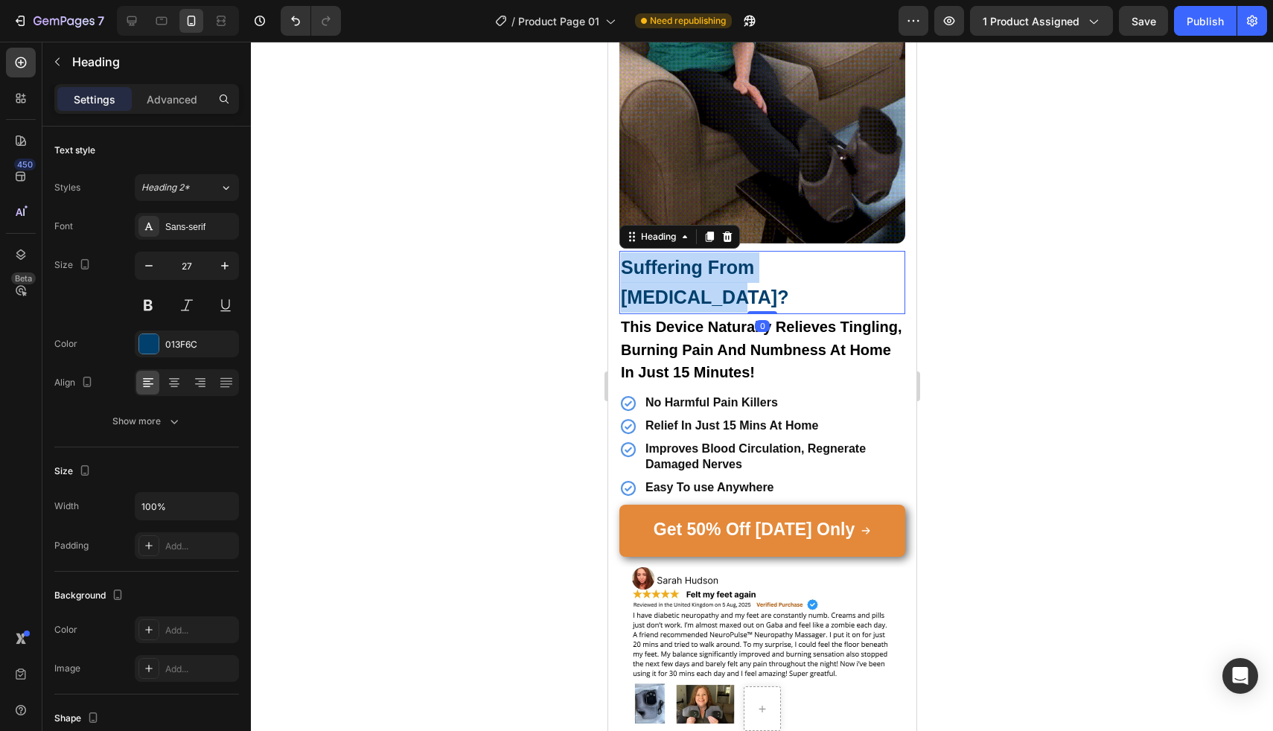
click at [706, 281] on strong "Suffering From [MEDICAL_DATA]?" at bounding box center [703, 282] width 167 height 51
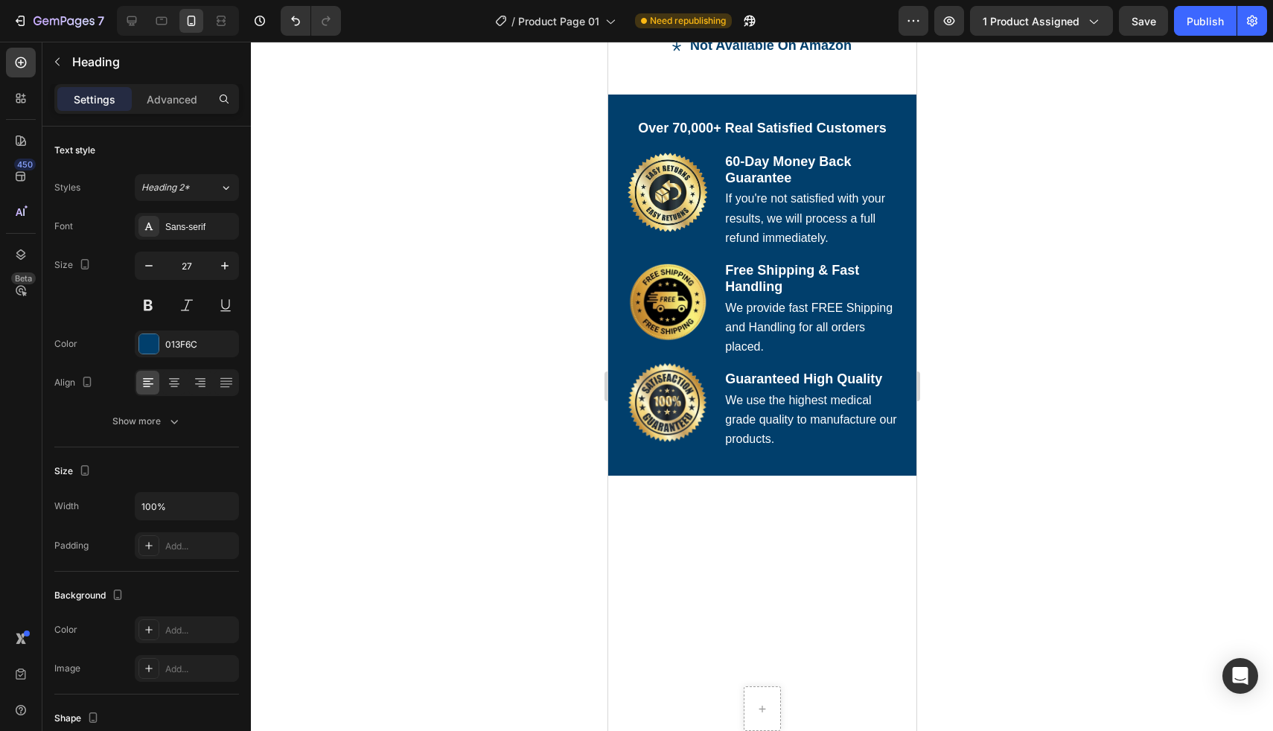
scroll to position [2373, 0]
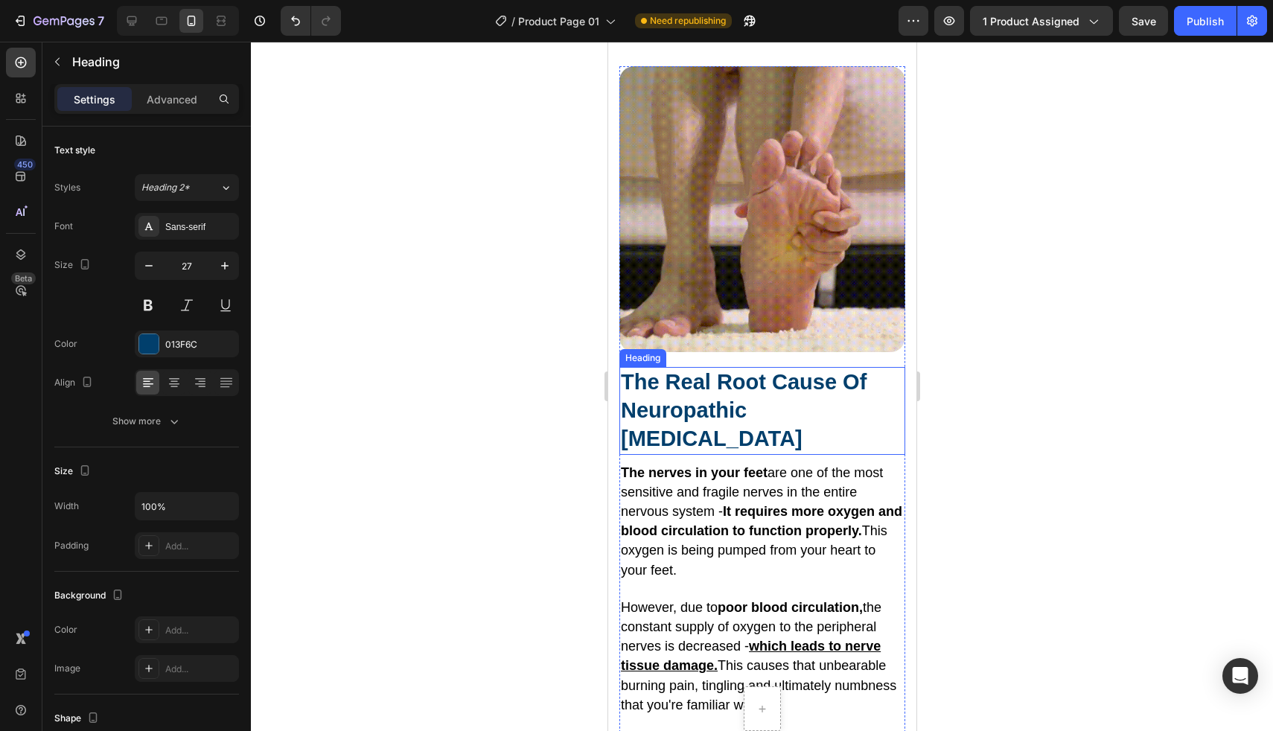
click at [697, 371] on span "The Real Root Cause Of Neuropathic Foot Pain" at bounding box center [743, 410] width 246 height 80
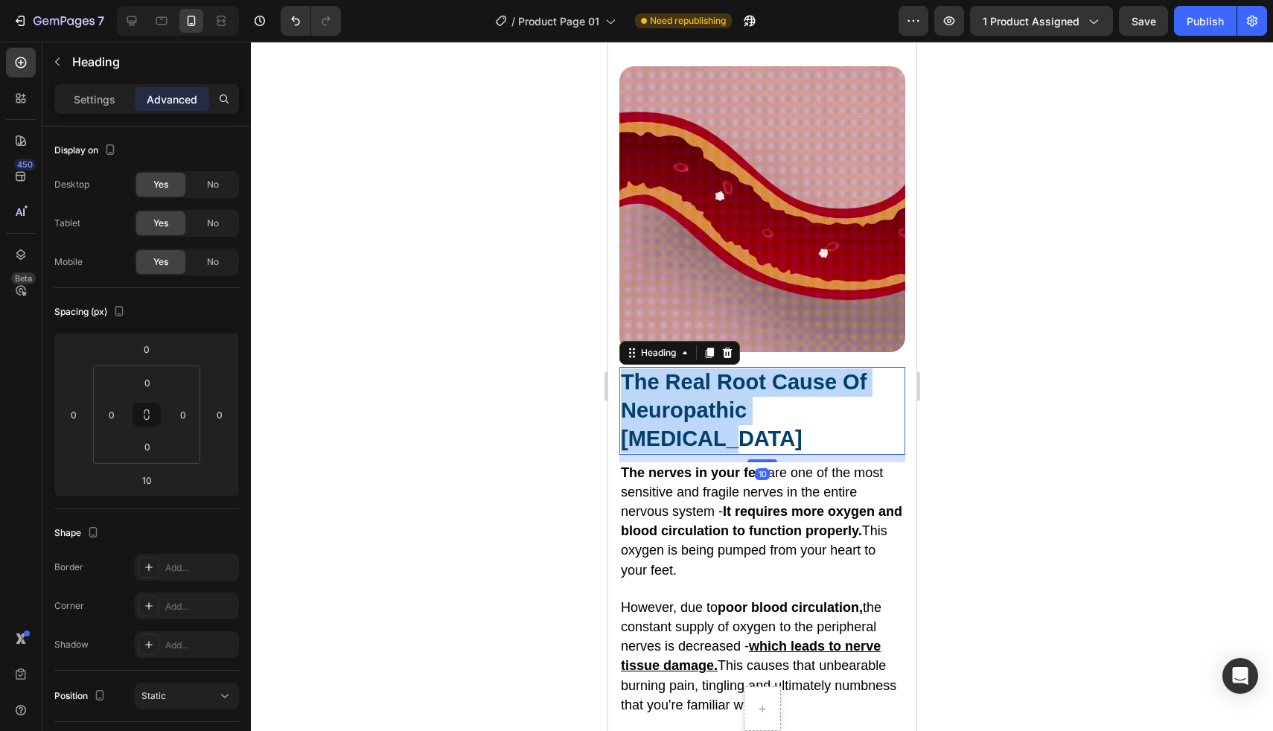
click at [697, 371] on span "The Real Root Cause Of Neuropathic Foot Pain" at bounding box center [743, 410] width 246 height 80
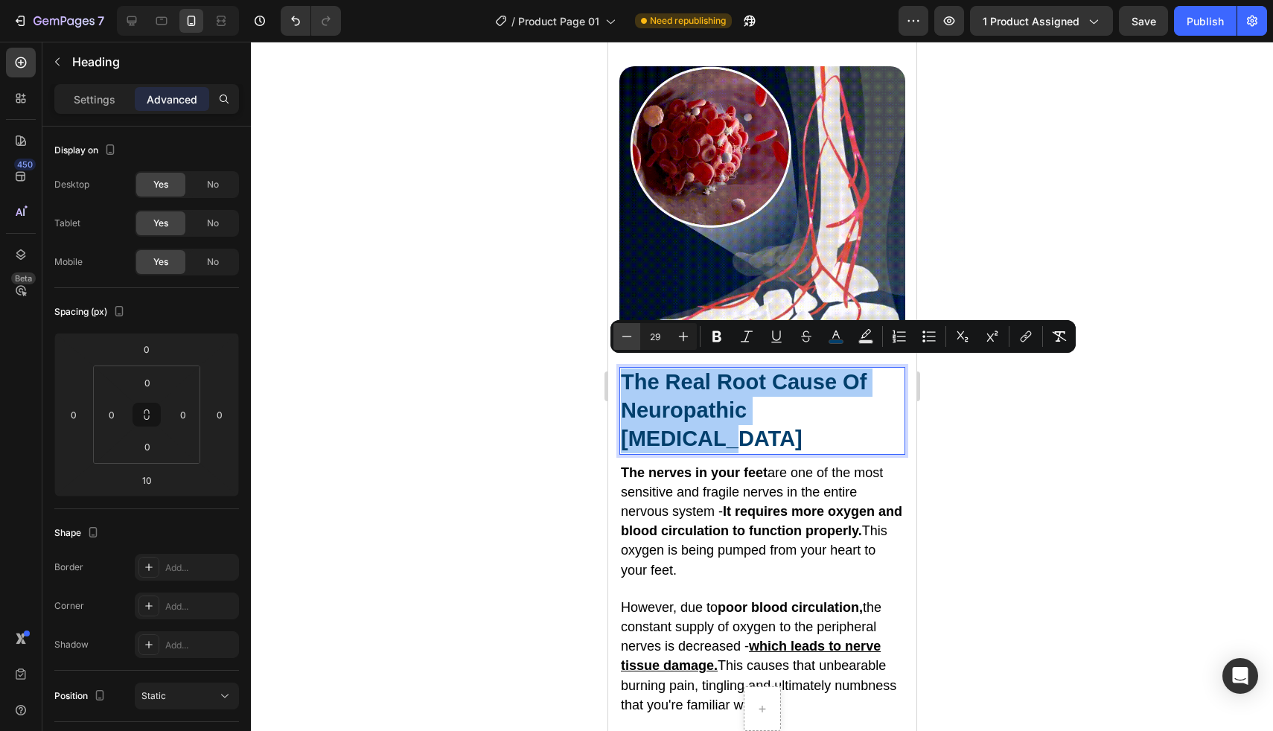
click at [627, 342] on icon "Editor contextual toolbar" at bounding box center [626, 336] width 15 height 15
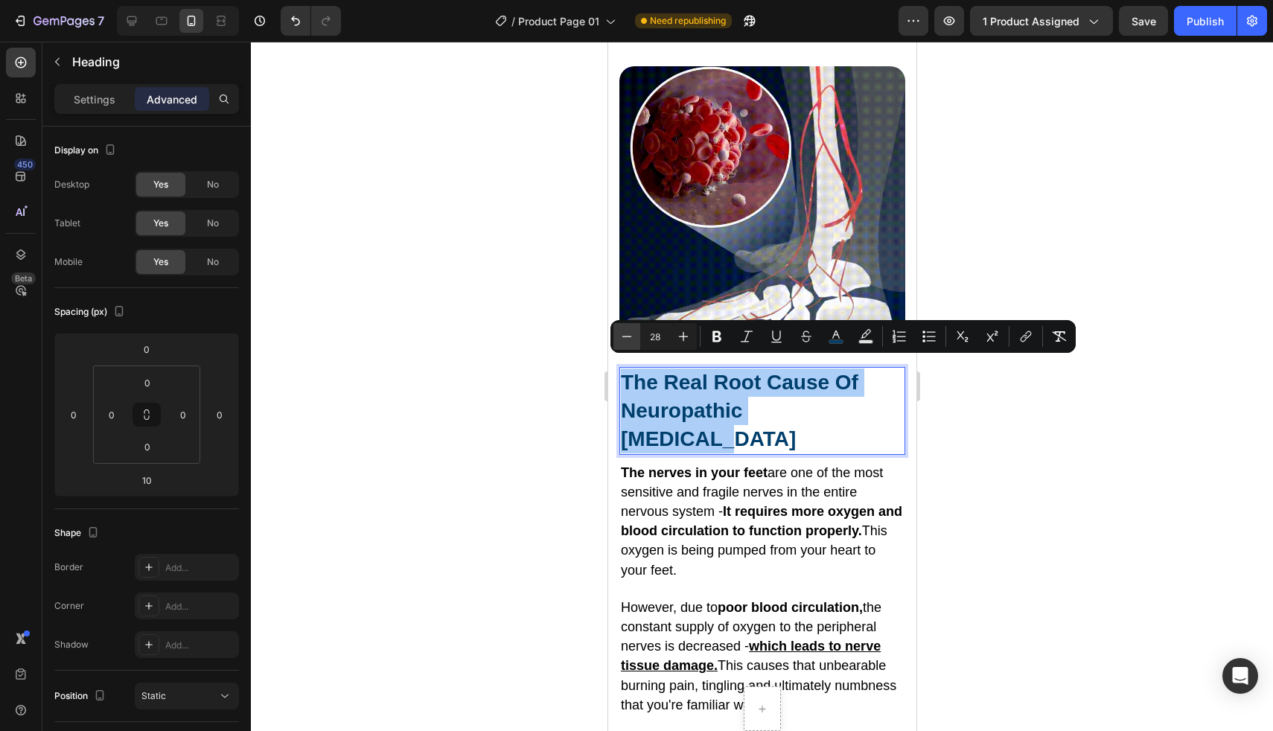
click at [627, 342] on icon "Editor contextual toolbar" at bounding box center [626, 336] width 15 height 15
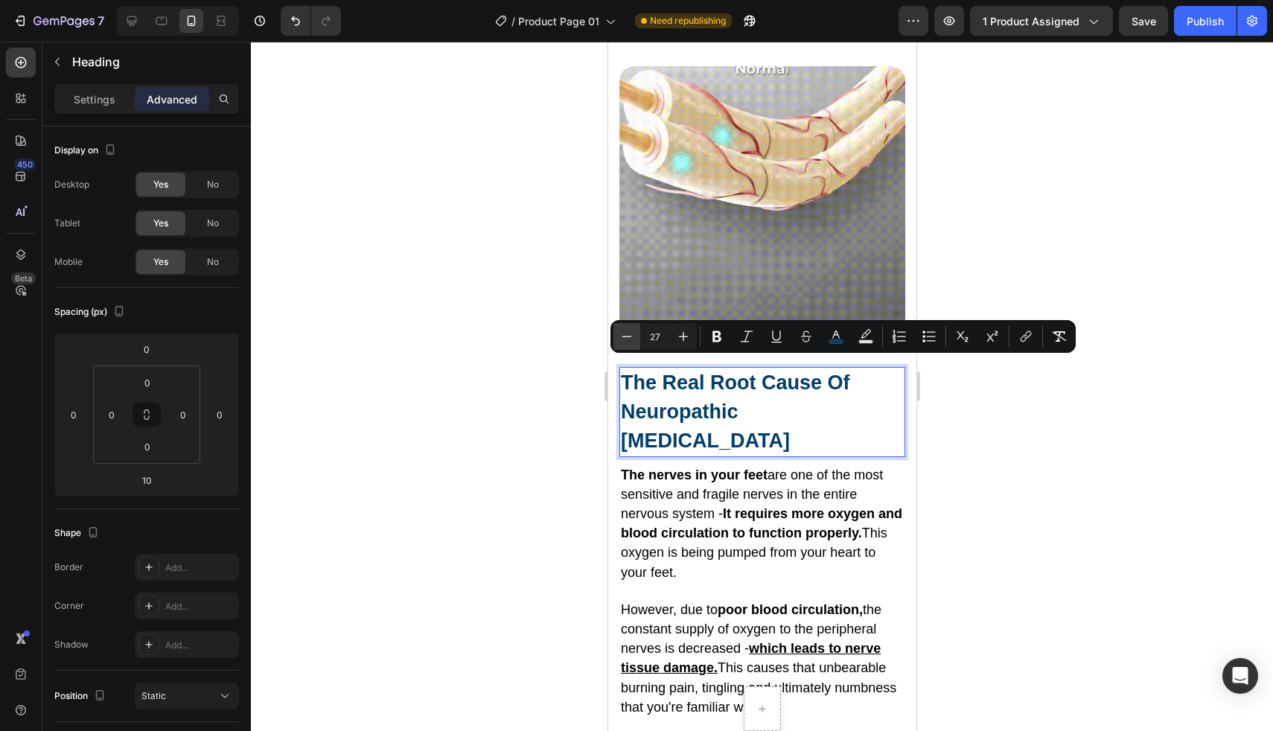
click at [627, 342] on icon "Editor contextual toolbar" at bounding box center [626, 336] width 15 height 15
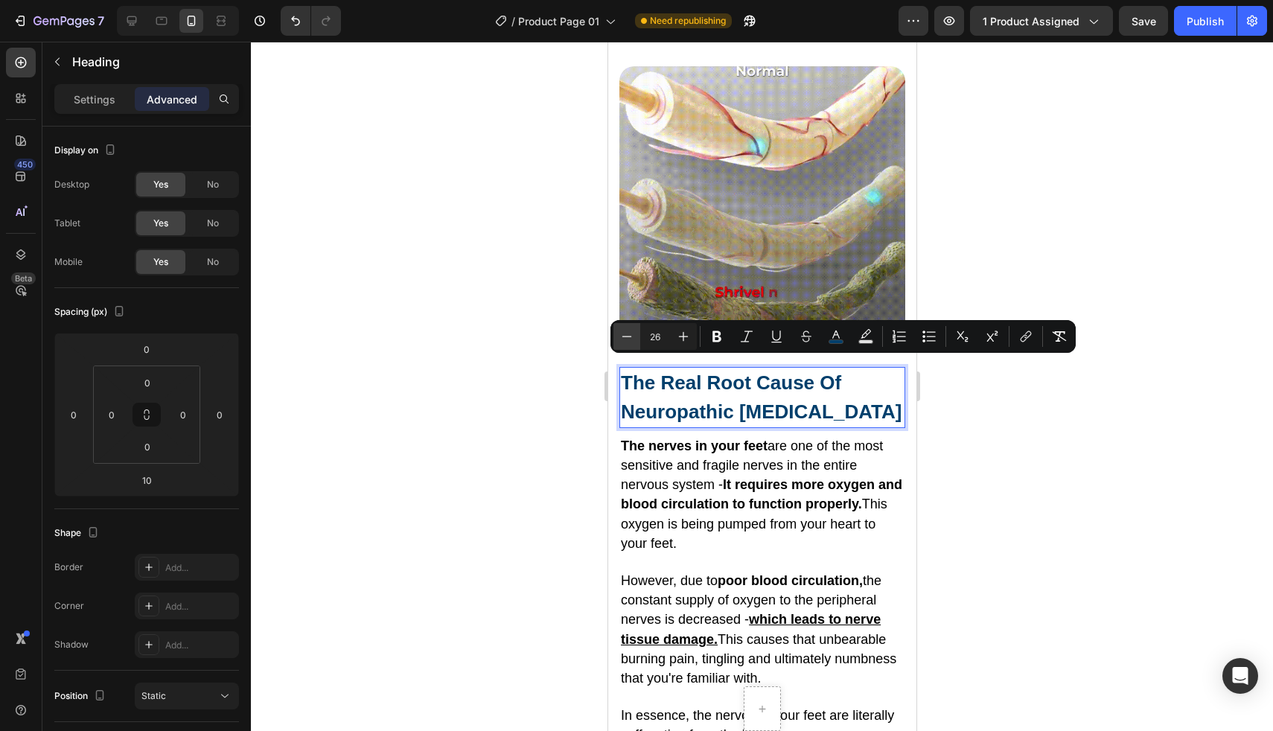
click at [623, 340] on icon "Editor contextual toolbar" at bounding box center [626, 336] width 15 height 15
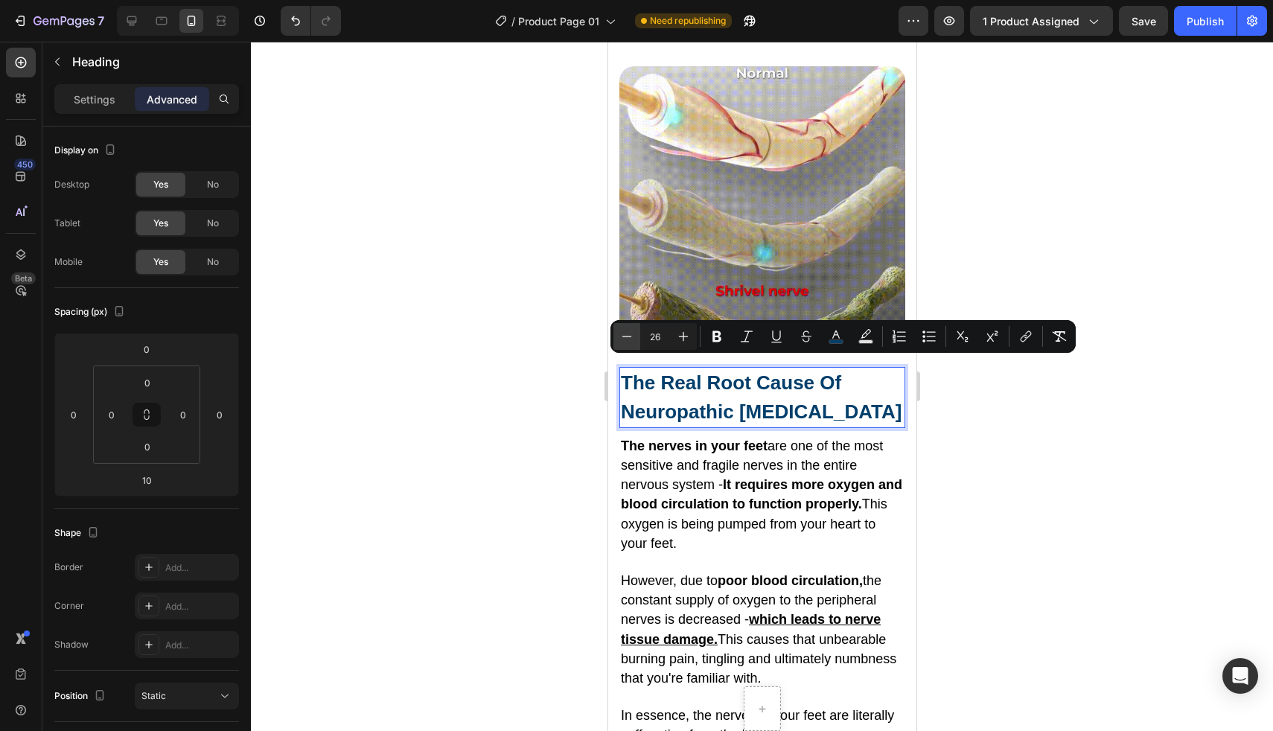
type input "25"
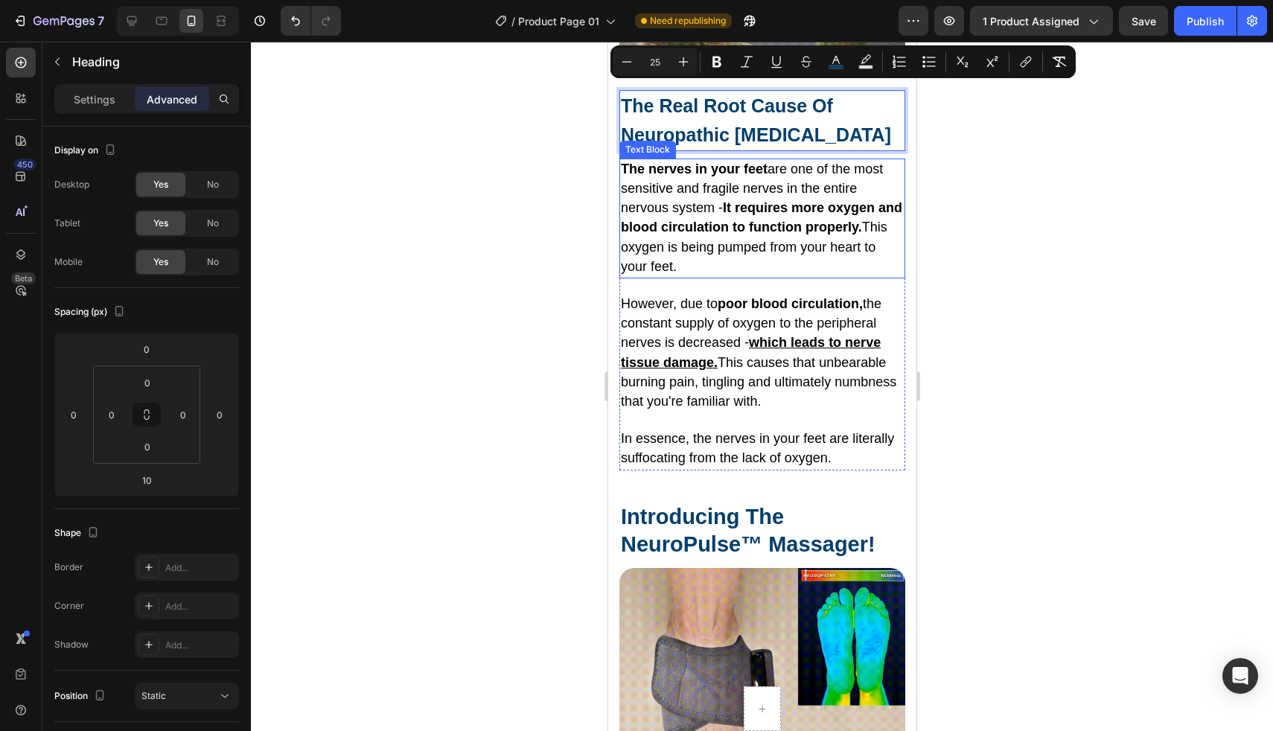
scroll to position [2654, 0]
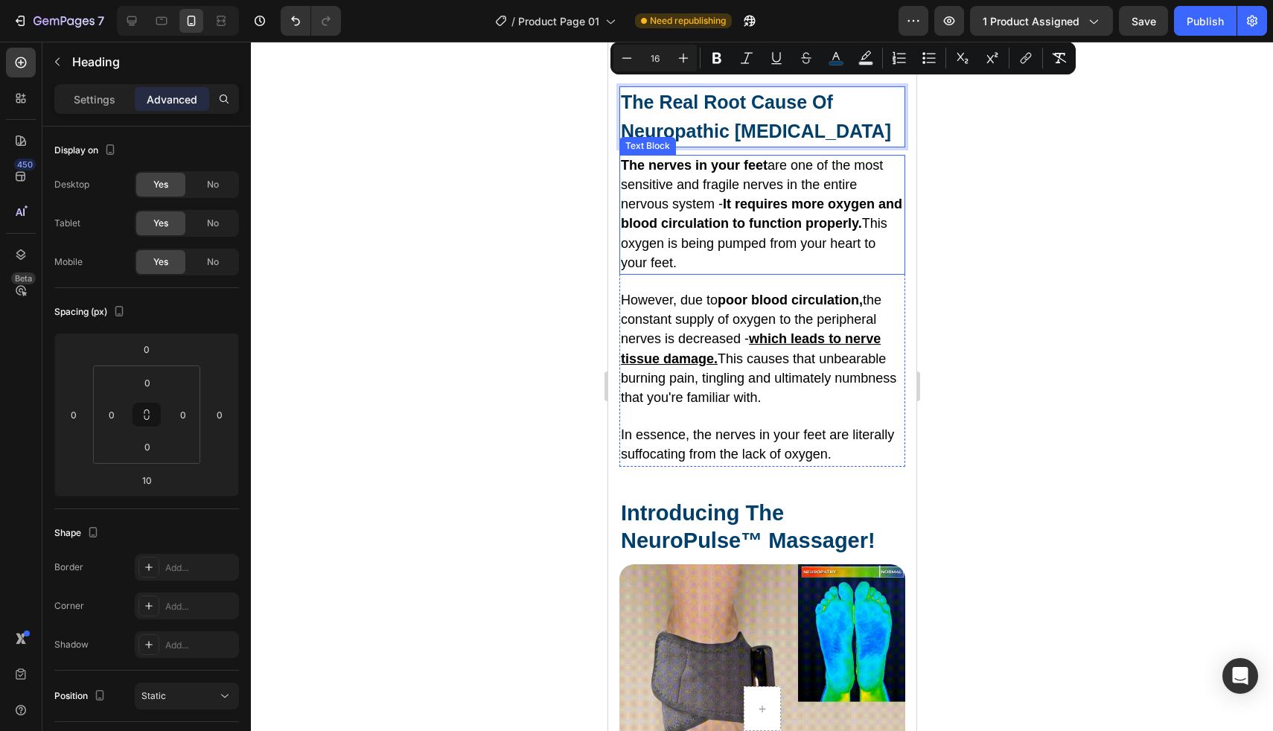
click at [716, 230] on span "The nerves in your feet are one of the most sensitive and fragile nerves in the…" at bounding box center [760, 214] width 281 height 112
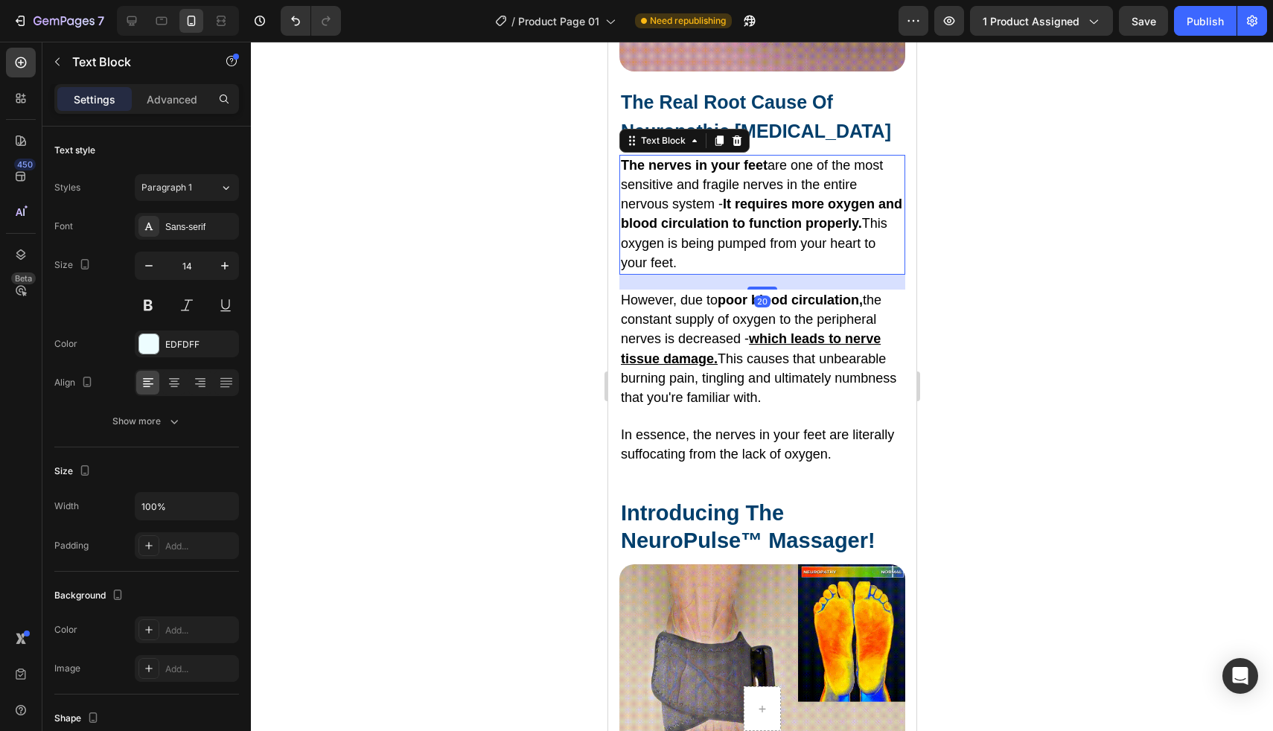
click at [716, 230] on span "The nerves in your feet are one of the most sensitive and fragile nerves in the…" at bounding box center [760, 214] width 281 height 112
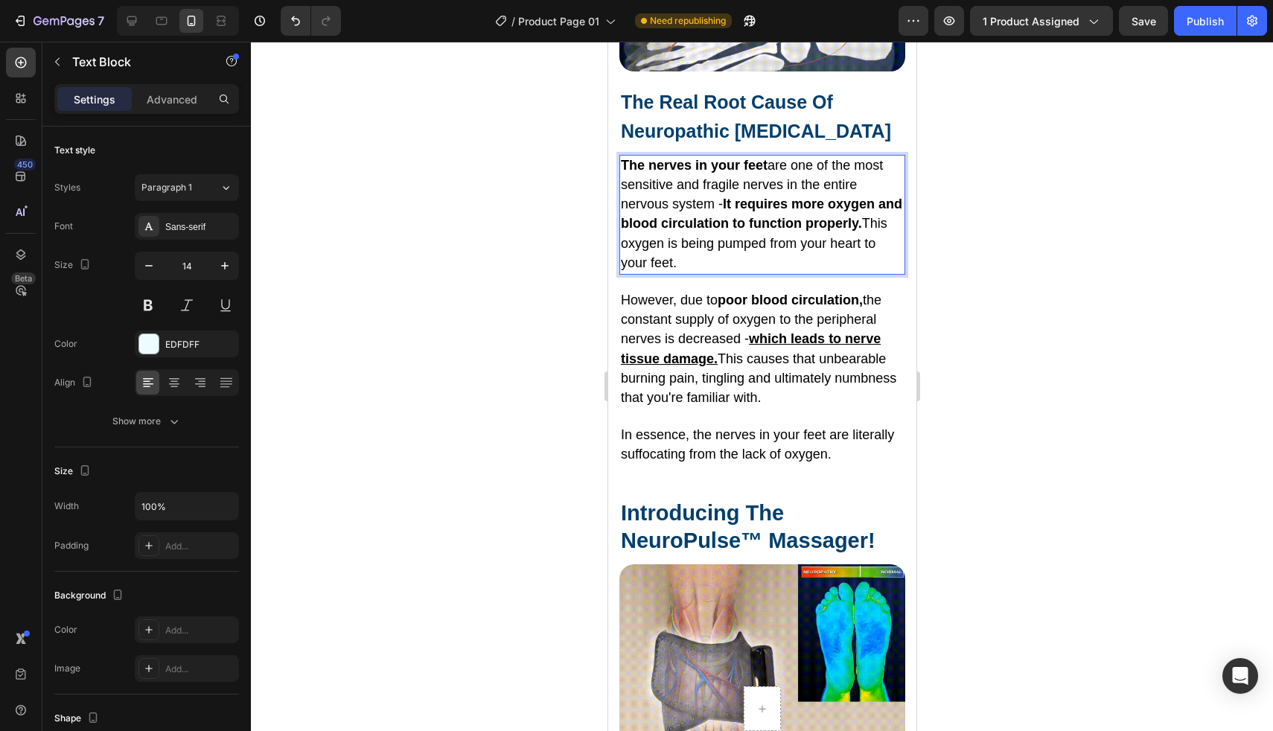
click at [695, 240] on span "The nerves in your feet are one of the most sensitive and fragile nerves in the…" at bounding box center [760, 214] width 281 height 112
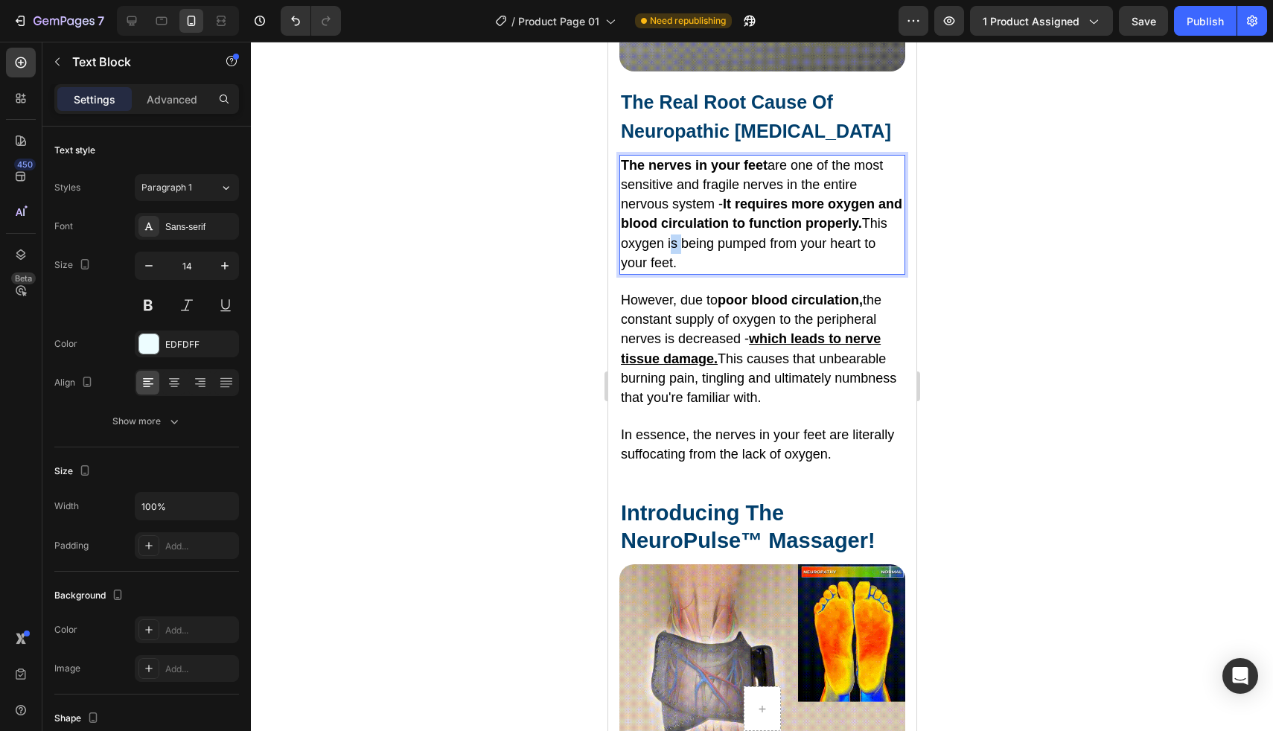
click at [695, 240] on span "The nerves in your feet are one of the most sensitive and fragile nerves in the…" at bounding box center [760, 214] width 281 height 112
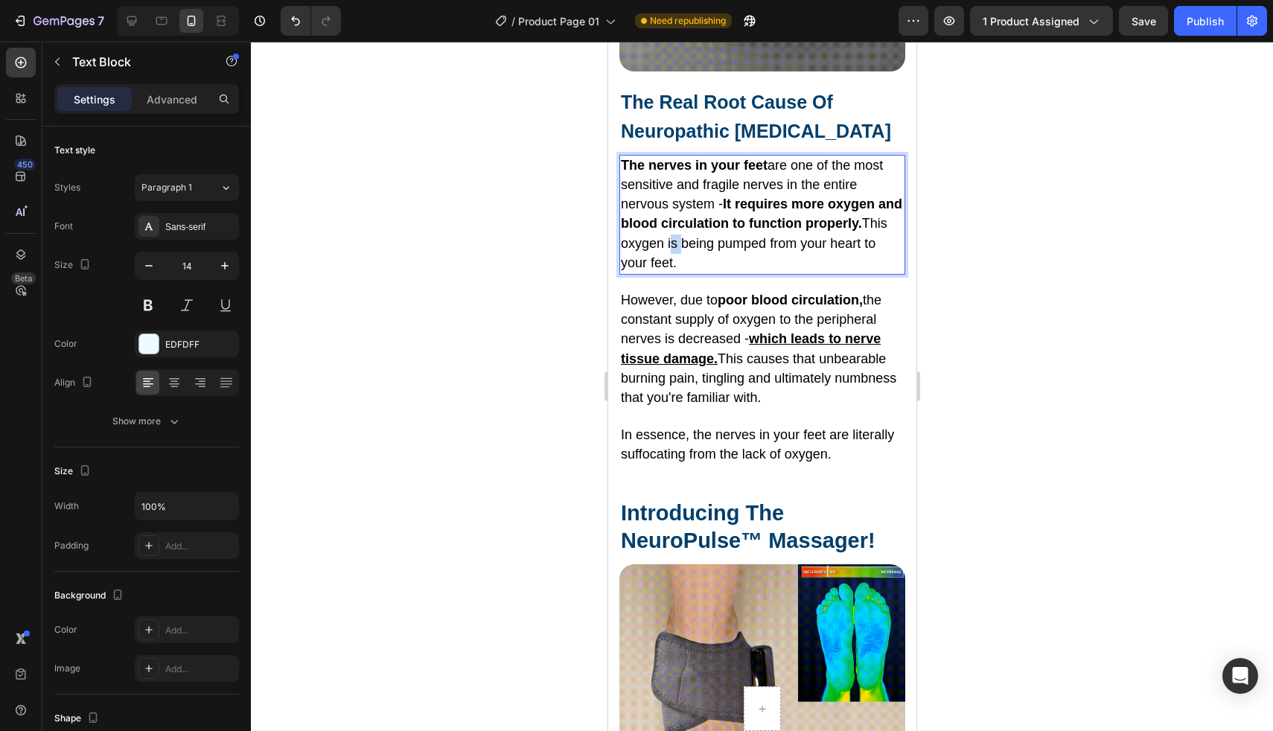
click at [695, 240] on span "The nerves in your feet are one of the most sensitive and fragile nerves in the…" at bounding box center [760, 214] width 281 height 112
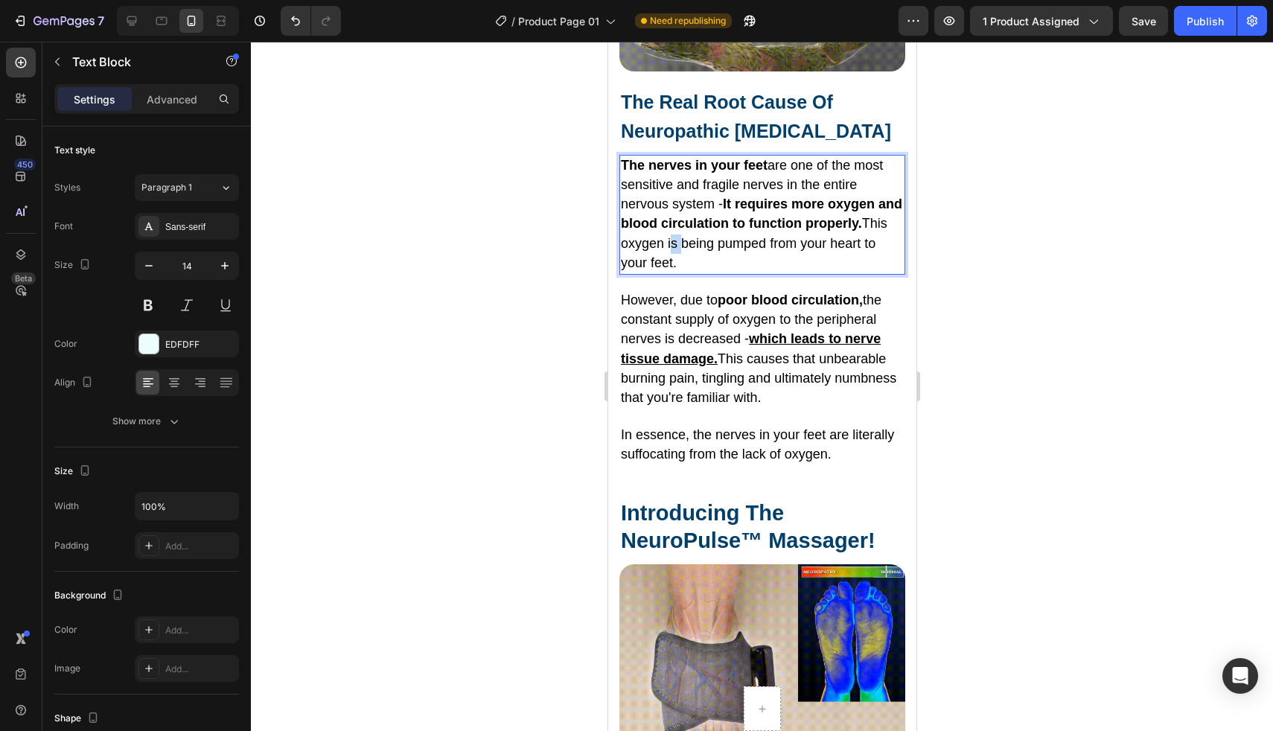
click at [695, 240] on span "The nerves in your feet are one of the most sensitive and fragile nerves in the…" at bounding box center [760, 214] width 281 height 112
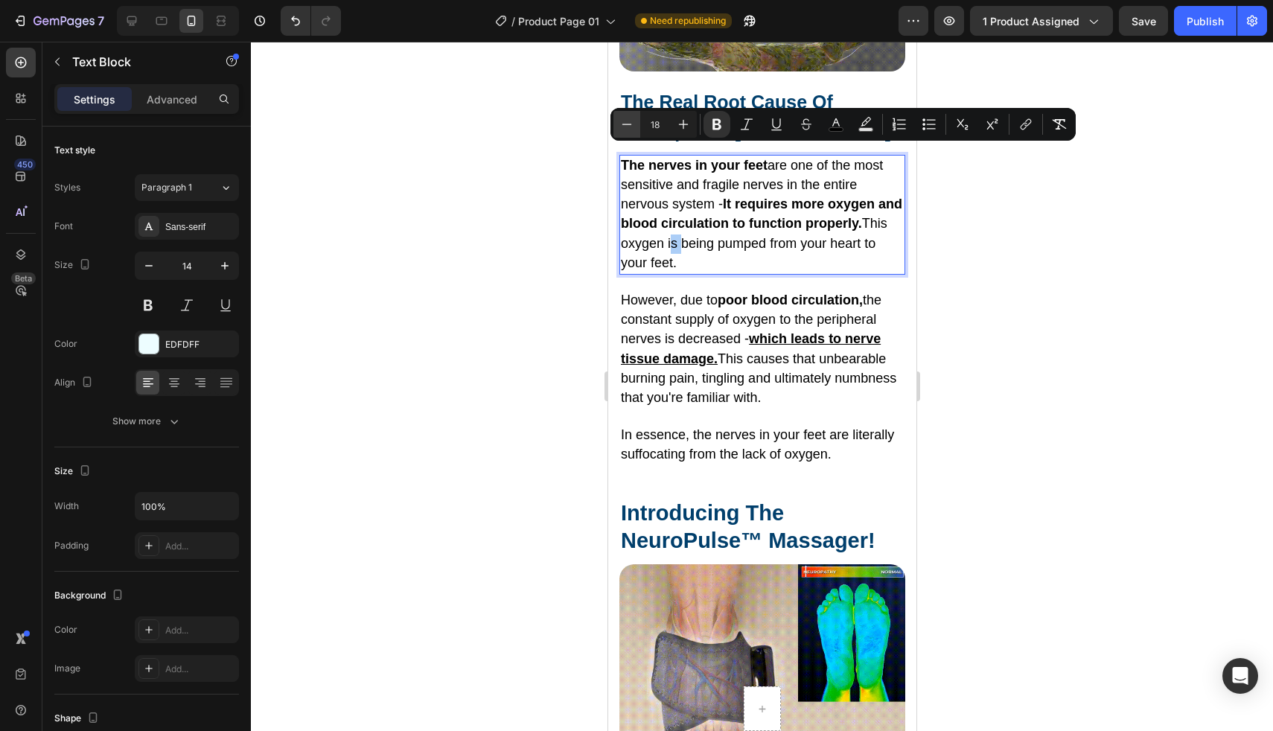
click at [622, 127] on icon "Editor contextual toolbar" at bounding box center [626, 124] width 15 height 15
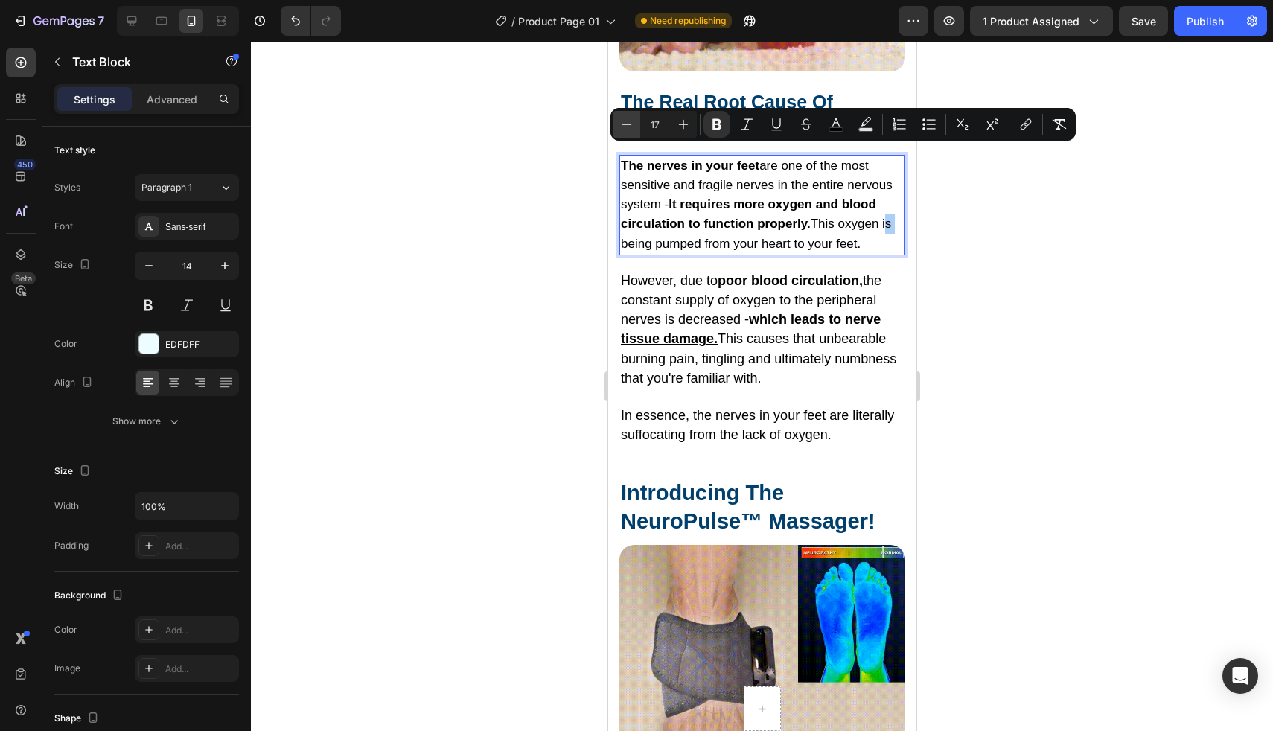
click at [622, 127] on icon "Editor contextual toolbar" at bounding box center [626, 124] width 15 height 15
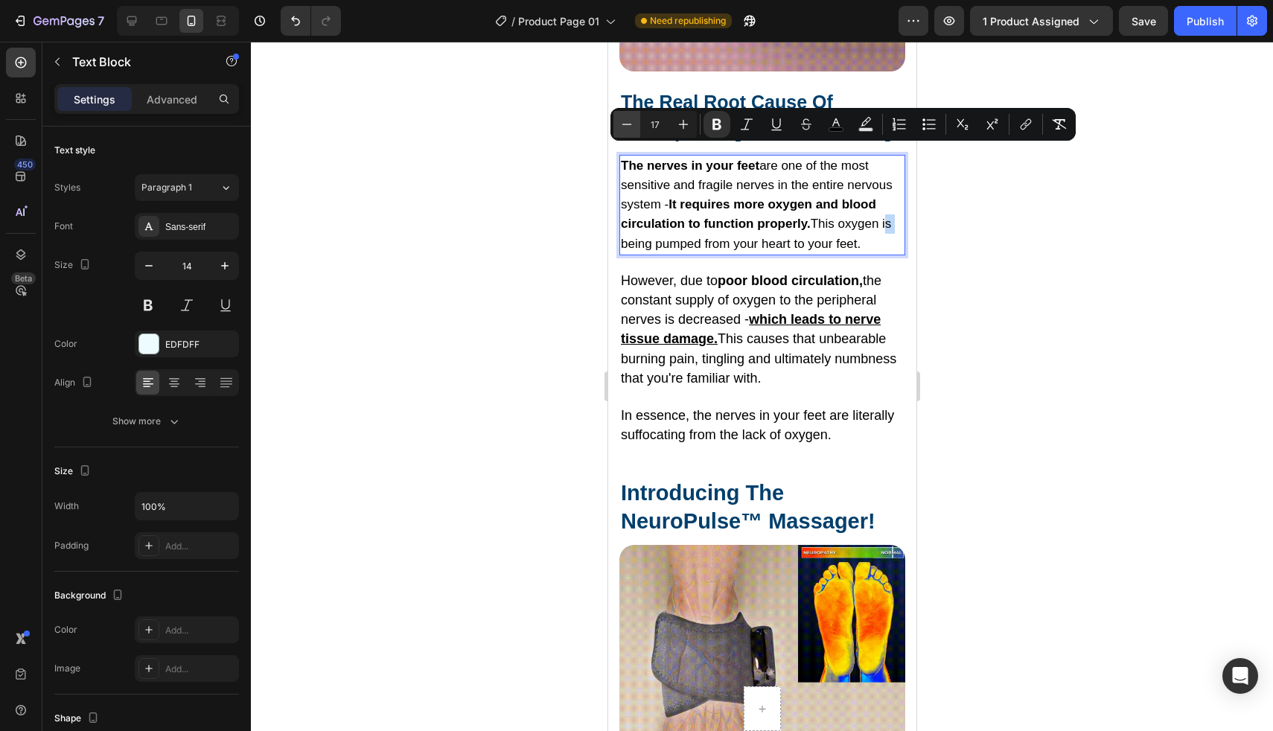
type input "16"
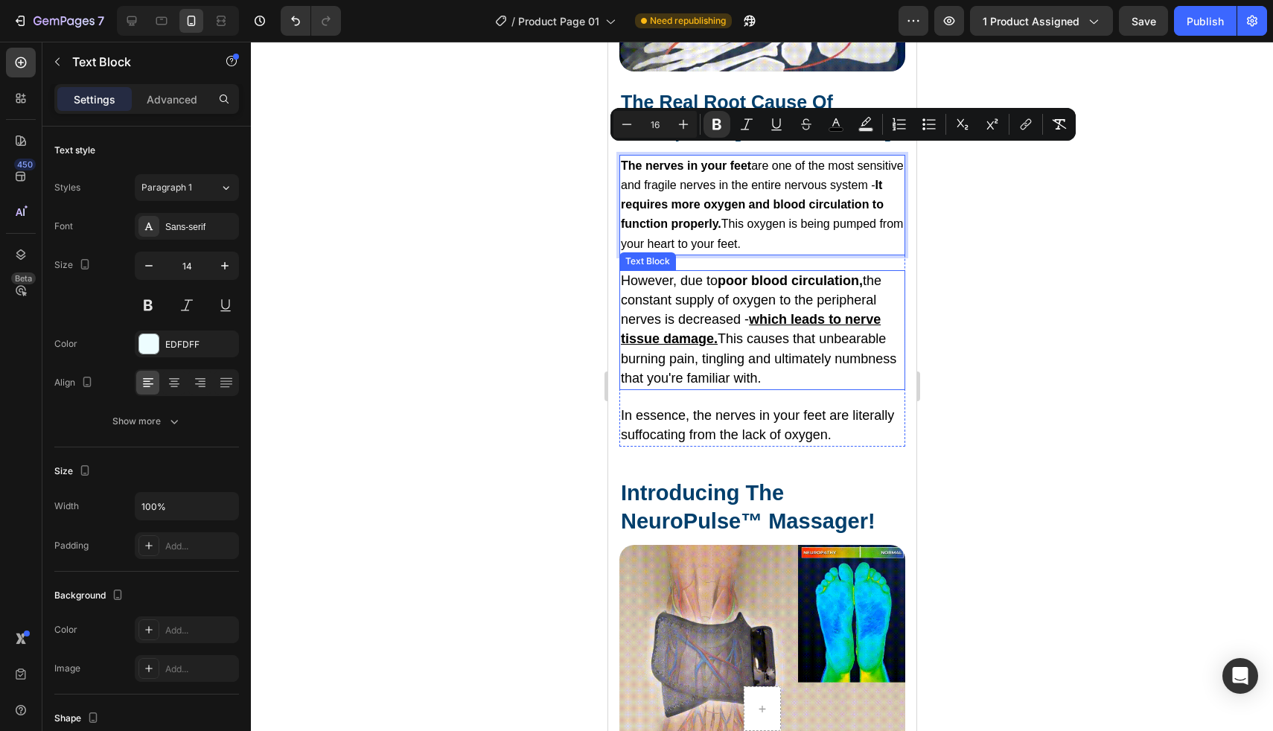
click at [651, 291] on span "However, due to poor blood circulation, the constant supply of oxygen to the pe…" at bounding box center [757, 329] width 275 height 112
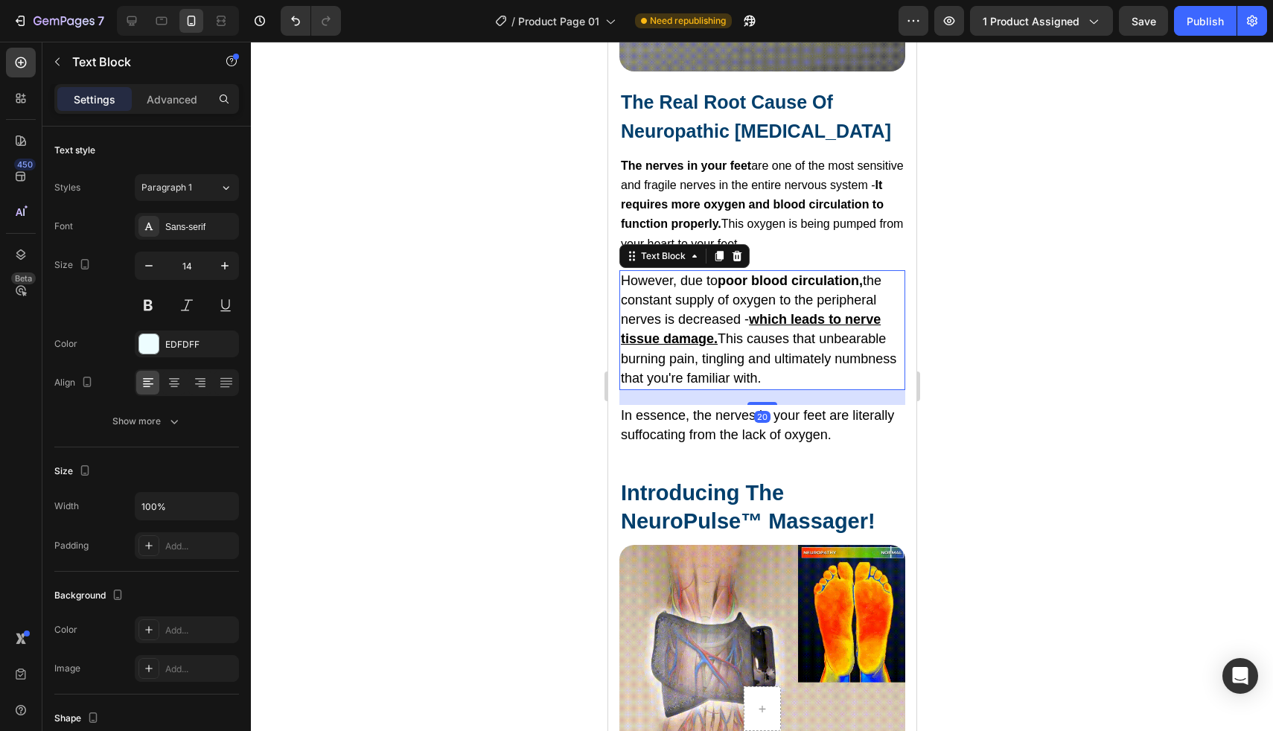
click at [651, 291] on span "However, due to poor blood circulation, the constant supply of oxygen to the pe…" at bounding box center [757, 329] width 275 height 112
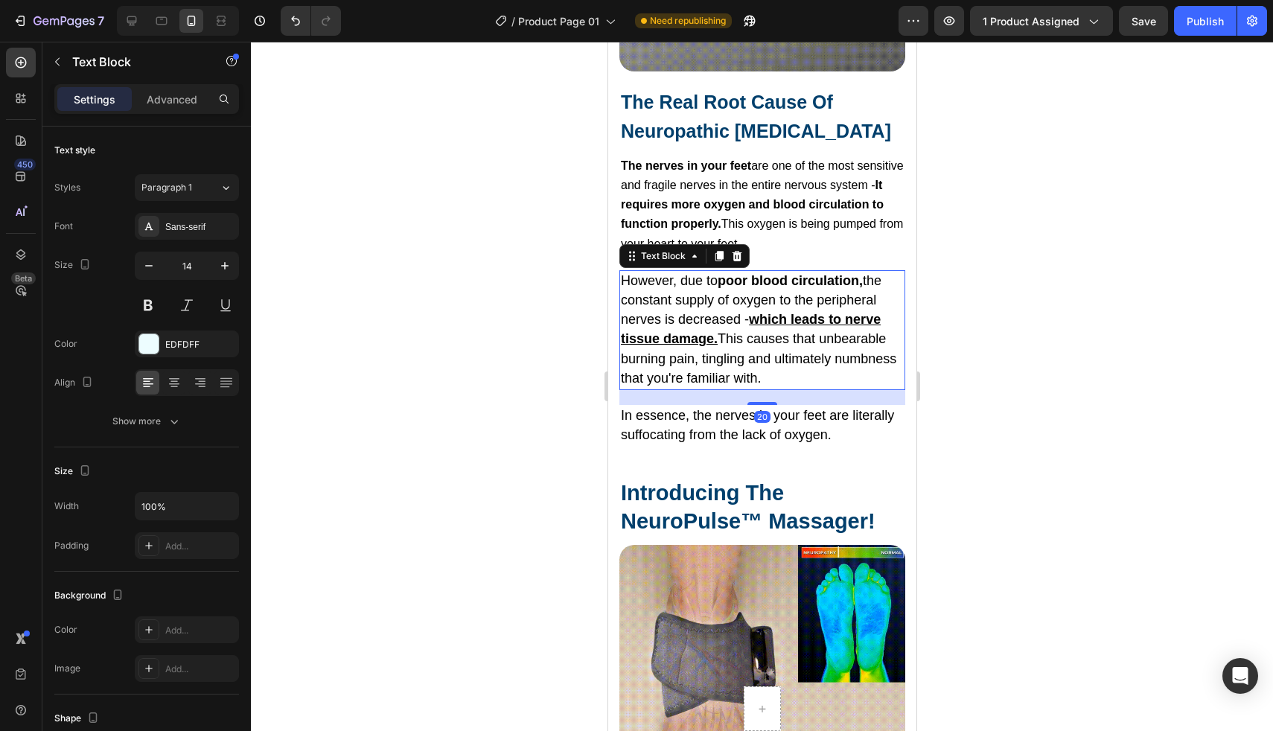
click at [651, 291] on span "However, due to poor blood circulation, the constant supply of oxygen to the pe…" at bounding box center [757, 329] width 275 height 112
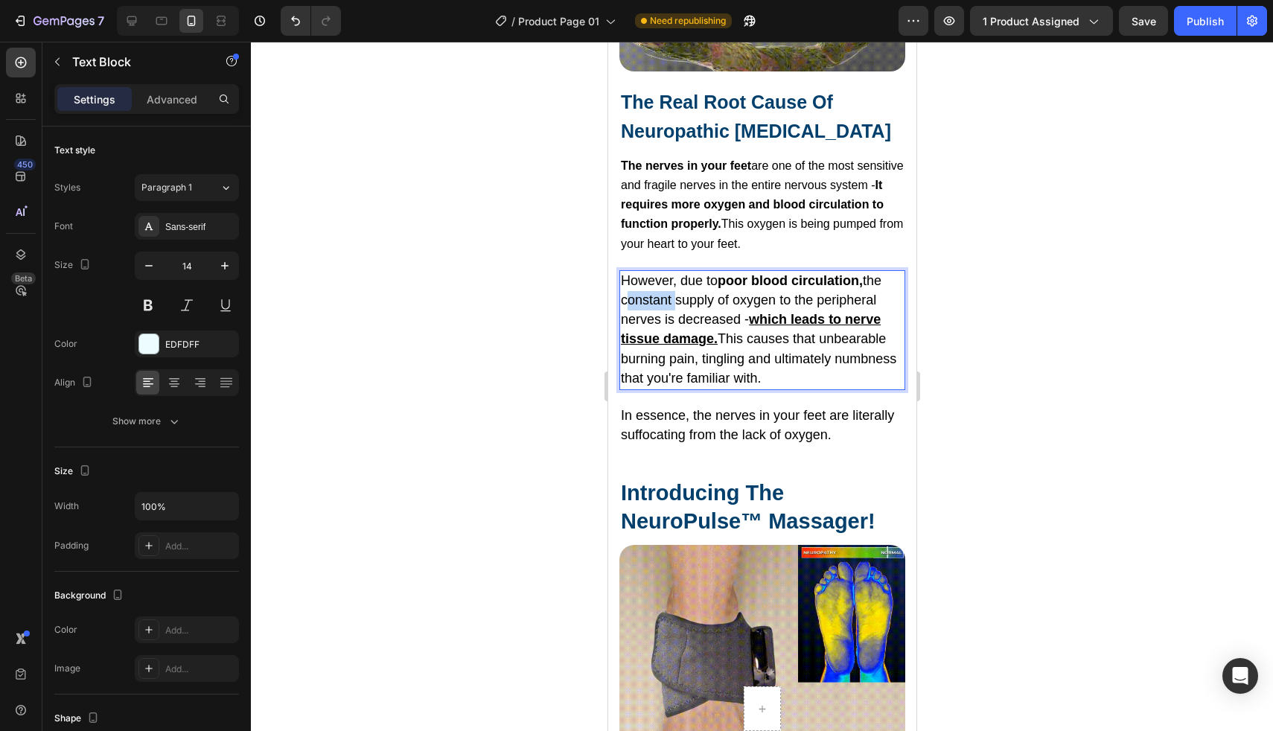
click at [651, 291] on span "However, due to poor blood circulation, the constant supply of oxygen to the pe…" at bounding box center [757, 329] width 275 height 112
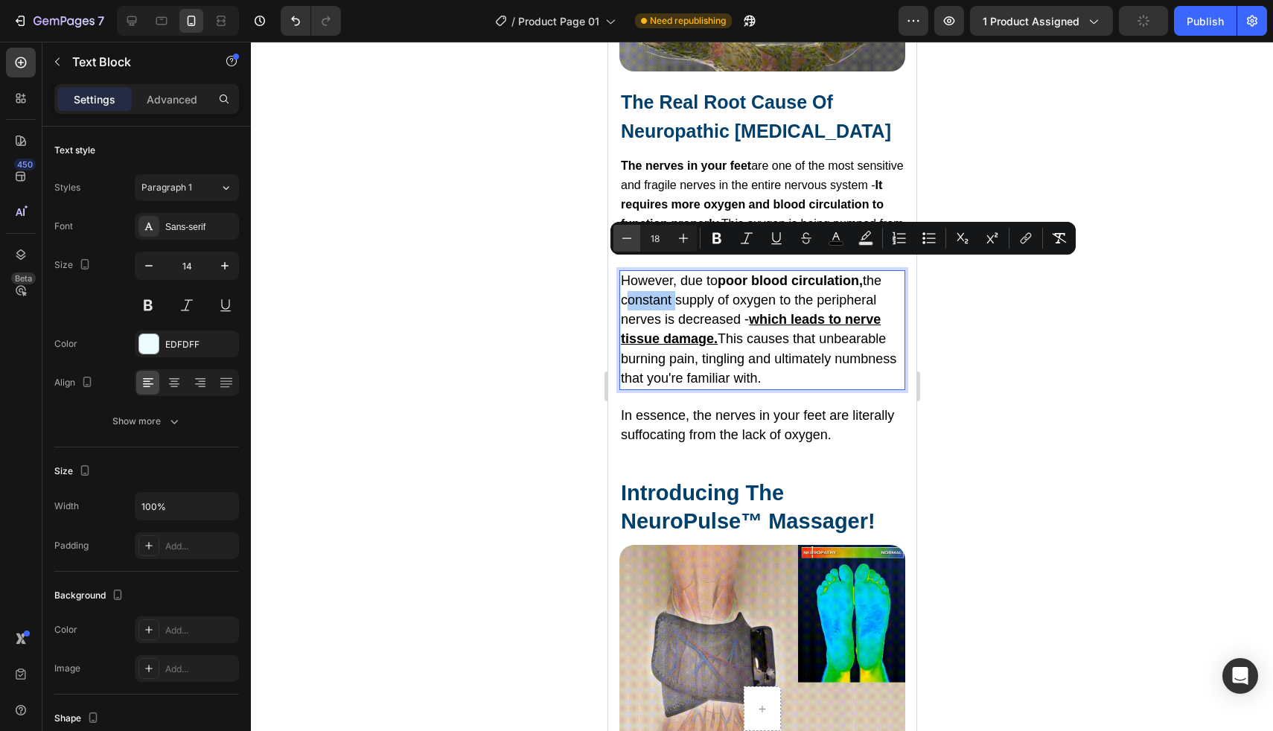
click at [630, 238] on icon "Editor contextual toolbar" at bounding box center [627, 237] width 10 height 1
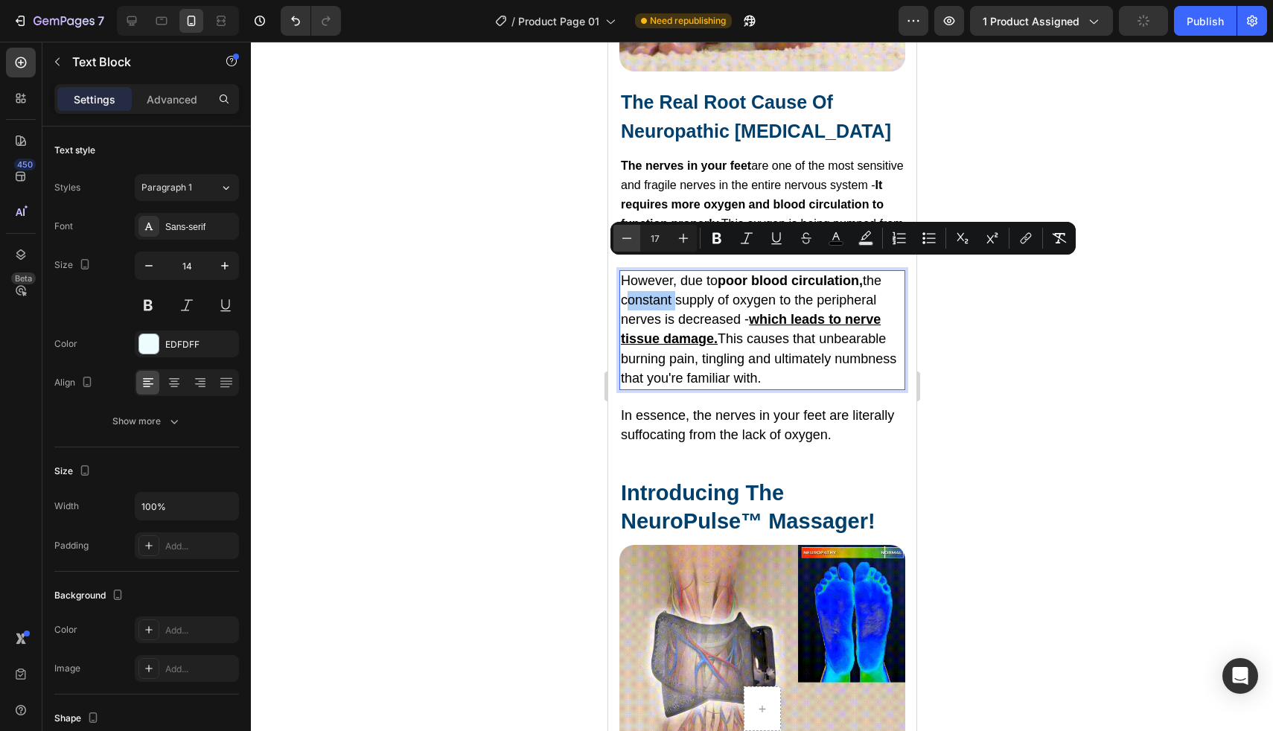
click at [630, 238] on icon "Editor contextual toolbar" at bounding box center [627, 237] width 10 height 1
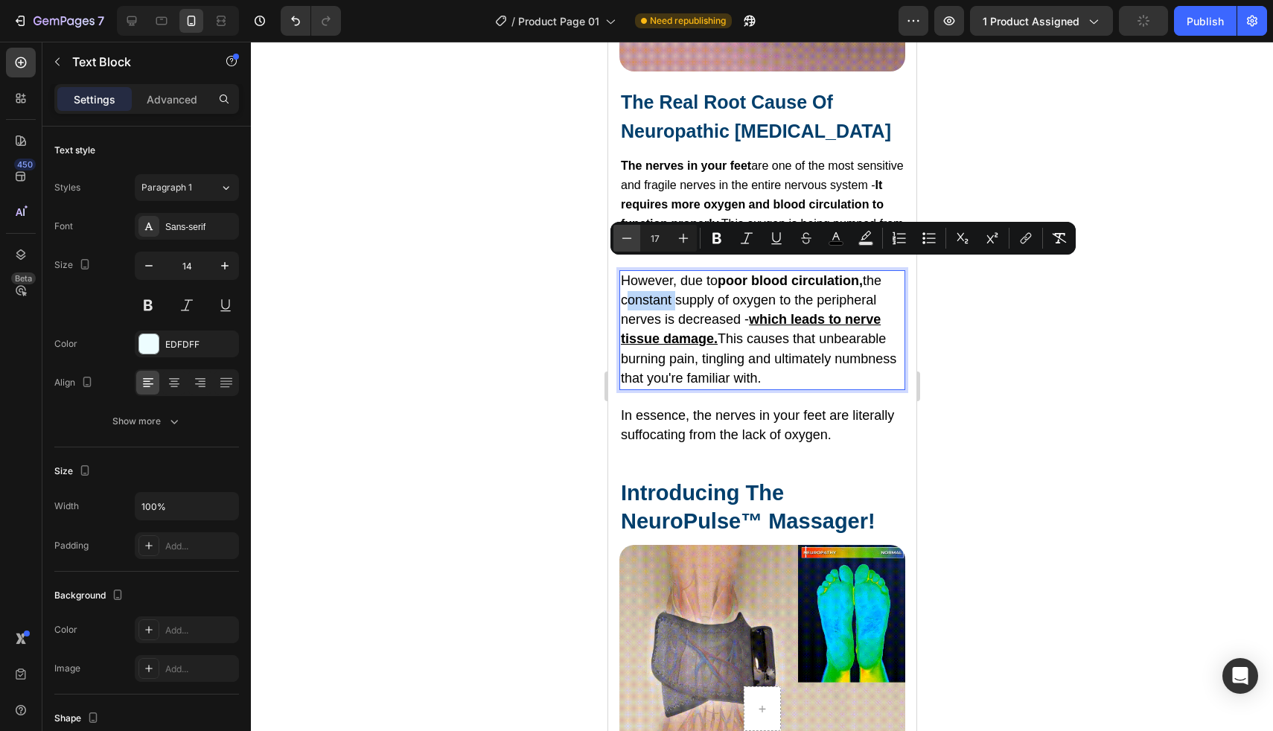
type input "16"
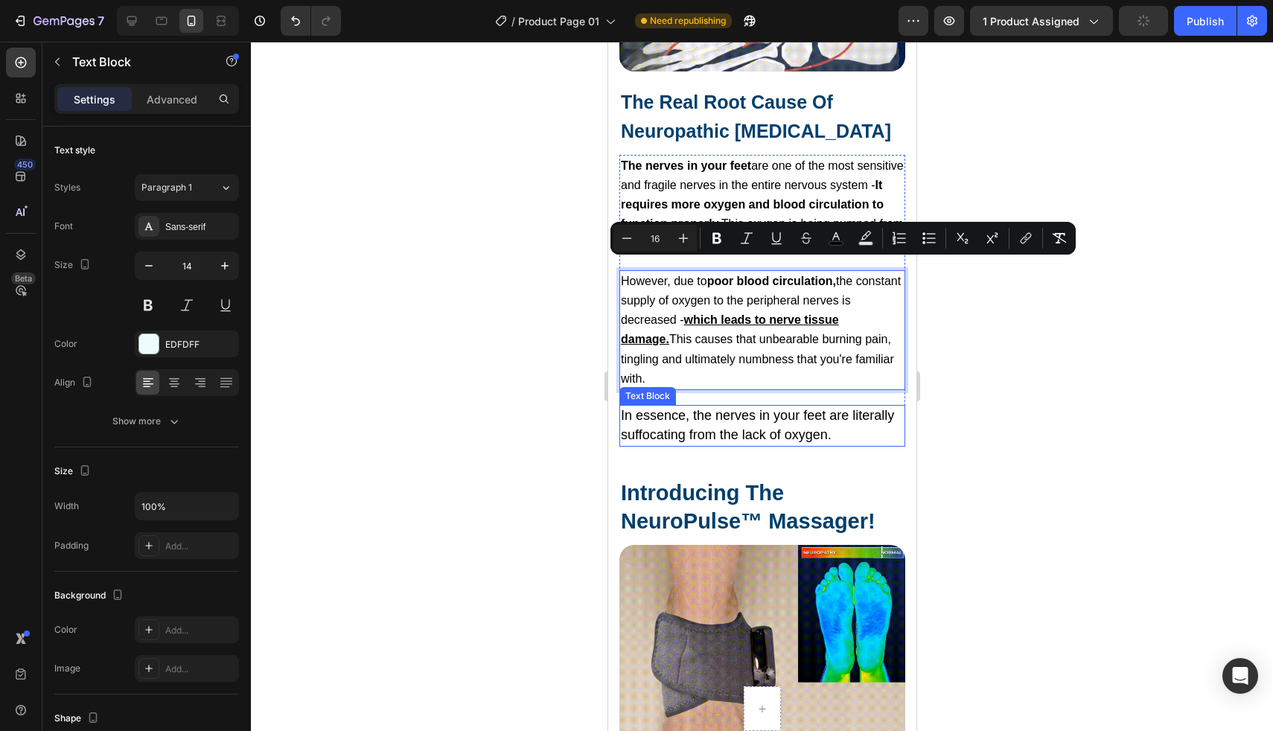
click at [663, 410] on p "In essence, the nerves in your feet are literally suffocating from the lack of …" at bounding box center [761, 425] width 283 height 39
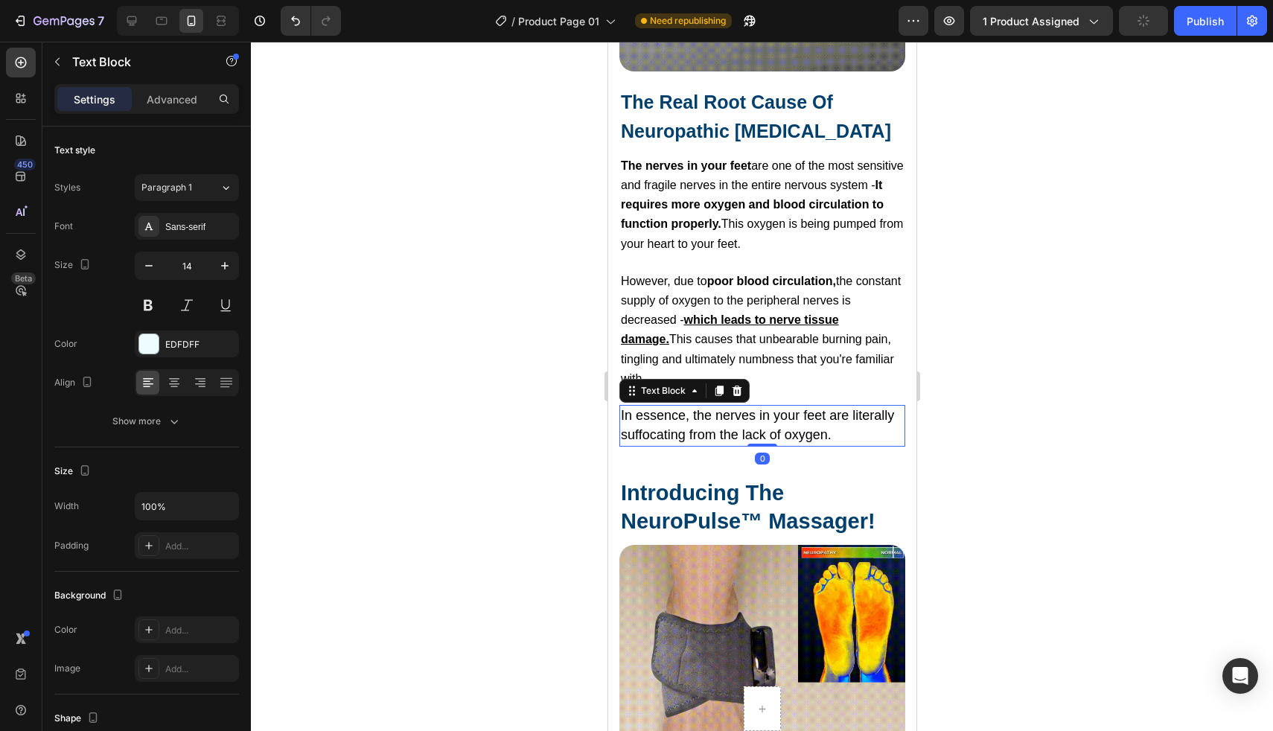
click at [663, 410] on p "In essence, the nerves in your feet are literally suffocating from the lack of …" at bounding box center [761, 425] width 283 height 39
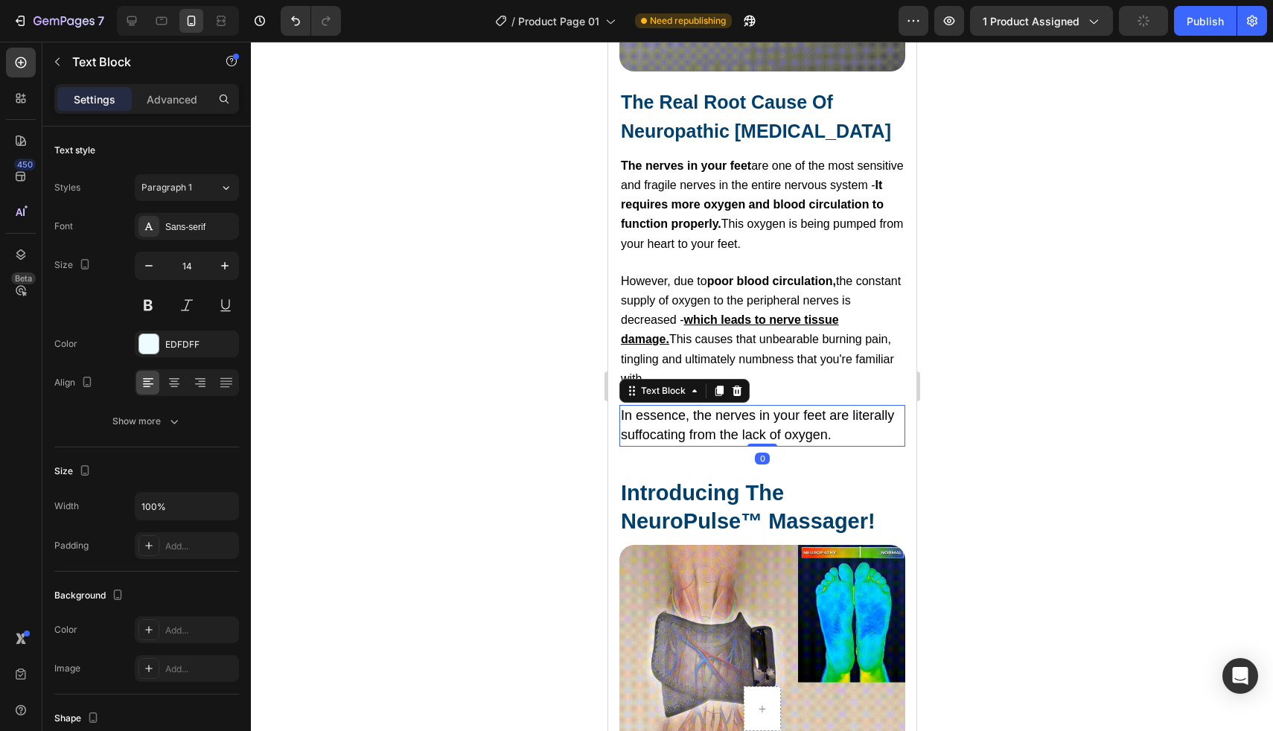
click at [663, 410] on p "In essence, the nerves in your feet are literally suffocating from the lack of …" at bounding box center [761, 425] width 283 height 39
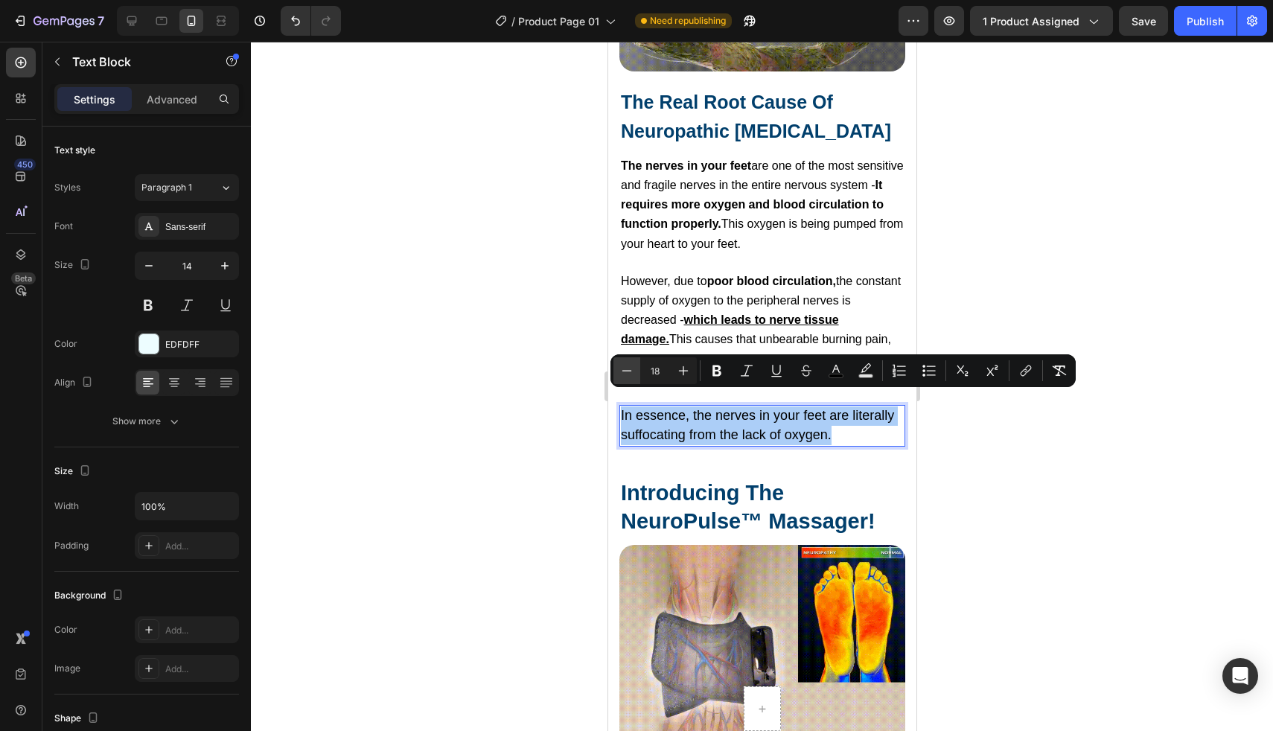
click at [637, 378] on button "Minus" at bounding box center [626, 370] width 27 height 27
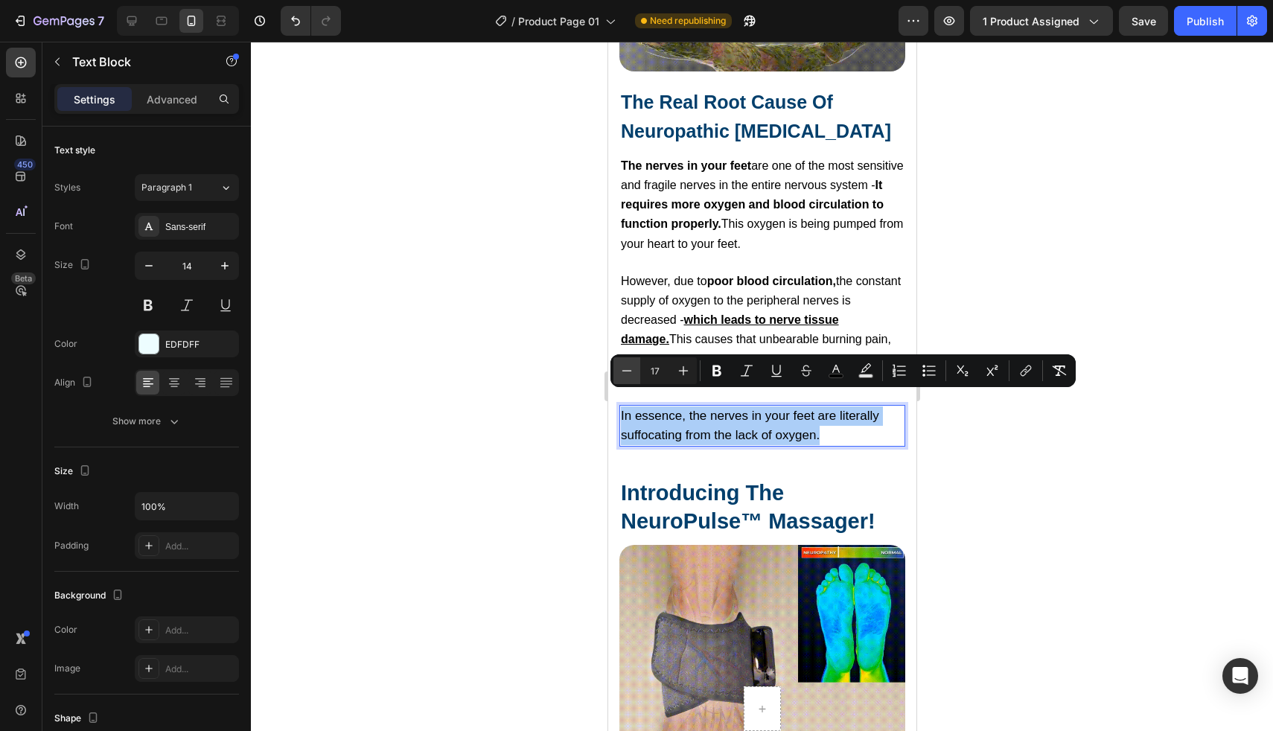
click at [637, 378] on button "Minus" at bounding box center [626, 370] width 27 height 27
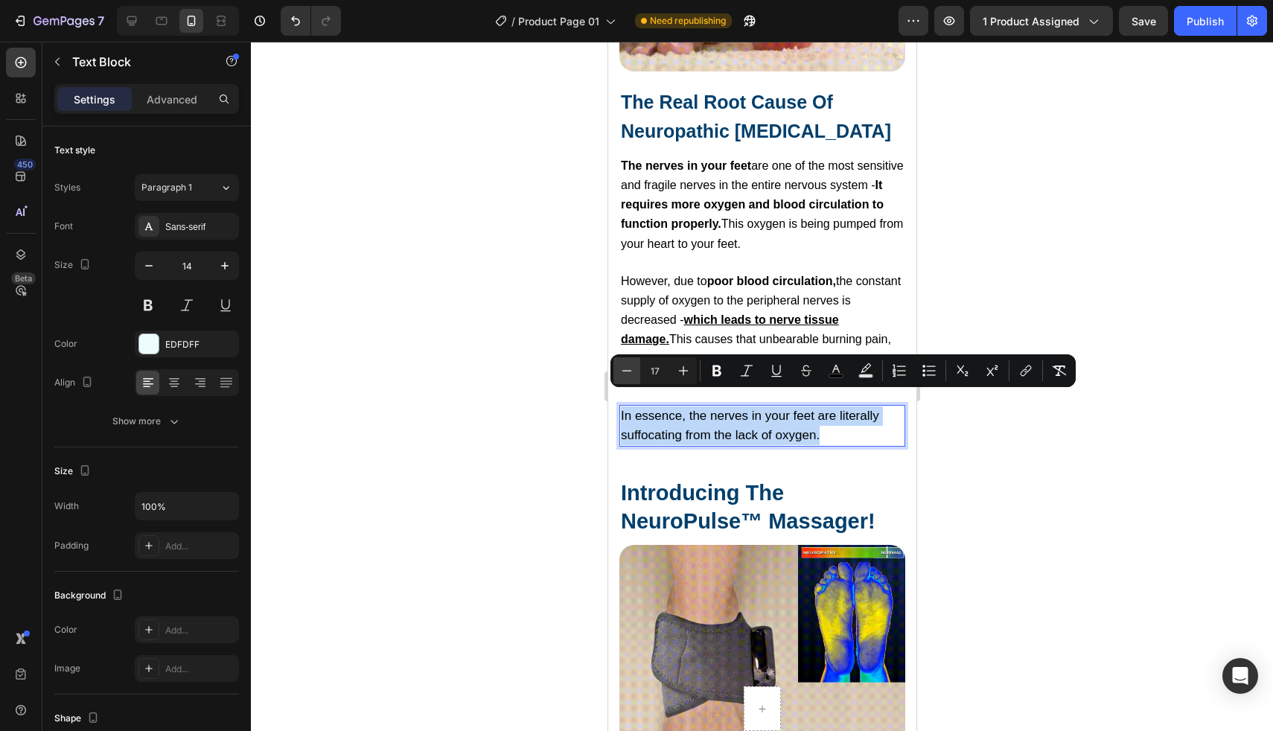
type input "16"
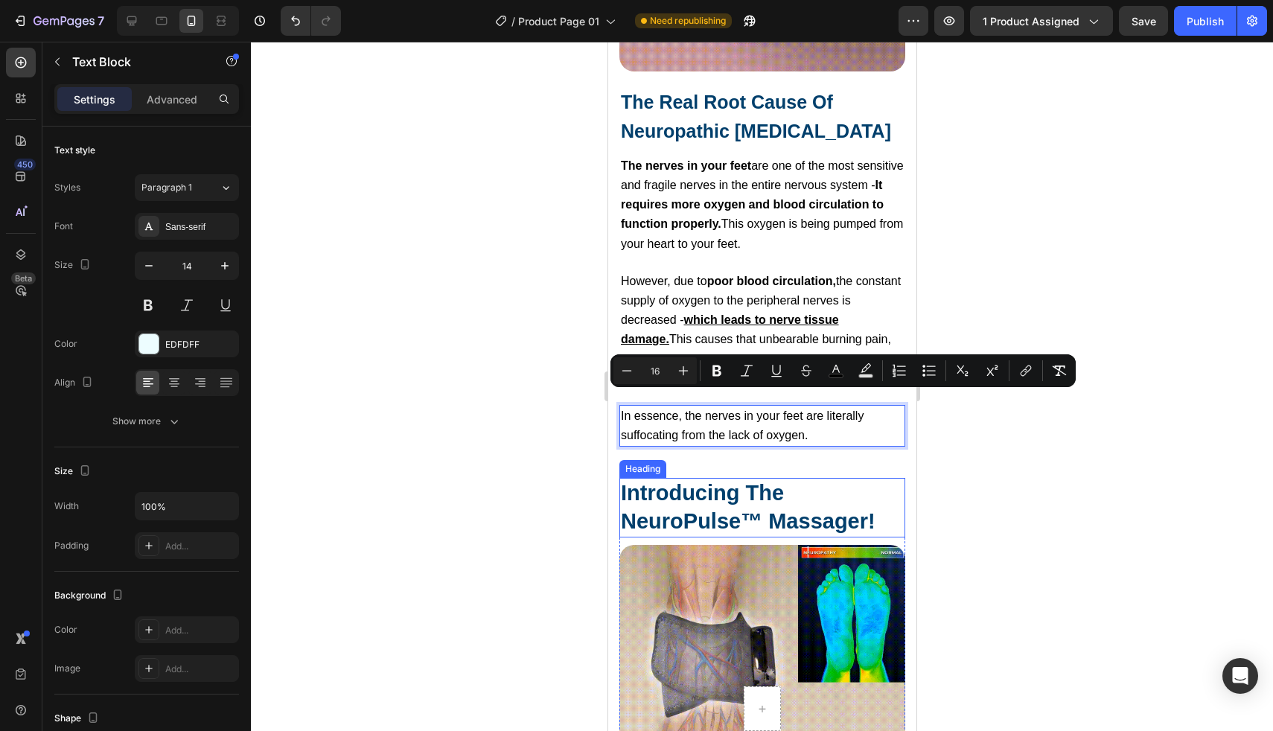
click at [735, 513] on span "Introducing The NeuroPulse™ Massager!" at bounding box center [747, 507] width 255 height 52
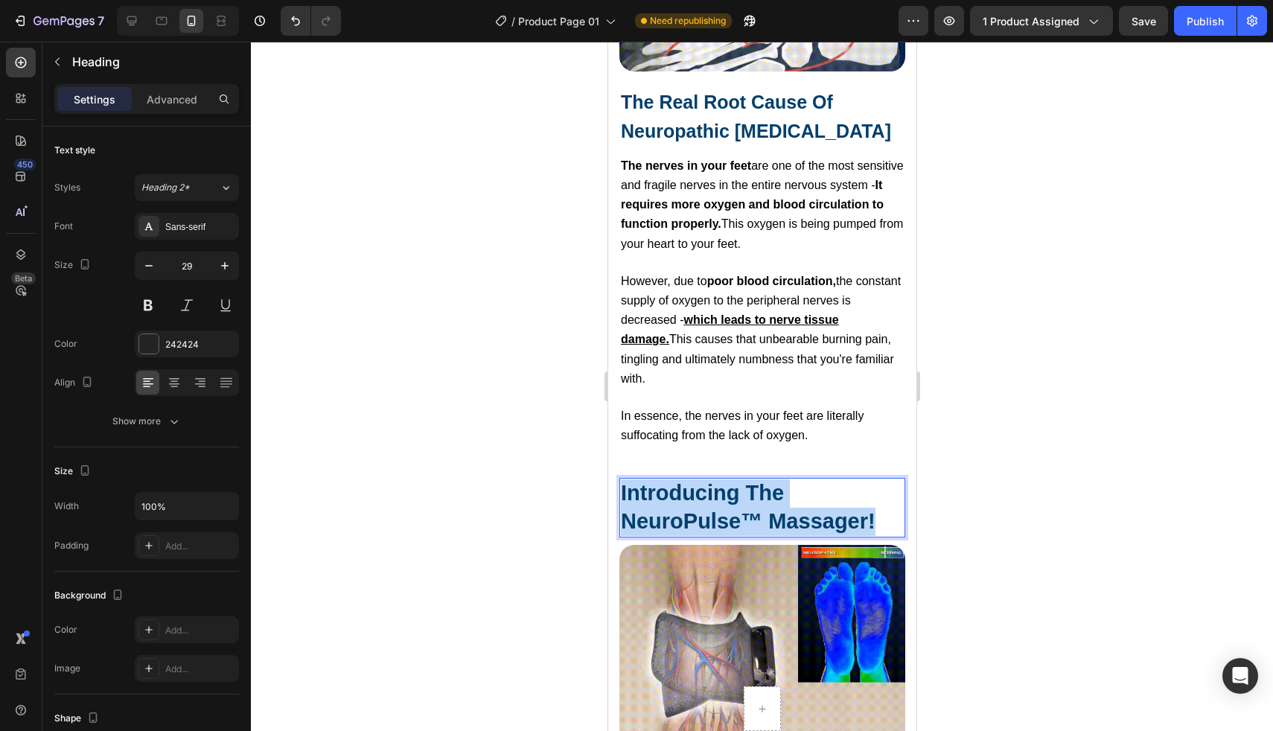
click at [735, 513] on span "Introducing The NeuroPulse™ Massager!" at bounding box center [747, 507] width 255 height 52
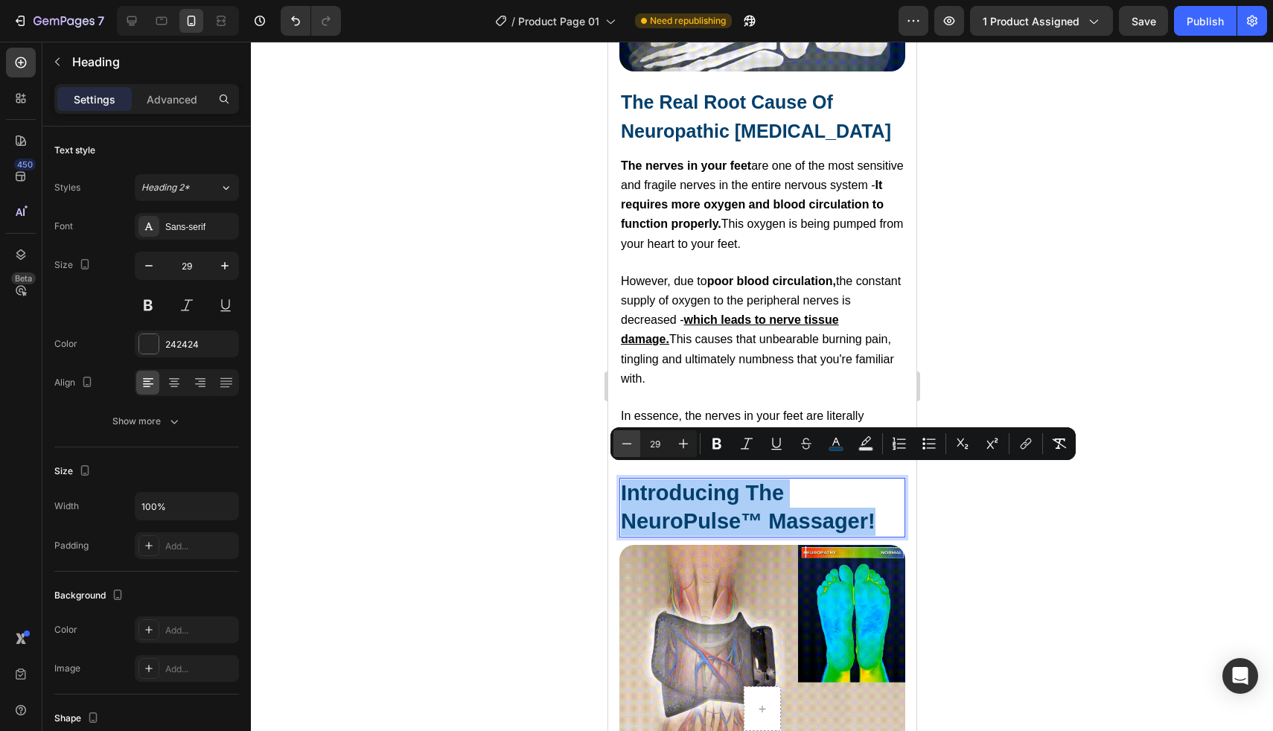
click at [630, 446] on icon "Editor contextual toolbar" at bounding box center [626, 443] width 15 height 15
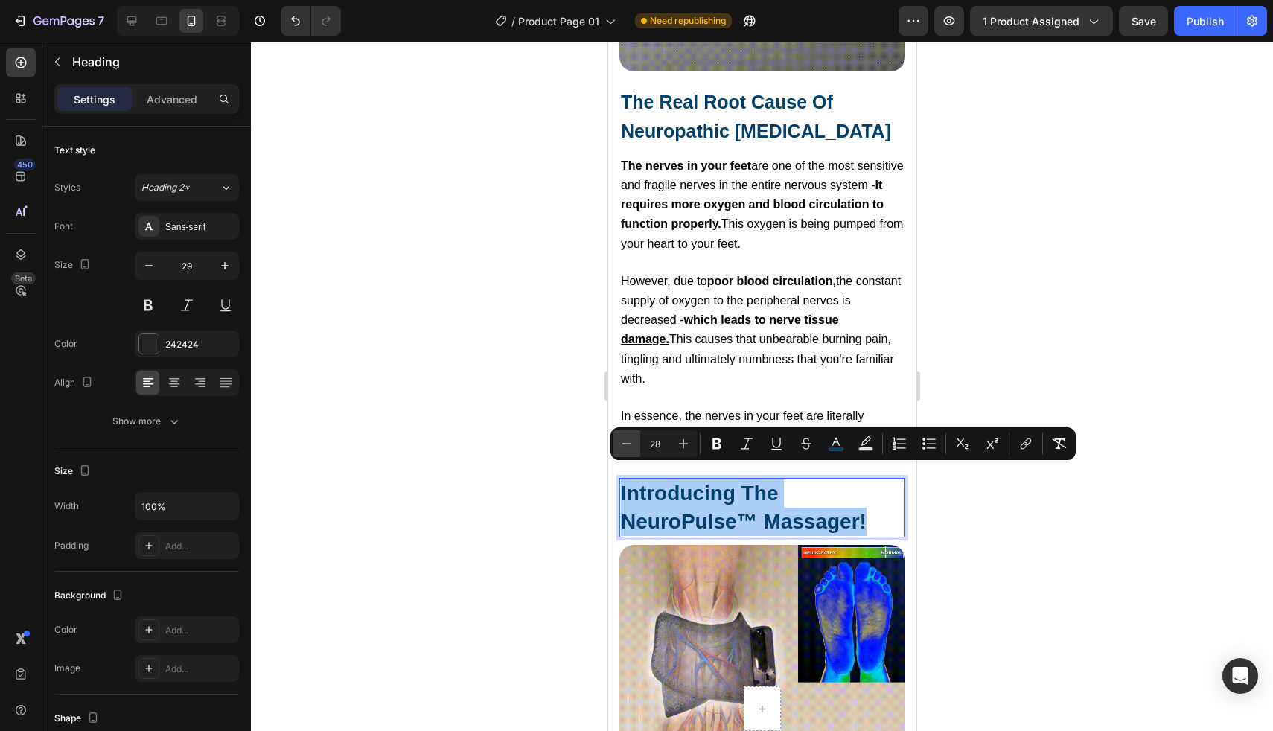
click at [630, 446] on icon "Editor contextual toolbar" at bounding box center [626, 443] width 15 height 15
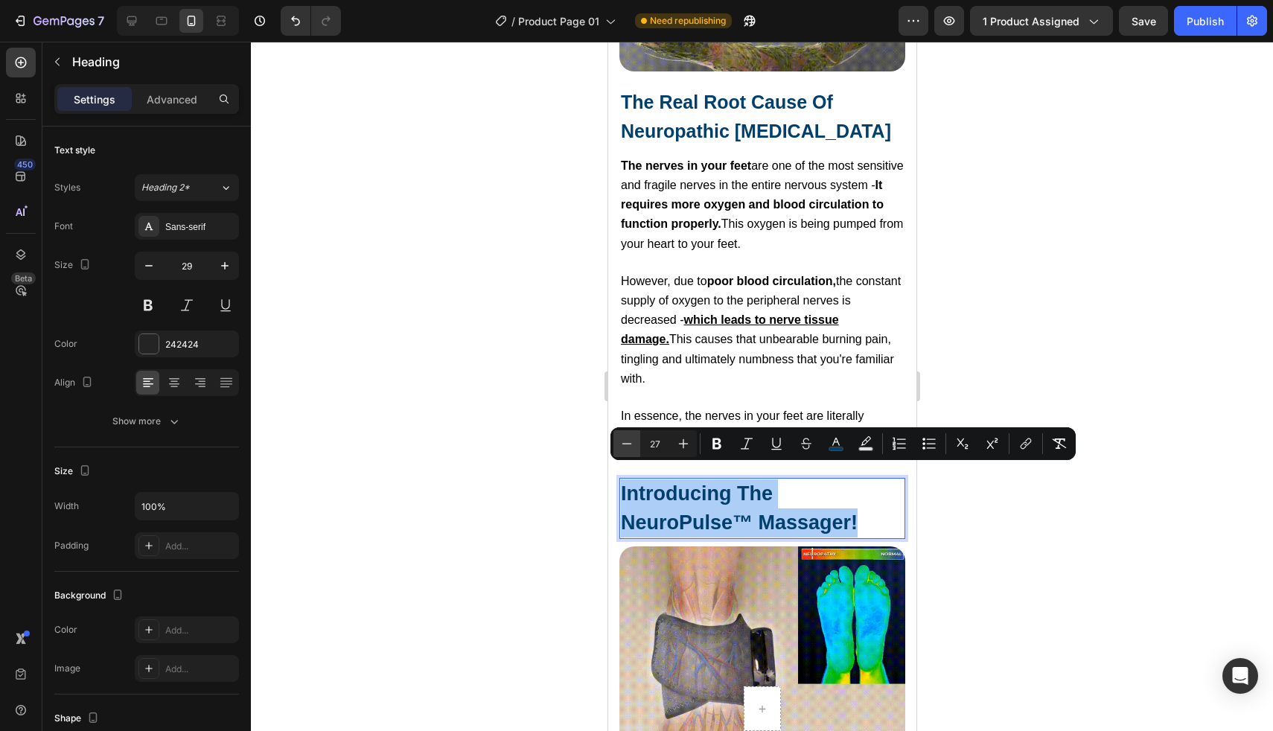
click at [630, 446] on icon "Editor contextual toolbar" at bounding box center [626, 443] width 15 height 15
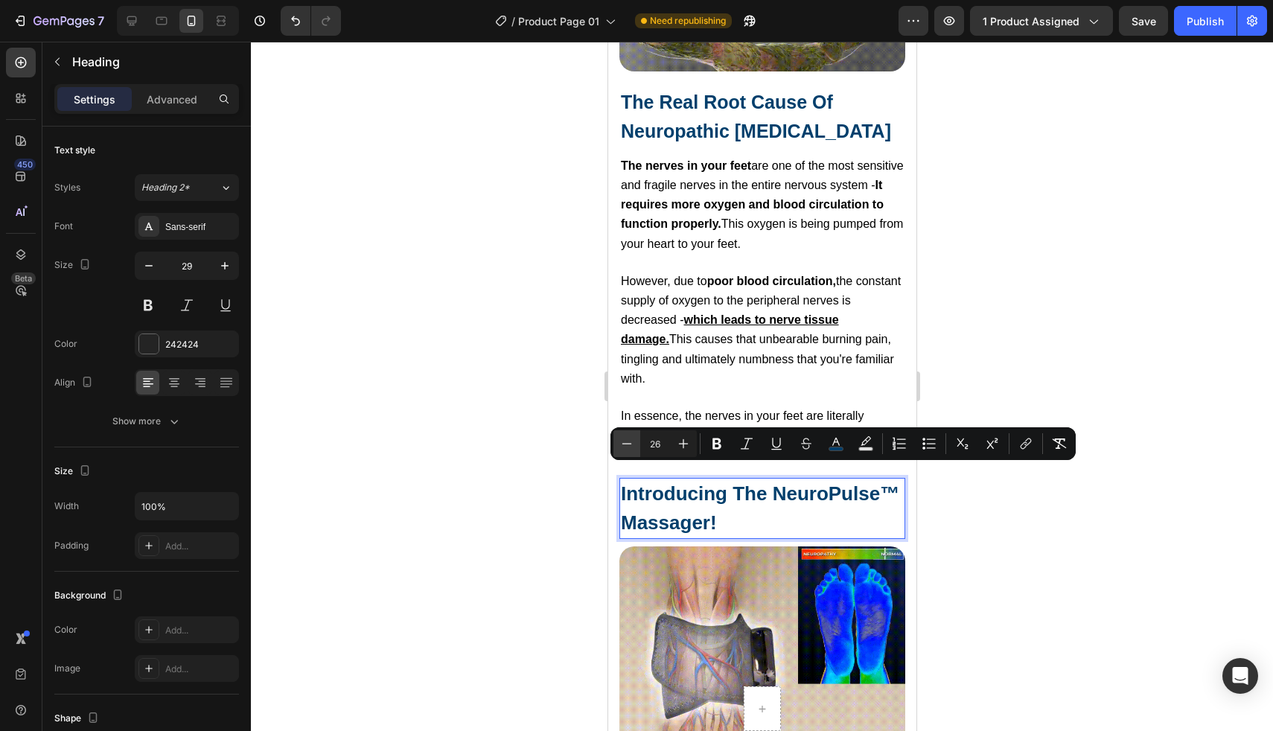
click at [630, 446] on icon "Editor contextual toolbar" at bounding box center [626, 443] width 15 height 15
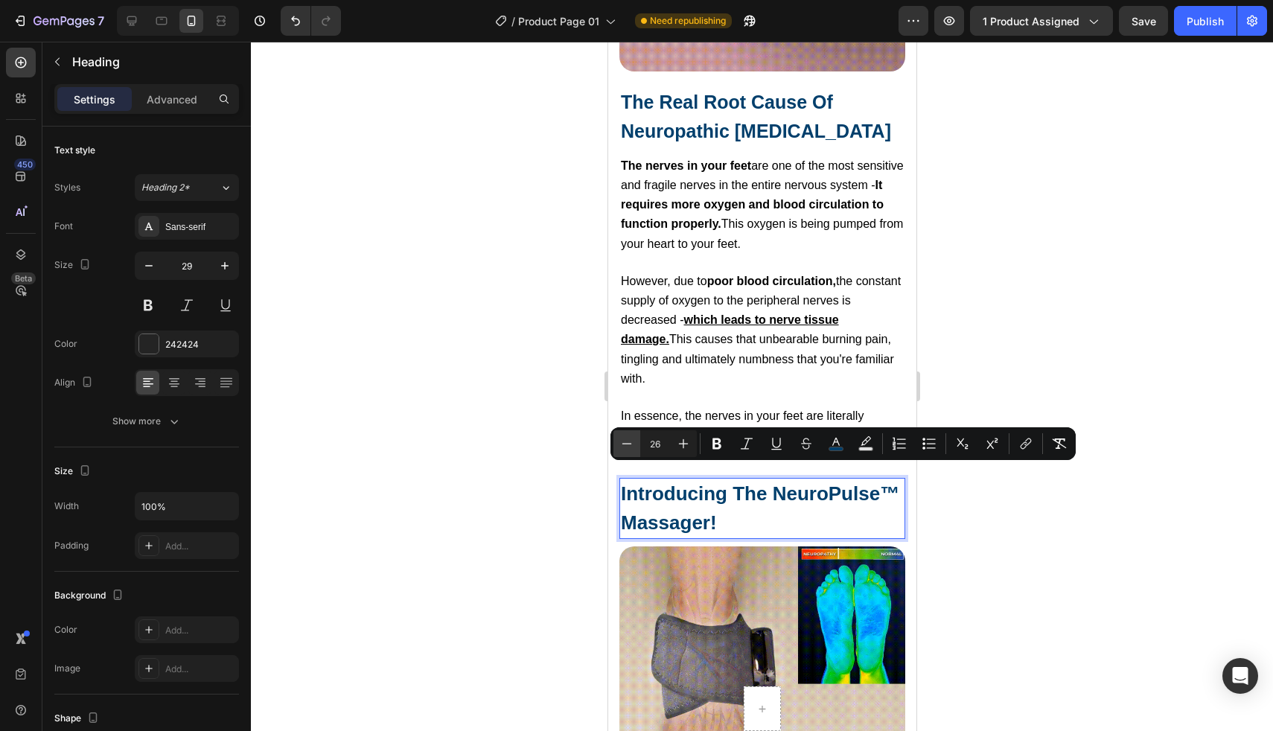
type input "25"
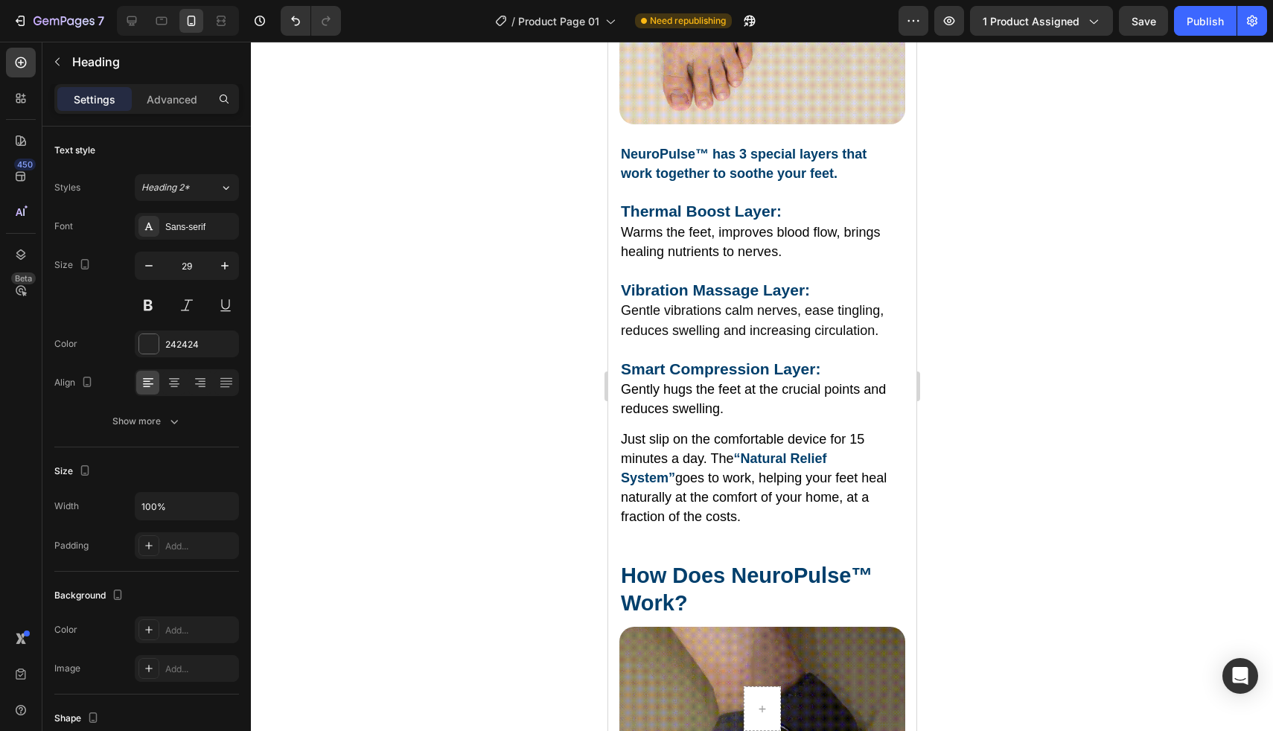
scroll to position [3365, 0]
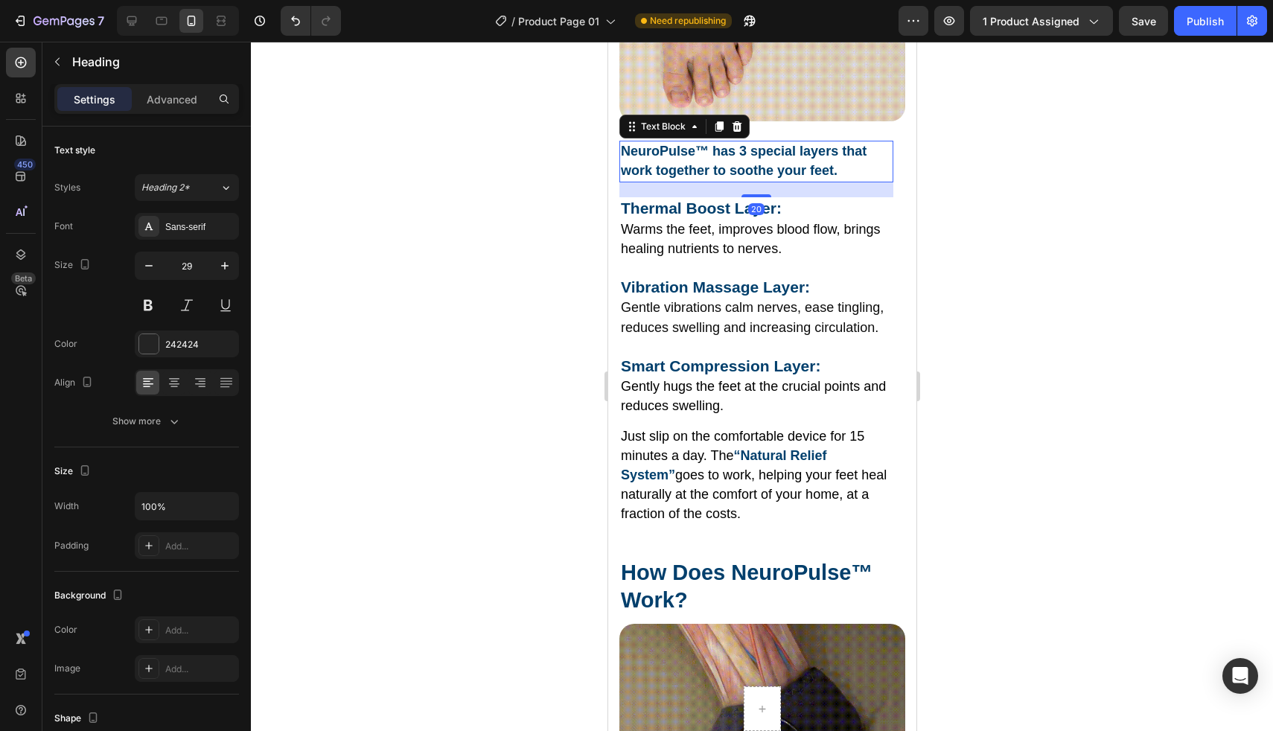
click at [738, 144] on strong "NeuroPulse™ has 3 special layers that work together to soothe your feet." at bounding box center [743, 161] width 246 height 34
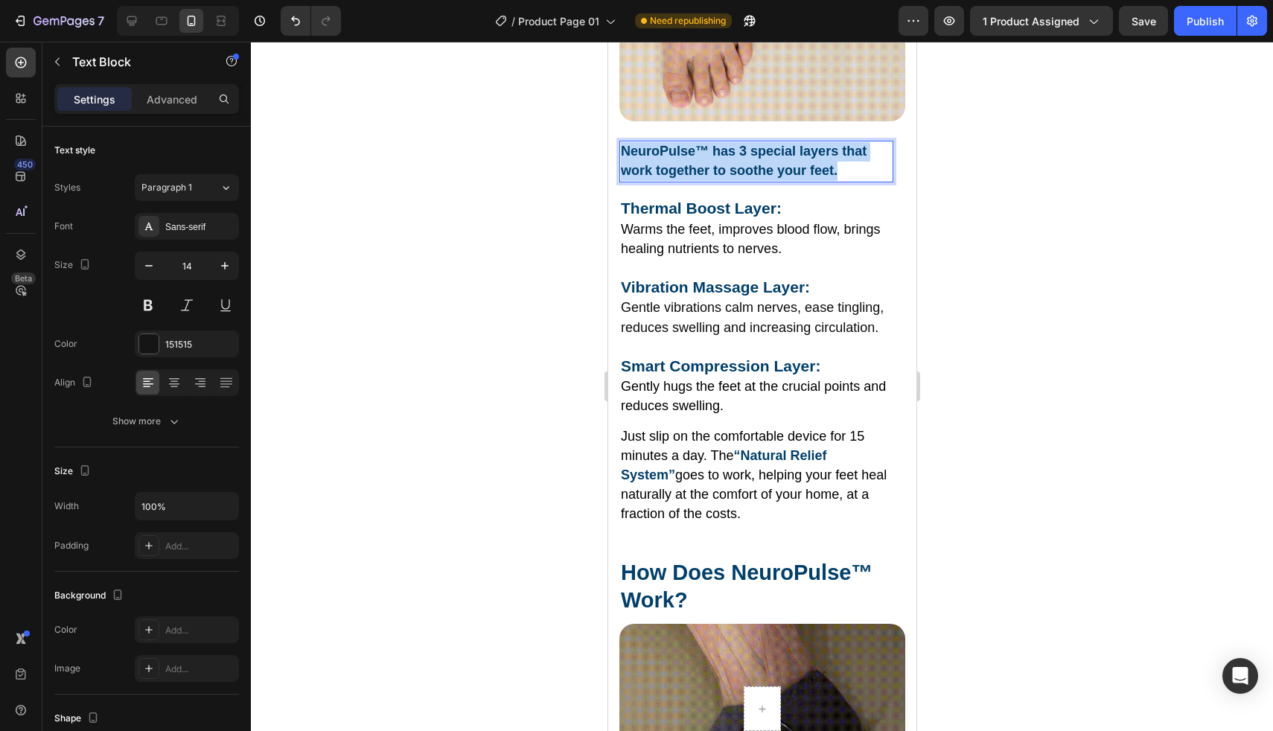
click at [738, 144] on strong "NeuroPulse™ has 3 special layers that work together to soothe your feet." at bounding box center [743, 161] width 246 height 34
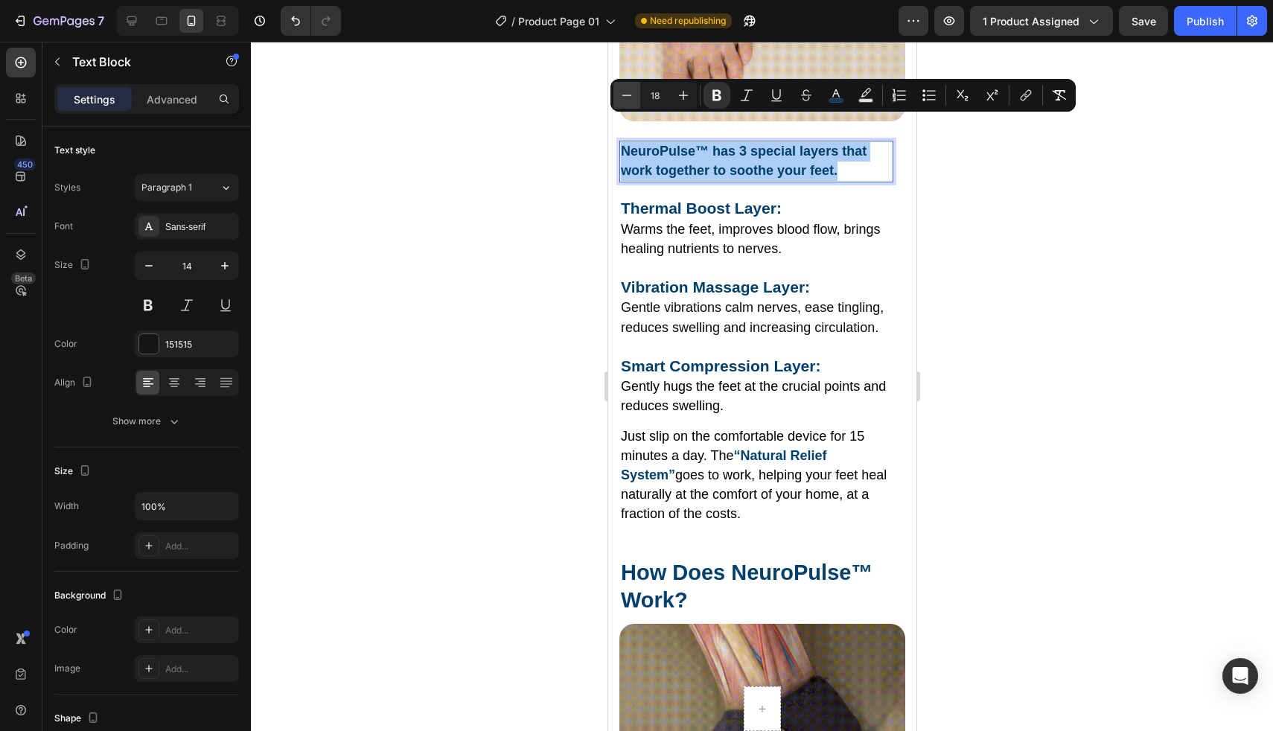
click at [622, 101] on icon "Editor contextual toolbar" at bounding box center [626, 95] width 15 height 15
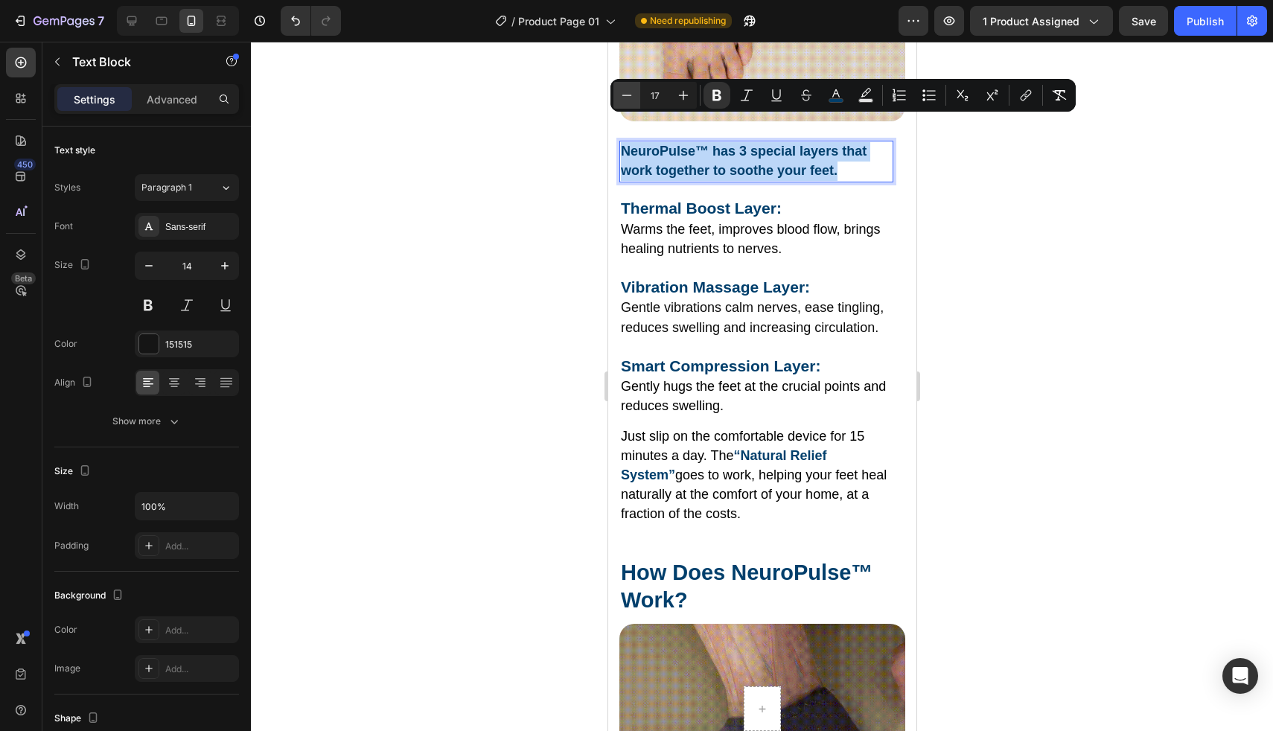
type input "16"
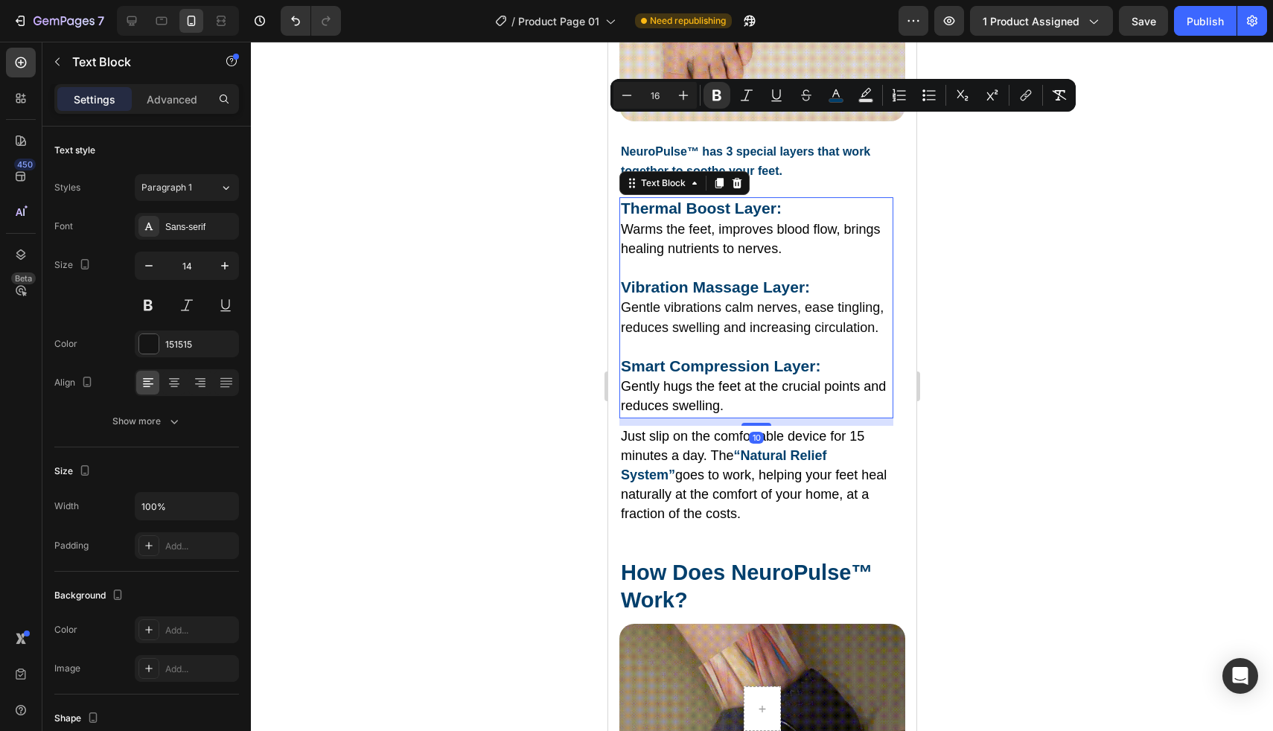
click at [633, 200] on strong "Thermal Boost Layer:" at bounding box center [700, 208] width 161 height 17
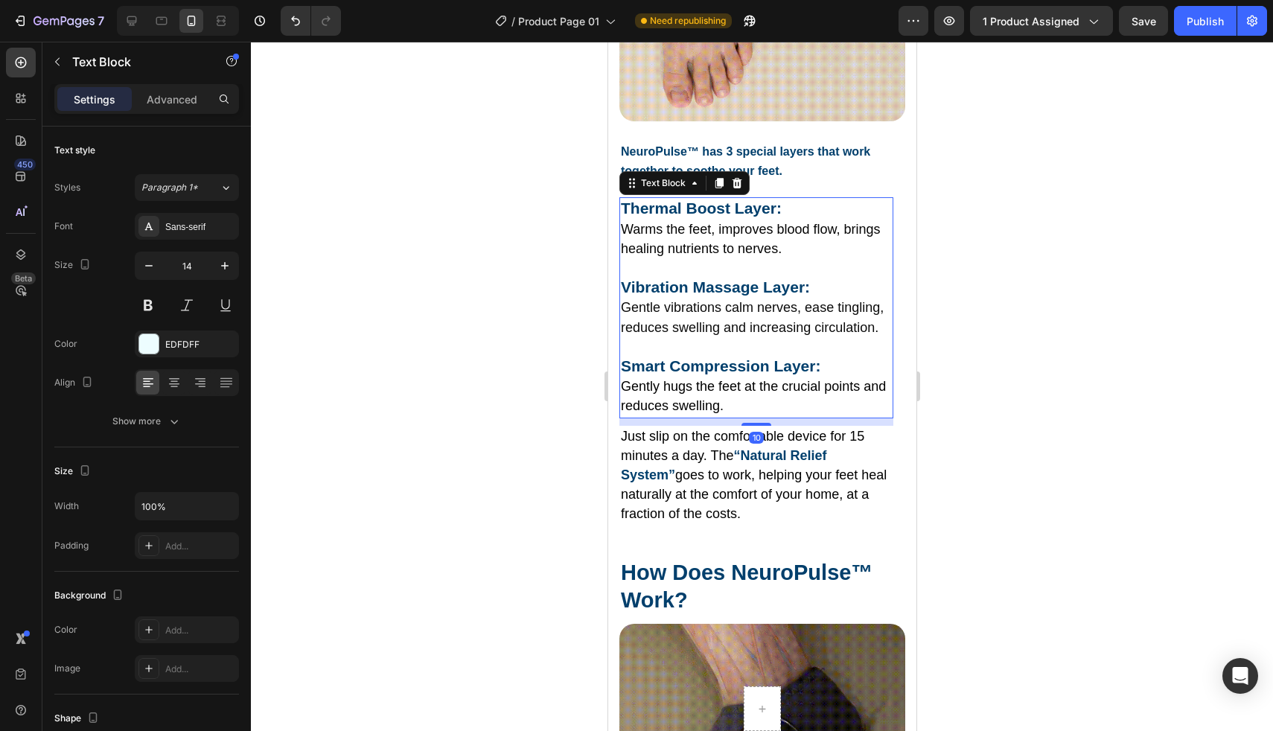
click at [633, 200] on strong "Thermal Boost Layer:" at bounding box center [700, 208] width 161 height 17
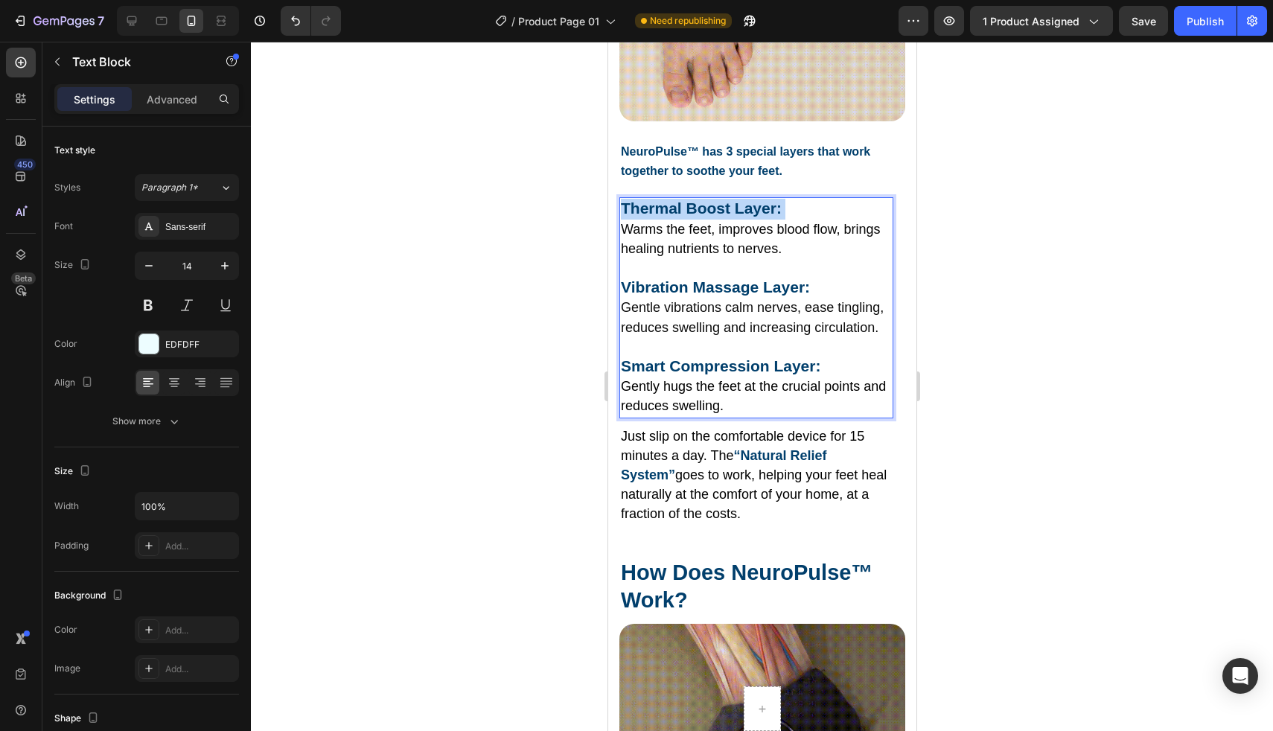
click at [633, 200] on strong "Thermal Boost Layer:" at bounding box center [700, 208] width 161 height 17
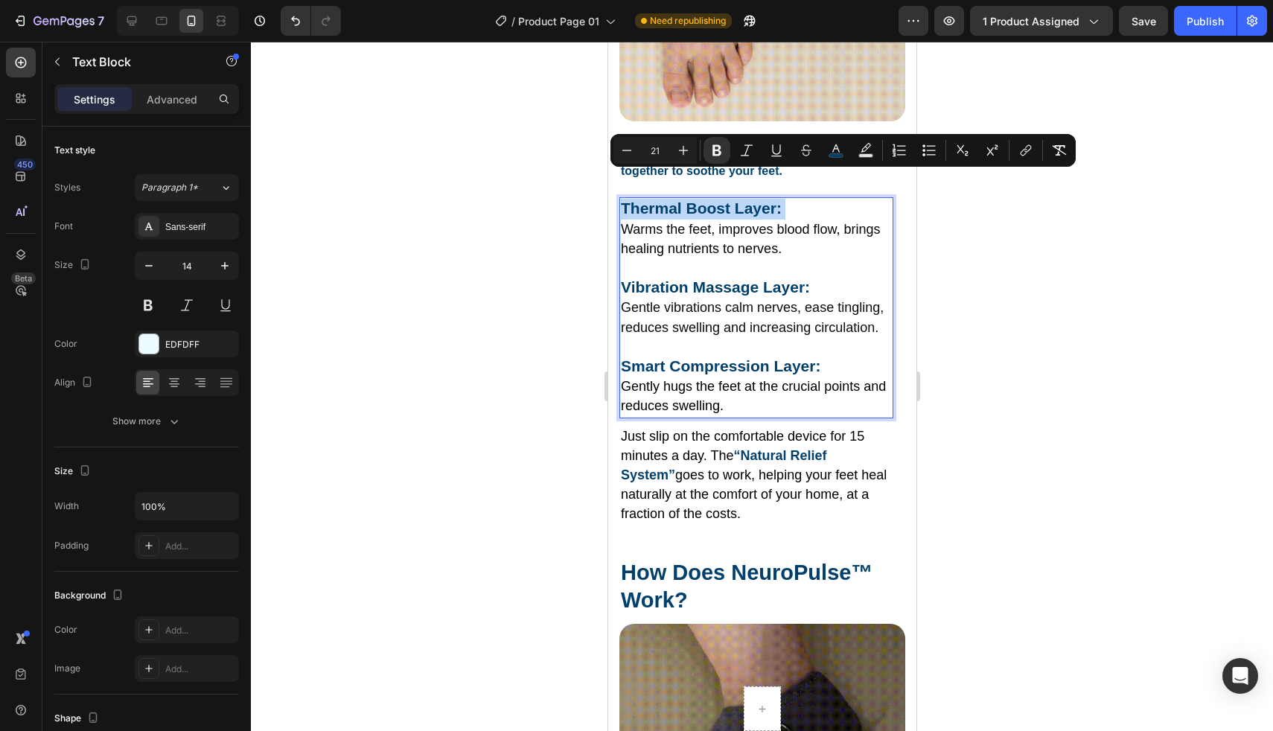
click at [625, 222] on span "Warms the feet, improves blood flow, brings healing nutrients to nerves." at bounding box center [749, 239] width 259 height 34
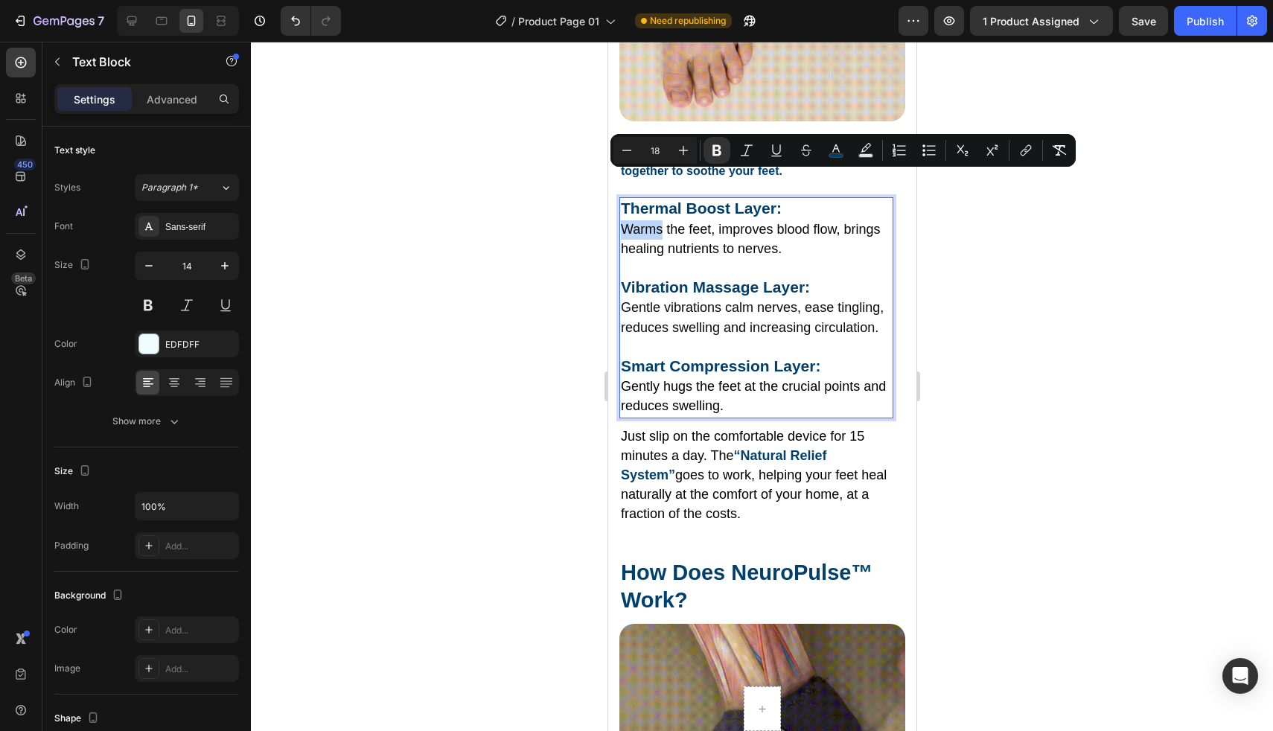
click at [625, 222] on span "Warms the feet, improves blood flow, brings healing nutrients to nerves." at bounding box center [749, 239] width 259 height 34
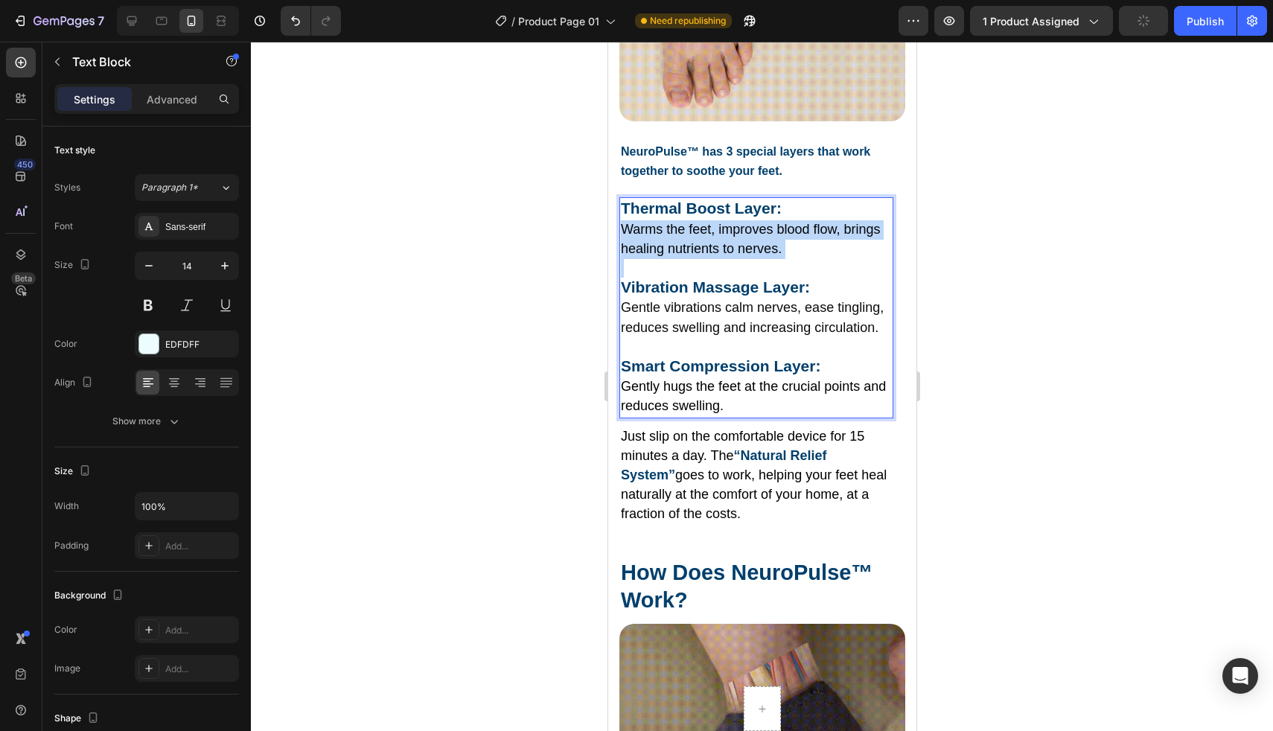
click at [785, 221] on p "Warms the feet, improves blood flow, brings healing nutrients to nerves." at bounding box center [755, 239] width 271 height 39
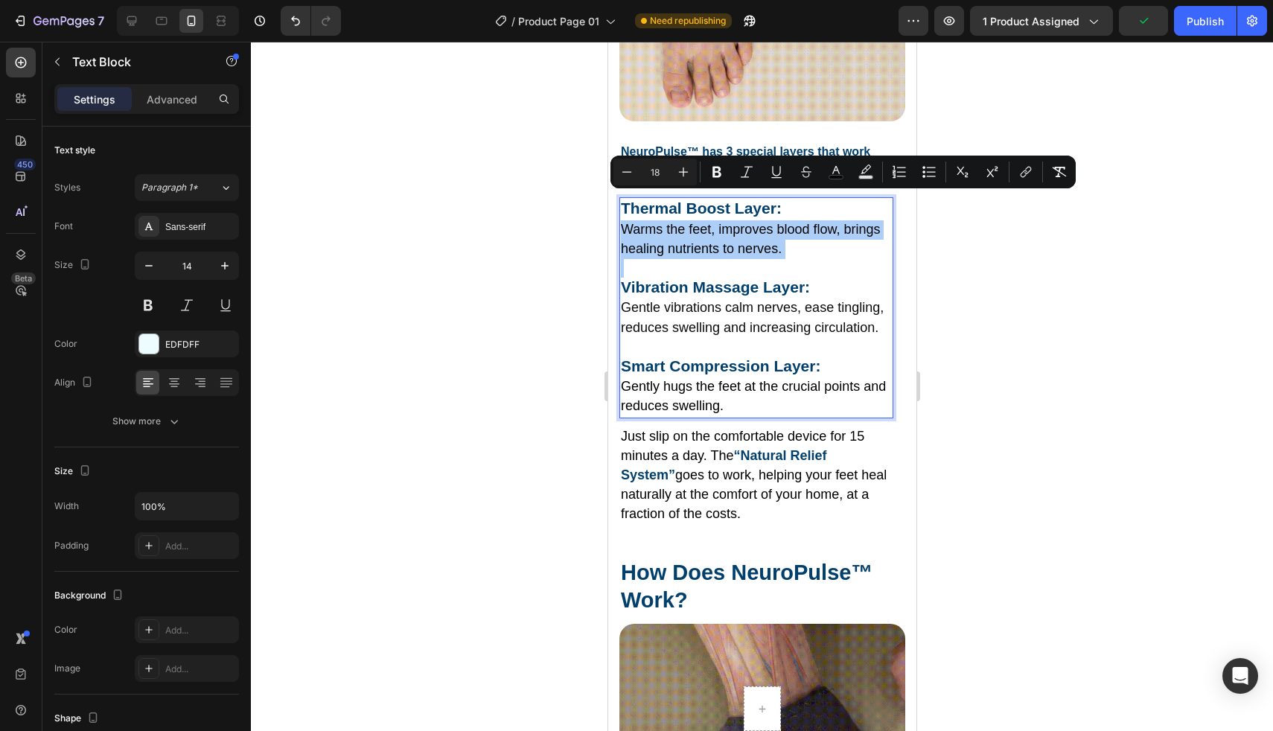
click at [577, 240] on div at bounding box center [762, 386] width 1022 height 689
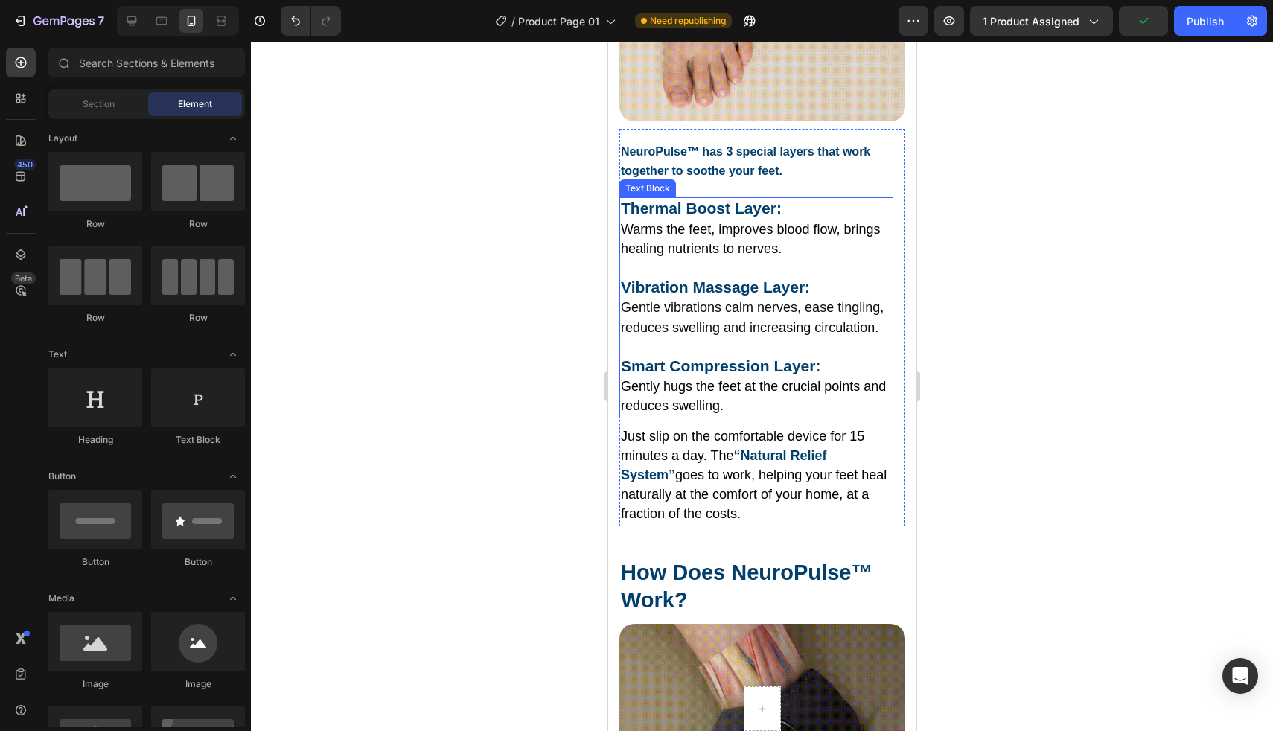
click at [666, 200] on strong "Thermal Boost Layer:" at bounding box center [700, 208] width 161 height 17
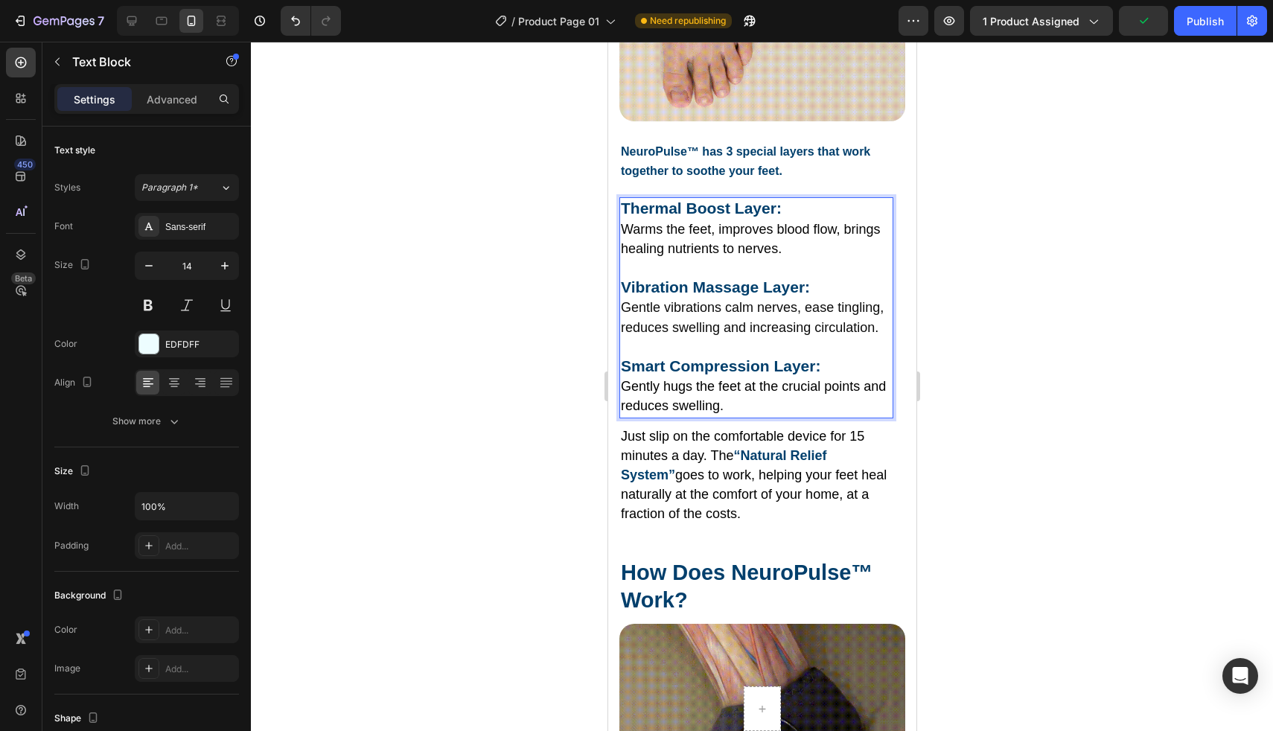
click at [666, 200] on strong "Thermal Boost Layer:" at bounding box center [700, 208] width 161 height 17
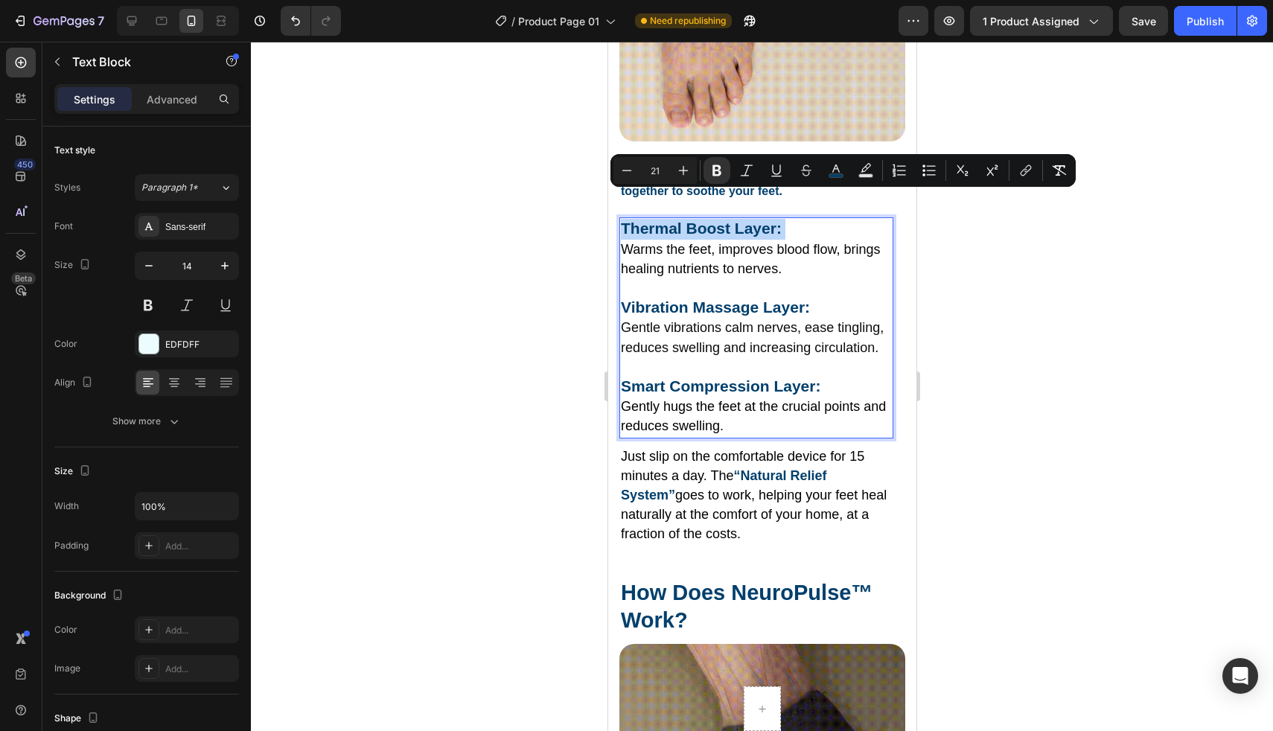
scroll to position [3357, 0]
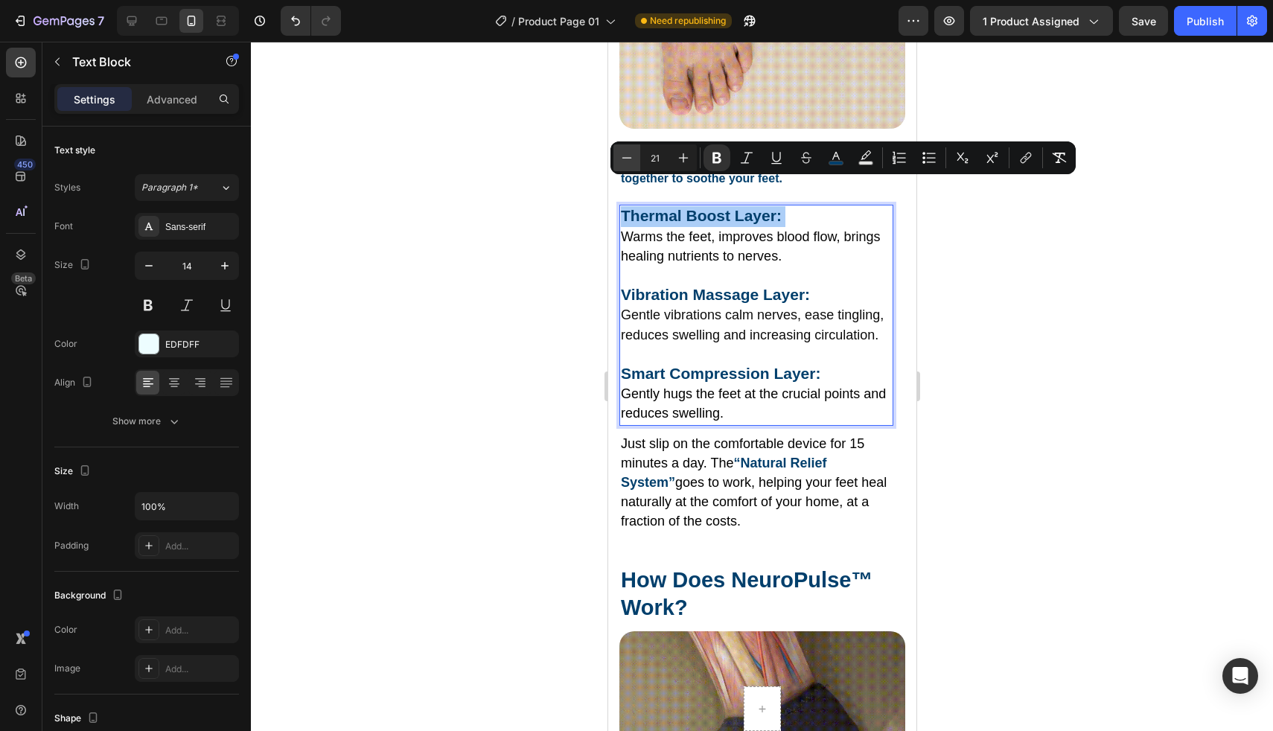
click at [631, 159] on icon "Editor contextual toolbar" at bounding box center [626, 157] width 15 height 15
type input "20"
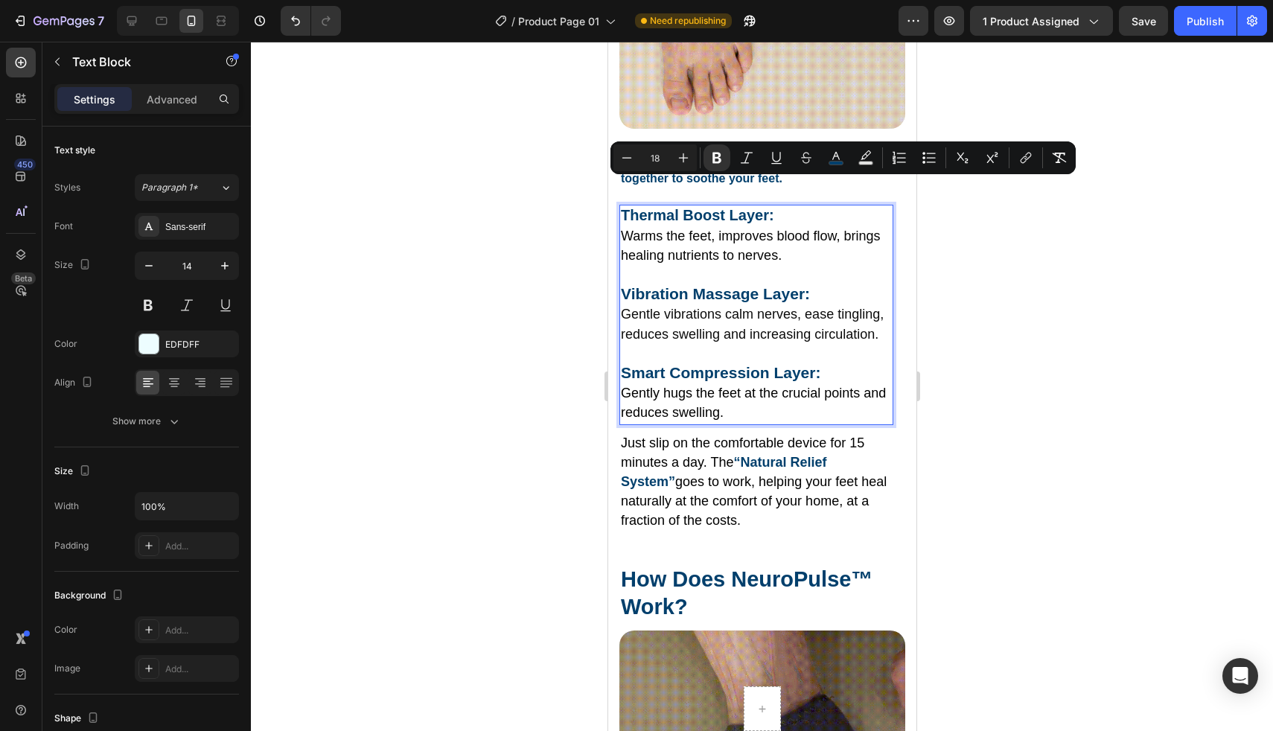
click at [627, 229] on span "Warms the feet, improves blood flow, brings healing nutrients to nerves." at bounding box center [749, 246] width 259 height 34
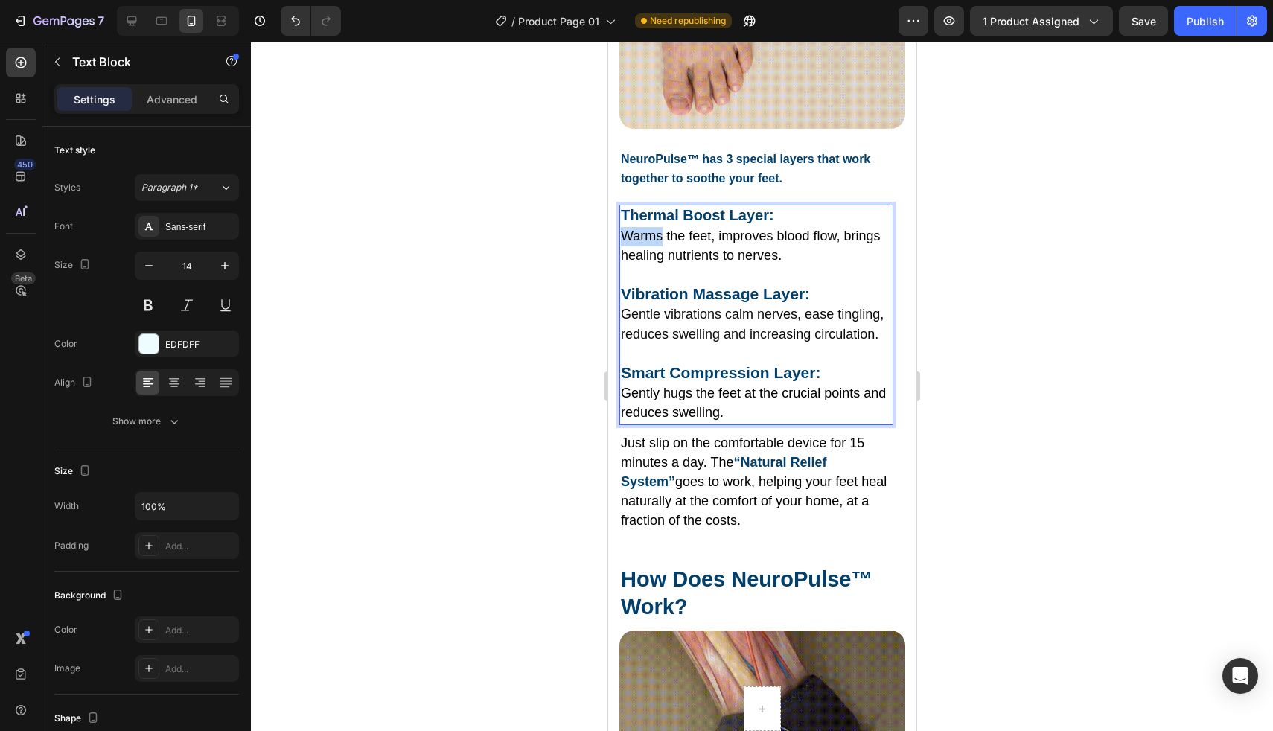
click at [627, 229] on span "Warms the feet, improves blood flow, brings healing nutrients to nerves." at bounding box center [749, 246] width 259 height 34
click at [797, 227] on p "Warms the feet, improves blood flow, brings healing nutrients to nerves." at bounding box center [755, 246] width 271 height 39
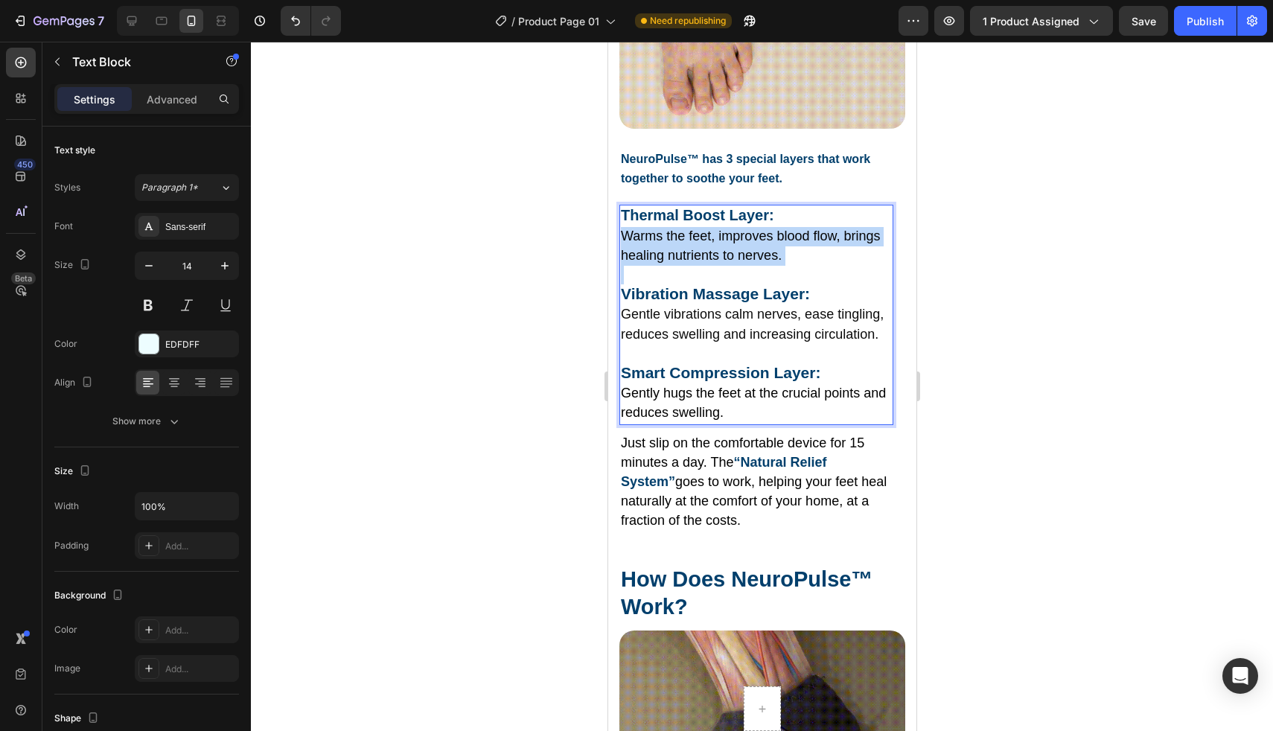
click at [795, 229] on p "Warms the feet, improves blood flow, brings healing nutrients to nerves." at bounding box center [755, 246] width 271 height 39
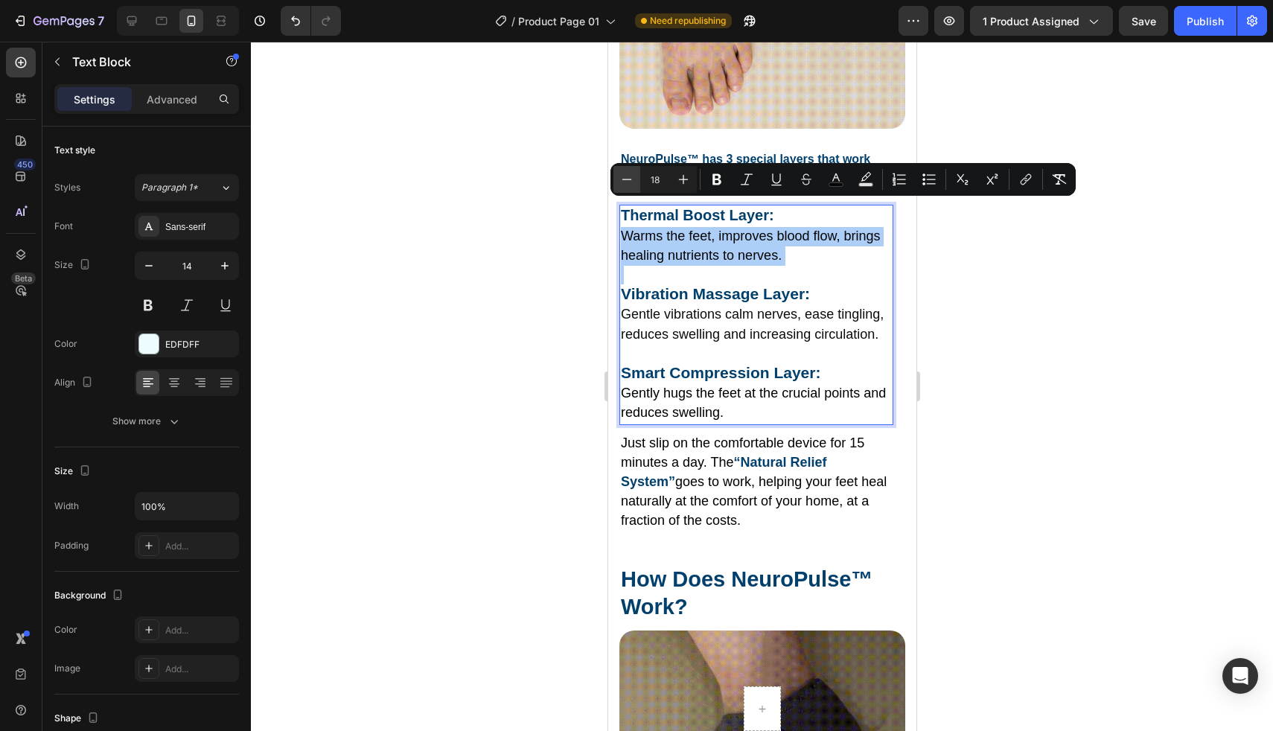
click at [622, 185] on icon "Editor contextual toolbar" at bounding box center [626, 179] width 15 height 15
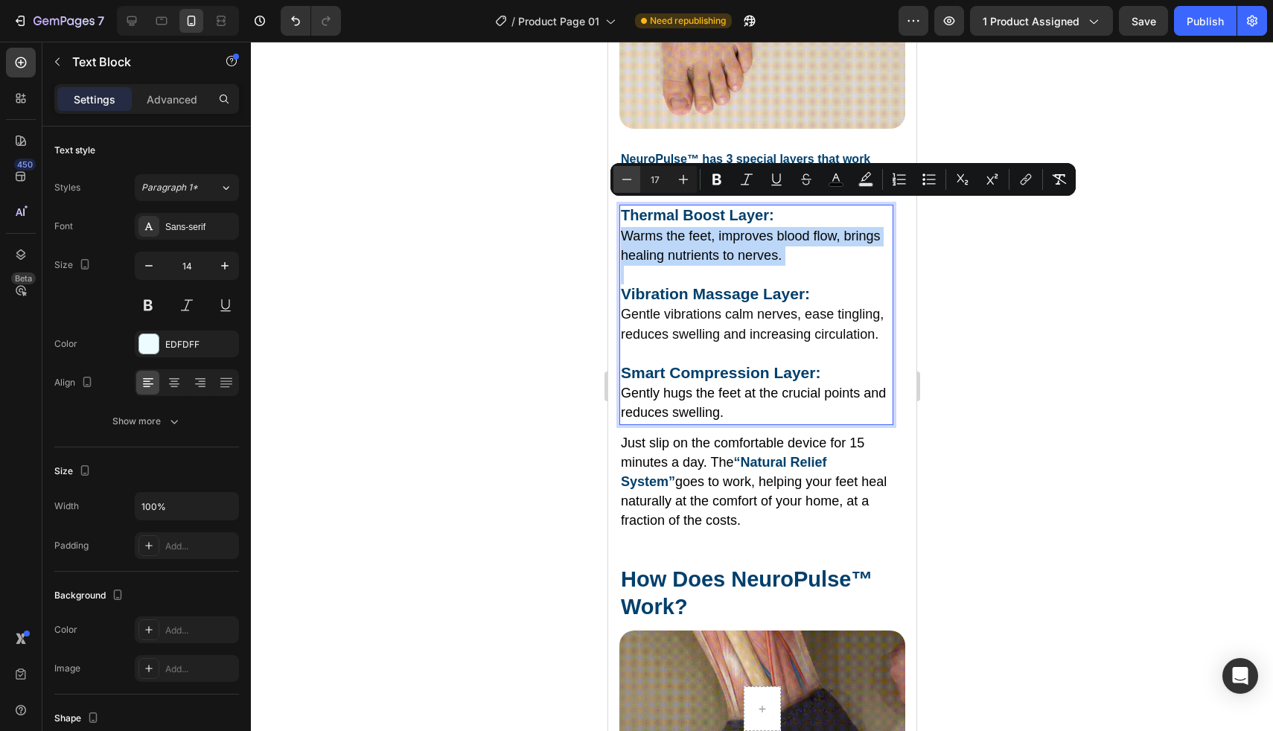
type input "16"
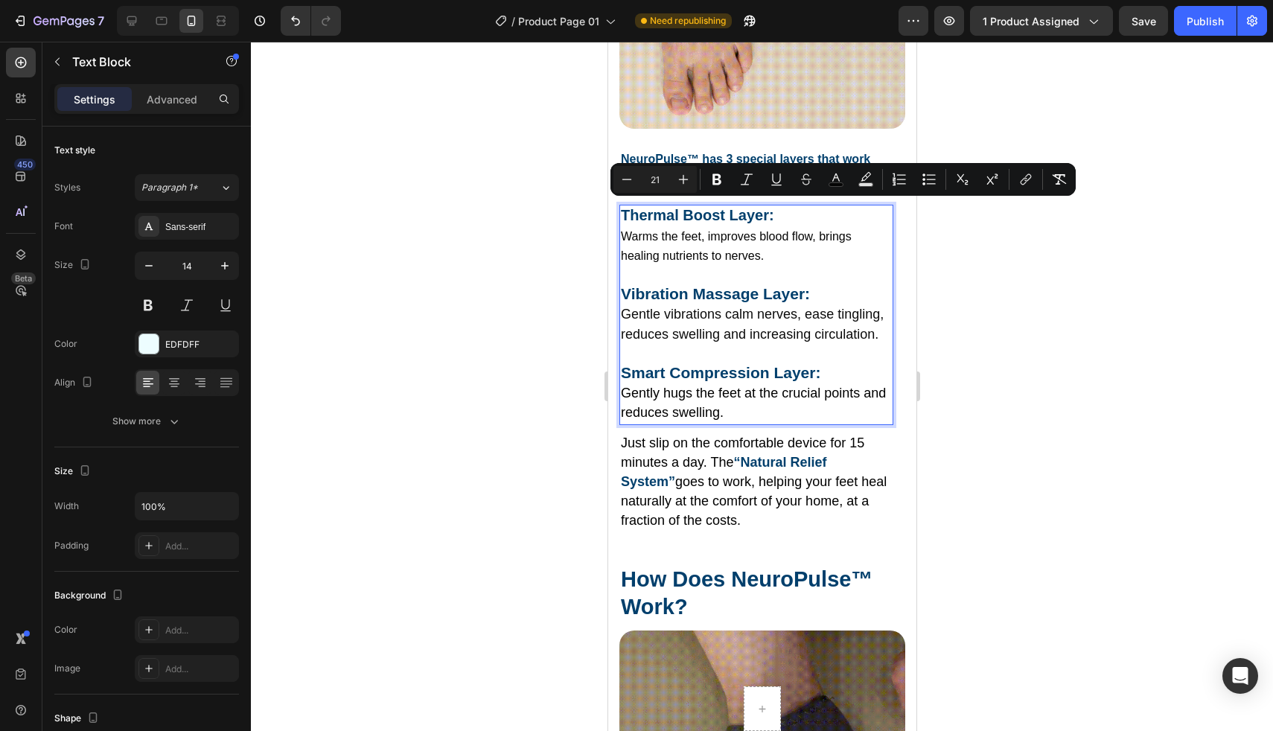
click at [629, 285] on strong "Vibration Massage Layer:" at bounding box center [714, 293] width 189 height 17
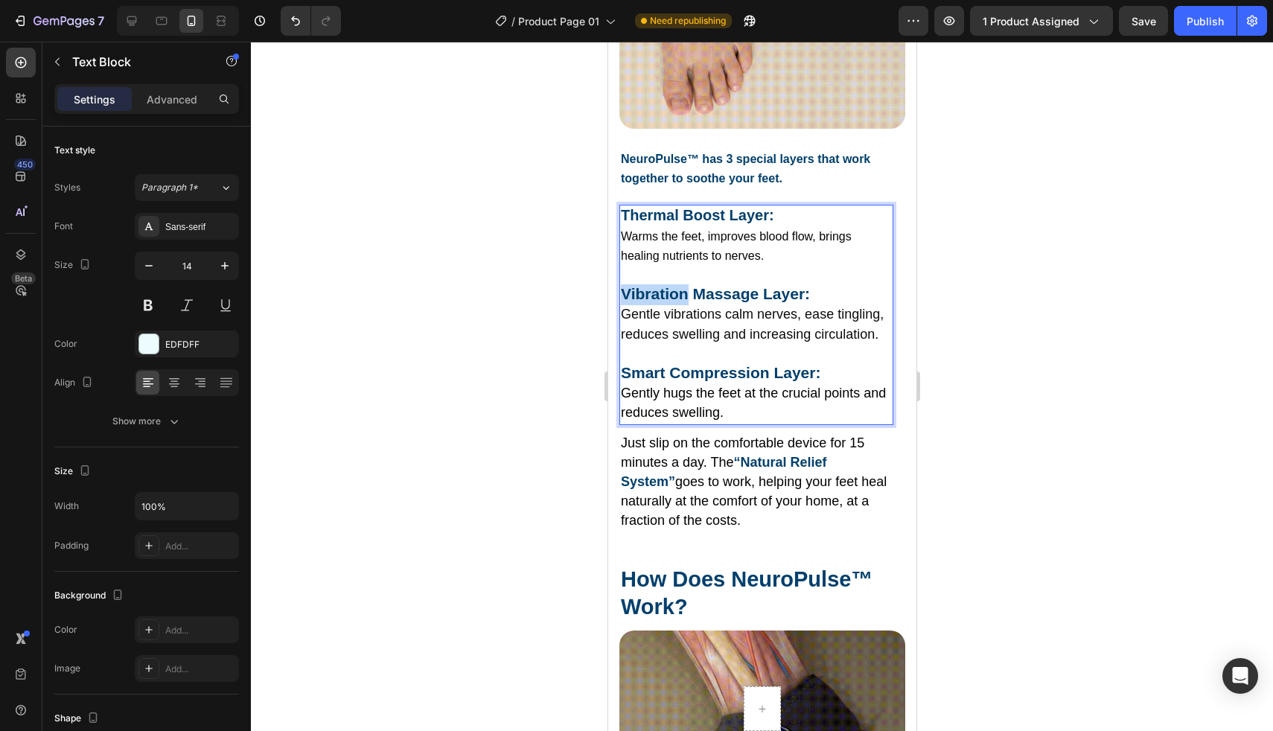
click at [629, 285] on strong "Vibration Massage Layer:" at bounding box center [714, 293] width 189 height 17
click at [814, 284] on p "Vibration Massage Layer:" at bounding box center [755, 294] width 271 height 21
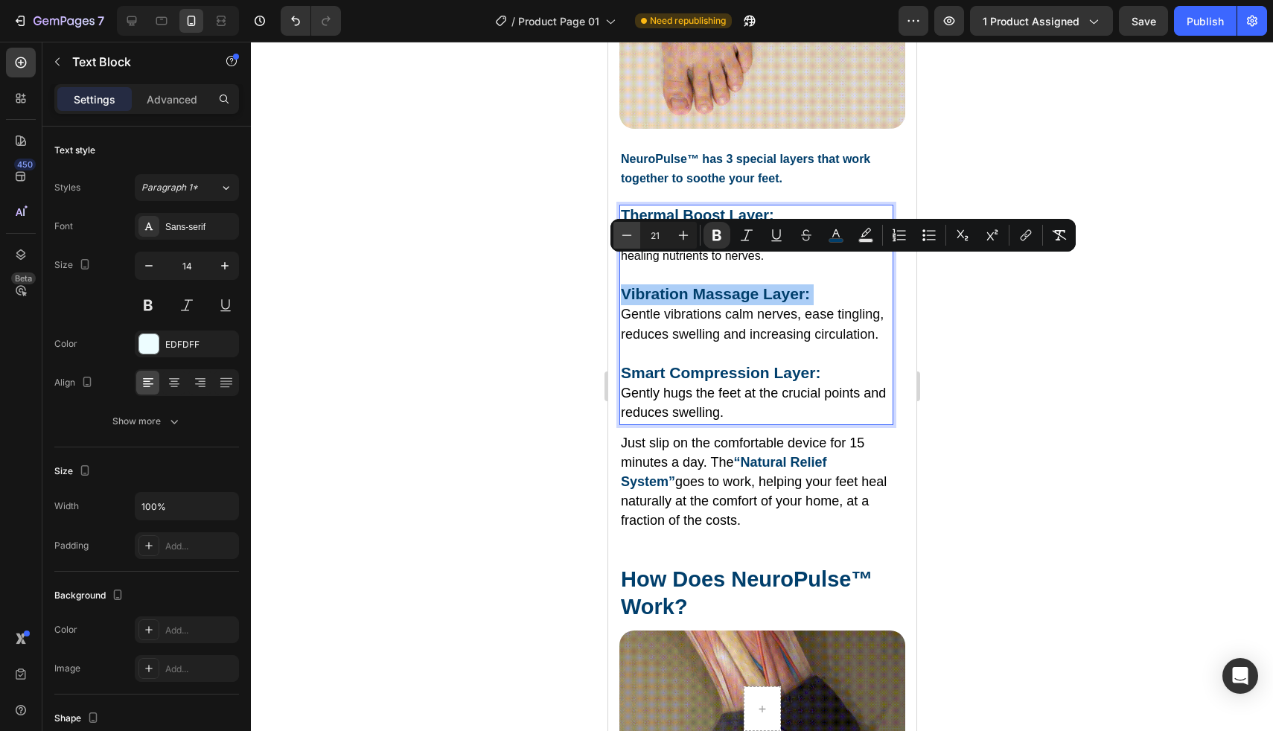
click at [626, 237] on icon "Editor contextual toolbar" at bounding box center [626, 235] width 15 height 15
type input "20"
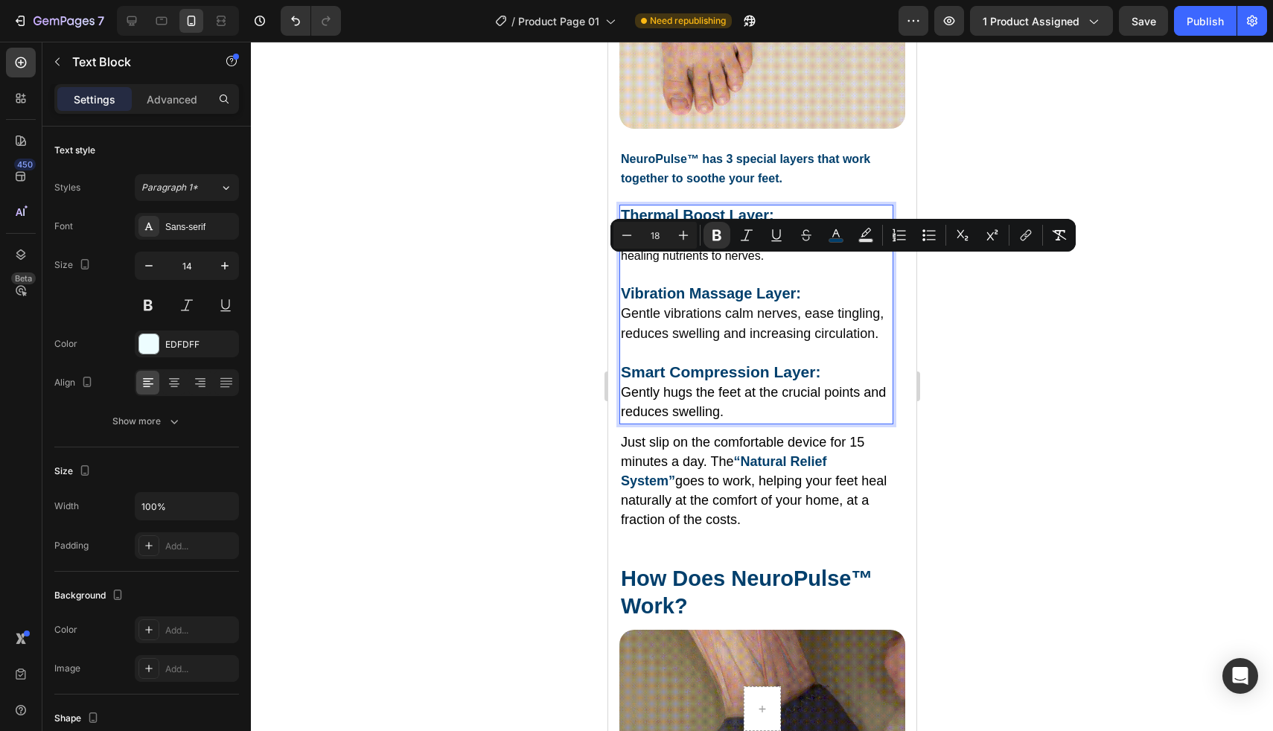
click at [628, 306] on span "Gentle vibrations calm nerves, ease tingling, reduces swelling and increasing c…" at bounding box center [751, 323] width 263 height 34
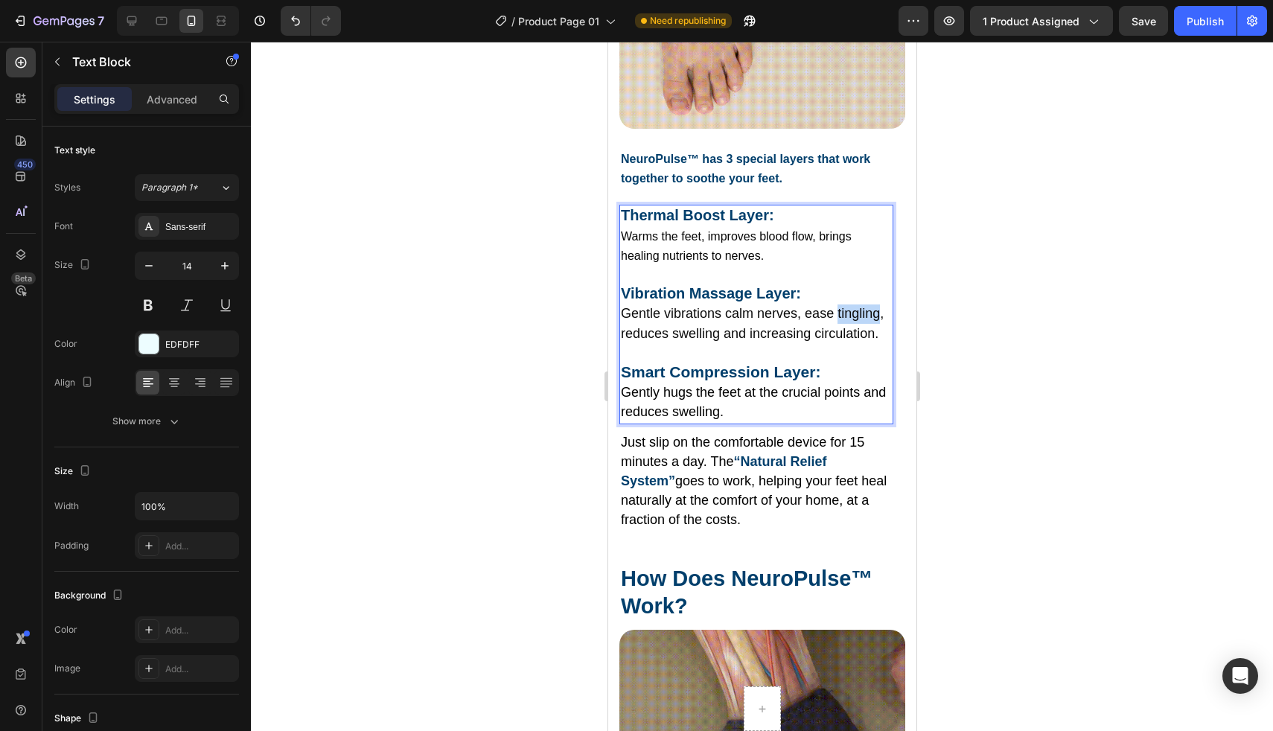
click at [628, 306] on span "Gentle vibrations calm nerves, ease tingling, reduces swelling and increasing c…" at bounding box center [751, 323] width 263 height 34
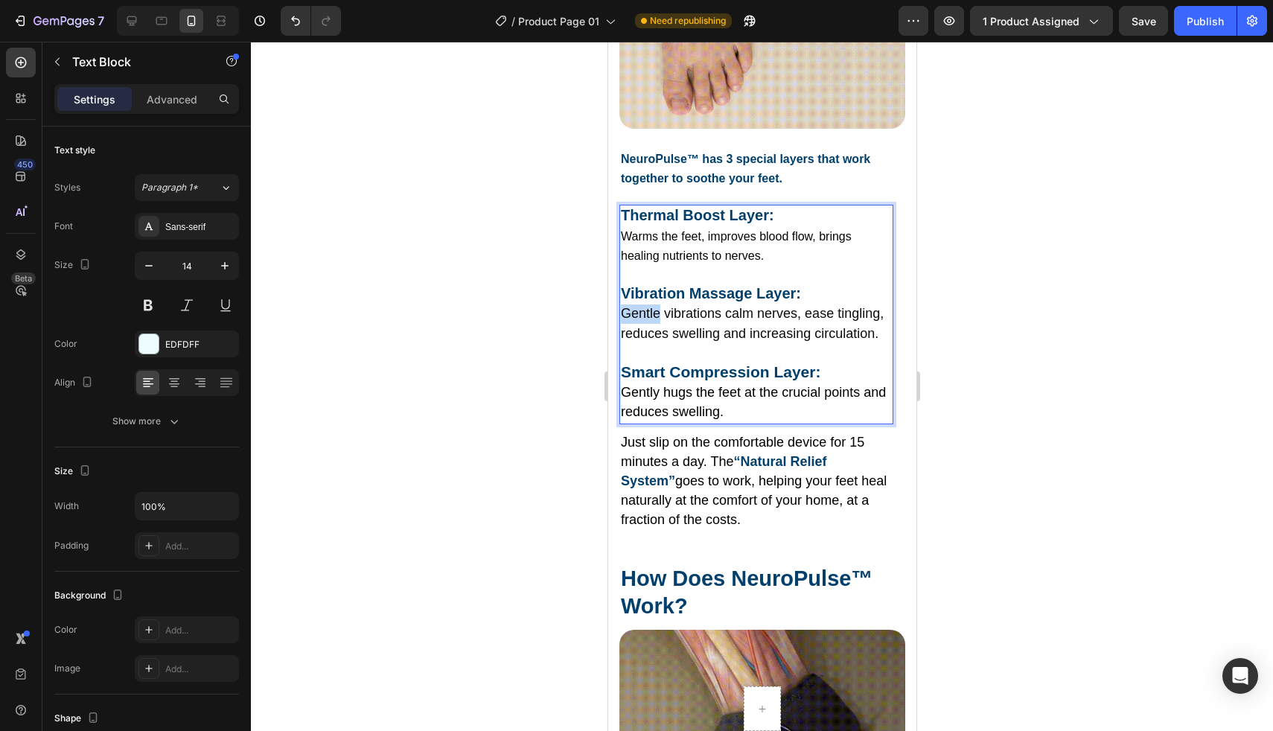
click at [628, 306] on span "Gentle vibrations calm nerves, ease tingling, reduces swelling and increasing c…" at bounding box center [751, 323] width 263 height 34
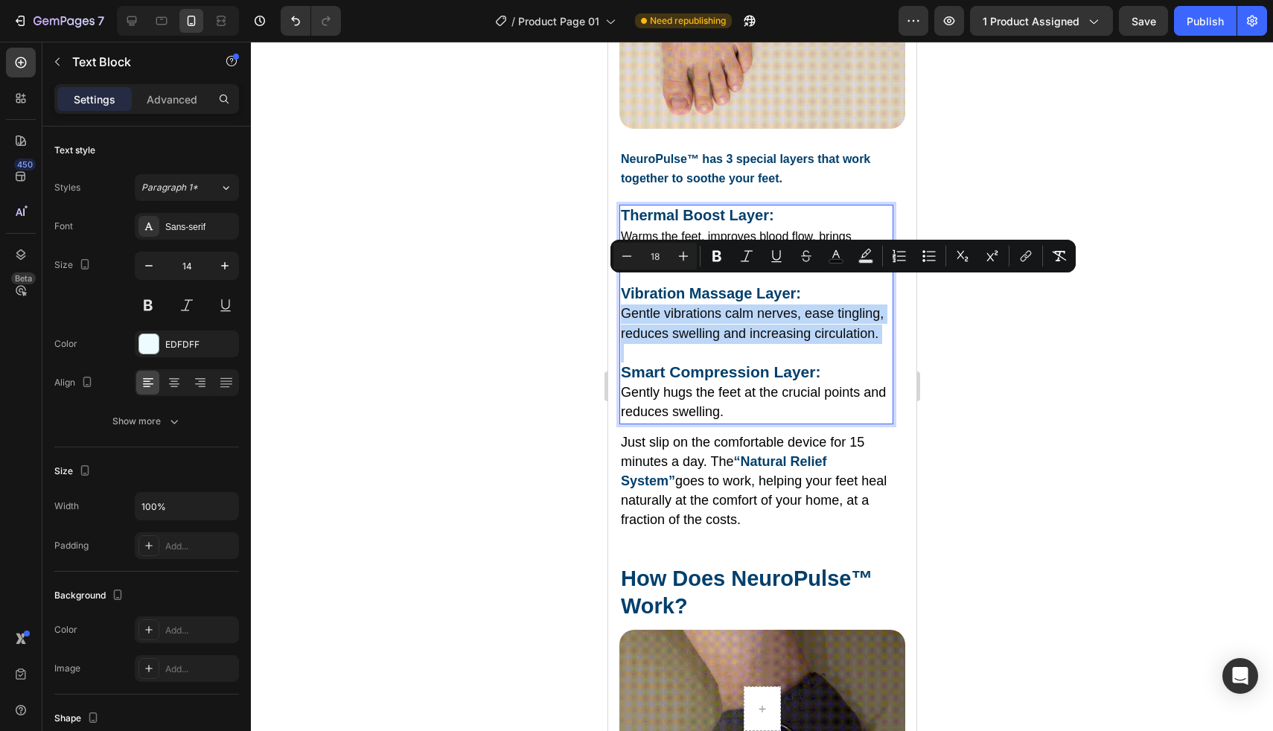
click at [712, 326] on p "Gentle vibrations calm nerves, ease tingling, reduces swelling and increasing c…" at bounding box center [755, 323] width 271 height 39
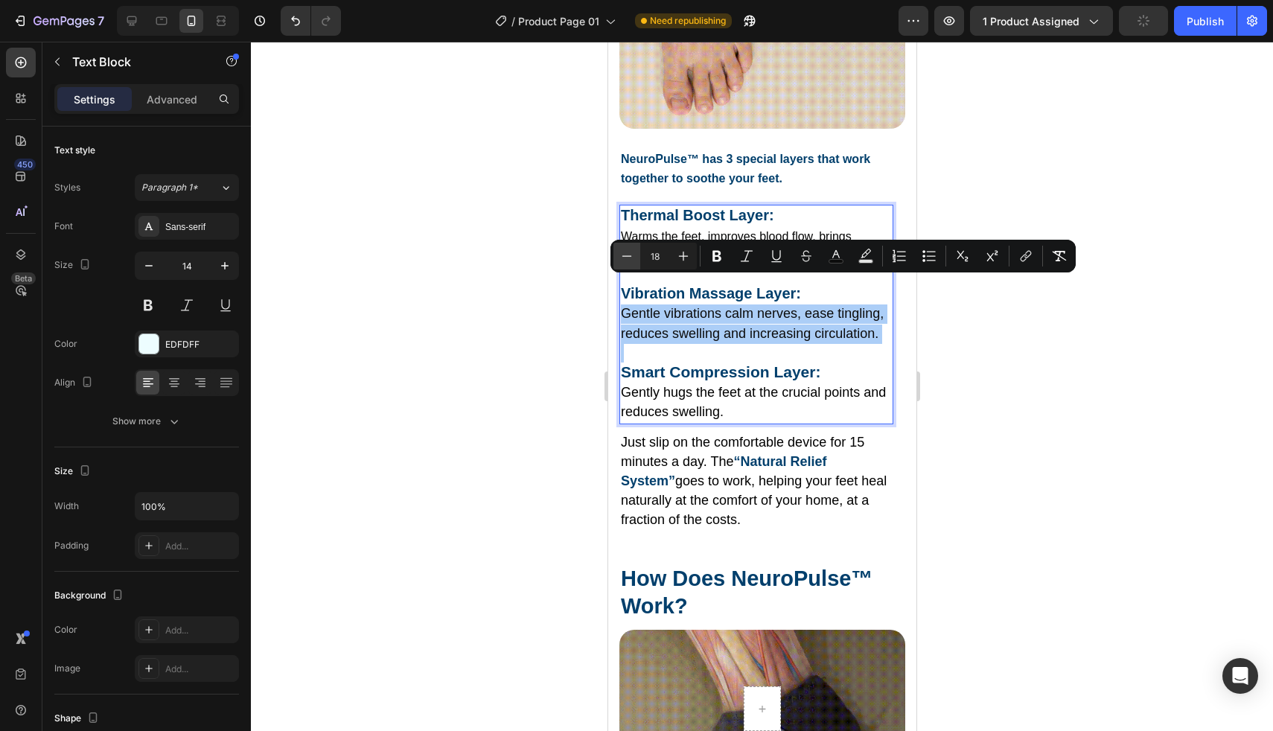
click at [631, 250] on icon "Editor contextual toolbar" at bounding box center [626, 256] width 15 height 15
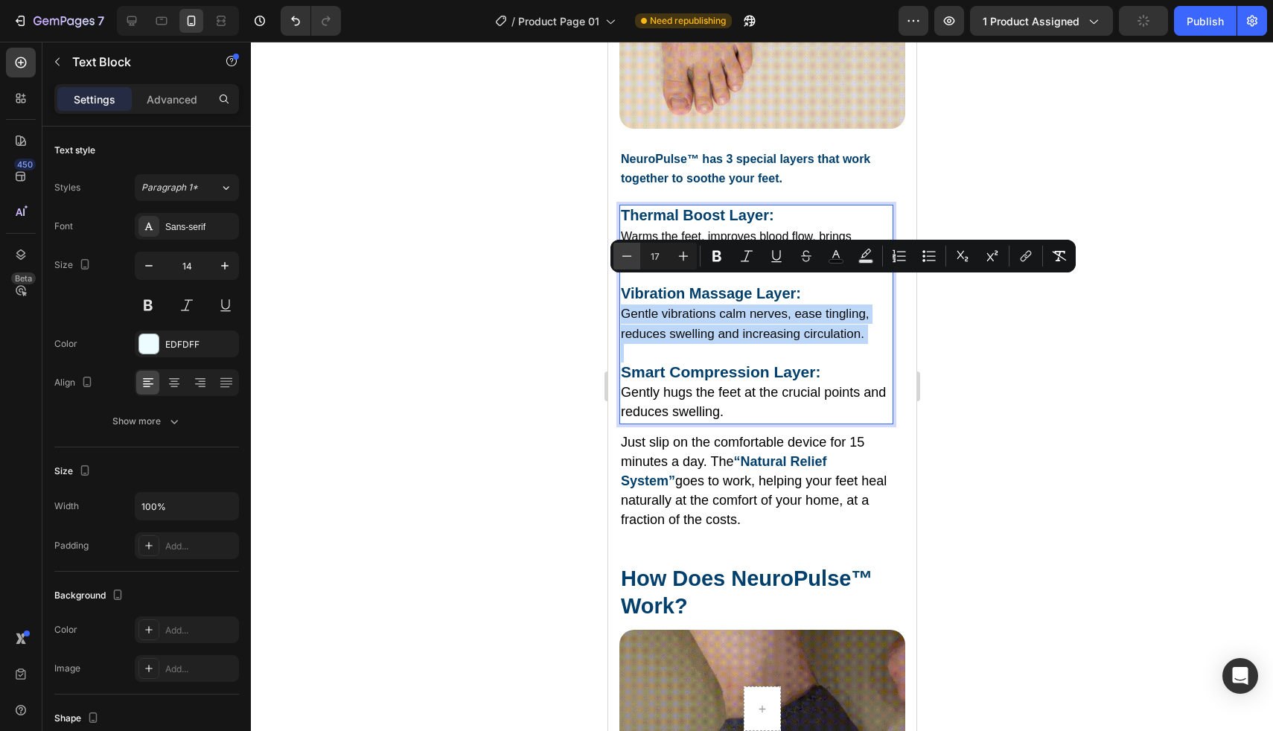
type input "16"
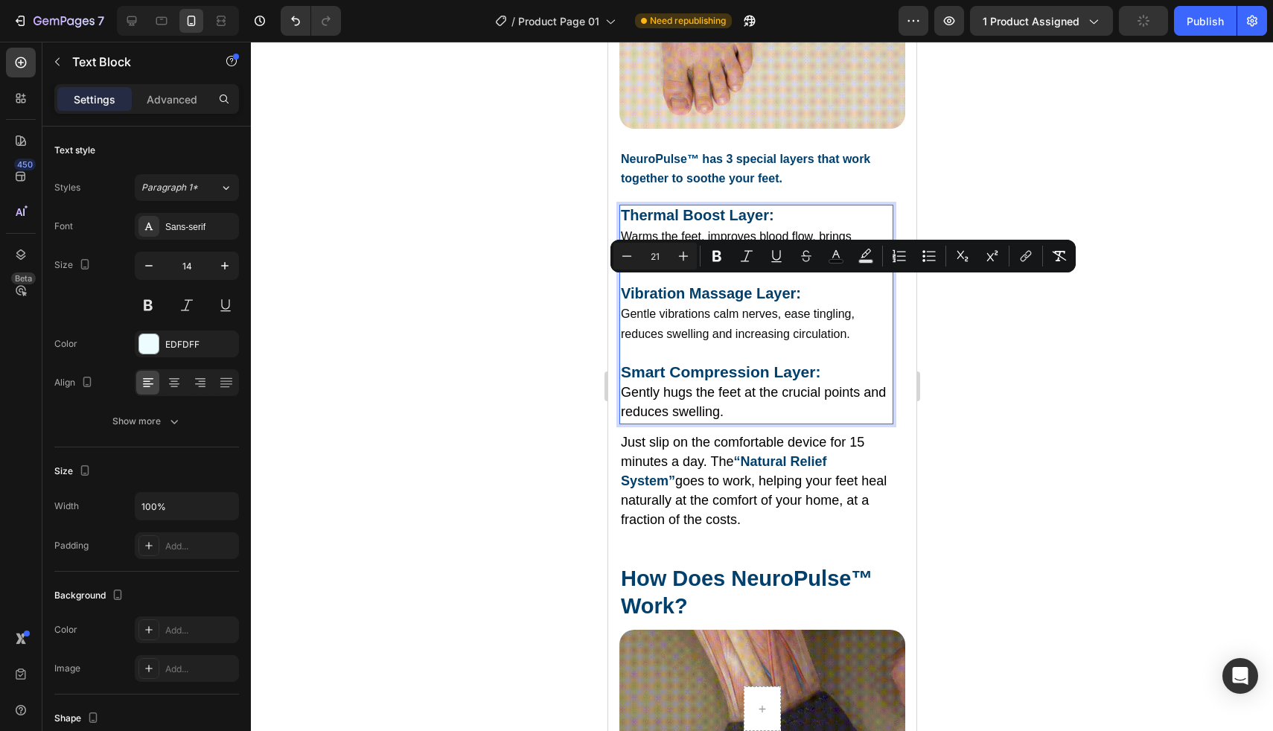
click at [636, 363] on strong "Smart Compression Layer:" at bounding box center [720, 371] width 200 height 17
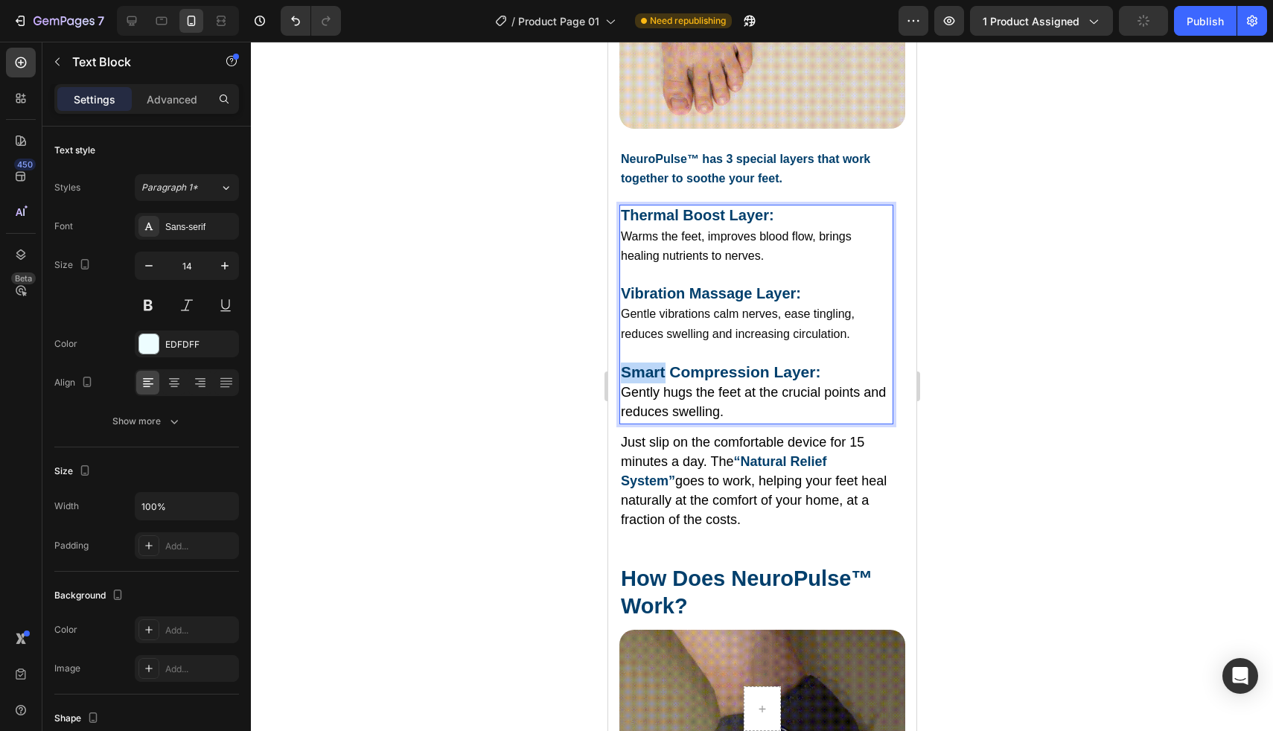
click at [636, 363] on strong "Smart Compression Layer:" at bounding box center [720, 371] width 200 height 17
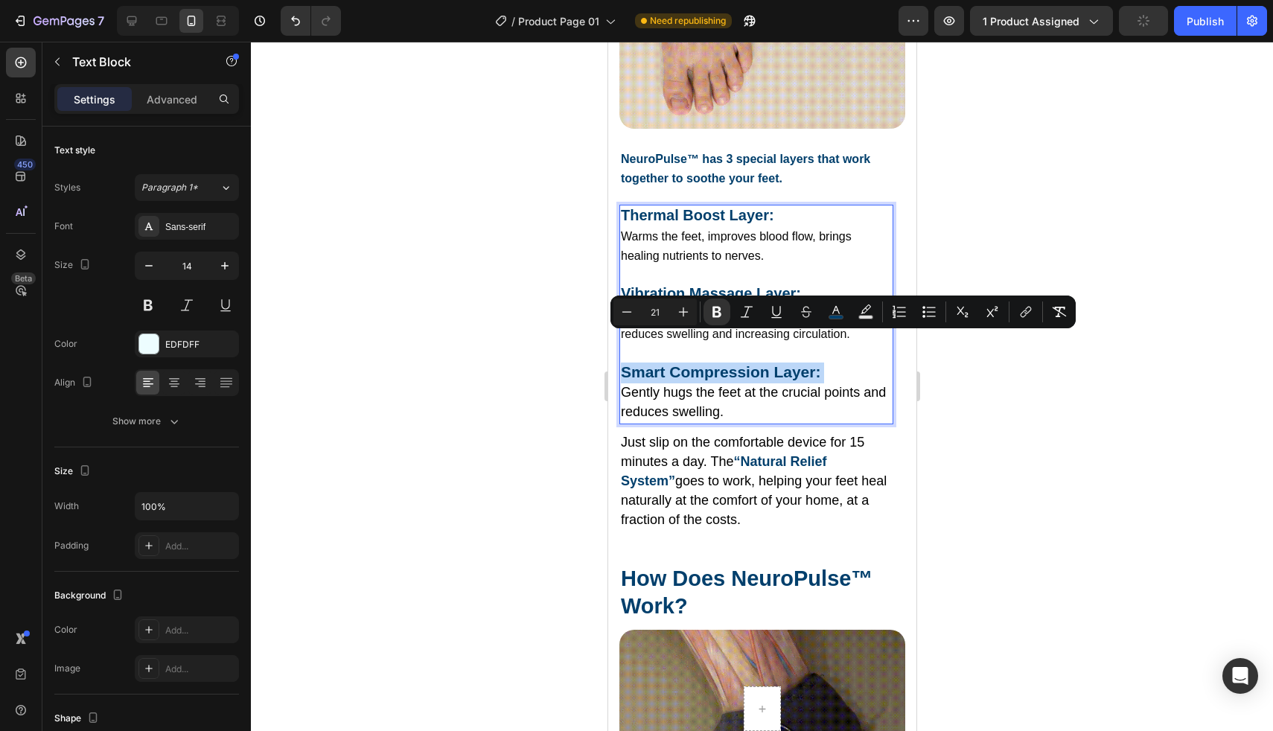
click at [858, 363] on p "Smart Compression Layer:" at bounding box center [755, 373] width 271 height 21
click at [633, 313] on icon "Editor contextual toolbar" at bounding box center [626, 311] width 15 height 15
type input "20"
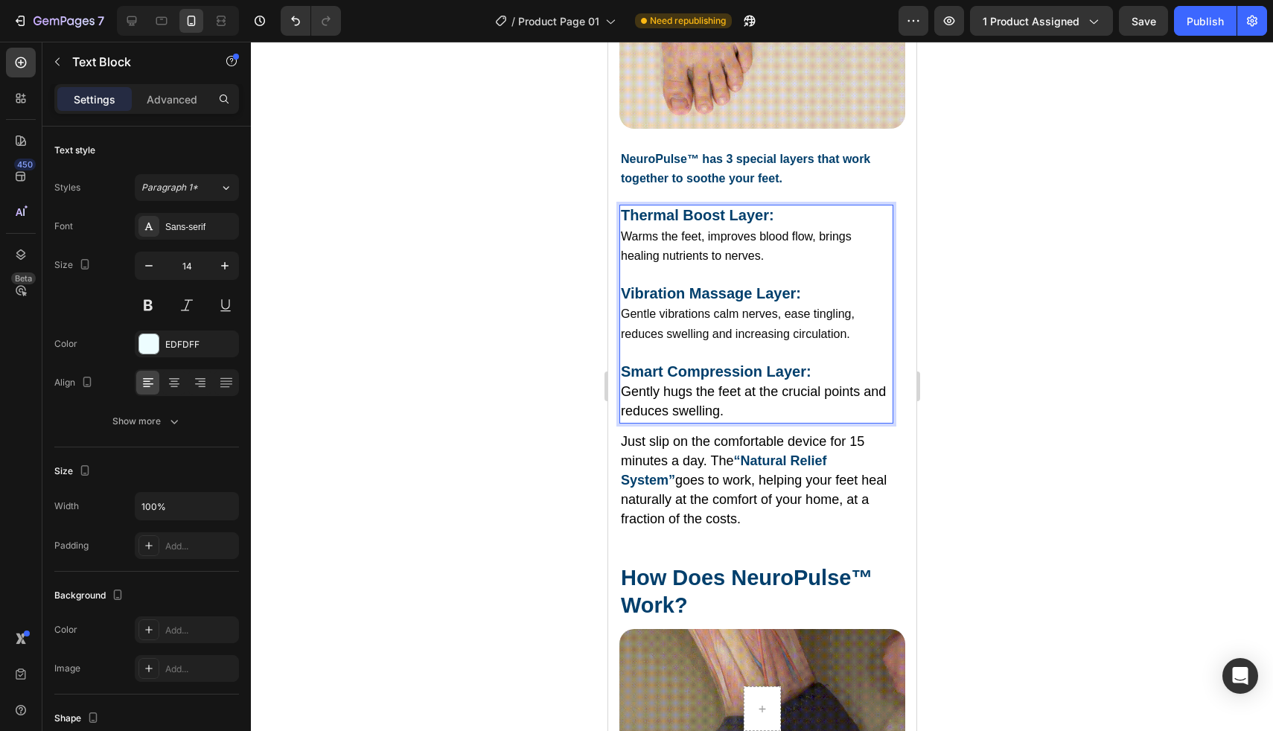
click at [626, 384] on span "Gently hugs the feet at the crucial points and reduces swelling." at bounding box center [752, 401] width 265 height 34
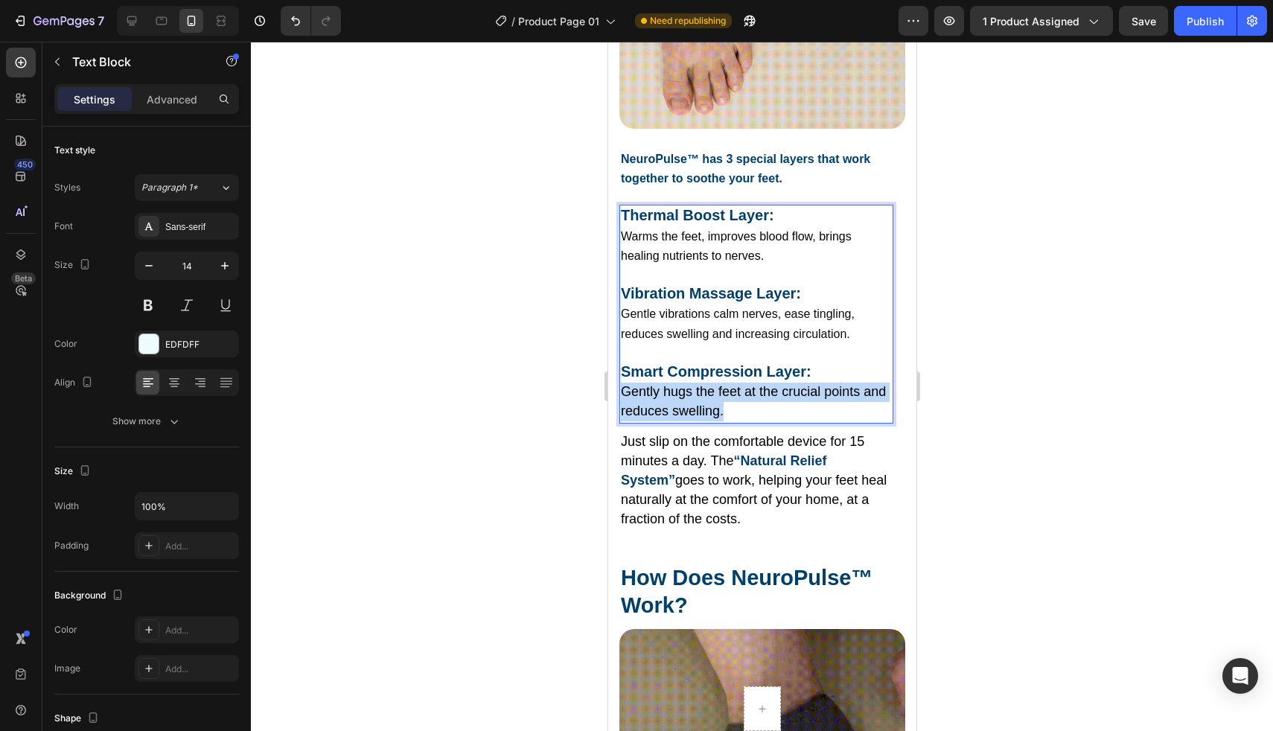
click at [756, 384] on p "Gently hugs the feet at the crucial points and reduces swelling." at bounding box center [755, 402] width 271 height 39
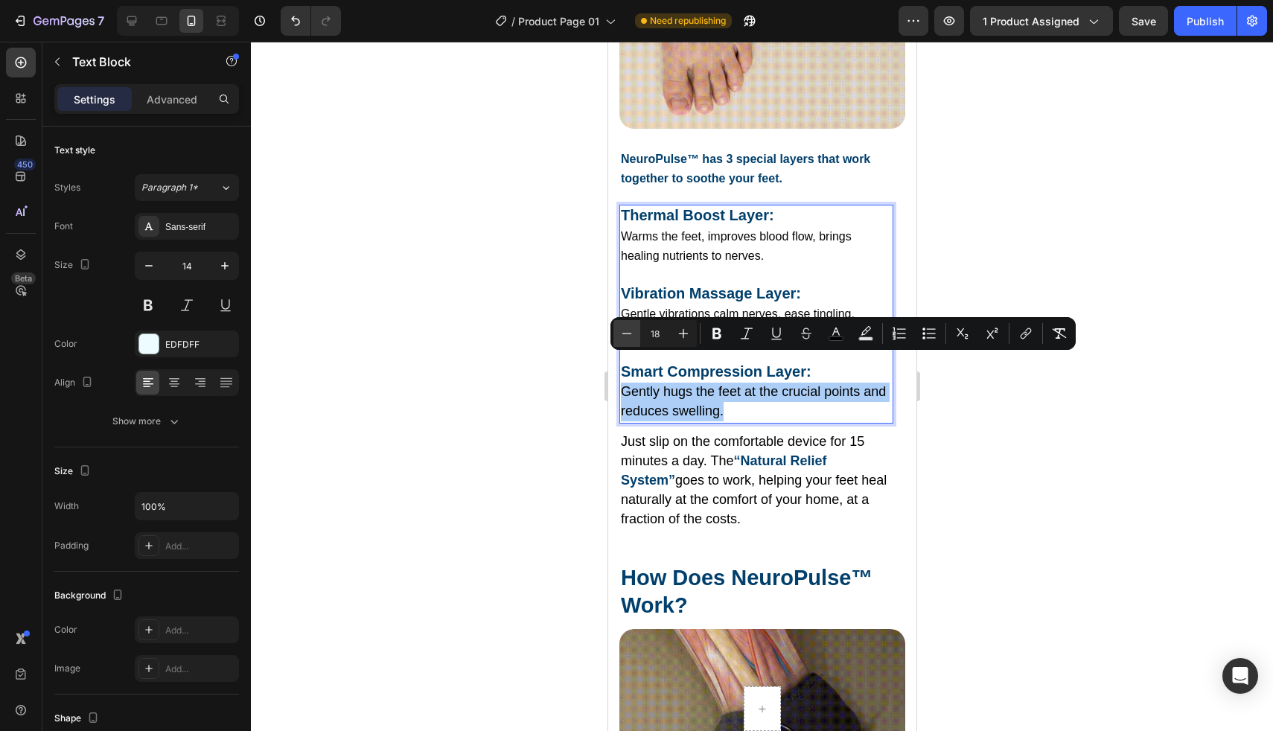
click at [623, 333] on icon "Editor contextual toolbar" at bounding box center [627, 333] width 10 height 1
drag, startPoint x: 623, startPoint y: 333, endPoint x: 22, endPoint y: 315, distance: 601.0
click at [623, 333] on icon "Editor contextual toolbar" at bounding box center [627, 333] width 10 height 1
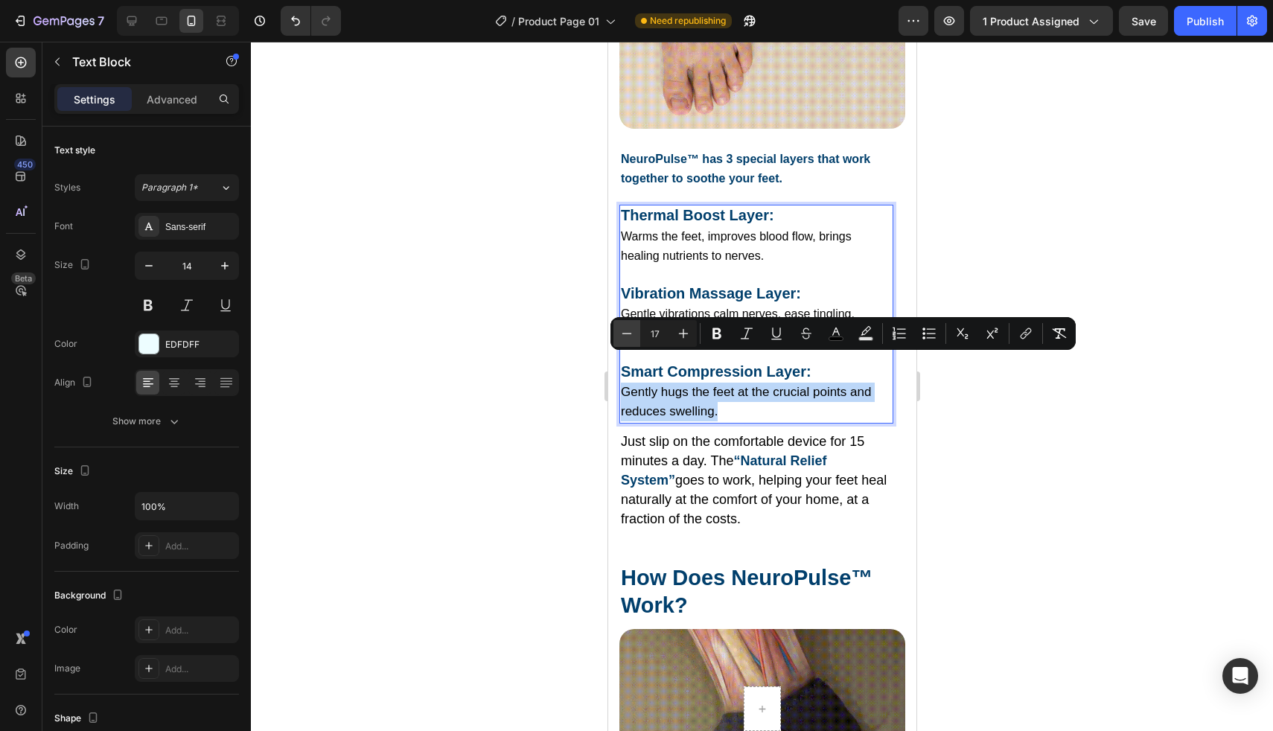
type input "16"
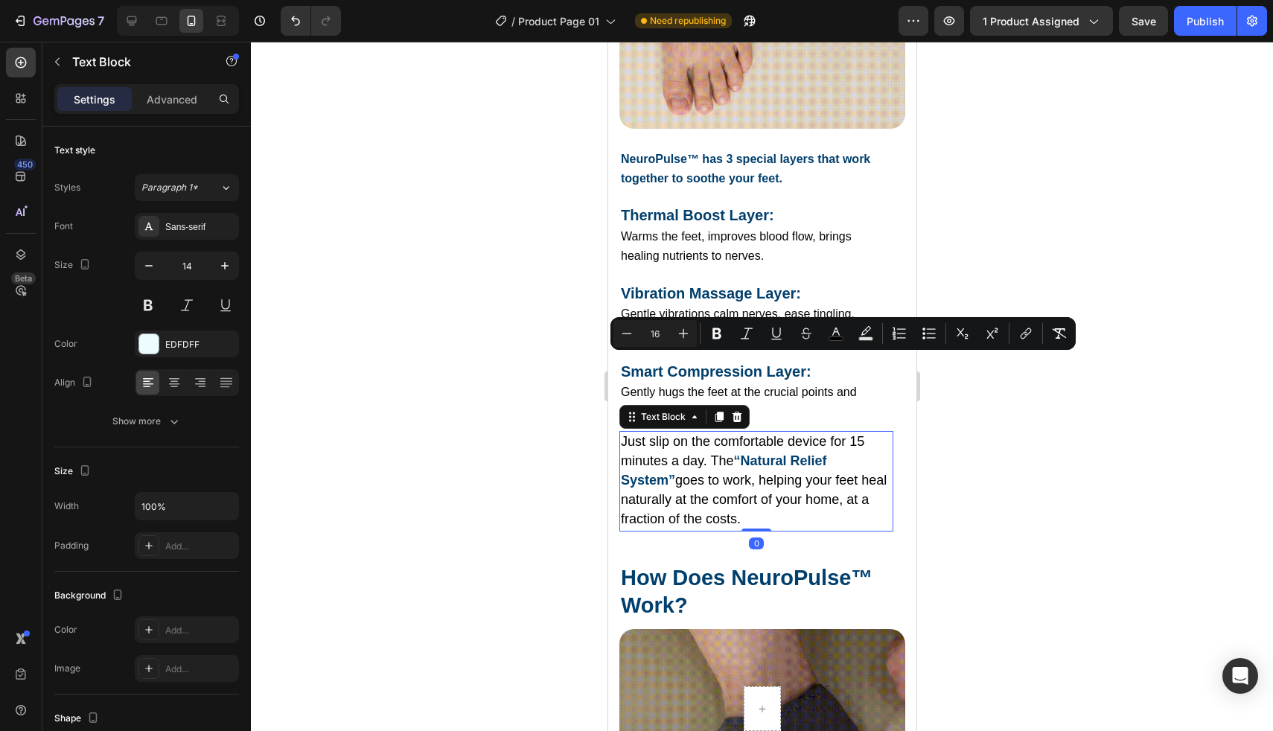
click at [639, 434] on span "Just slip on the comfortable device for 15 minutes a day. The" at bounding box center [741, 451] width 243 height 34
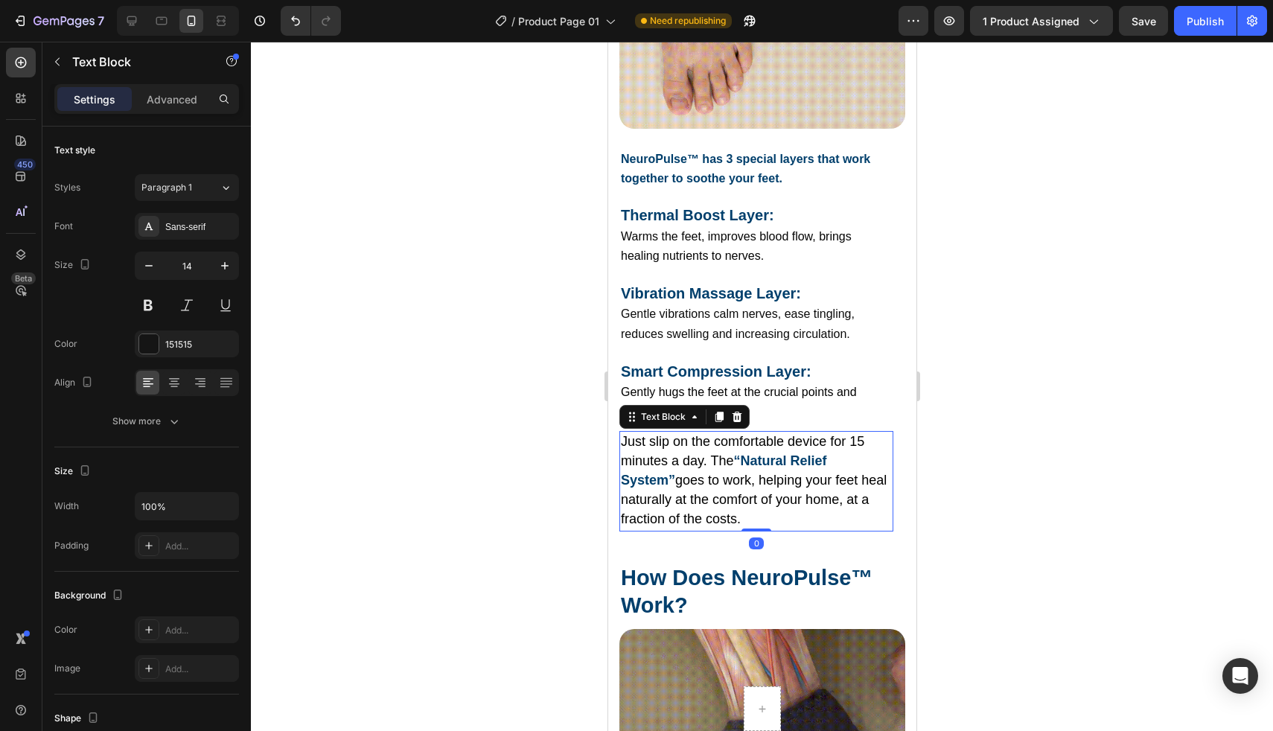
click at [639, 434] on span "Just slip on the comfortable device for 15 minutes a day. The" at bounding box center [741, 451] width 243 height 34
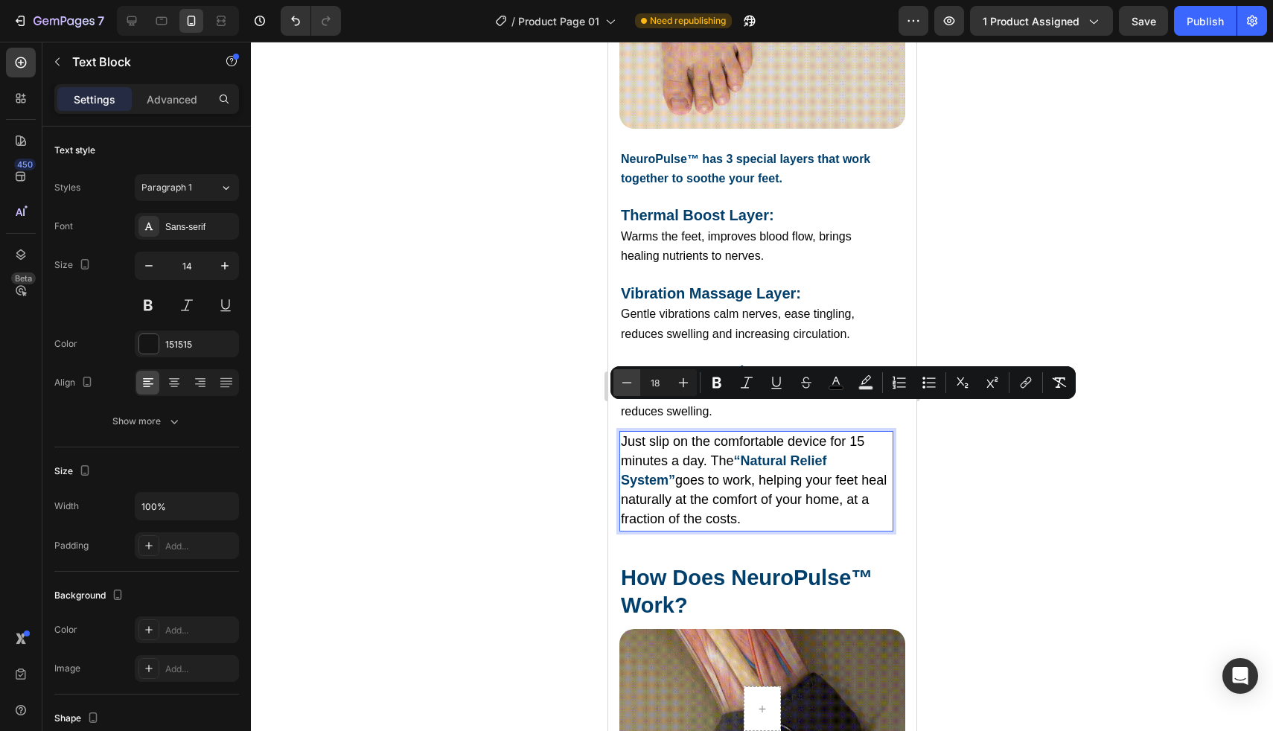
click at [624, 386] on icon "Editor contextual toolbar" at bounding box center [626, 382] width 15 height 15
type input "16"
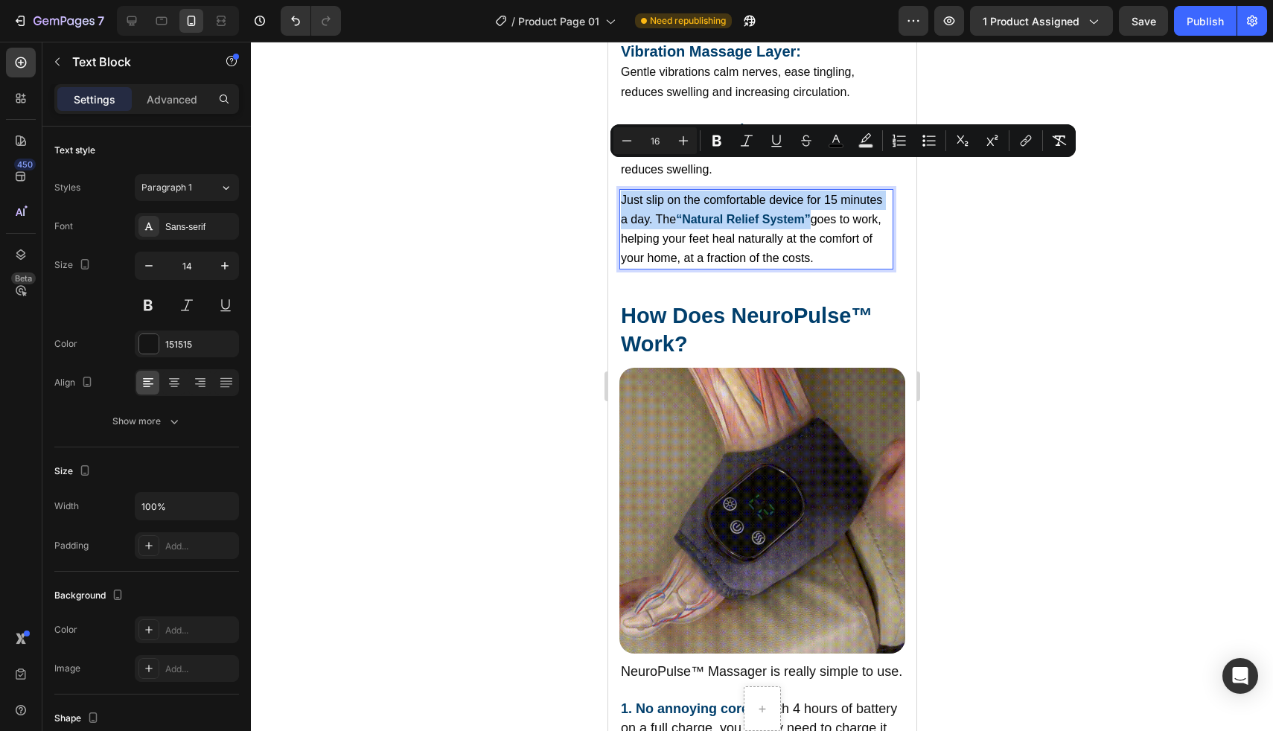
scroll to position [3600, 0]
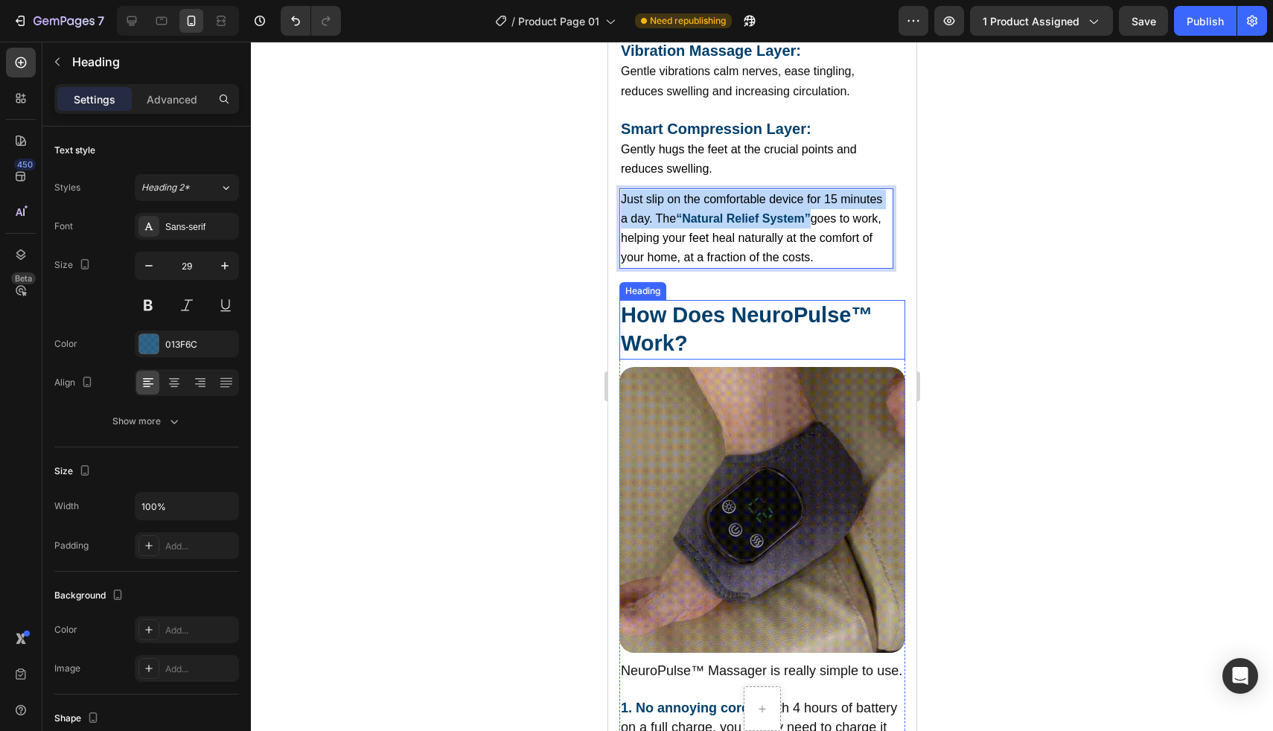
click at [677, 306] on span "How Does NeuroPulse™ Work?" at bounding box center [746, 329] width 252 height 52
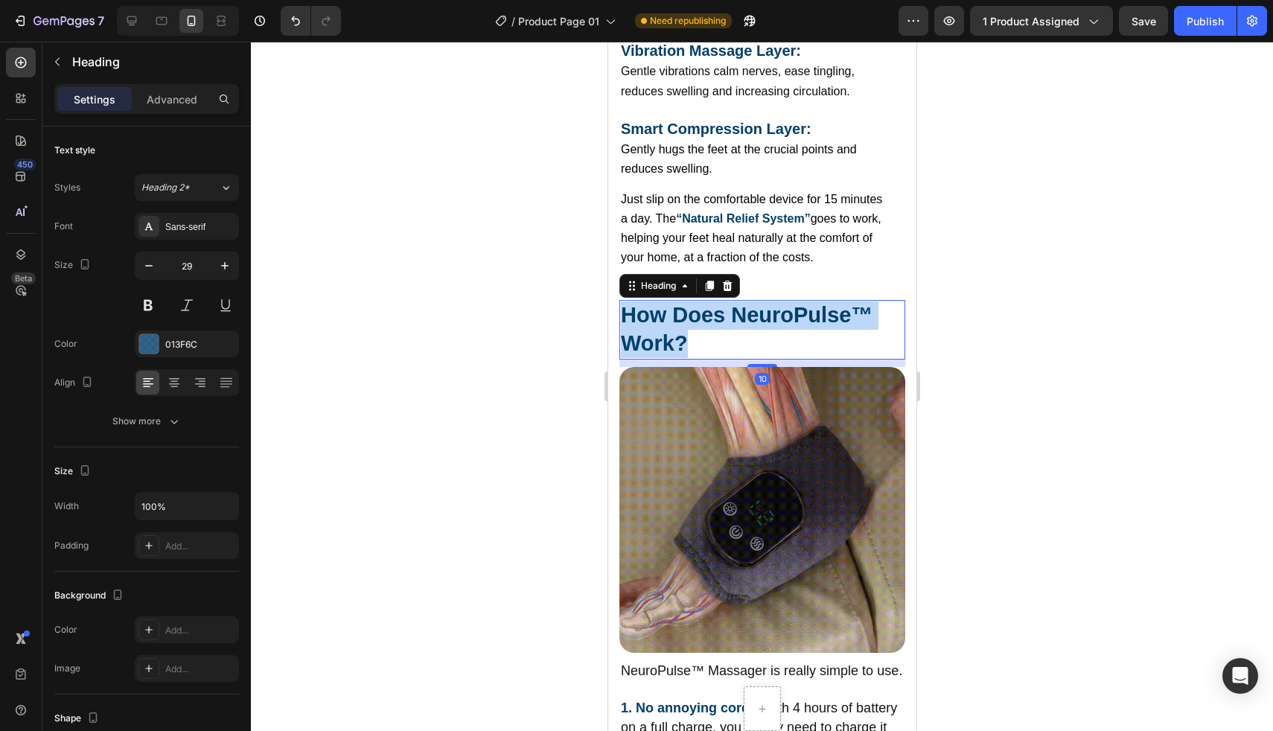
click at [677, 306] on span "How Does NeuroPulse™ Work?" at bounding box center [746, 329] width 252 height 52
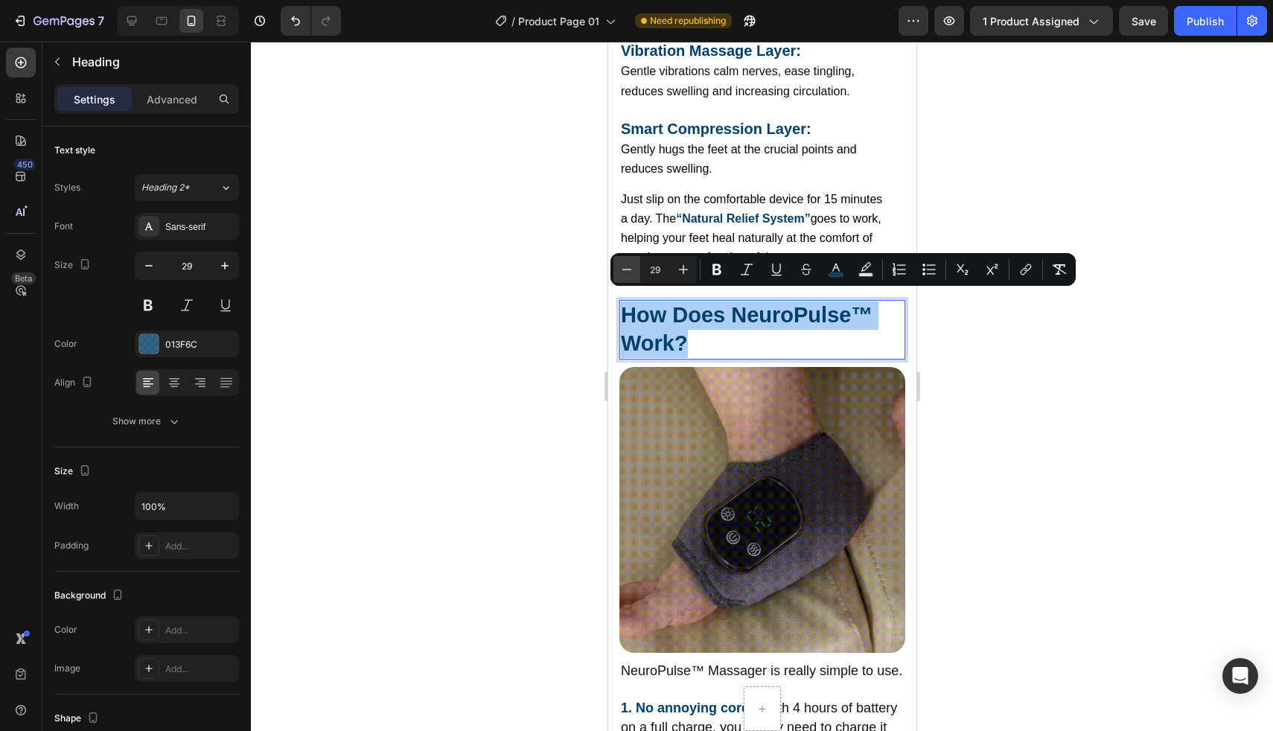
click at [631, 277] on button "Minus" at bounding box center [626, 269] width 27 height 27
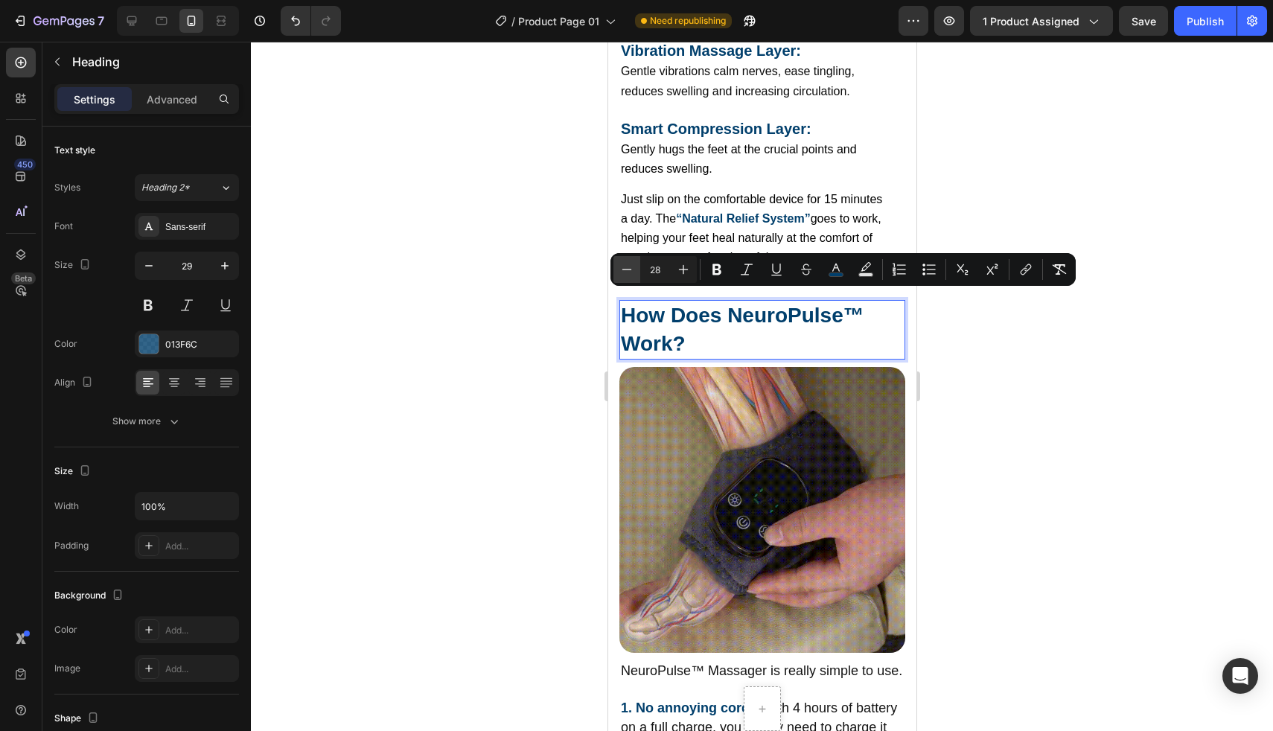
click at [631, 277] on button "Minus" at bounding box center [626, 269] width 27 height 27
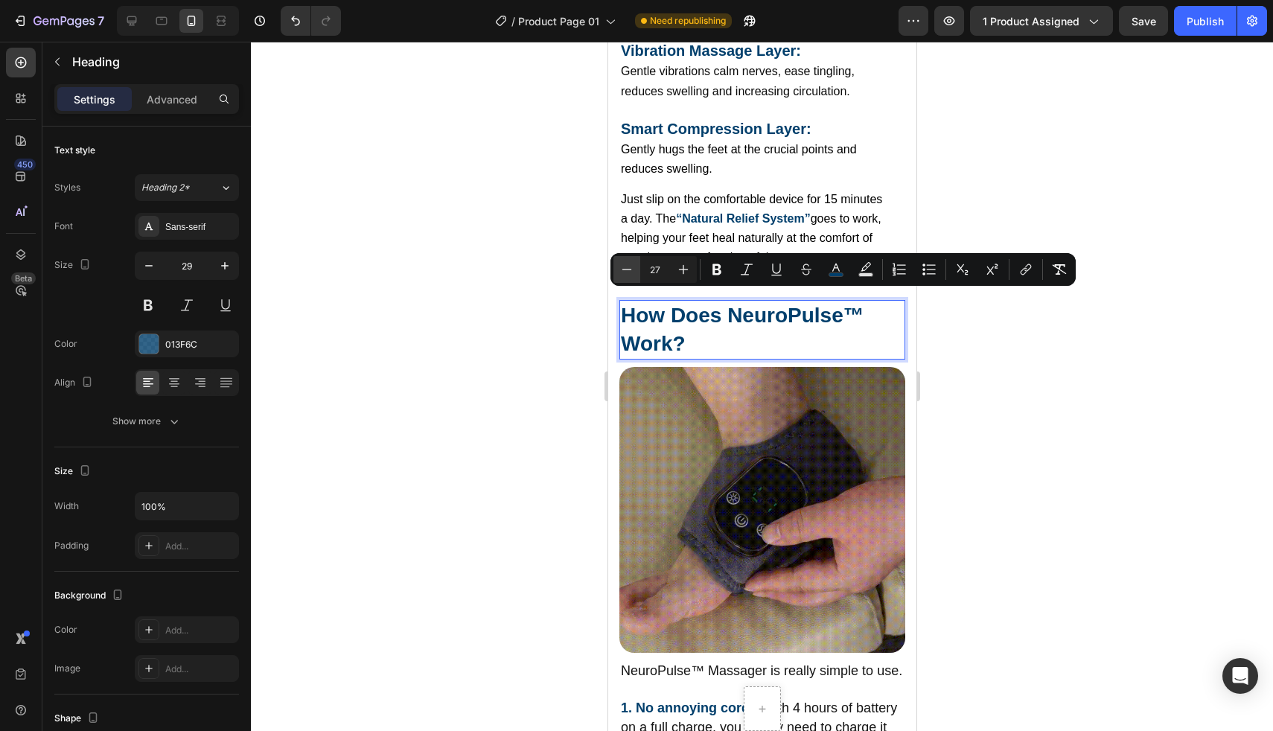
click at [631, 277] on button "Minus" at bounding box center [626, 269] width 27 height 27
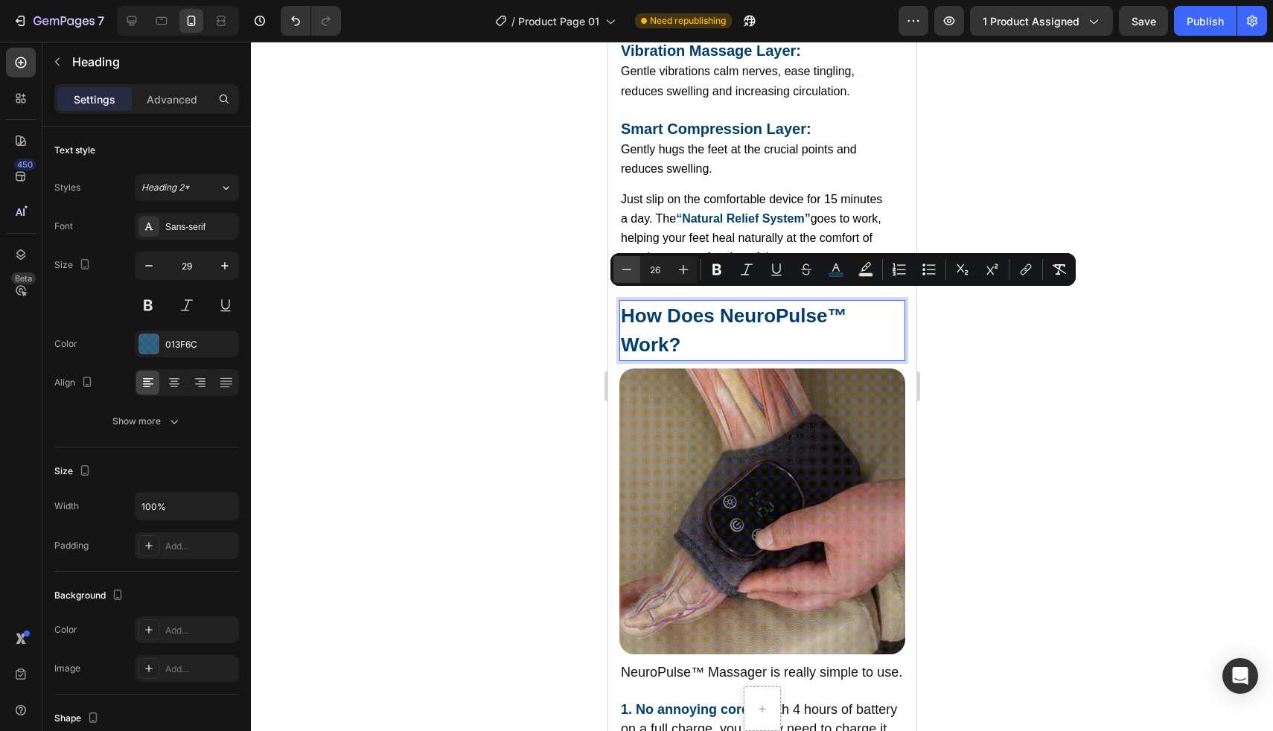
click at [631, 277] on button "Minus" at bounding box center [626, 269] width 27 height 27
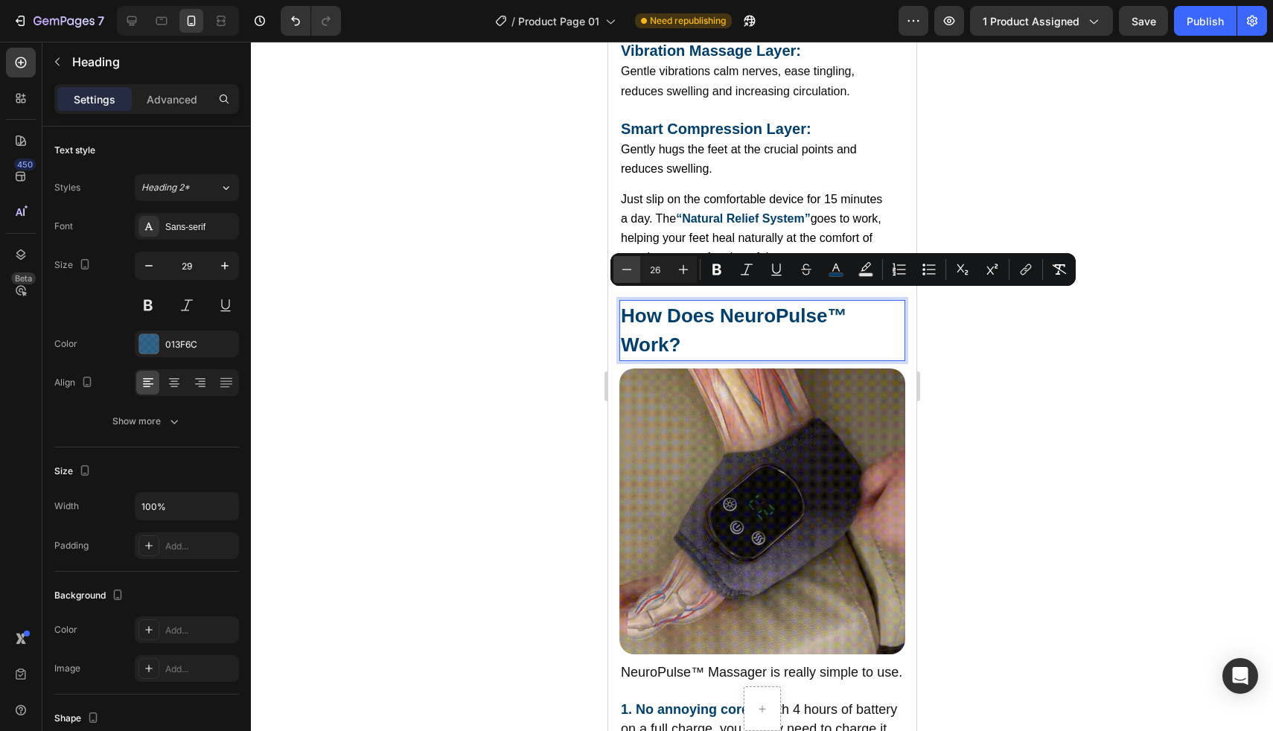
type input "25"
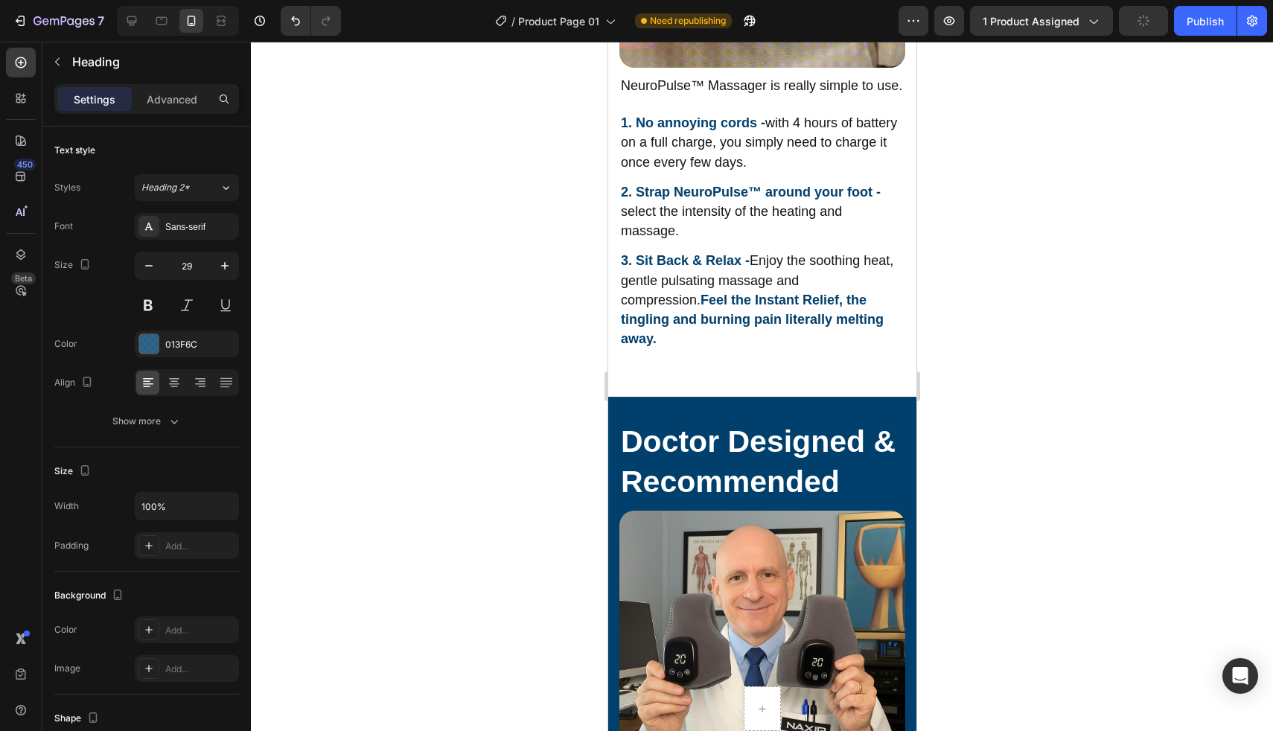
scroll to position [4139, 0]
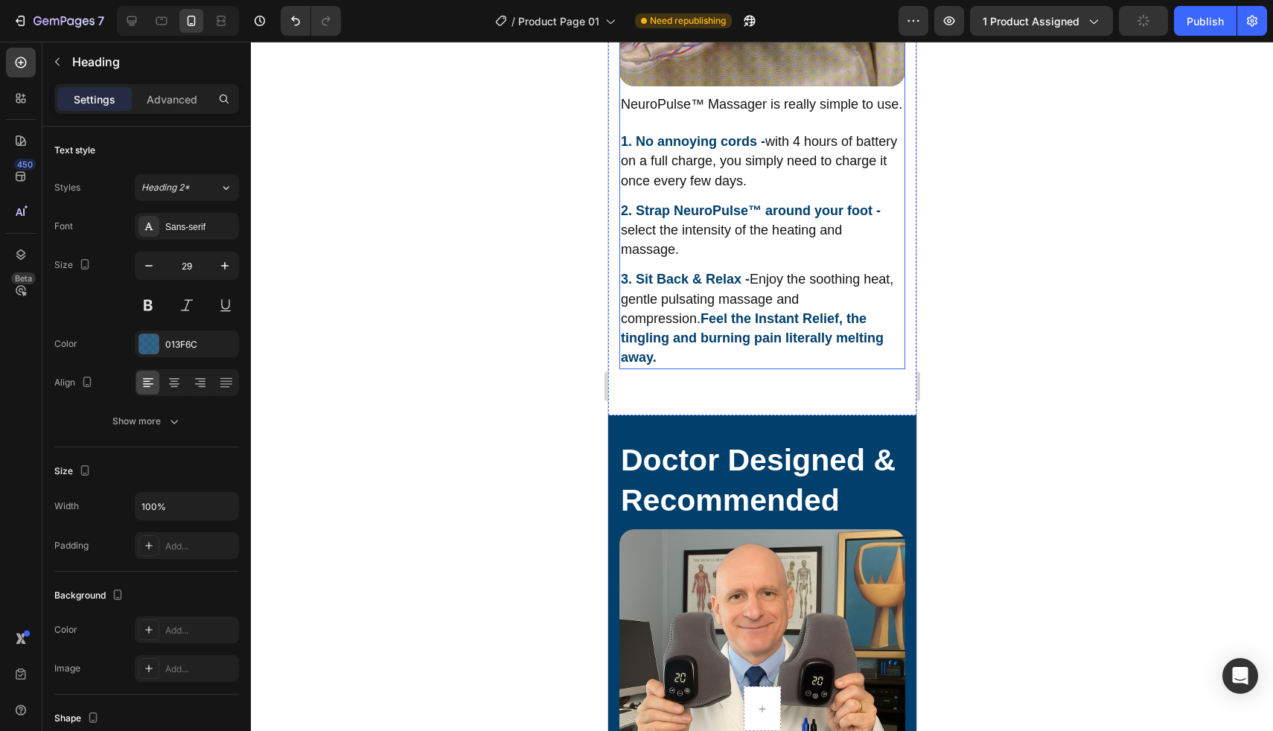
click at [692, 115] on p "NeuroPulse™ Massager is really simple to use." at bounding box center [761, 104] width 283 height 19
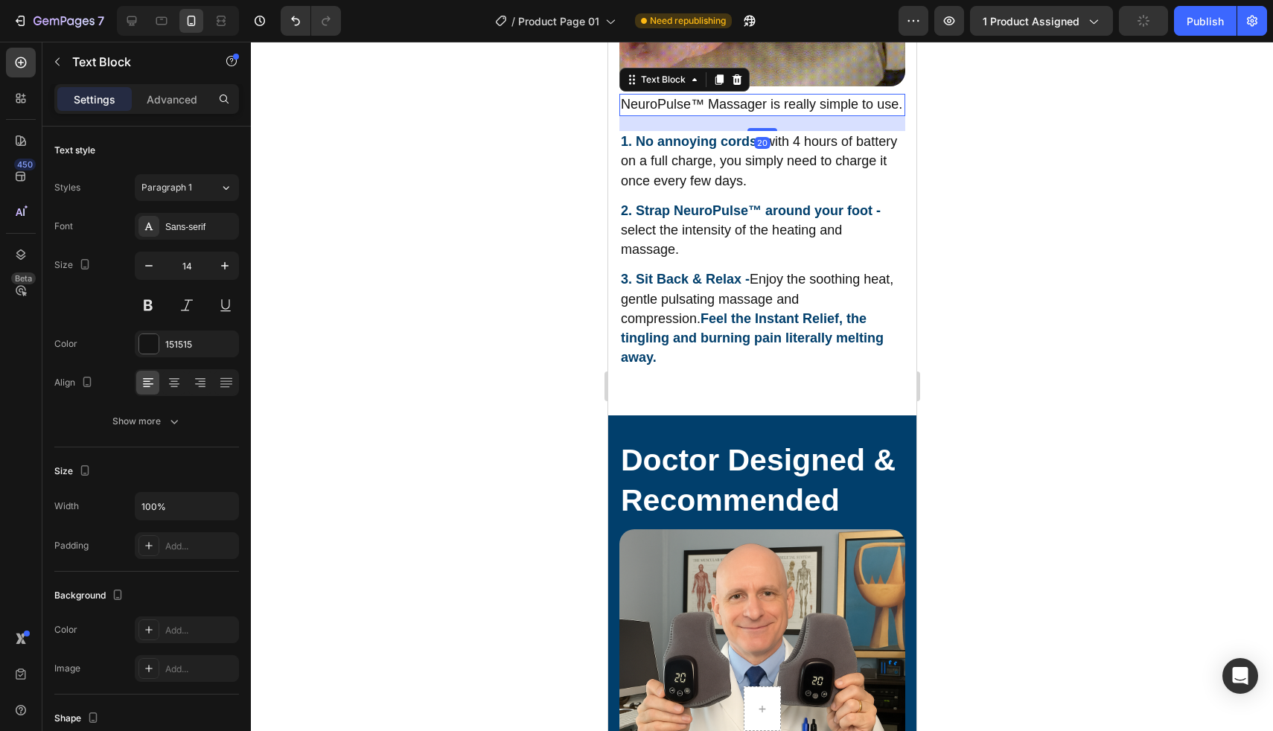
click at [692, 115] on p "NeuroPulse™ Massager is really simple to use." at bounding box center [761, 104] width 283 height 19
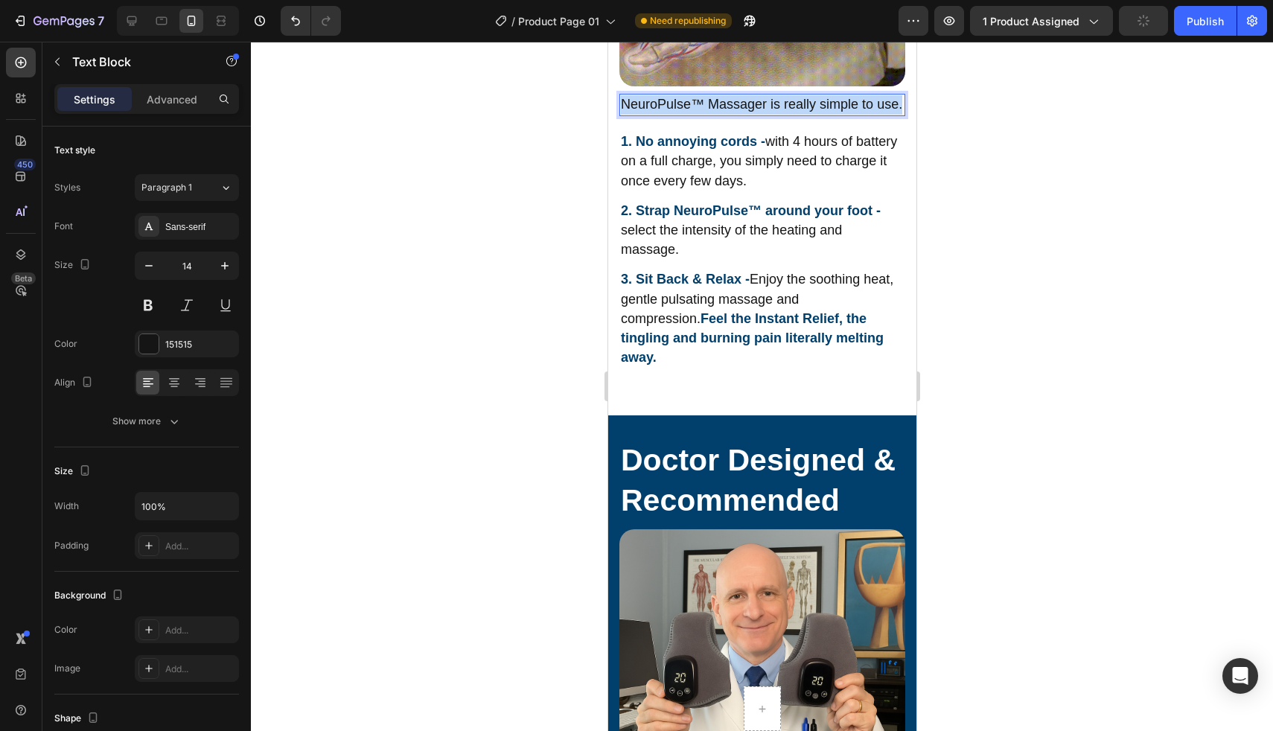
click at [692, 115] on p "NeuroPulse™ Massager is really simple to use." at bounding box center [761, 104] width 283 height 19
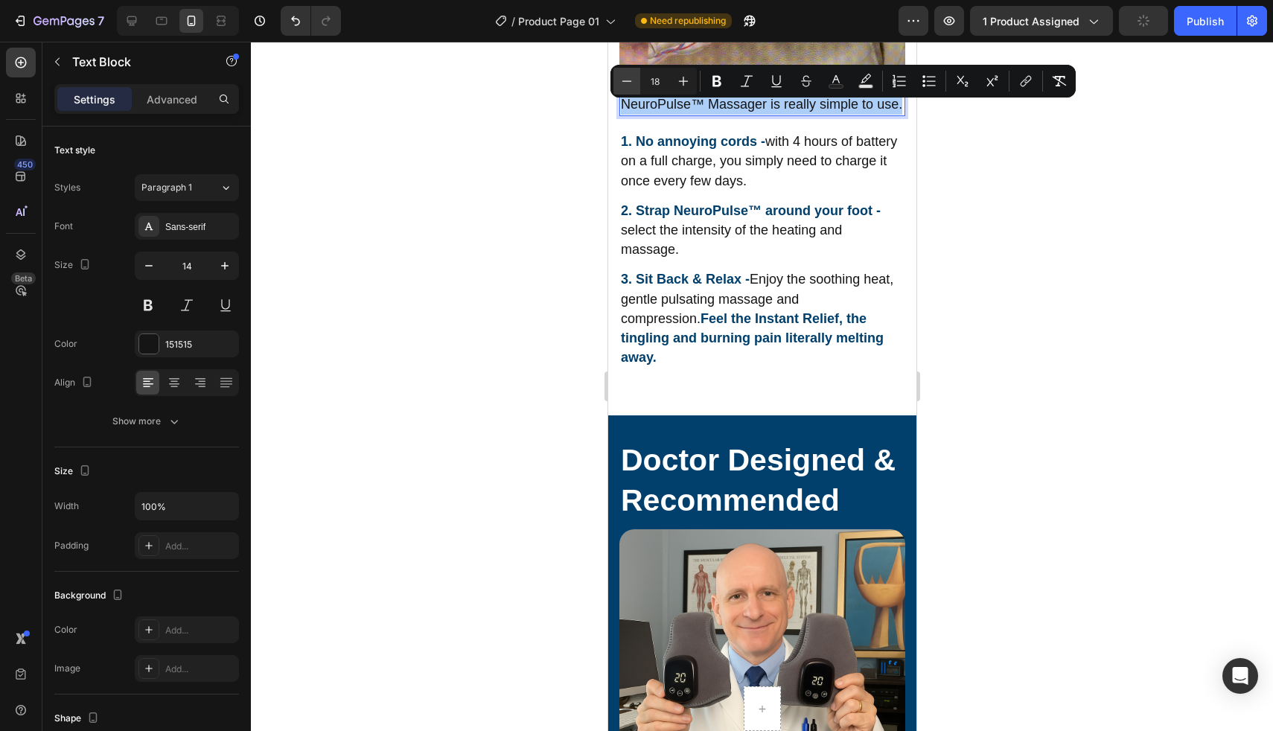
click at [627, 88] on icon "Editor contextual toolbar" at bounding box center [626, 81] width 15 height 15
type input "16"
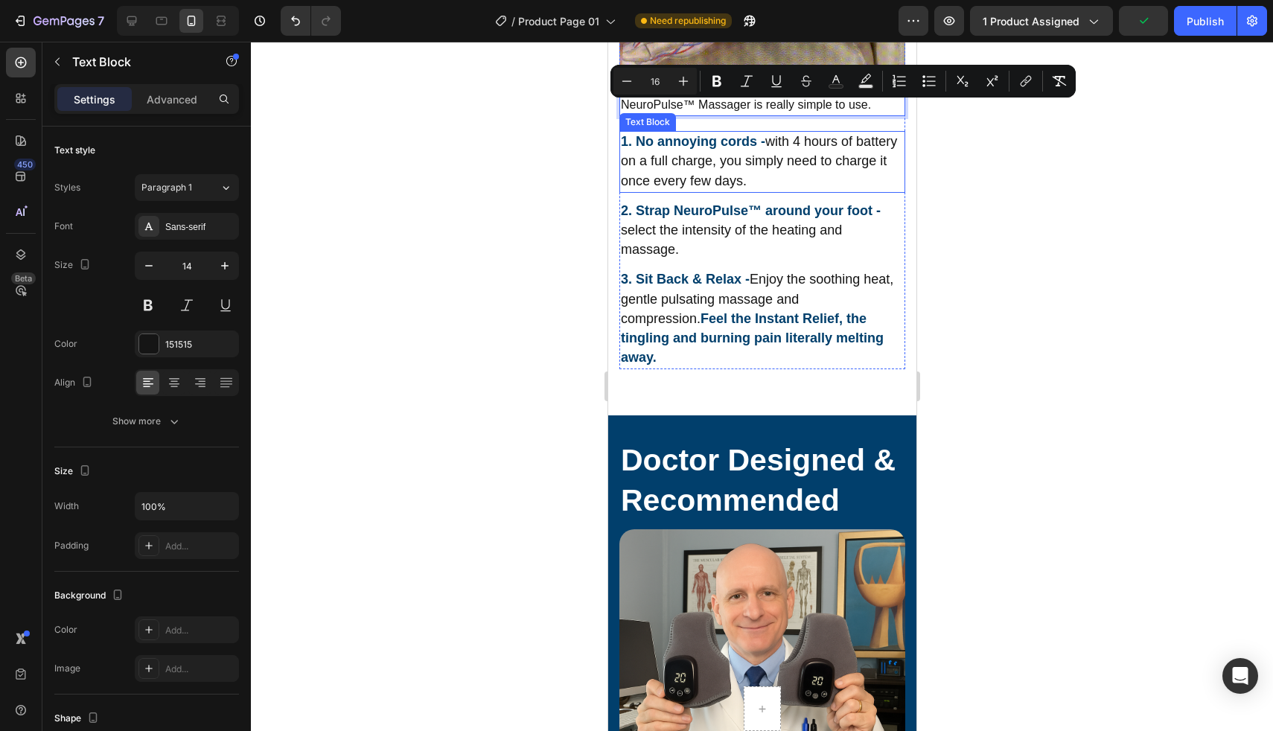
click at [628, 144] on strong "1." at bounding box center [625, 141] width 11 height 15
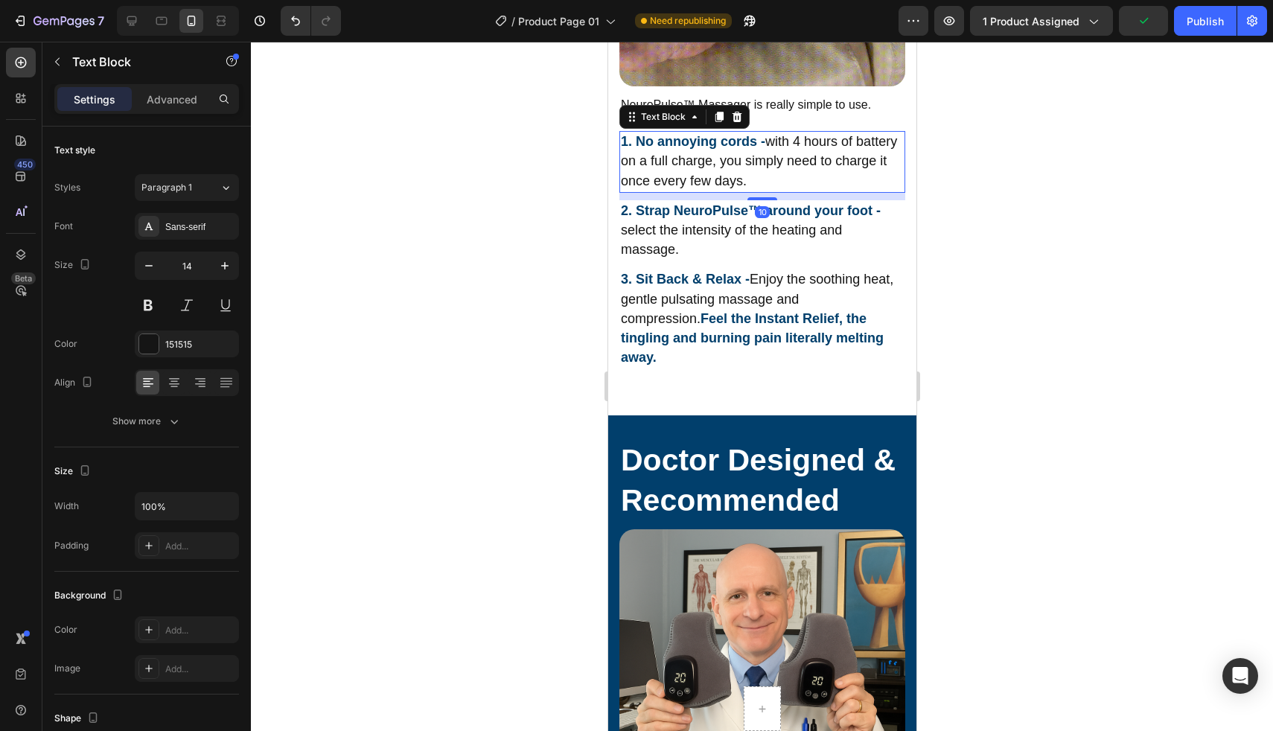
click at [628, 144] on strong "1." at bounding box center [625, 141] width 11 height 15
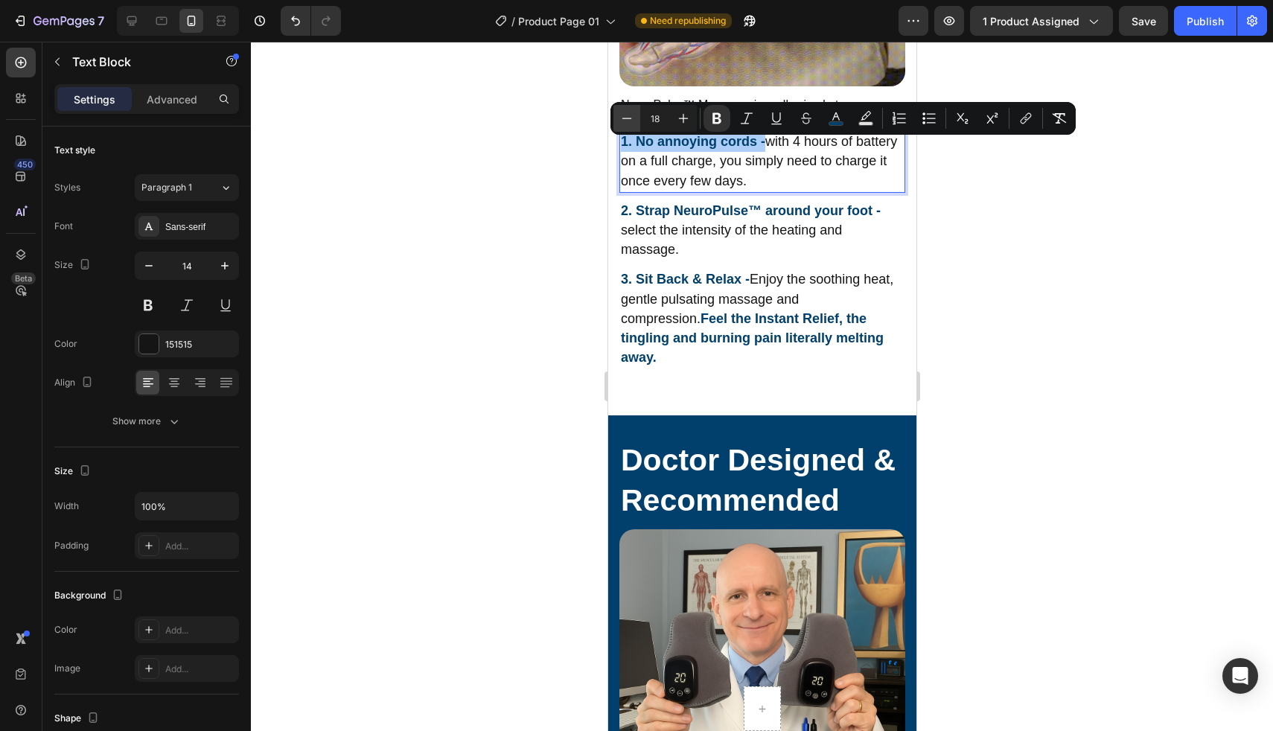
click at [623, 127] on button "Minus" at bounding box center [626, 118] width 27 height 27
type input "16"
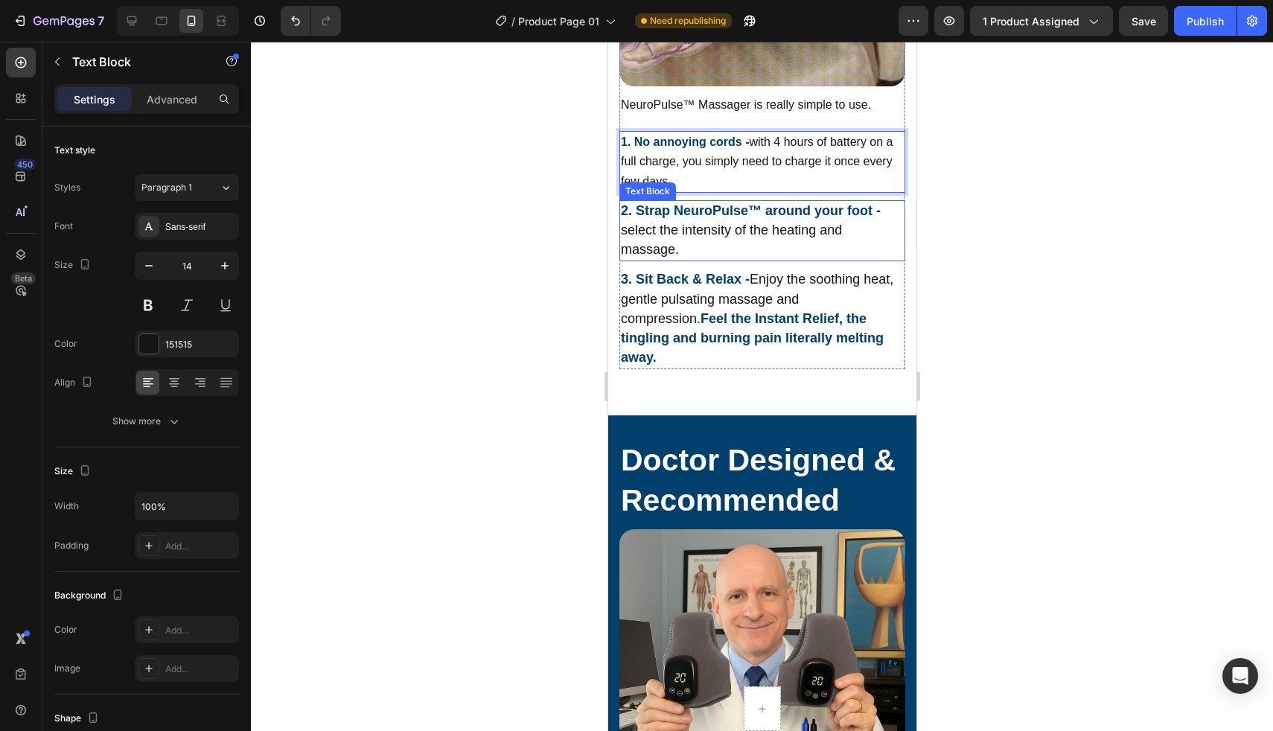
click at [644, 227] on p "2. Strap NeuroPulse™ around your foot - select the intensity of the heating and…" at bounding box center [761, 231] width 283 height 59
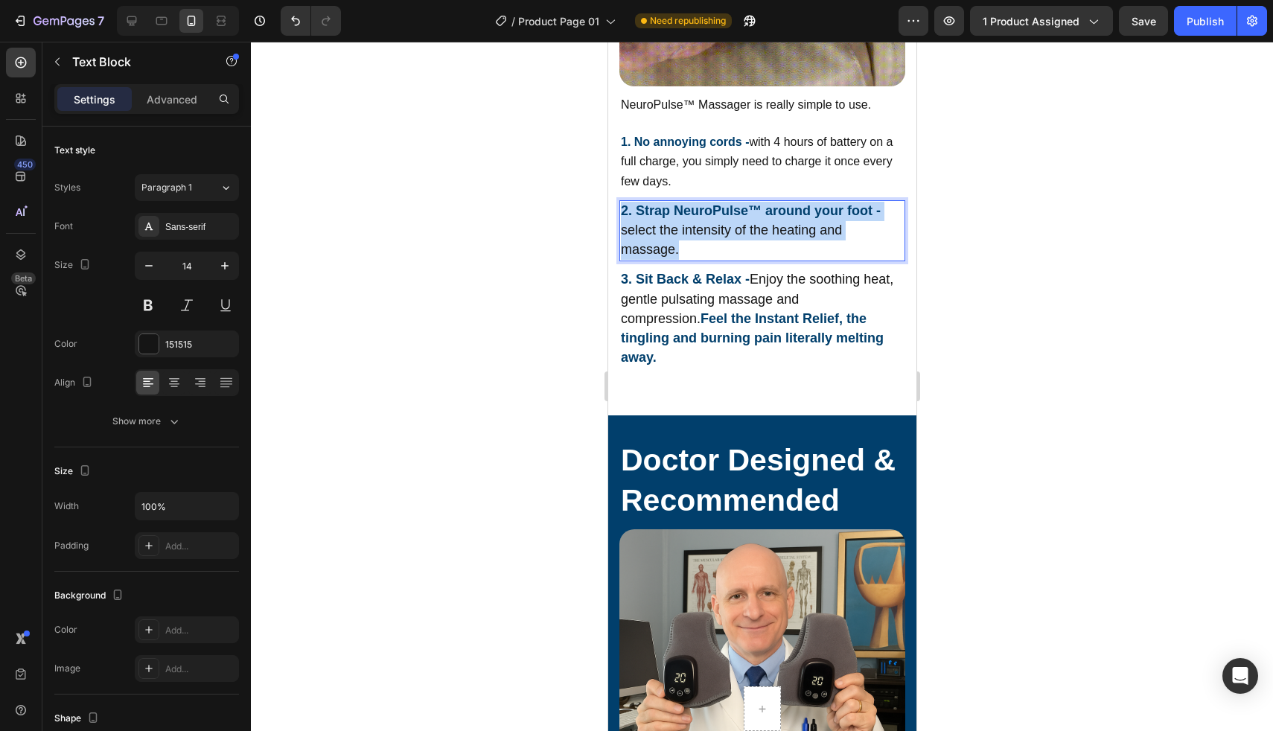
click at [644, 227] on p "2. Strap NeuroPulse™ around your foot - select the intensity of the heating and…" at bounding box center [761, 231] width 283 height 59
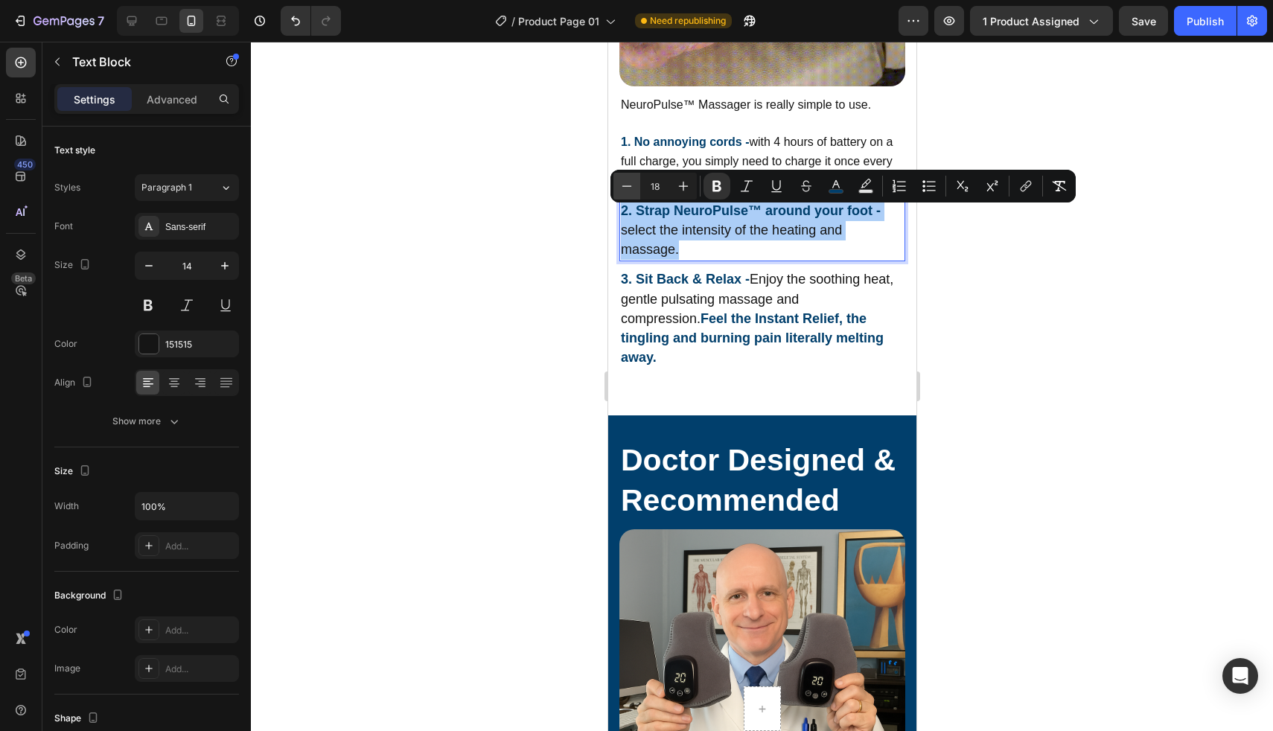
click at [634, 192] on button "Minus" at bounding box center [626, 186] width 27 height 27
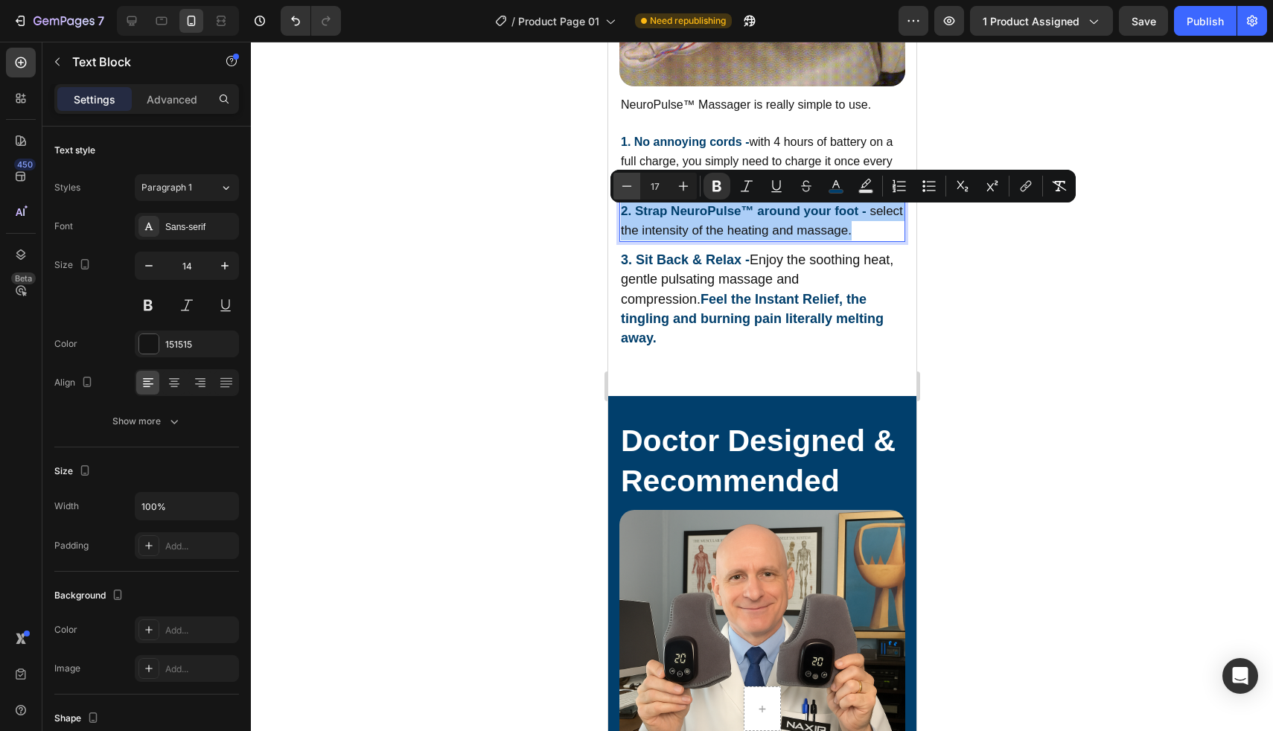
click at [634, 192] on button "Minus" at bounding box center [626, 186] width 27 height 27
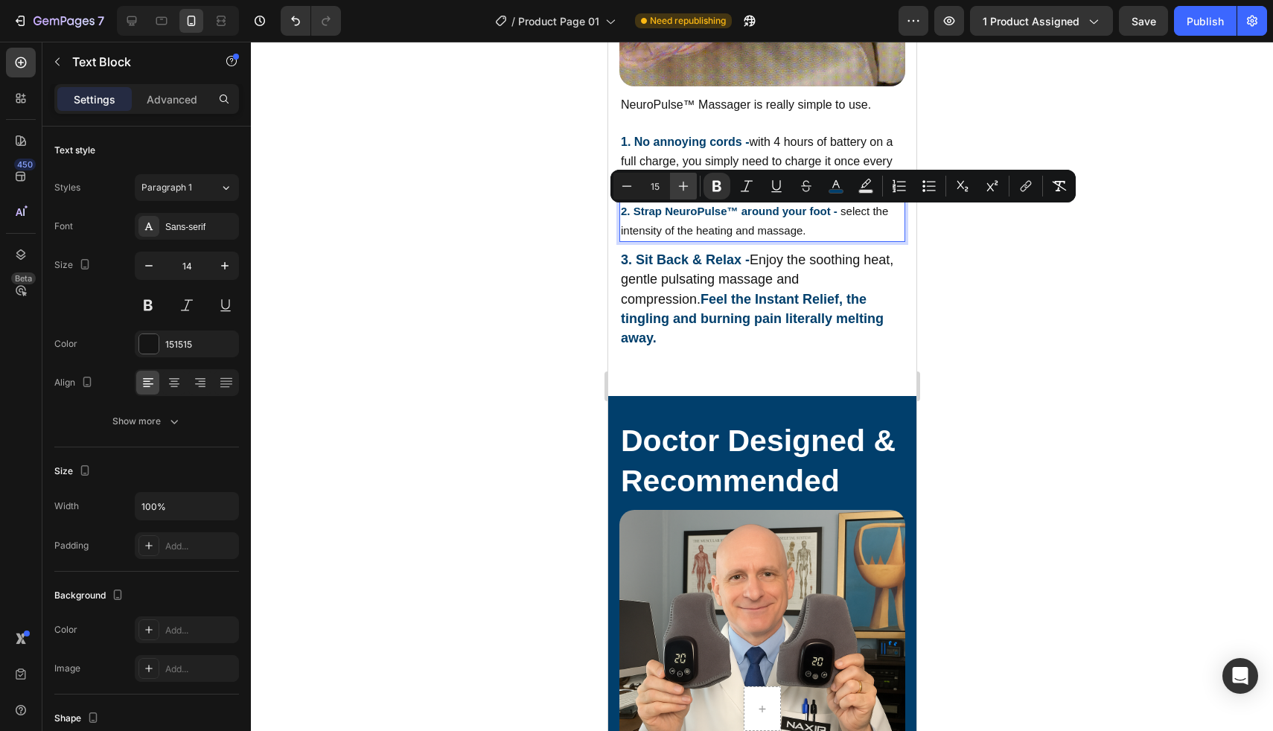
click at [678, 188] on icon "Editor contextual toolbar" at bounding box center [683, 186] width 15 height 15
type input "16"
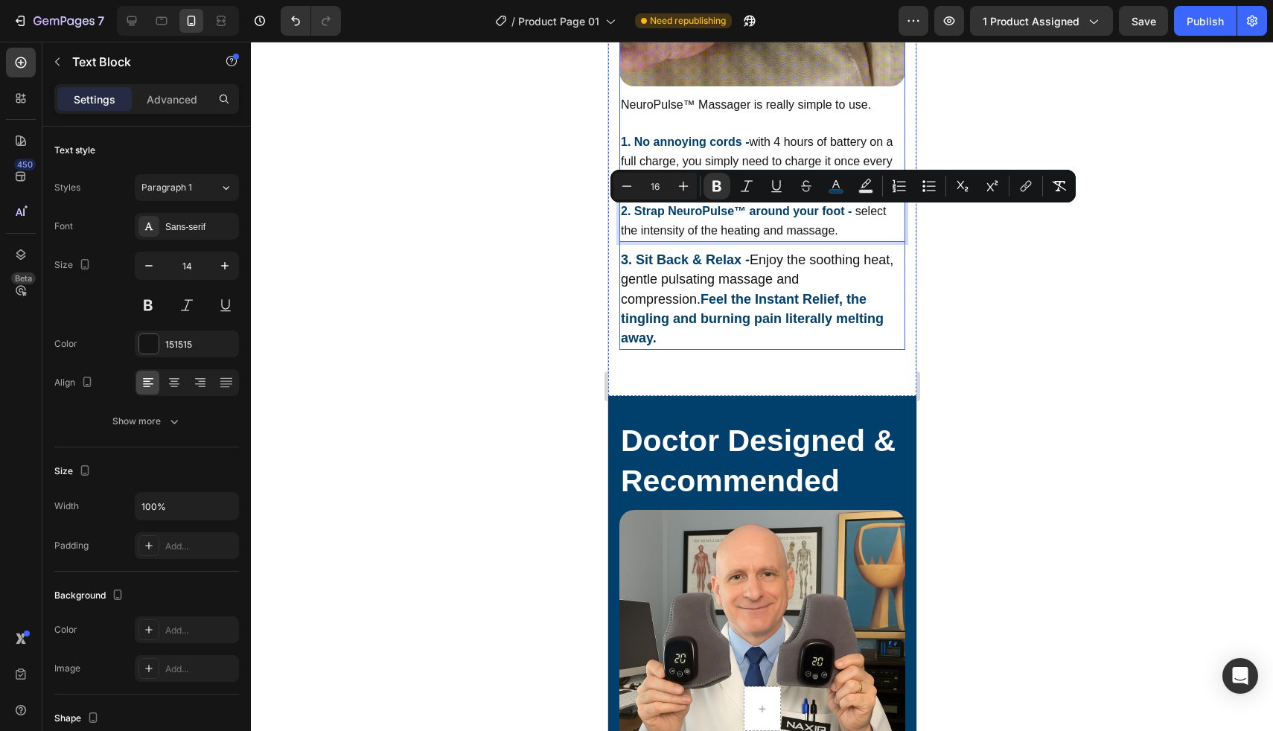
click at [679, 283] on span "Enjoy the soothing heat, gentle pulsating massage and compression." at bounding box center [756, 279] width 272 height 54
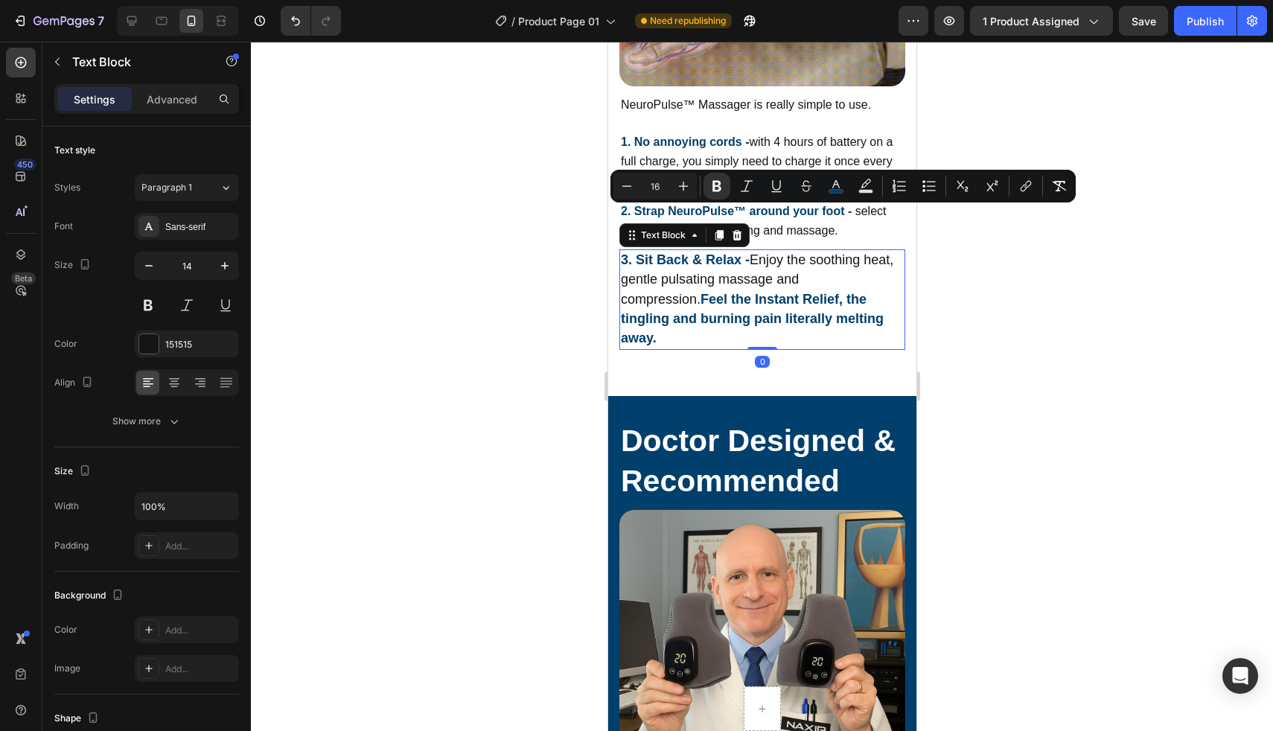
click at [679, 283] on span "Enjoy the soothing heat, gentle pulsating massage and compression." at bounding box center [756, 279] width 272 height 54
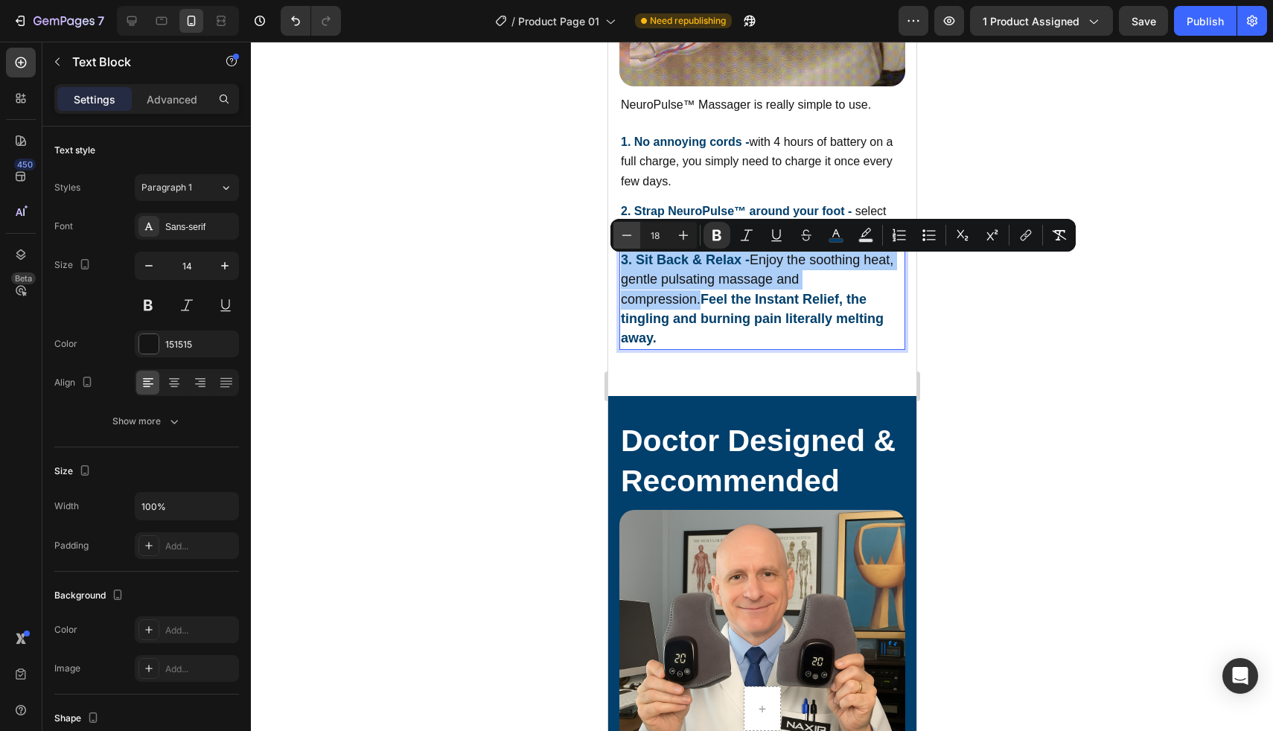
click at [615, 238] on button "Minus" at bounding box center [626, 235] width 27 height 27
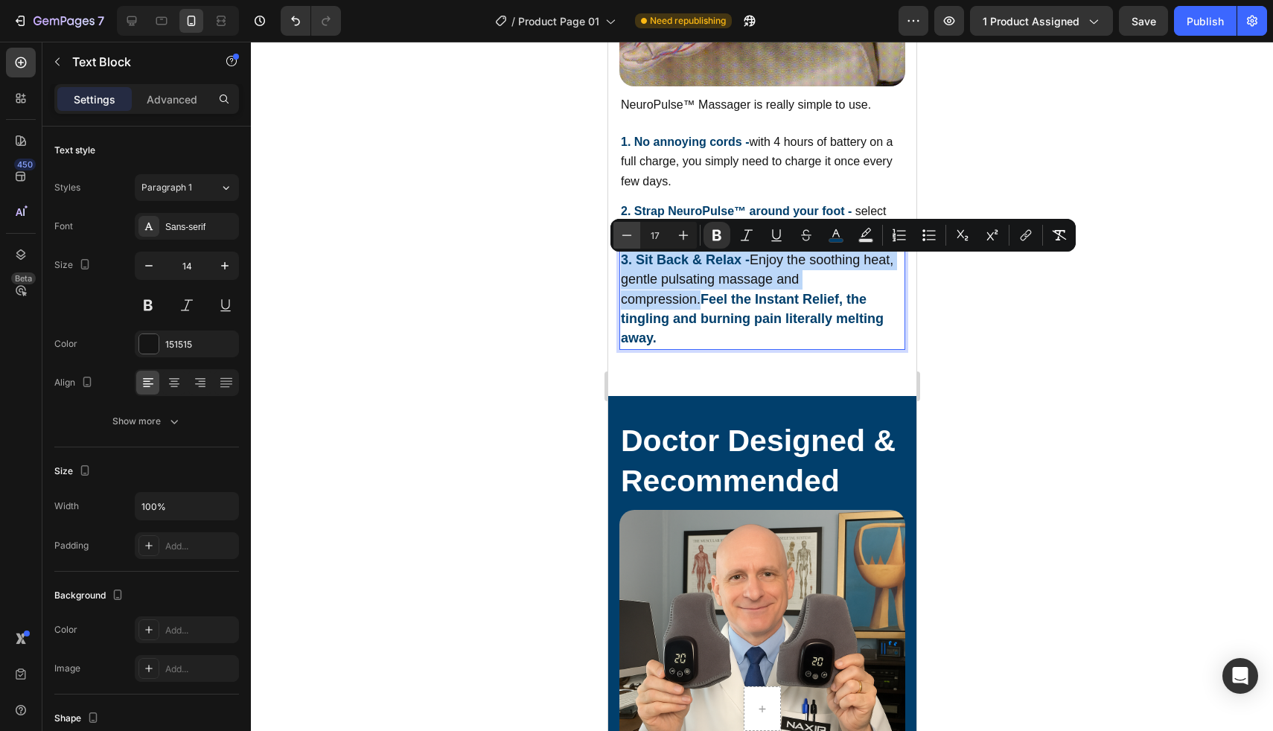
type input "16"
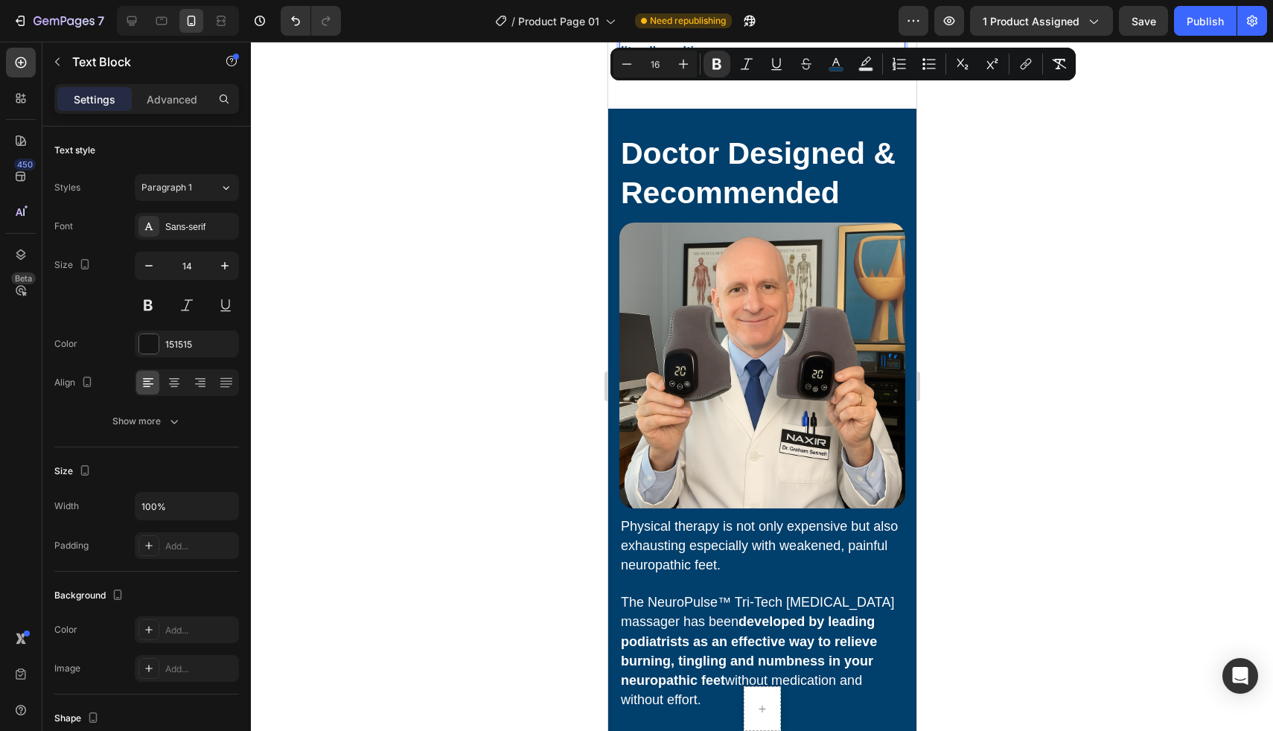
scroll to position [4418, 0]
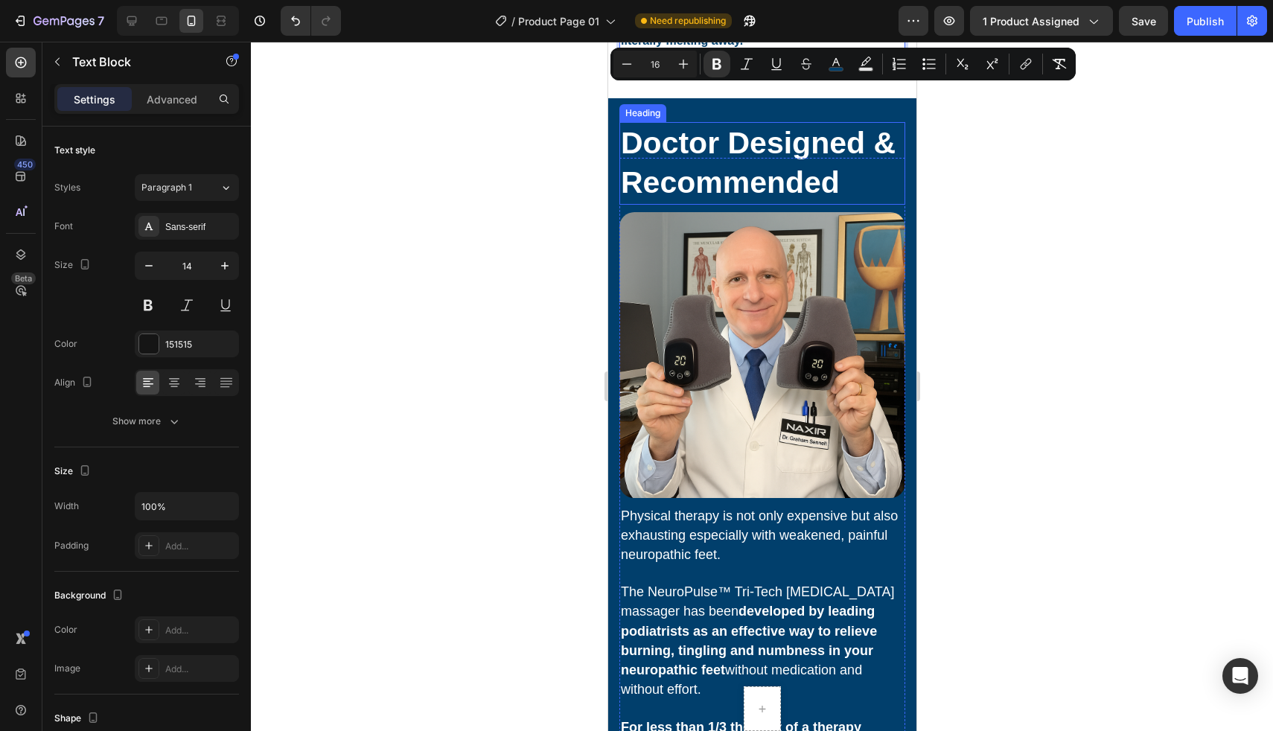
click at [706, 159] on strong "Doctor Designed & Recommended" at bounding box center [757, 163] width 275 height 74
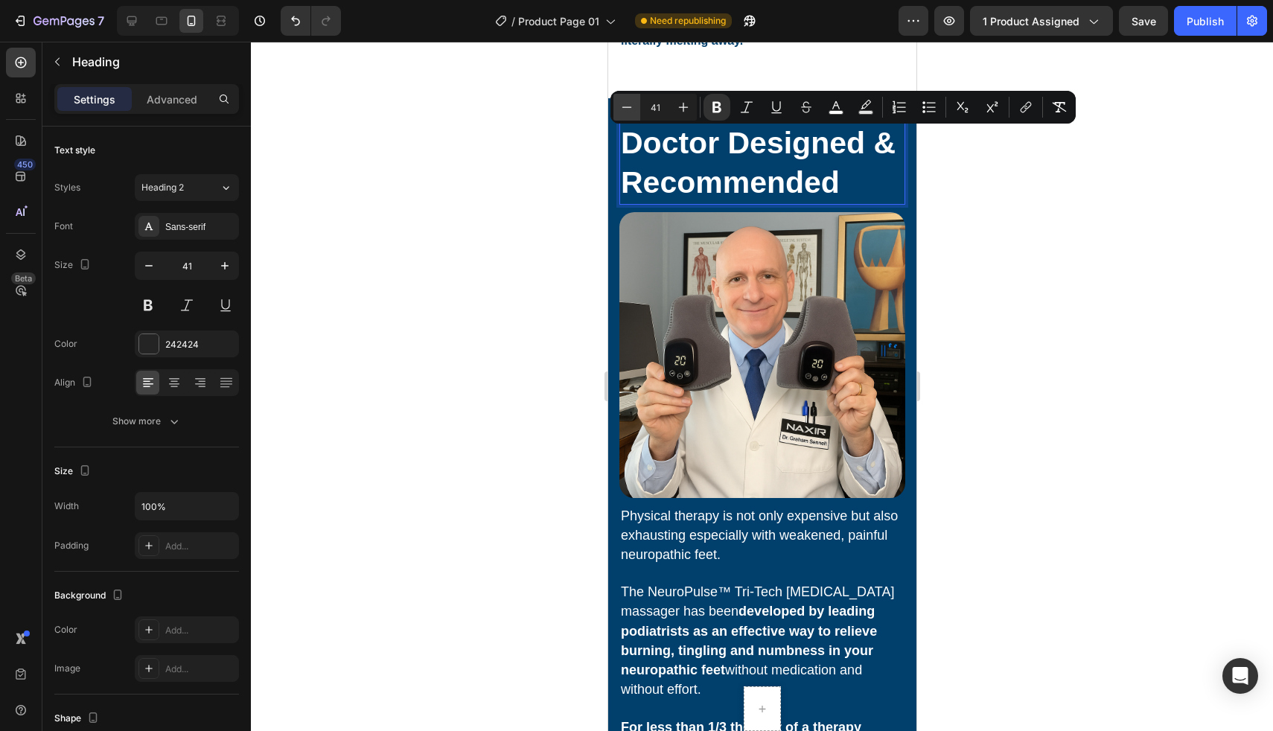
click at [631, 112] on icon "Editor contextual toolbar" at bounding box center [626, 107] width 15 height 15
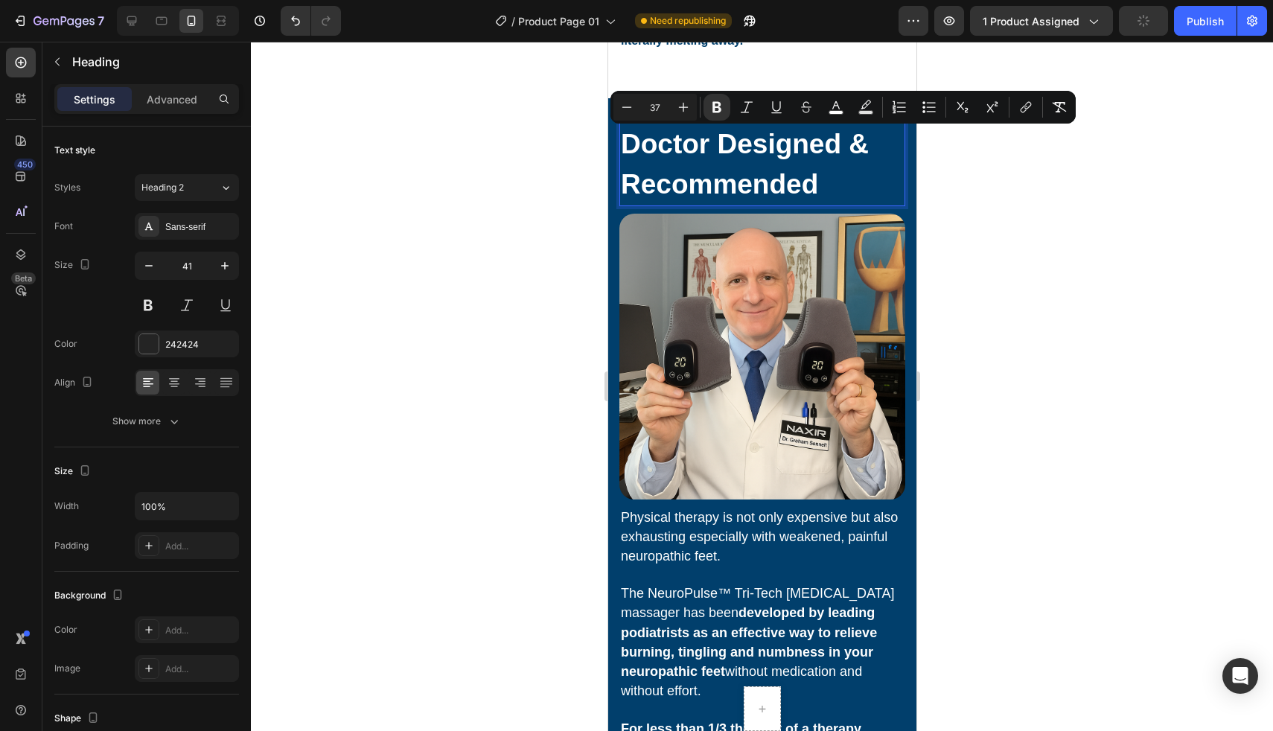
click at [663, 109] on input "37" at bounding box center [655, 107] width 30 height 18
type input "3"
type input "1"
type input "25"
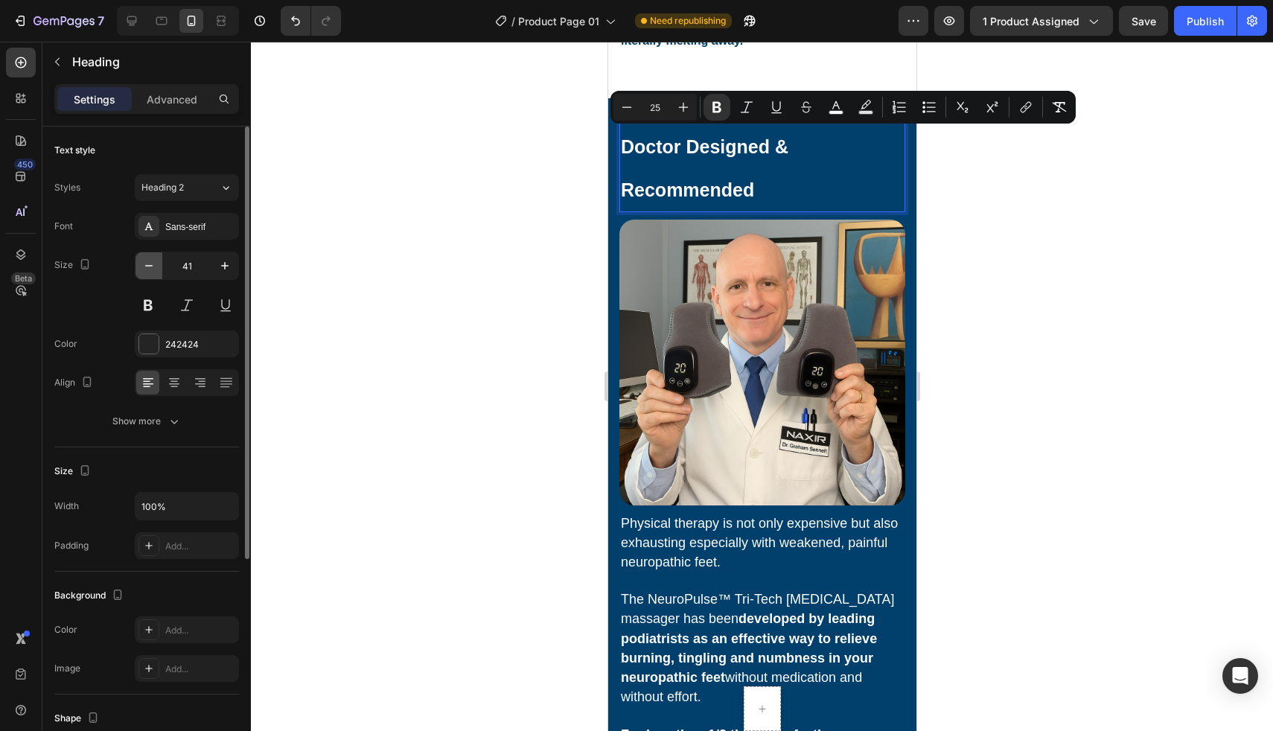
click at [156, 273] on button "button" at bounding box center [148, 265] width 27 height 27
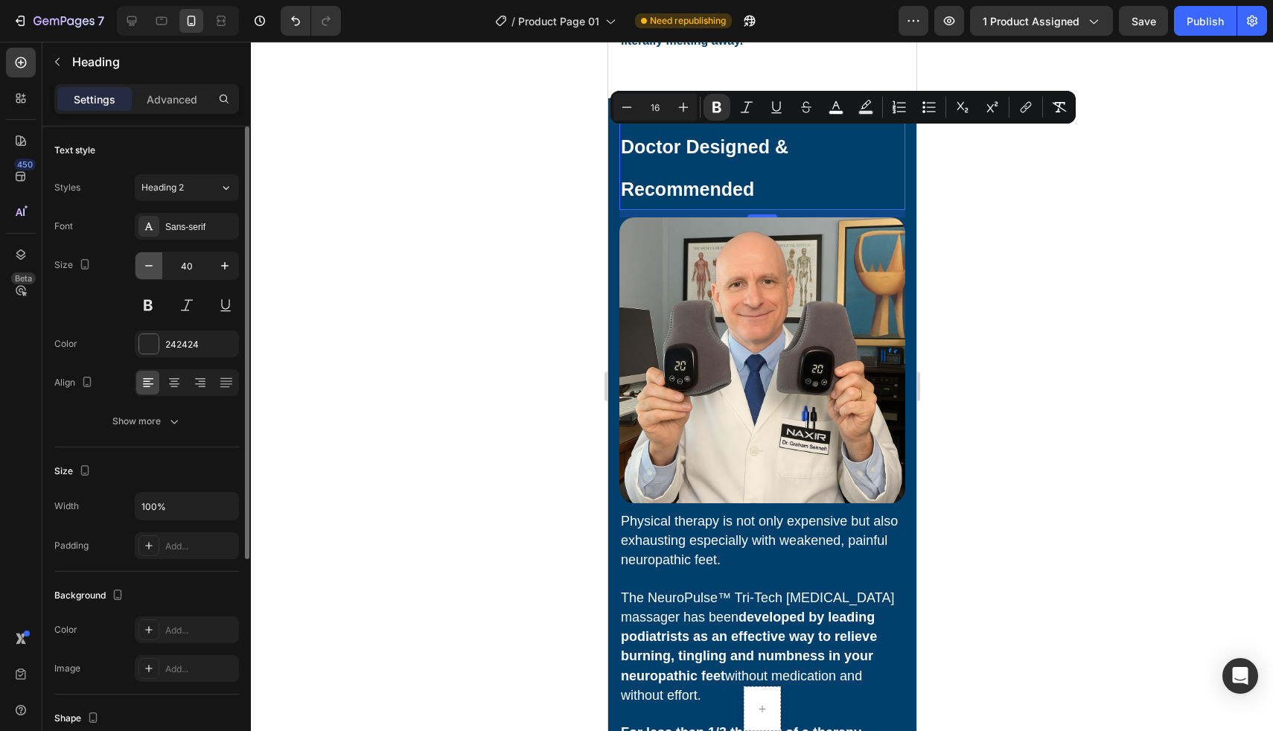
click at [156, 273] on button "button" at bounding box center [148, 265] width 27 height 27
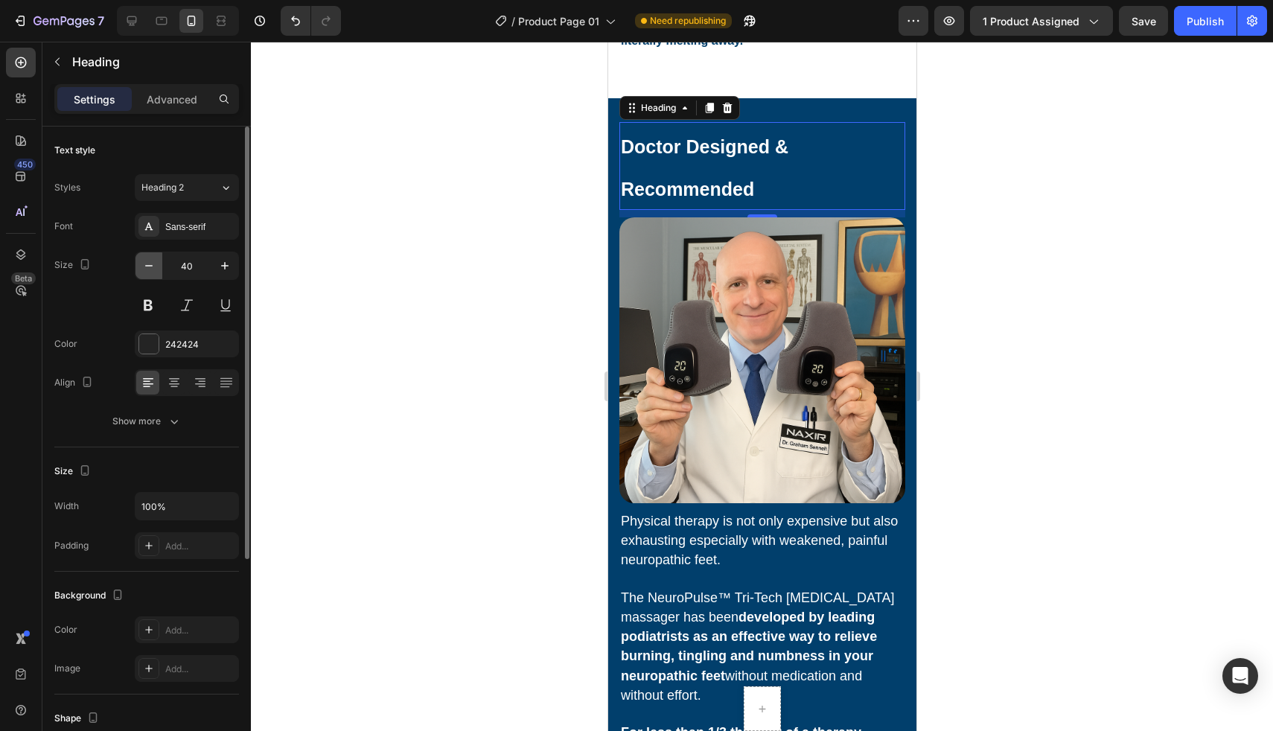
click at [156, 273] on button "button" at bounding box center [148, 265] width 27 height 27
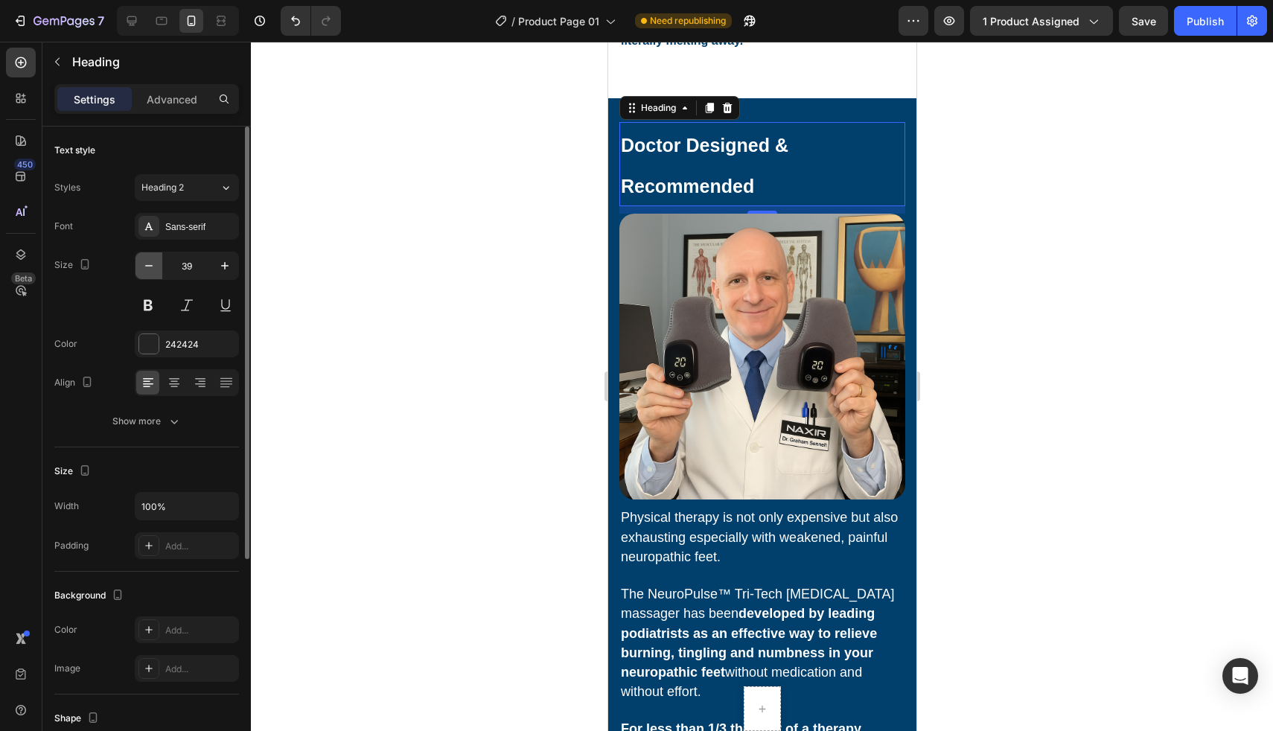
click at [156, 273] on button "button" at bounding box center [148, 265] width 27 height 27
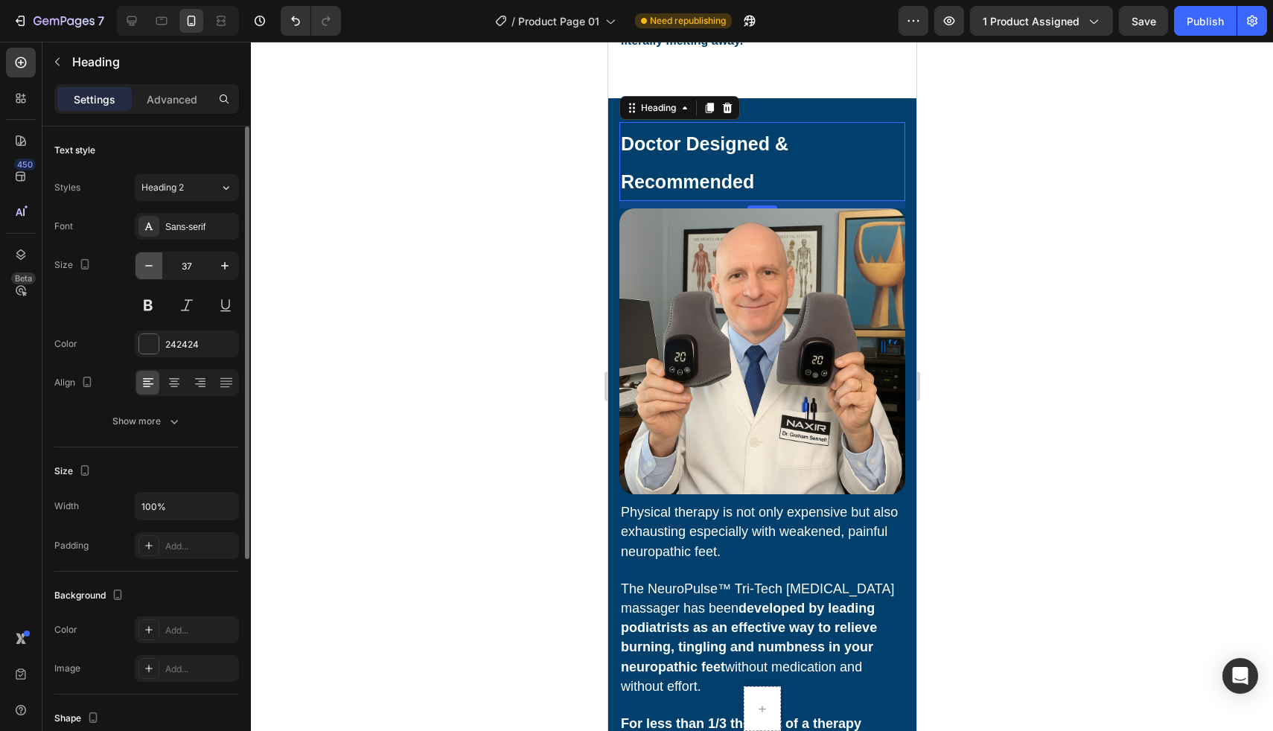
click at [156, 273] on button "button" at bounding box center [148, 265] width 27 height 27
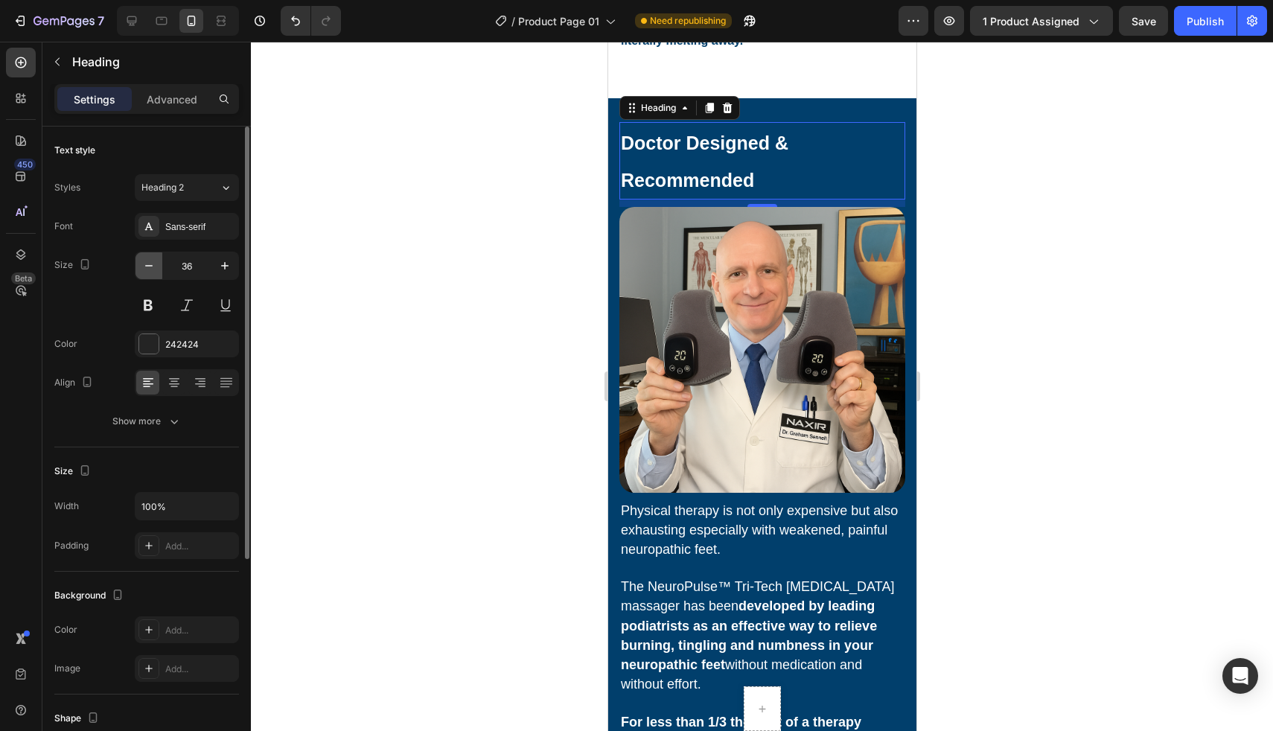
click at [156, 273] on button "button" at bounding box center [148, 265] width 27 height 27
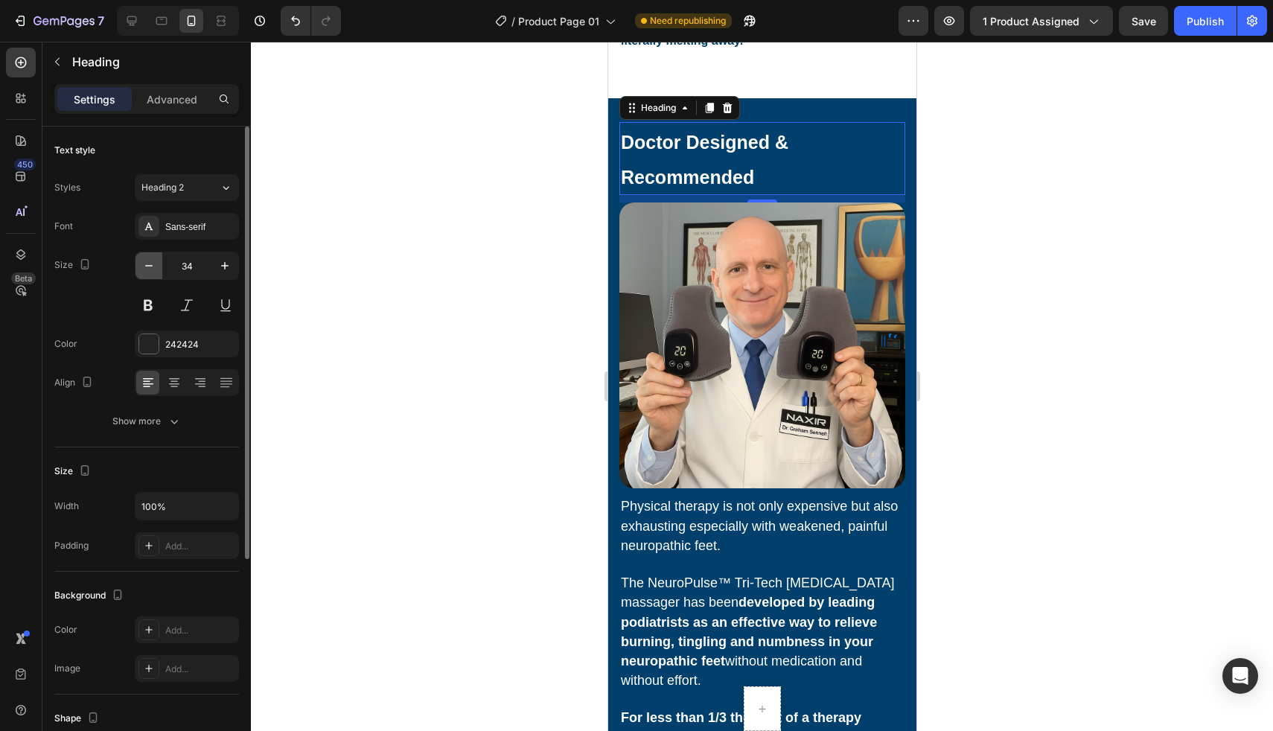
click at [156, 273] on button "button" at bounding box center [148, 265] width 27 height 27
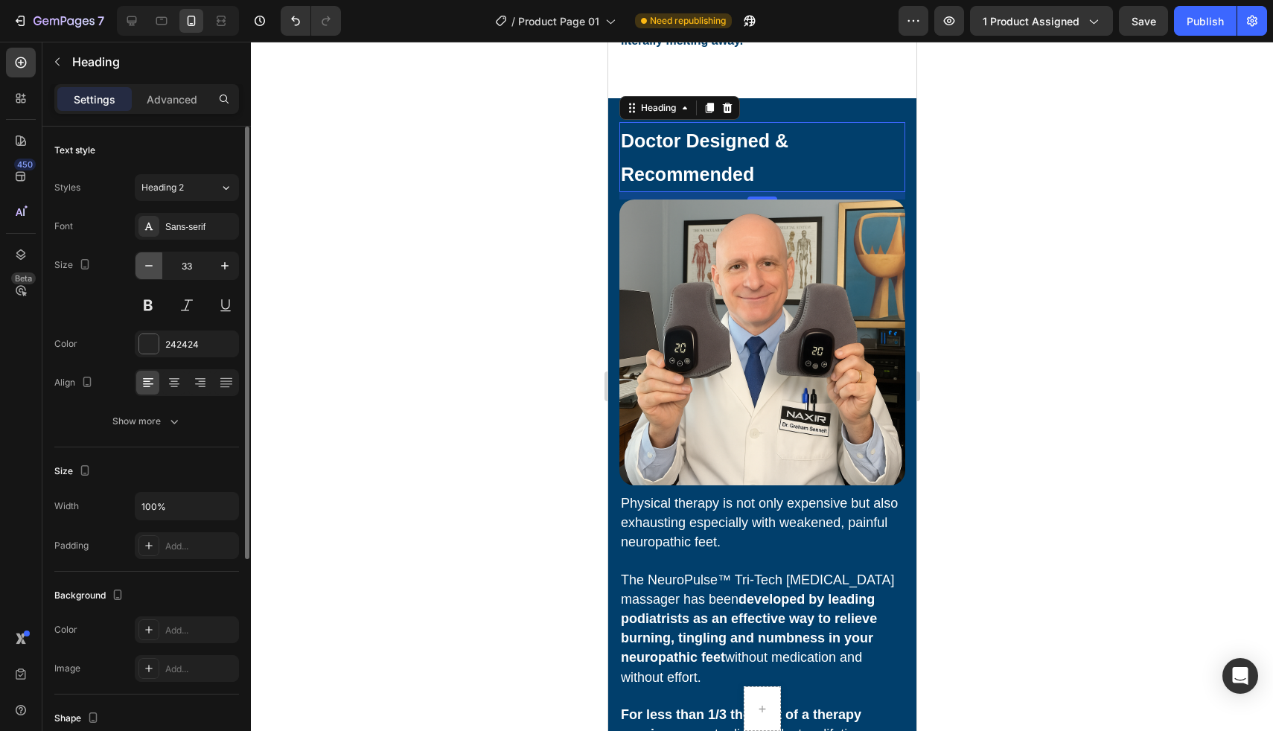
click at [156, 273] on button "button" at bounding box center [148, 265] width 27 height 27
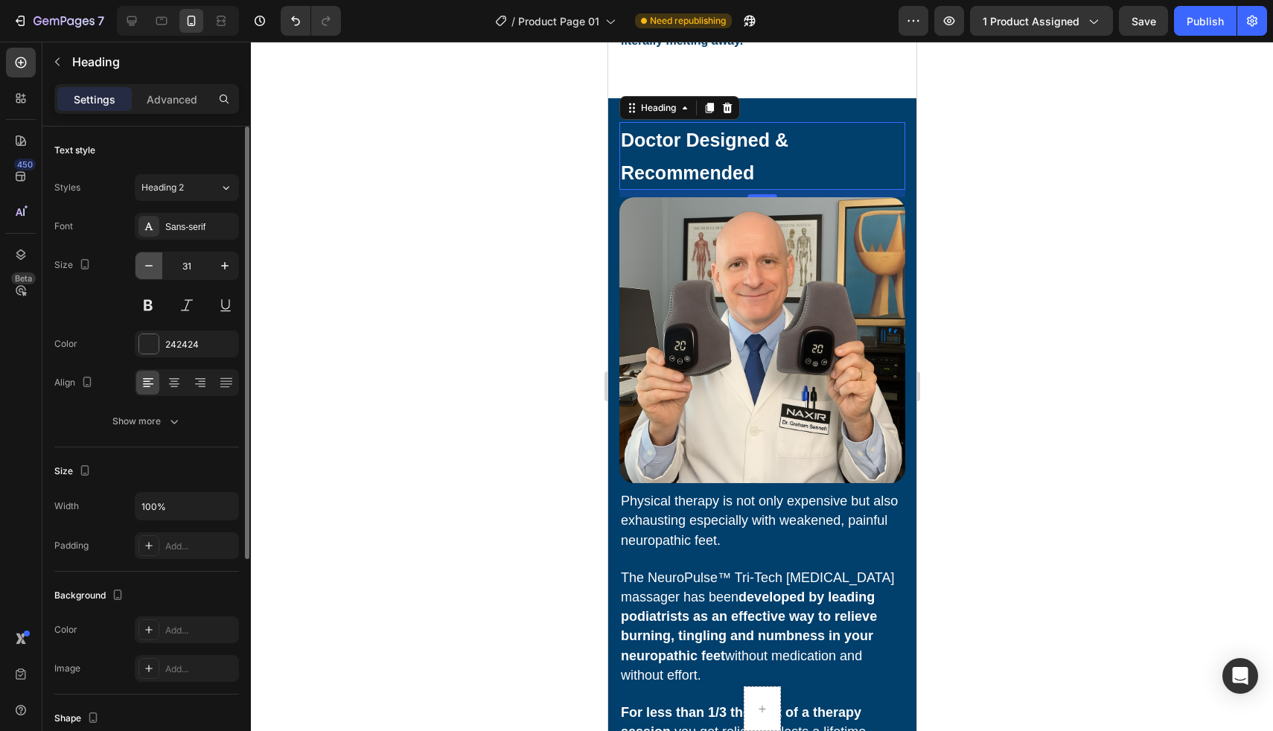
click at [156, 273] on button "button" at bounding box center [148, 265] width 27 height 27
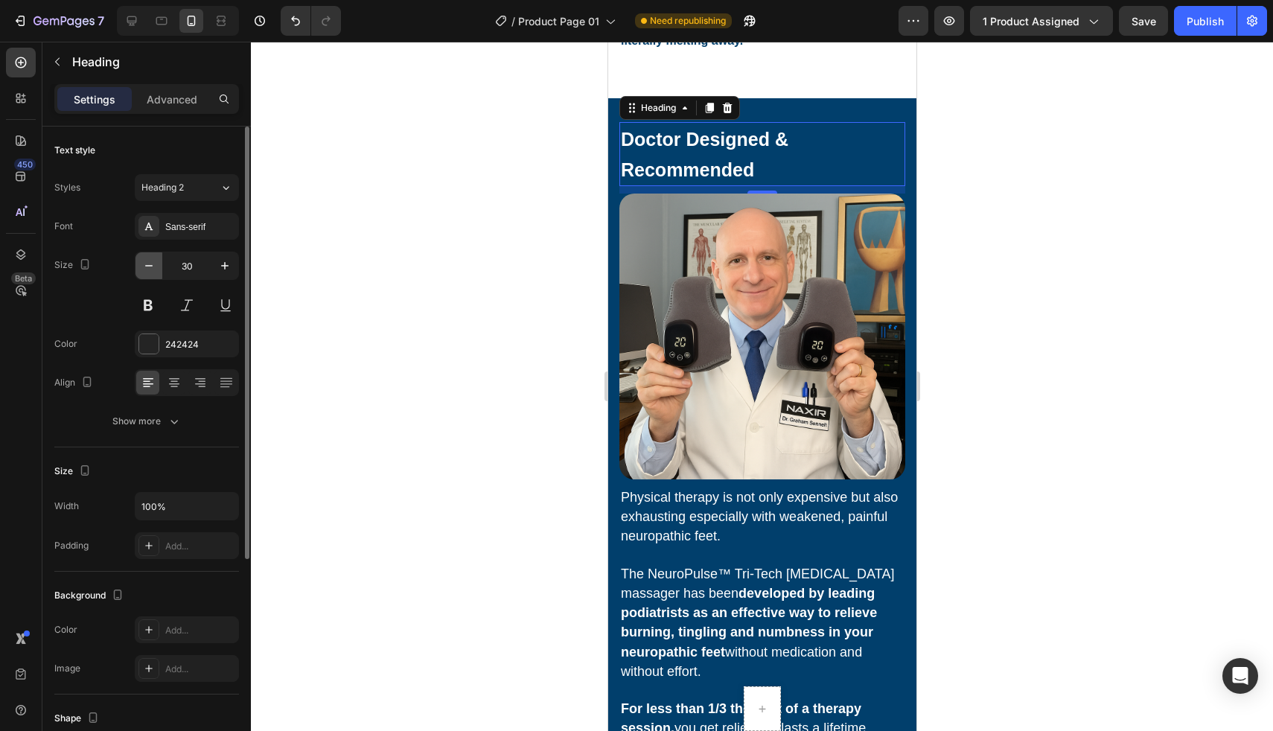
click at [156, 273] on button "button" at bounding box center [148, 265] width 27 height 27
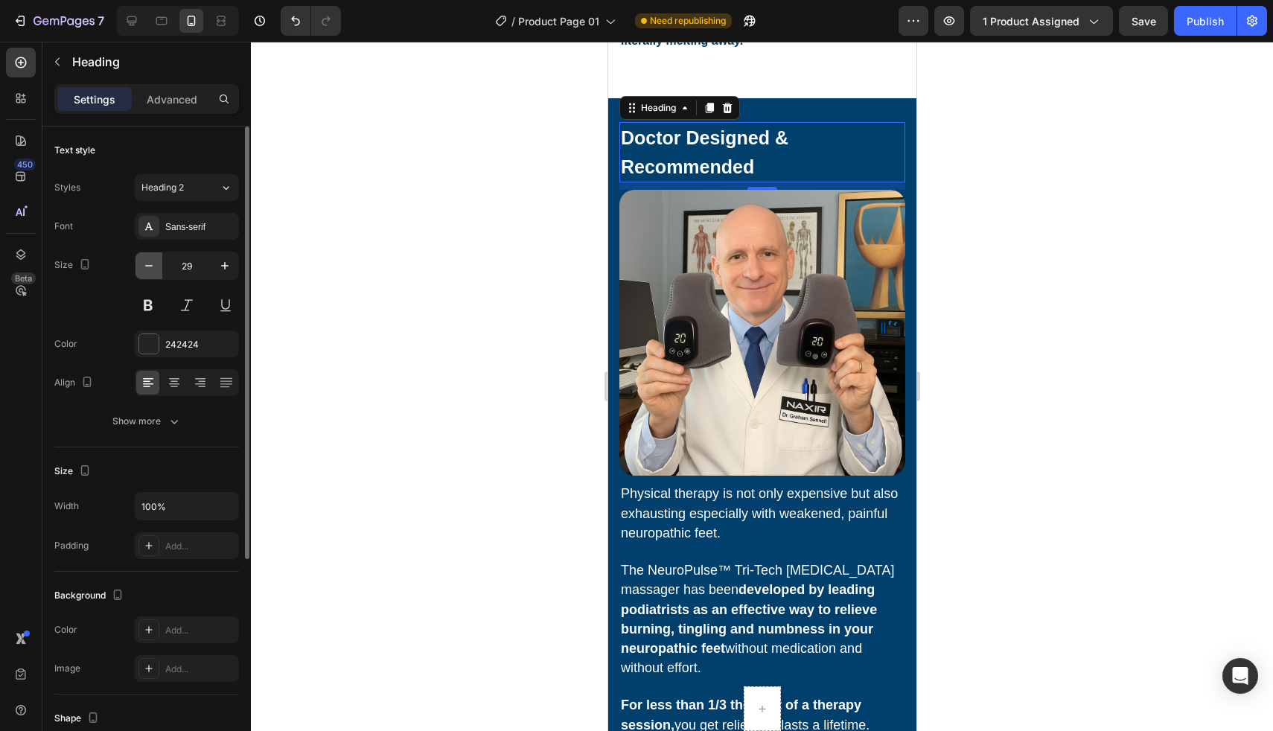
click at [156, 273] on button "button" at bounding box center [148, 265] width 27 height 27
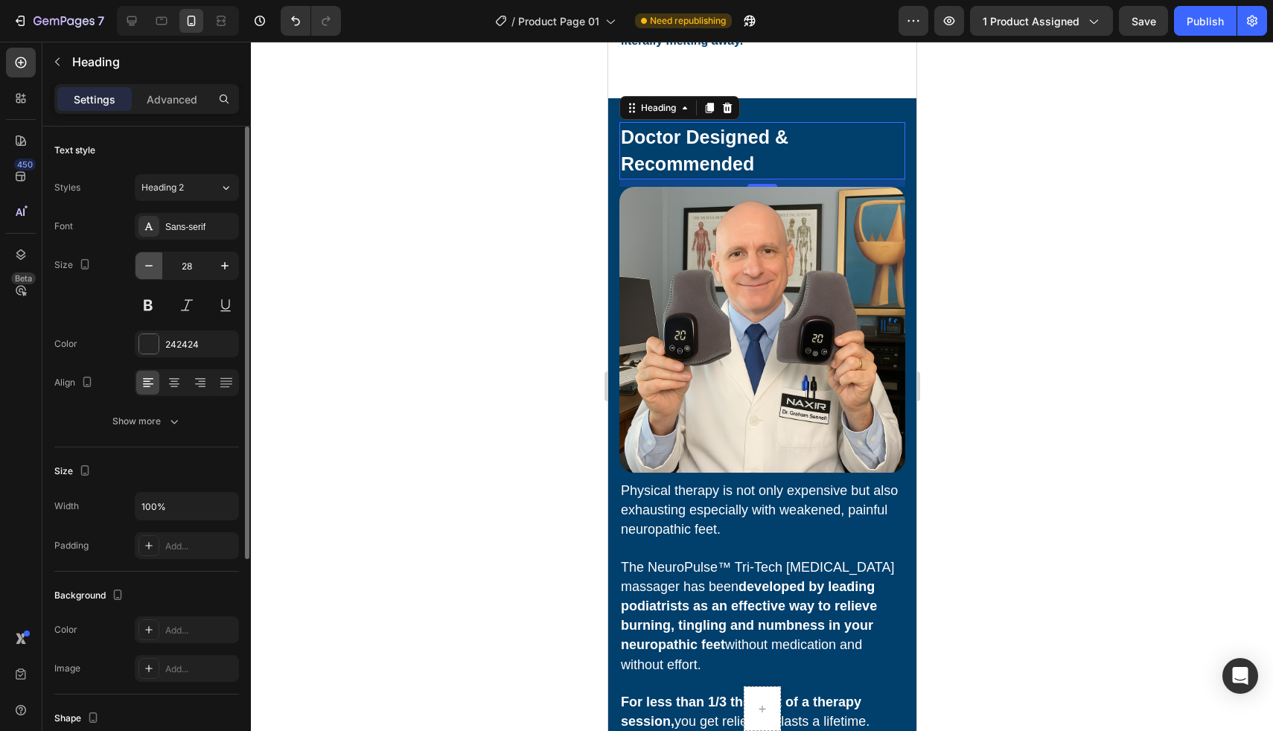
type input "27"
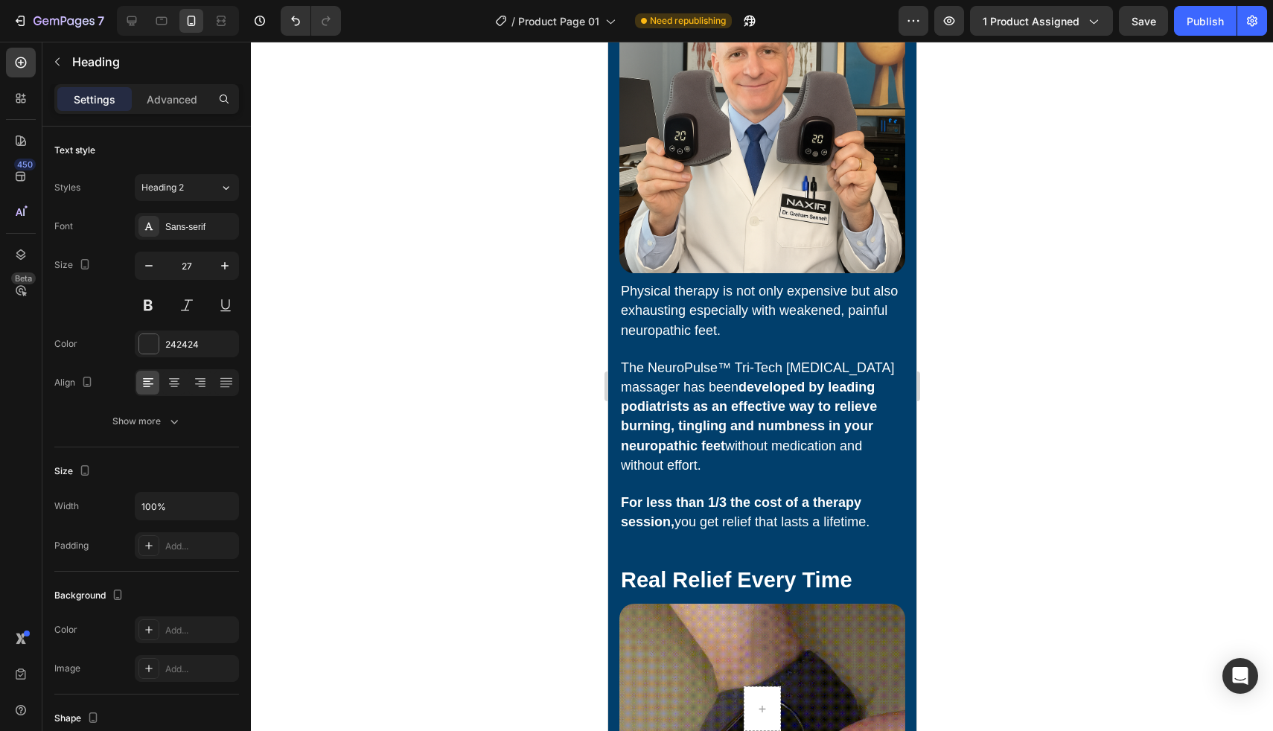
scroll to position [4627, 0]
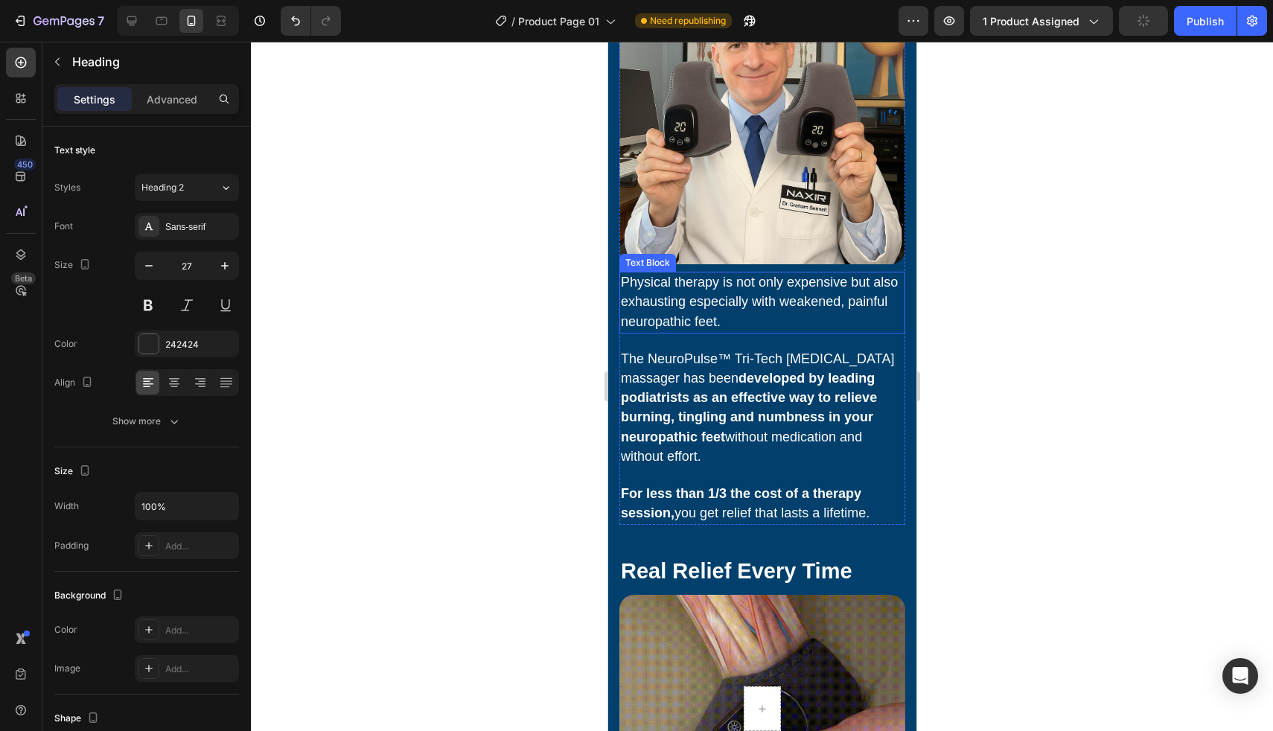
click at [681, 301] on p "Physical therapy is not only expensive but also exhausting especially with weak…" at bounding box center [761, 302] width 283 height 59
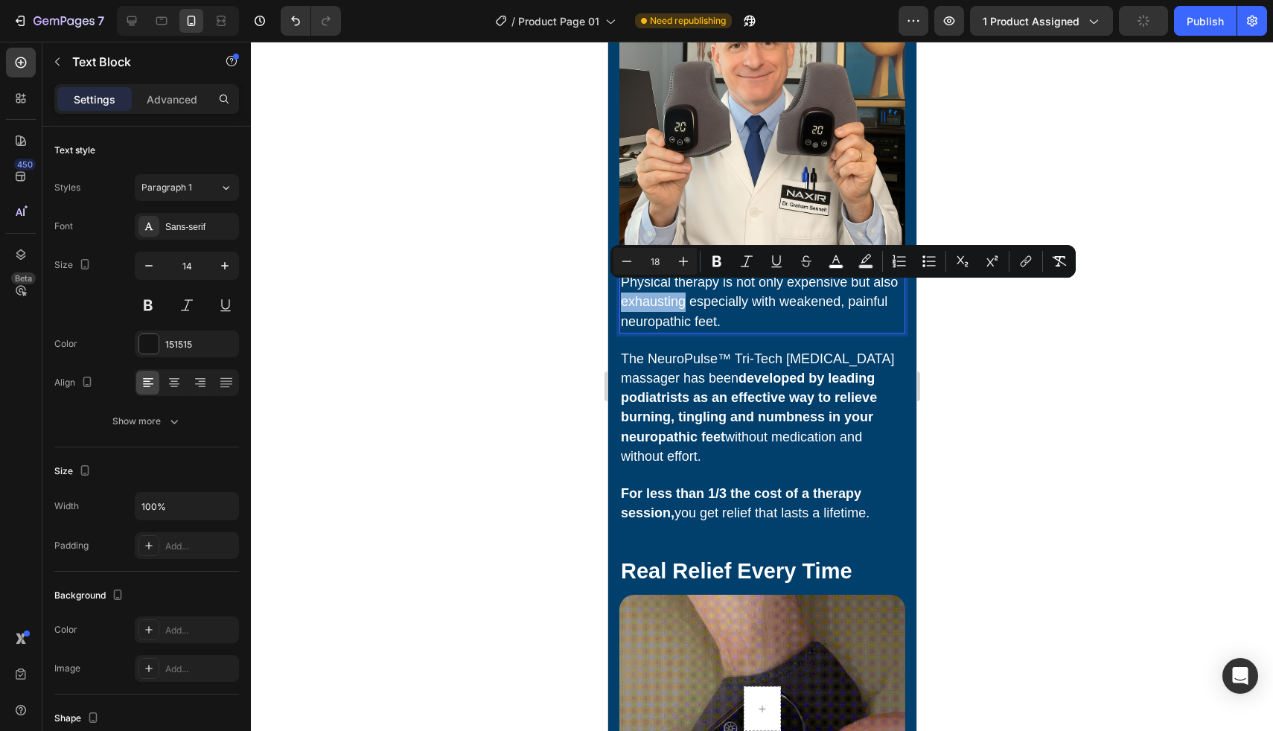
click at [681, 301] on p "Physical therapy is not only expensive but also exhausting especially with weak…" at bounding box center [761, 302] width 283 height 59
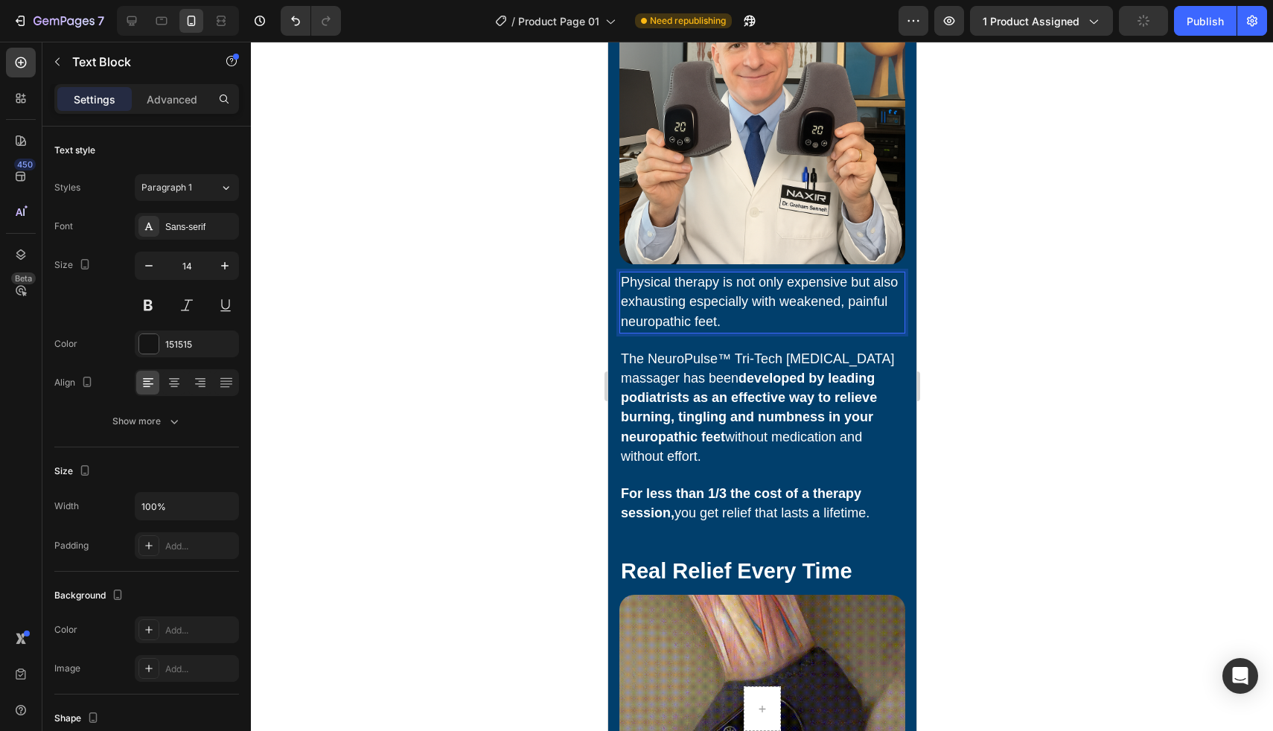
click at [681, 301] on p "Physical therapy is not only expensive but also exhausting especially with weak…" at bounding box center [761, 302] width 283 height 59
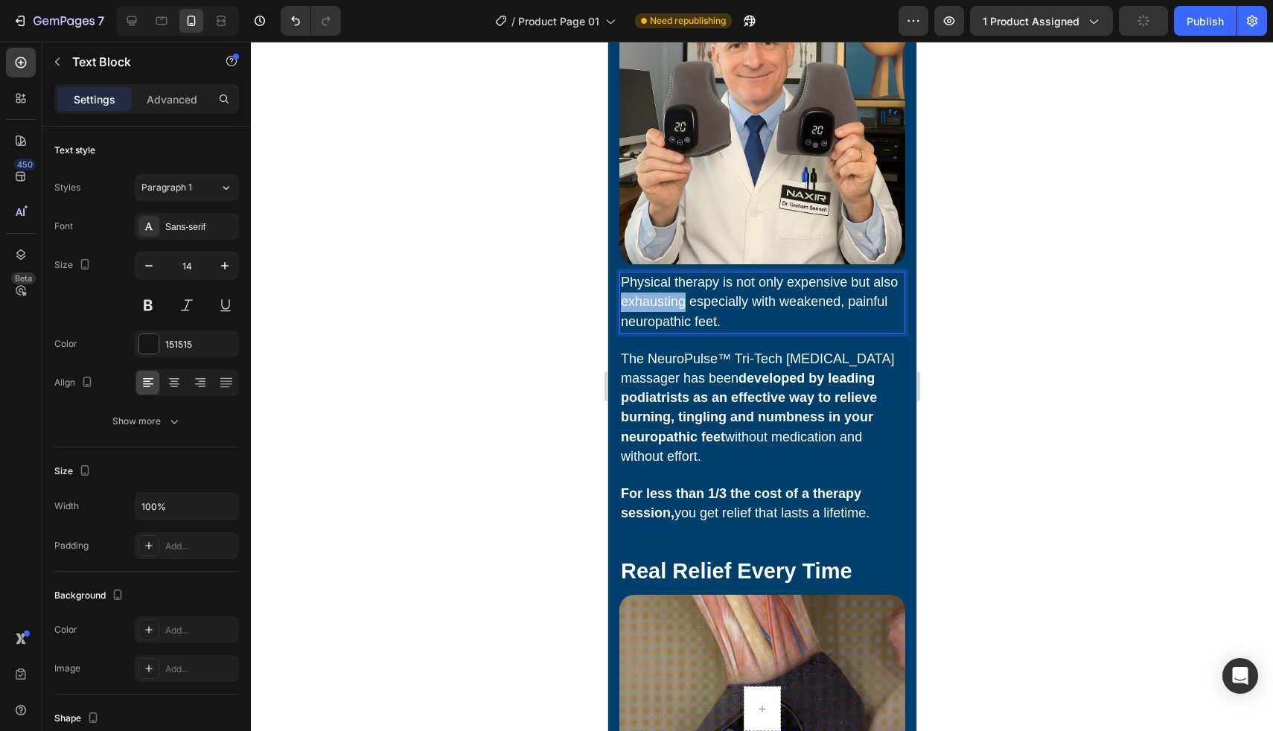
click at [681, 301] on p "Physical therapy is not only expensive but also exhausting especially with weak…" at bounding box center [761, 302] width 283 height 59
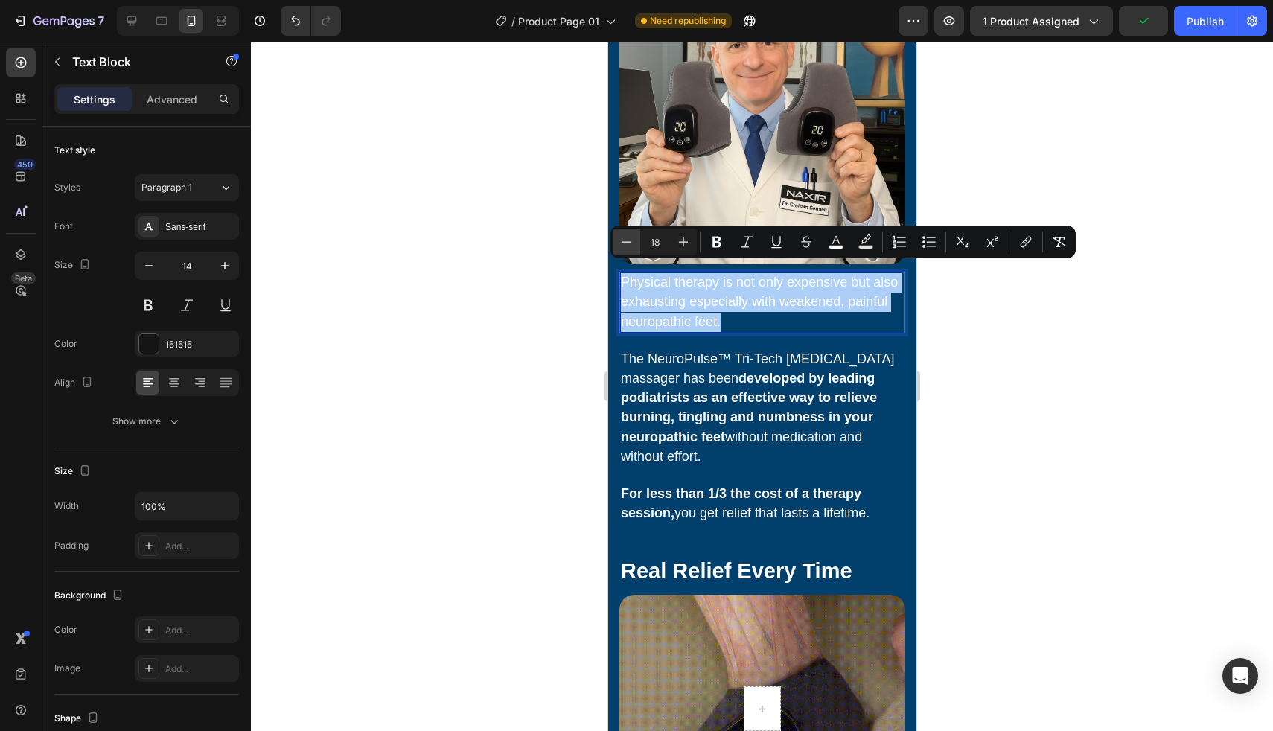
click at [620, 244] on icon "Editor contextual toolbar" at bounding box center [626, 241] width 15 height 15
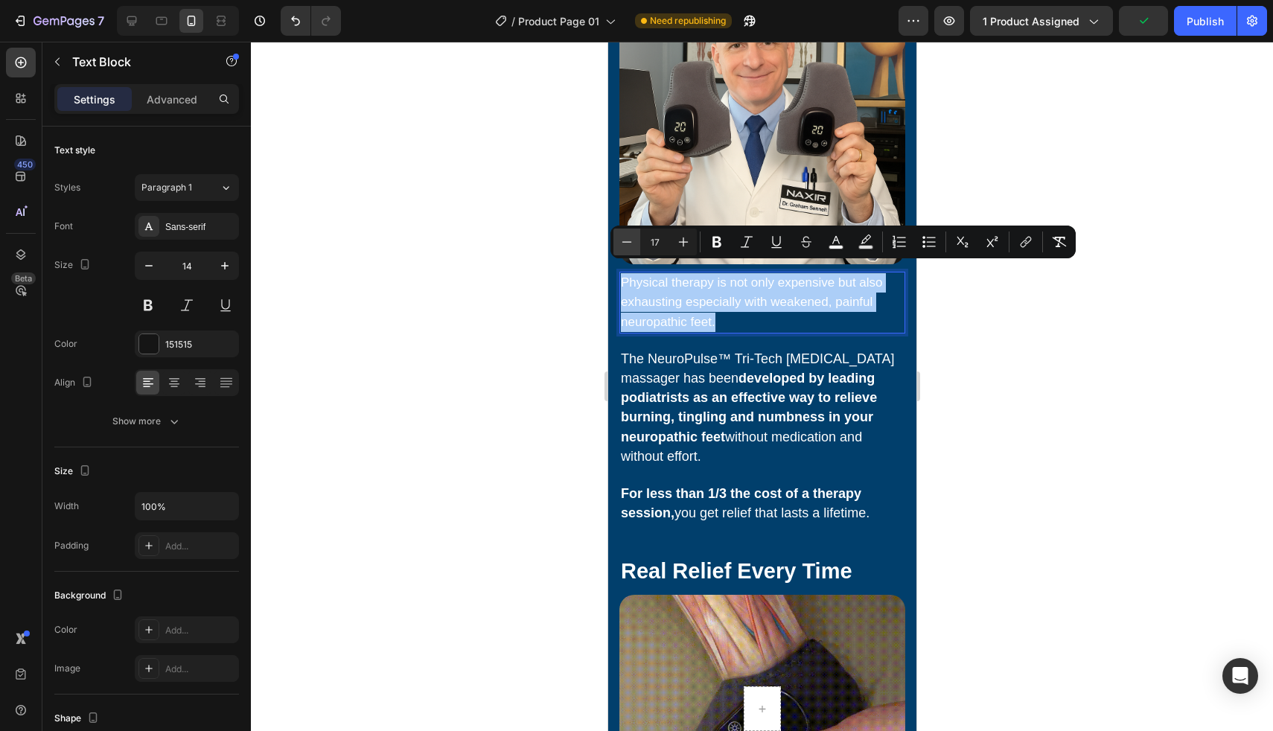
click at [620, 244] on icon "Editor contextual toolbar" at bounding box center [626, 241] width 15 height 15
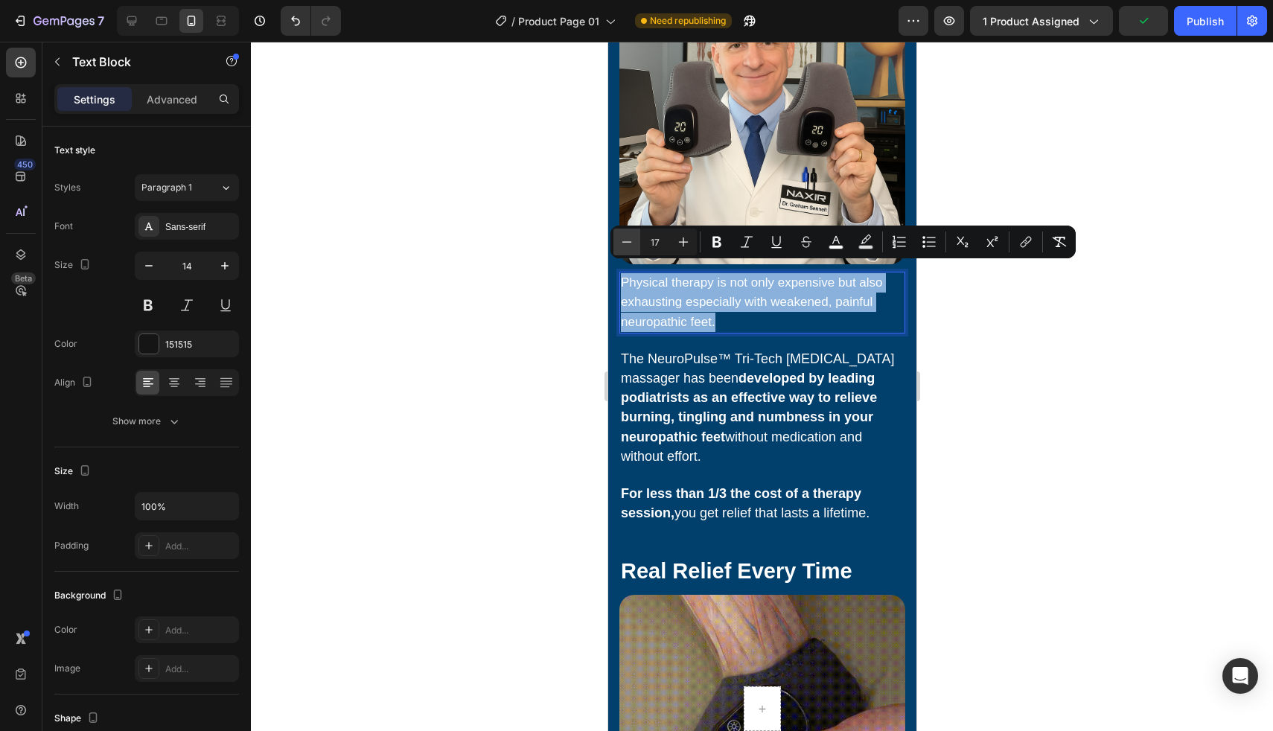
type input "16"
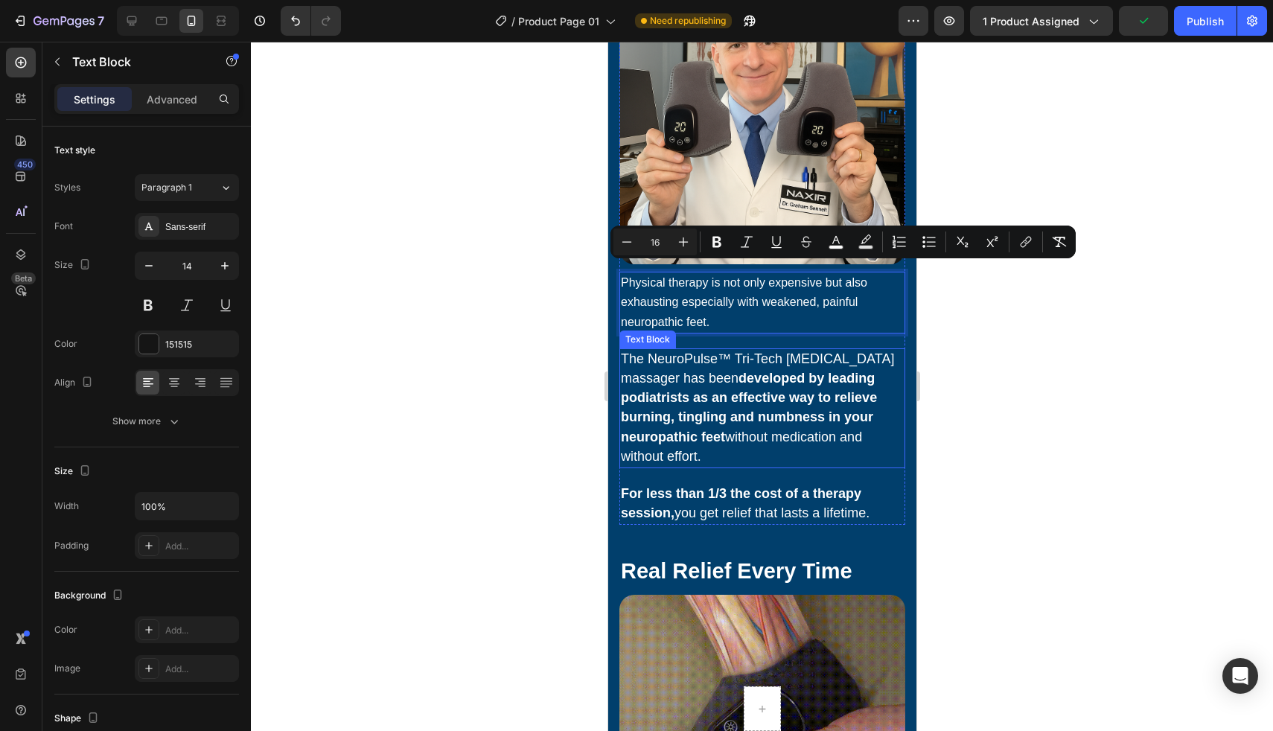
click at [660, 366] on span "The NeuroPulse™ Tri-Tech Neuropathy massager has been developed by leading podi…" at bounding box center [756, 407] width 273 height 112
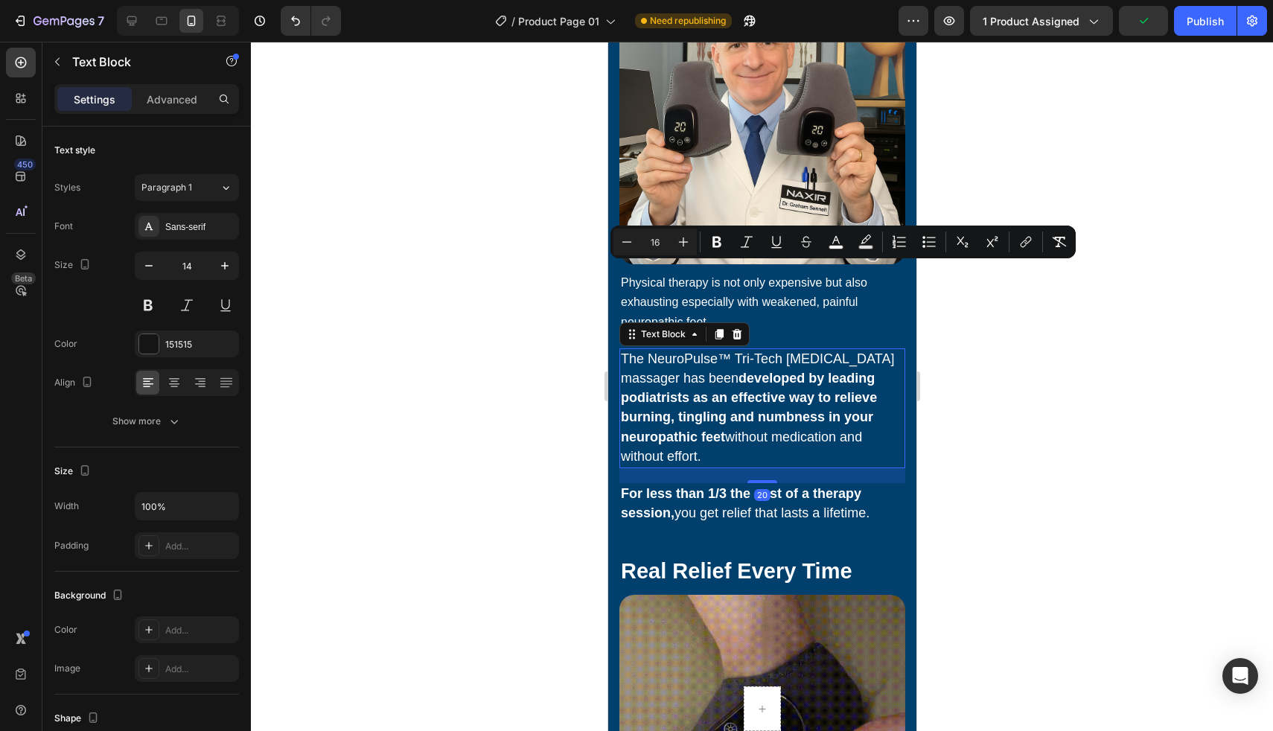
click at [660, 366] on span "The NeuroPulse™ Tri-Tech Neuropathy massager has been developed by leading podi…" at bounding box center [756, 407] width 273 height 112
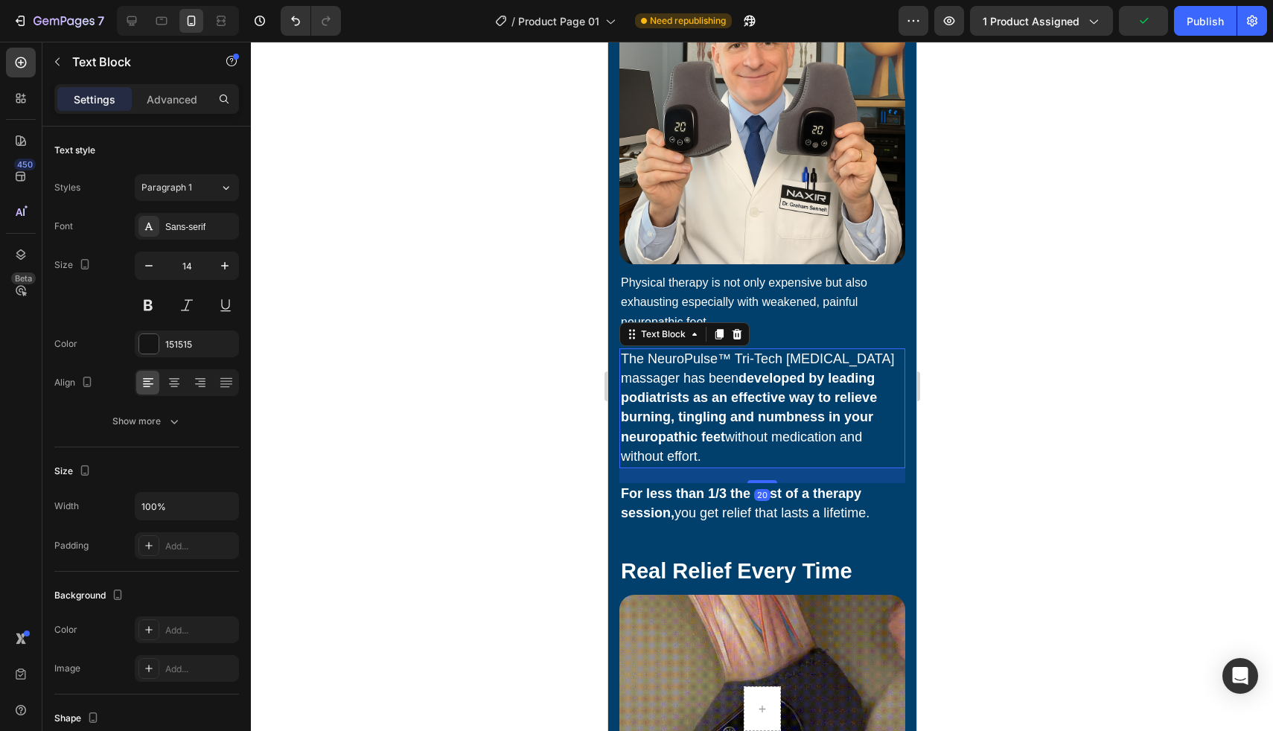
click at [660, 366] on span "The NeuroPulse™ Tri-Tech Neuropathy massager has been developed by leading podi…" at bounding box center [756, 407] width 273 height 112
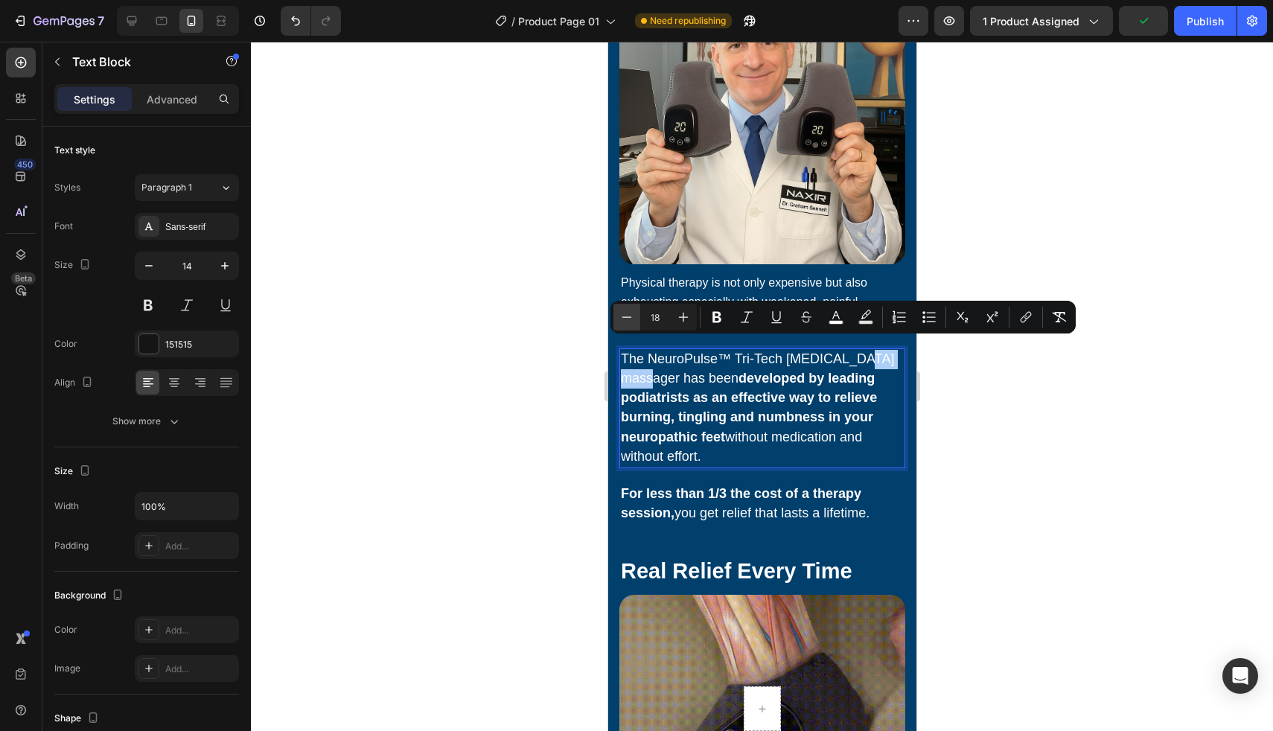
click at [625, 322] on icon "Editor contextual toolbar" at bounding box center [626, 317] width 15 height 15
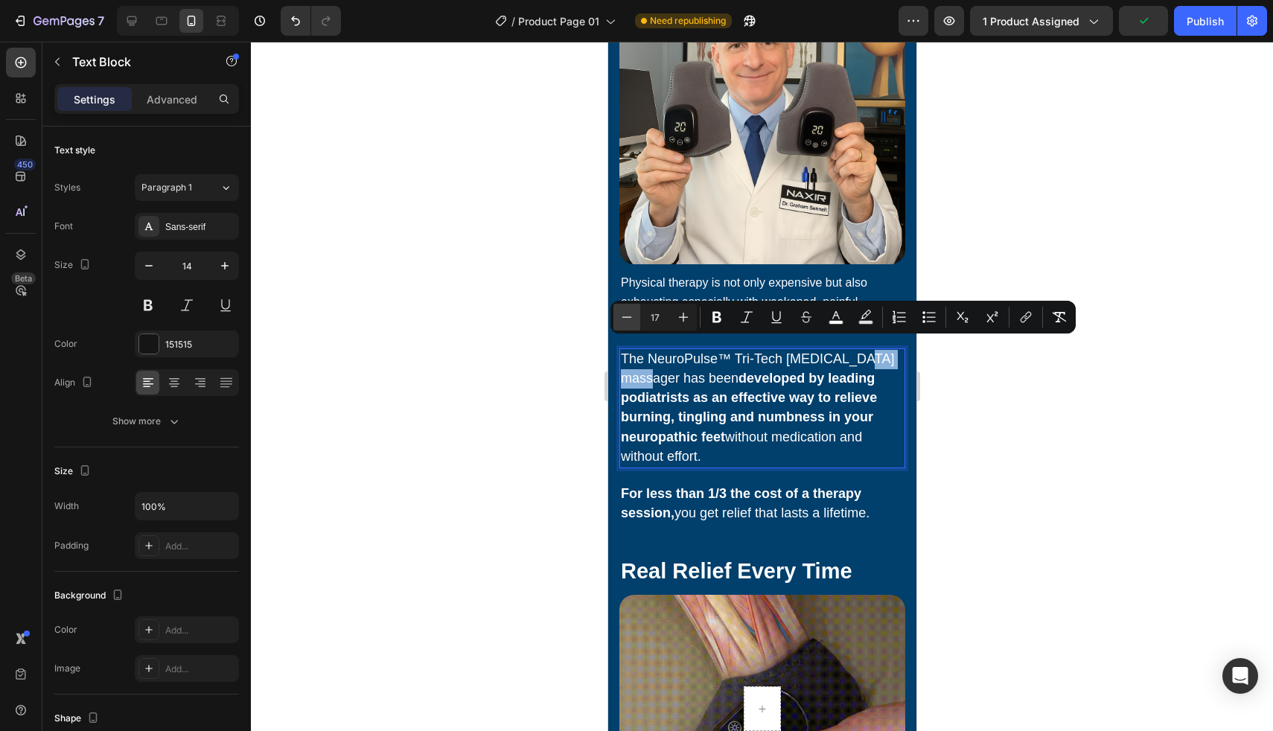
type input "16"
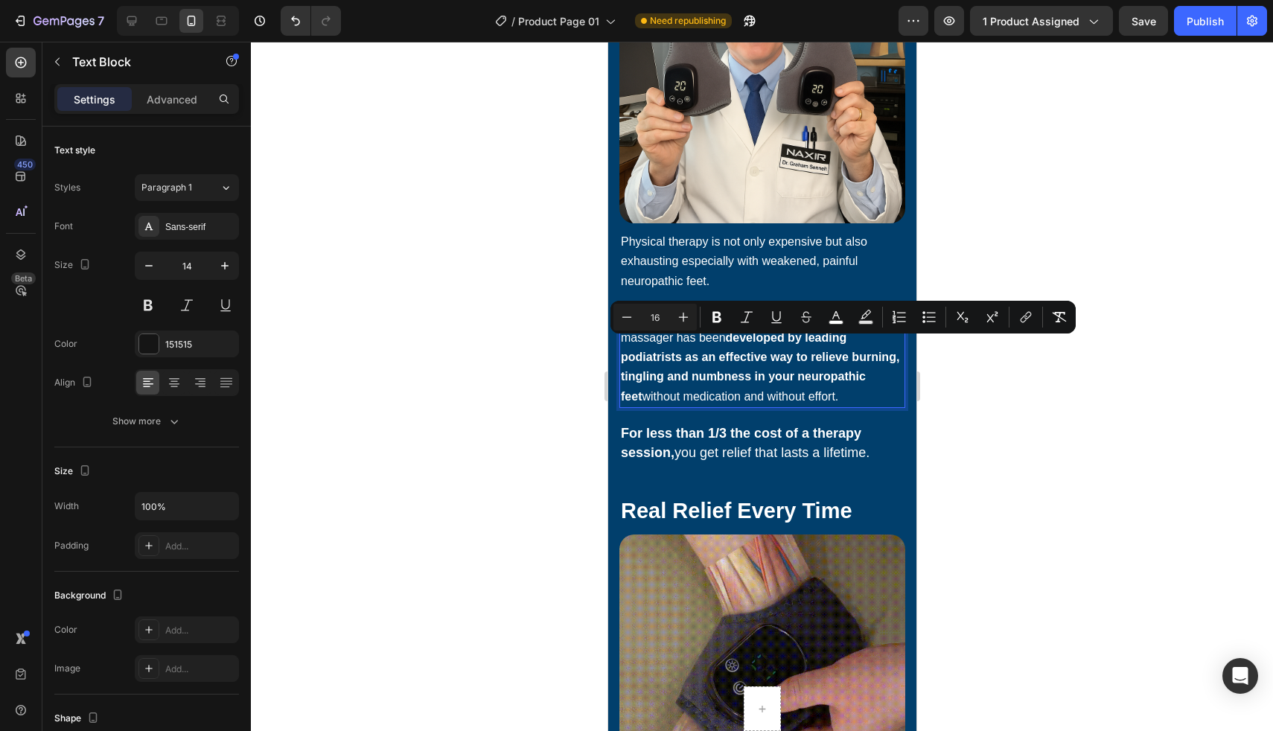
scroll to position [4706, 0]
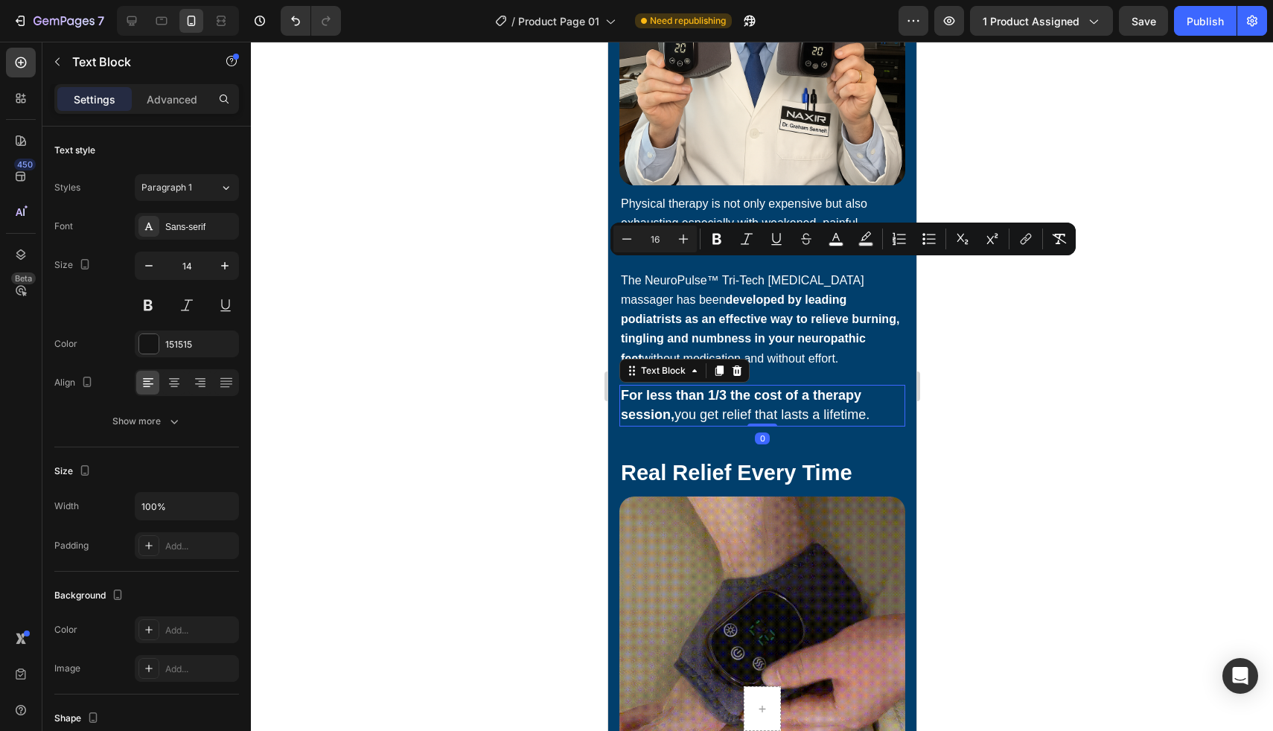
click at [642, 400] on strong "For less than 1/3 the cost of a therapy session," at bounding box center [740, 405] width 240 height 34
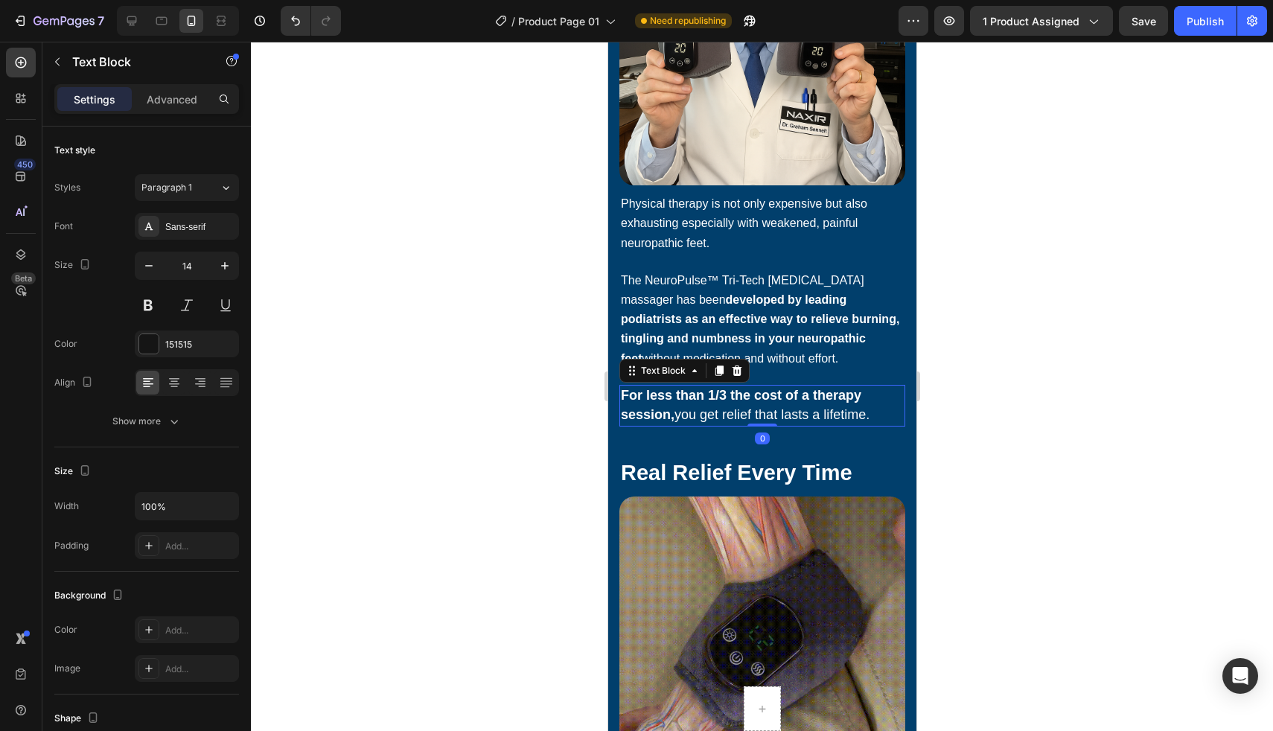
click at [642, 400] on strong "For less than 1/3 the cost of a therapy session," at bounding box center [740, 405] width 240 height 34
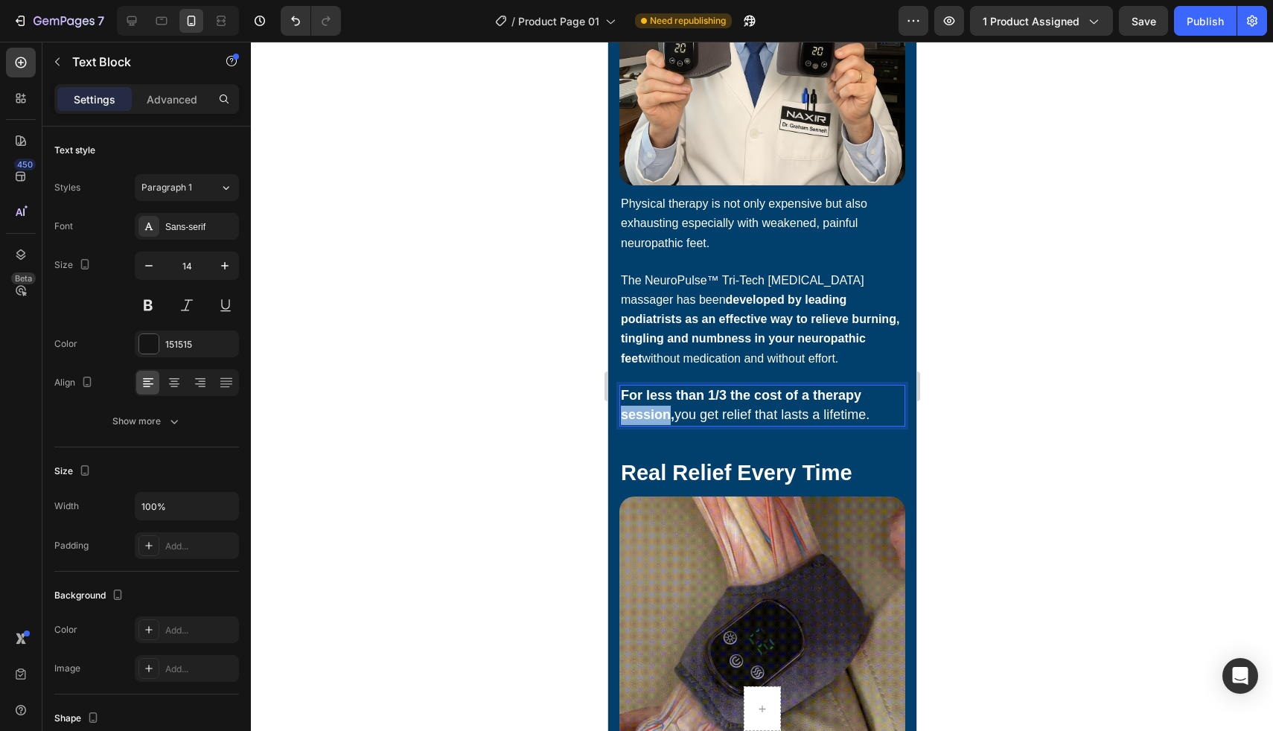
click at [642, 400] on strong "For less than 1/3 the cost of a therapy session," at bounding box center [740, 405] width 240 height 34
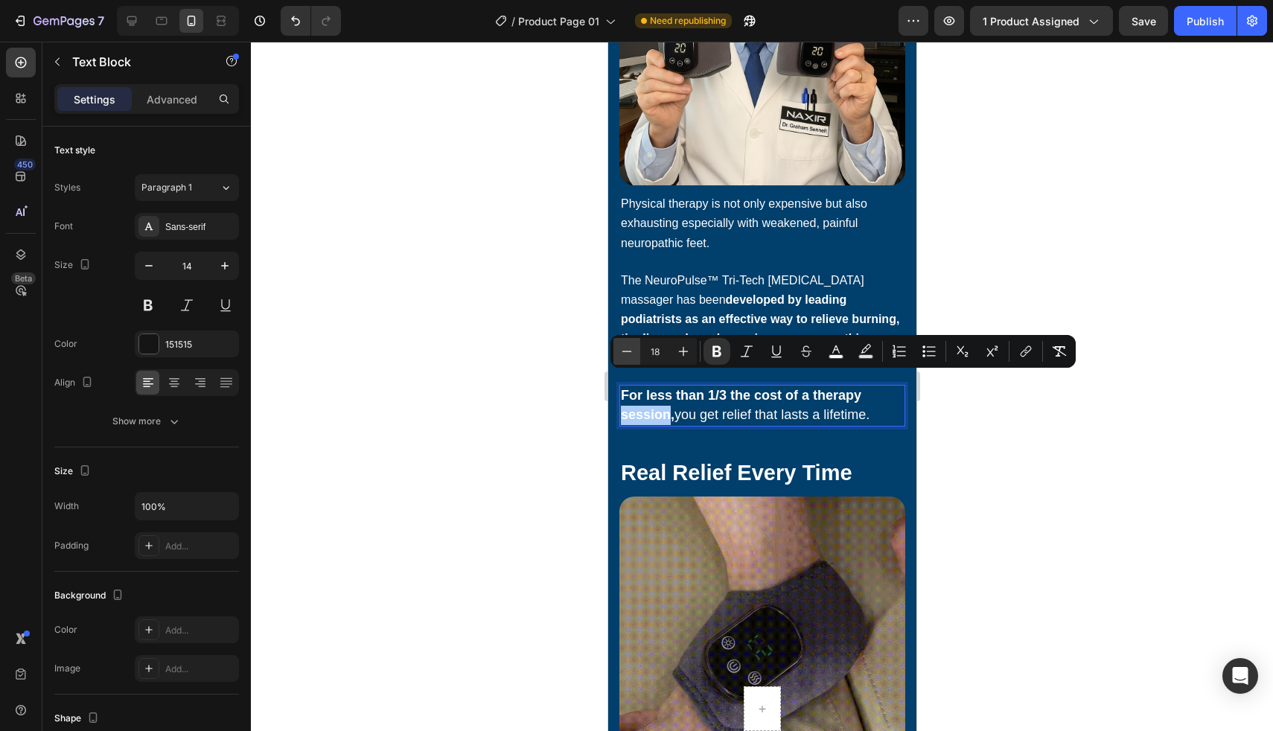
click at [618, 347] on button "Minus" at bounding box center [626, 351] width 27 height 27
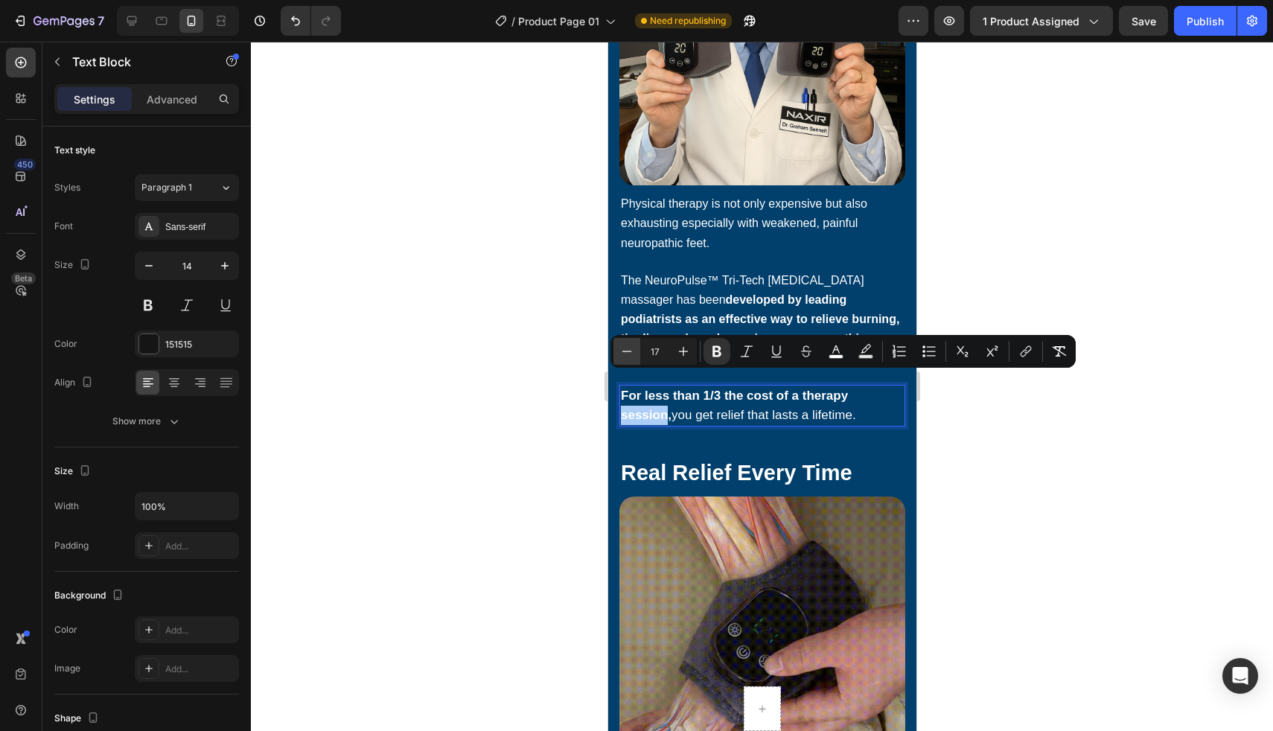
click at [618, 347] on button "Minus" at bounding box center [626, 351] width 27 height 27
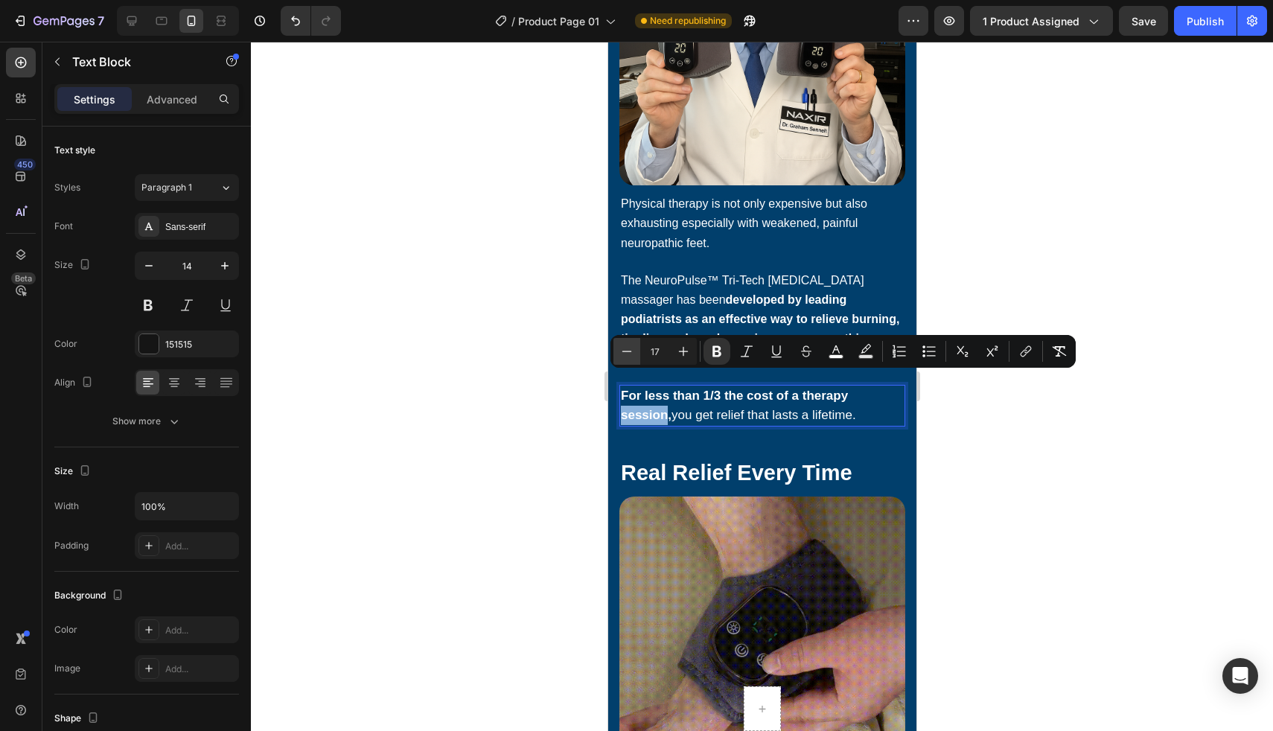
type input "16"
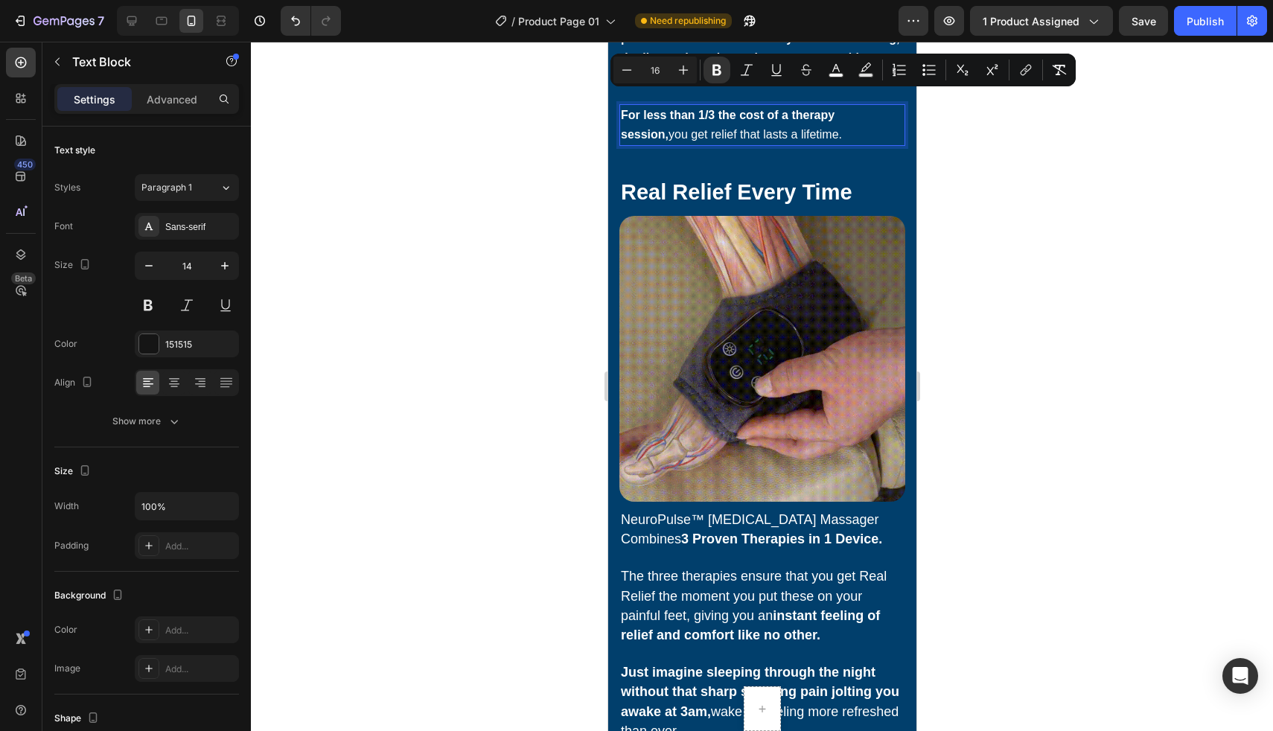
scroll to position [4990, 0]
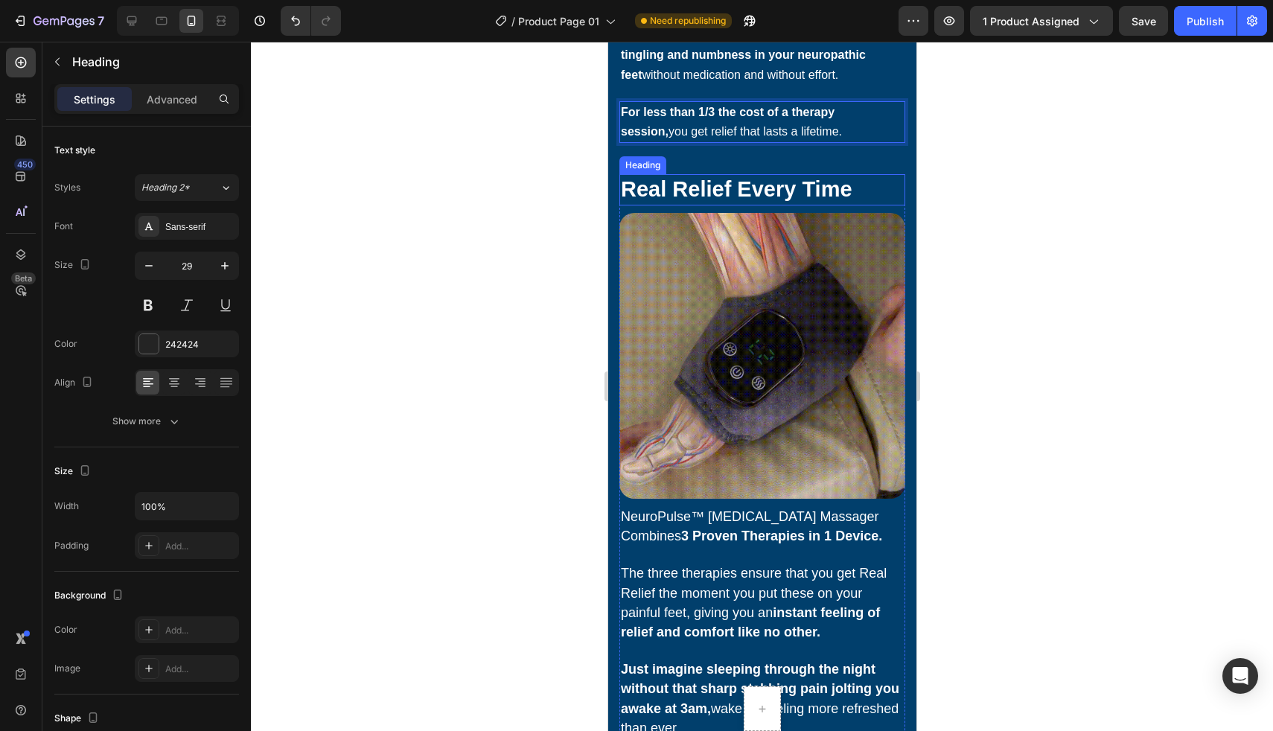
click at [685, 188] on h2 "Real Relief Every Time" at bounding box center [762, 189] width 286 height 31
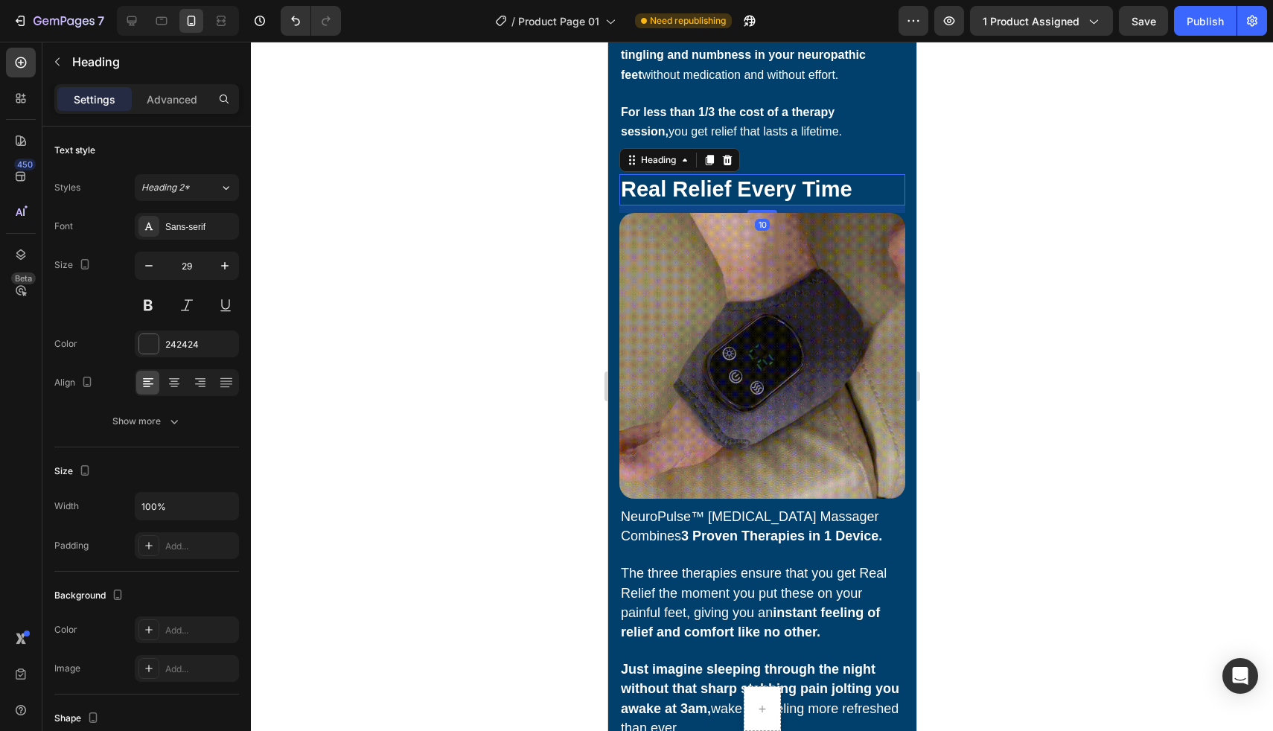
click at [685, 188] on h2 "Real Relief Every Time" at bounding box center [762, 189] width 286 height 31
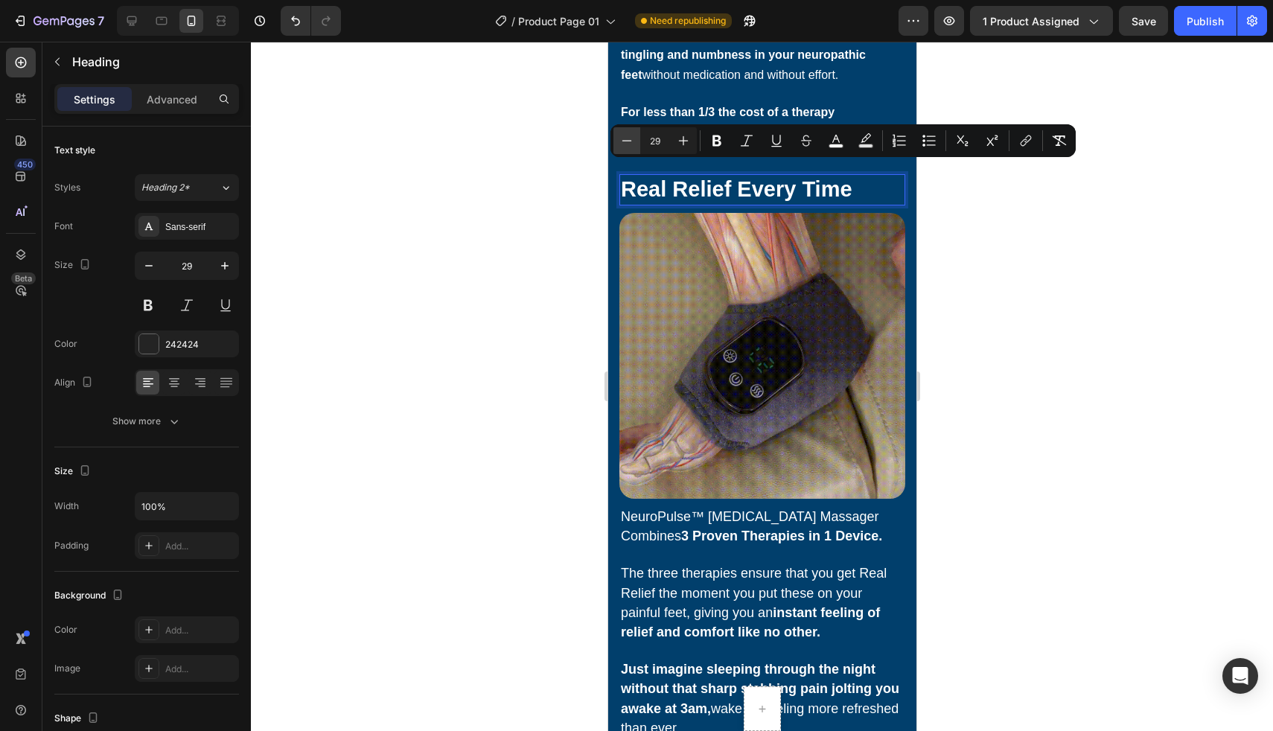
click at [622, 147] on icon "Editor contextual toolbar" at bounding box center [626, 140] width 15 height 15
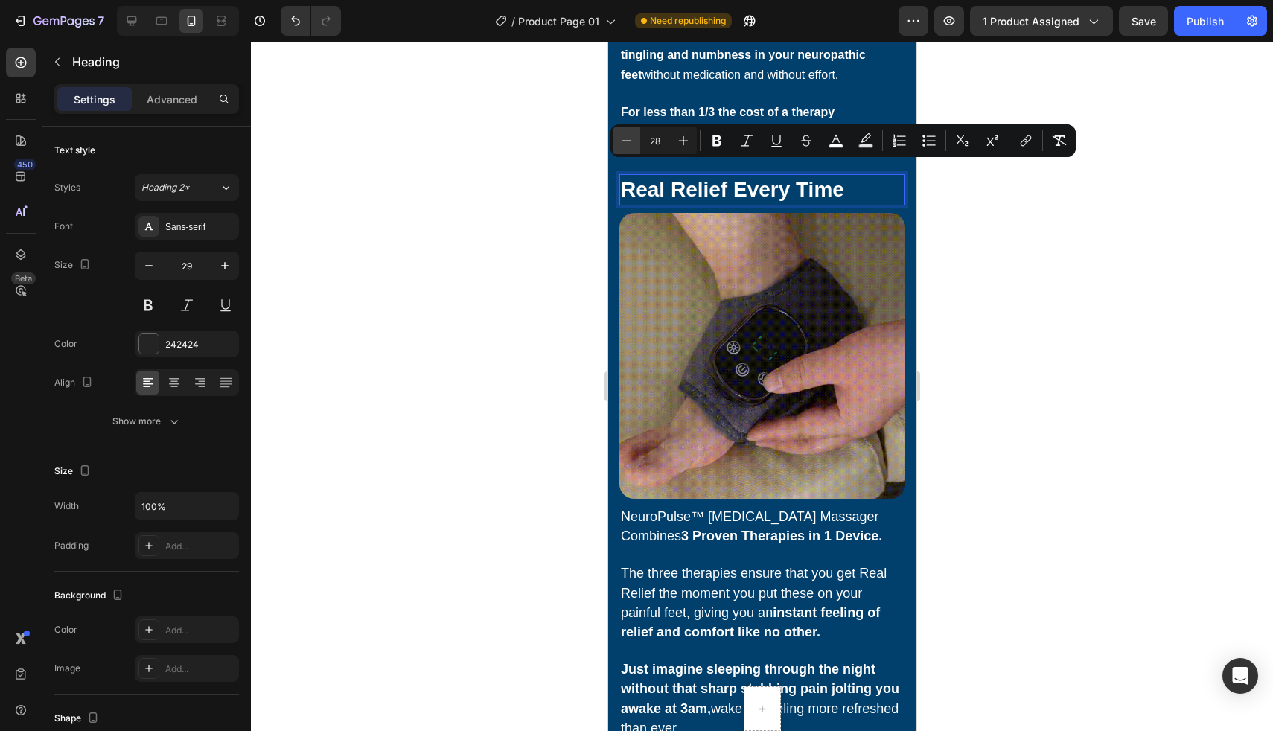
click at [622, 147] on icon "Editor contextual toolbar" at bounding box center [626, 140] width 15 height 15
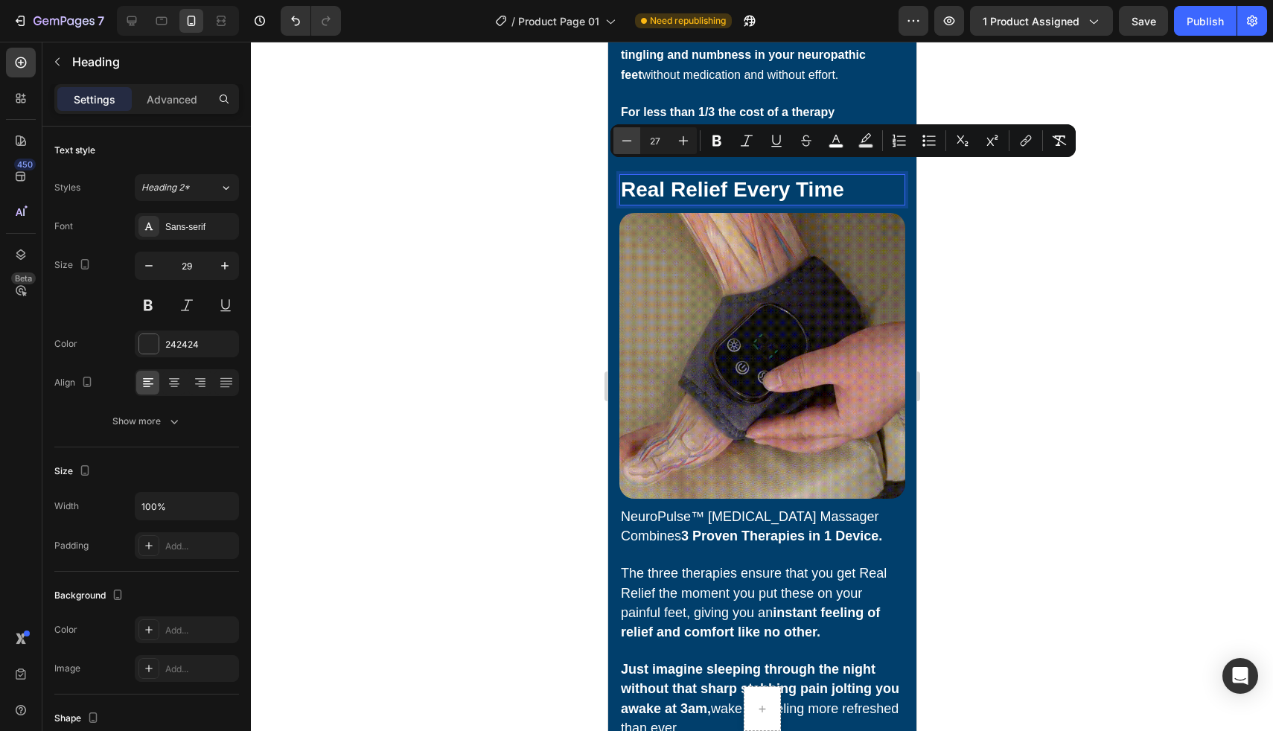
click at [622, 147] on icon "Editor contextual toolbar" at bounding box center [626, 140] width 15 height 15
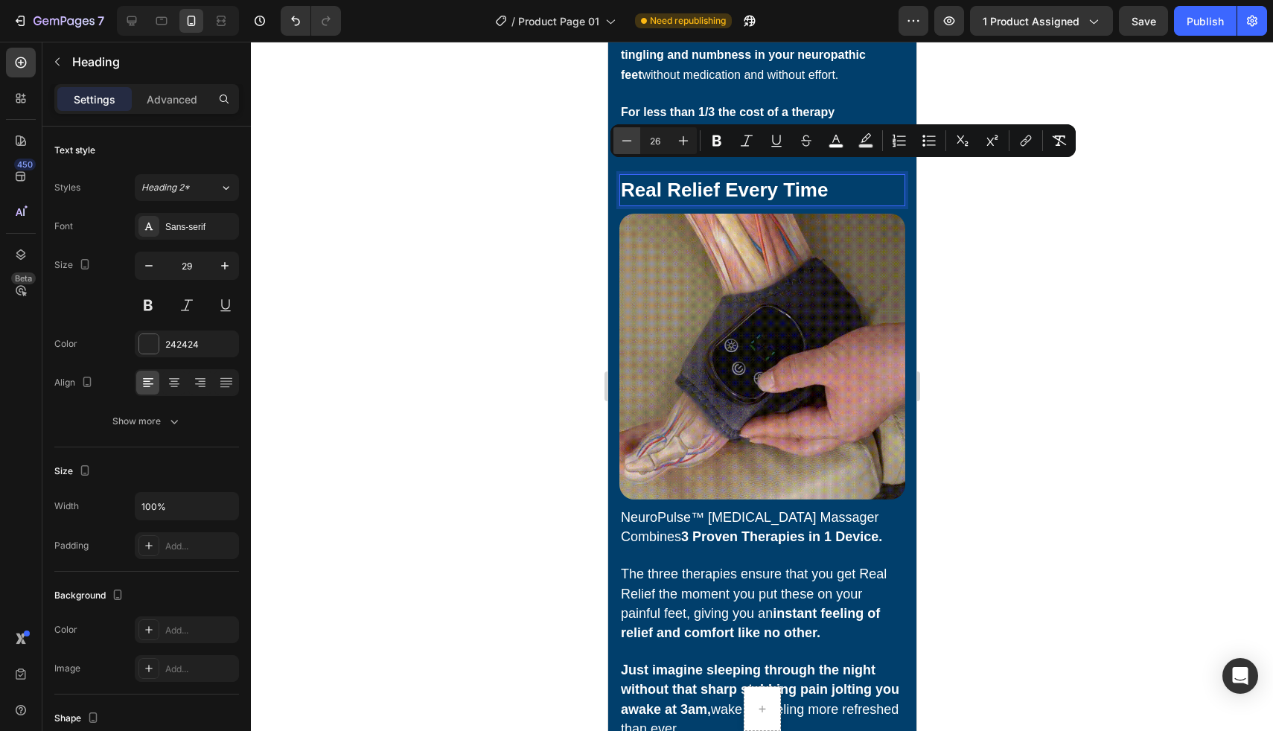
click at [622, 147] on icon "Editor contextual toolbar" at bounding box center [626, 140] width 15 height 15
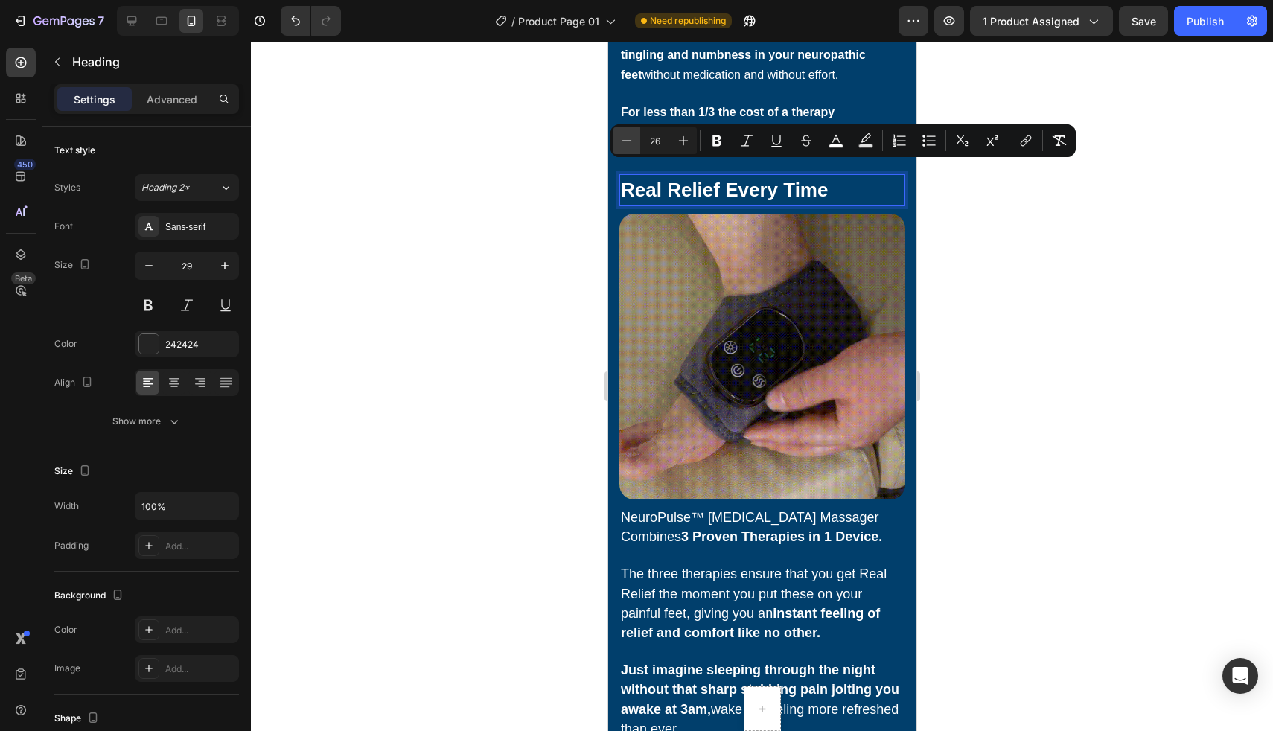
type input "25"
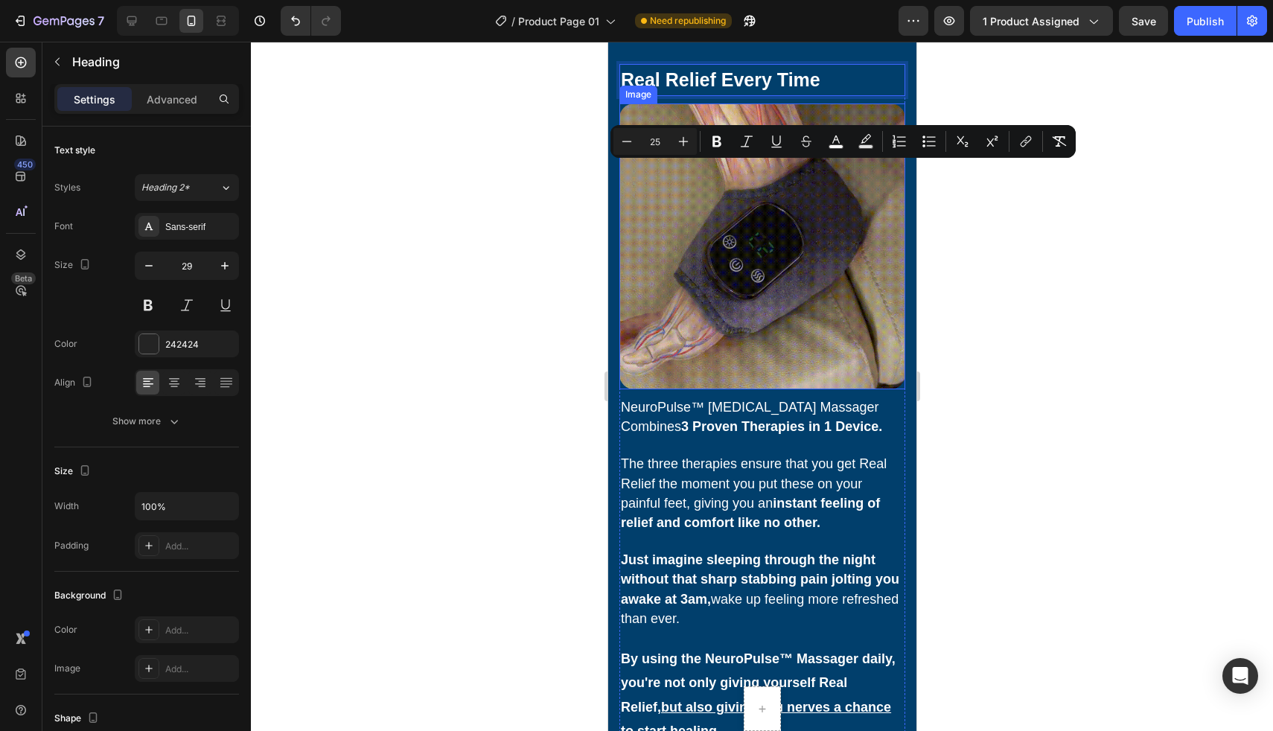
scroll to position [5155, 0]
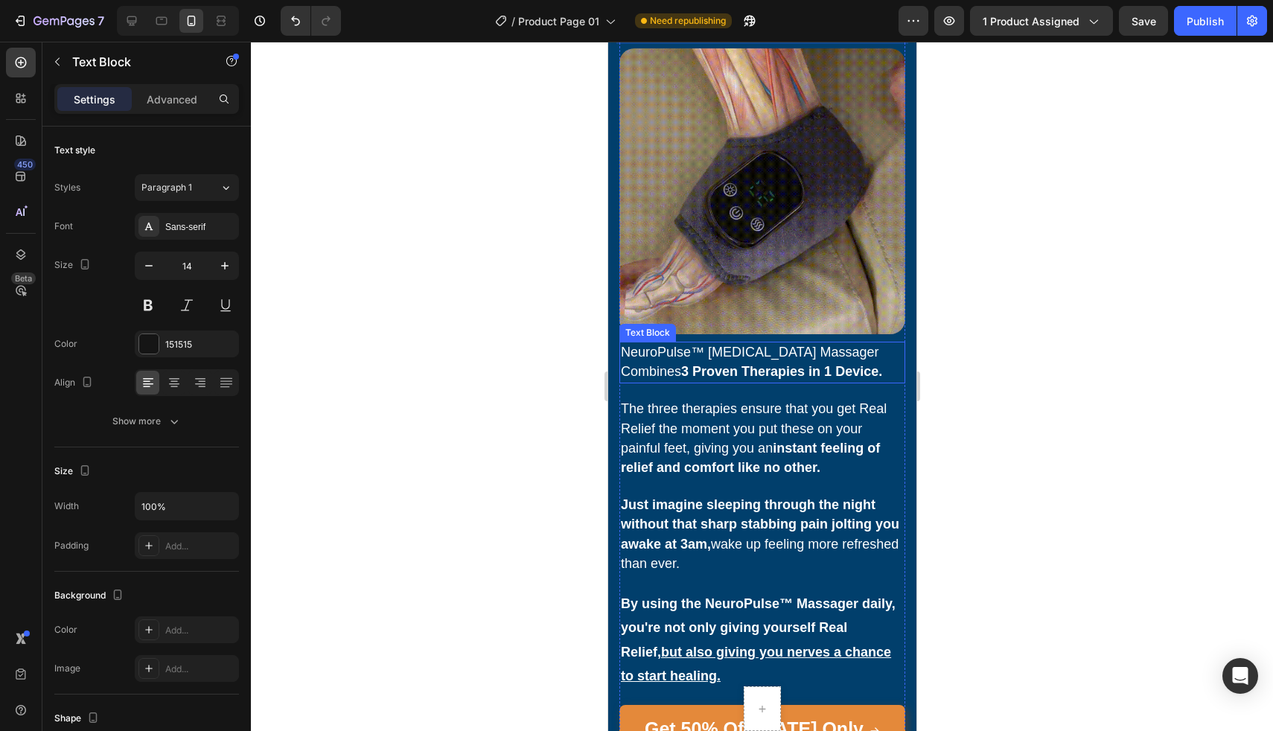
click at [692, 364] on strong "3 Proven Therapies in 1 Device." at bounding box center [780, 371] width 201 height 15
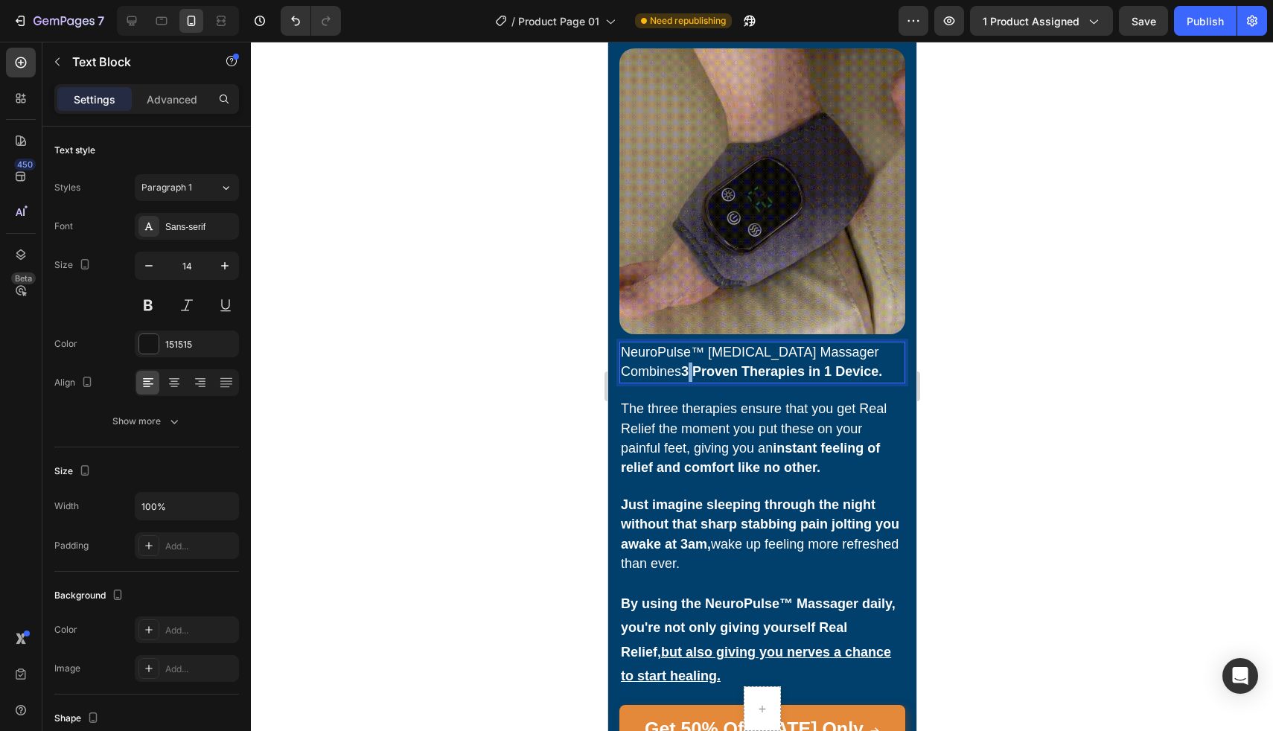
click at [692, 364] on strong "3 Proven Therapies in 1 Device." at bounding box center [780, 371] width 201 height 15
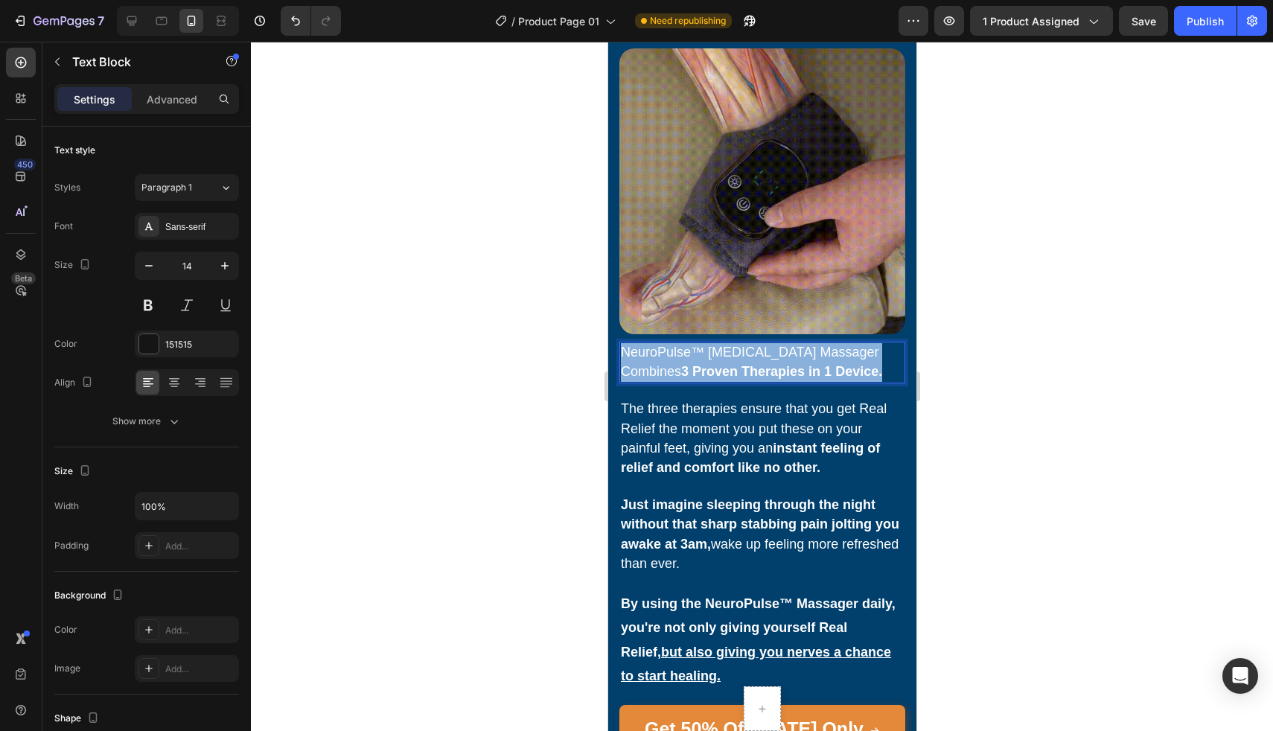
click at [692, 364] on strong "3 Proven Therapies in 1 Device." at bounding box center [780, 371] width 201 height 15
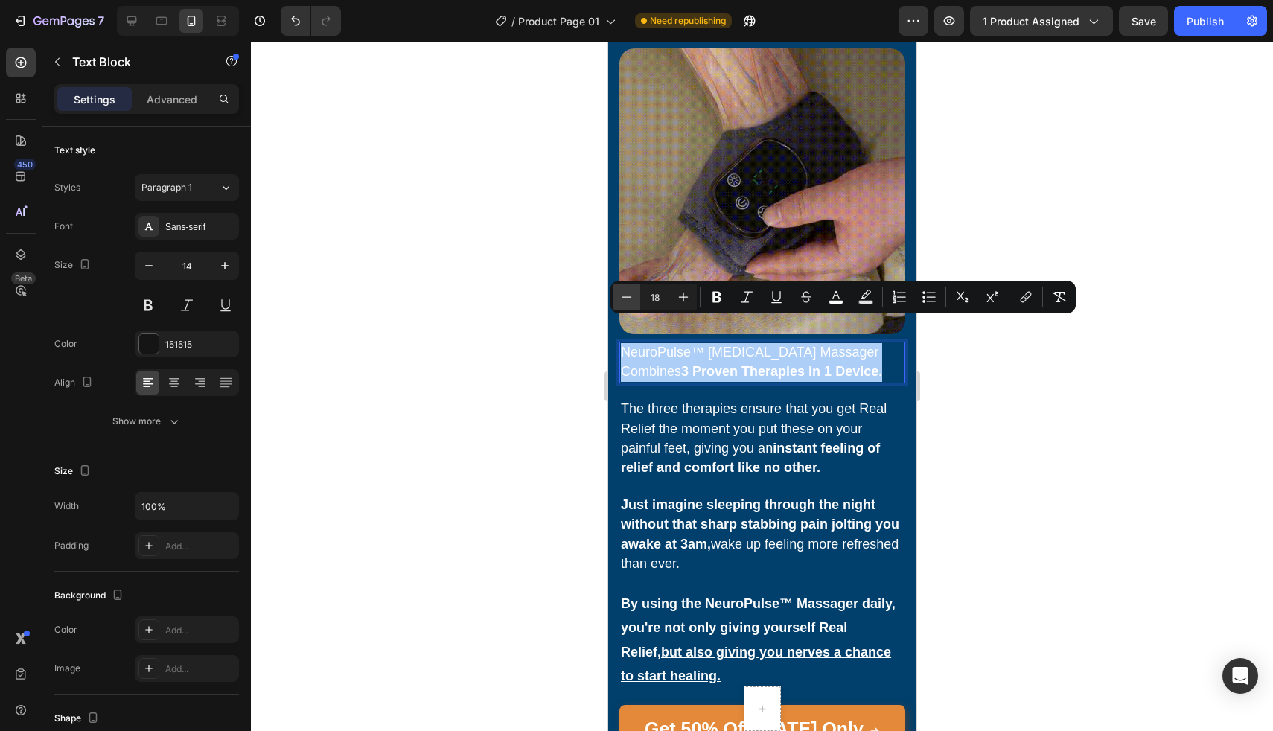
click at [625, 304] on icon "Editor contextual toolbar" at bounding box center [626, 297] width 15 height 15
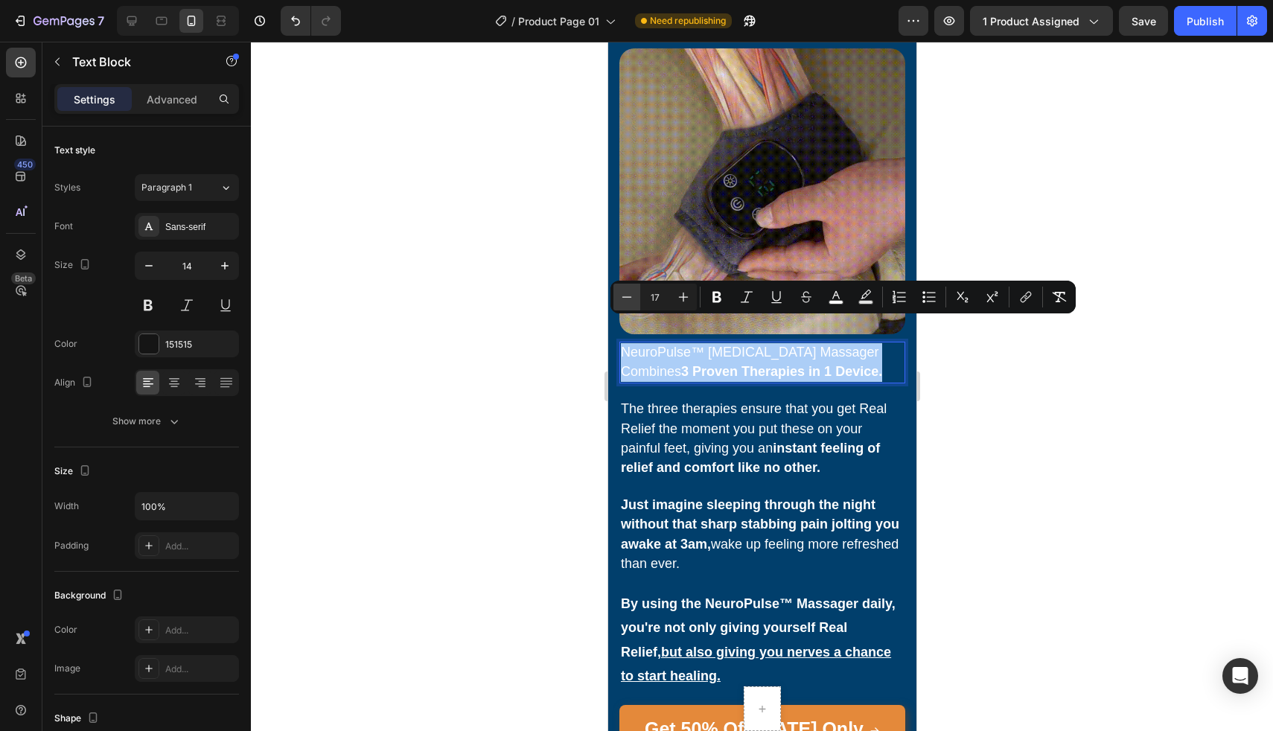
click at [625, 304] on icon "Editor contextual toolbar" at bounding box center [626, 297] width 15 height 15
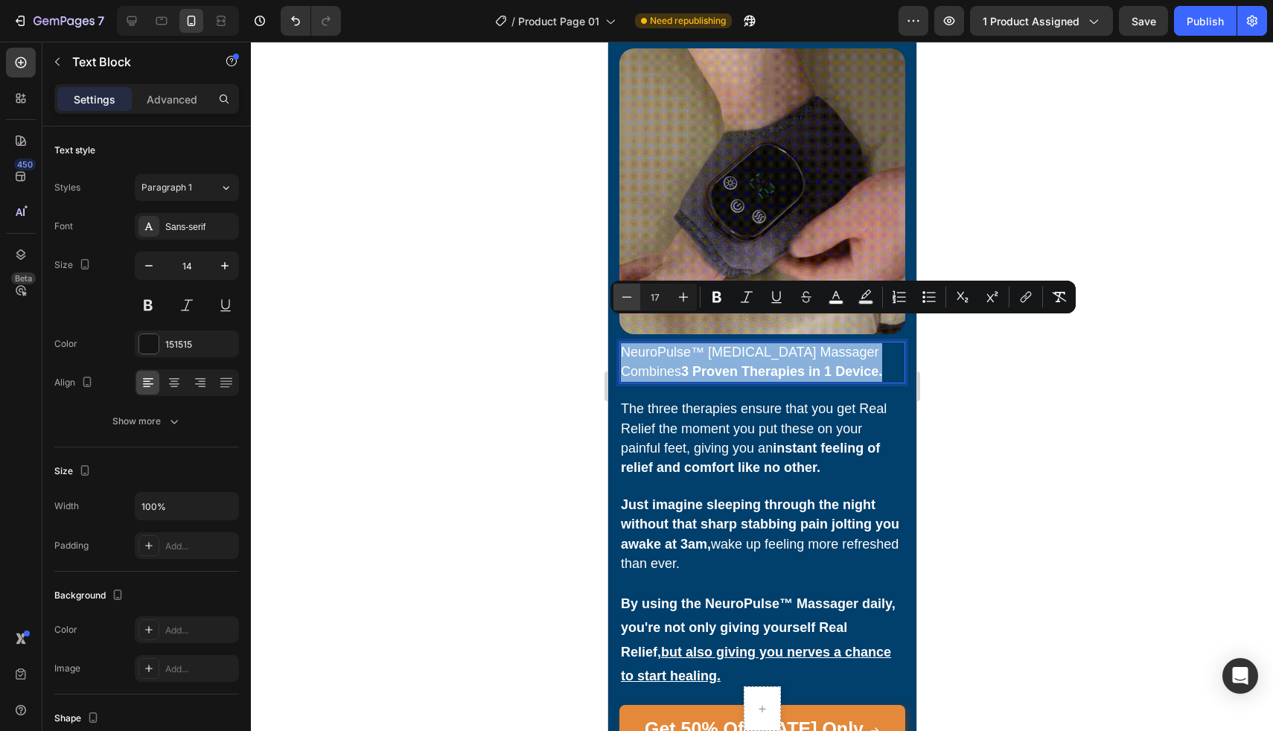
type input "16"
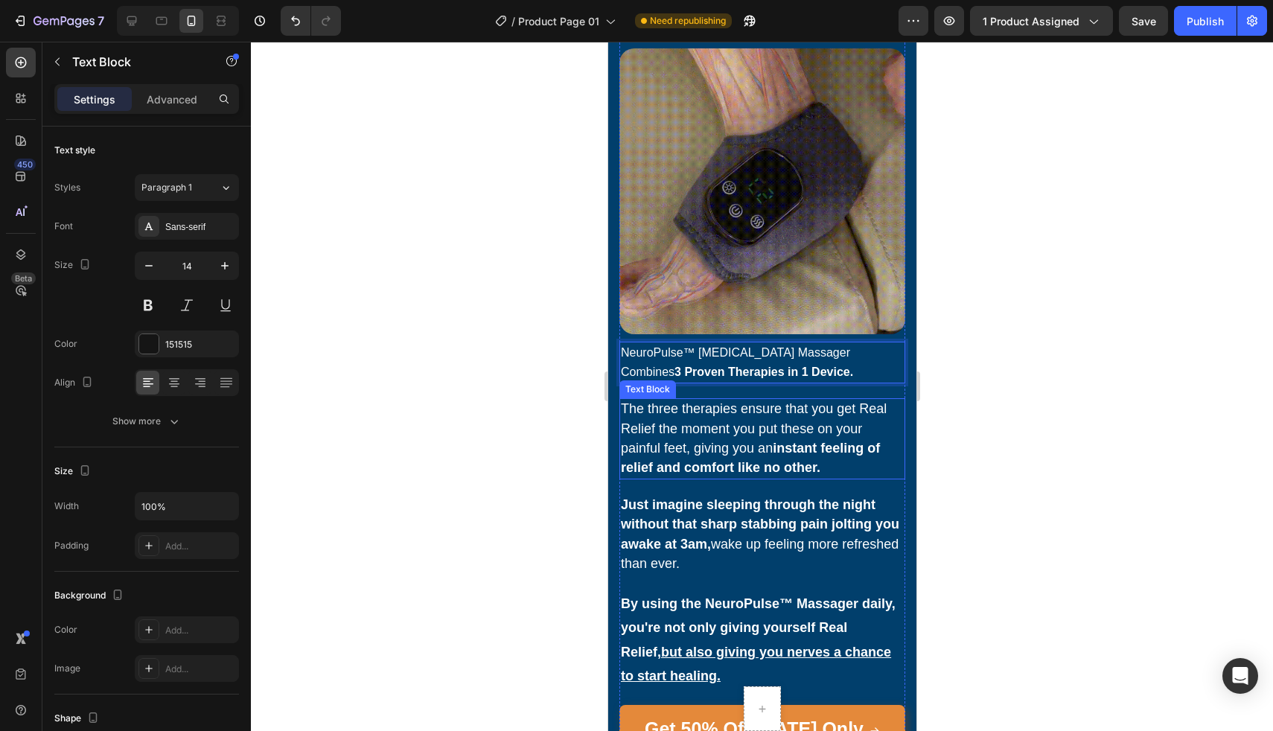
click at [657, 401] on span "The three therapies ensure that you get Real Relief the moment you put these on…" at bounding box center [753, 438] width 266 height 74
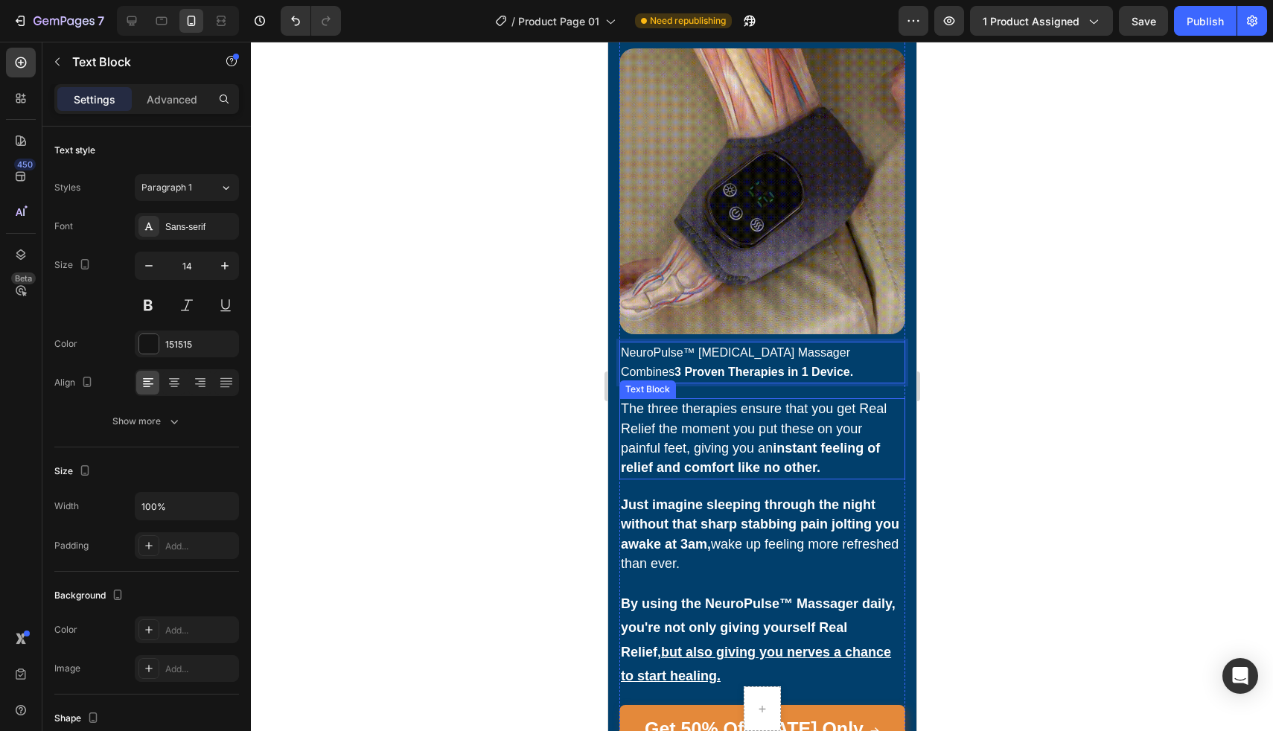
click at [657, 401] on span "The three therapies ensure that you get Real Relief the moment you put these on…" at bounding box center [753, 438] width 266 height 74
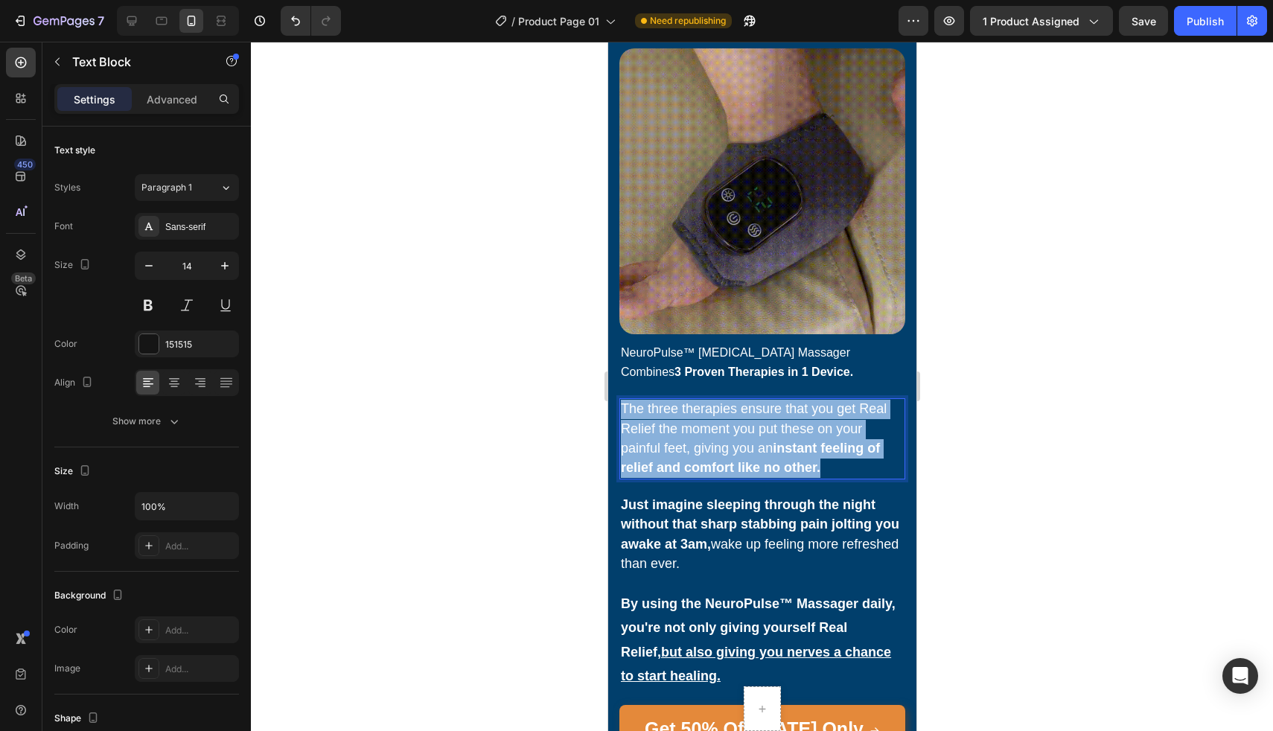
click at [657, 401] on span "The three therapies ensure that you get Real Relief the moment you put these on…" at bounding box center [753, 438] width 266 height 74
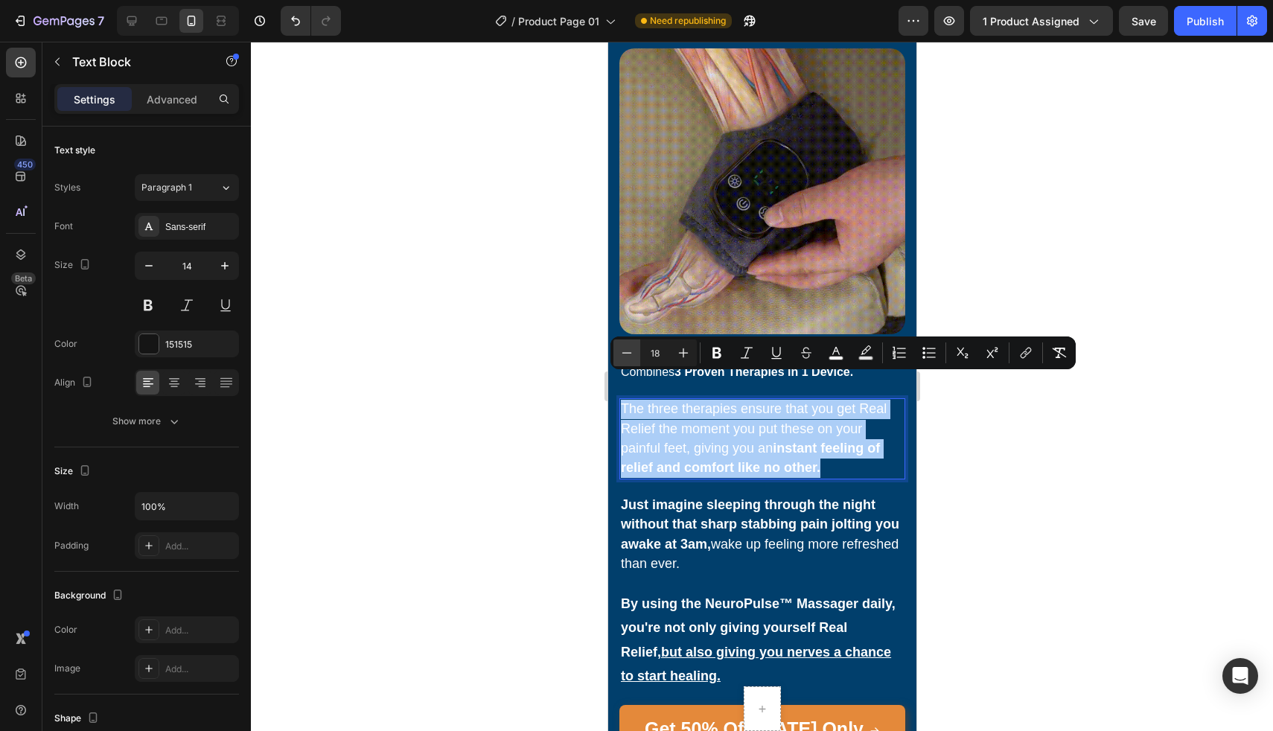
click at [617, 354] on button "Minus" at bounding box center [626, 352] width 27 height 27
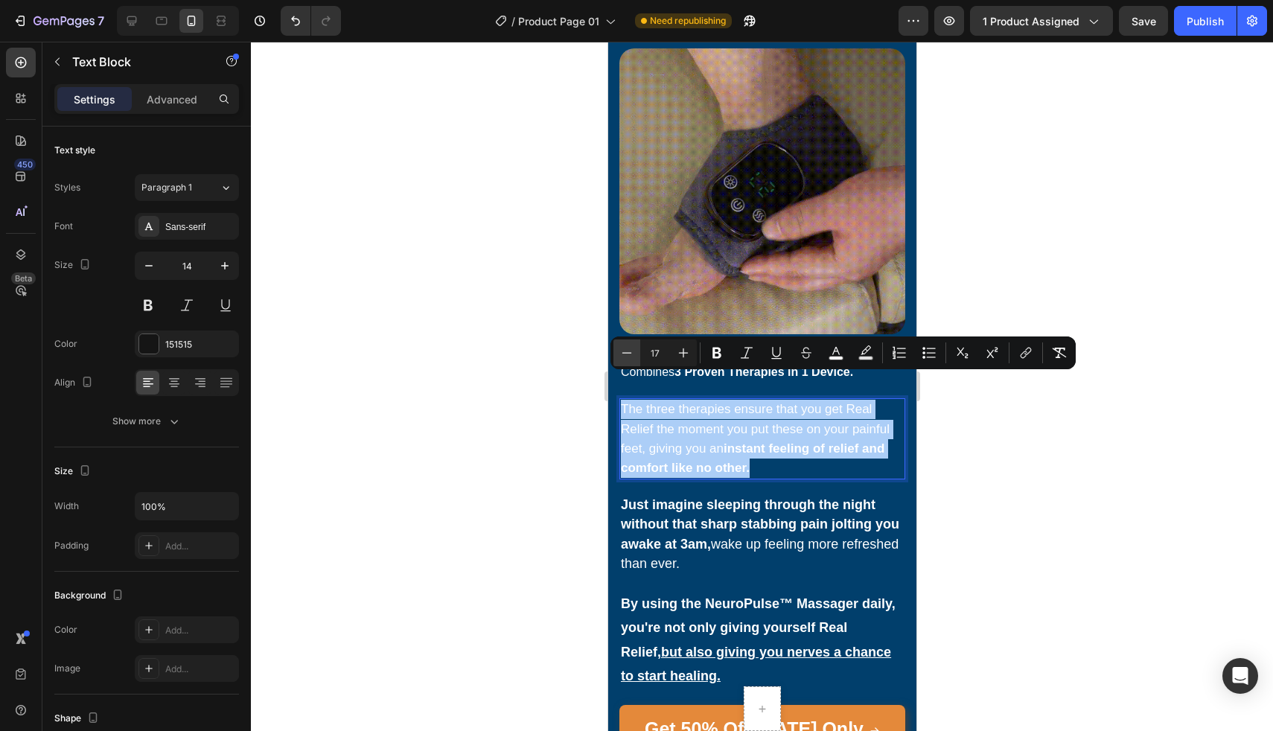
click at [617, 354] on button "Minus" at bounding box center [626, 352] width 27 height 27
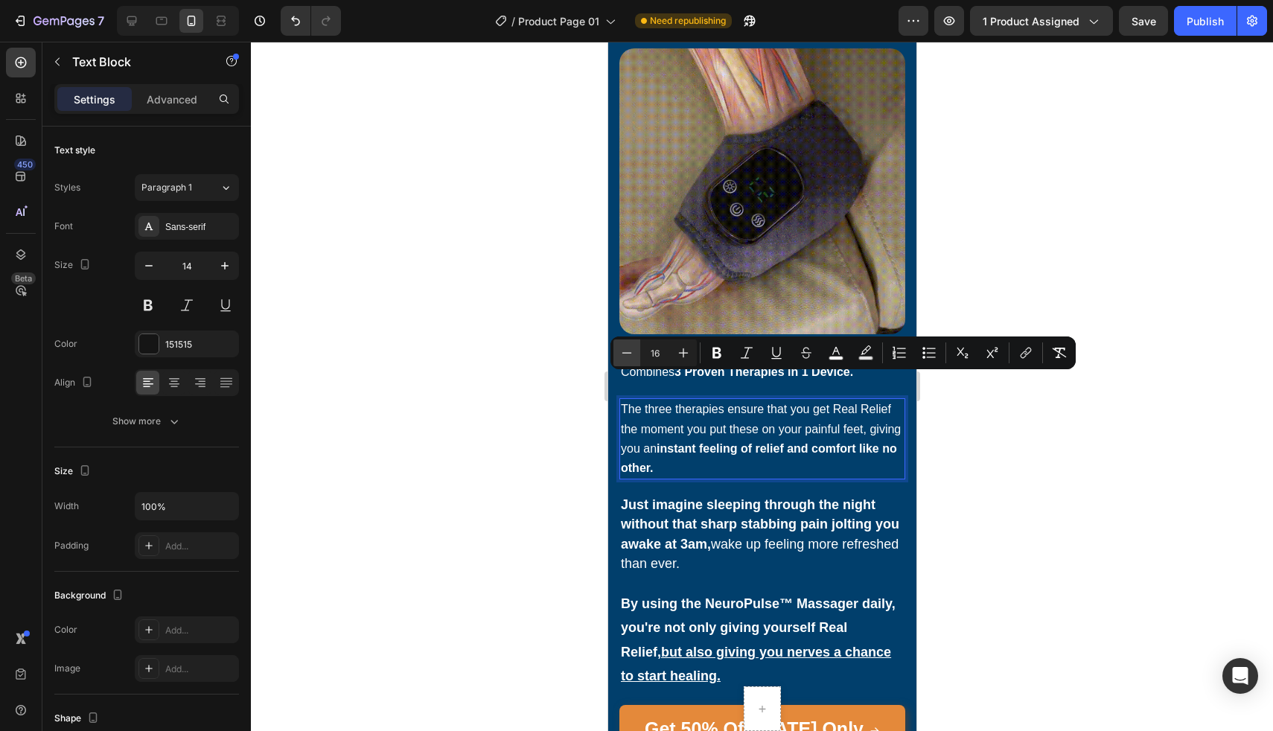
click at [617, 354] on button "Minus" at bounding box center [626, 352] width 27 height 27
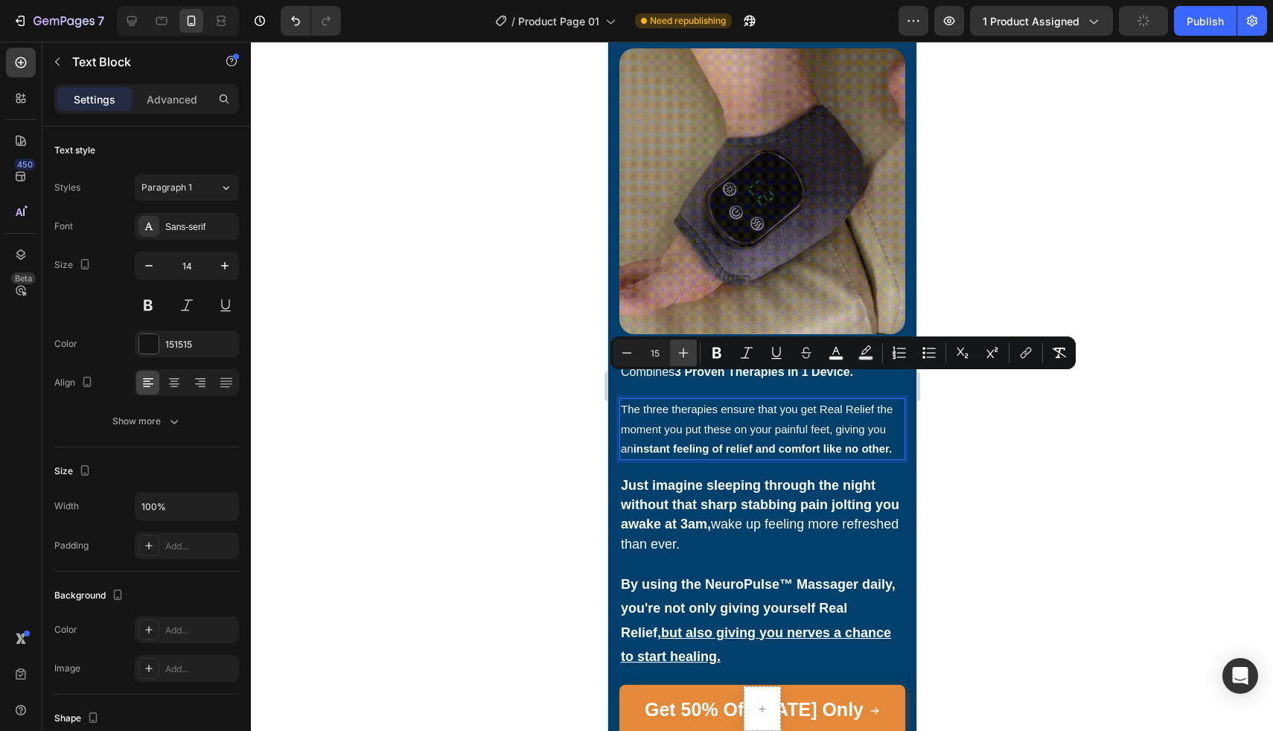
click at [682, 356] on icon "Editor contextual toolbar" at bounding box center [683, 352] width 15 height 15
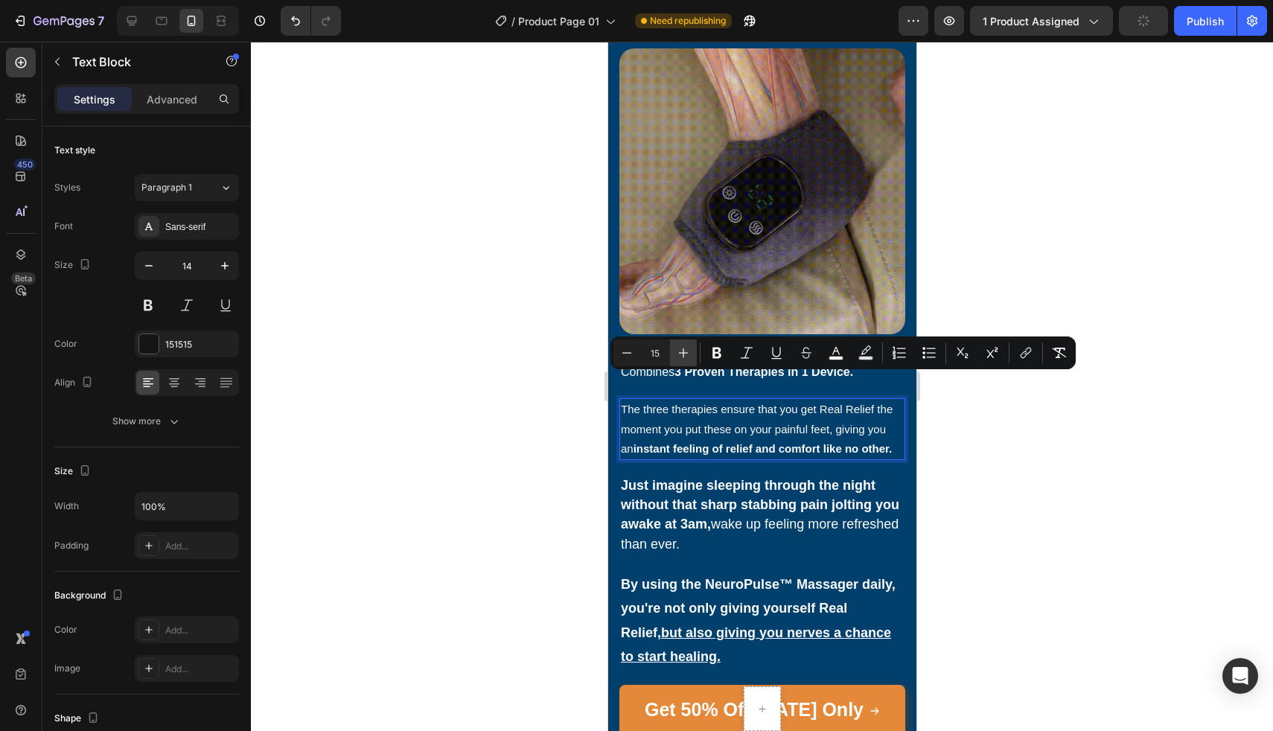
type input "16"
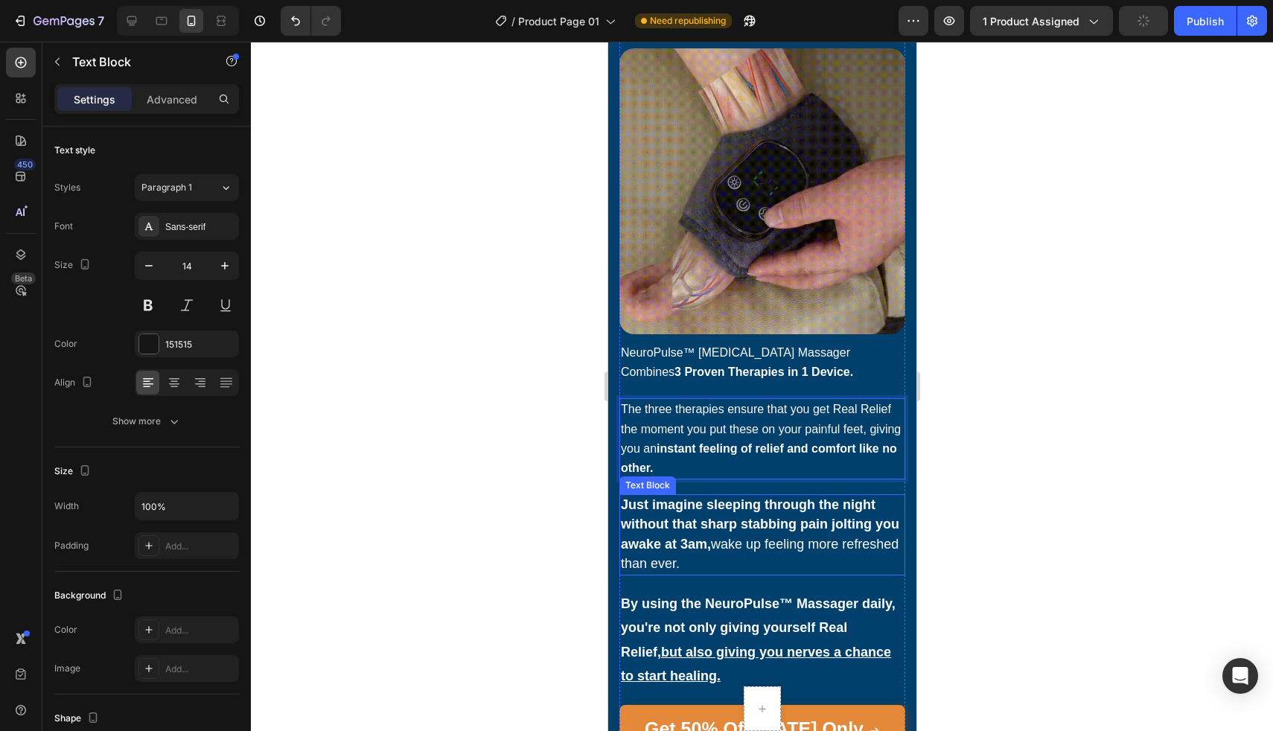
click at [682, 510] on strong "Just imagine sleeping through the night without that sharp stabbing pain joltin…" at bounding box center [759, 524] width 278 height 54
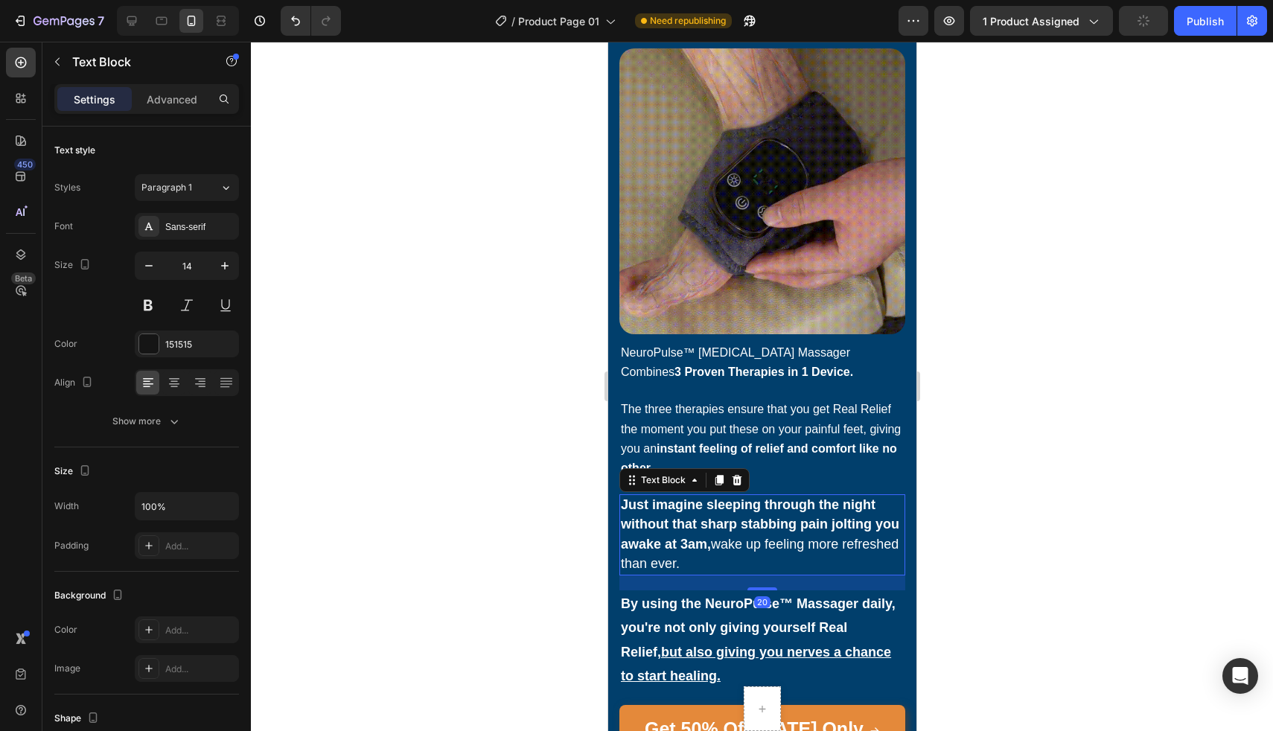
click at [682, 510] on strong "Just imagine sleeping through the night without that sharp stabbing pain joltin…" at bounding box center [759, 524] width 278 height 54
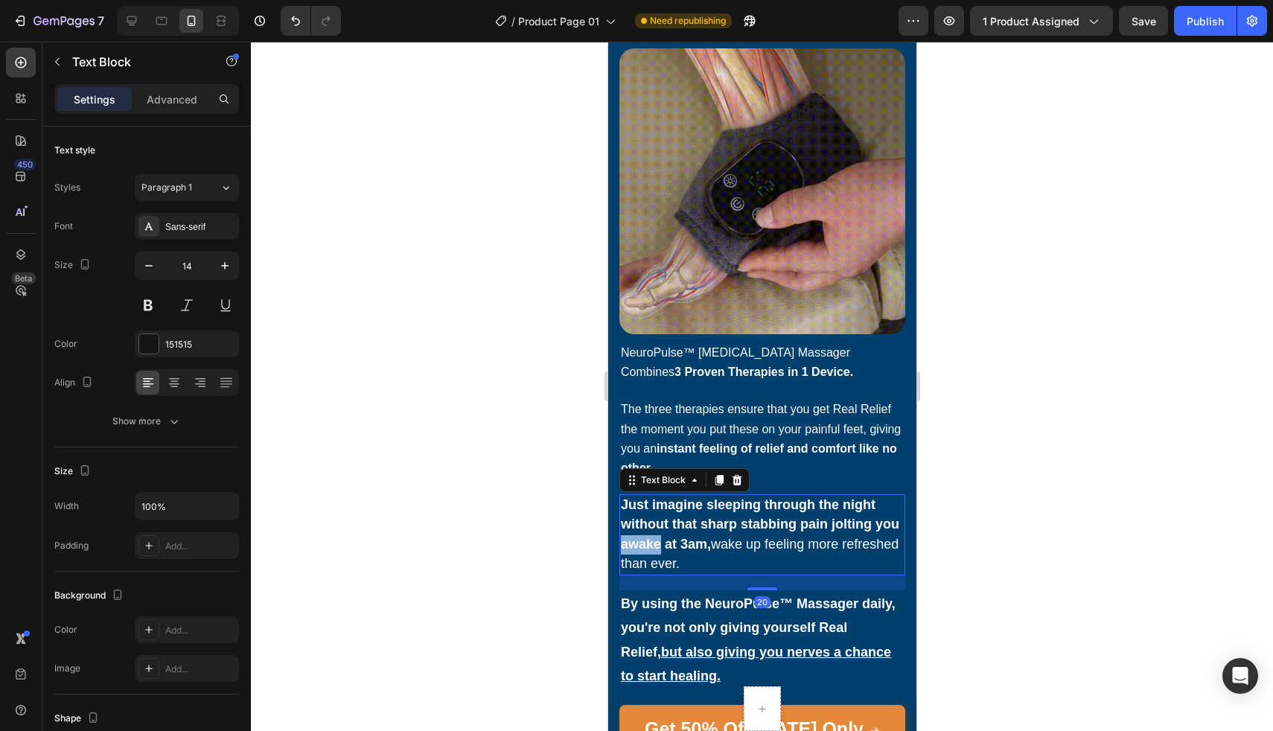
click at [682, 510] on strong "Just imagine sleeping through the night without that sharp stabbing pain joltin…" at bounding box center [759, 524] width 278 height 54
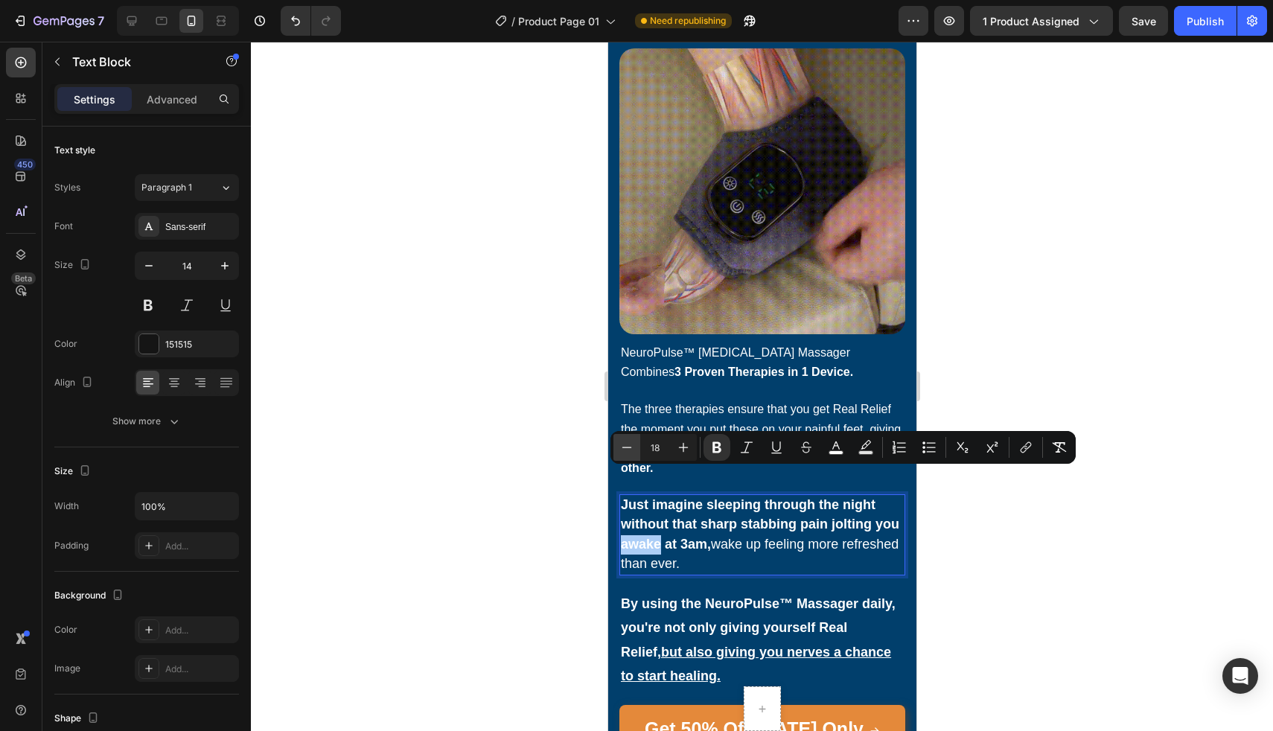
click at [626, 452] on icon "Editor contextual toolbar" at bounding box center [626, 447] width 15 height 15
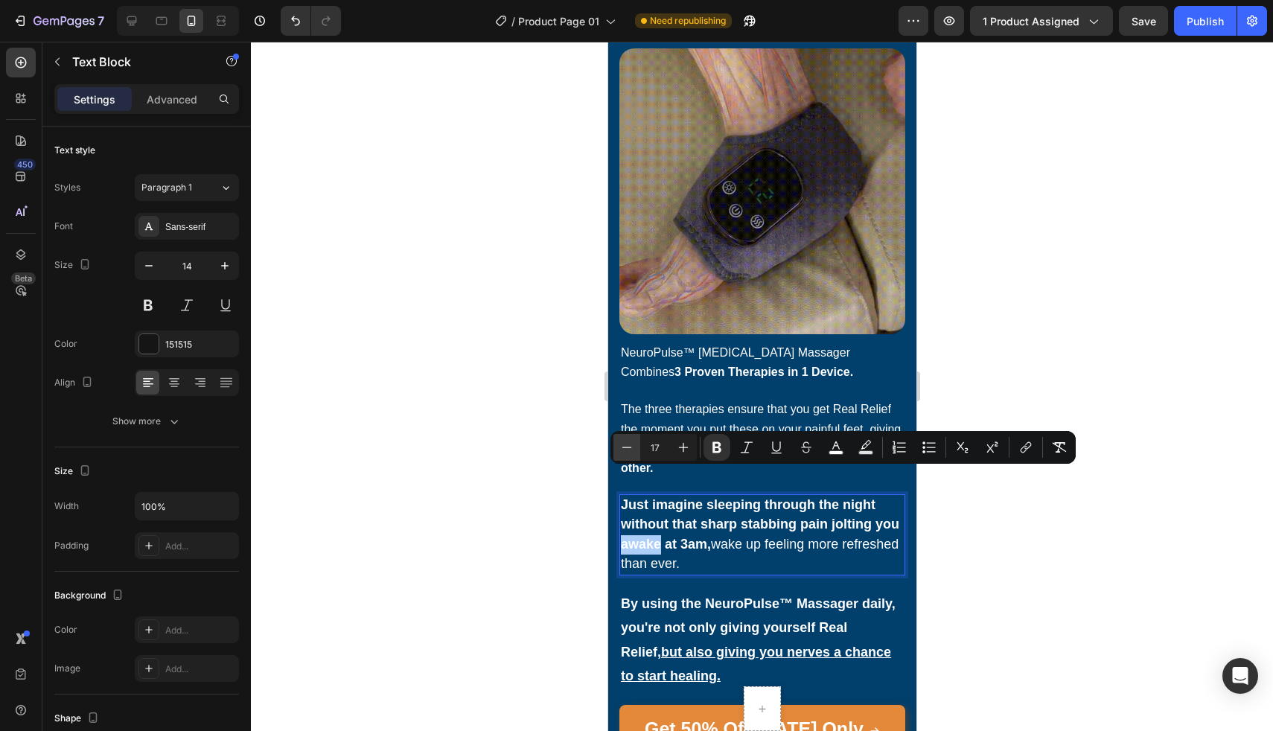
click at [626, 452] on icon "Editor contextual toolbar" at bounding box center [626, 447] width 15 height 15
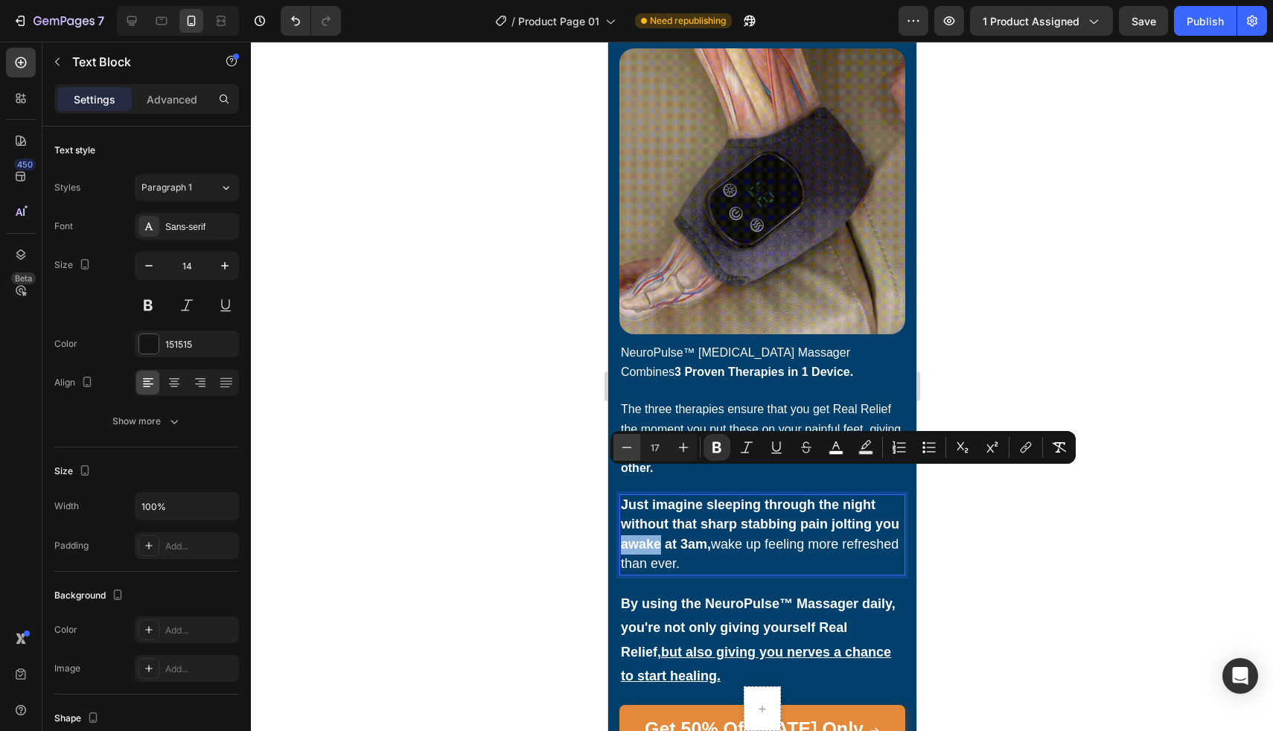
type input "16"
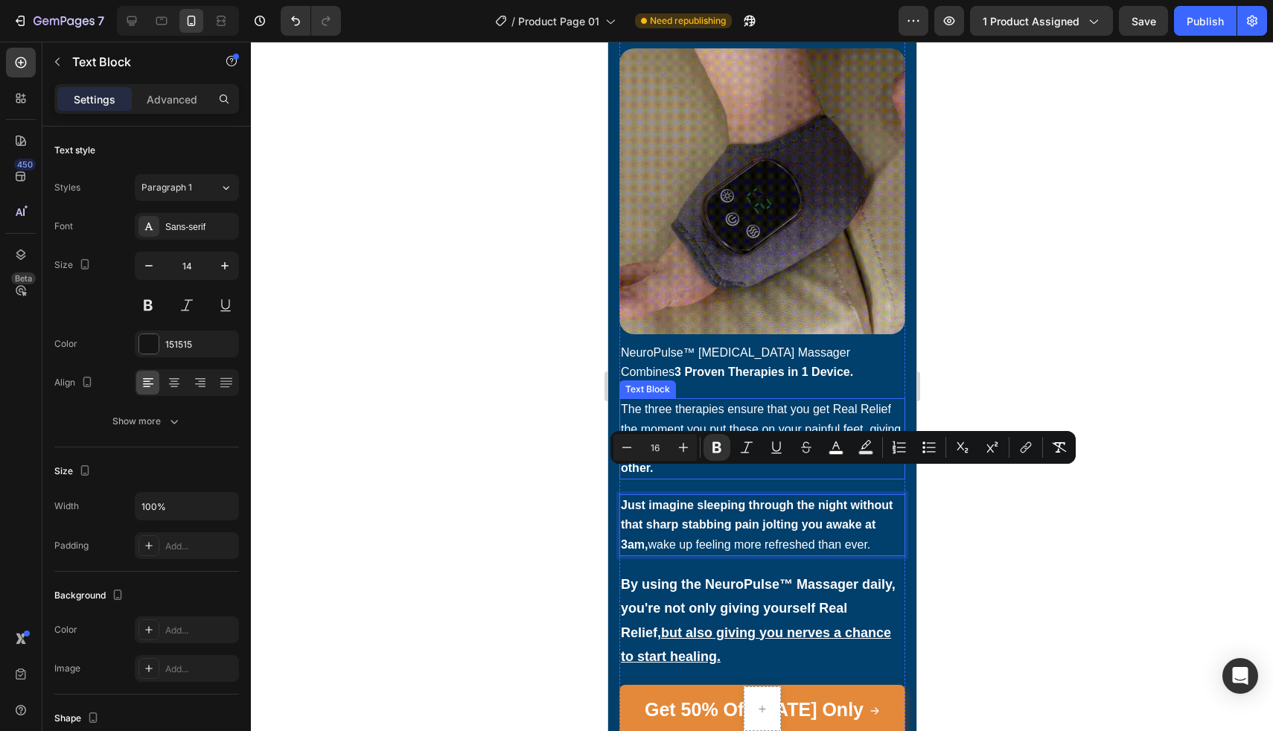
scroll to position [5526, 0]
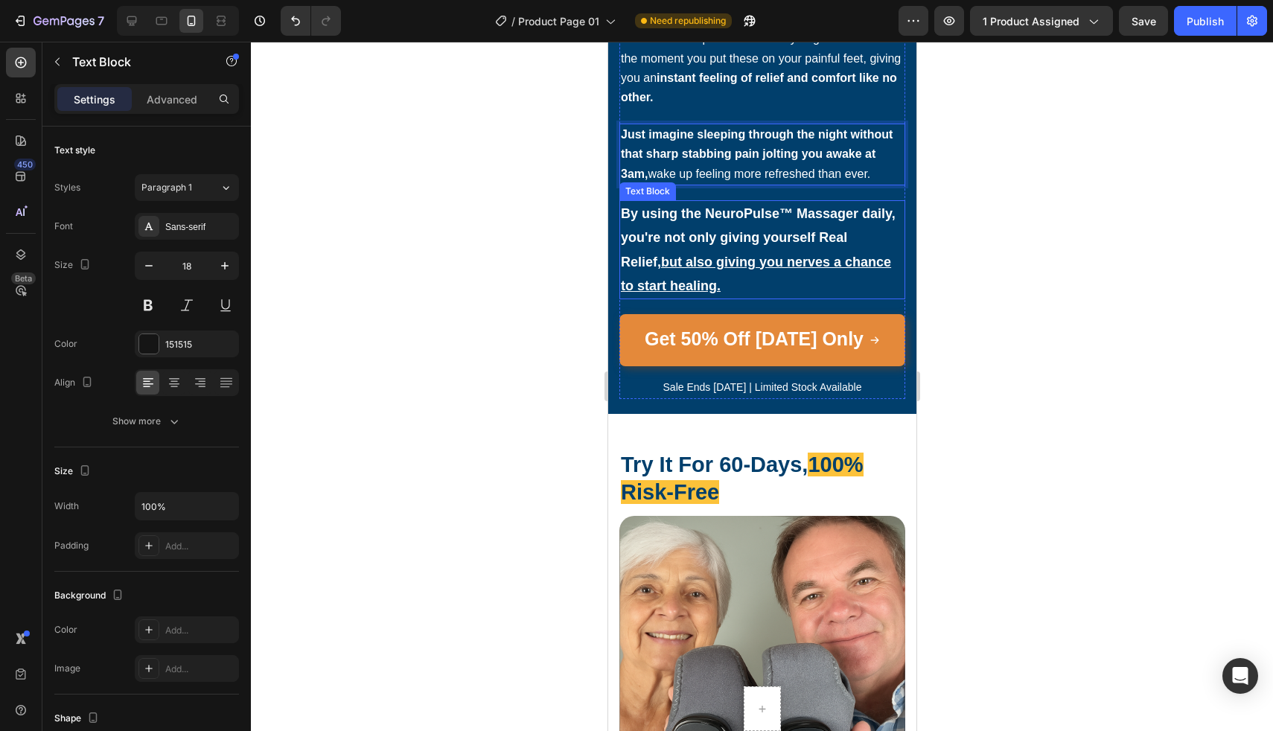
click at [656, 259] on strong "By using the NeuroPulse™ Massager daily, you're not only giving yourself Real R…" at bounding box center [757, 249] width 275 height 87
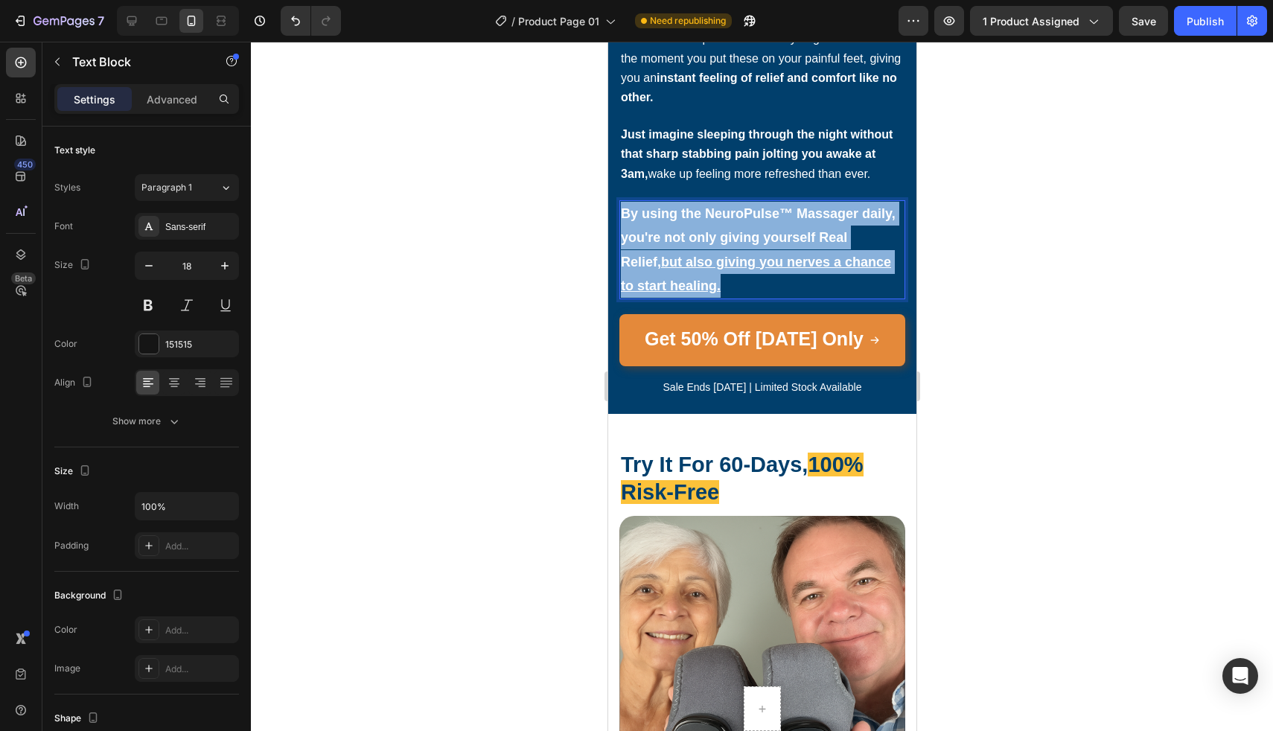
click at [656, 259] on strong "By using the NeuroPulse™ Massager daily, you're not only giving yourself Real R…" at bounding box center [757, 249] width 275 height 87
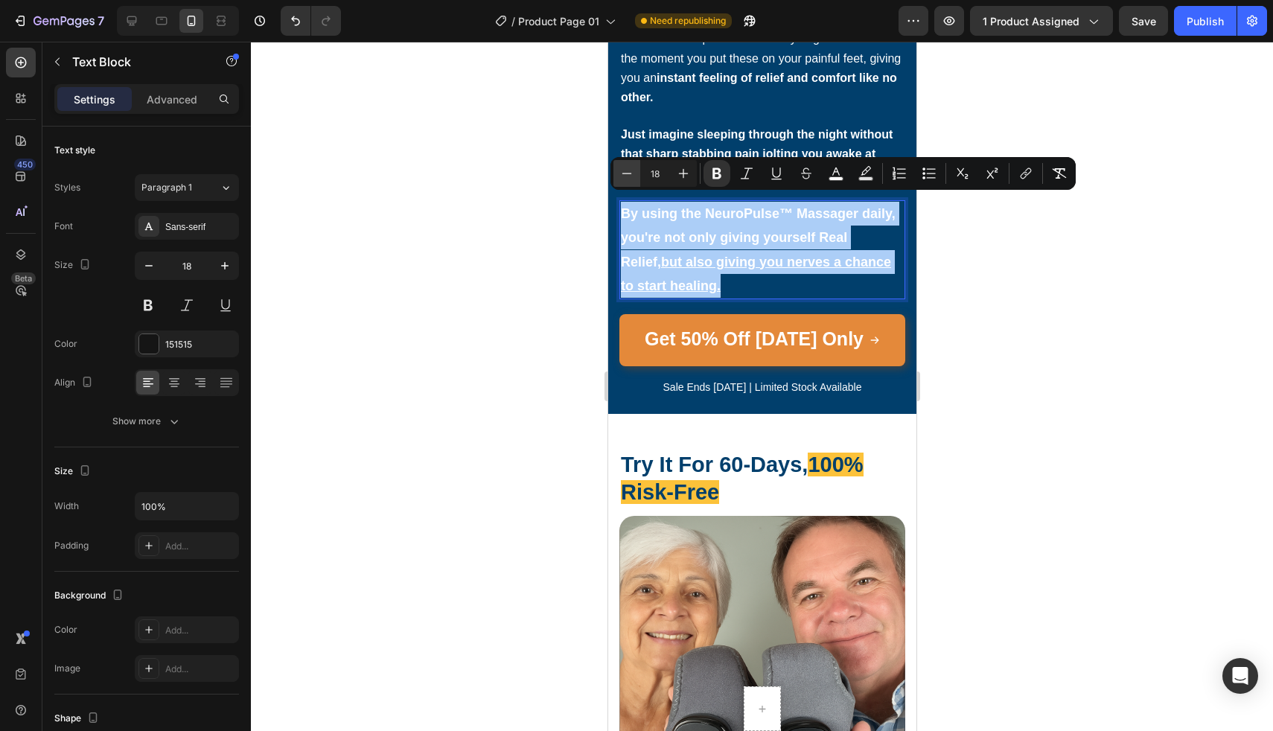
click at [625, 179] on icon "Editor contextual toolbar" at bounding box center [626, 173] width 15 height 15
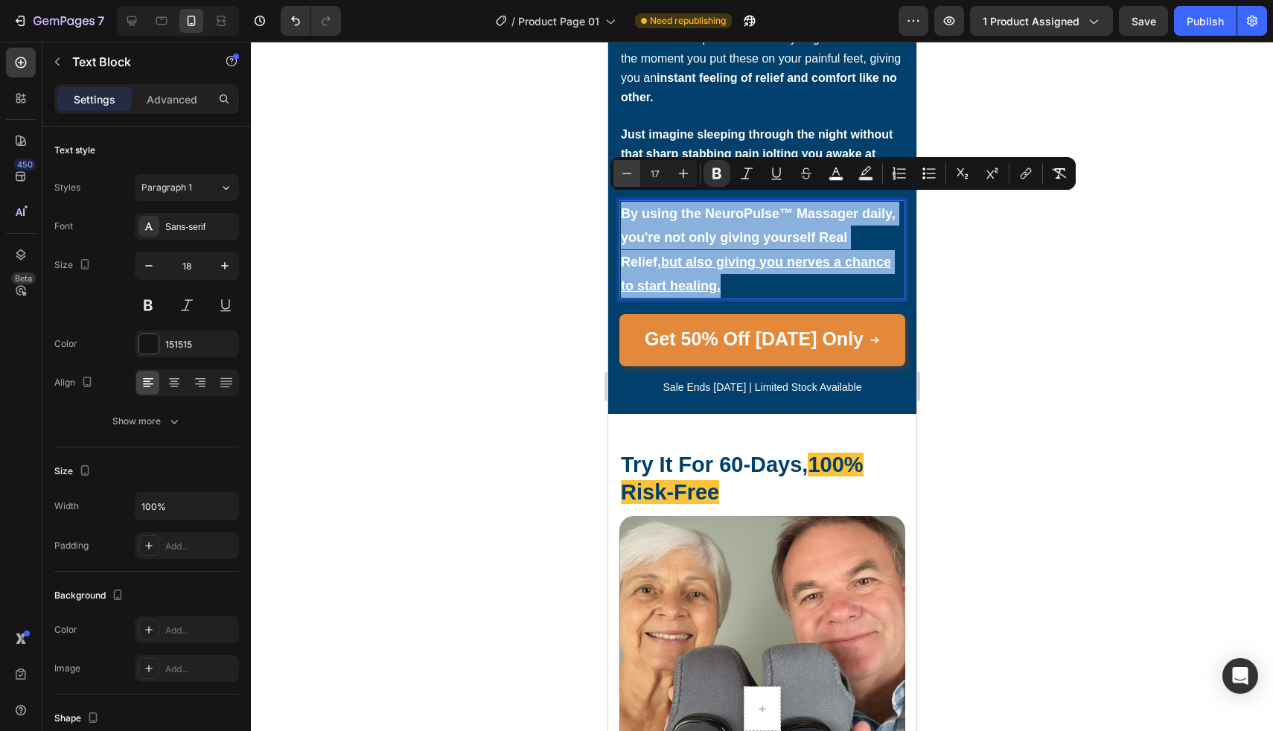
type input "16"
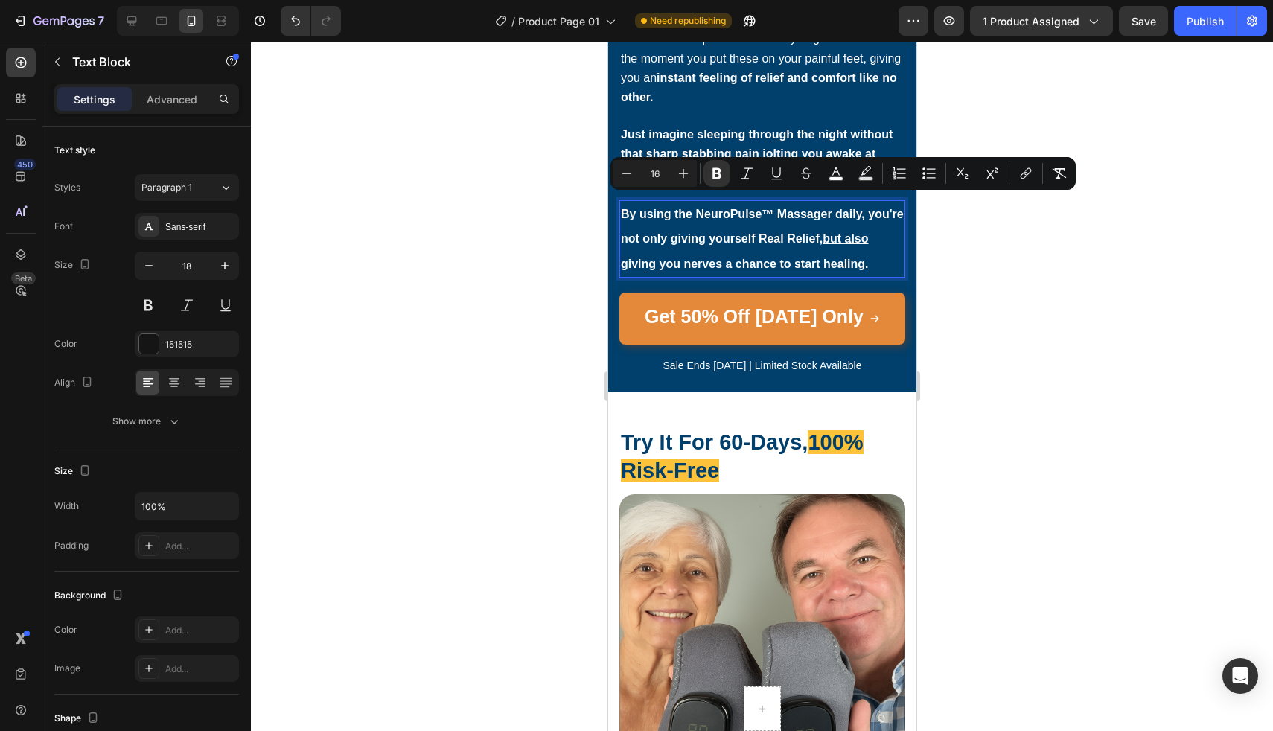
click at [576, 202] on div at bounding box center [762, 386] width 1022 height 689
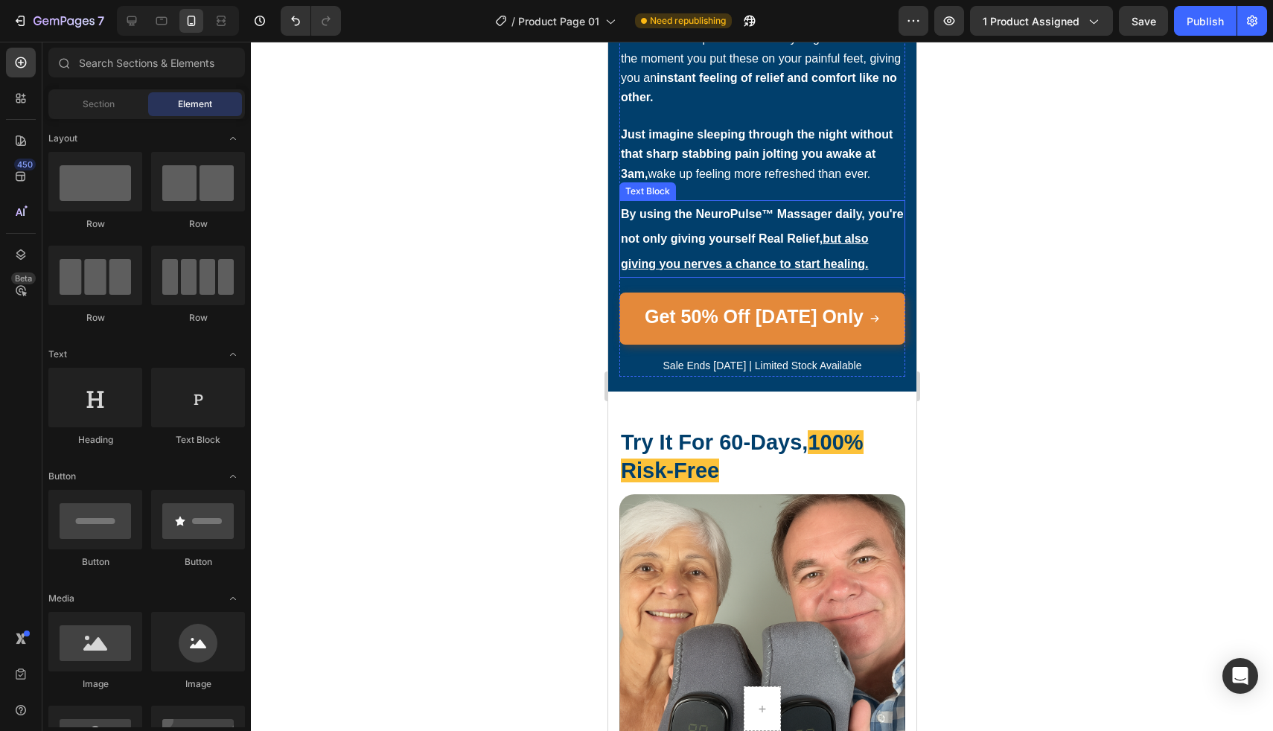
click at [666, 238] on p "By using the NeuroPulse™ Massager daily, you're not only giving yourself Real R…" at bounding box center [761, 239] width 283 height 74
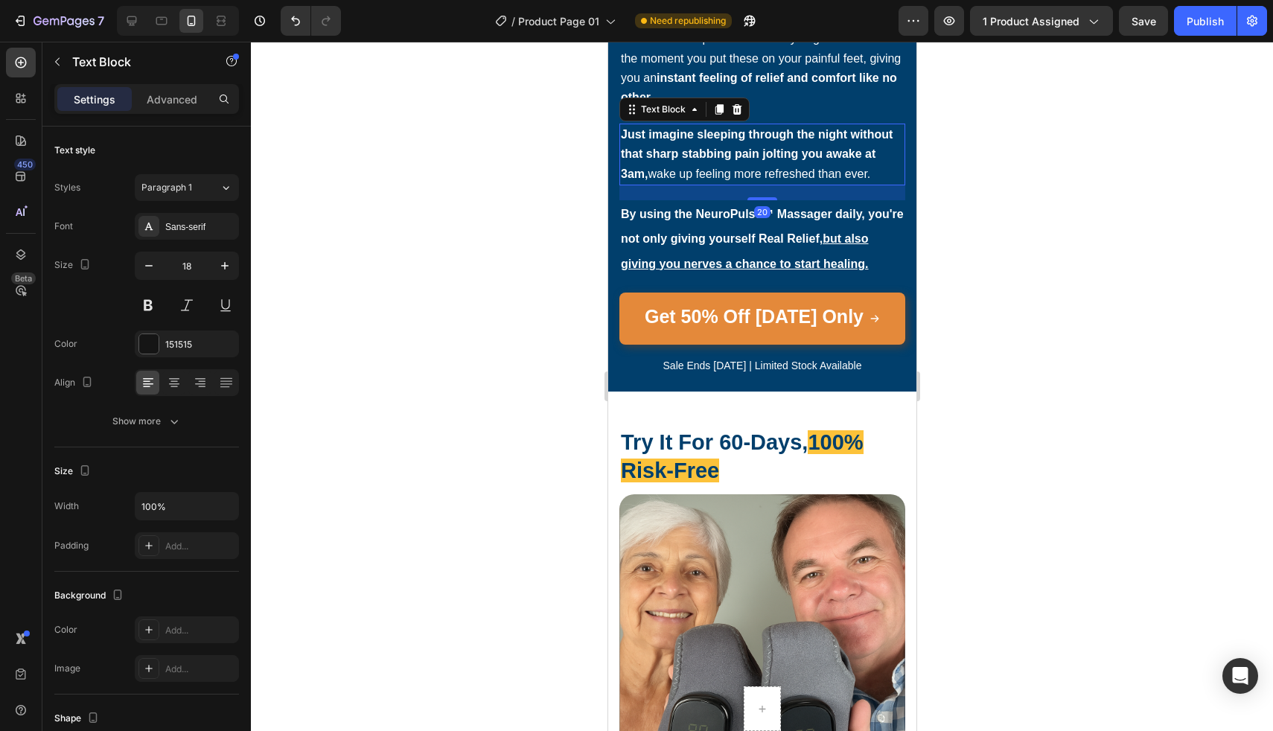
click at [750, 128] on strong "Just imagine sleeping through the night without that sharp stabbing pain joltin…" at bounding box center [756, 153] width 272 height 51
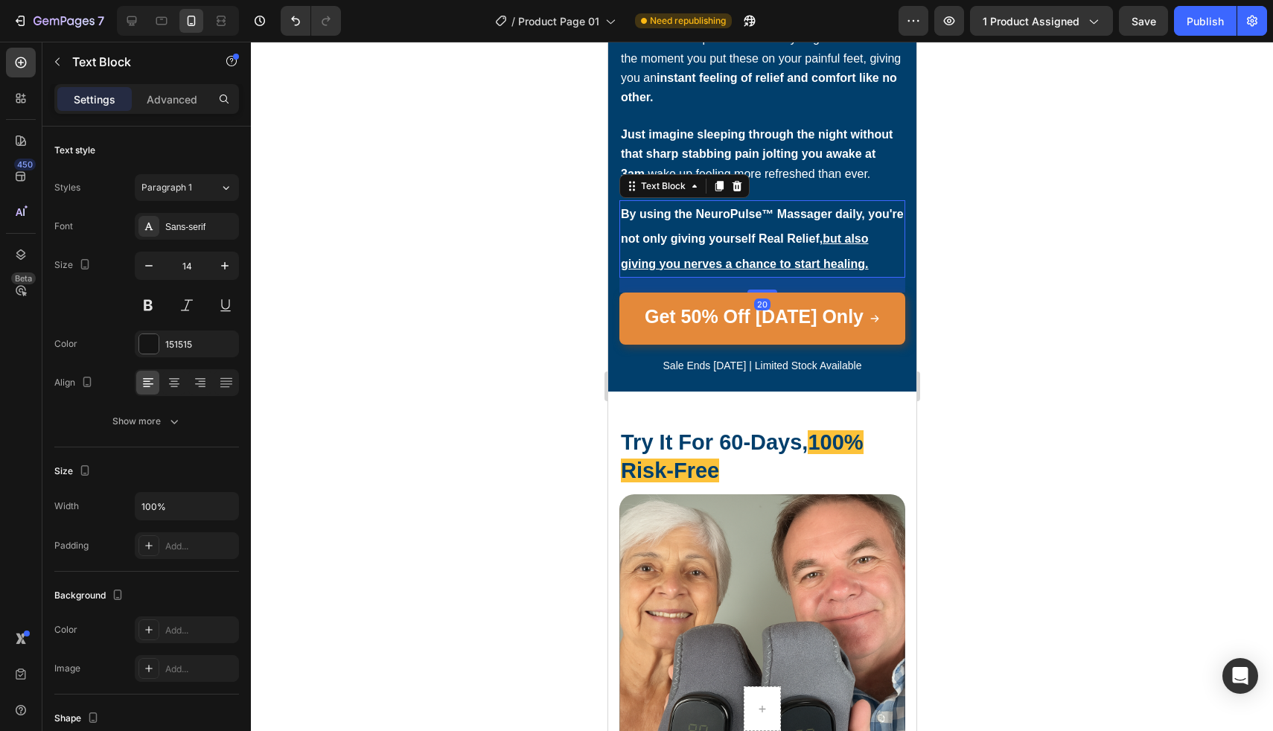
click at [733, 258] on u "but also giving you nerves a chance to start healing." at bounding box center [744, 250] width 248 height 37
click at [152, 267] on icon "button" at bounding box center [148, 265] width 15 height 15
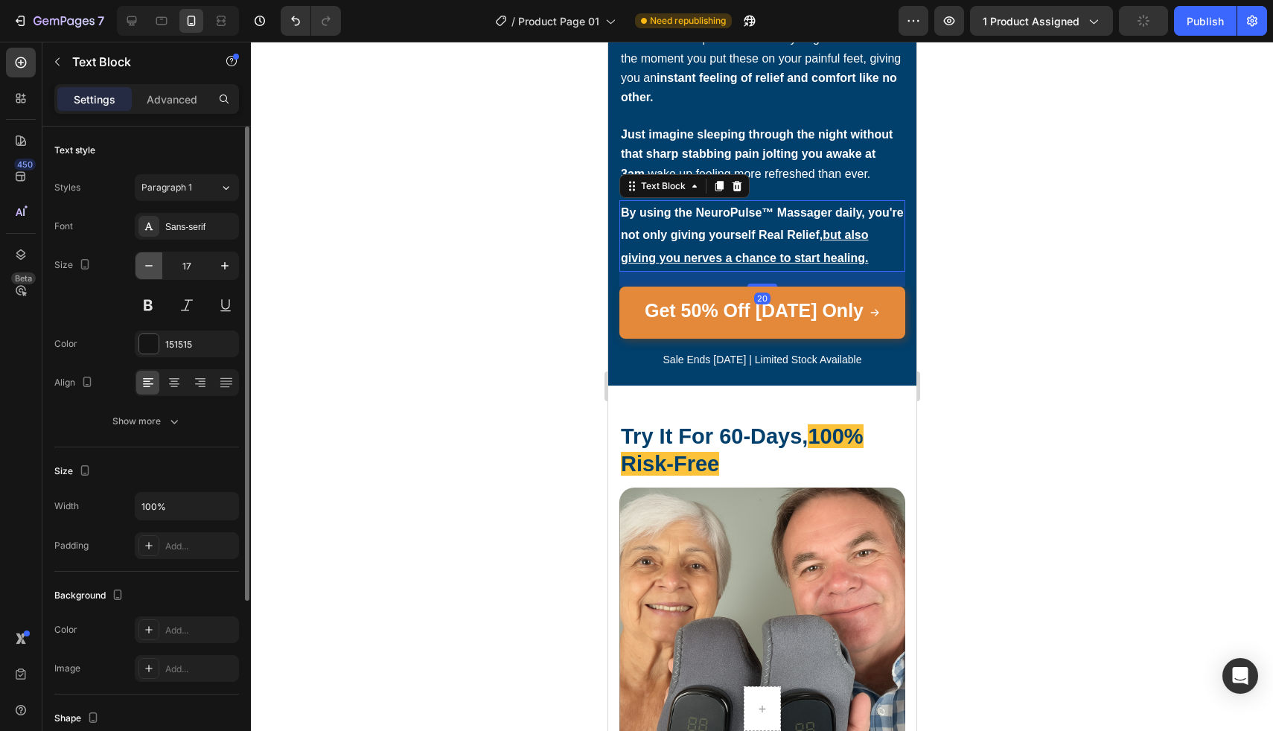
click at [152, 267] on icon "button" at bounding box center [148, 265] width 15 height 15
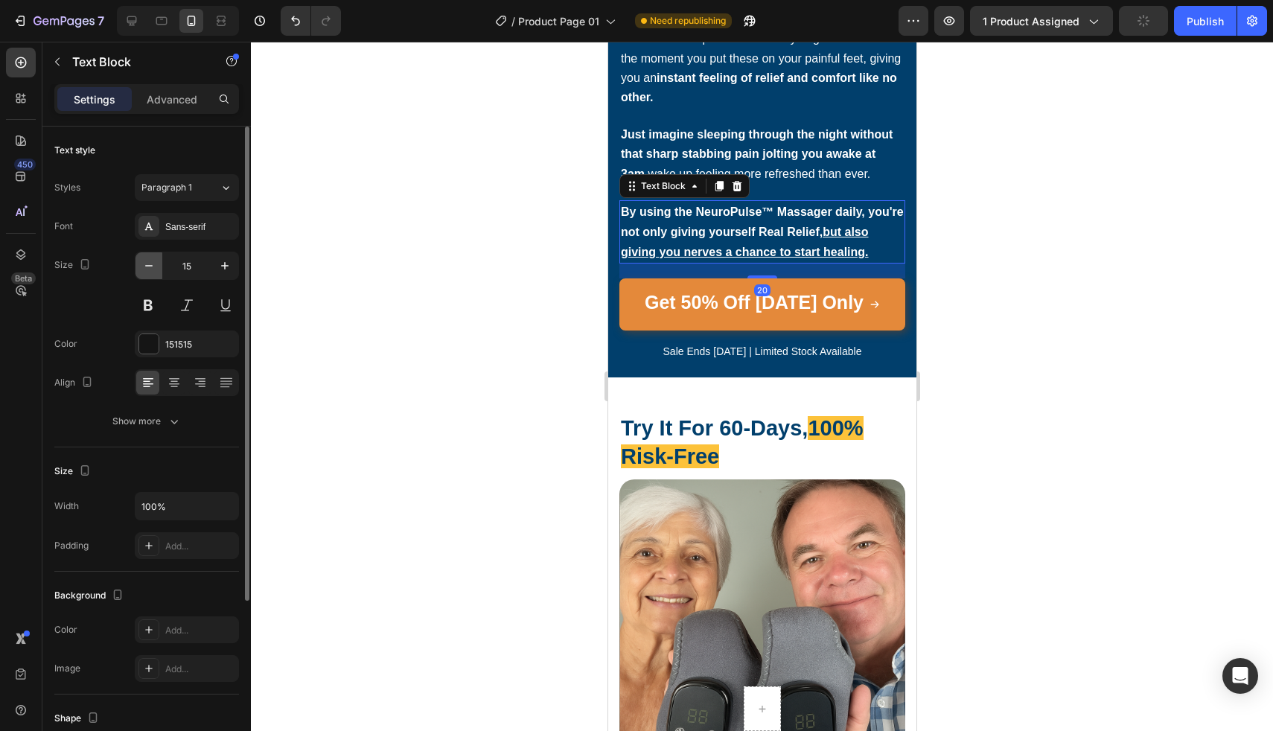
click at [152, 267] on icon "button" at bounding box center [148, 265] width 15 height 15
type input "14"
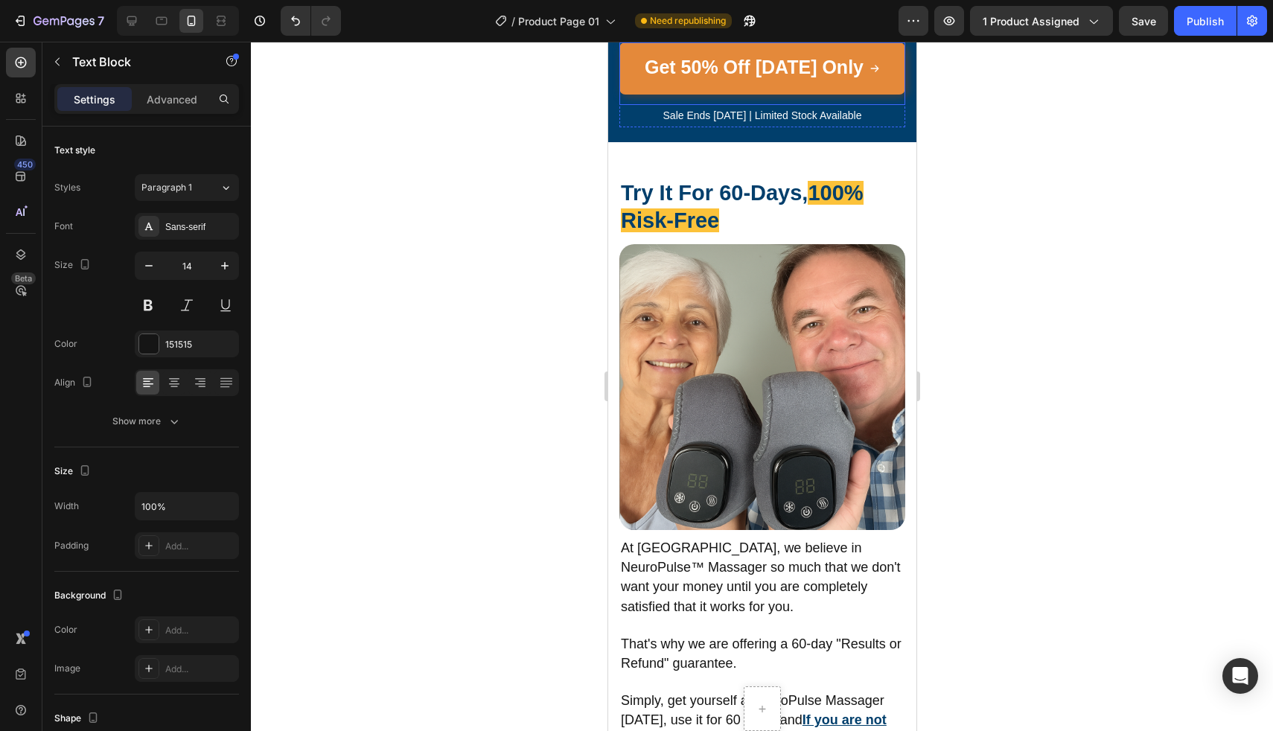
scroll to position [5760, 0]
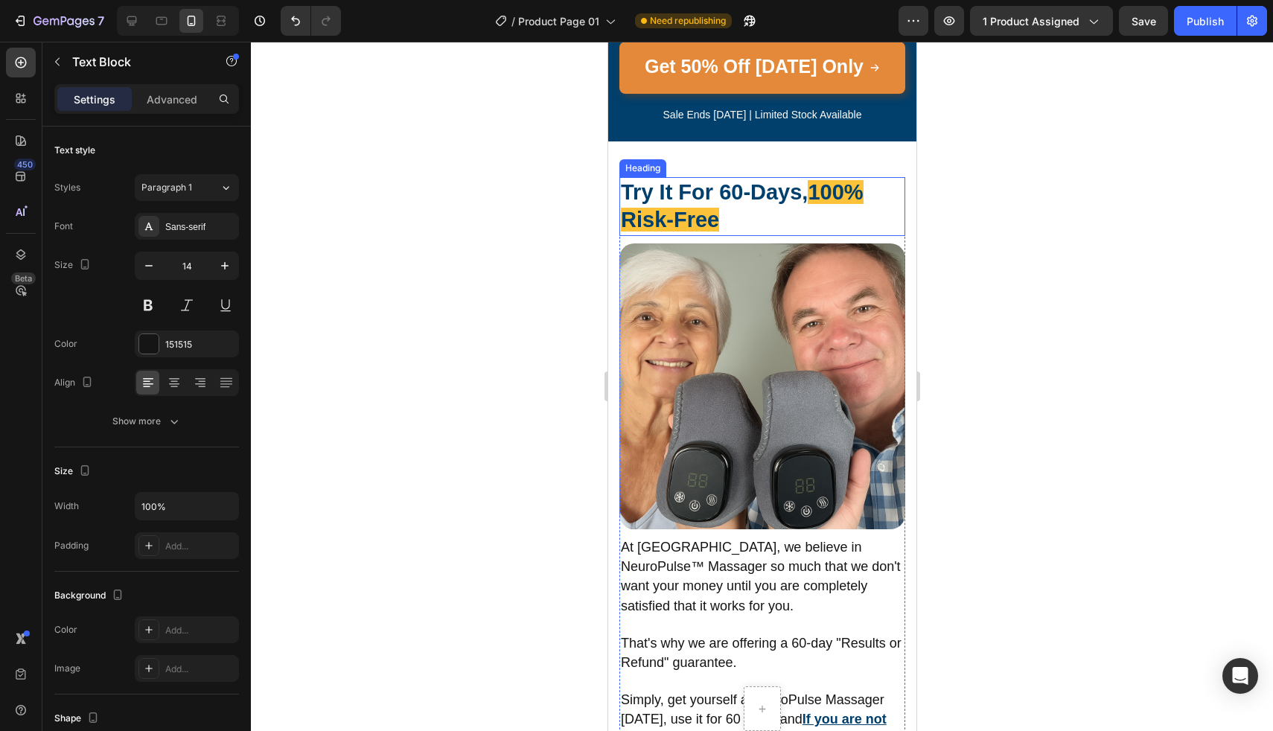
click at [736, 193] on span "Try It For 60-Days," at bounding box center [713, 192] width 187 height 24
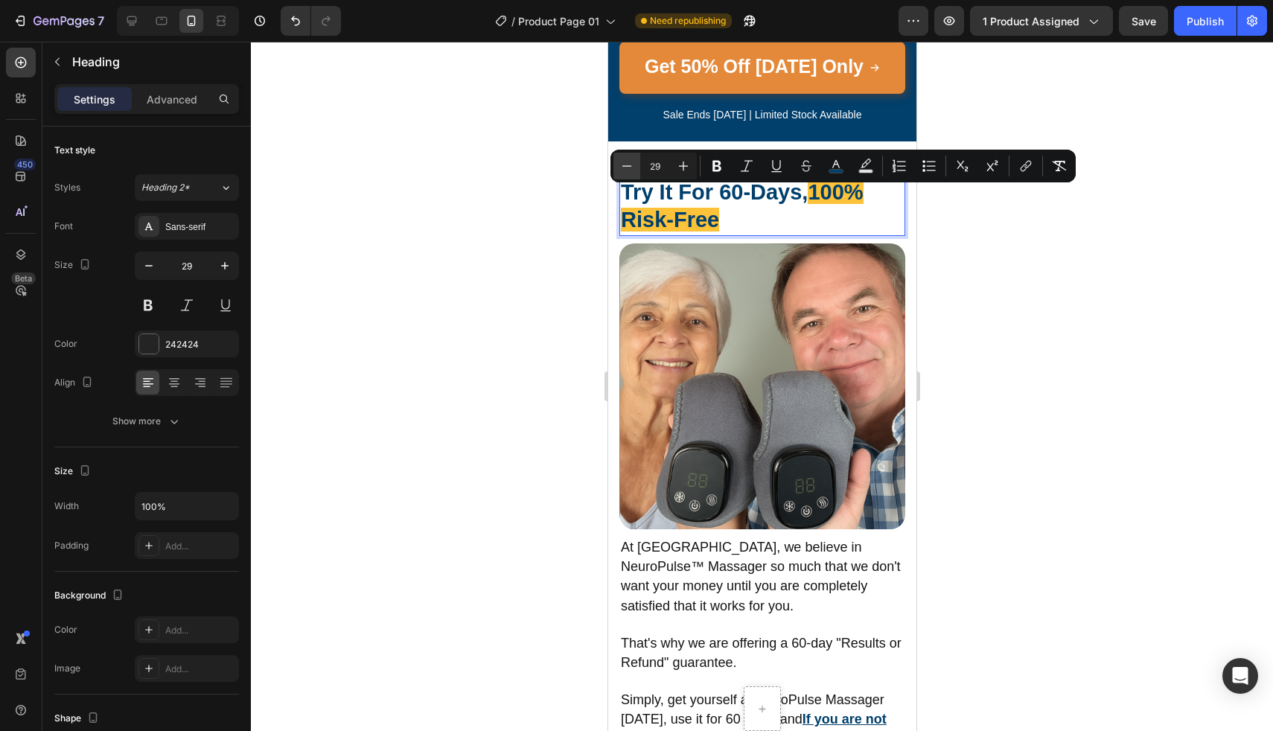
click at [625, 179] on button "Minus" at bounding box center [626, 166] width 27 height 27
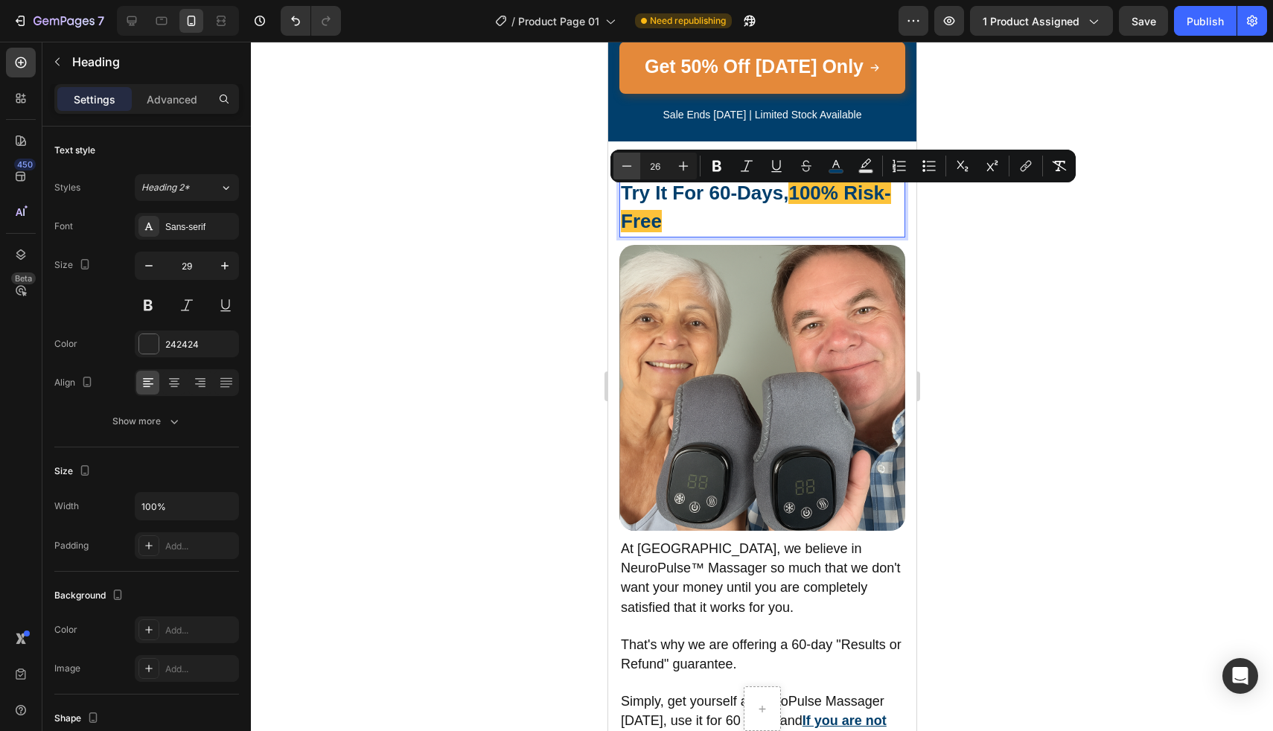
click at [625, 179] on button "Minus" at bounding box center [626, 166] width 27 height 27
type input "25"
click at [758, 409] on img at bounding box center [762, 388] width 286 height 286
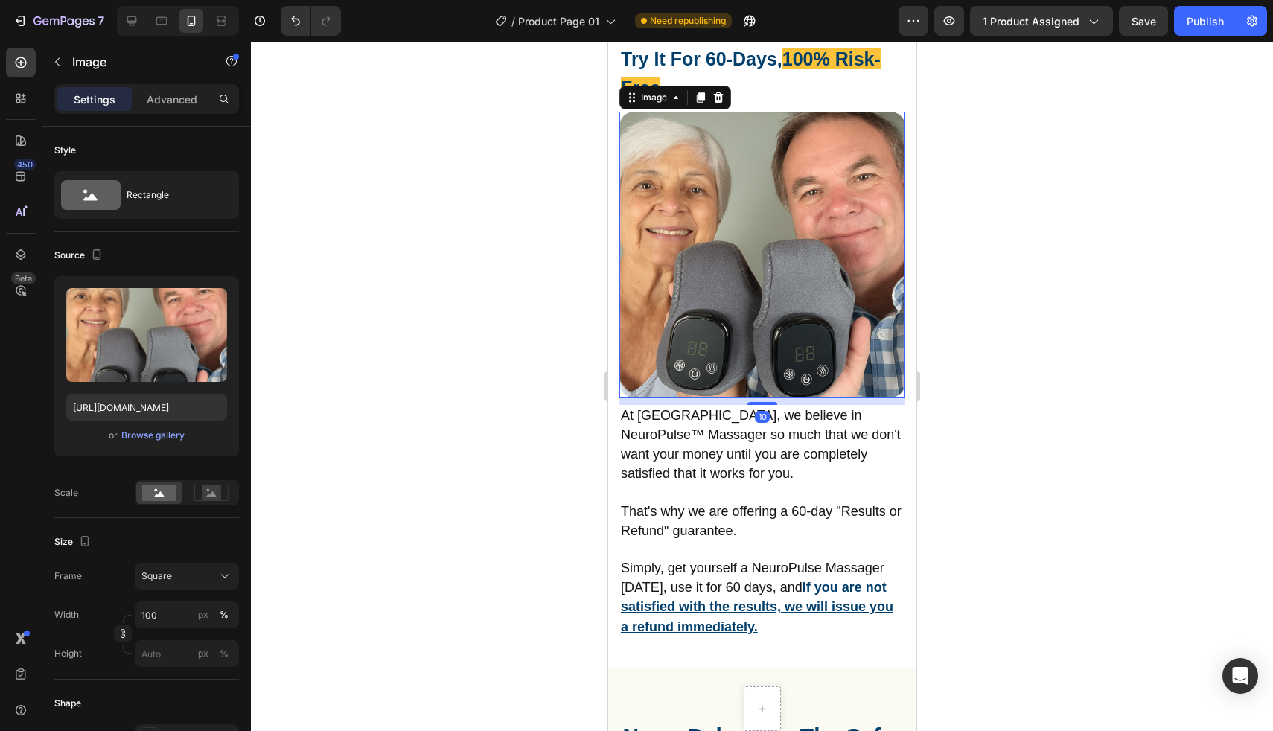
scroll to position [5971, 0]
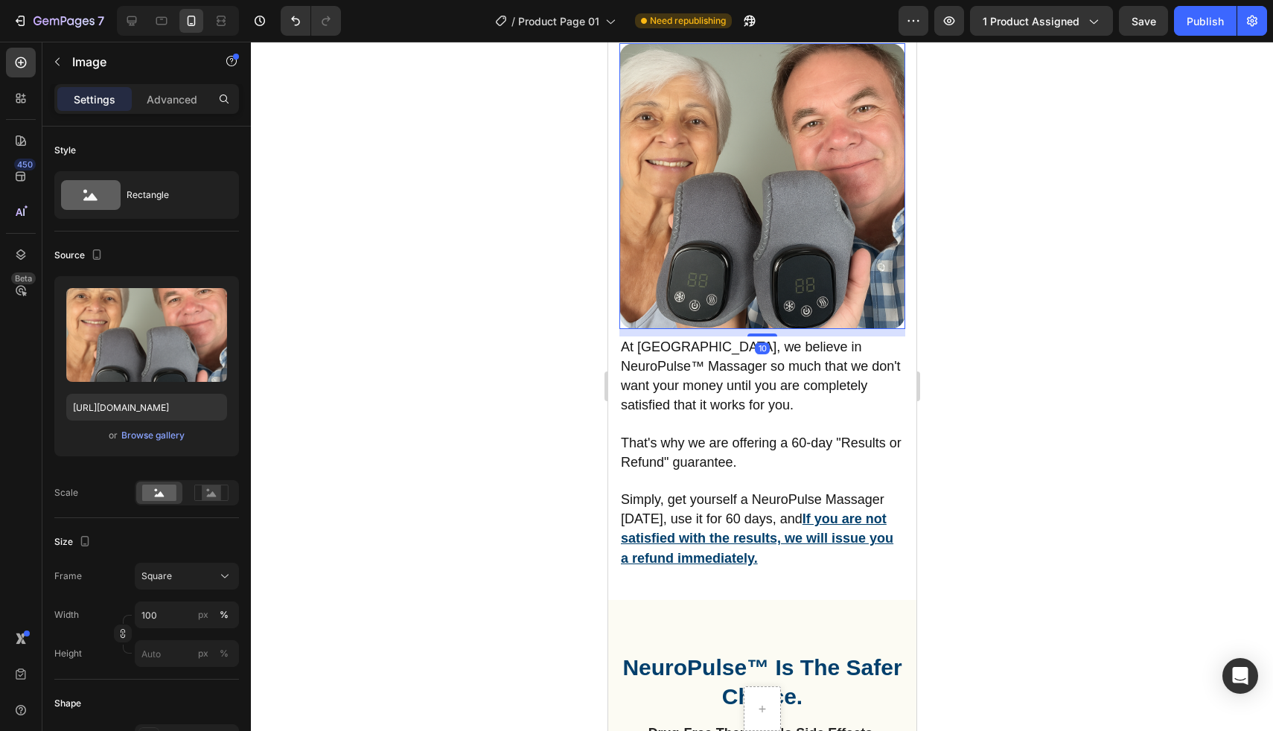
click at [758, 409] on div "⁠⁠⁠⁠⁠⁠⁠ Try It For 60-Days, 100% Risk-Free Heading Image 10 At TLHS, we believe…" at bounding box center [762, 272] width 286 height 595
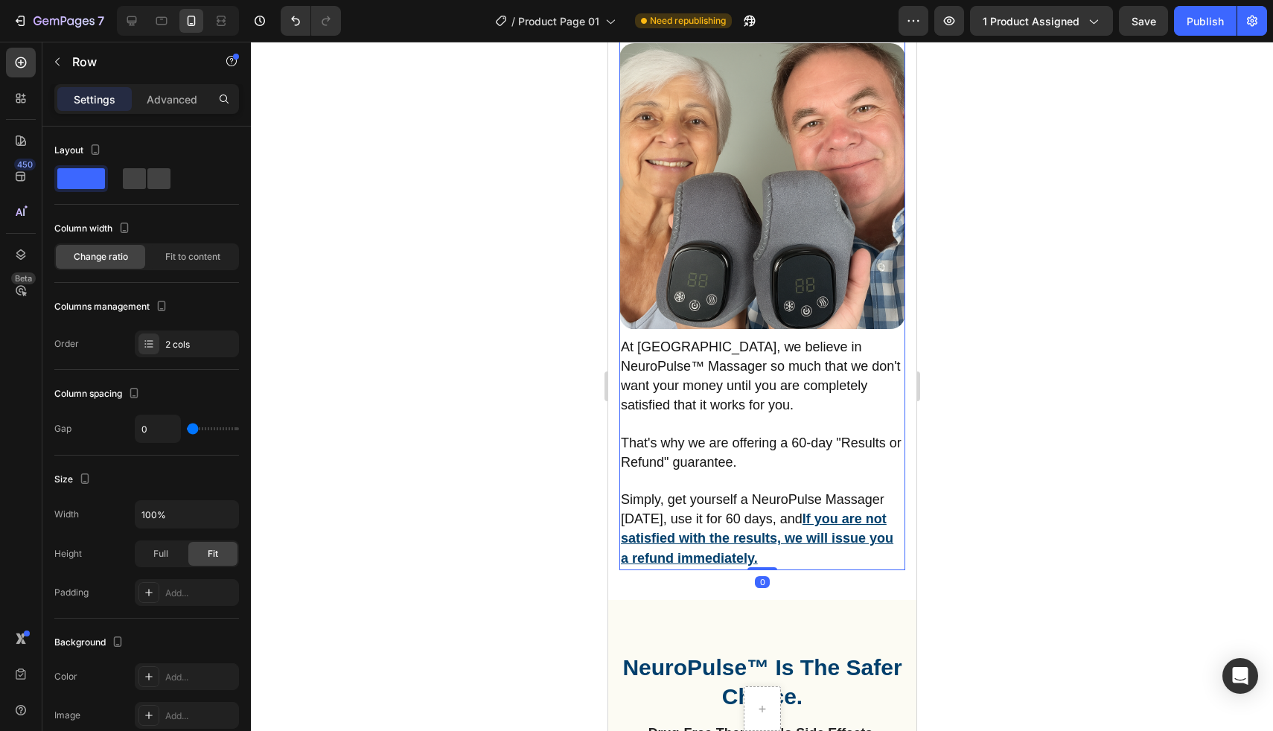
click at [758, 409] on div "⁠⁠⁠⁠⁠⁠⁠ Try It For 60-Days, 100% Risk-Free Heading Image At TLHS, we believe in…" at bounding box center [762, 272] width 286 height 595
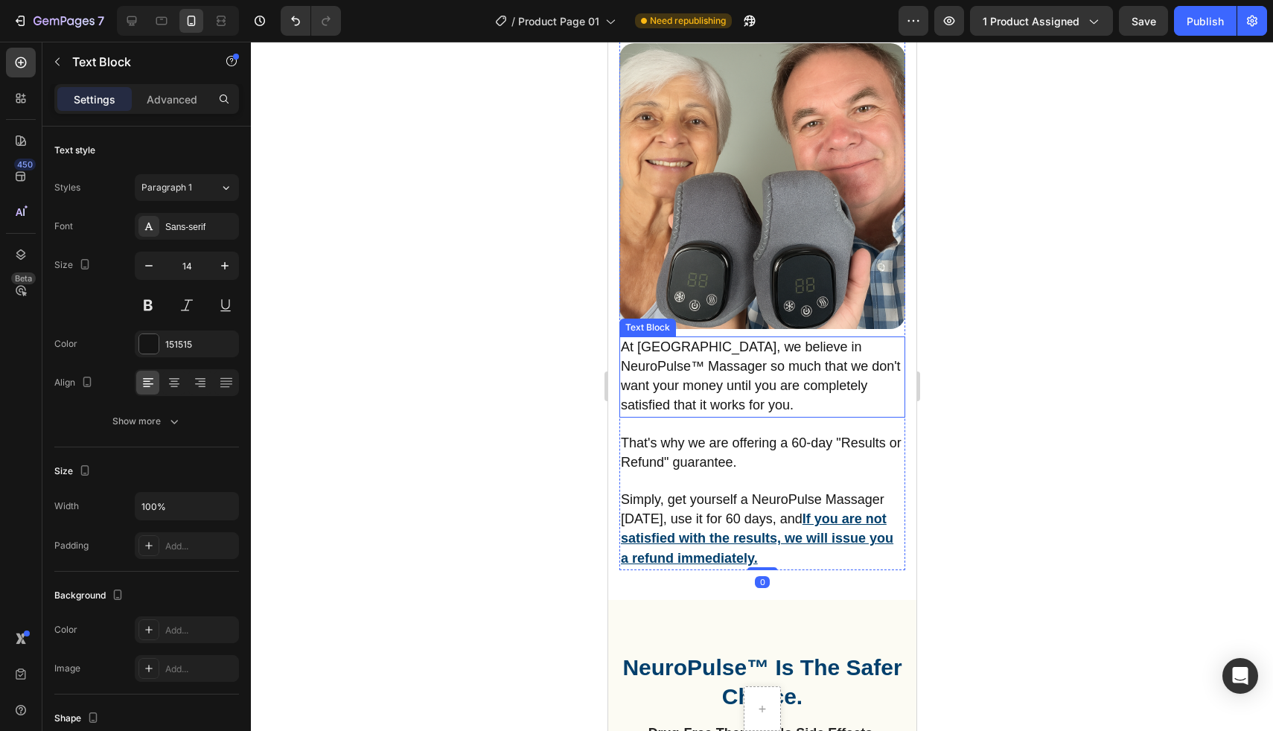
click at [758, 389] on p "At TLHS, we believe in NeuroPulse™ Massager so much that we don't want your mon…" at bounding box center [761, 377] width 283 height 78
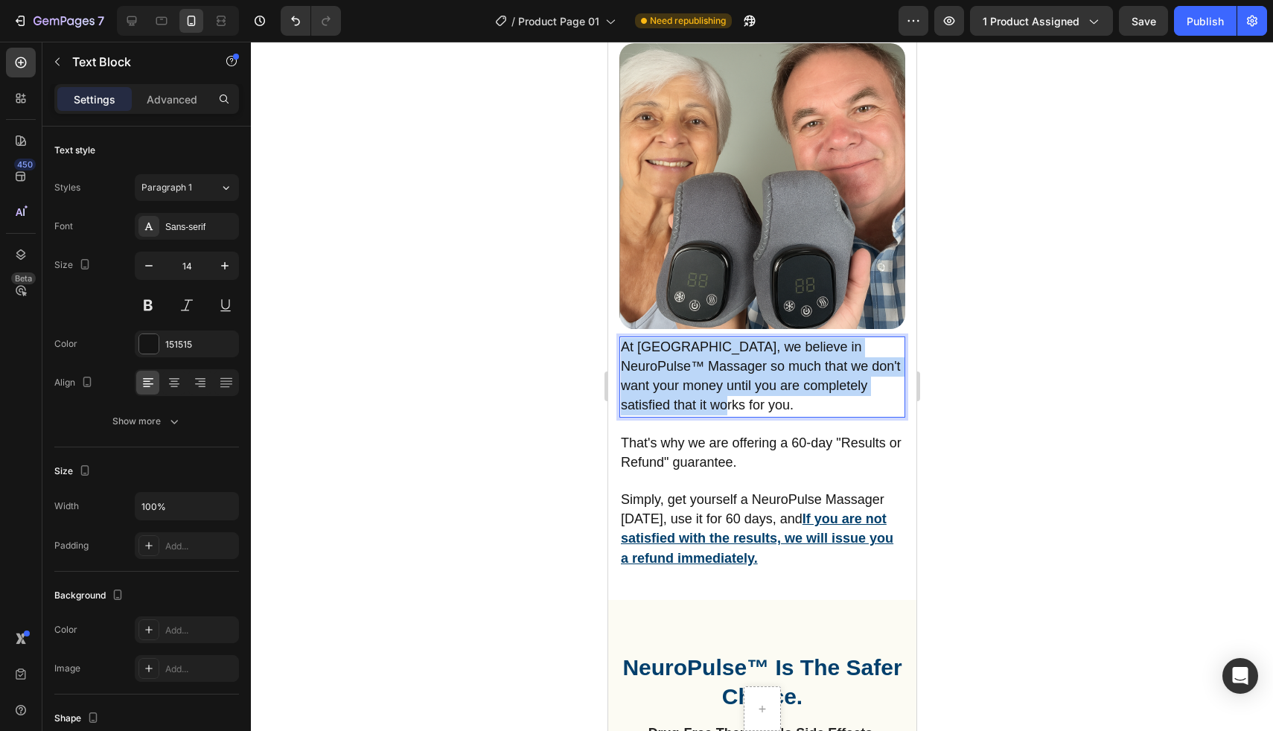
click at [758, 389] on p "At TLHS, we believe in NeuroPulse™ Massager so much that we don't want your mon…" at bounding box center [761, 377] width 283 height 78
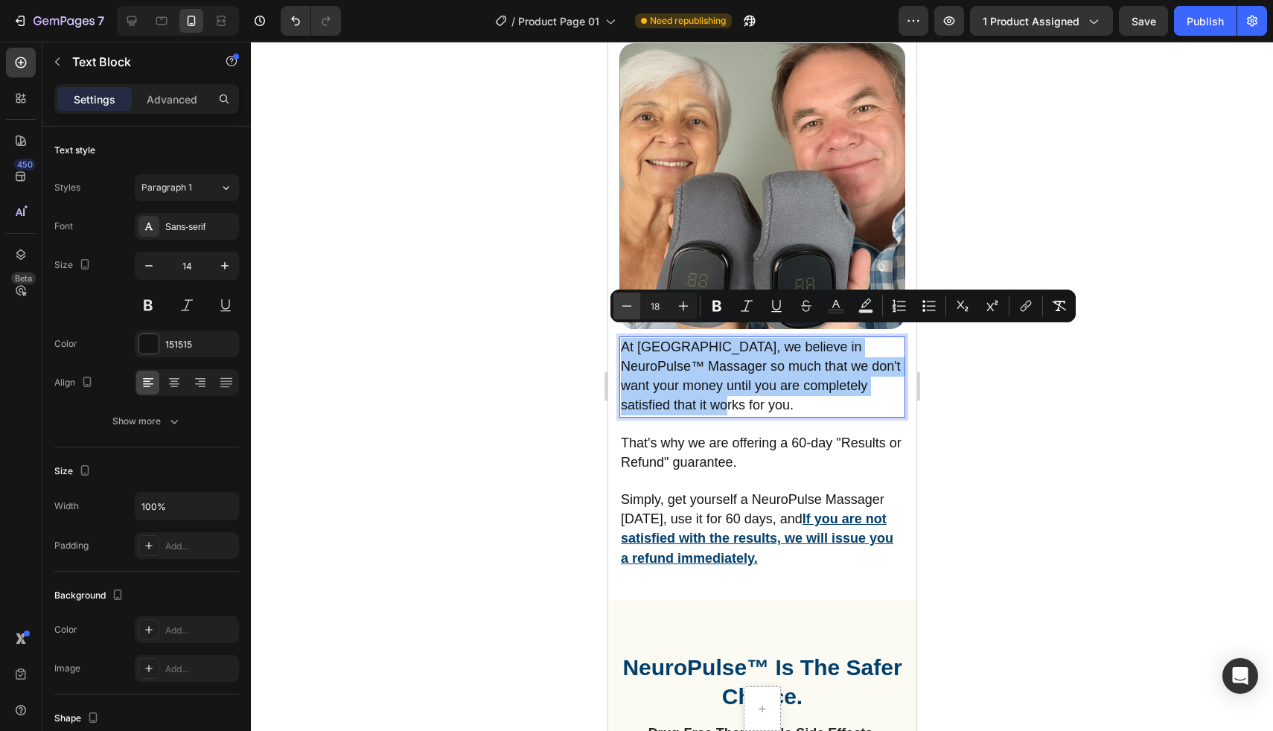
click at [636, 304] on button "Minus" at bounding box center [626, 306] width 27 height 27
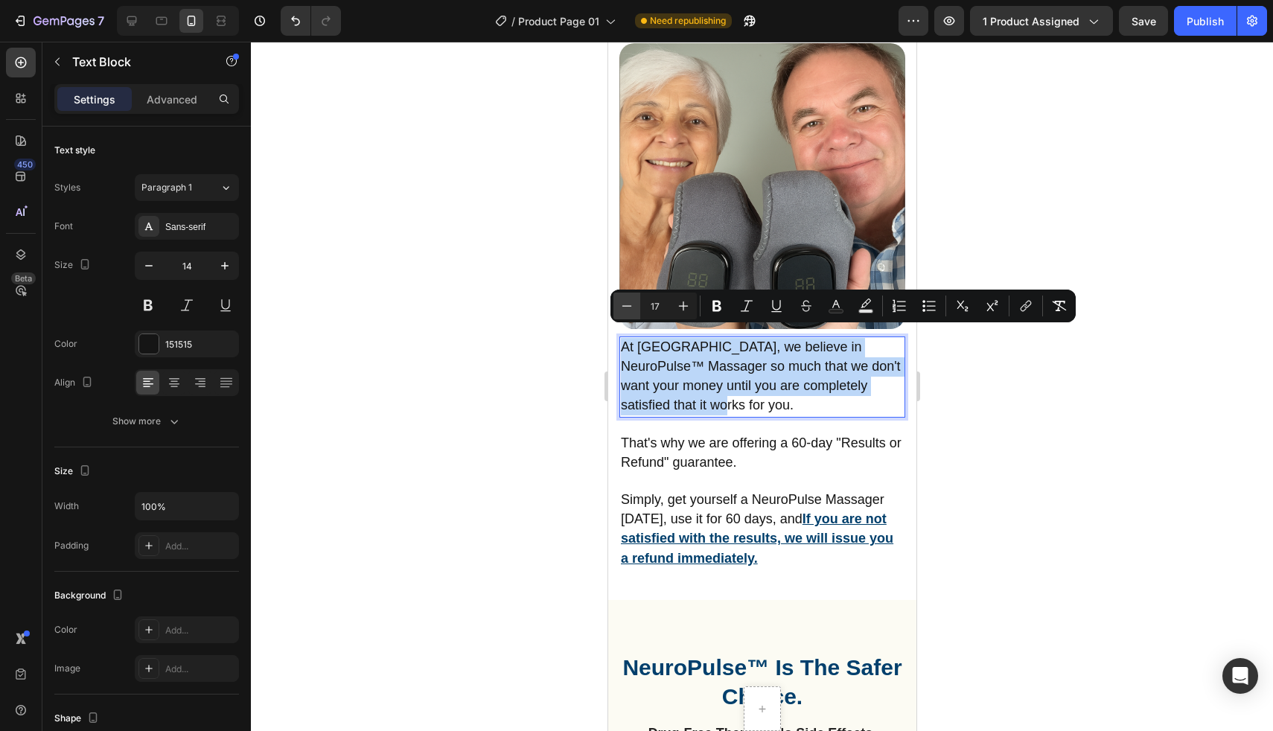
type input "16"
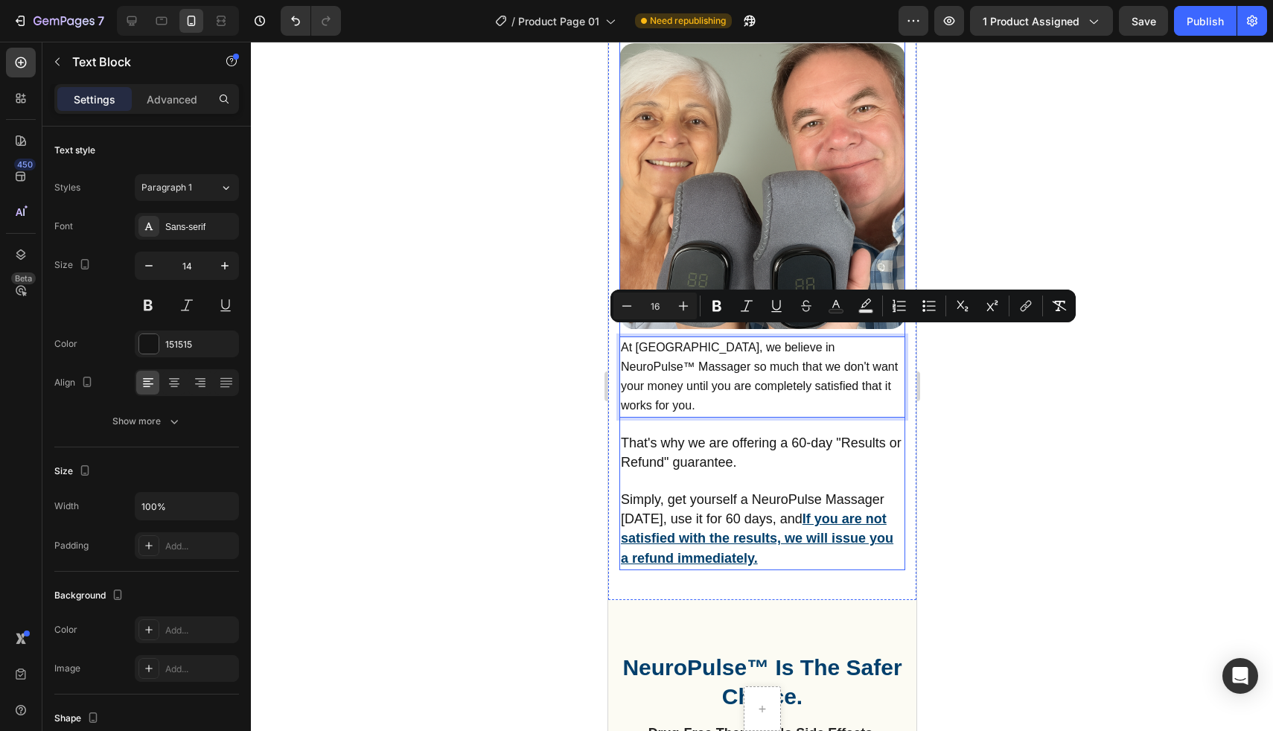
click at [655, 456] on div "⁠⁠⁠⁠⁠⁠⁠ Try It For 60-Days, 100% Risk-Free Heading Image At TLHS, we believe in…" at bounding box center [762, 272] width 286 height 595
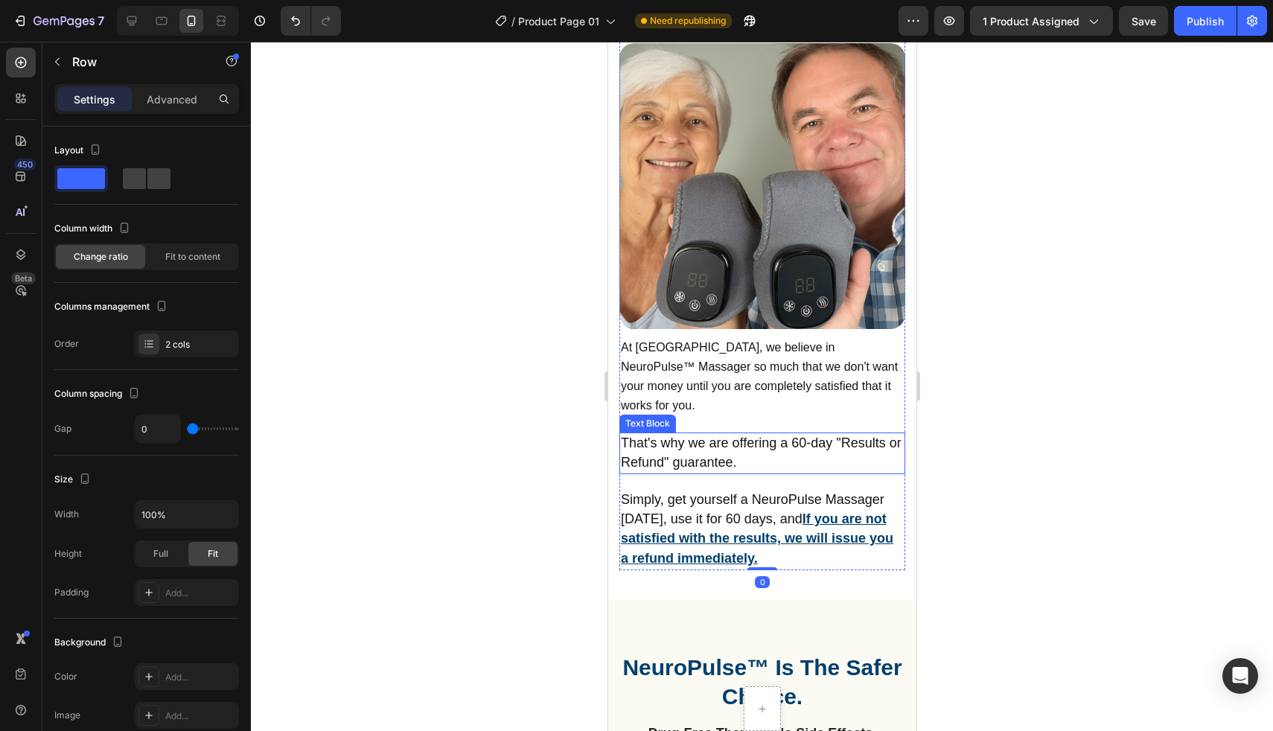
click at [667, 435] on span "That's why we are offering a 60-day "Results or Refund" guarantee." at bounding box center [760, 452] width 281 height 34
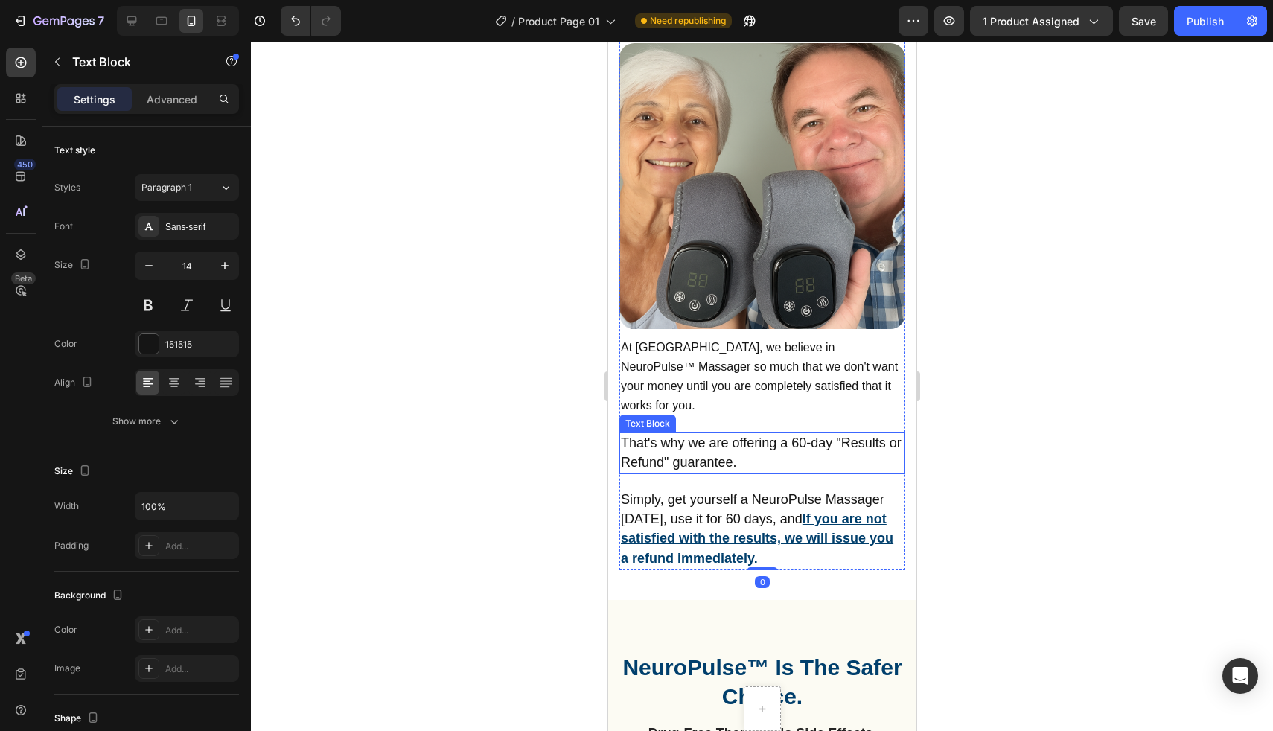
click at [667, 435] on span "That's why we are offering a 60-day "Results or Refund" guarantee." at bounding box center [760, 452] width 281 height 34
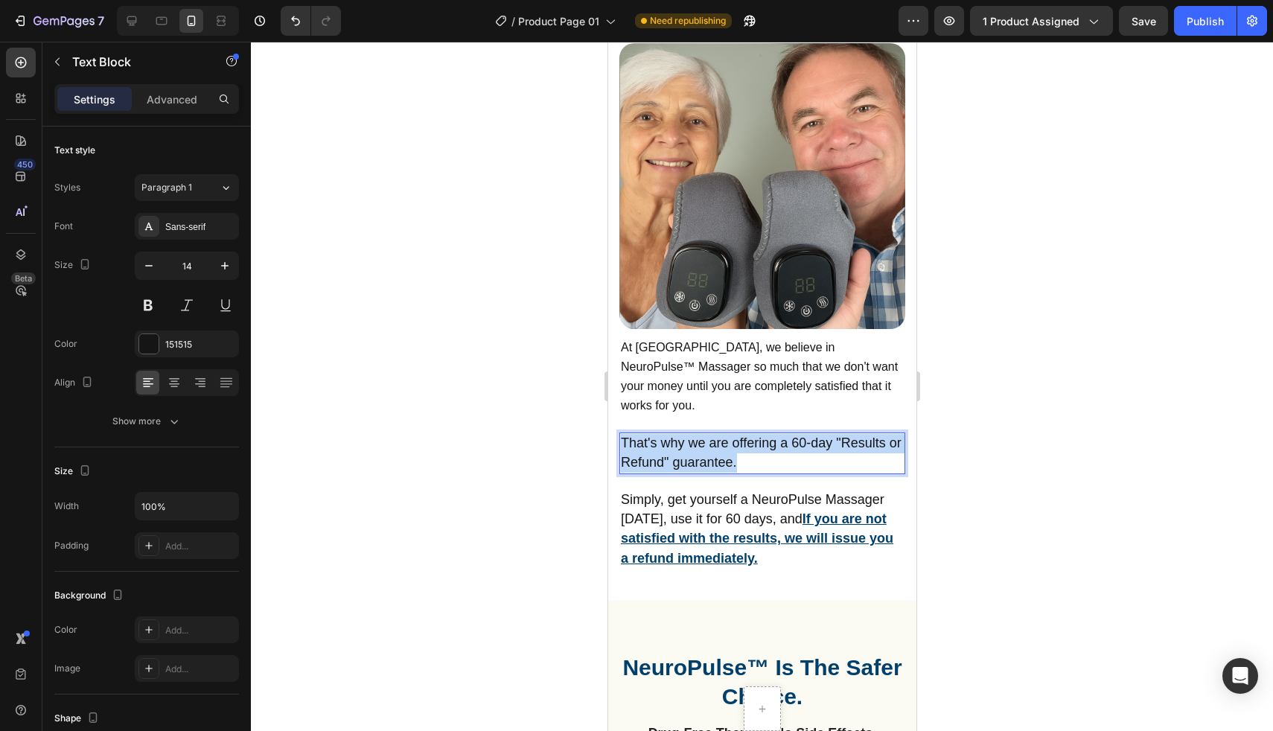
click at [667, 435] on span "That's why we are offering a 60-day "Results or Refund" guarantee." at bounding box center [760, 452] width 281 height 34
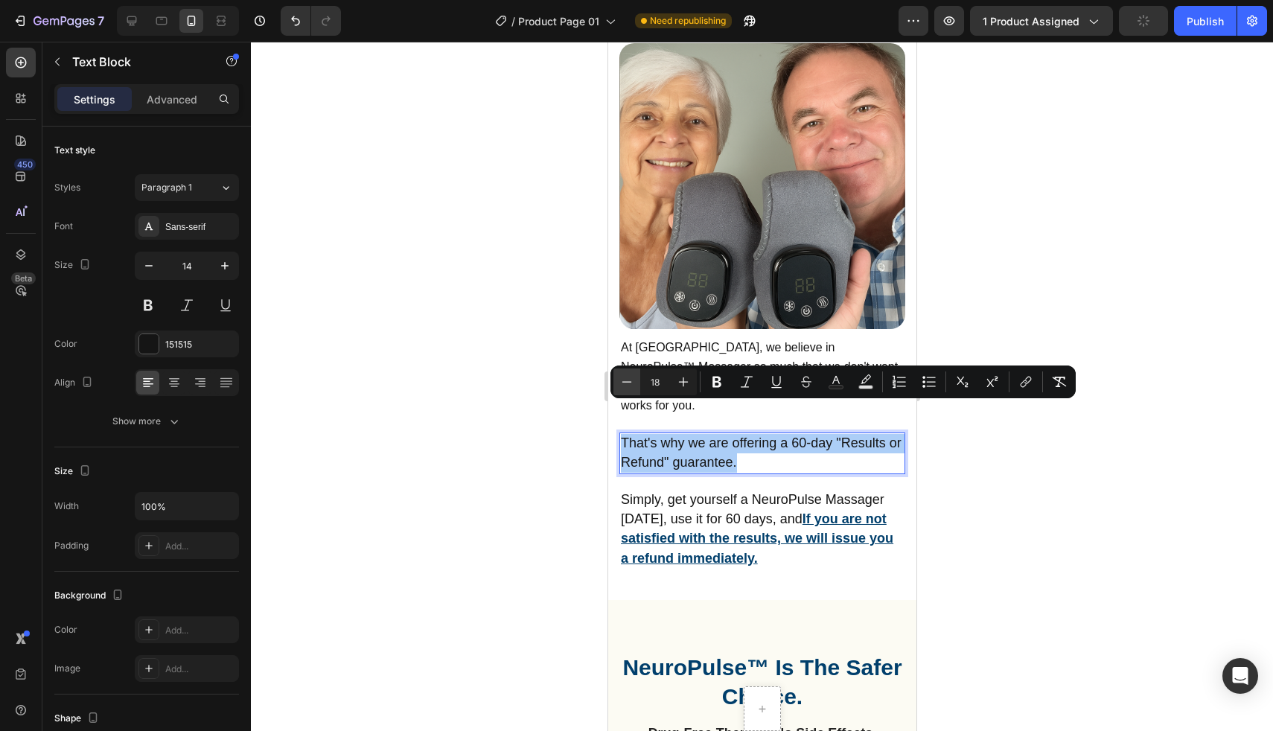
click at [634, 380] on button "Minus" at bounding box center [626, 381] width 27 height 27
type input "16"
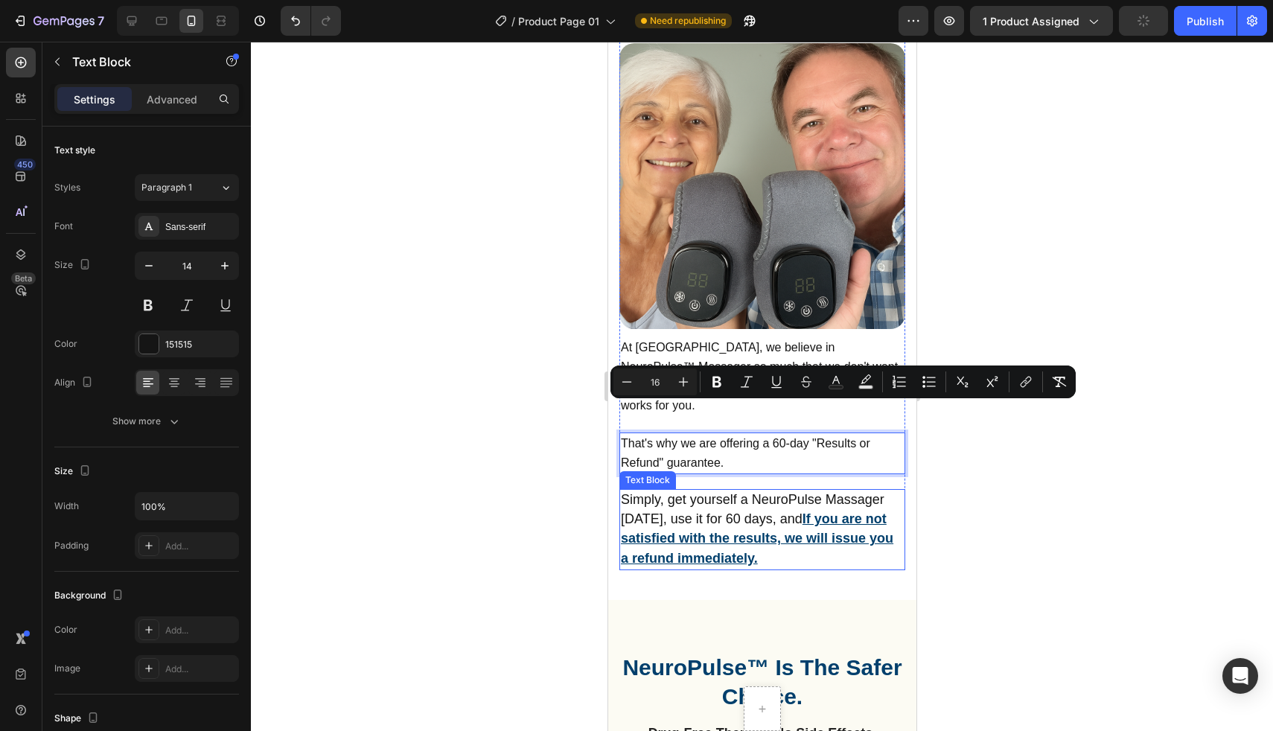
click at [651, 492] on span "Simply, get yourself a NeuroPulse Massager today, use it for 60 days, and" at bounding box center [752, 509] width 264 height 34
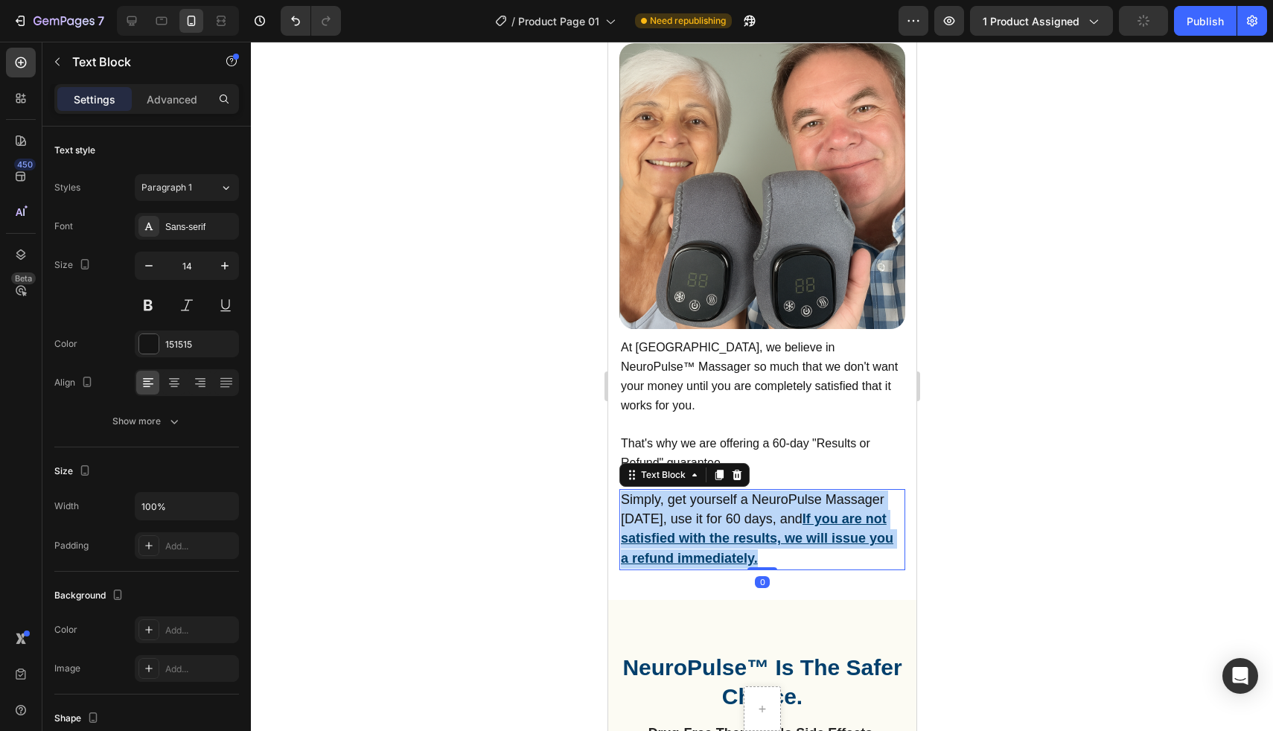
click at [651, 492] on span "Simply, get yourself a NeuroPulse Massager today, use it for 60 days, and" at bounding box center [752, 509] width 264 height 34
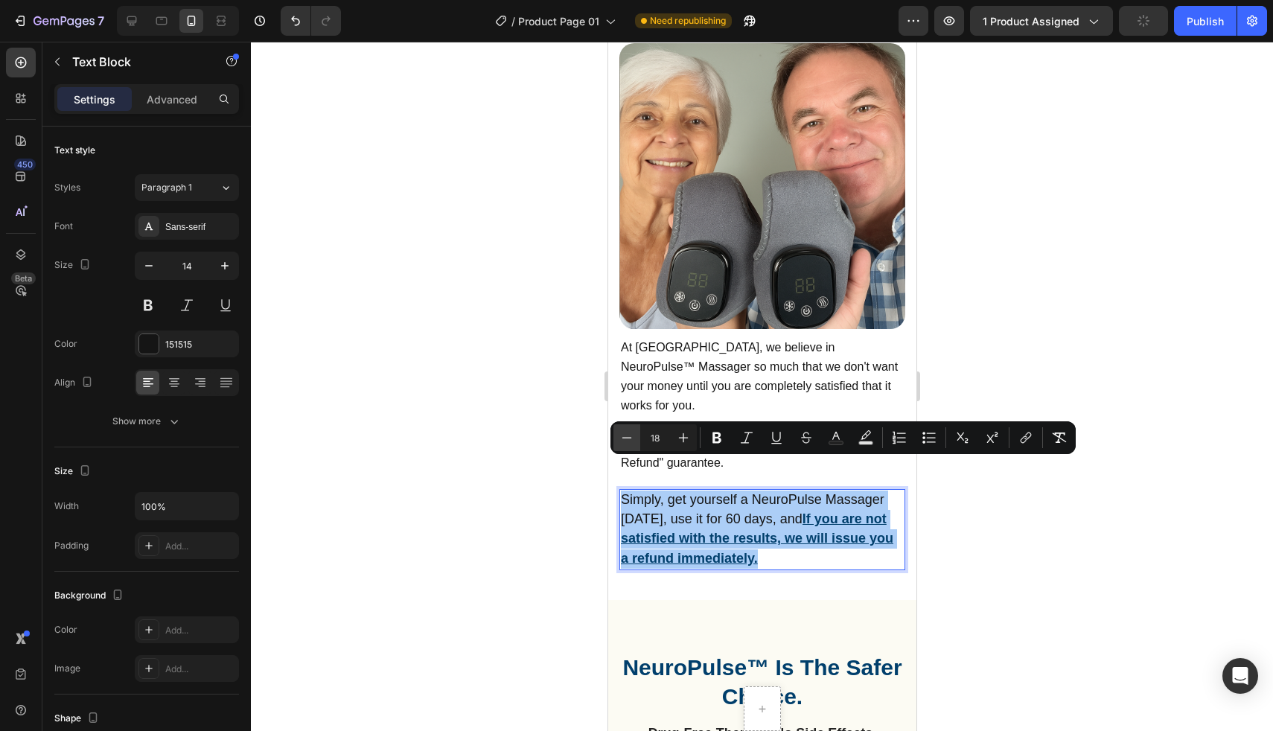
click at [624, 444] on icon "Editor contextual toolbar" at bounding box center [626, 437] width 15 height 15
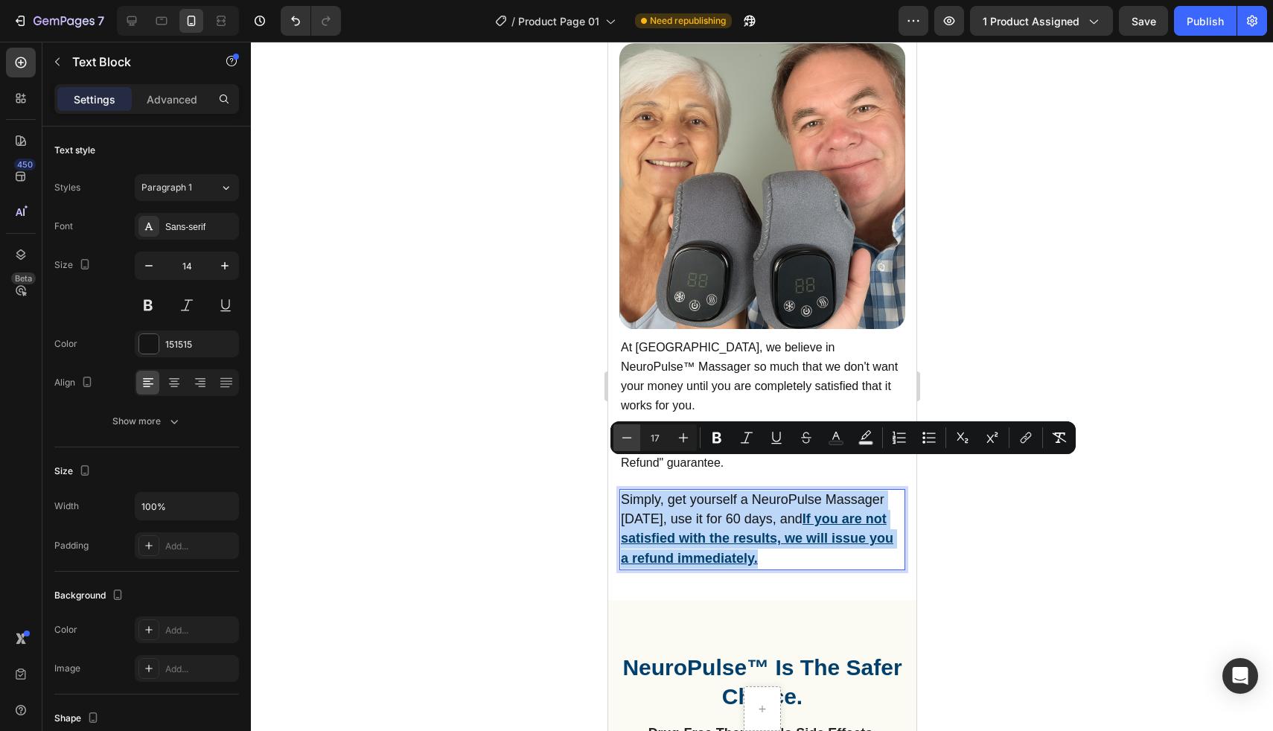
type input "16"
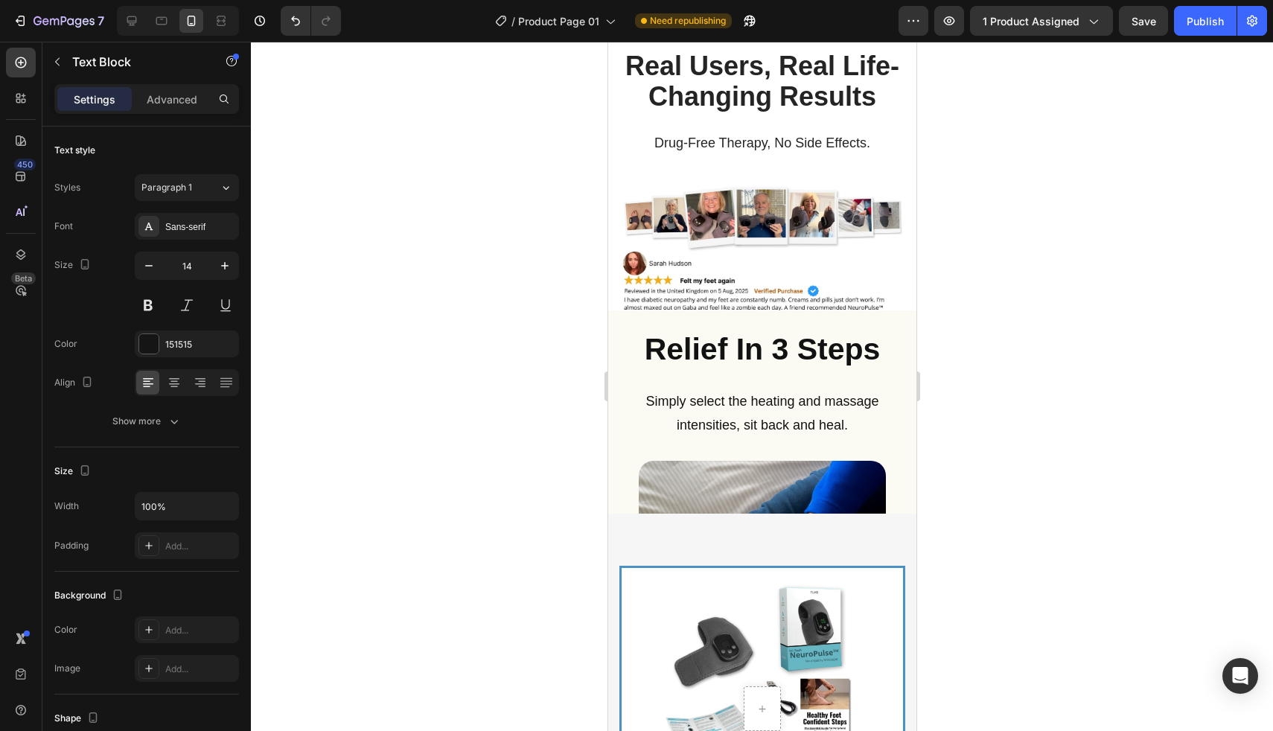
scroll to position [7621, 0]
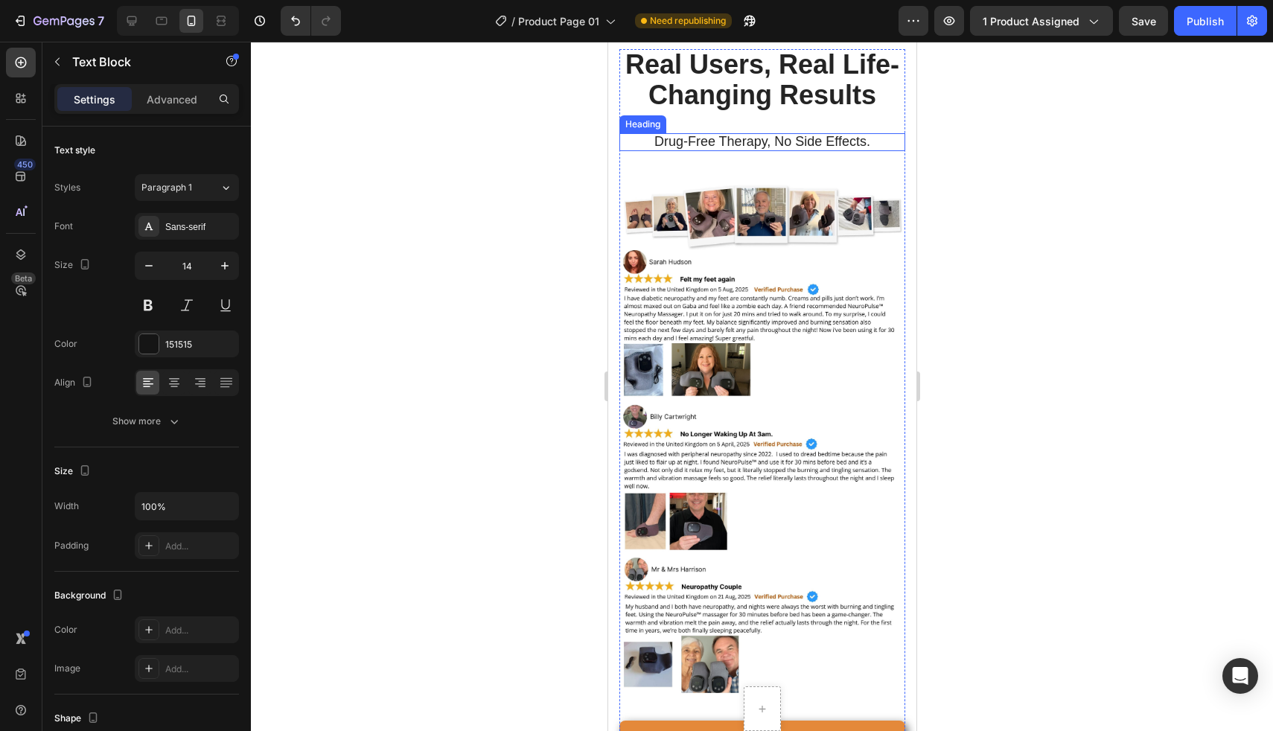
click at [727, 149] on span "Drug-Free Therapy, No Side Effects." at bounding box center [762, 141] width 216 height 15
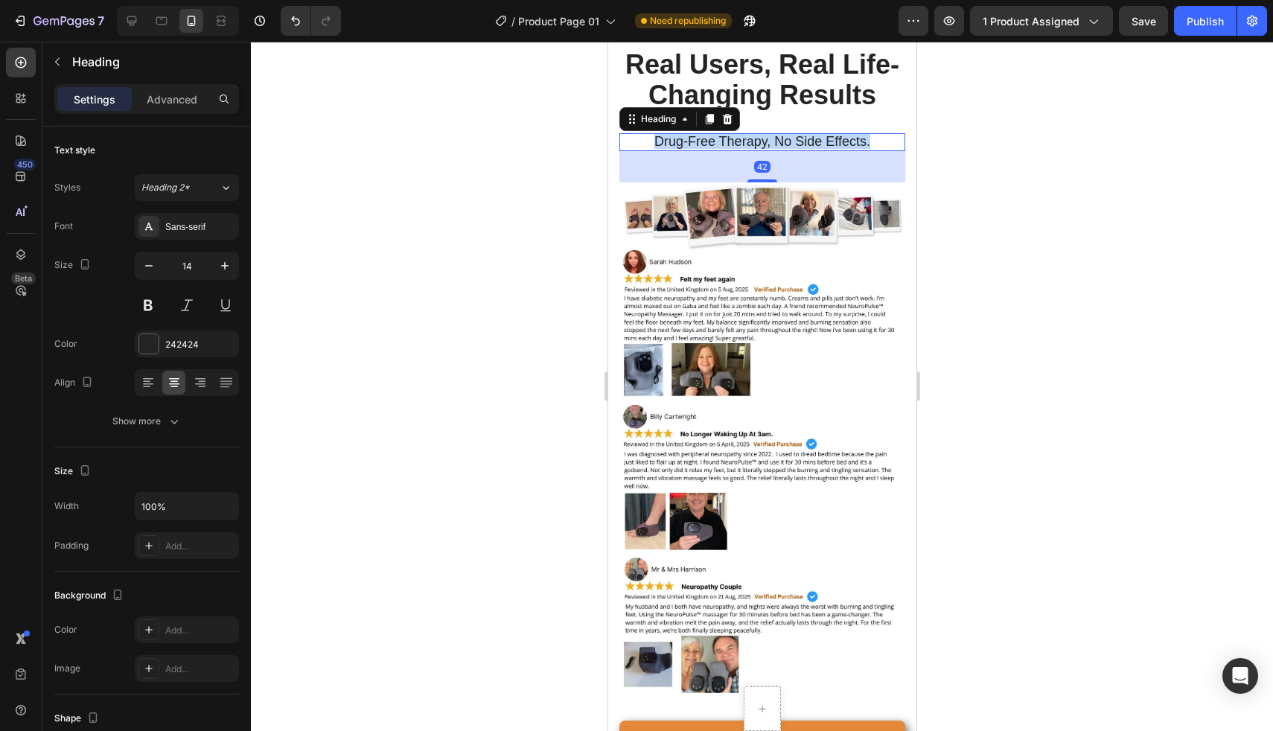
click at [727, 149] on span "Drug-Free Therapy, No Side Effects." at bounding box center [762, 141] width 216 height 15
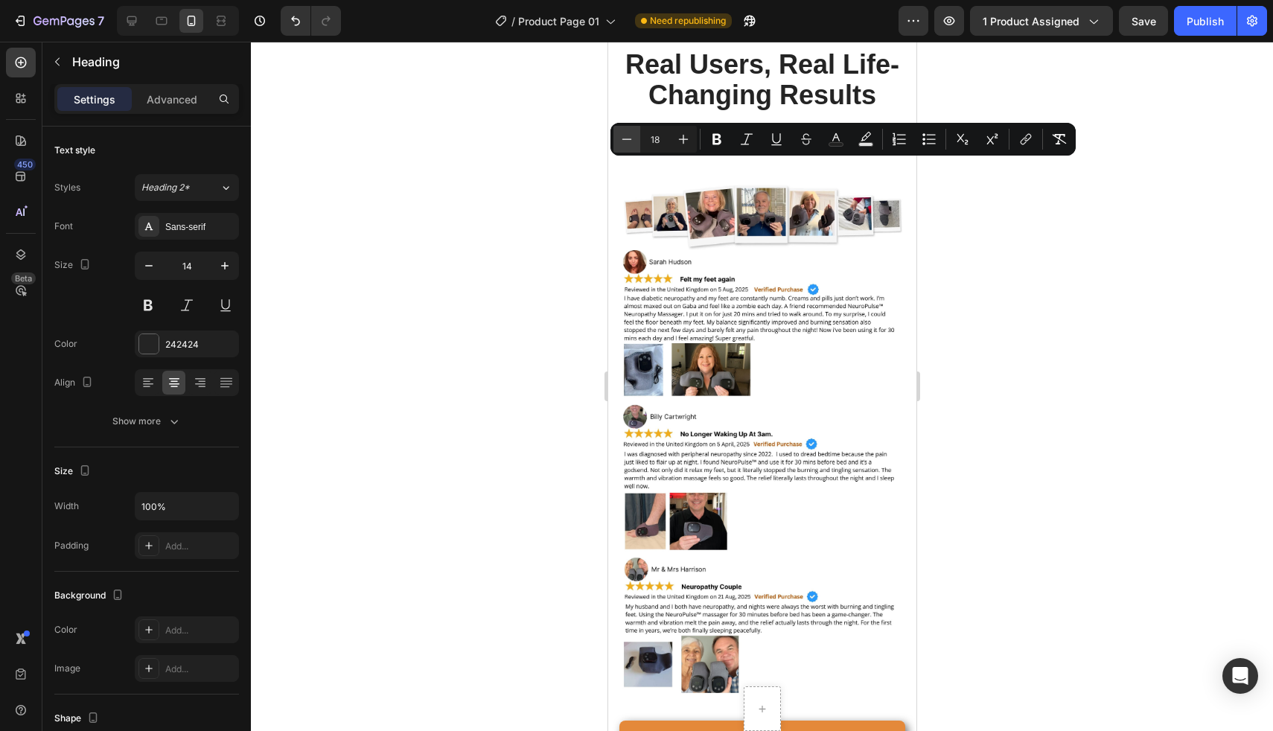
click at [628, 137] on icon "Editor contextual toolbar" at bounding box center [626, 139] width 15 height 15
type input "16"
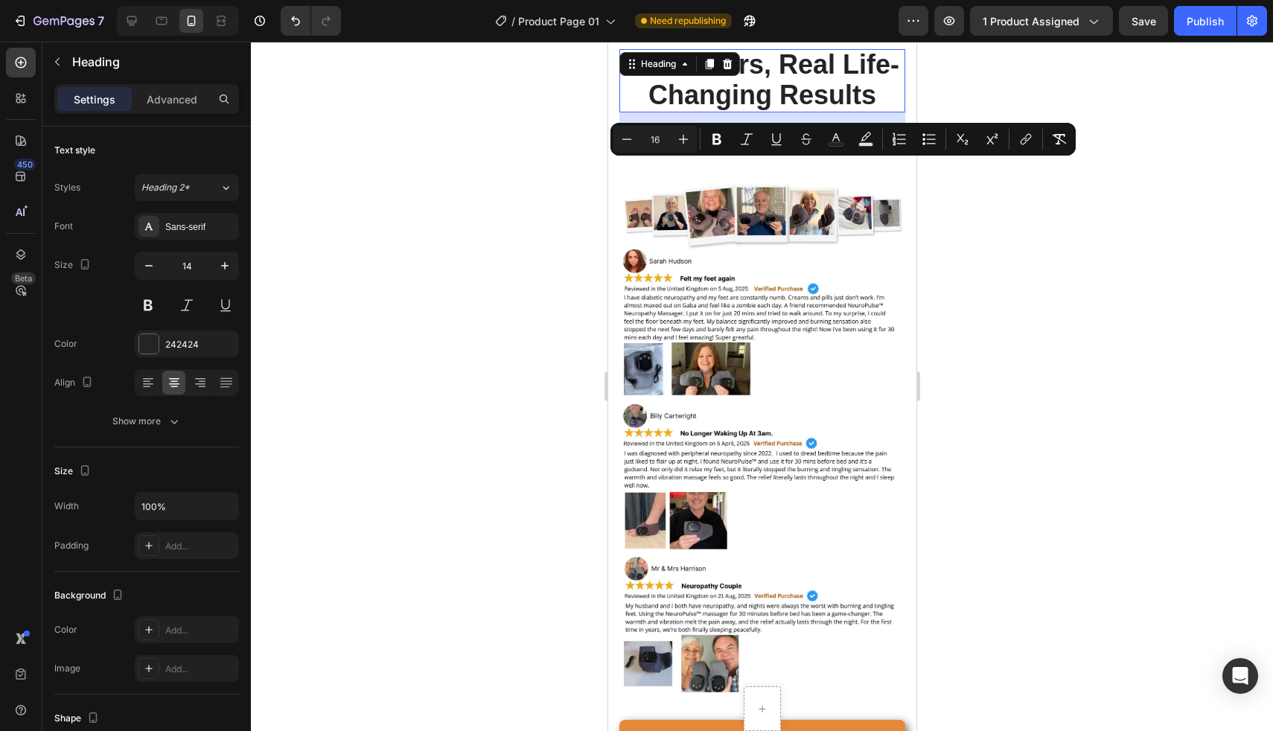
click at [695, 100] on span "Real Users, Real Life-Changing Results" at bounding box center [762, 79] width 274 height 61
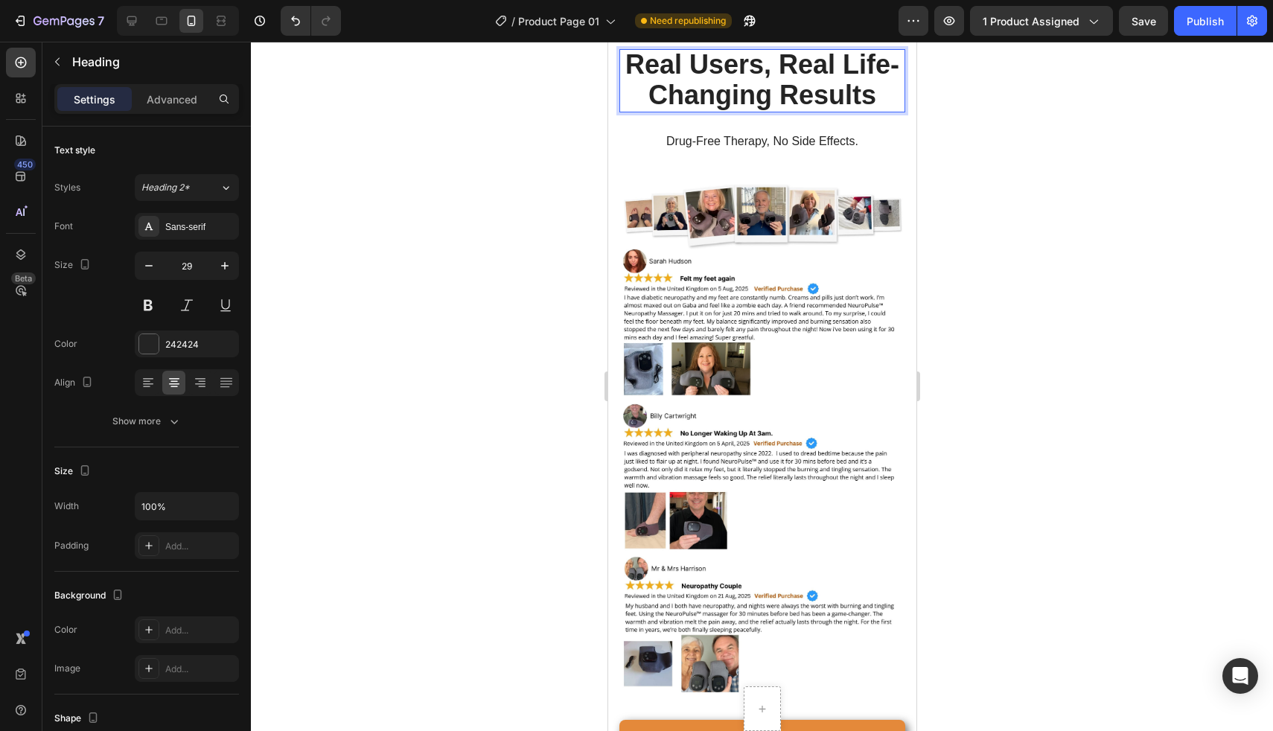
click at [695, 100] on span "Real Users, Real Life-Changing Results" at bounding box center [762, 79] width 274 height 61
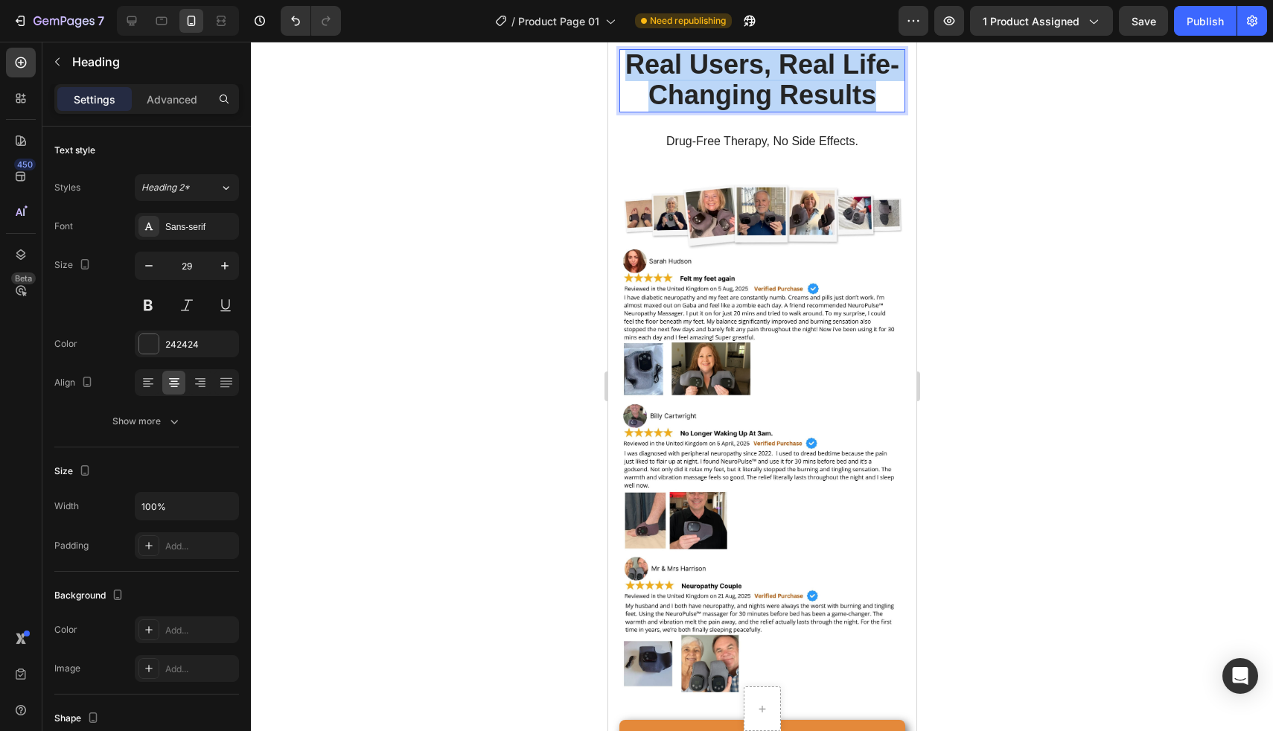
click at [695, 100] on span "Real Users, Real Life-Changing Results" at bounding box center [762, 79] width 274 height 61
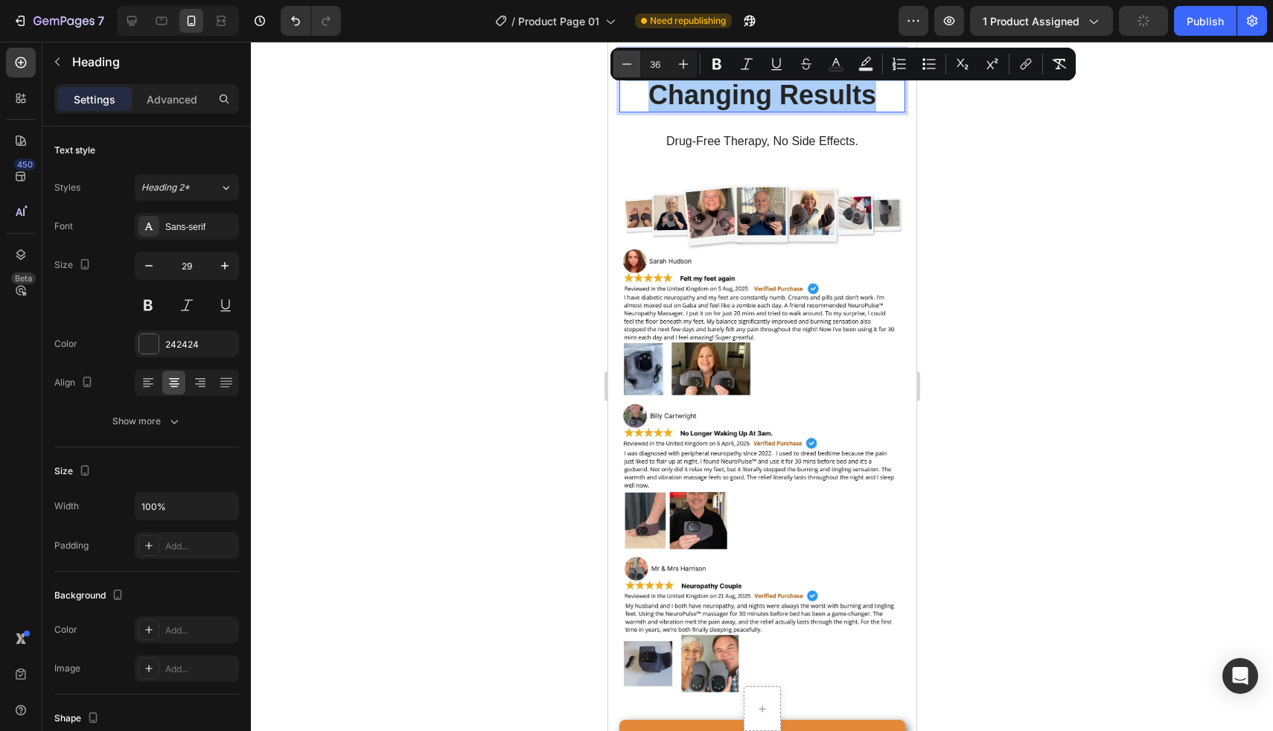
click at [636, 66] on button "Minus" at bounding box center [626, 64] width 27 height 27
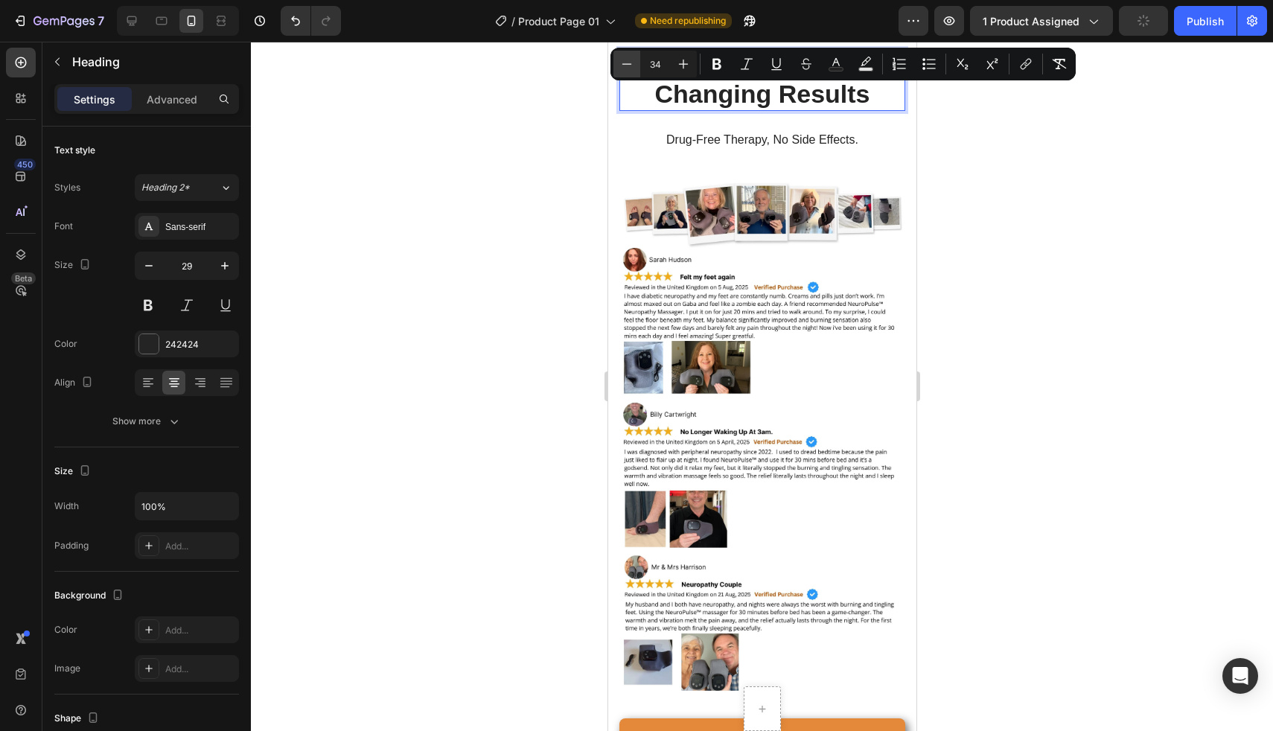
click at [636, 66] on button "Minus" at bounding box center [626, 64] width 27 height 27
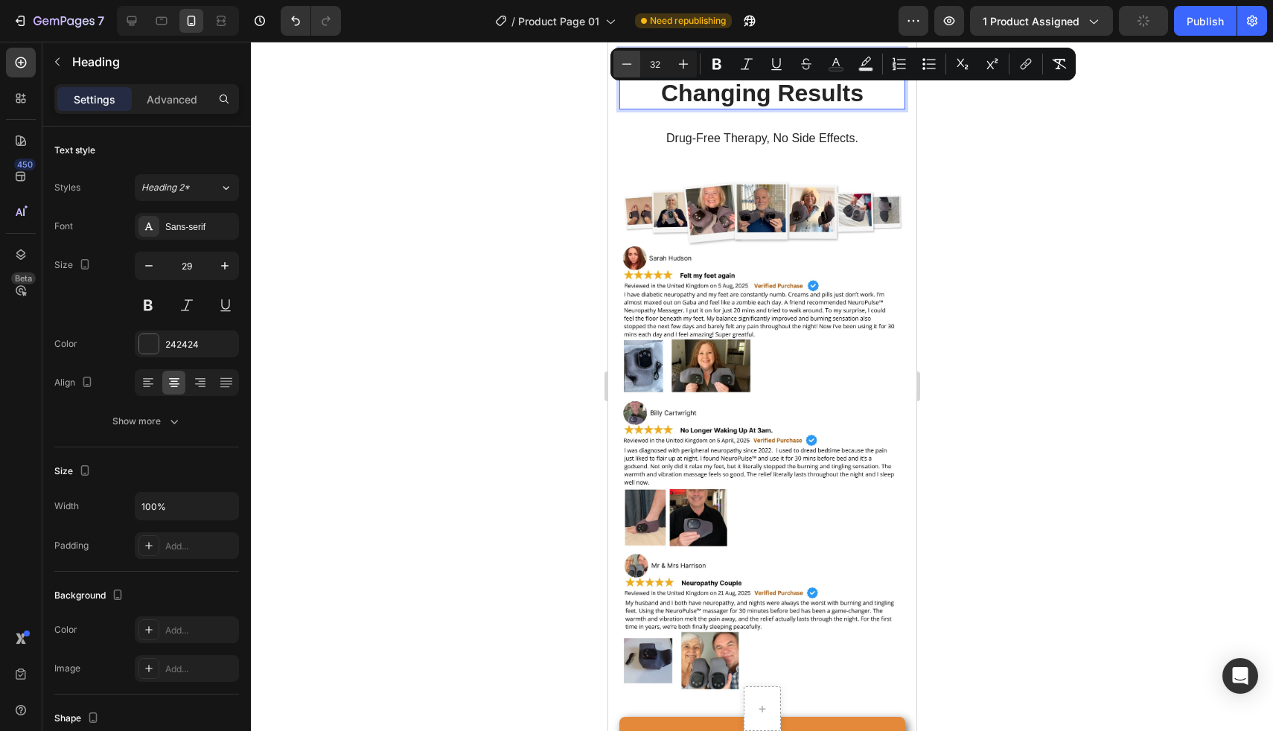
click at [636, 66] on button "Minus" at bounding box center [626, 64] width 27 height 27
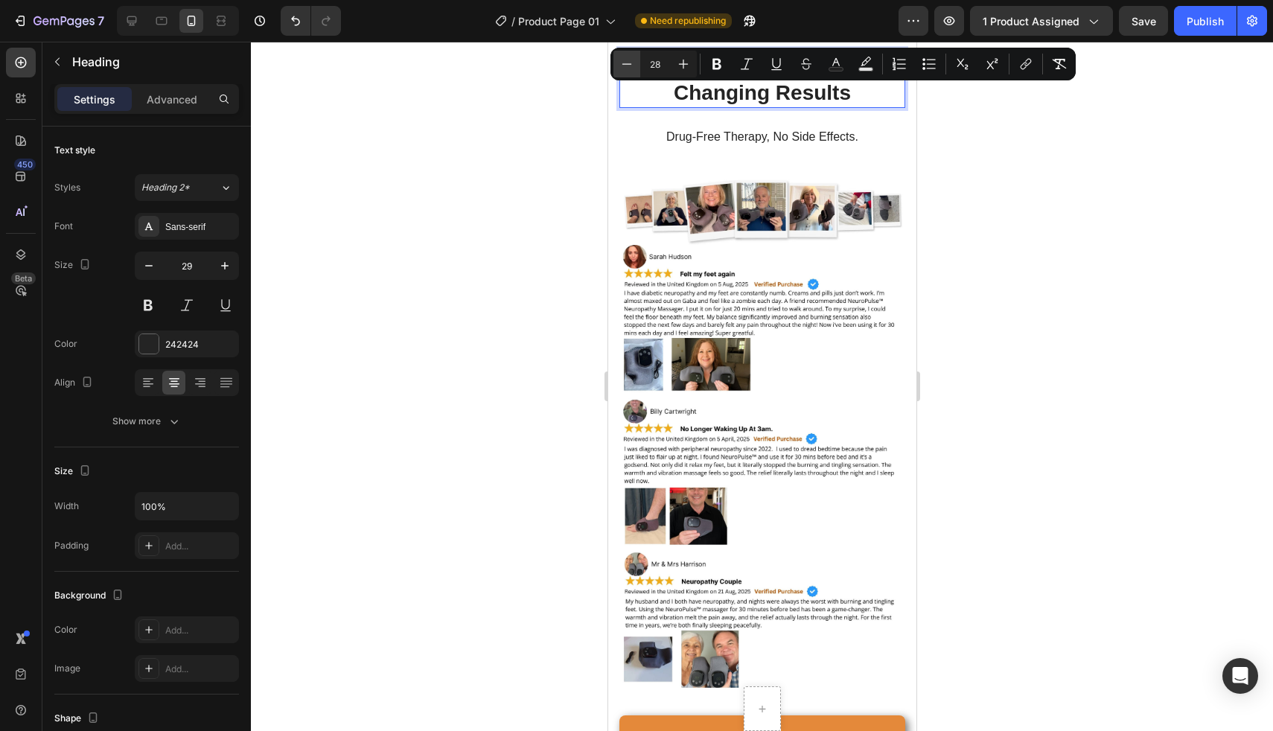
click at [636, 66] on button "Minus" at bounding box center [626, 64] width 27 height 27
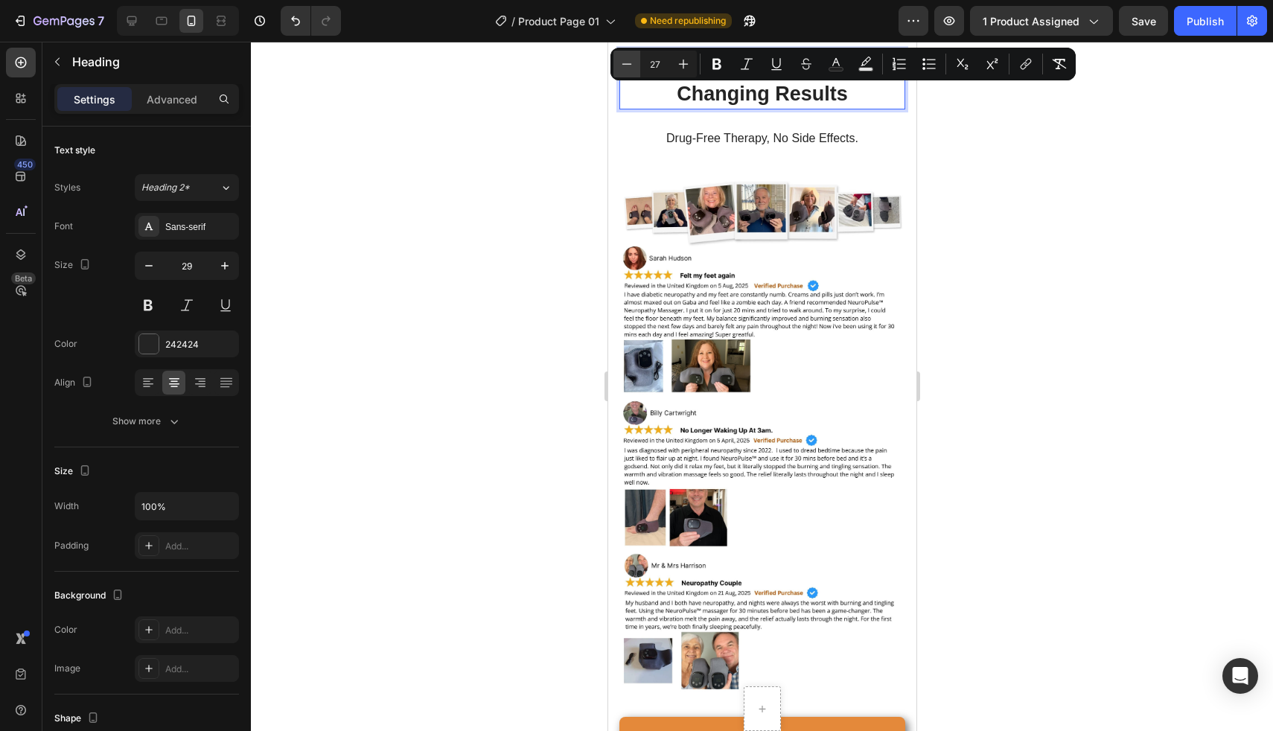
click at [636, 66] on button "Minus" at bounding box center [626, 64] width 27 height 27
type input "25"
click at [584, 109] on div at bounding box center [762, 386] width 1022 height 689
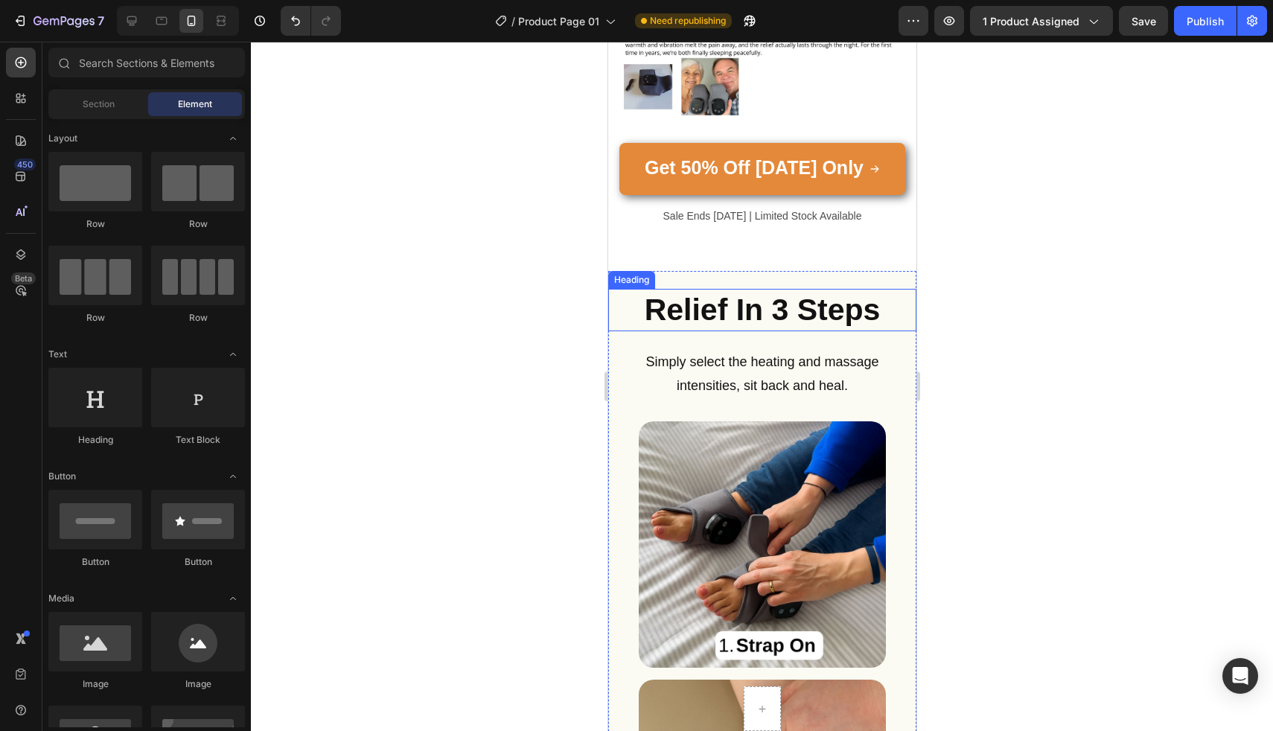
scroll to position [8288, 0]
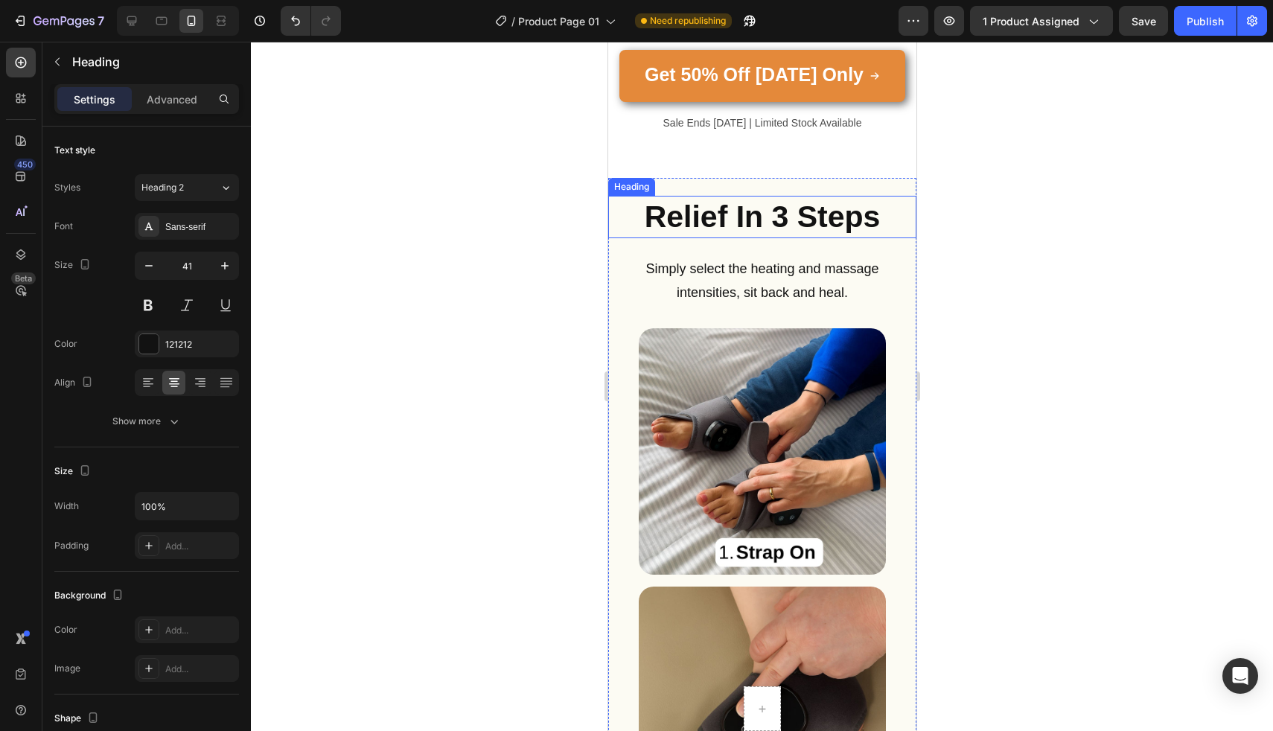
click at [746, 200] on strong "Relief In 3 Steps" at bounding box center [762, 217] width 236 height 34
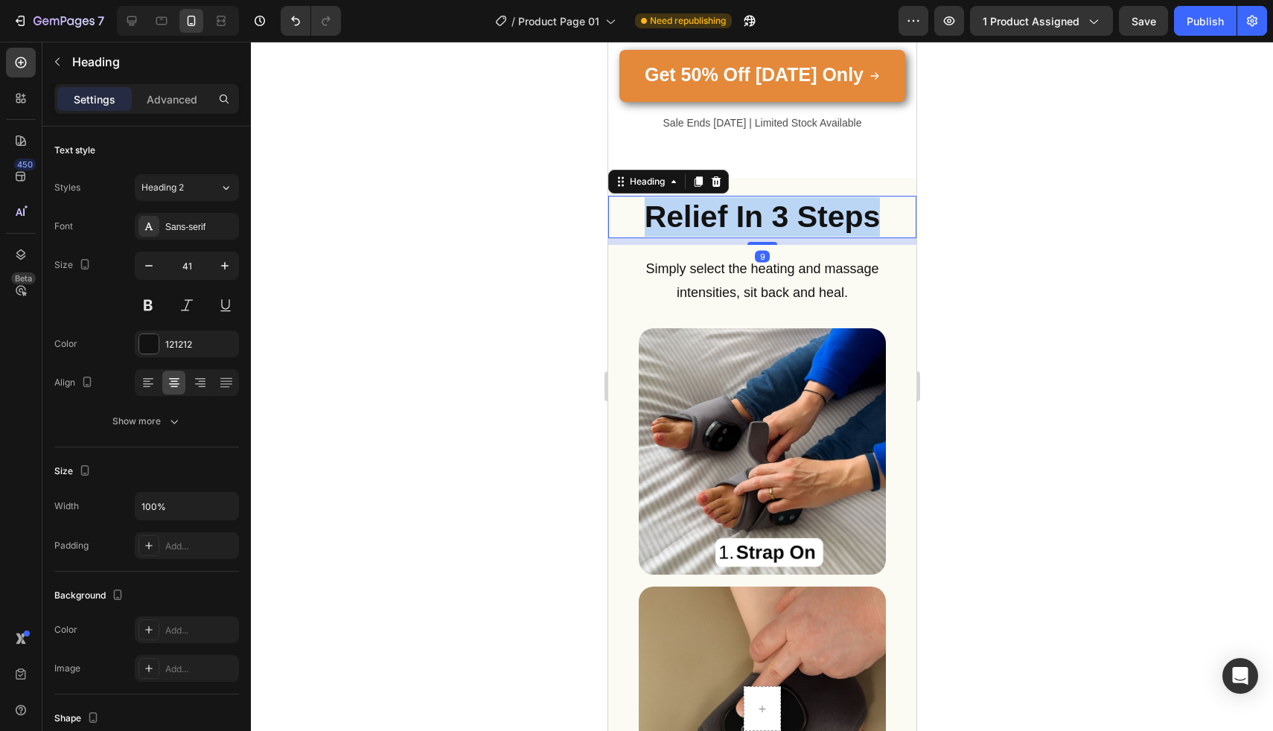
click at [746, 200] on strong "Relief In 3 Steps" at bounding box center [762, 217] width 236 height 34
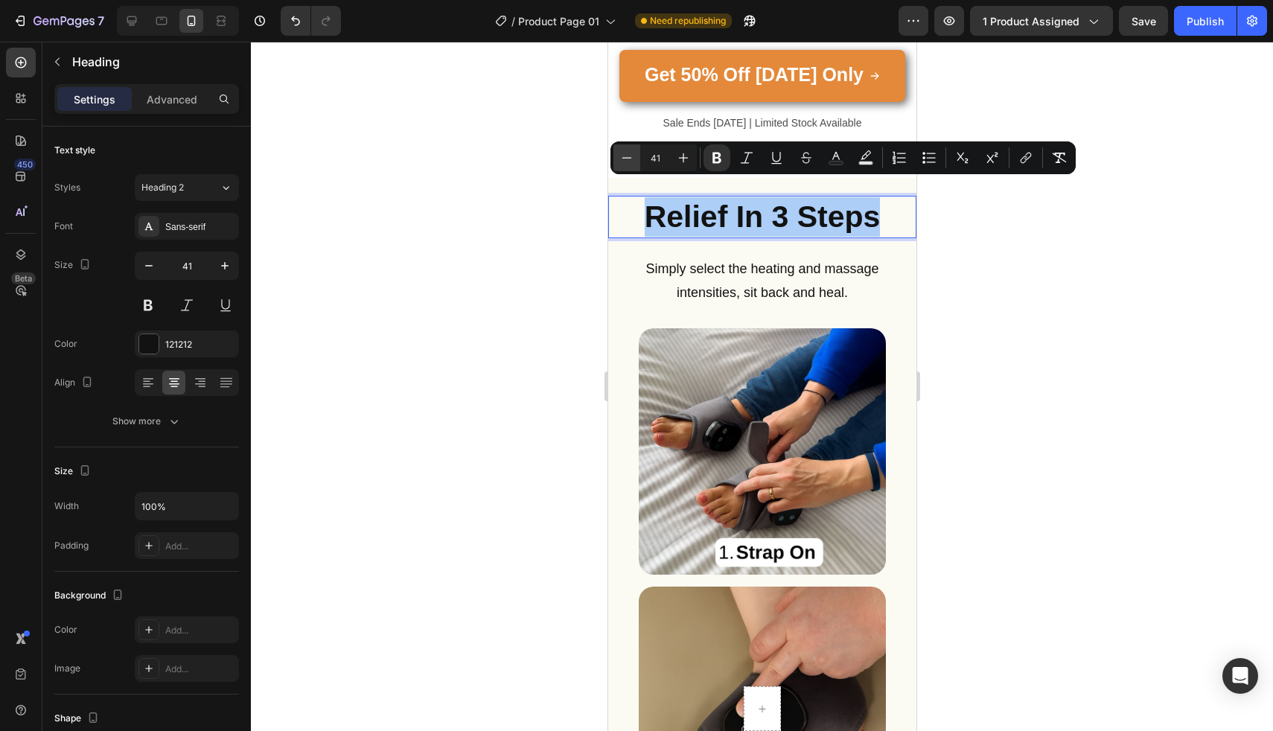
click at [620, 159] on icon "Editor contextual toolbar" at bounding box center [626, 157] width 15 height 15
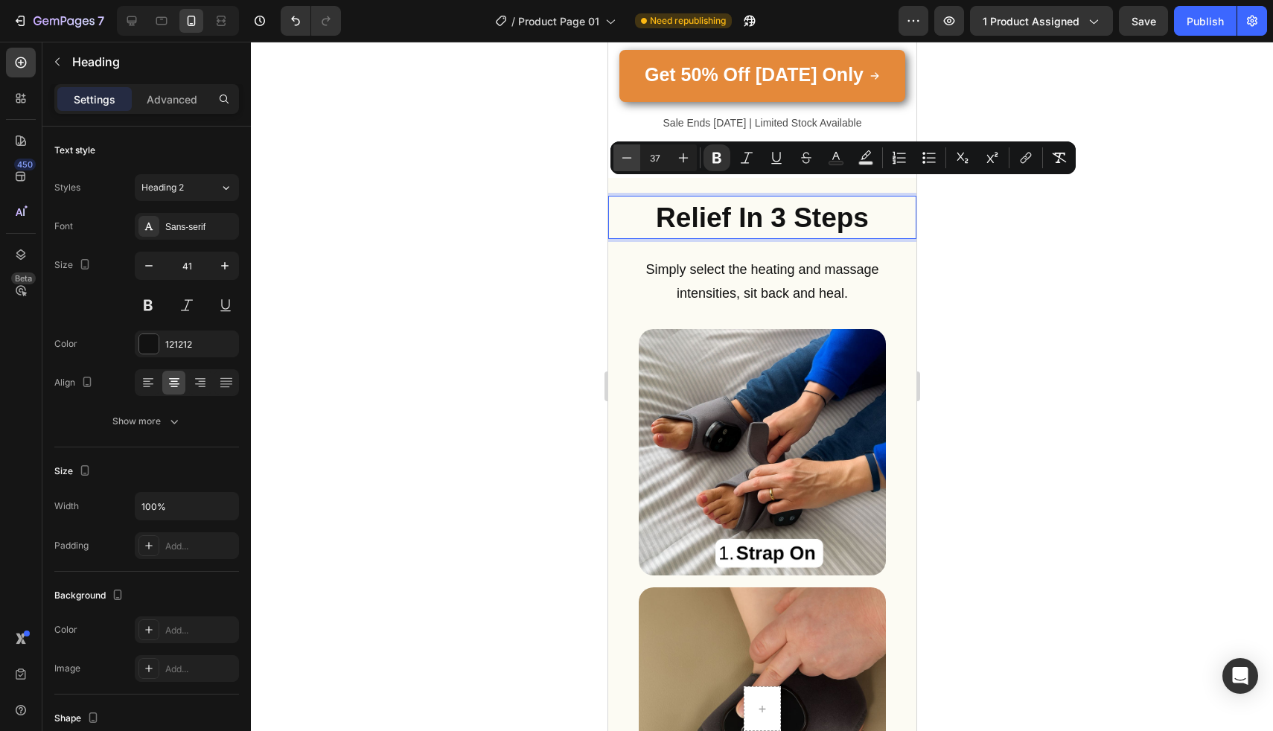
click at [620, 159] on icon "Editor contextual toolbar" at bounding box center [626, 157] width 15 height 15
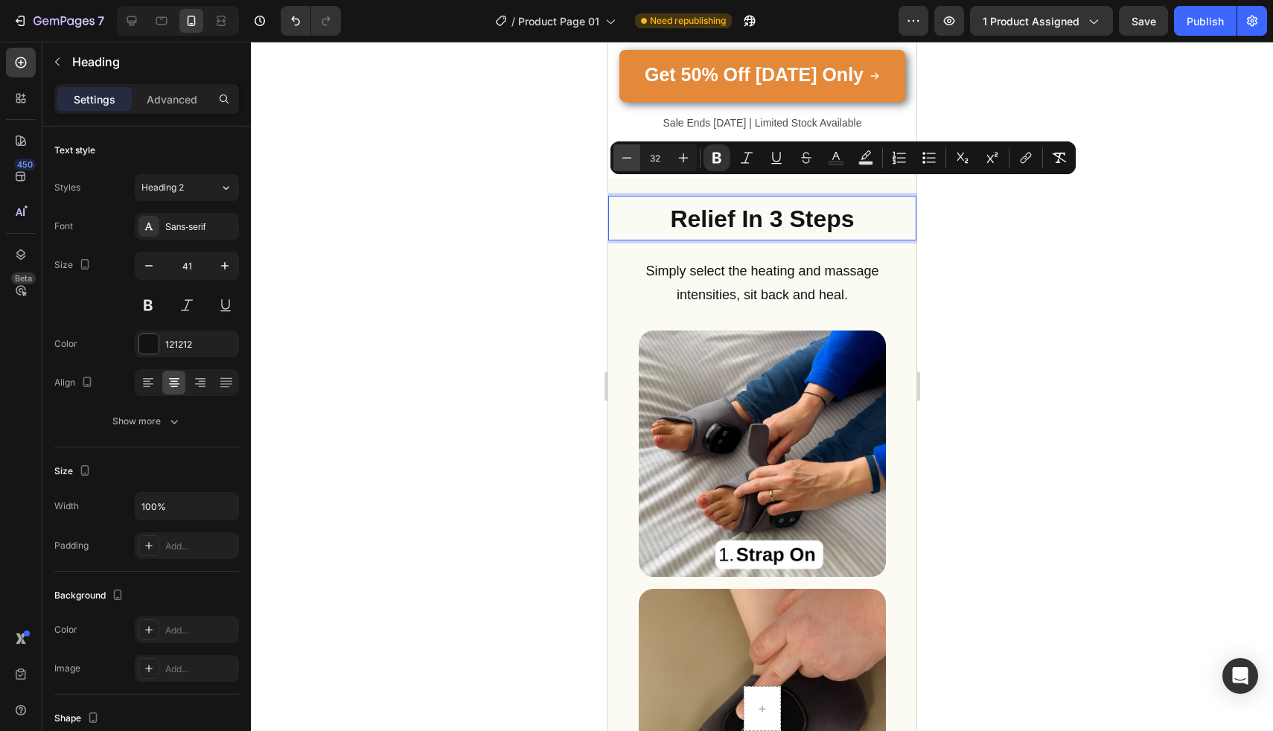
click at [620, 159] on icon "Editor contextual toolbar" at bounding box center [626, 157] width 15 height 15
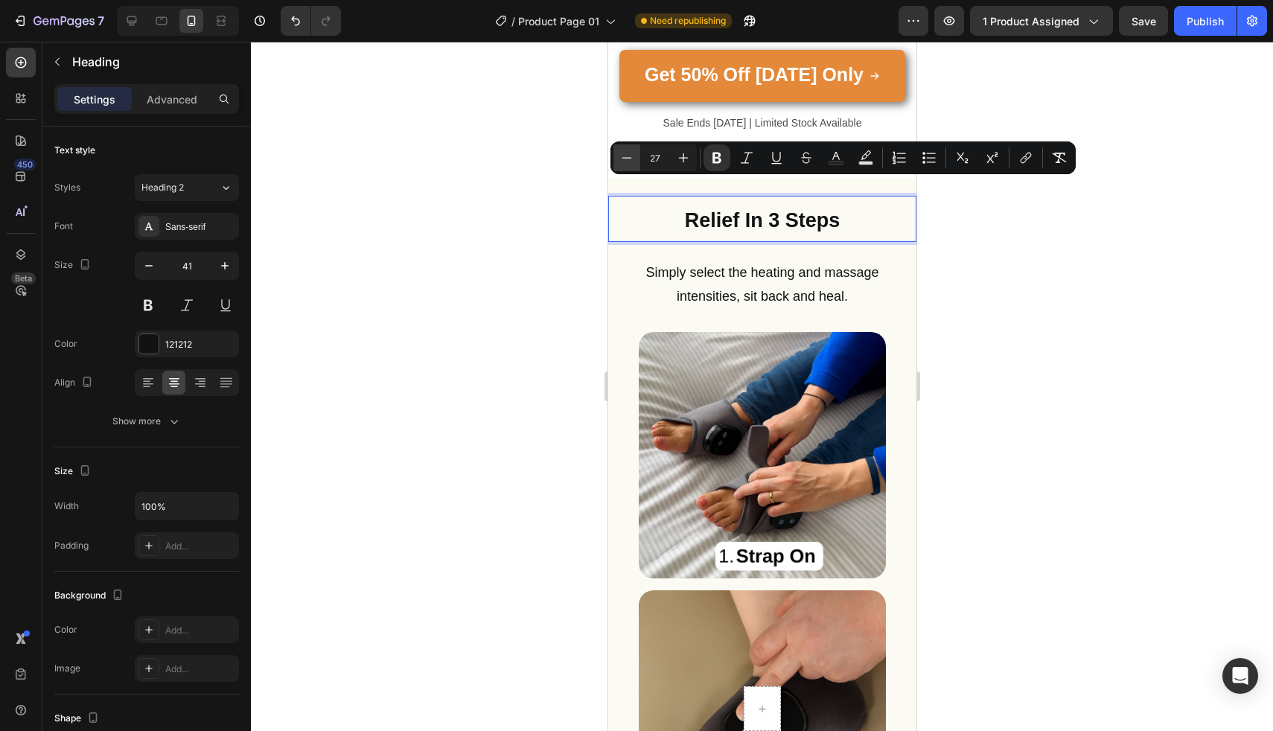
click at [620, 159] on icon "Editor contextual toolbar" at bounding box center [626, 157] width 15 height 15
type input "25"
click at [735, 264] on h2 "Simply select the heating and massage intensities, sit back and heal." at bounding box center [761, 284] width 308 height 71
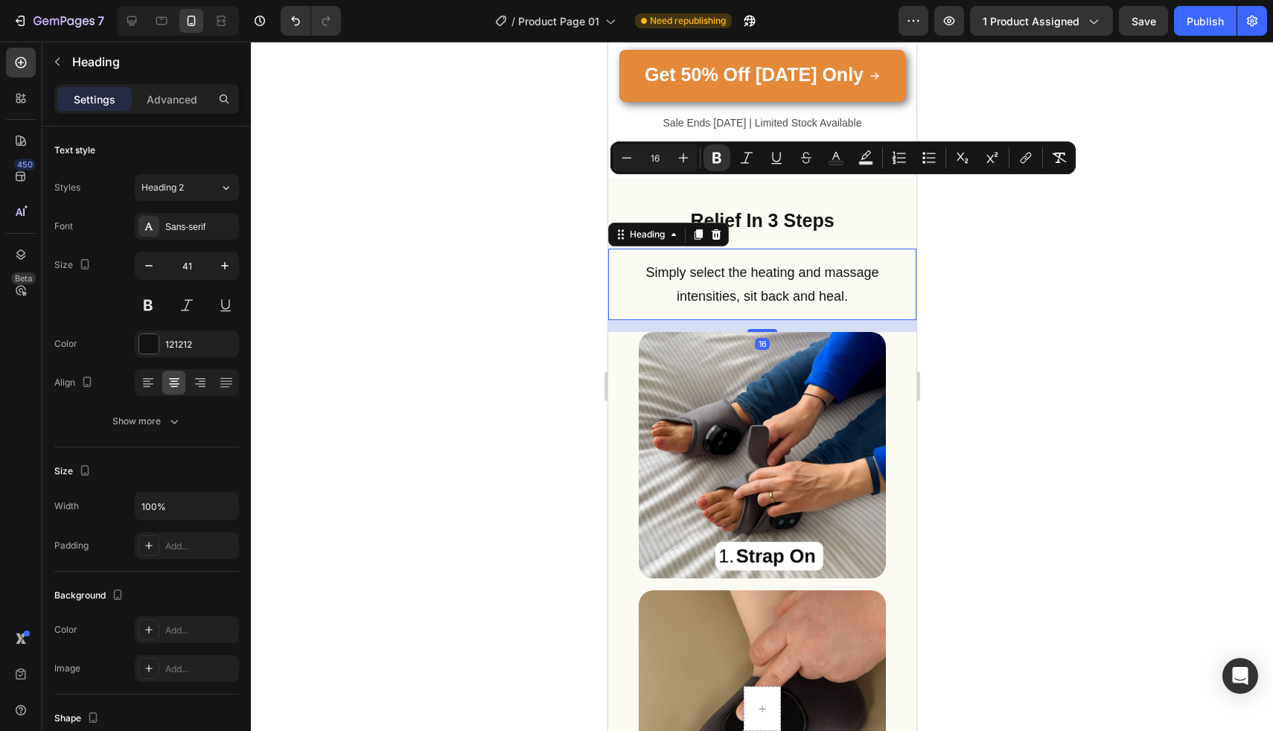
click at [735, 264] on h2 "Simply select the heating and massage intensities, sit back and heal." at bounding box center [761, 284] width 308 height 71
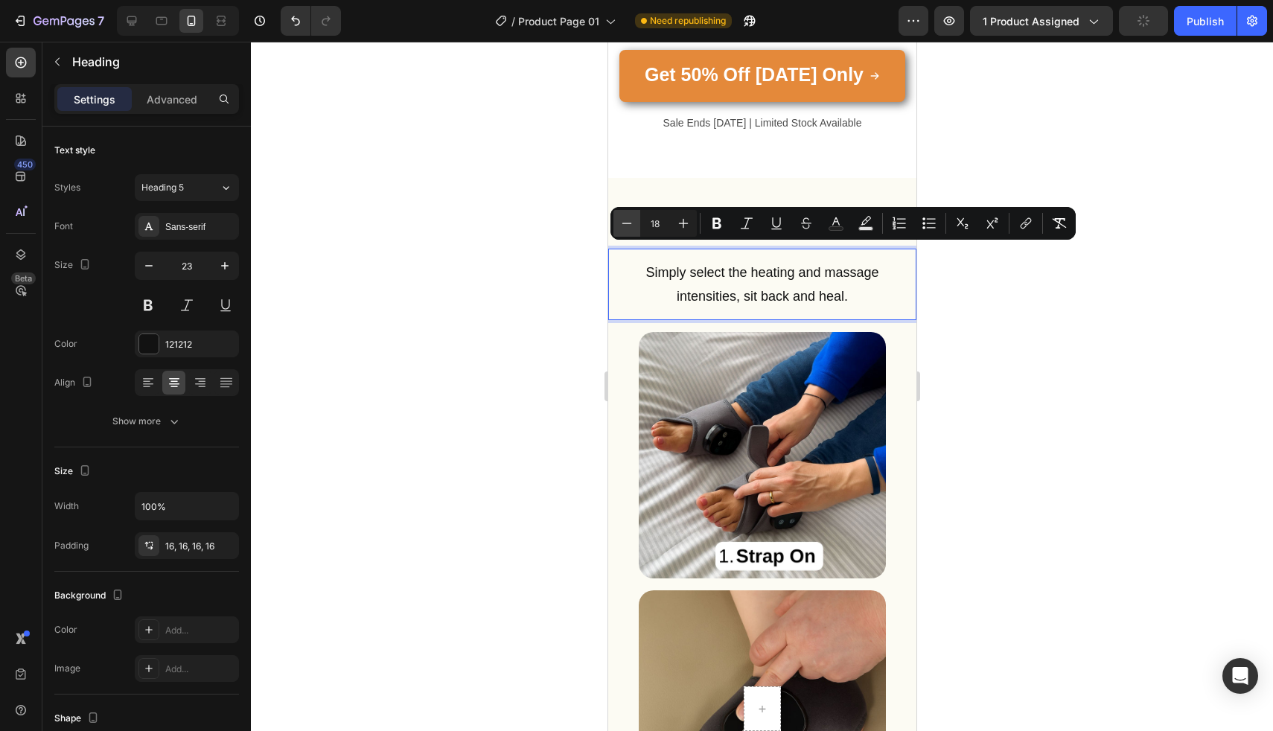
click at [629, 228] on icon "Editor contextual toolbar" at bounding box center [626, 223] width 15 height 15
type input "16"
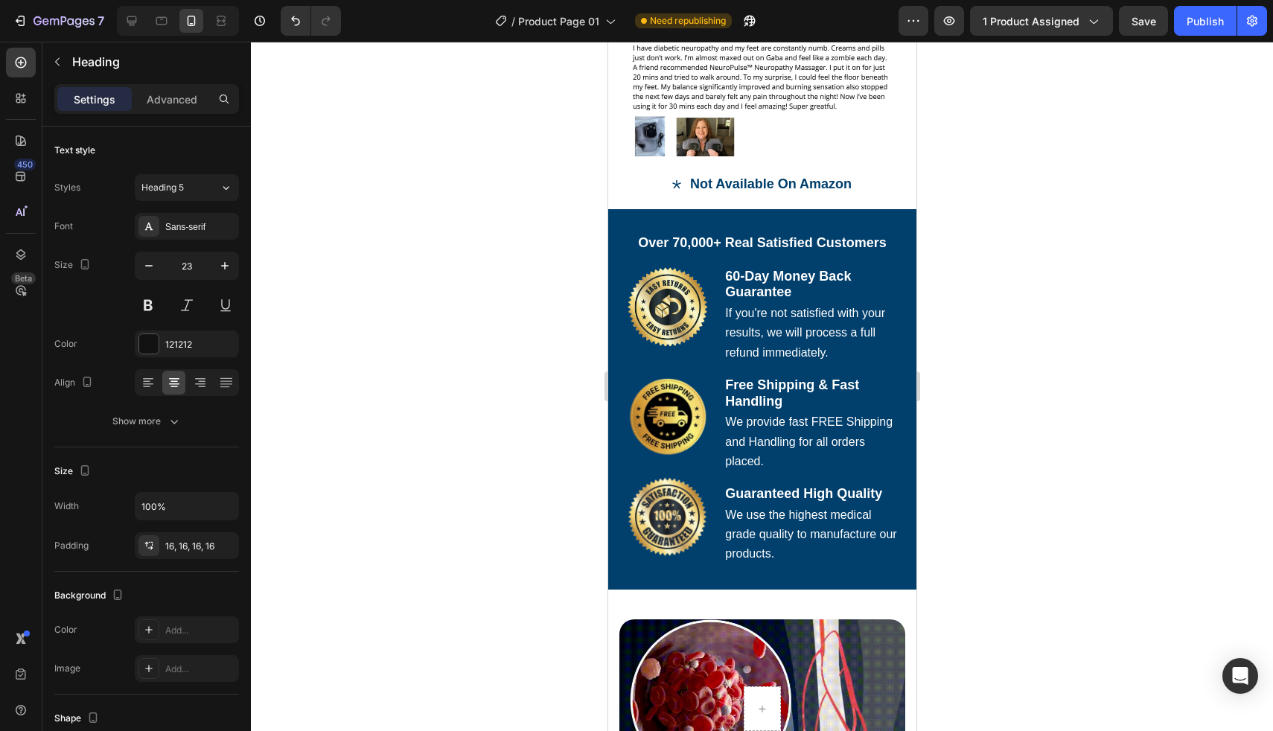
scroll to position [1832, 0]
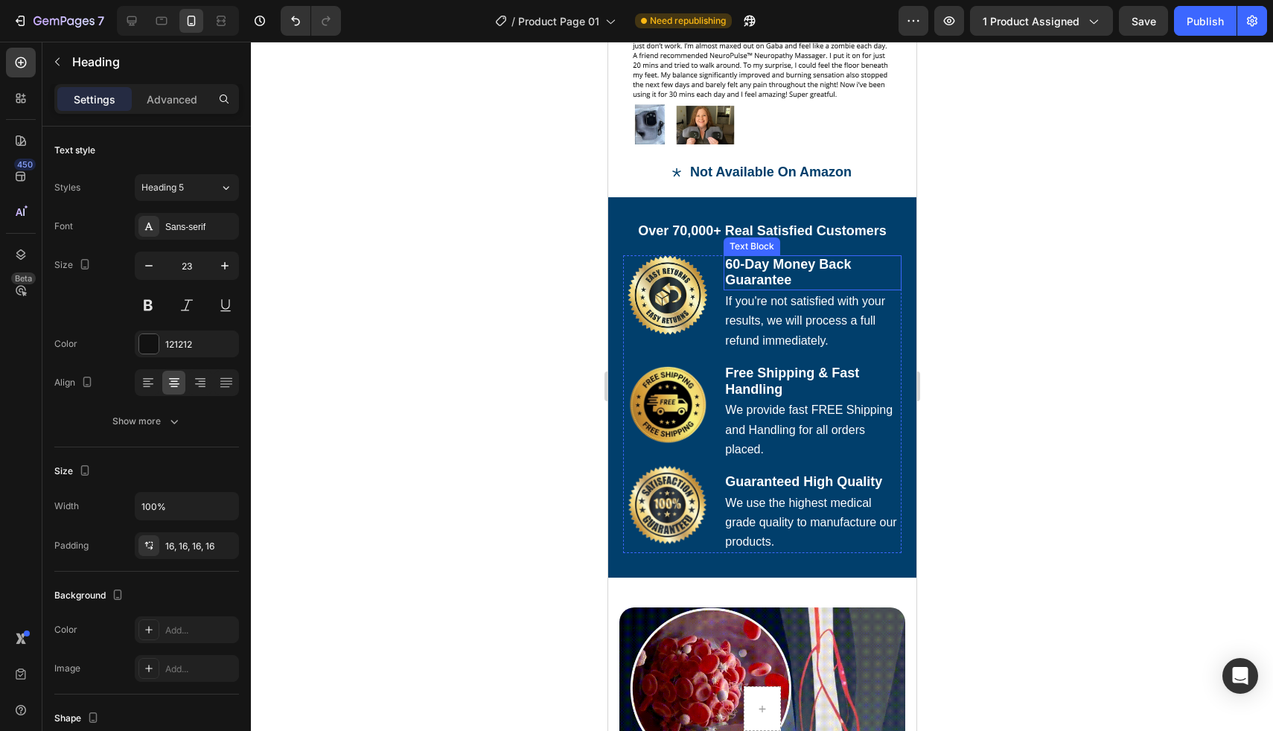
click at [758, 268] on span "60-Day Money Back Guarantee" at bounding box center [787, 272] width 126 height 31
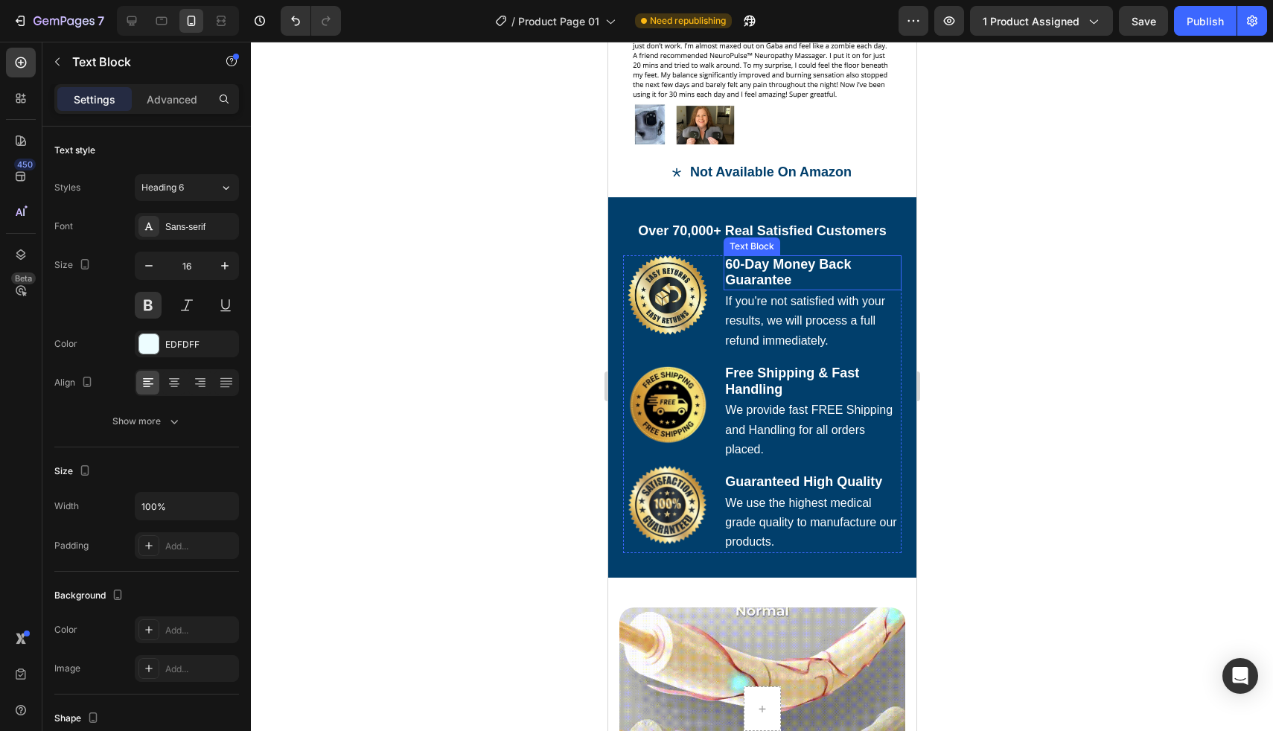
click at [758, 268] on span "60-Day Money Back Guarantee" at bounding box center [787, 272] width 126 height 31
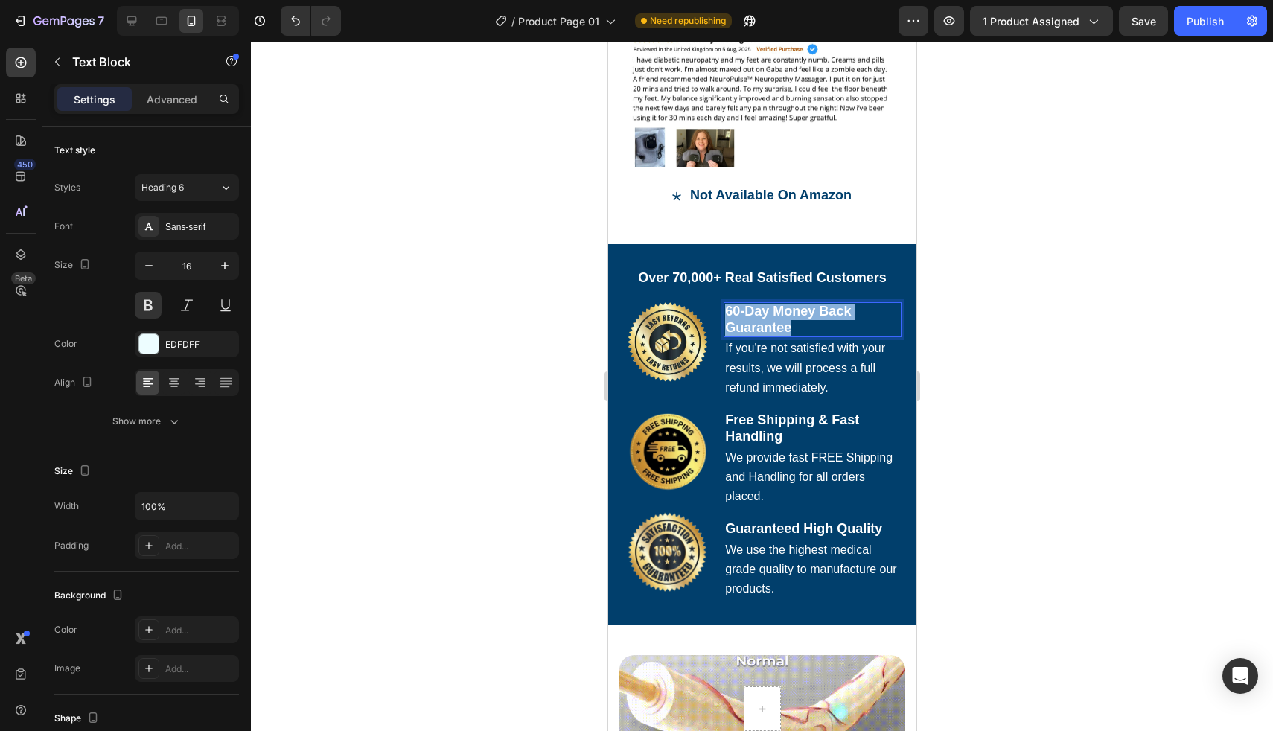
click at [758, 304] on span "60-Day Money Back Guarantee" at bounding box center [787, 319] width 126 height 31
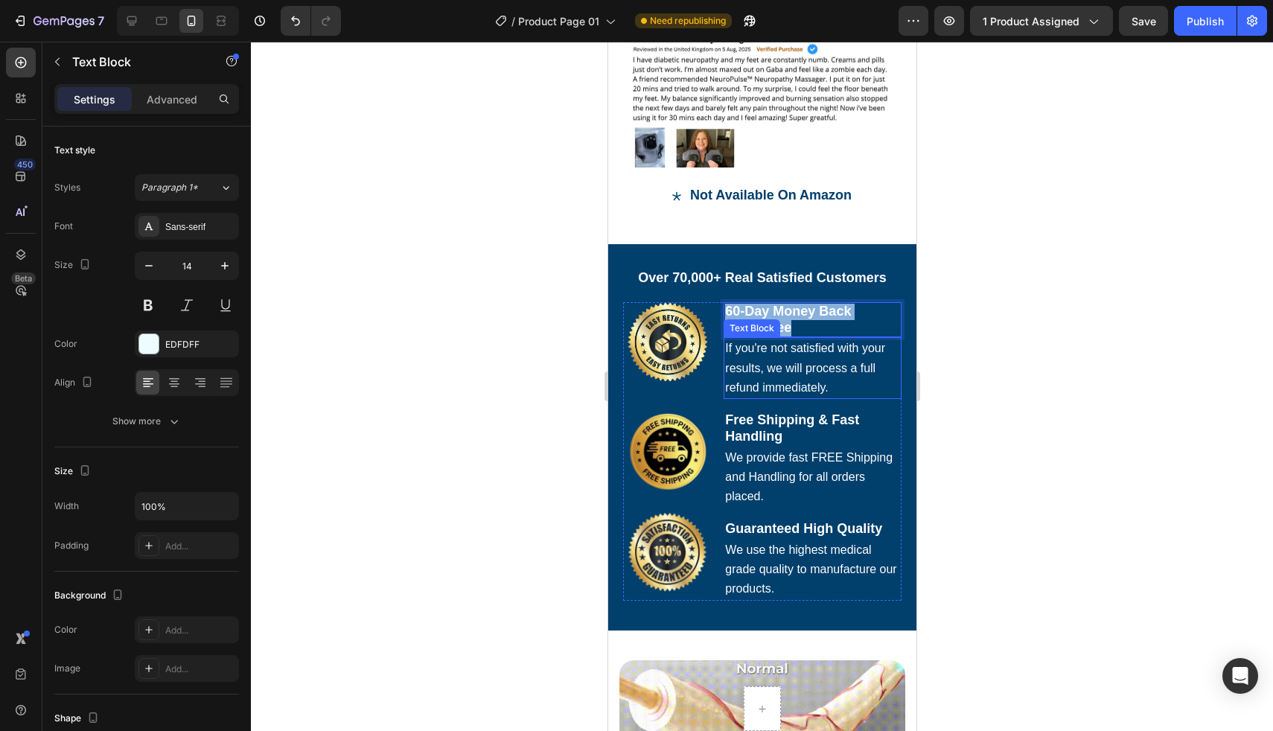
click at [761, 342] on span "If you're not satisfied with your results, we will process a full refund immedi…" at bounding box center [804, 367] width 160 height 51
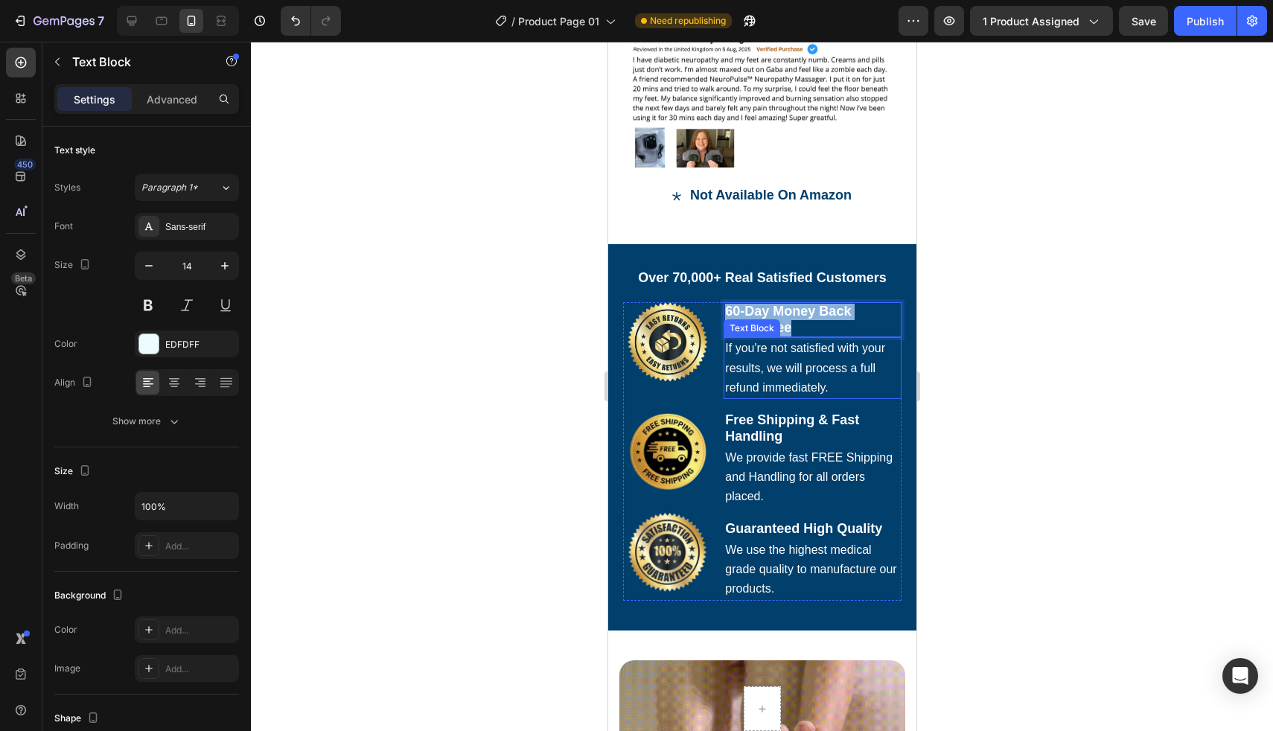
click at [761, 342] on span "If you're not satisfied with your results, we will process a full refund immedi…" at bounding box center [804, 367] width 160 height 51
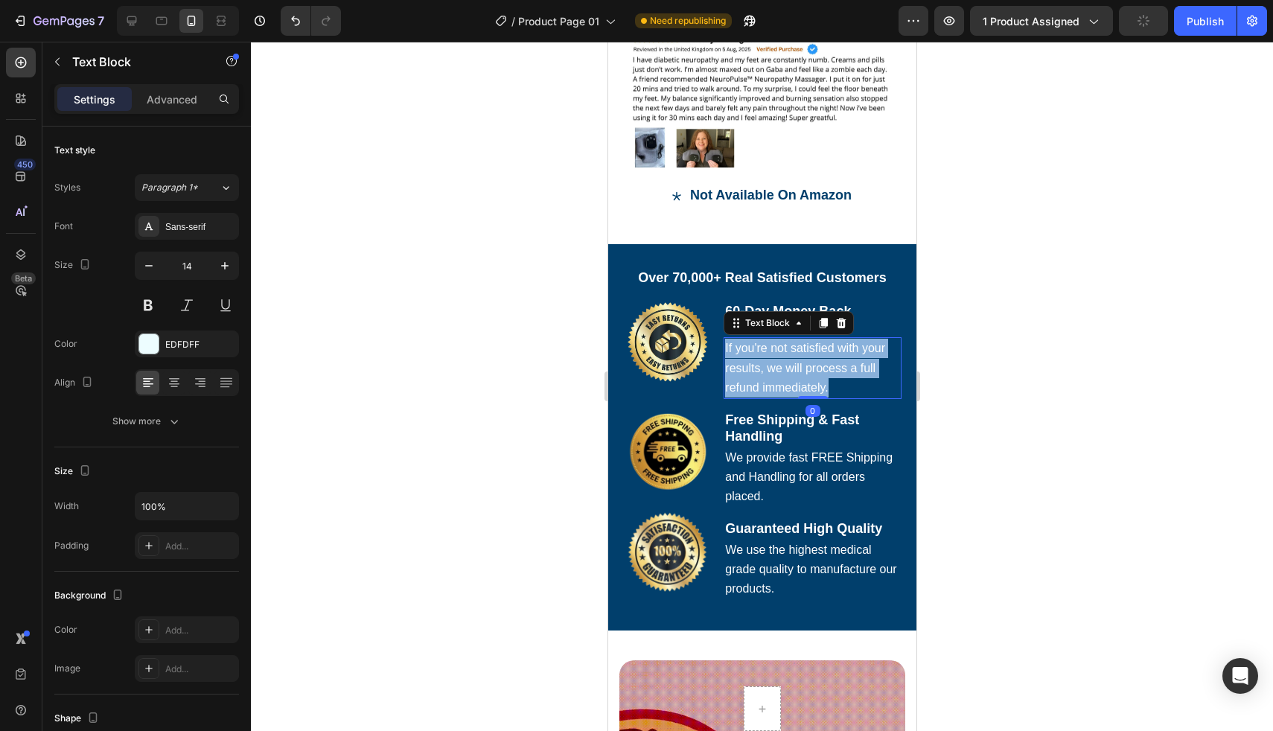
click at [761, 342] on span "If you're not satisfied with your results, we will process a full refund immedi…" at bounding box center [804, 367] width 160 height 51
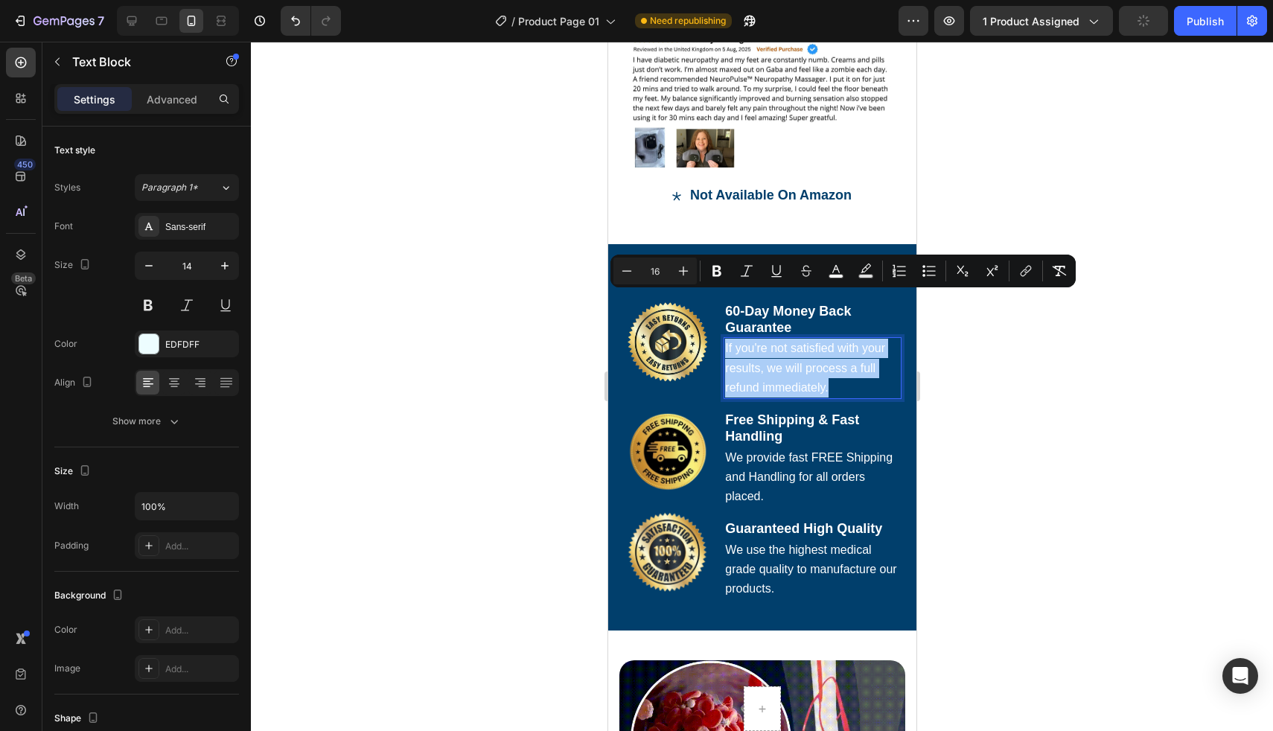
click at [954, 331] on div at bounding box center [762, 386] width 1022 height 689
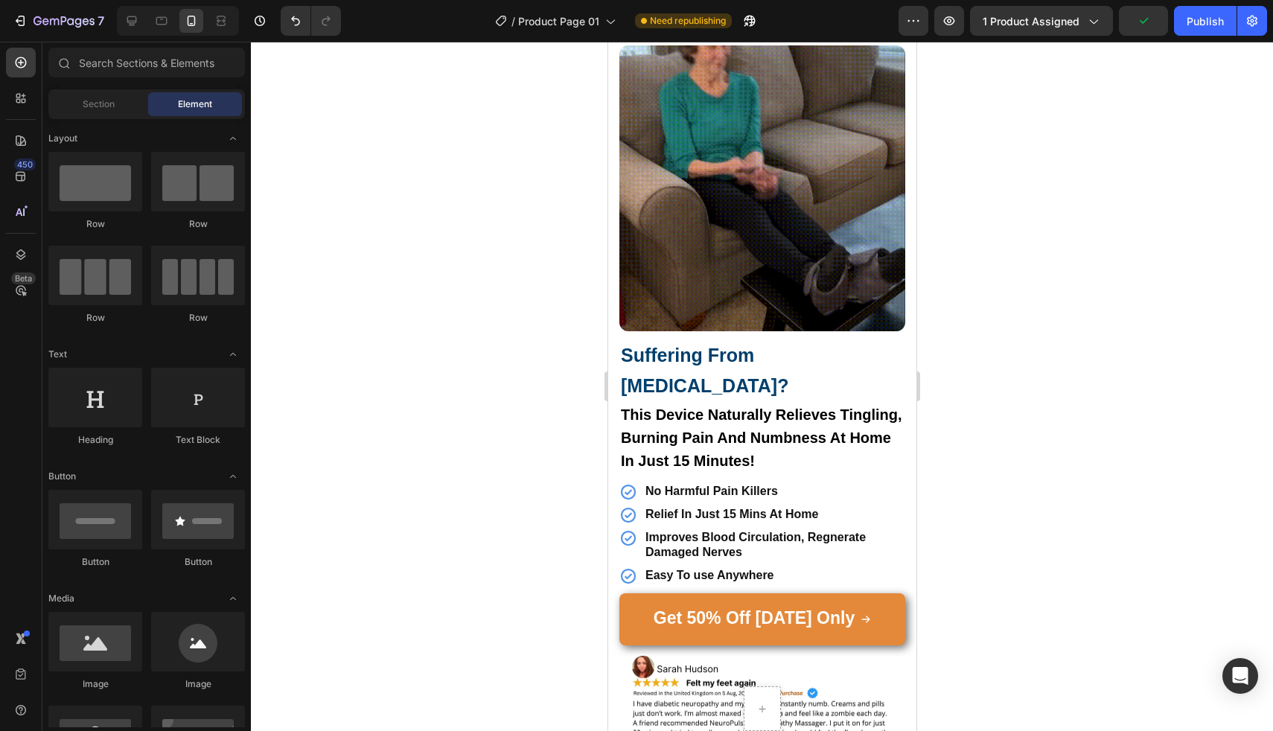
scroll to position [963, 0]
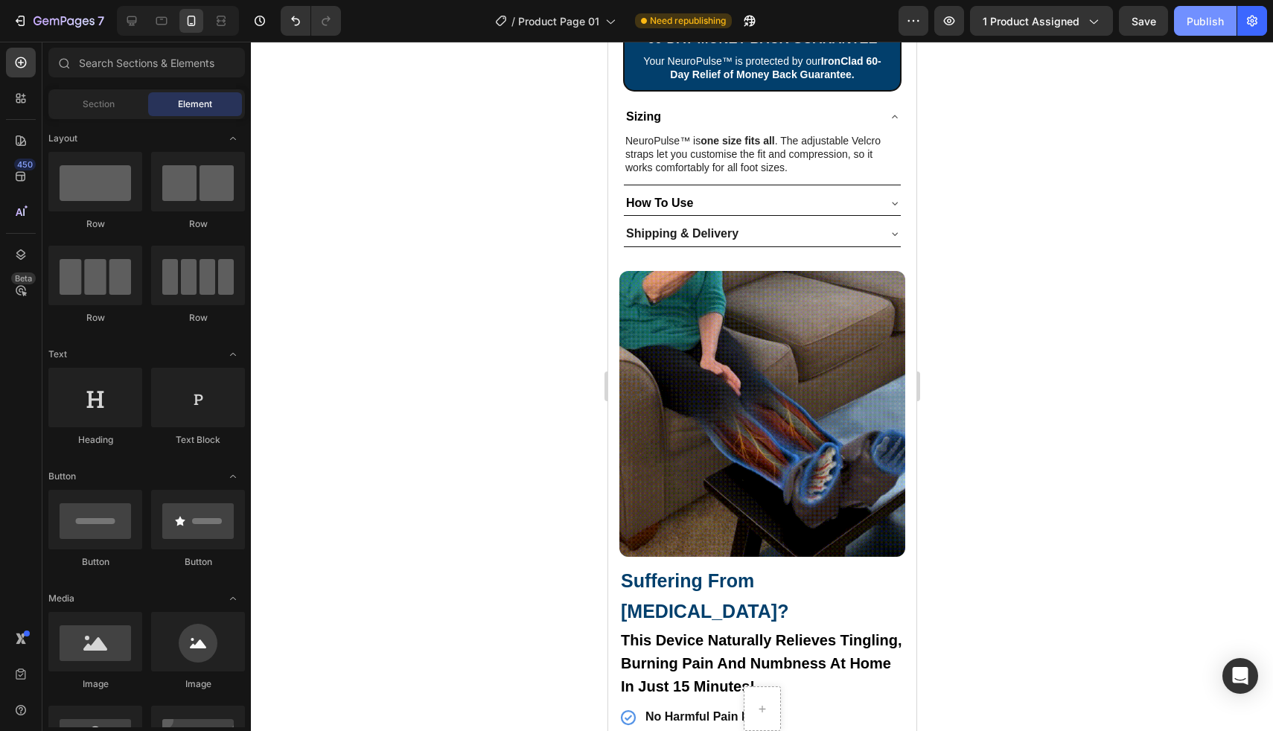
click at [1196, 20] on div "Publish" at bounding box center [1205, 21] width 37 height 16
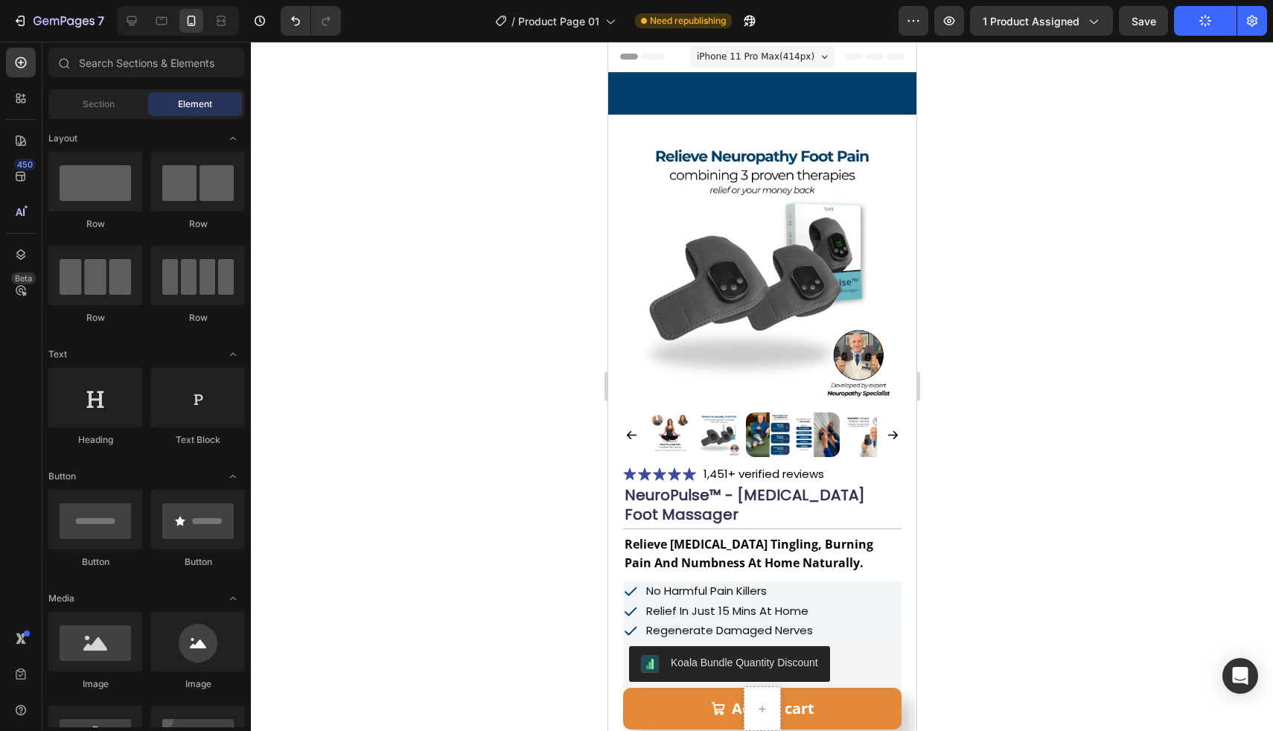
scroll to position [963, 0]
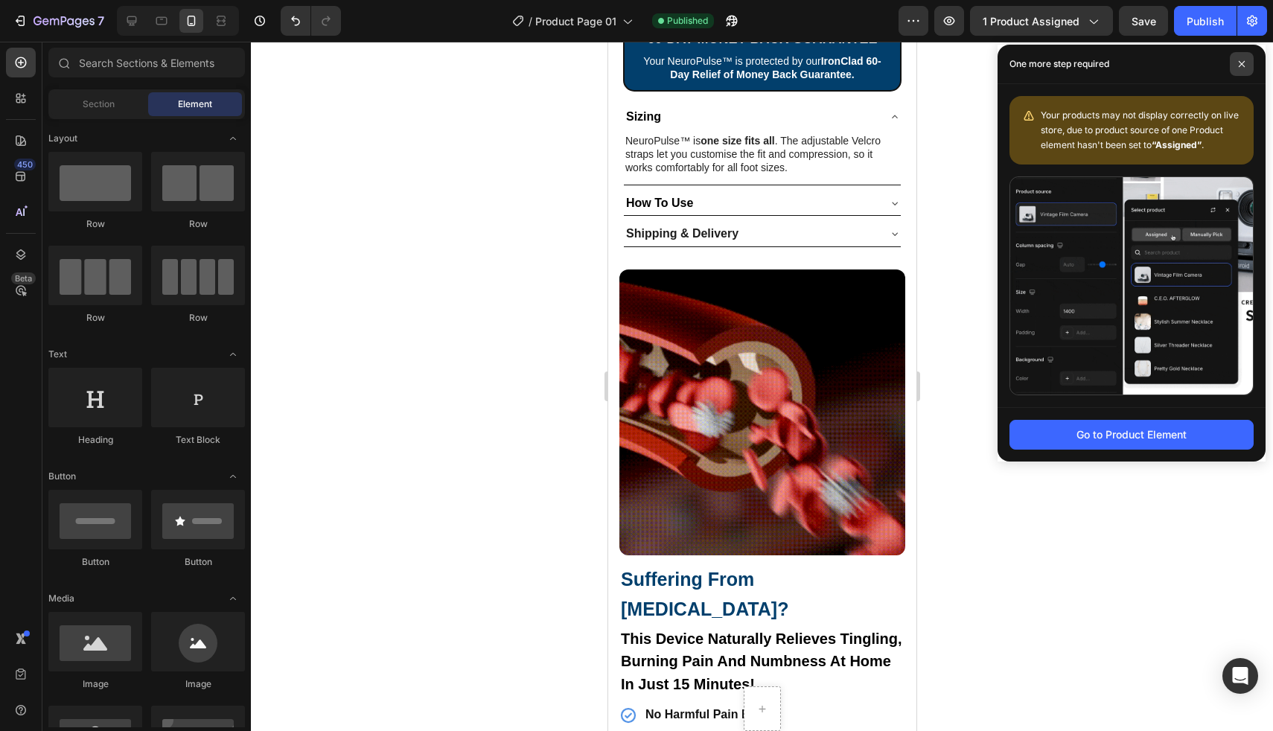
click at [1246, 68] on span at bounding box center [1242, 64] width 24 height 24
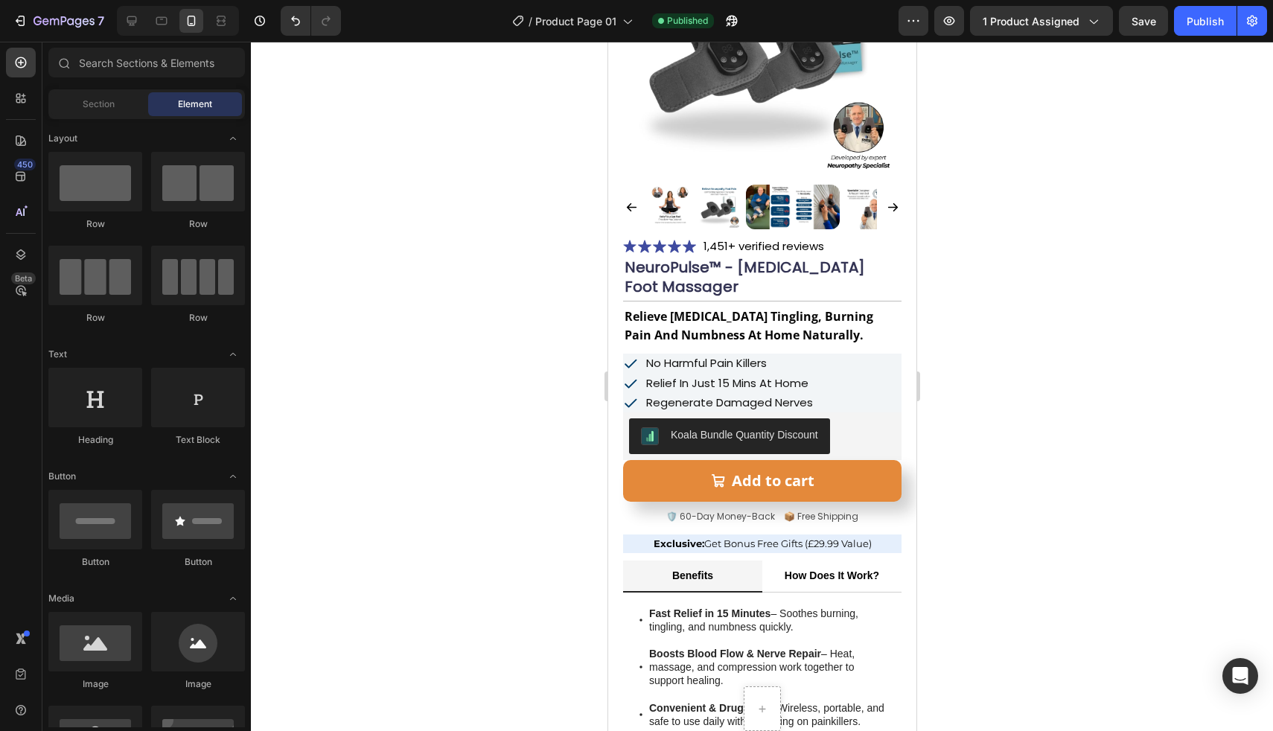
scroll to position [0, 0]
